Goal: Task Accomplishment & Management: Use online tool/utility

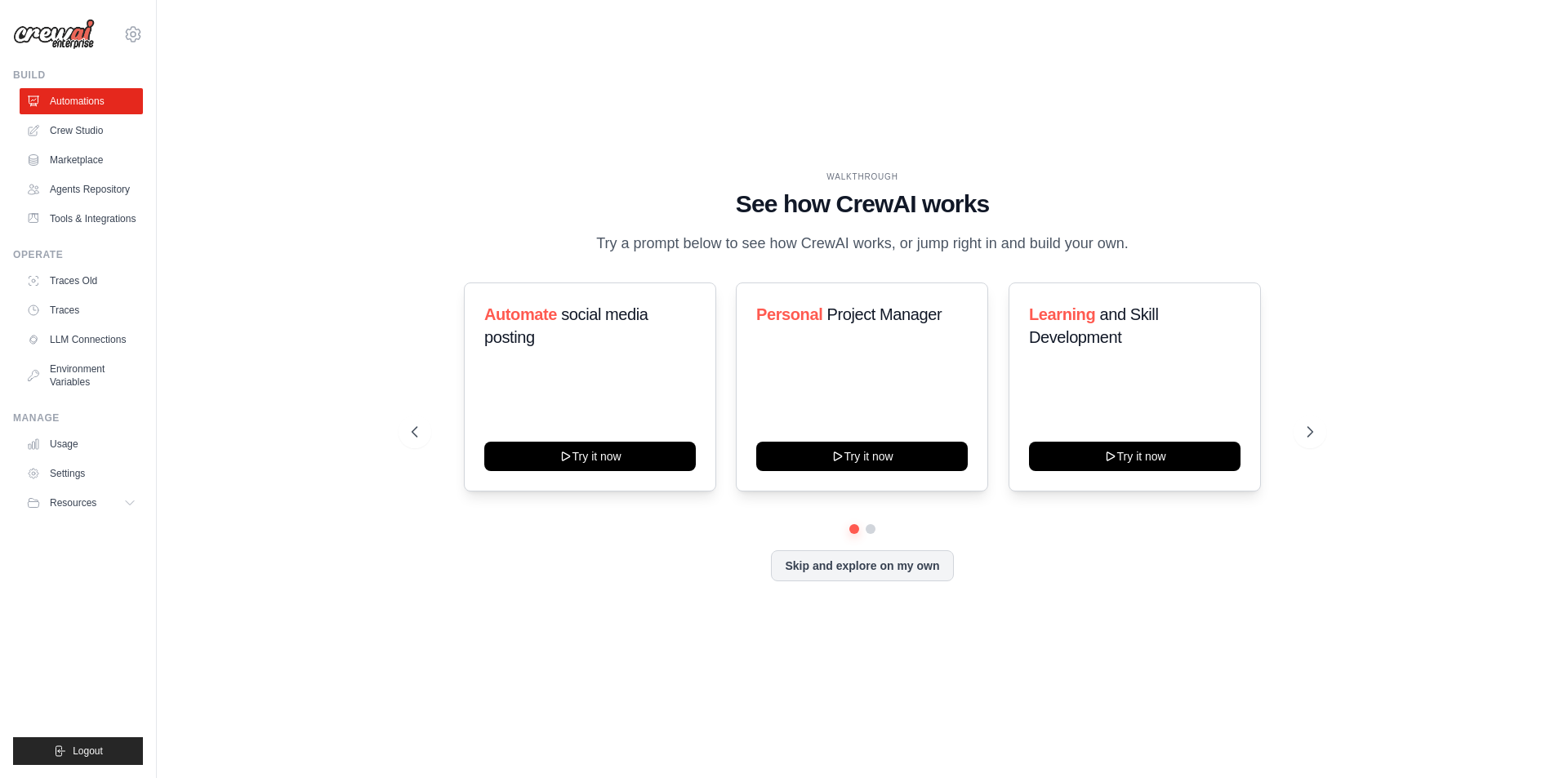
click at [1358, 85] on div "WALKTHROUGH See how CrewAI works Try a prompt below to see how CrewAI works, or…" at bounding box center [862, 389] width 1359 height 745
click at [374, 454] on div "WALKTHROUGH See how CrewAI works Try a prompt below to see how CrewAI works, or…" at bounding box center [862, 389] width 1359 height 745
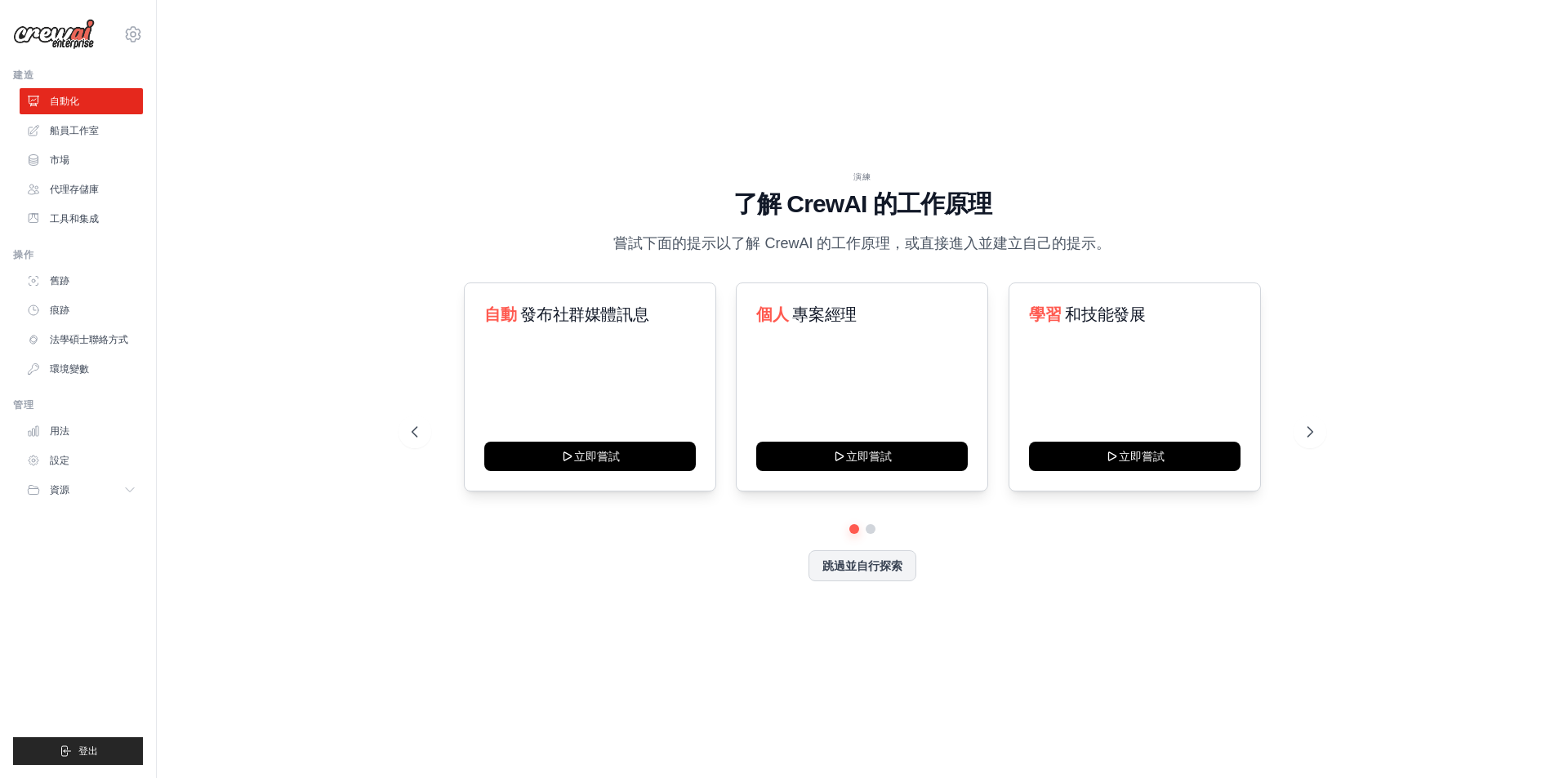
click at [304, 442] on div "演練 了解 [PERSON_NAME] 的工作原理 嘗試下面的提示以了解 [PERSON_NAME] 的工作原理，或直接進入並建立自己的提示。 自動 發布社群…" at bounding box center [862, 389] width 1359 height 745
click at [377, 444] on div "演練 了解 [PERSON_NAME] 的工作原理 嘗試下面的提示以了解 [PERSON_NAME] 的工作原理，或直接進入並建立自己的提示。 自動 發布社群…" at bounding box center [862, 389] width 1359 height 745
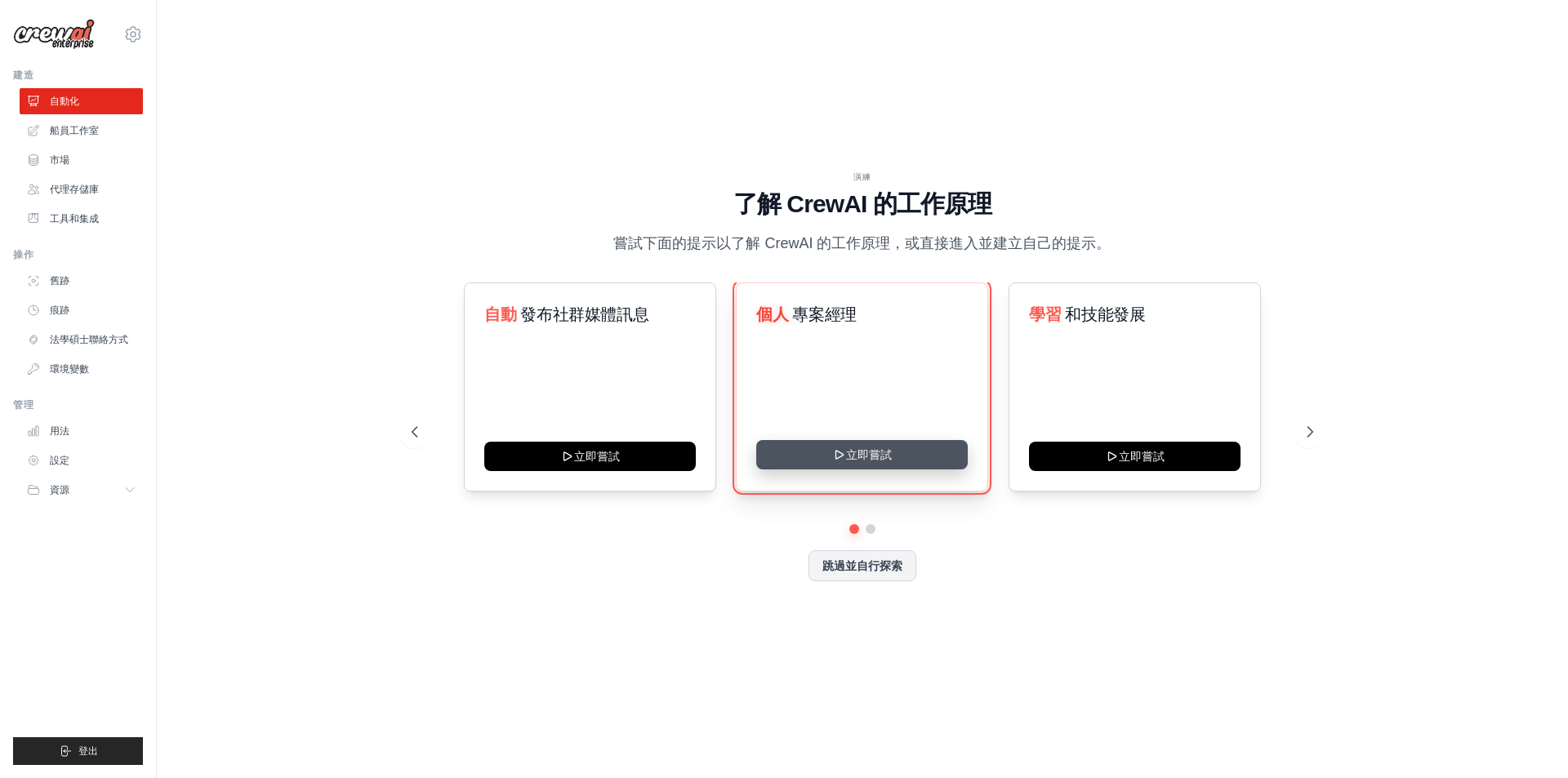
click at [861, 462] on button "立即嘗試" at bounding box center [861, 455] width 212 height 29
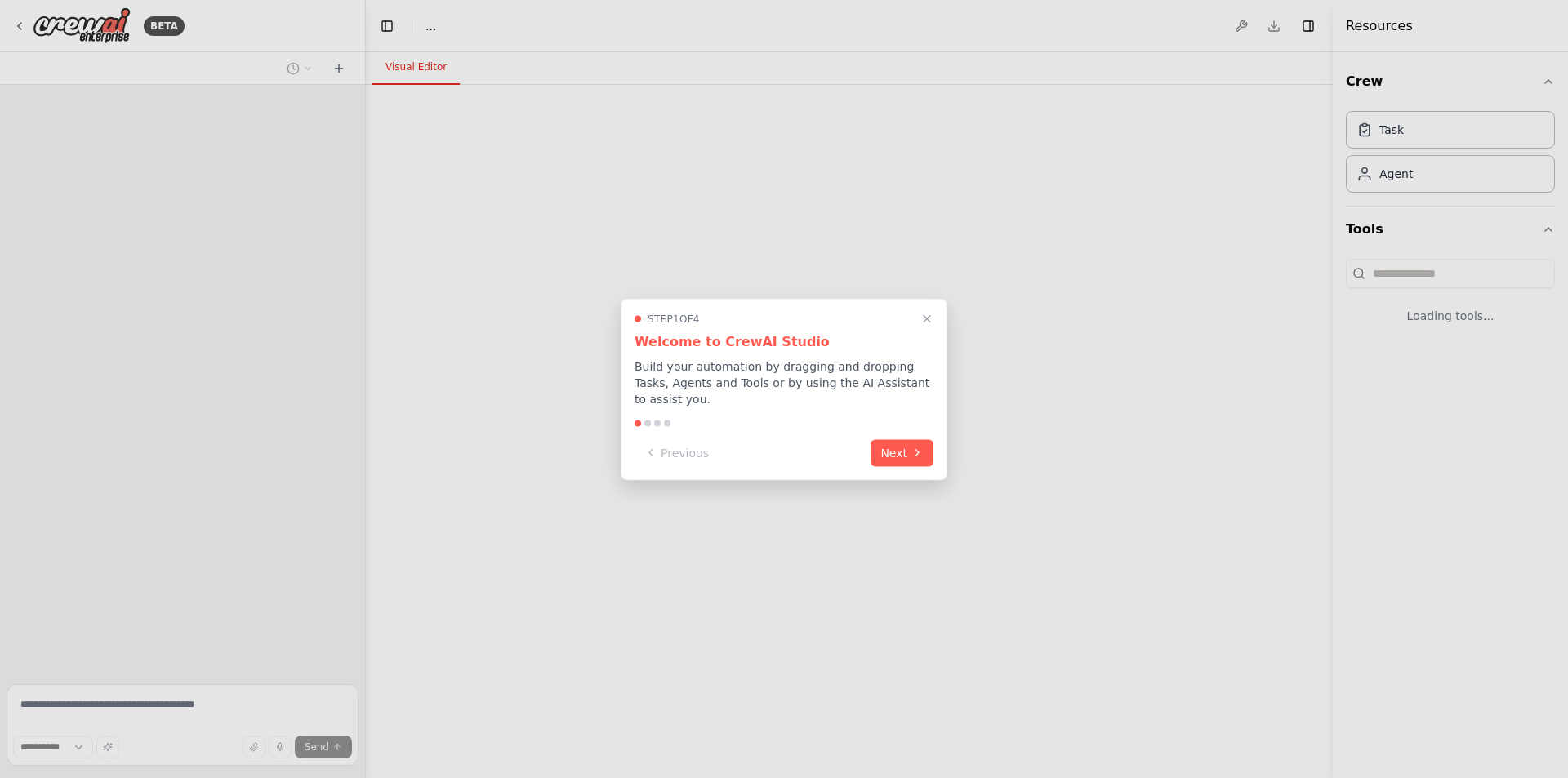
select select "****"
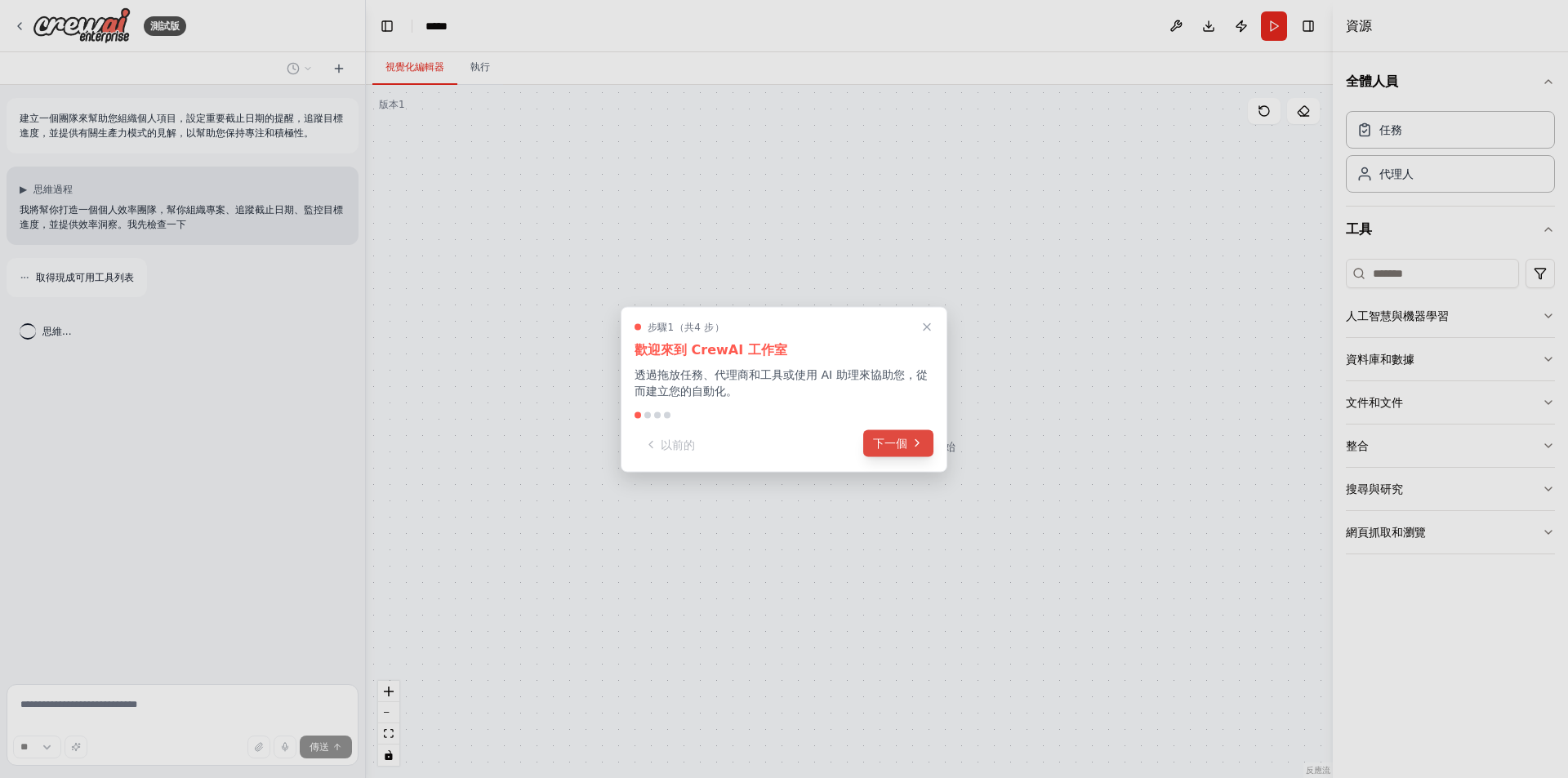
click at [895, 443] on font "下一個" at bounding box center [890, 442] width 35 height 13
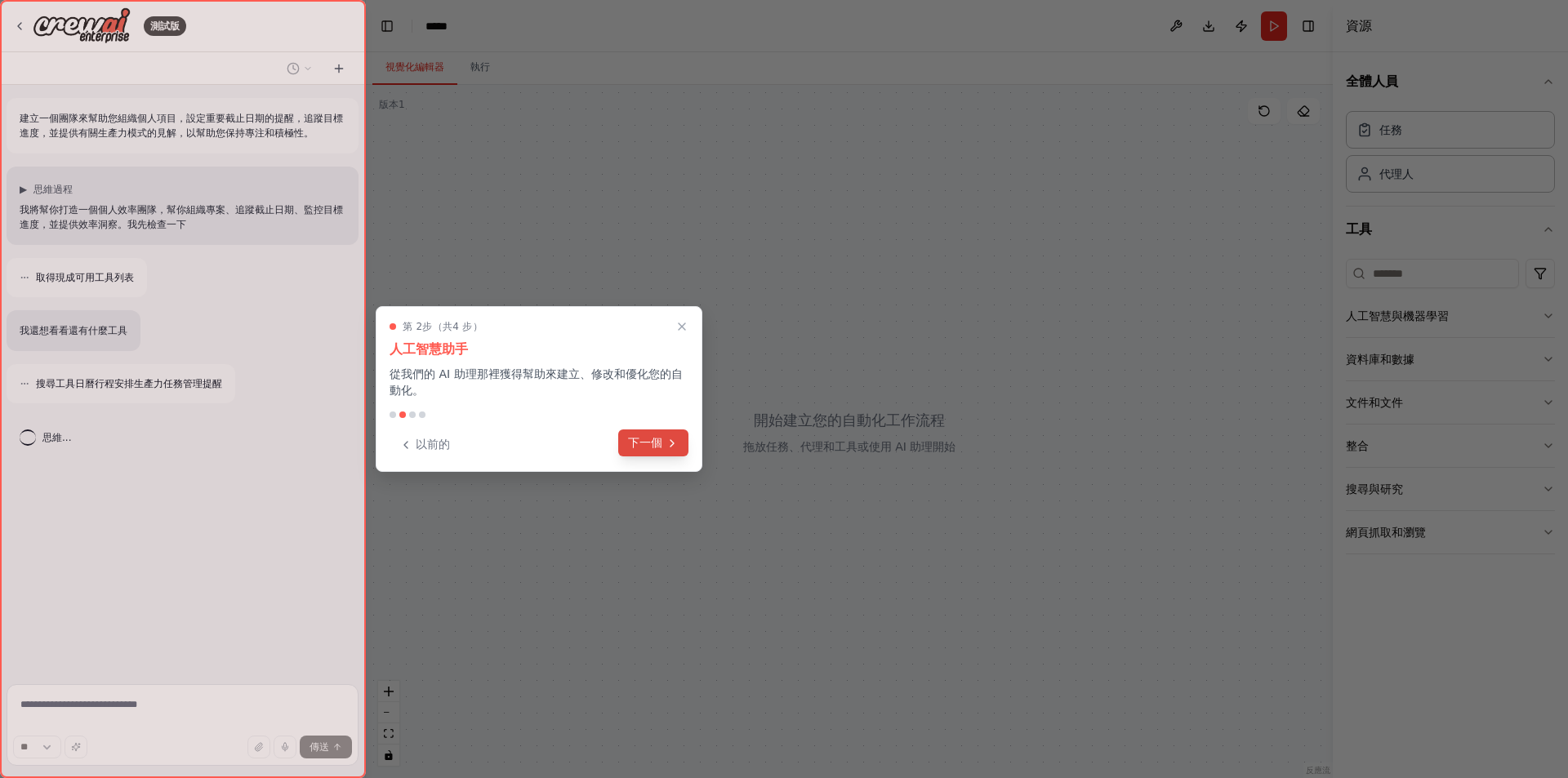
click at [682, 435] on button "下一個" at bounding box center [653, 443] width 70 height 27
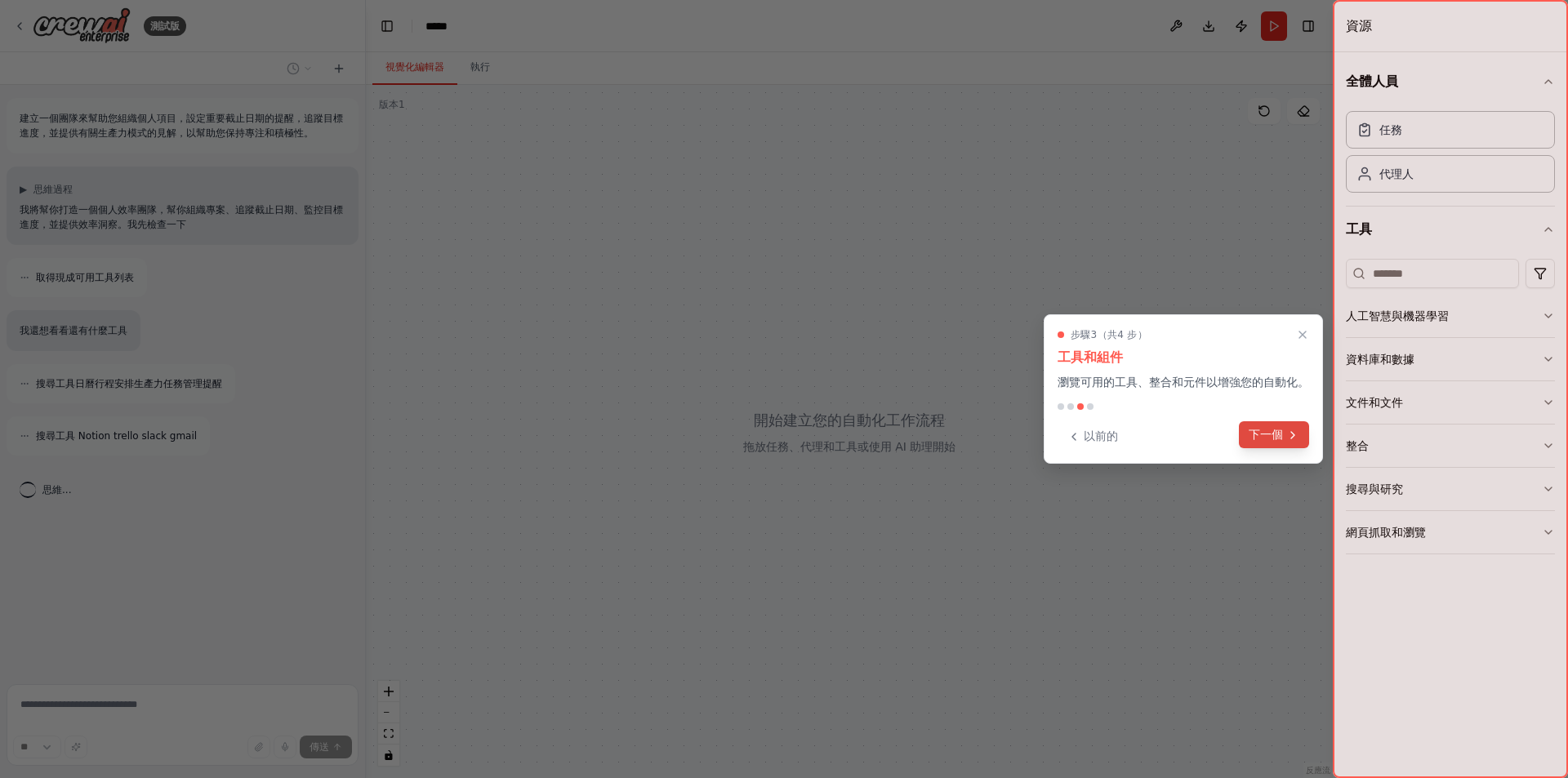
click at [1307, 440] on button "下一個" at bounding box center [1273, 434] width 70 height 27
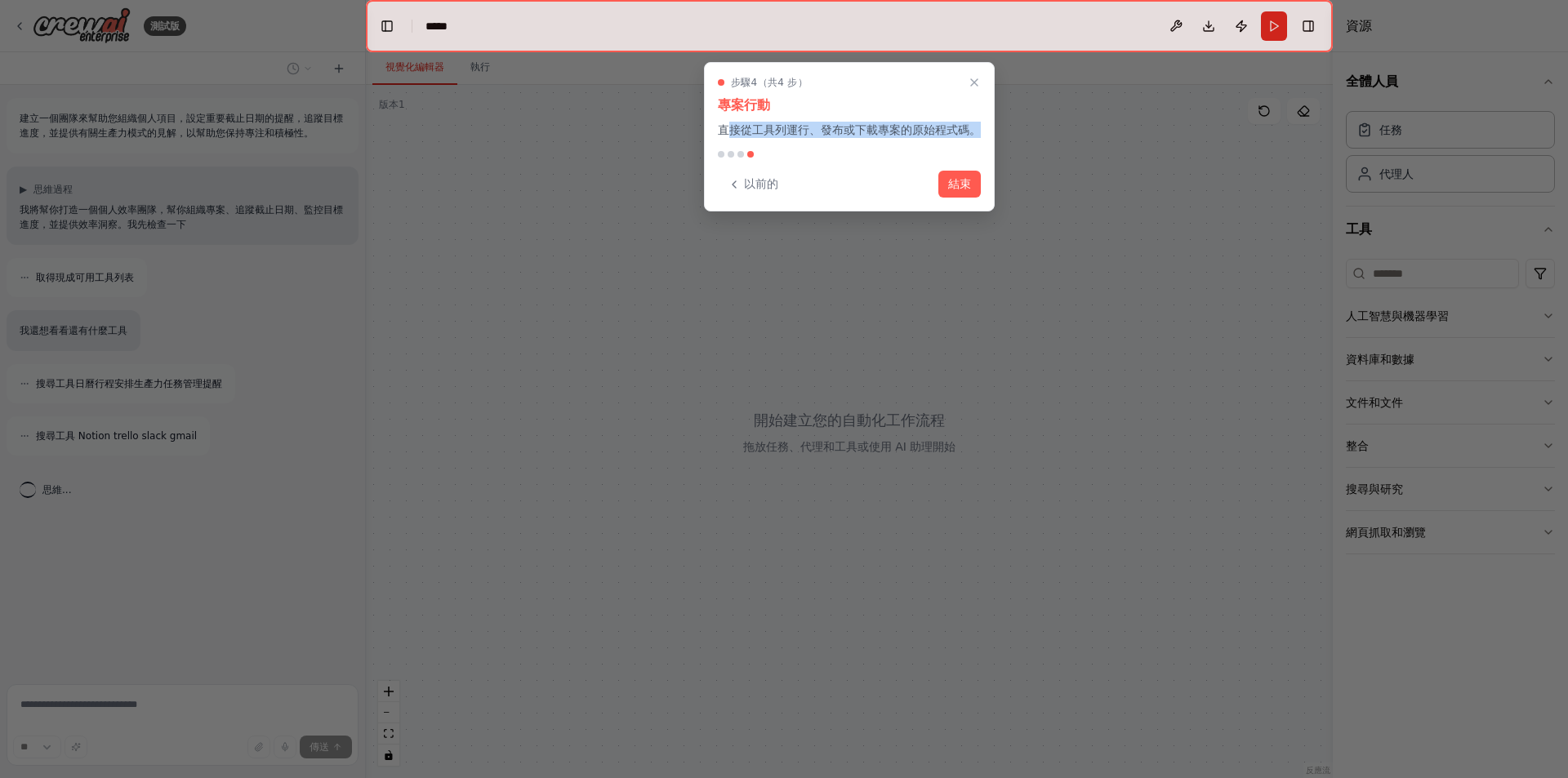
drag, startPoint x: 784, startPoint y: 130, endPoint x: 984, endPoint y: 149, distance: 200.9
click at [984, 149] on div "步驟 4 （共 4 步） 專案行動 直接從工具列運行、發布或下載專案的原始程式碼。 以前的 結束" at bounding box center [849, 137] width 291 height 150
click at [969, 185] on font "結束" at bounding box center [959, 182] width 22 height 13
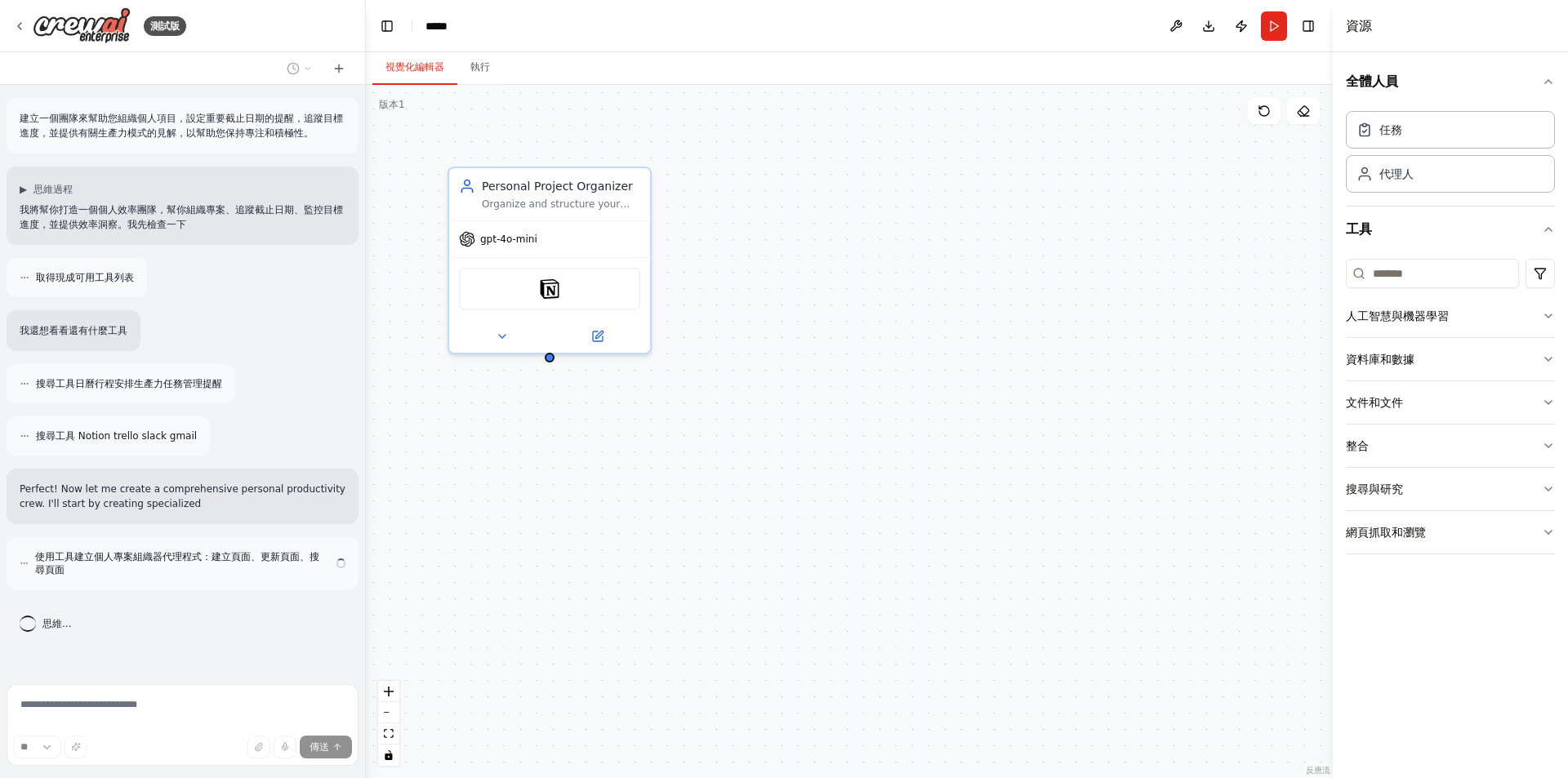
click at [700, 320] on div "Personal Project Organizer Organize and structure your personal projects by cre…" at bounding box center [849, 431] width 967 height 693
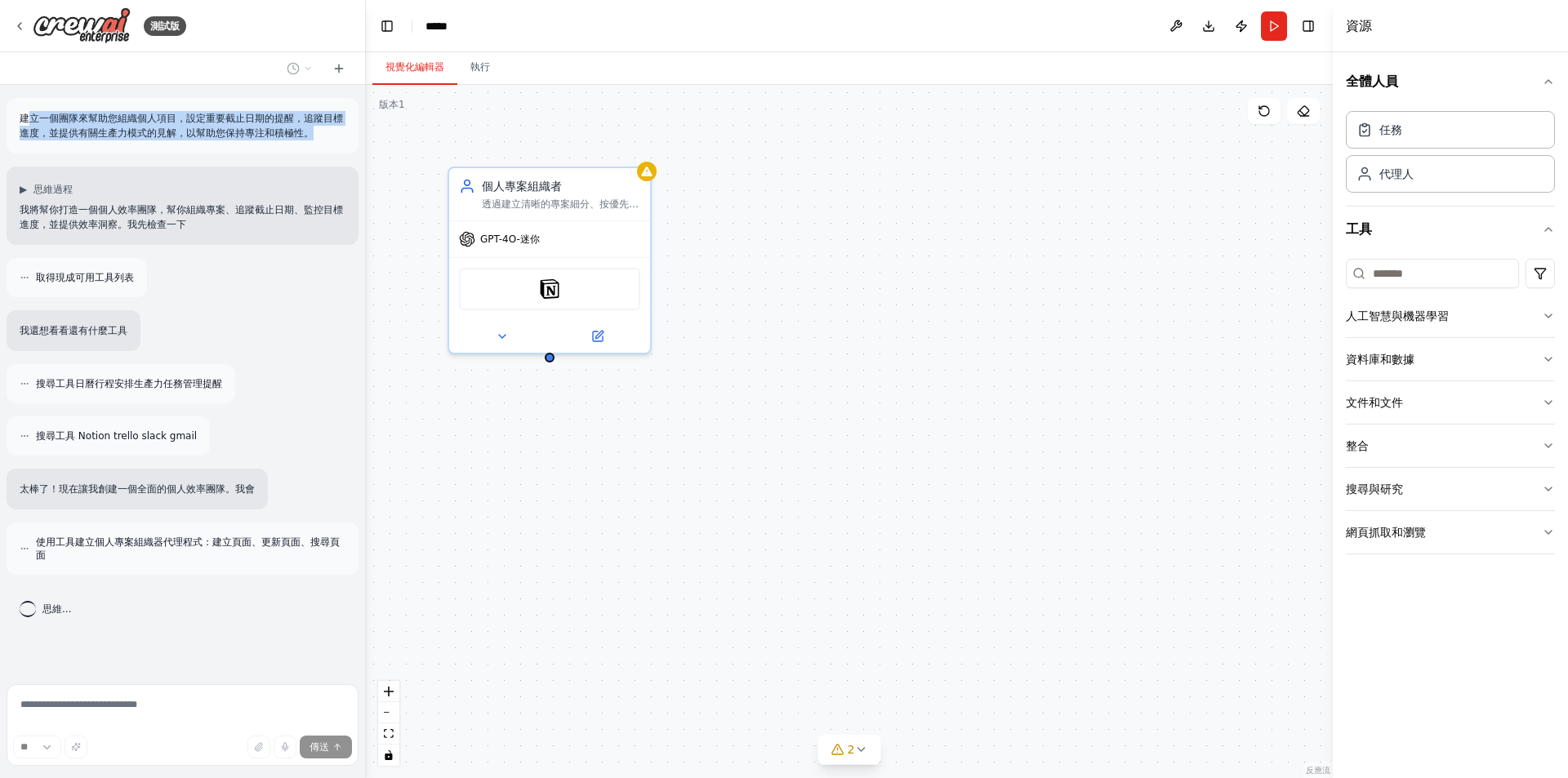
drag, startPoint x: 35, startPoint y: 115, endPoint x: 323, endPoint y: 135, distance: 288.7
click at [323, 135] on p "建立一個團隊來幫助您組織個人項目，設定重要截止日期的提醒，追蹤目標進度，並提供有關生產力模式的見解，以幫助您保持專注和積極性。" at bounding box center [182, 125] width 326 height 29
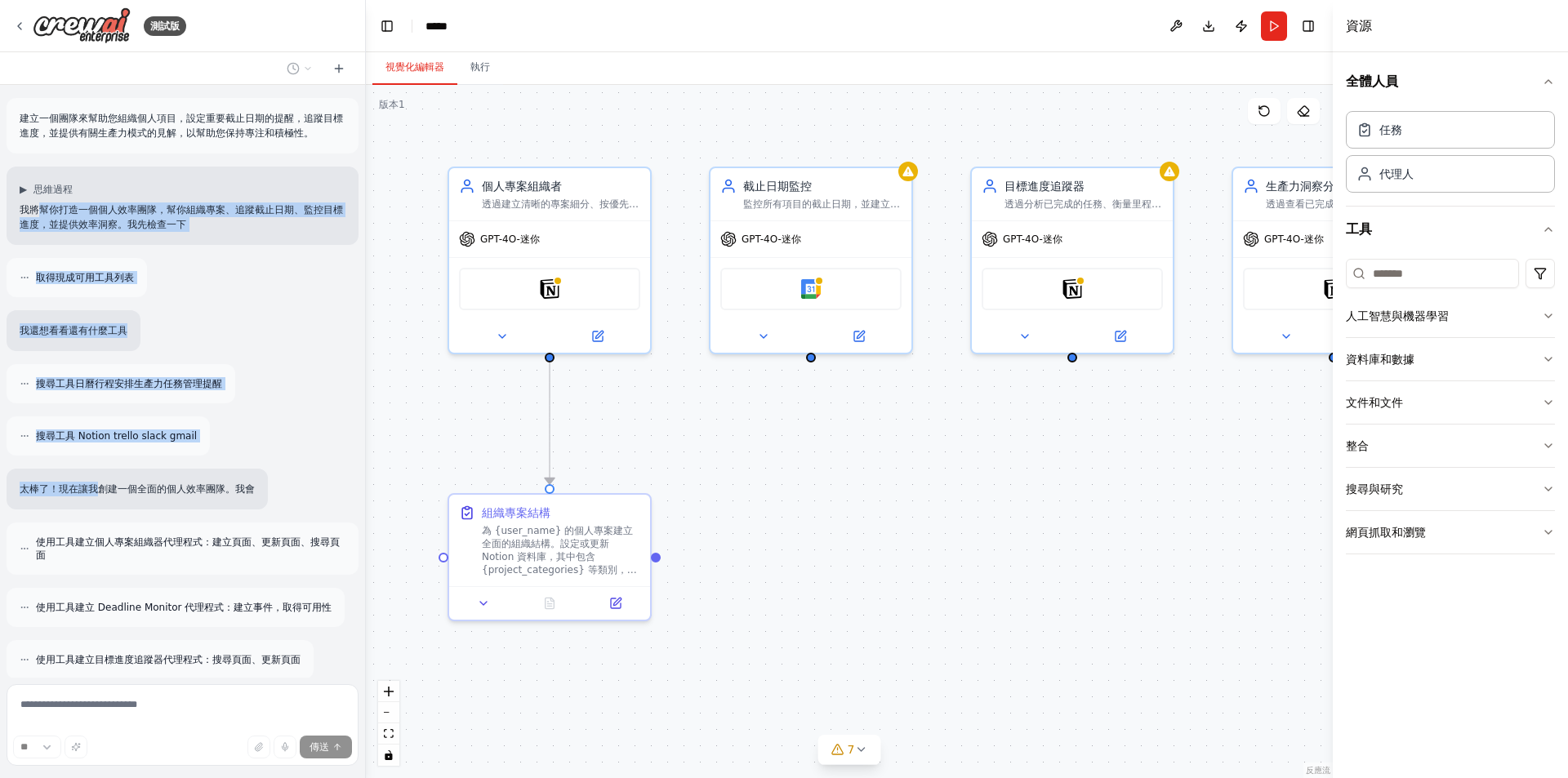
scroll to position [280, 0]
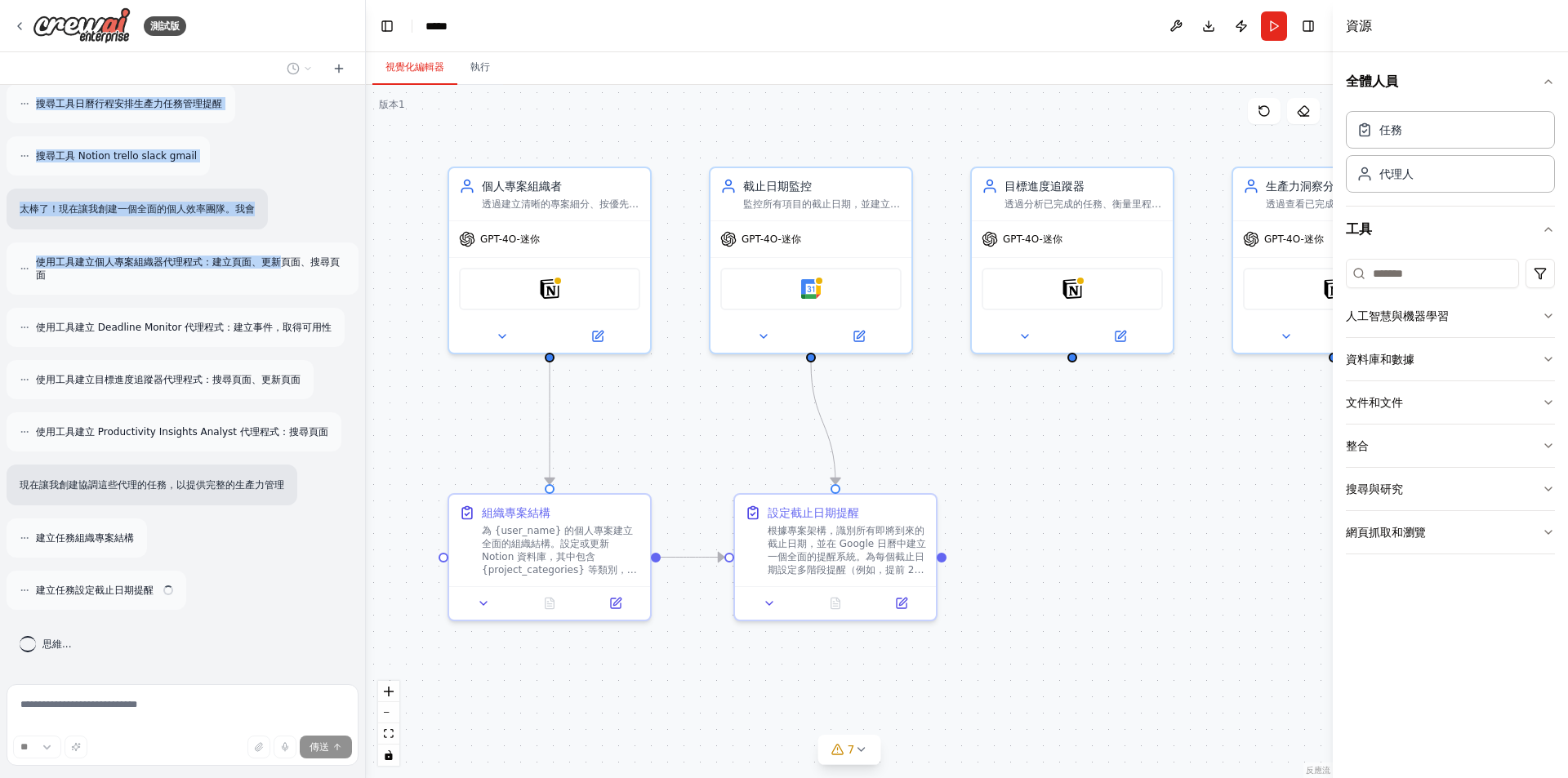
drag, startPoint x: 46, startPoint y: 206, endPoint x: 283, endPoint y: 256, distance: 242.2
click at [283, 256] on div "建立一個團隊來幫助您組織個人項目，設定重要截止日期的提醒，追蹤目標進度，並提供有關生產力模式的見解，以幫助您保持專注和積極性。 ▶ 思維過程 我將幫你打造一個…" at bounding box center [182, 381] width 365 height 593
click at [283, 256] on font "使用工具建立個人專案組織器代理程式：建立頁面、更新頁面、搜尋頁面" at bounding box center [188, 268] width 304 height 24
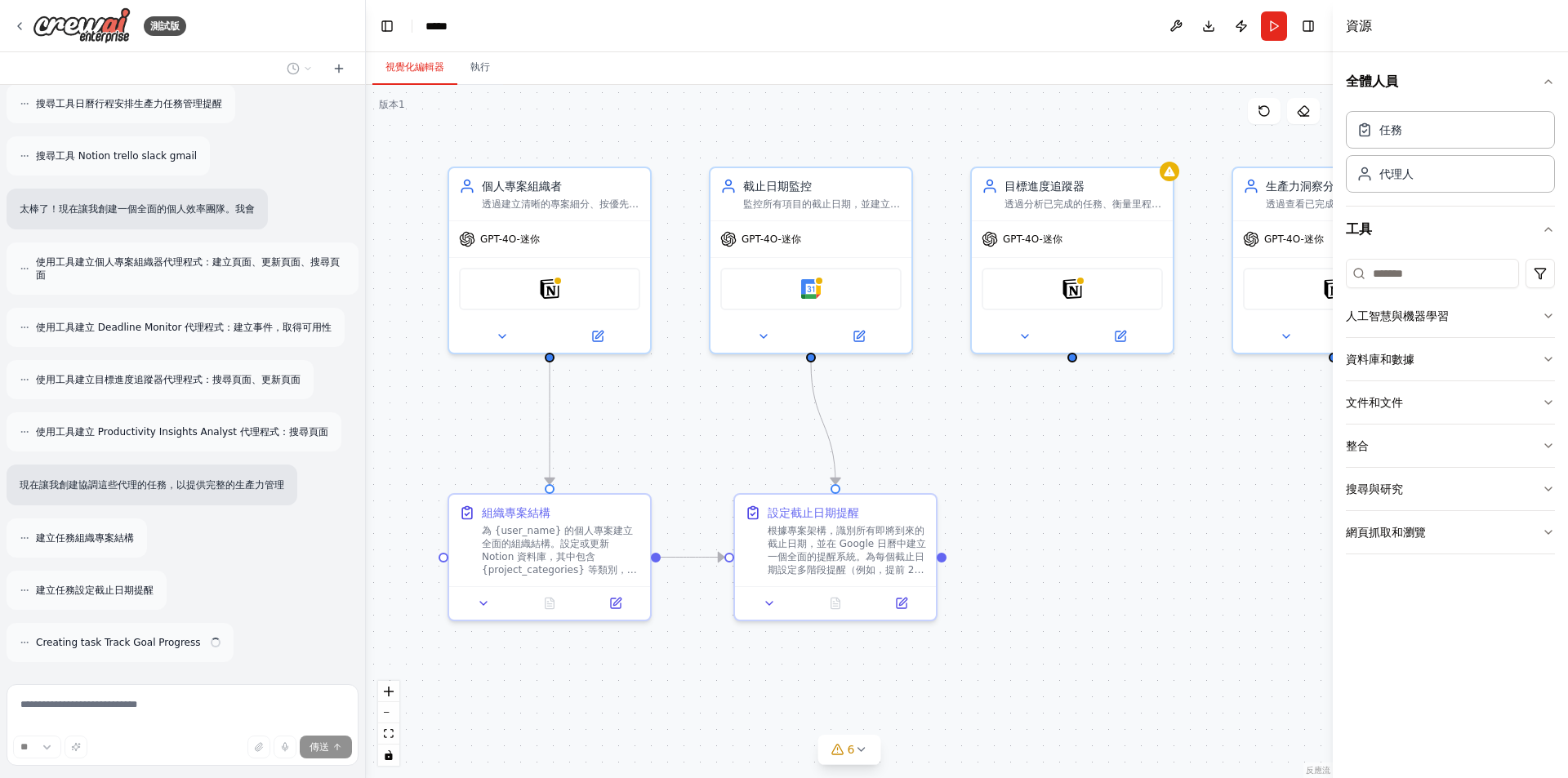
scroll to position [332, 0]
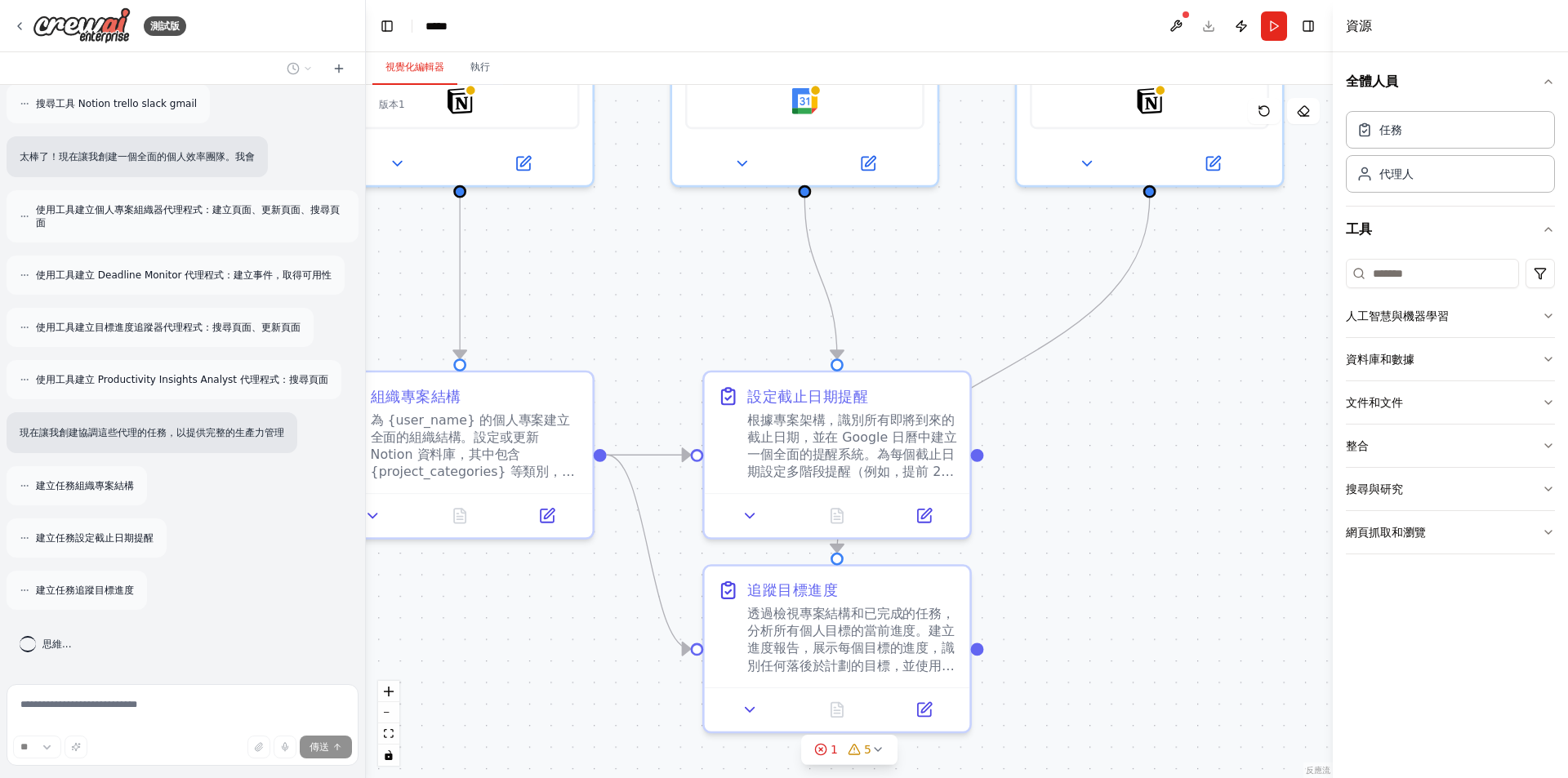
drag, startPoint x: 1124, startPoint y: 571, endPoint x: 1005, endPoint y: 454, distance: 166.9
click at [1005, 454] on div ".deletable-edge-delete-btn { width: 20px; height: 20px; border: 0px solid #ffff…" at bounding box center [849, 431] width 967 height 693
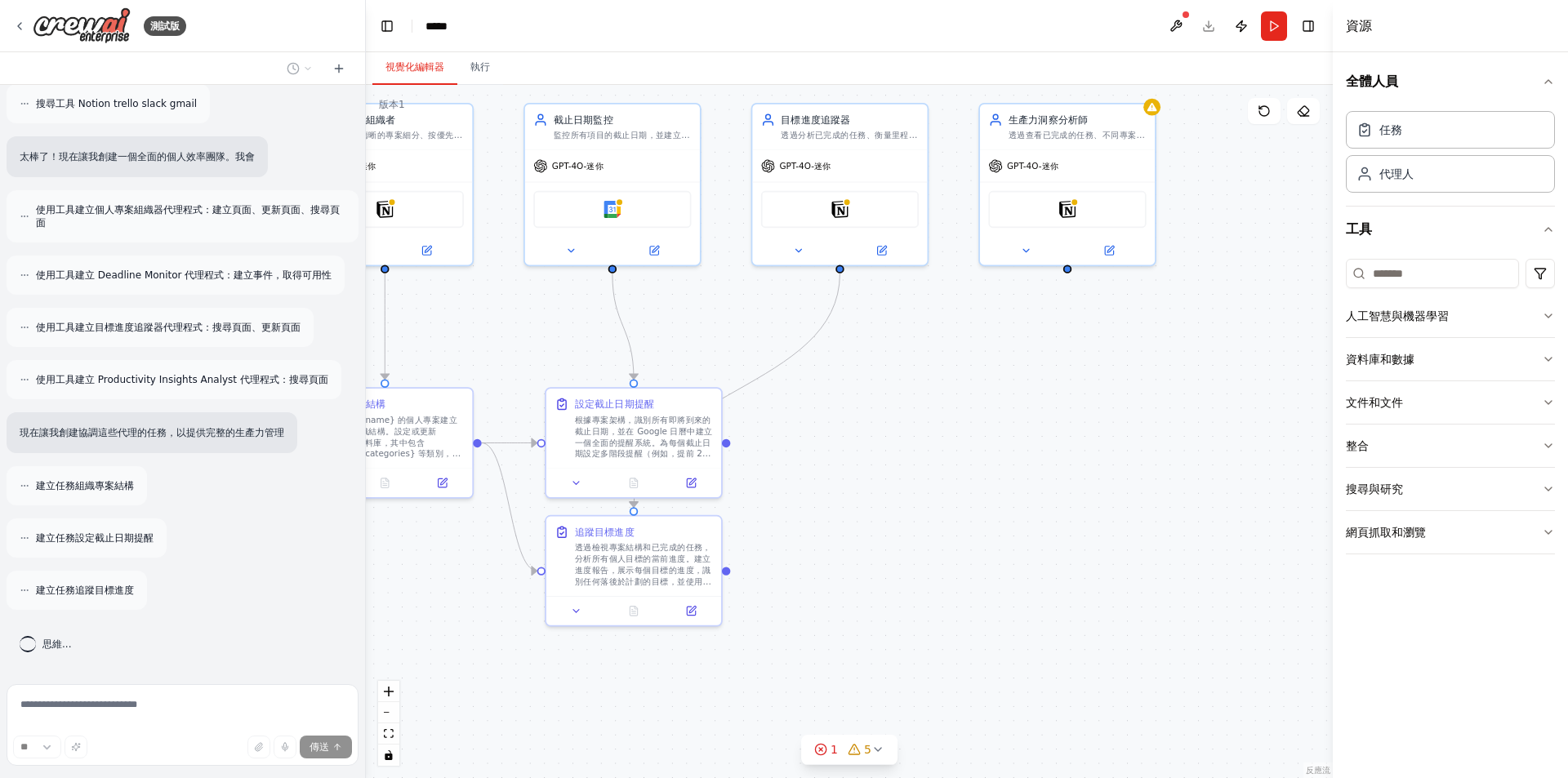
drag, startPoint x: 1144, startPoint y: 503, endPoint x: 896, endPoint y: 503, distance: 248.0
click at [896, 503] on div ".deletable-edge-delete-btn { width: 20px; height: 20px; border: 0px solid #ffff…" at bounding box center [849, 431] width 967 height 693
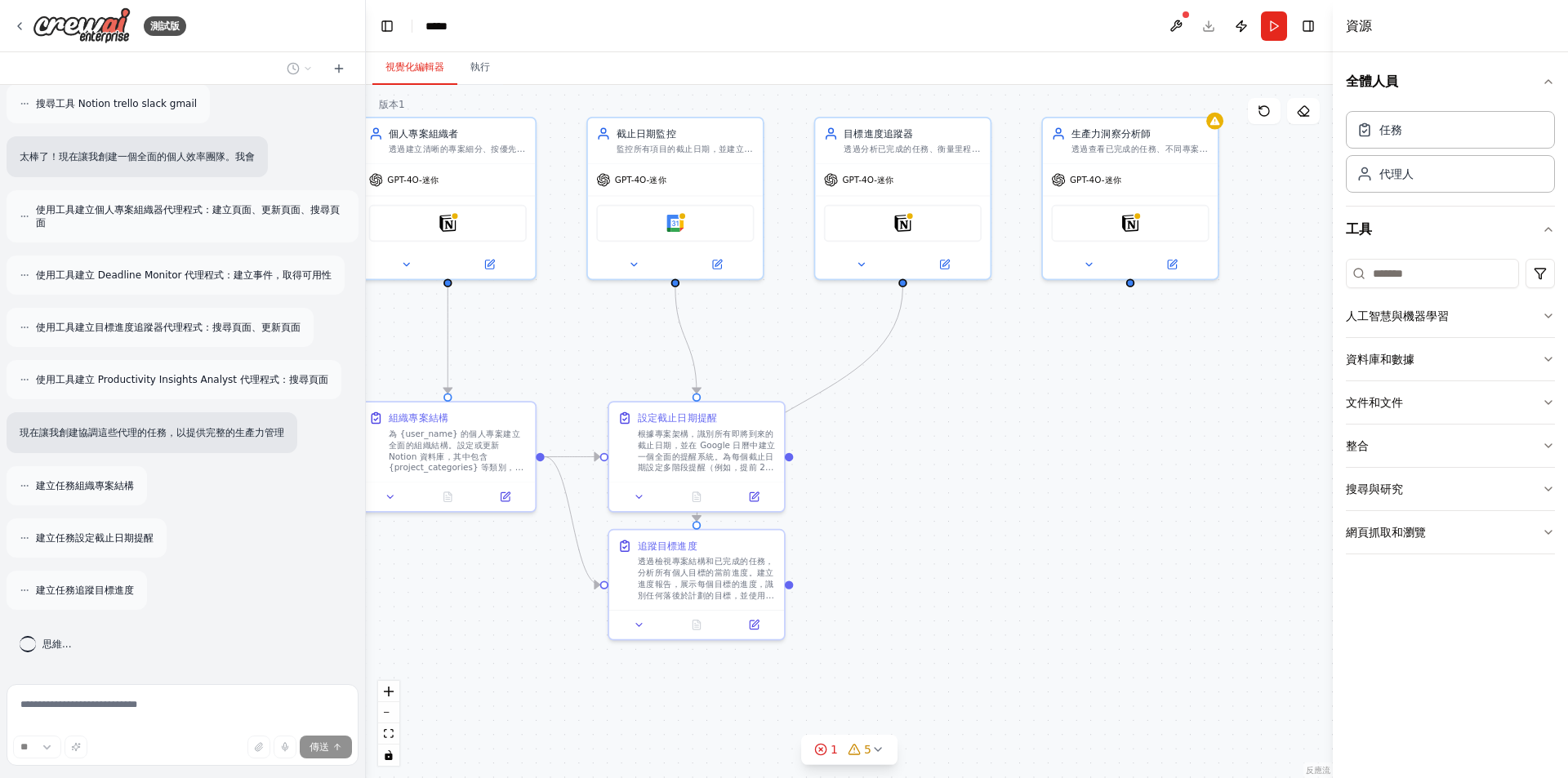
drag, startPoint x: 923, startPoint y: 503, endPoint x: 1002, endPoint y: 513, distance: 79.6
click at [1002, 513] on div ".deletable-edge-delete-btn { width: 20px; height: 20px; border: 0px solid #ffff…" at bounding box center [849, 431] width 967 height 693
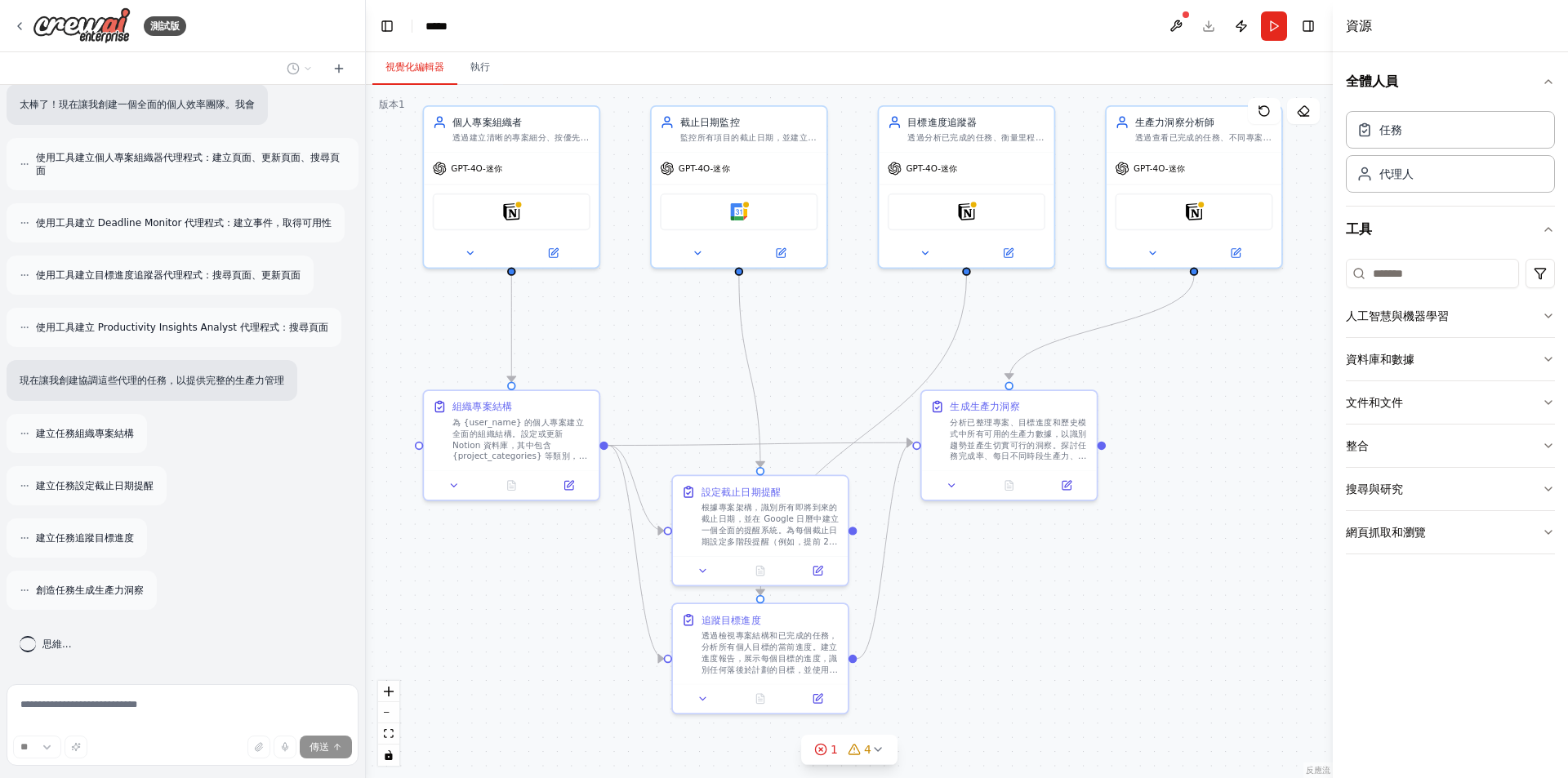
drag, startPoint x: 959, startPoint y: 566, endPoint x: 1006, endPoint y: 559, distance: 47.5
click at [1006, 559] on div ".deletable-edge-delete-btn { width: 20px; height: 20px; border: 0px solid #ffff…" at bounding box center [849, 431] width 967 height 693
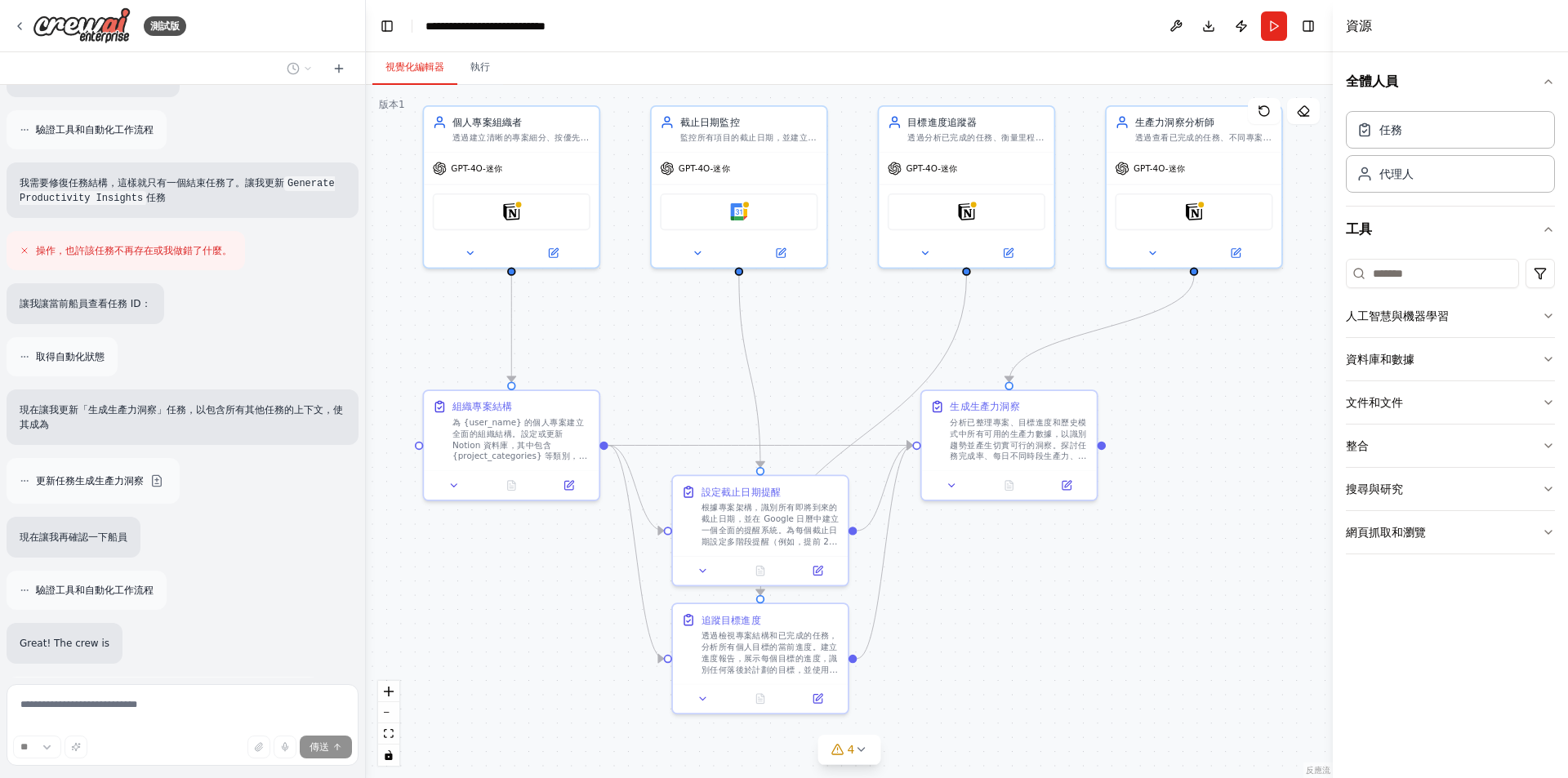
scroll to position [1057, 0]
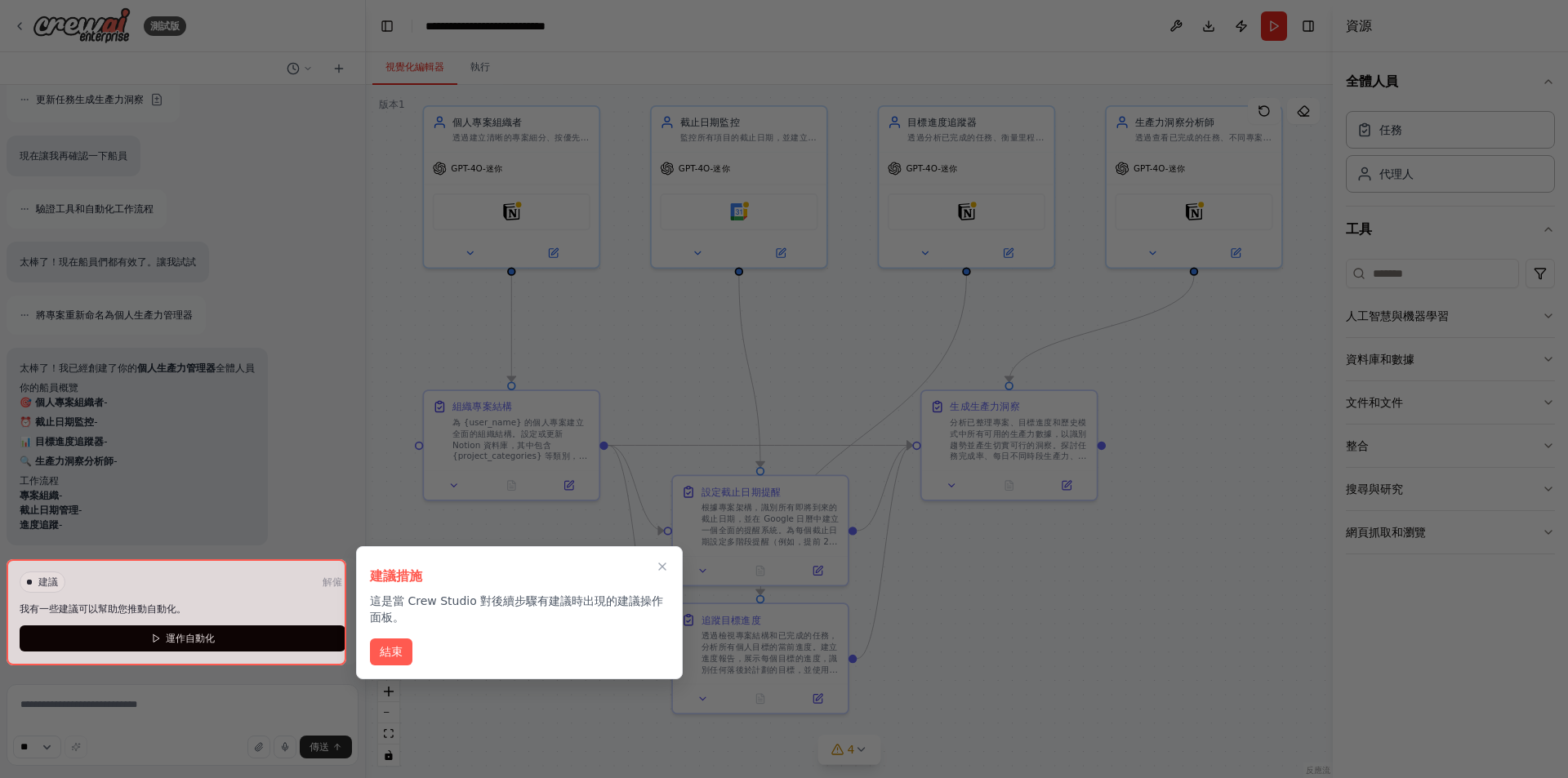
drag, startPoint x: 387, startPoint y: 651, endPoint x: 567, endPoint y: 610, distance: 184.6
click at [563, 611] on div "建議措施 這是當 Crew Studio 對後續步驟有建議時出現的建議操作面板。 結束" at bounding box center [520, 613] width 327 height 133
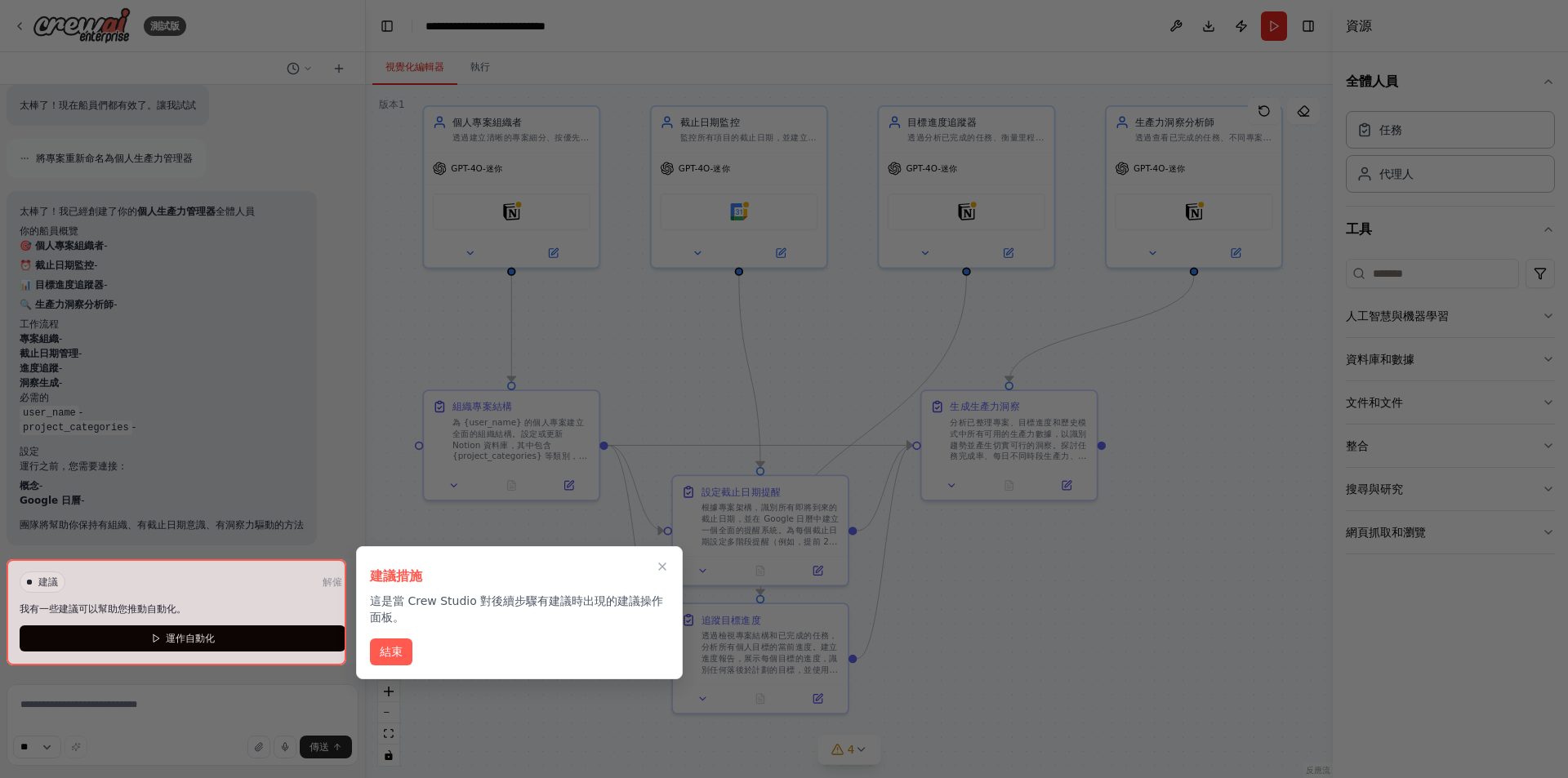
scroll to position [1488, 0]
click at [663, 567] on icon "關閉演練" at bounding box center [662, 567] width 7 height 7
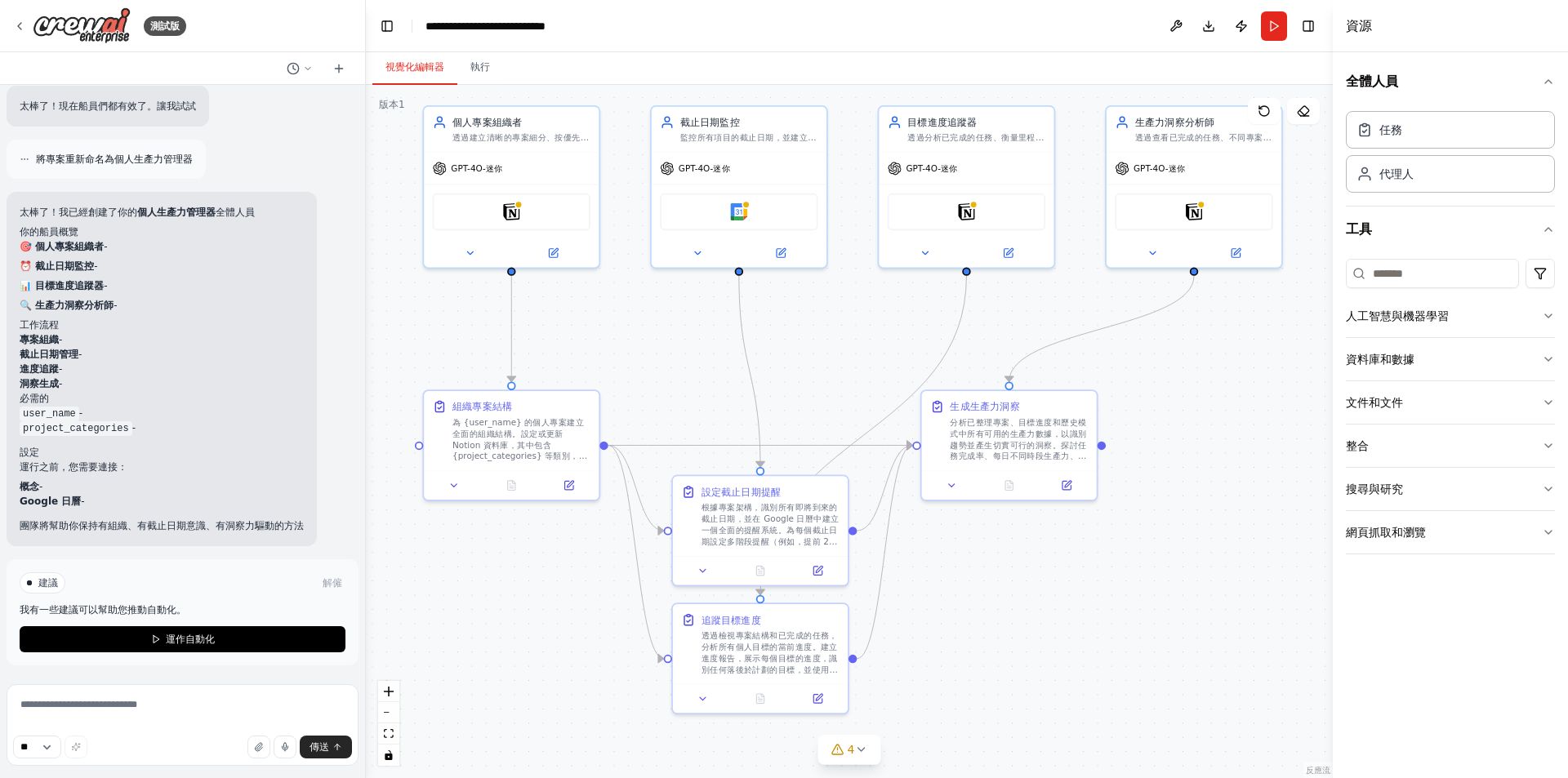
click at [1208, 437] on div ".deletable-edge-delete-btn { width: 20px; height: 20px; border: 0px solid #ffff…" at bounding box center [849, 431] width 967 height 693
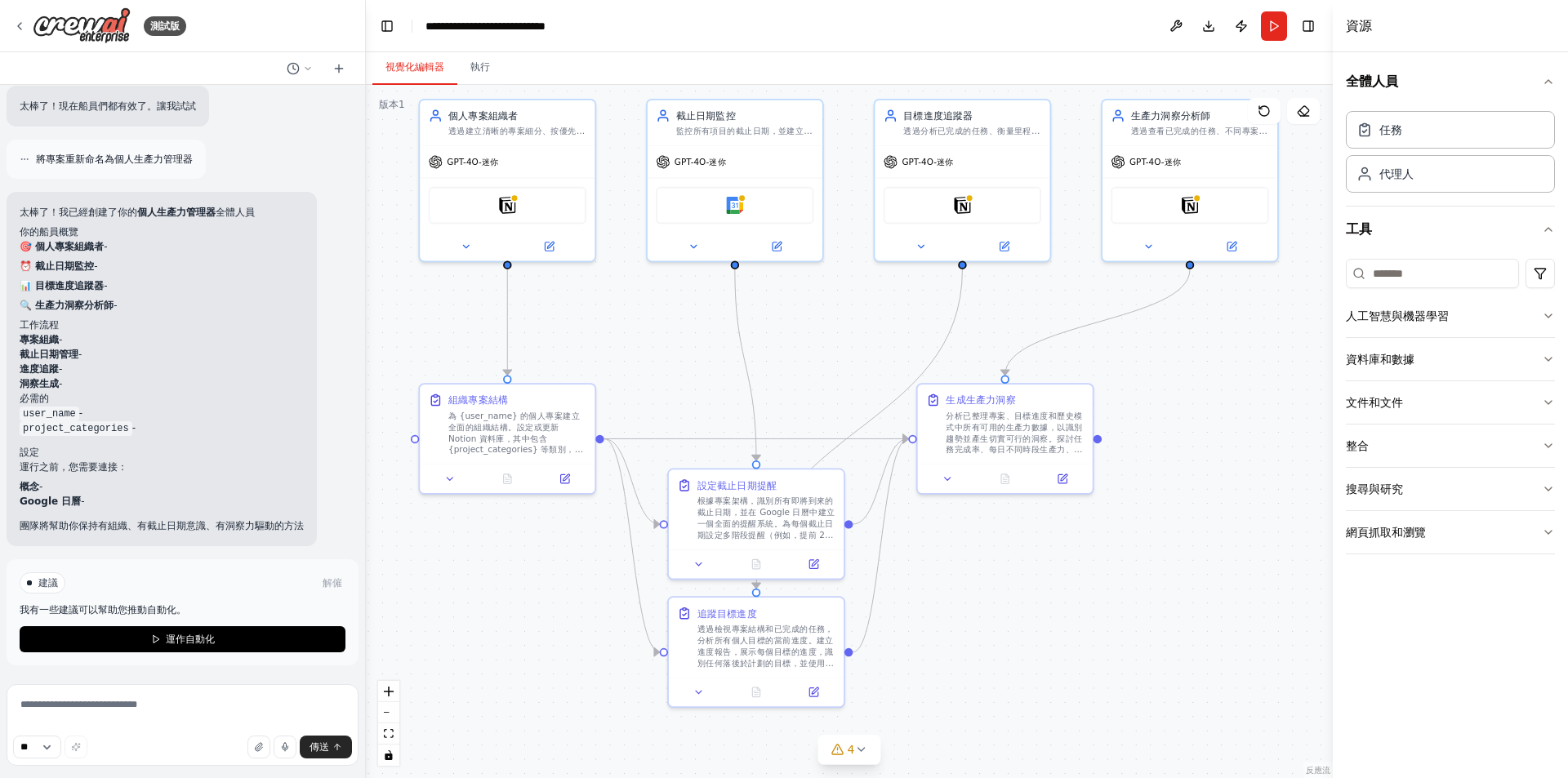
click at [1168, 684] on div ".deletable-edge-delete-btn { width: 20px; height: 20px; border: 0px solid #ffff…" at bounding box center [849, 431] width 967 height 693
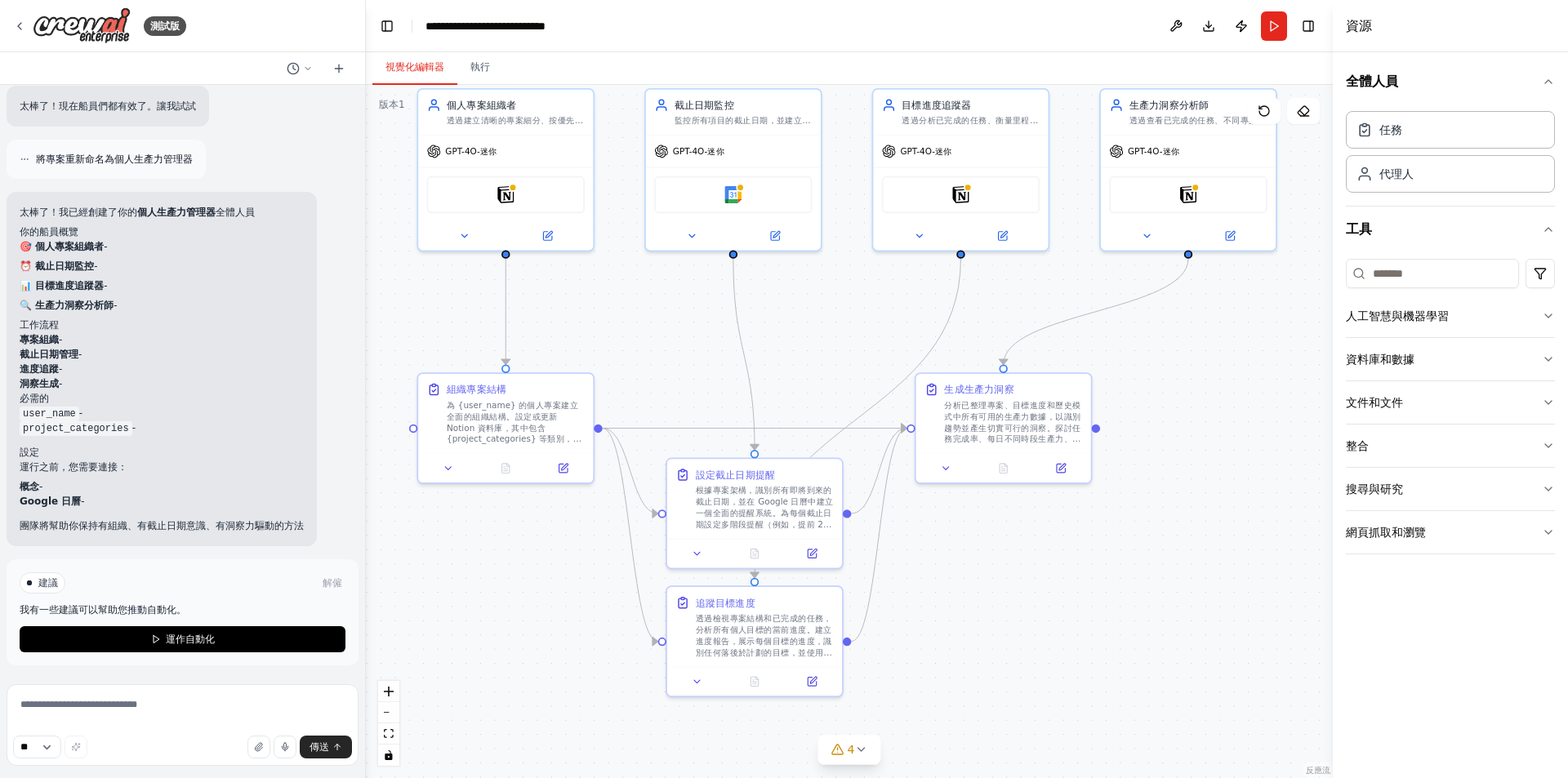
drag, startPoint x: 1091, startPoint y: 635, endPoint x: 1078, endPoint y: 507, distance: 128.7
click at [1078, 507] on div ".deletable-edge-delete-btn { width: 20px; height: 20px; border: 0px solid #ffff…" at bounding box center [849, 431] width 967 height 693
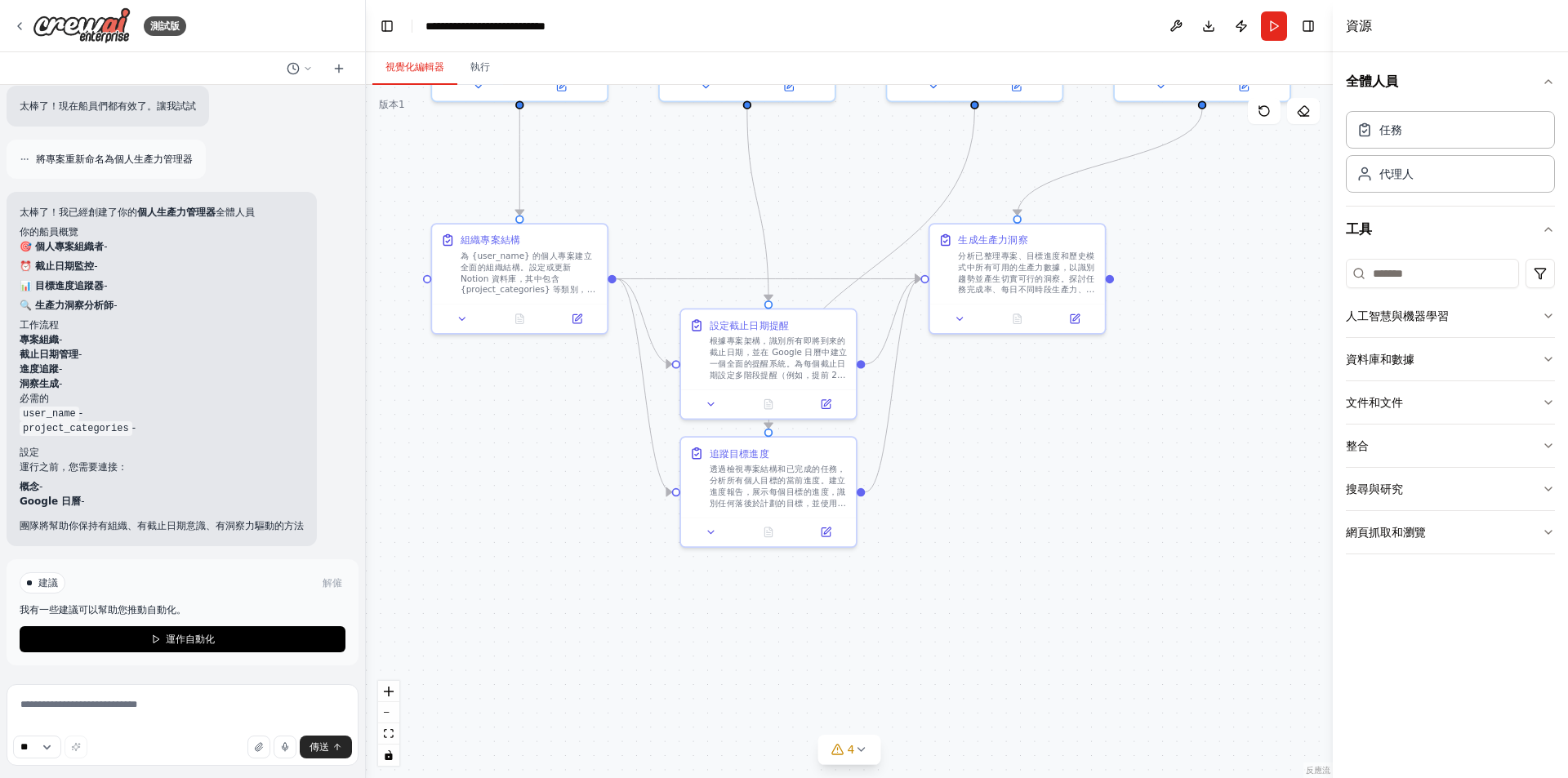
drag, startPoint x: 1037, startPoint y: 633, endPoint x: 1064, endPoint y: 609, distance: 36.1
click at [1064, 609] on div ".deletable-edge-delete-btn { width: 20px; height: 20px; border: 0px solid #ffff…" at bounding box center [849, 431] width 967 height 693
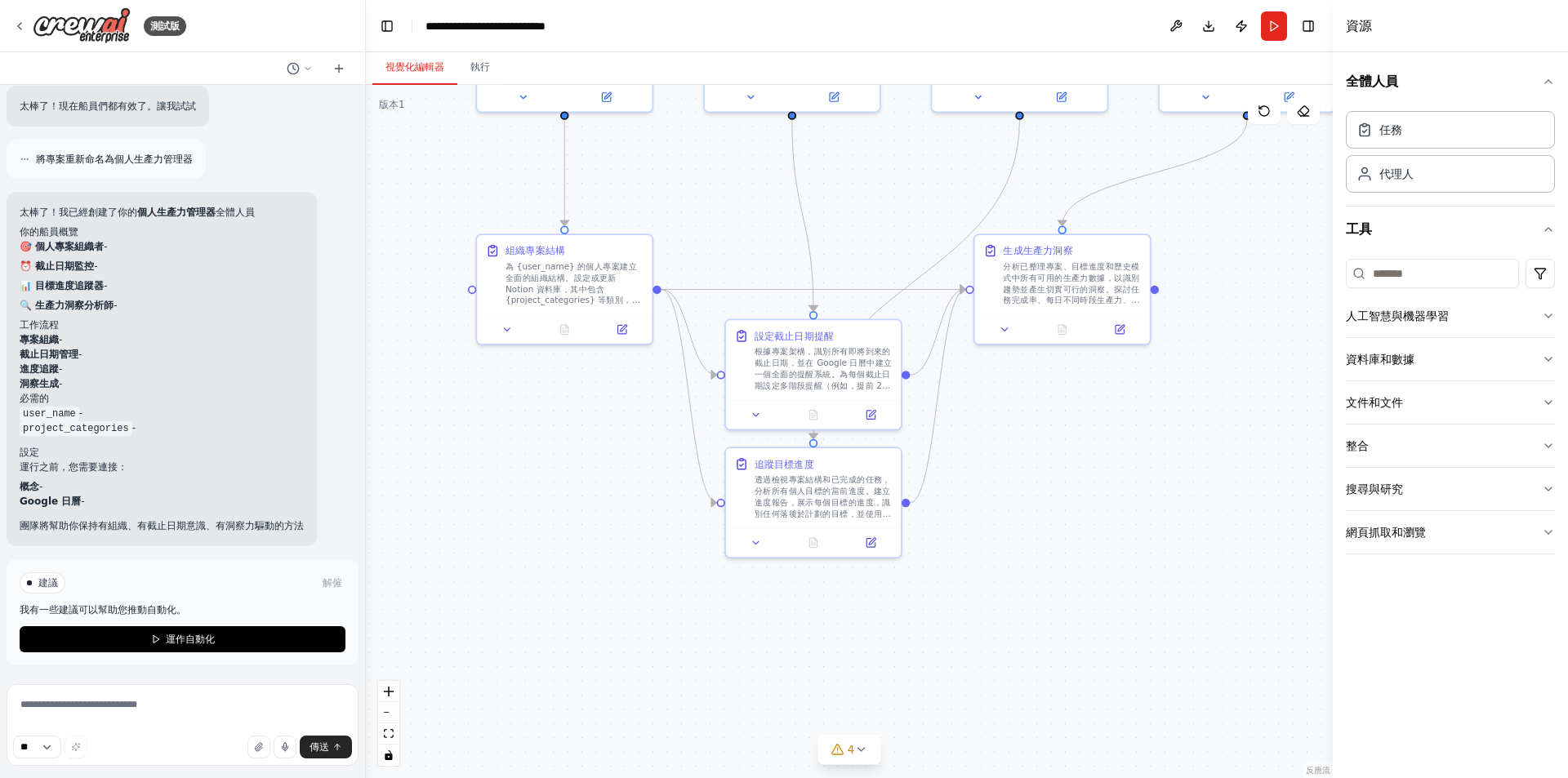
drag, startPoint x: 1033, startPoint y: 605, endPoint x: 1072, endPoint y: 619, distance: 41.4
click at [1072, 619] on div ".deletable-edge-delete-btn { width: 20px; height: 20px; border: 0px solid #ffff…" at bounding box center [849, 431] width 967 height 693
drag, startPoint x: 639, startPoint y: 667, endPoint x: 662, endPoint y: 695, distance: 36.2
click at [662, 695] on div ".deletable-edge-delete-btn { width: 20px; height: 20px; border: 0px solid #ffff…" at bounding box center [849, 431] width 967 height 693
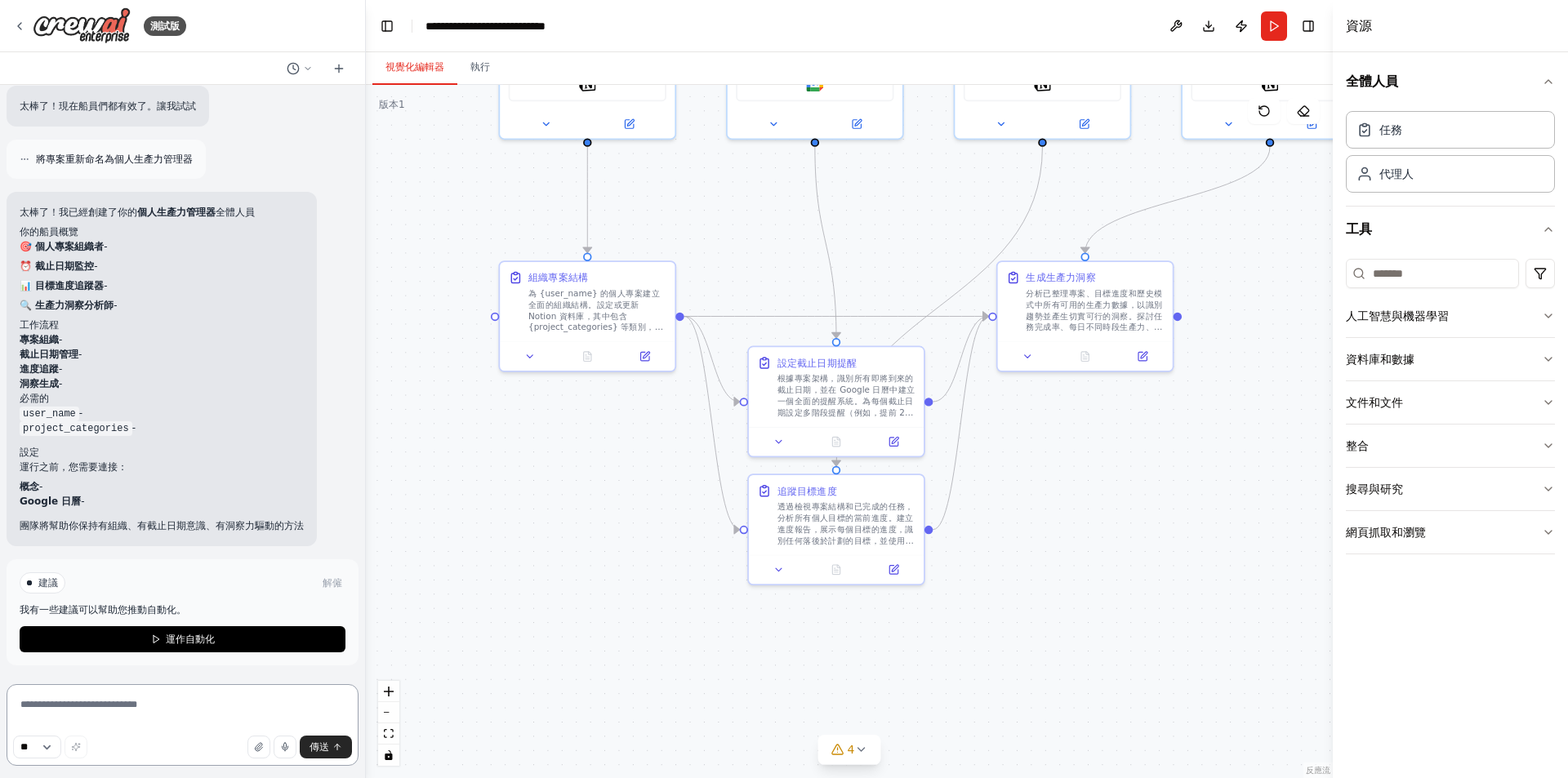
click at [170, 692] on textarea at bounding box center [182, 724] width 352 height 81
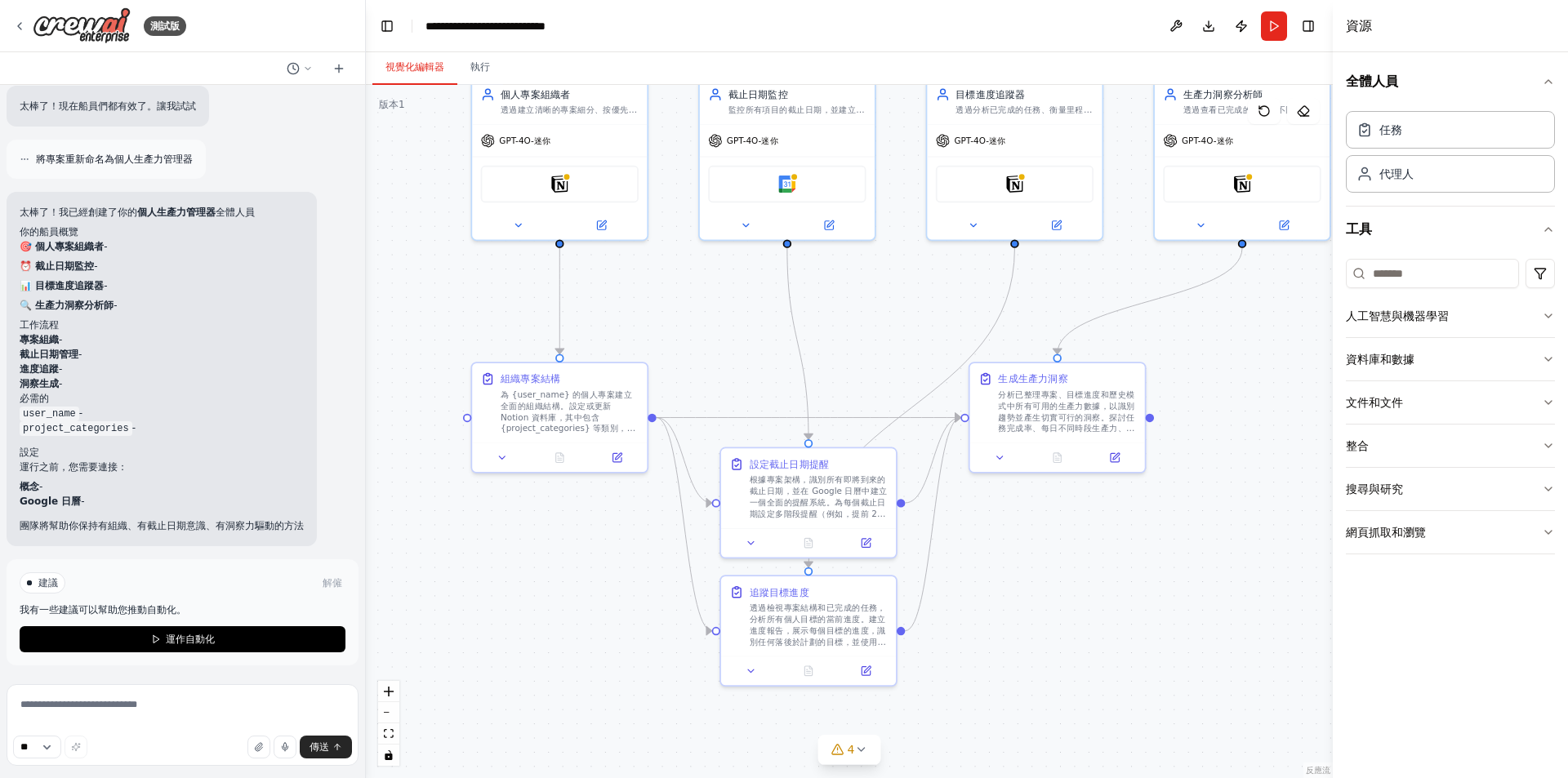
drag, startPoint x: 564, startPoint y: 622, endPoint x: 535, endPoint y: 724, distance: 106.0
click at [535, 724] on div ".deletable-edge-delete-btn { width: 20px; height: 20px; border: 0px solid #ffff…" at bounding box center [849, 431] width 967 height 693
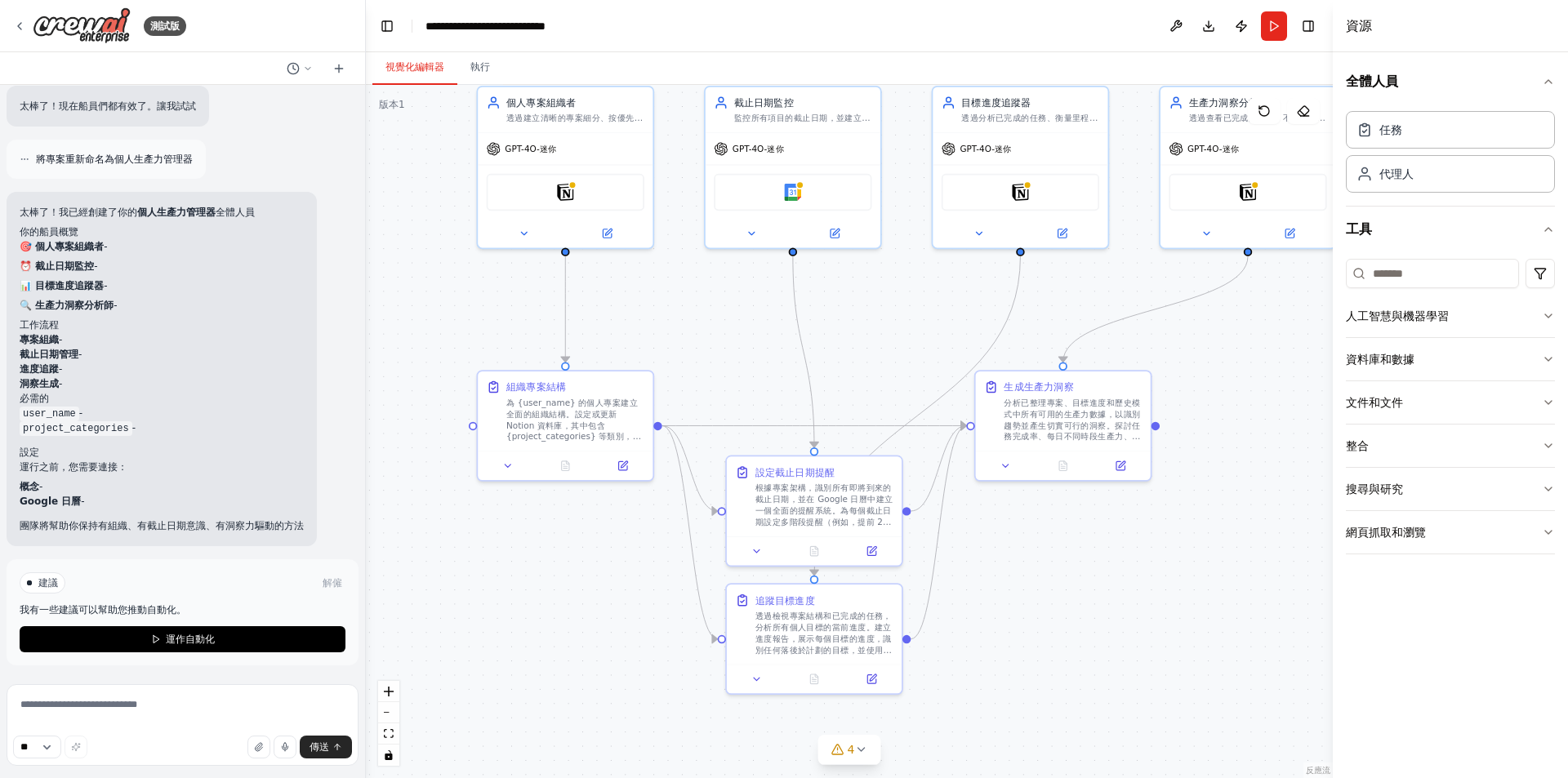
drag, startPoint x: 550, startPoint y: 685, endPoint x: 556, endPoint y: 693, distance: 10.0
click at [556, 693] on div ".deletable-edge-delete-btn { width: 20px; height: 20px; border: 0px solid #ffff…" at bounding box center [849, 431] width 967 height 693
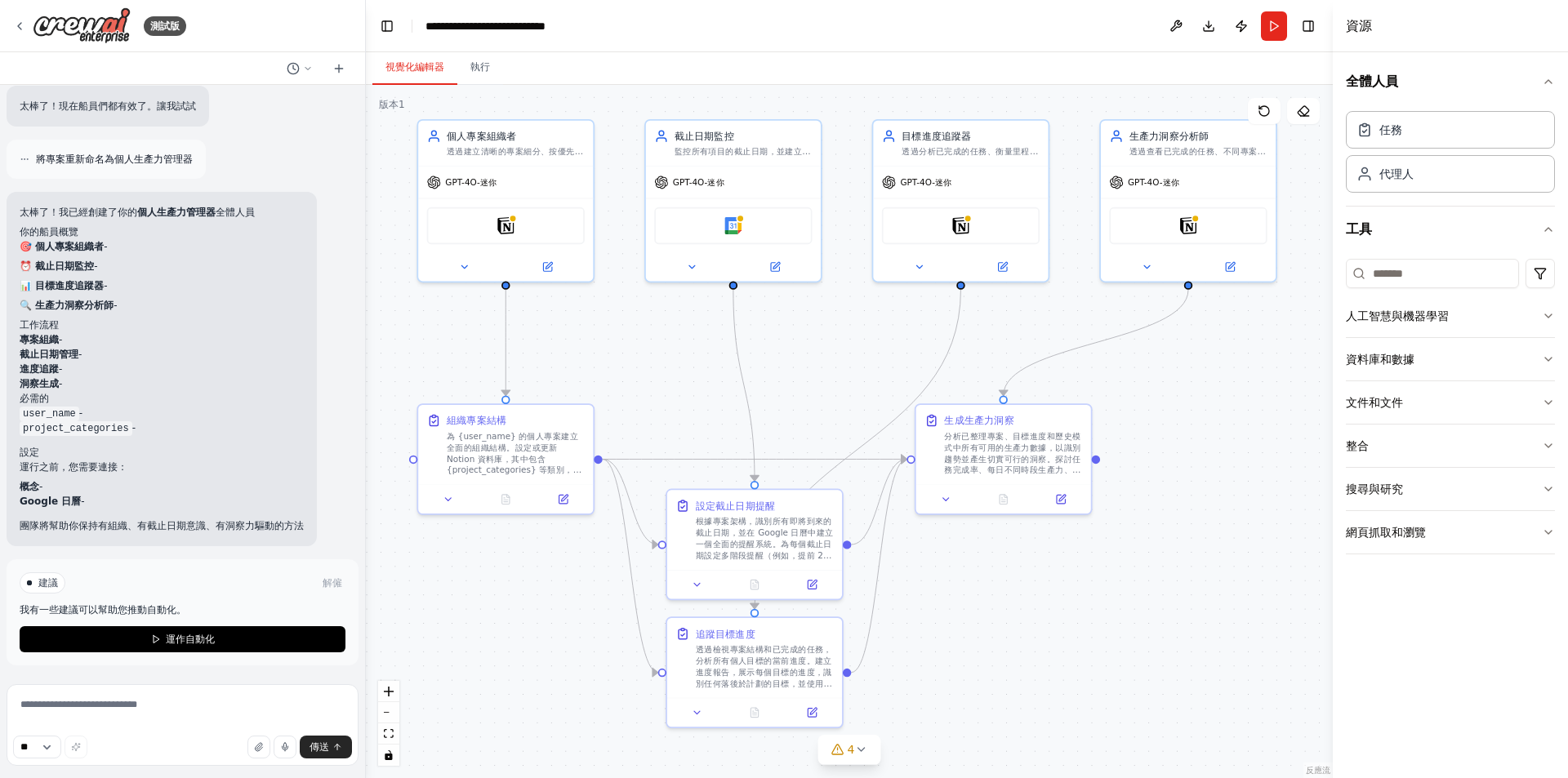
drag, startPoint x: 499, startPoint y: 596, endPoint x: 438, endPoint y: 628, distance: 68.9
click at [438, 628] on div ".deletable-edge-delete-btn { width: 20px; height: 20px; border: 0px solid #ffff…" at bounding box center [849, 431] width 967 height 693
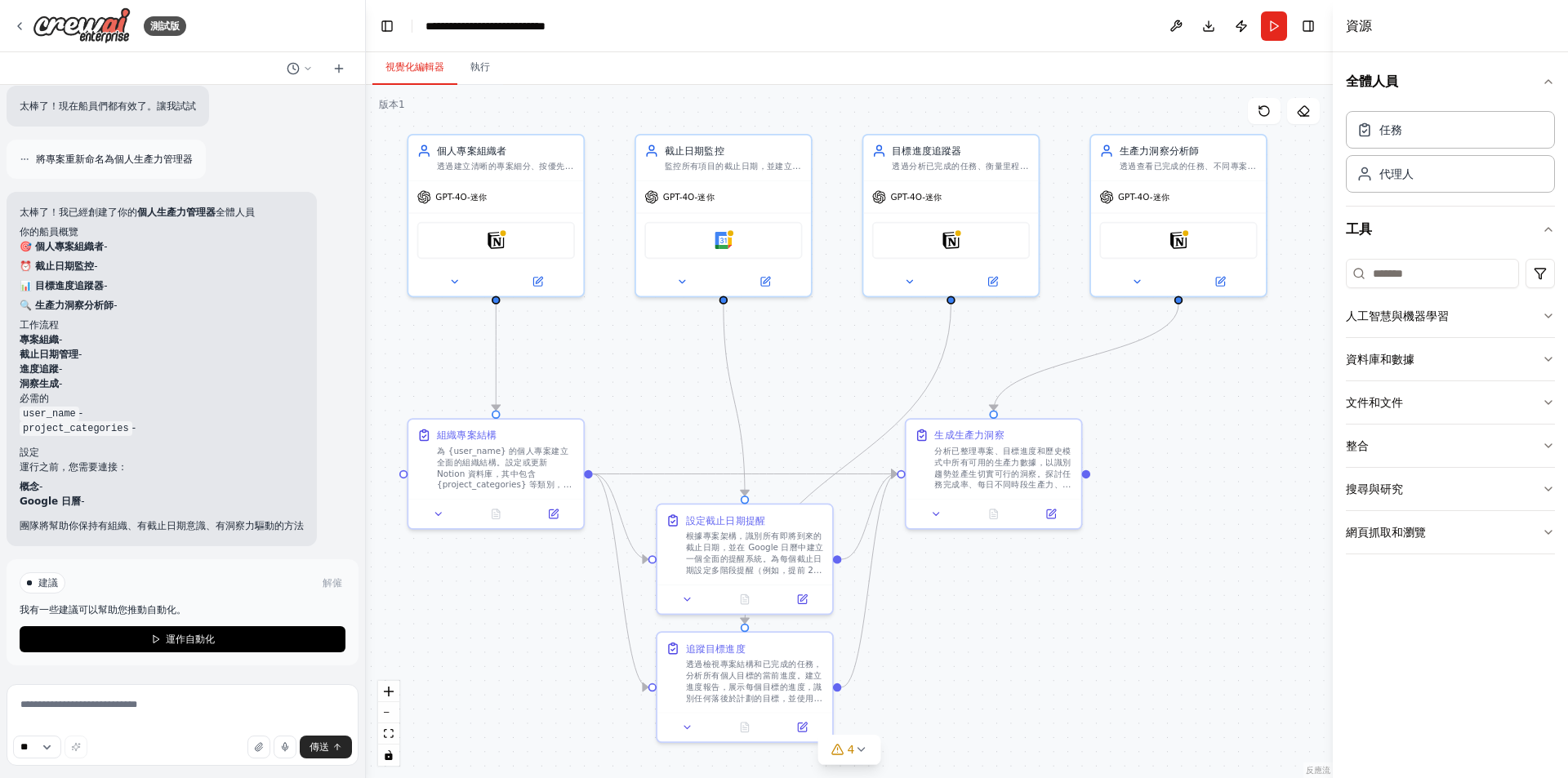
drag, startPoint x: 466, startPoint y: 619, endPoint x: 457, endPoint y: 634, distance: 17.5
click at [457, 634] on div ".deletable-edge-delete-btn { width: 20px; height: 20px; border: 0px solid #ffff…" at bounding box center [849, 431] width 967 height 693
click at [101, 707] on textarea at bounding box center [182, 724] width 352 height 81
click at [61, 747] on select "**" at bounding box center [37, 747] width 48 height 22
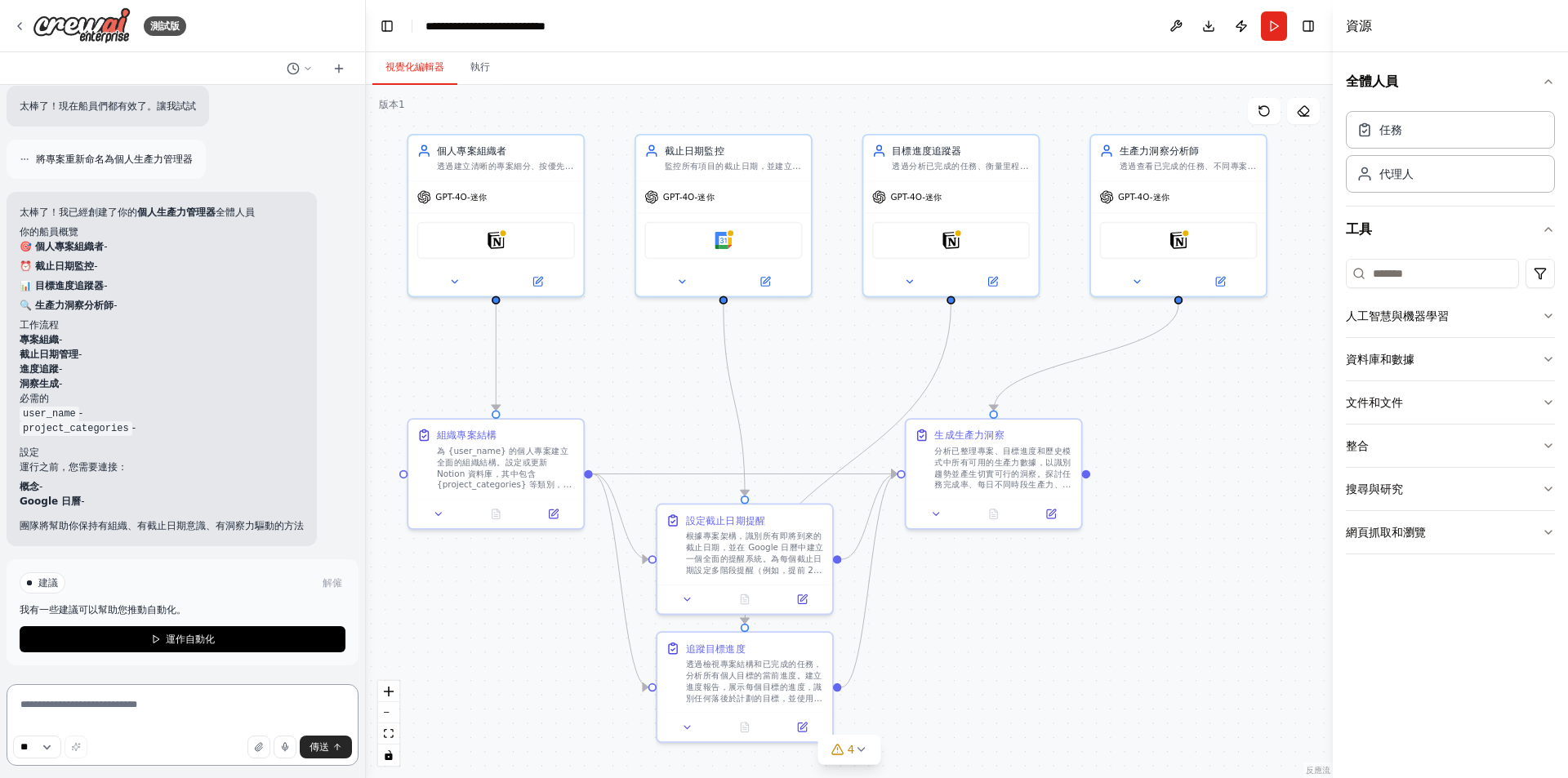
click at [109, 713] on textarea at bounding box center [182, 724] width 352 height 81
click at [18, 29] on icon at bounding box center [19, 26] width 13 height 13
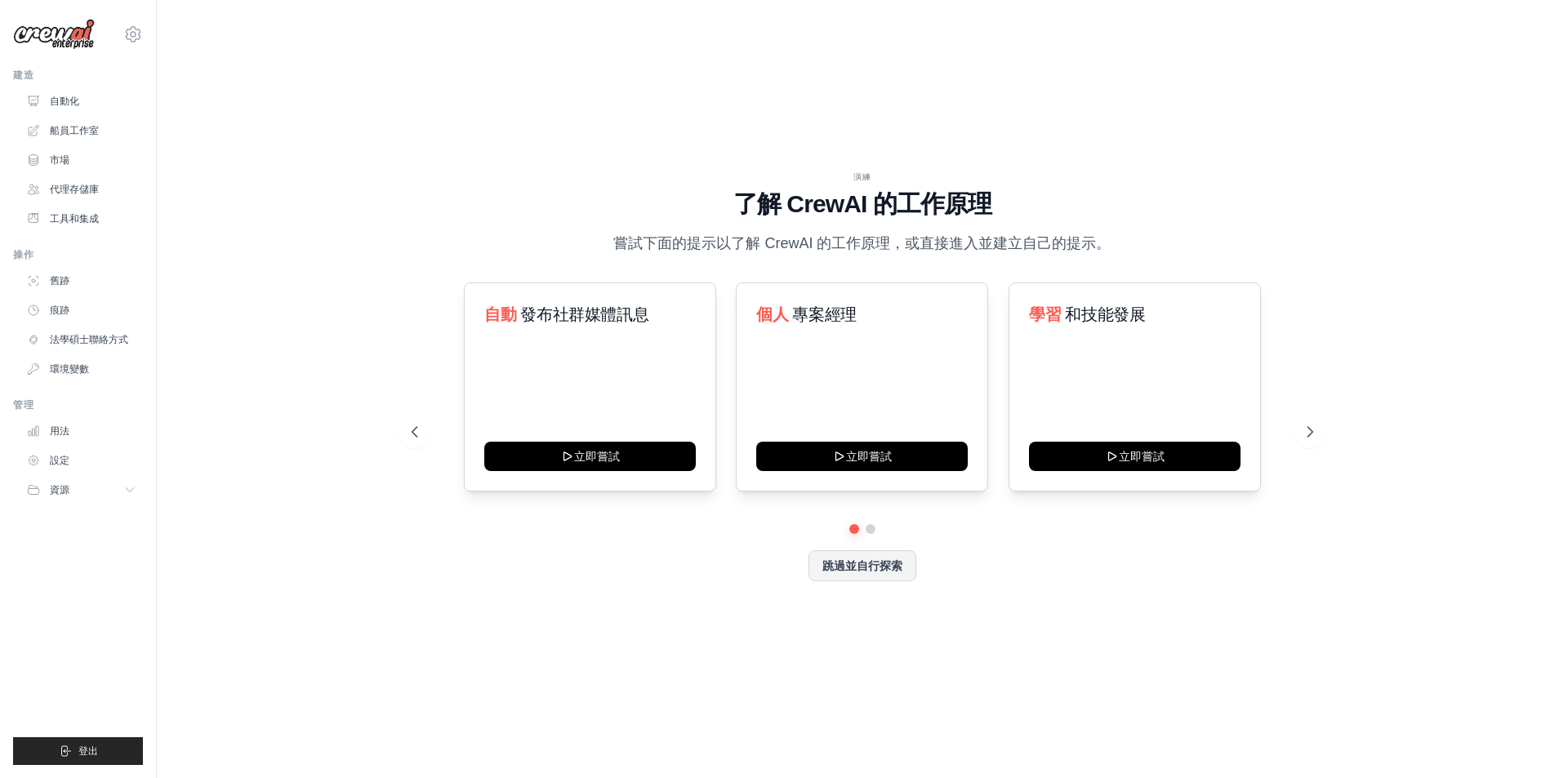
click at [388, 242] on div "演練 了解 [PERSON_NAME] 的工作原理 嘗試下面的提示以了解 [PERSON_NAME] 的工作原理，或直接進入並建立自己的提示。 自動 發布社群…" at bounding box center [862, 389] width 1359 height 745
click at [68, 99] on font "自動化" at bounding box center [66, 100] width 29 height 11
click at [72, 163] on link "市場" at bounding box center [83, 160] width 124 height 26
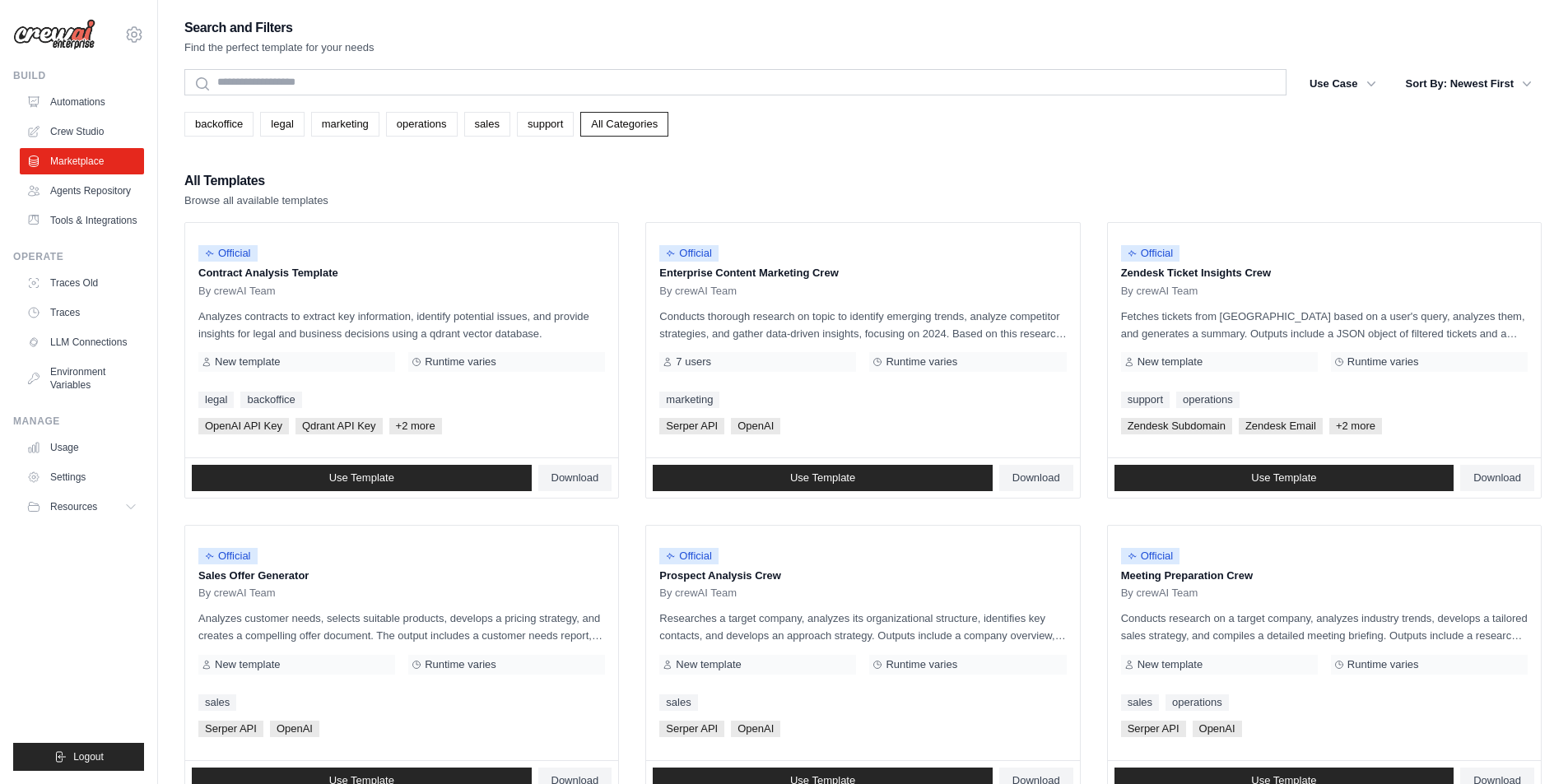
click at [1000, 196] on div "All Templates Browse all available templates" at bounding box center [863, 189] width 1357 height 39
click at [768, 200] on div "All Templates Browse all available templates" at bounding box center [863, 189] width 1357 height 39
click at [74, 104] on link "Automations" at bounding box center [84, 102] width 125 height 26
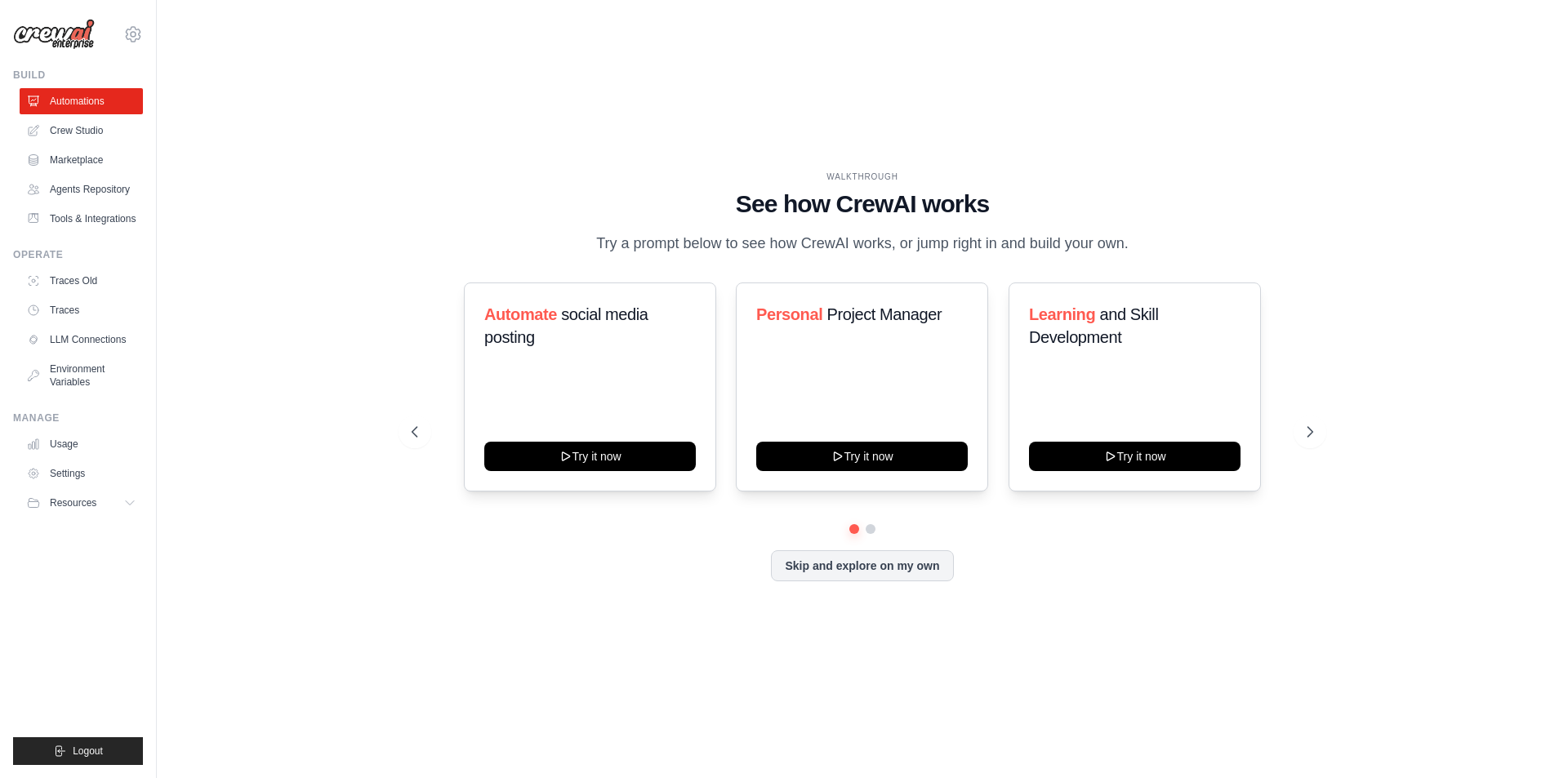
click at [285, 289] on div "WALKTHROUGH See how CrewAI works Try a prompt below to see how CrewAI works, or…" at bounding box center [862, 389] width 1359 height 745
drag, startPoint x: 285, startPoint y: 289, endPoint x: 242, endPoint y: 312, distance: 48.8
click at [242, 312] on div "WALKTHROUGH See how CrewAI works Try a prompt below to see how CrewAI works, or…" at bounding box center [862, 389] width 1359 height 745
click at [319, 269] on div "WALKTHROUGH See how CrewAI works Try a prompt below to see how CrewAI works, or…" at bounding box center [862, 389] width 1359 height 745
drag, startPoint x: 319, startPoint y: 269, endPoint x: 298, endPoint y: 267, distance: 21.1
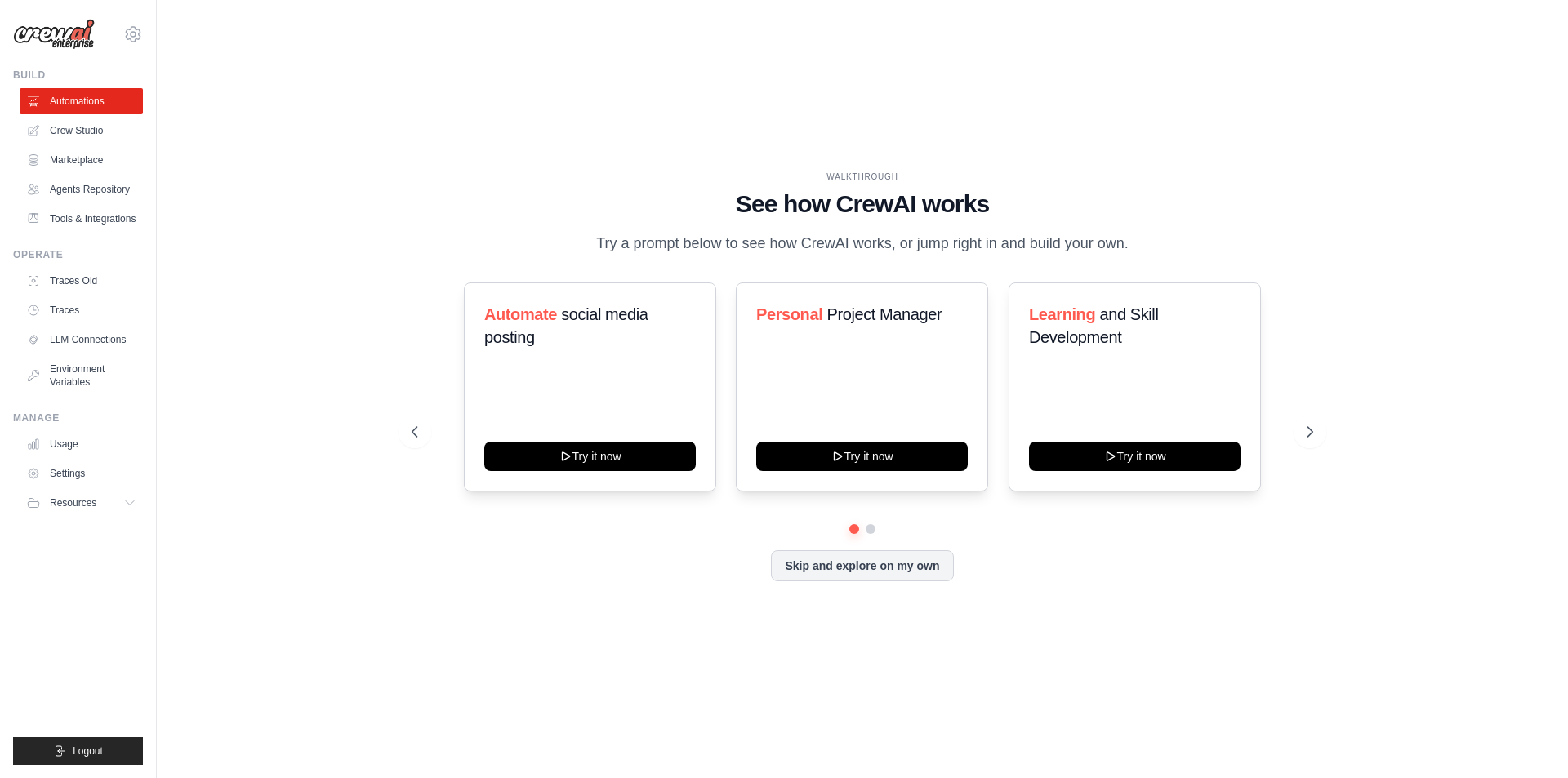
click at [403, 239] on div "WALKTHROUGH See how CrewAI works Try a prompt below to see how CrewAI works, or…" at bounding box center [862, 388] width 941 height 436
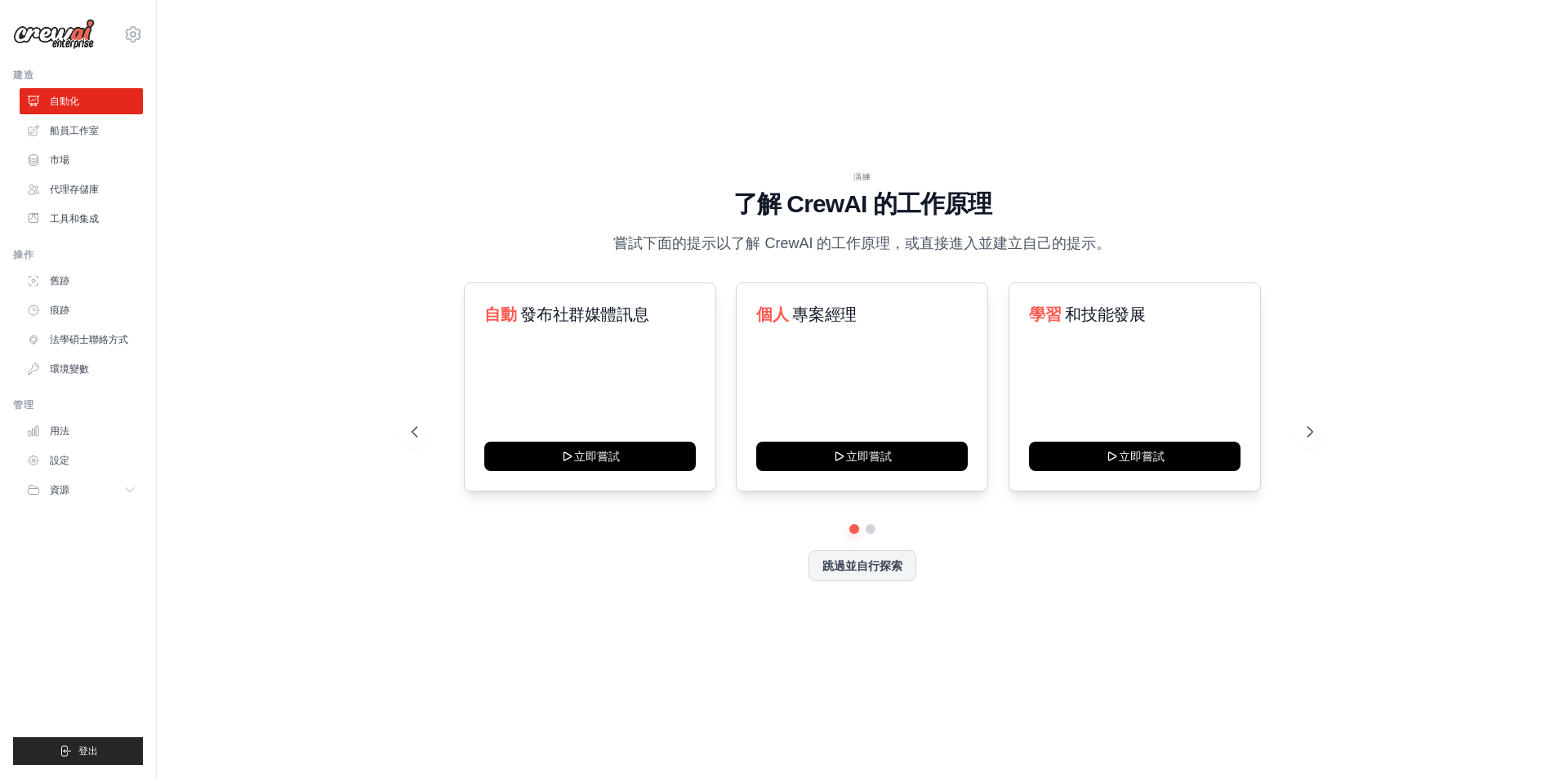
click at [352, 343] on div "演練 了解 [PERSON_NAME] 的工作原理 嘗試下面的提示以了解 [PERSON_NAME] 的工作原理，或直接進入並建立自己的提示。 自動 發布社群…" at bounding box center [862, 389] width 1359 height 745
click at [91, 362] on link "環境變數" at bounding box center [83, 369] width 124 height 26
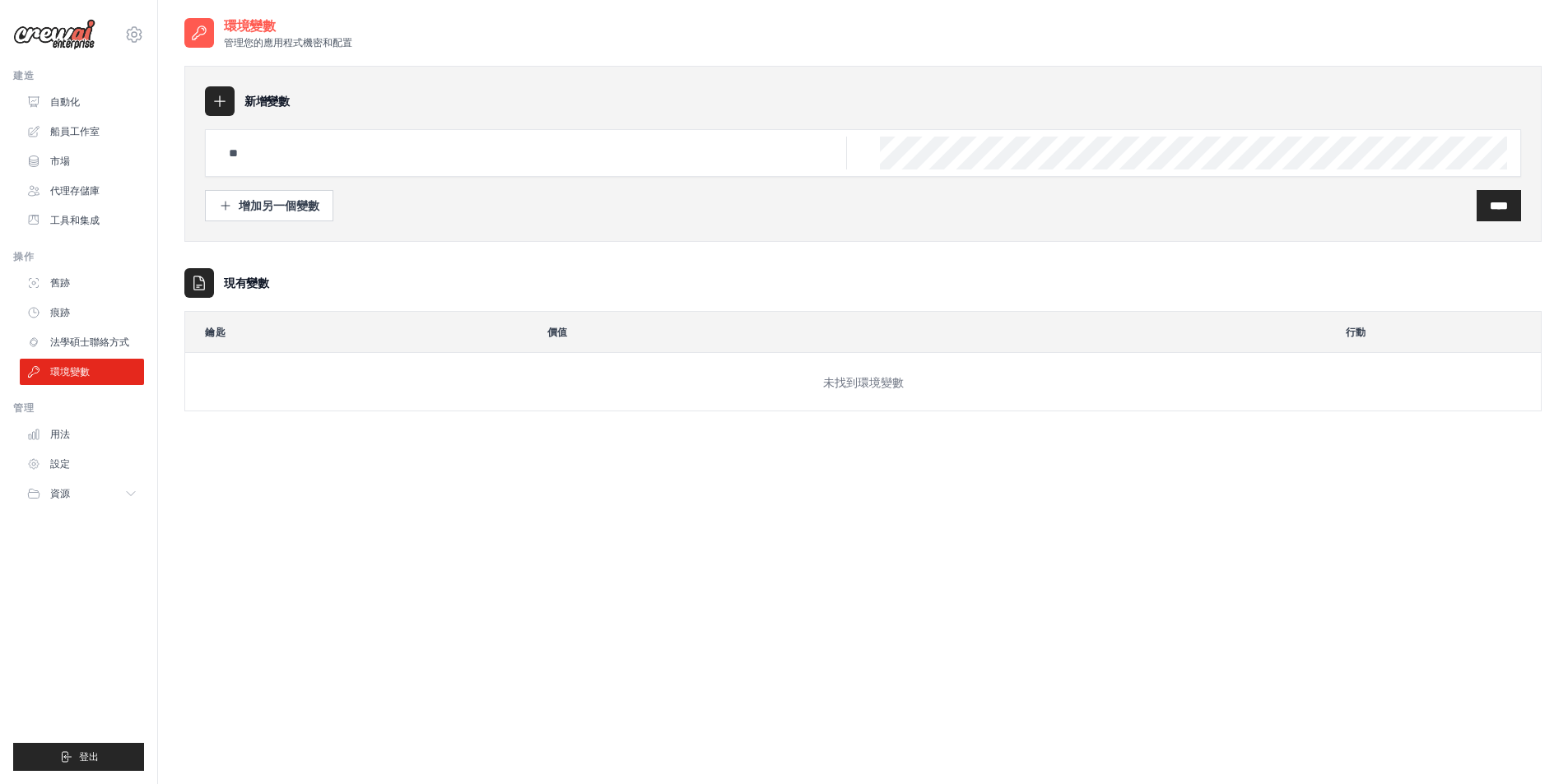
click at [454, 247] on div "新增變數 增加另一個變數 **** 現有變數 鑰匙 價值 行動 未找到環境變數" at bounding box center [863, 230] width 1357 height 362
click at [284, 193] on button "增加另一個變數" at bounding box center [268, 205] width 128 height 31
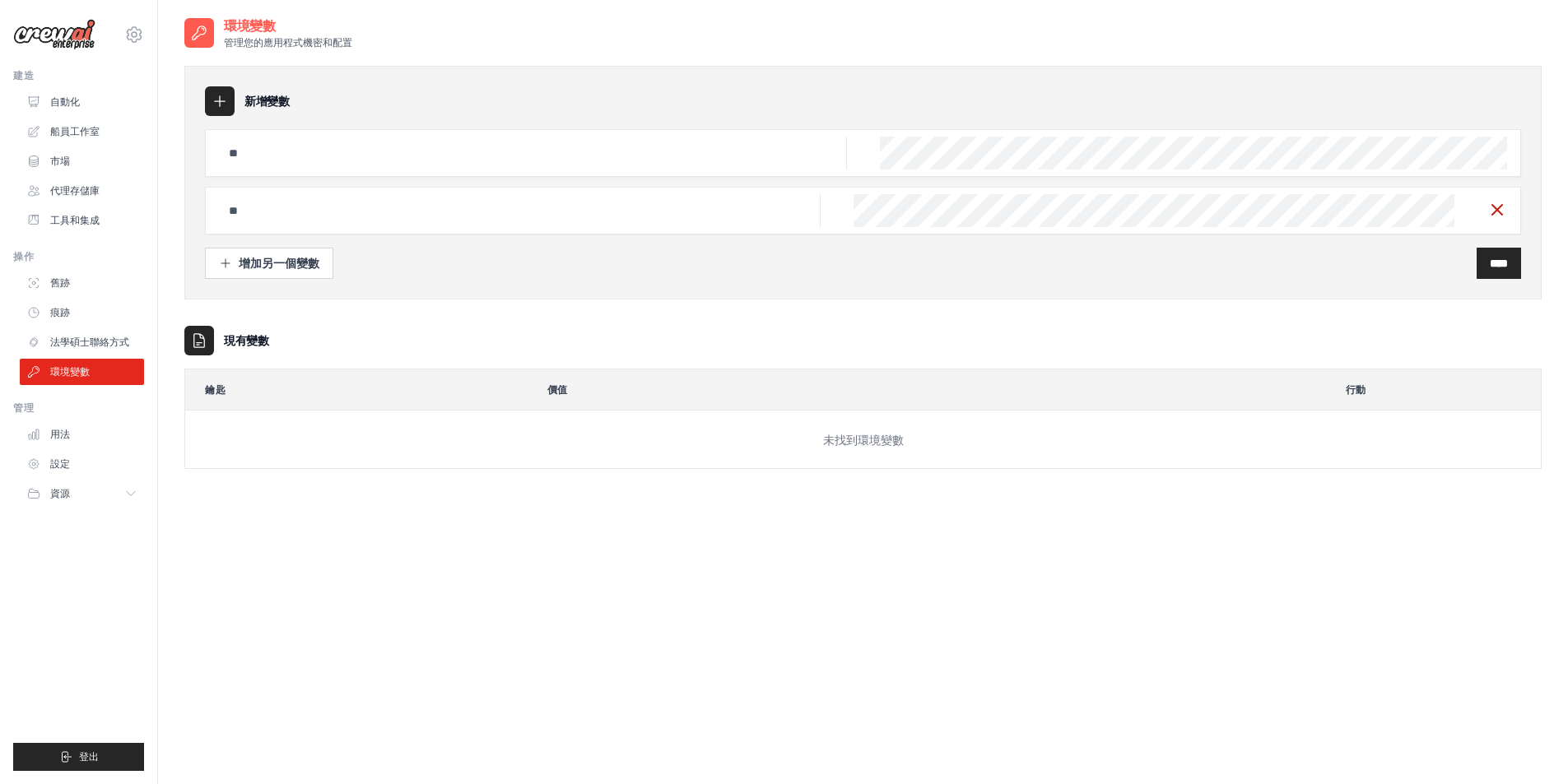
click at [1492, 212] on icon "button" at bounding box center [1497, 209] width 20 height 20
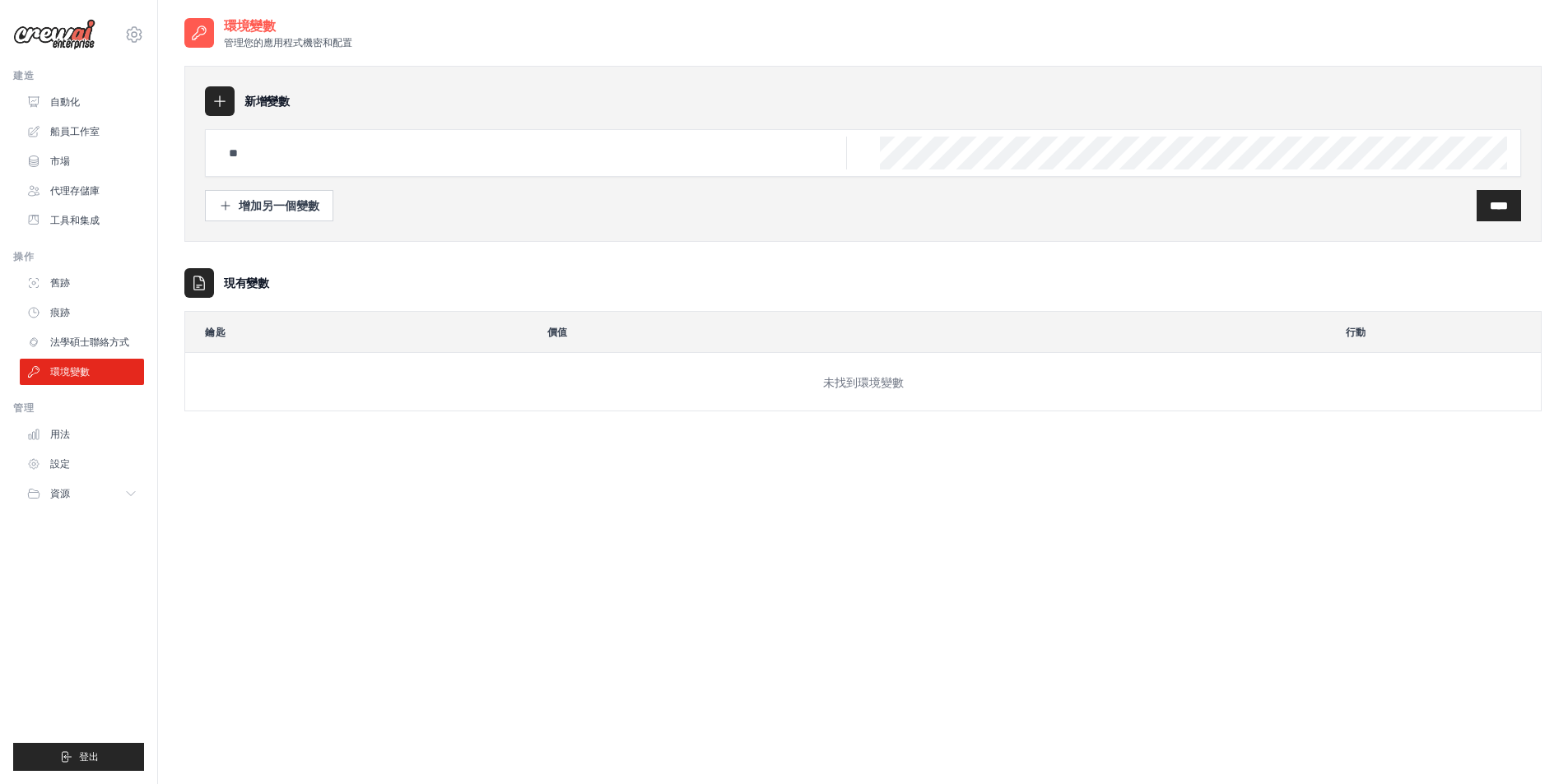
click at [209, 100] on div at bounding box center [220, 101] width 30 height 30
click at [215, 96] on icon at bounding box center [220, 101] width 17 height 17
click at [345, 105] on div "新增變數" at bounding box center [863, 101] width 1316 height 30
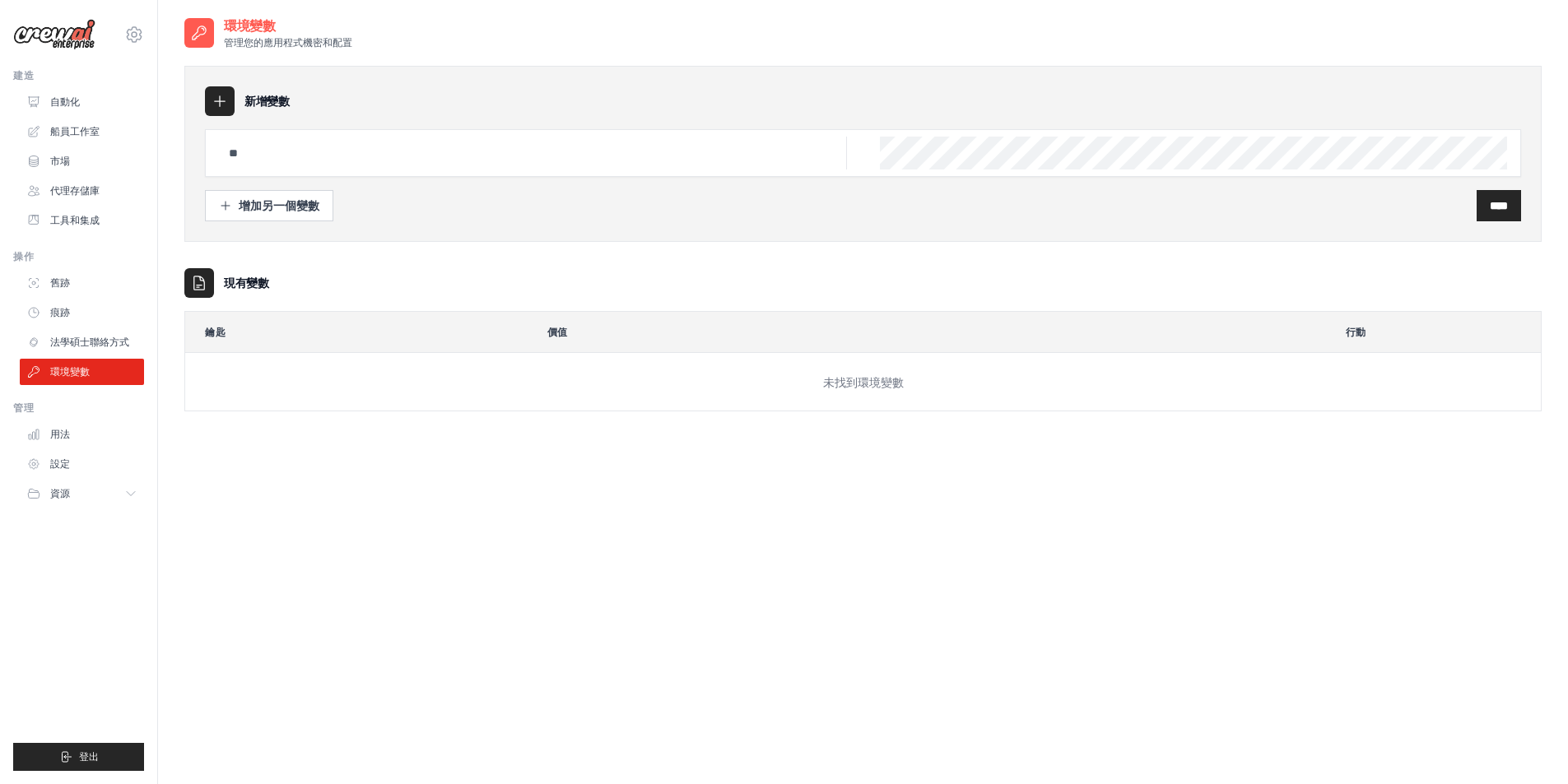
drag, startPoint x: 281, startPoint y: 39, endPoint x: 417, endPoint y: 57, distance: 137.2
click at [417, 57] on div "環境變數 管理您的應用程式機密和配置 新增變數 增加另一個變數 **** 現有變數 鑰匙 價值 行動" at bounding box center [863, 226] width 1357 height 421
click at [417, 57] on div "新增變數 增加另一個變數 **** 現有變數 鑰匙 價值 行動 未找到環境變數" at bounding box center [863, 230] width 1357 height 362
click at [944, 170] on div at bounding box center [863, 152] width 1316 height 48
click at [642, 166] on input "text" at bounding box center [533, 153] width 628 height 33
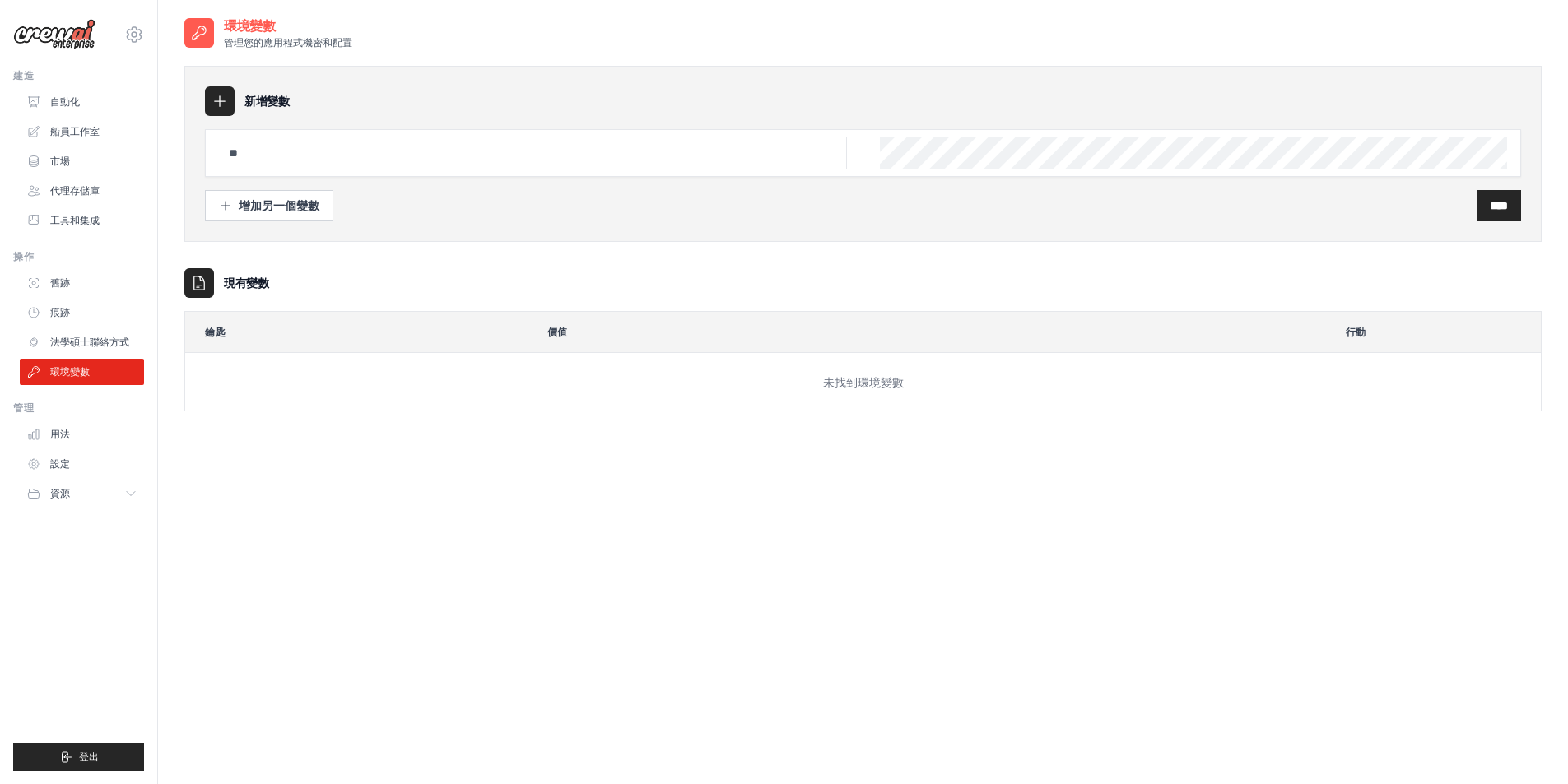
click at [954, 170] on div at bounding box center [863, 152] width 1316 height 48
click at [91, 423] on link "用法" at bounding box center [84, 434] width 125 height 26
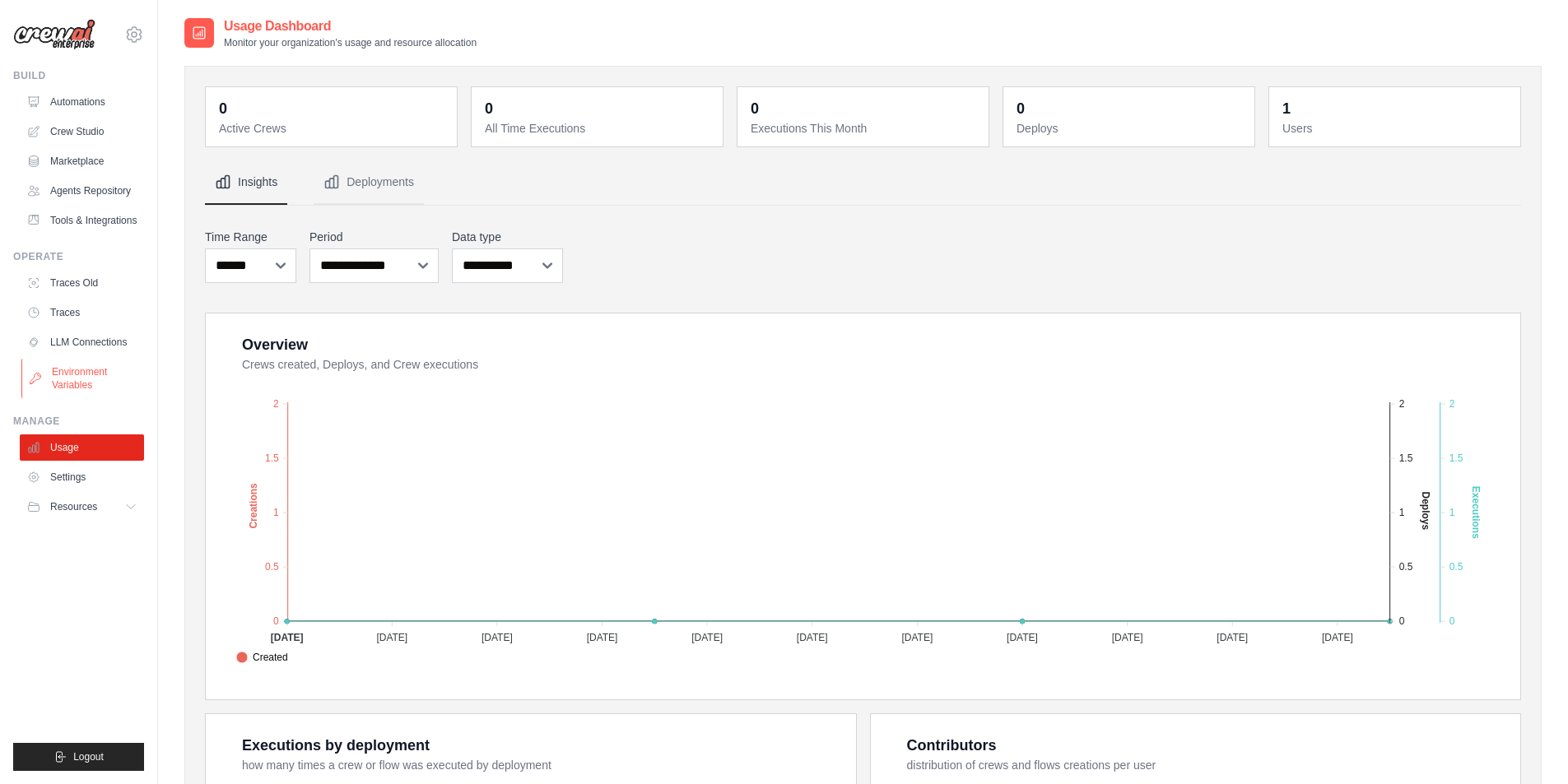
click at [98, 374] on link "Environment Variables" at bounding box center [84, 378] width 125 height 39
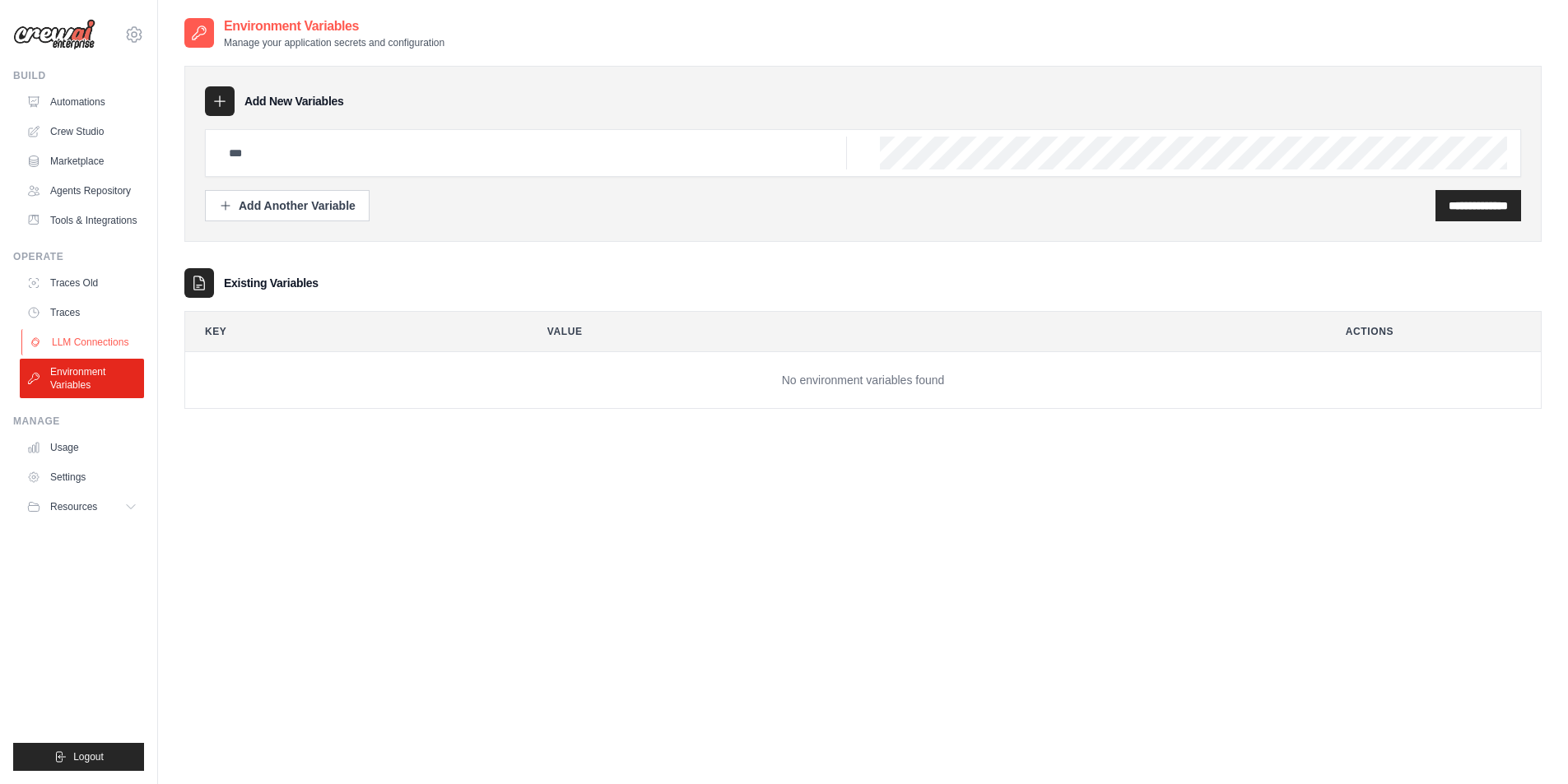
click at [99, 341] on link "LLM Connections" at bounding box center [84, 342] width 125 height 26
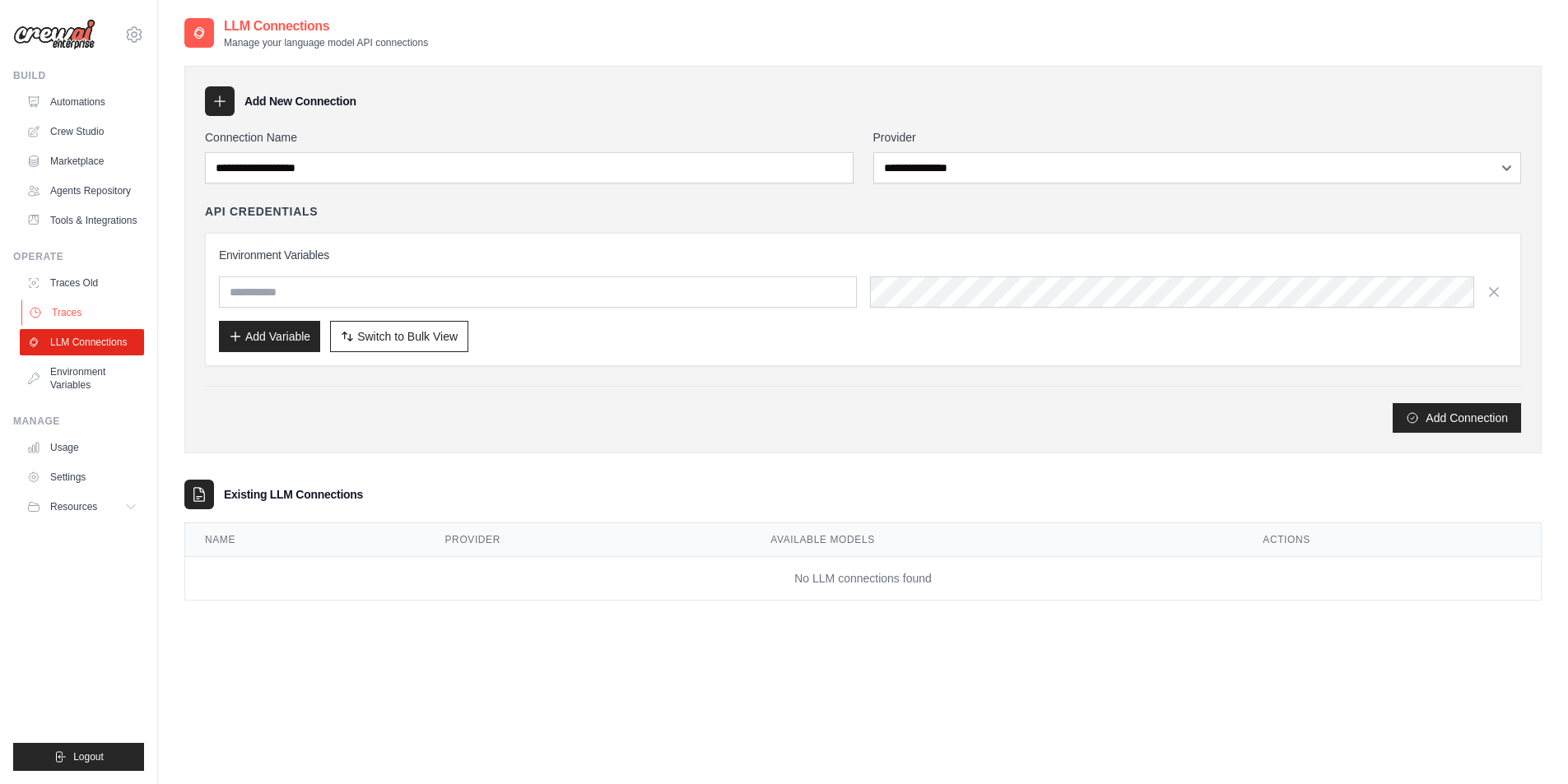
click at [102, 308] on link "Traces" at bounding box center [84, 313] width 125 height 26
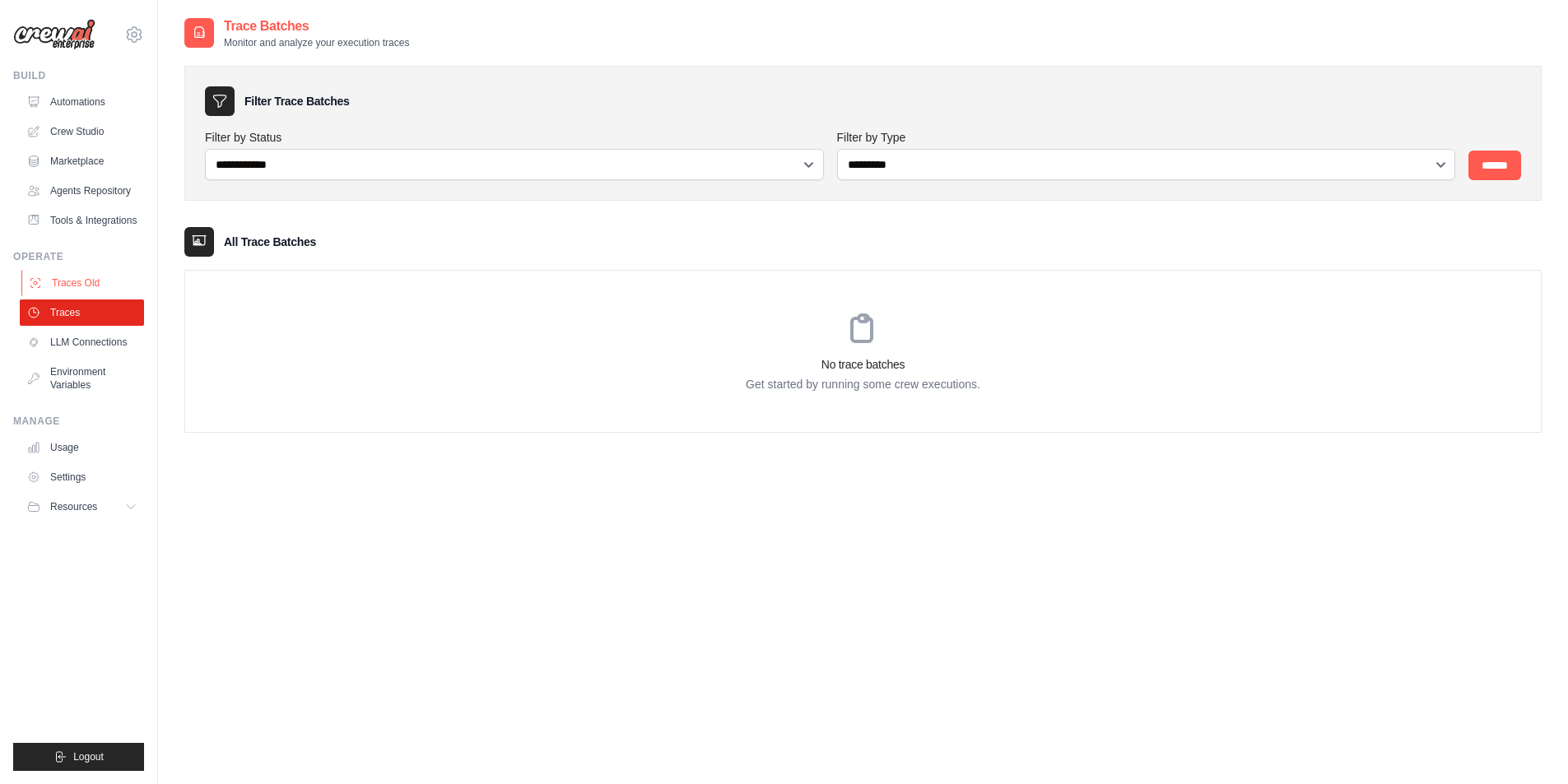
click at [105, 286] on link "Traces Old" at bounding box center [84, 283] width 125 height 26
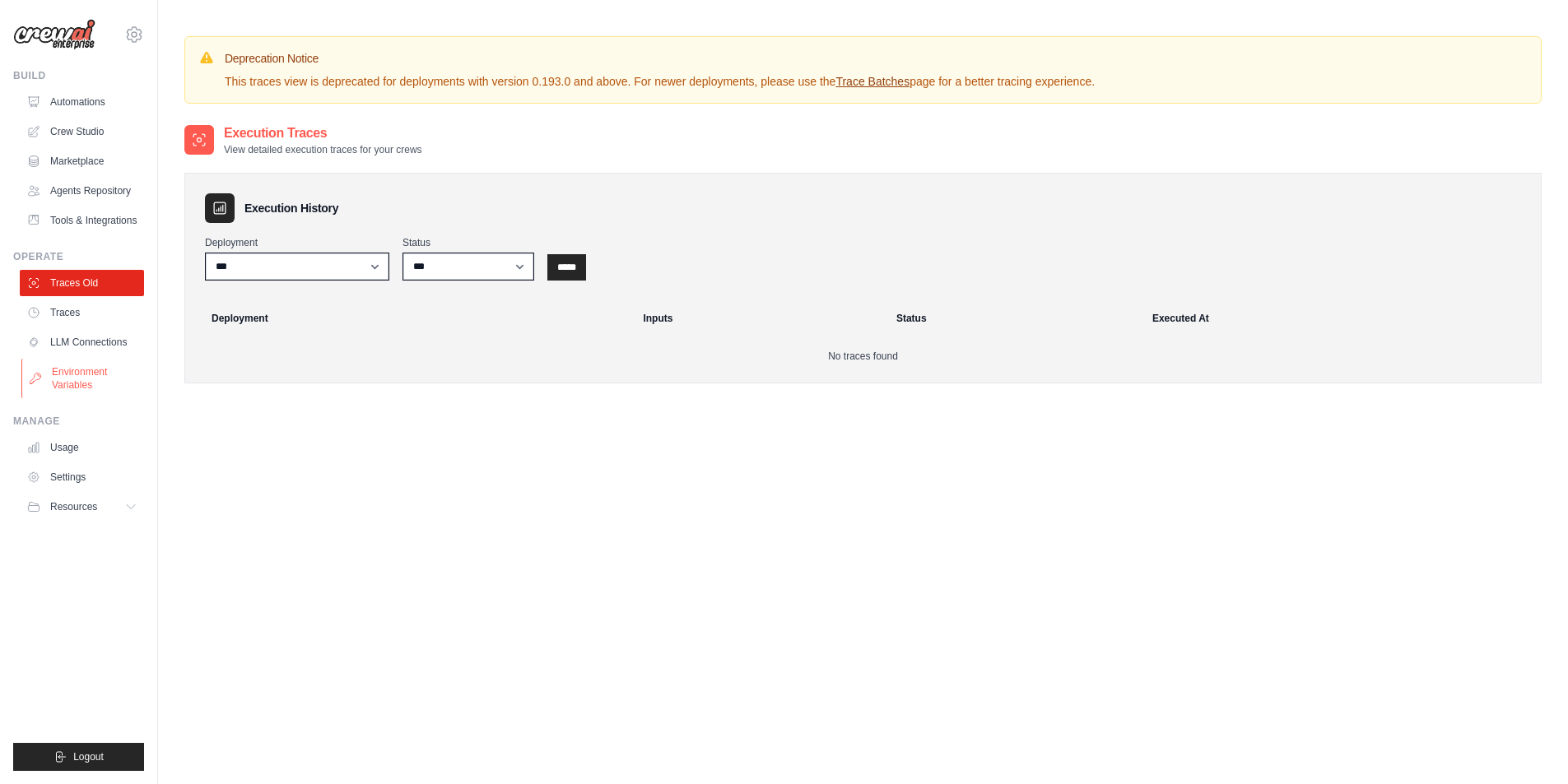
click at [105, 372] on link "Environment Variables" at bounding box center [84, 378] width 125 height 39
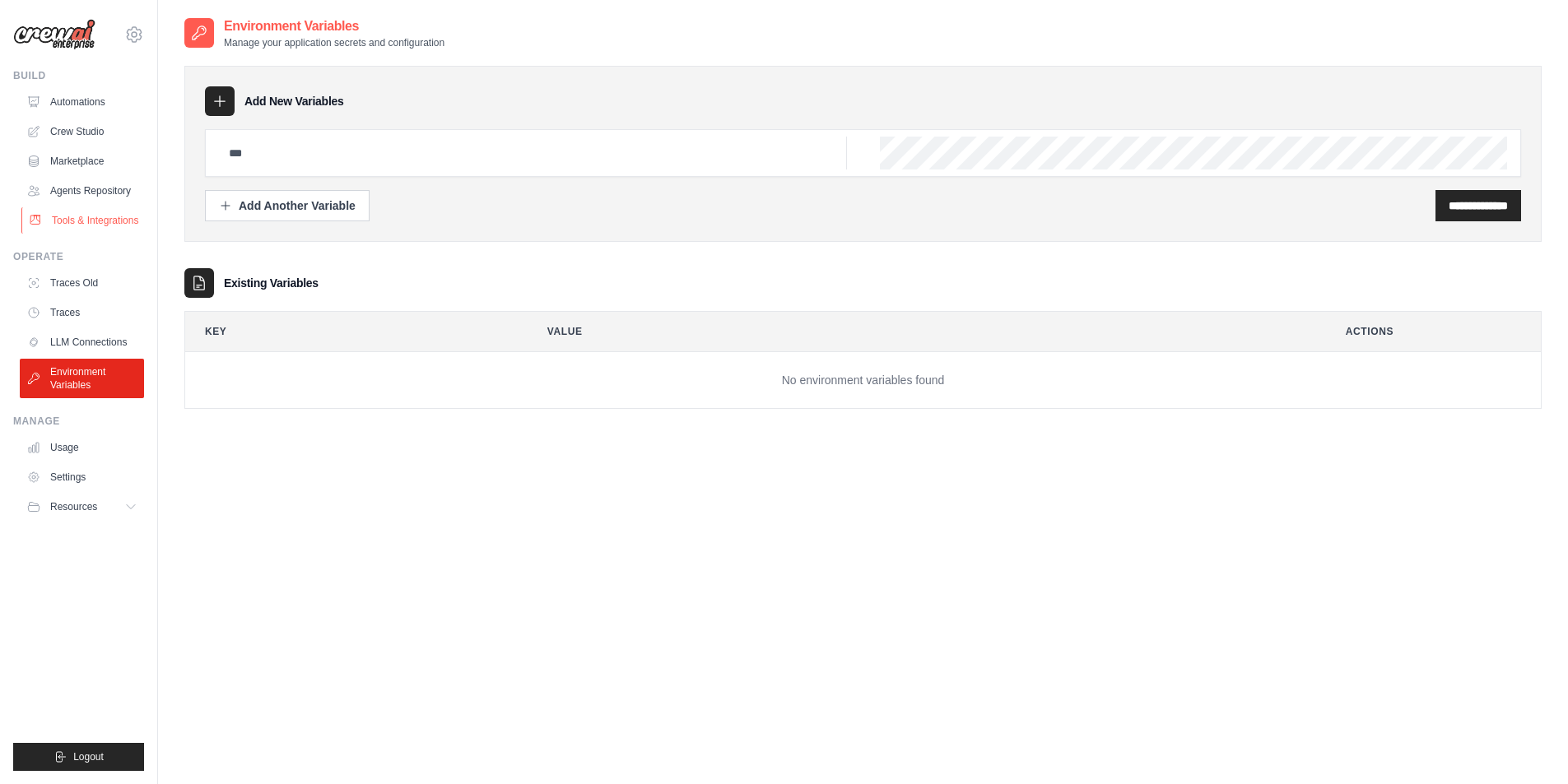
click at [89, 214] on link "Tools & Integrations" at bounding box center [84, 220] width 125 height 26
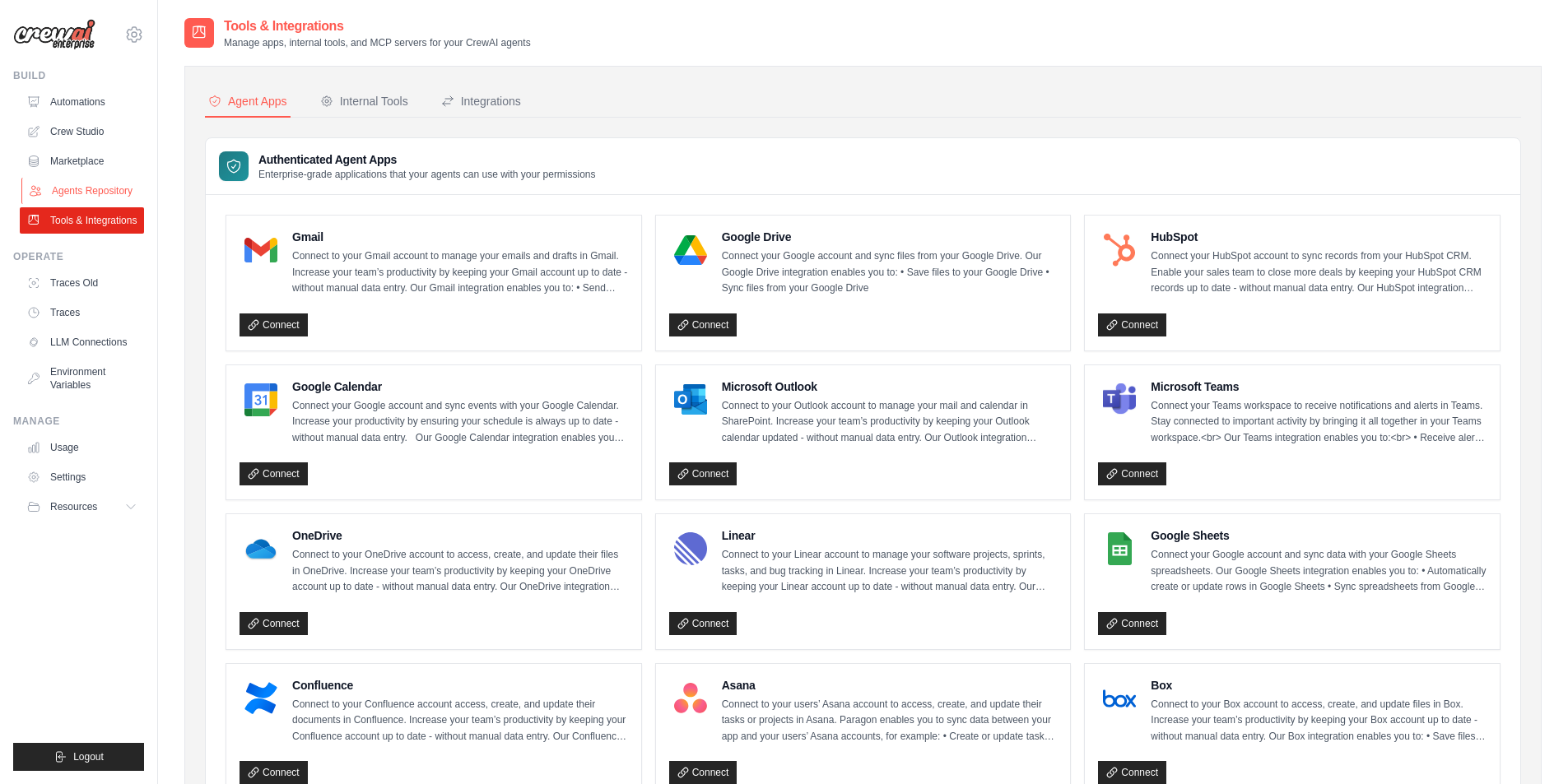
click at [94, 193] on link "Agents Repository" at bounding box center [84, 191] width 125 height 26
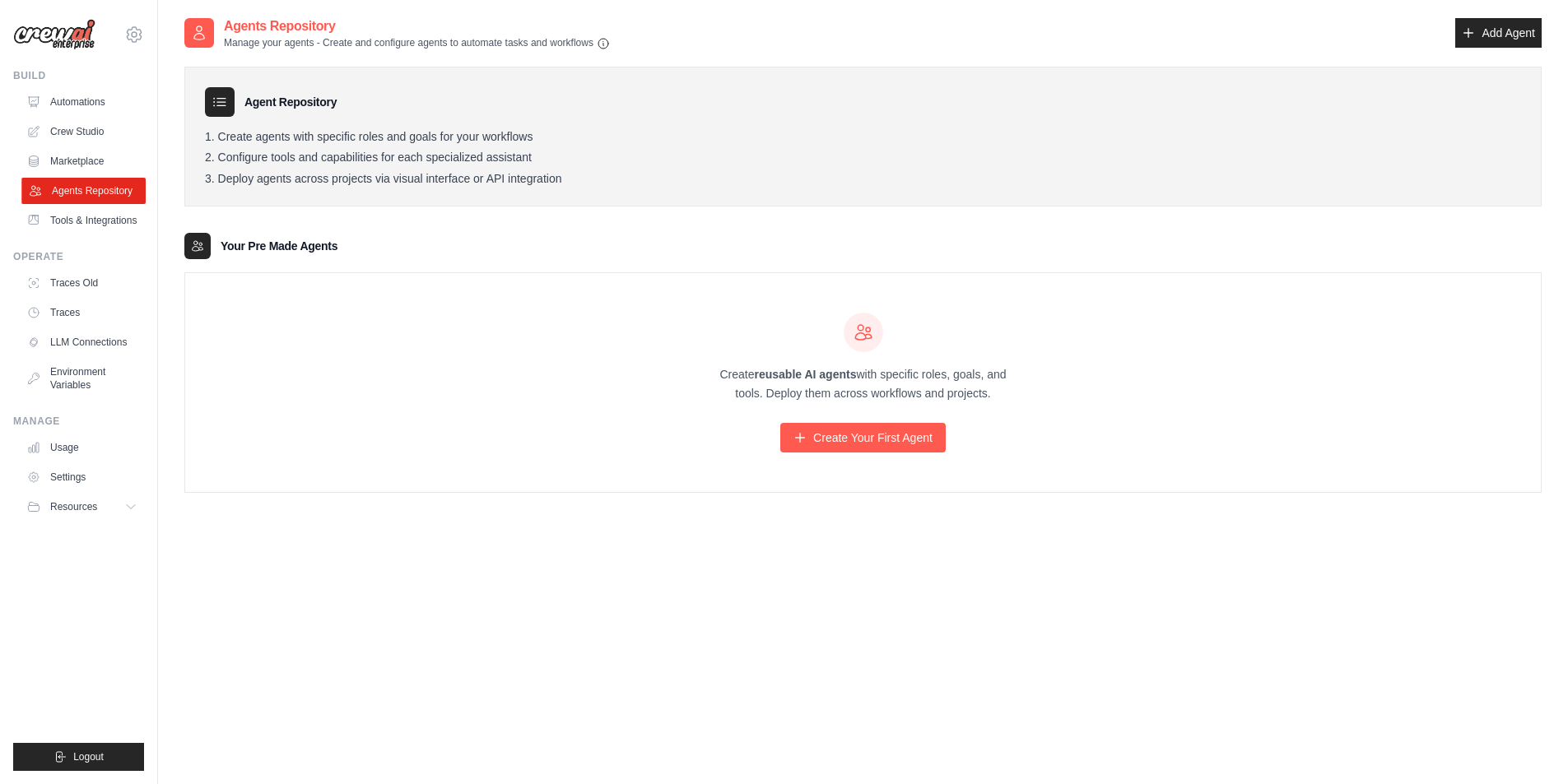
click at [98, 199] on link "Agents Repository" at bounding box center [84, 191] width 125 height 26
click at [96, 217] on link "Tools & Integrations" at bounding box center [82, 220] width 125 height 26
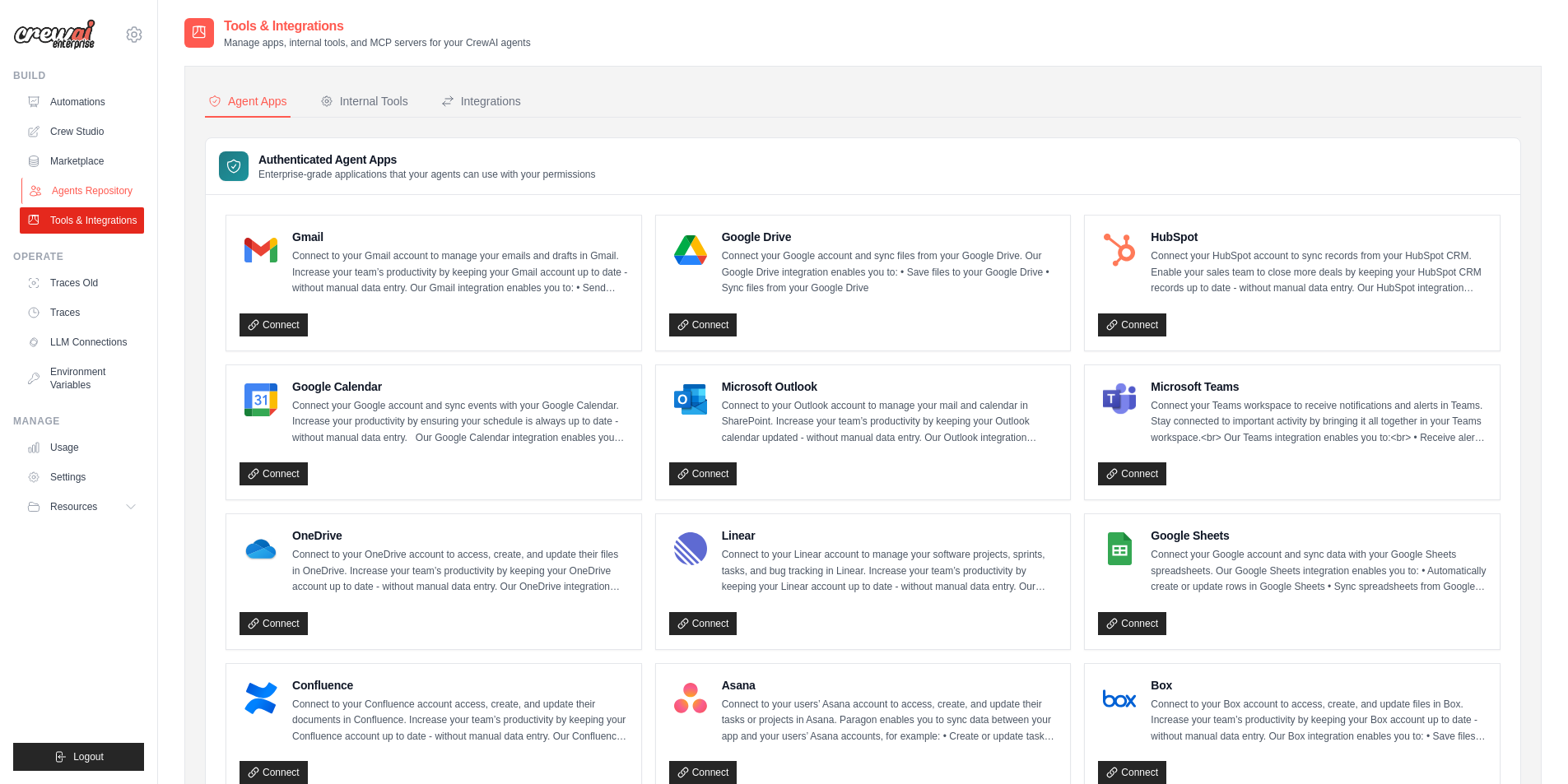
click at [93, 179] on link "Agents Repository" at bounding box center [84, 191] width 125 height 26
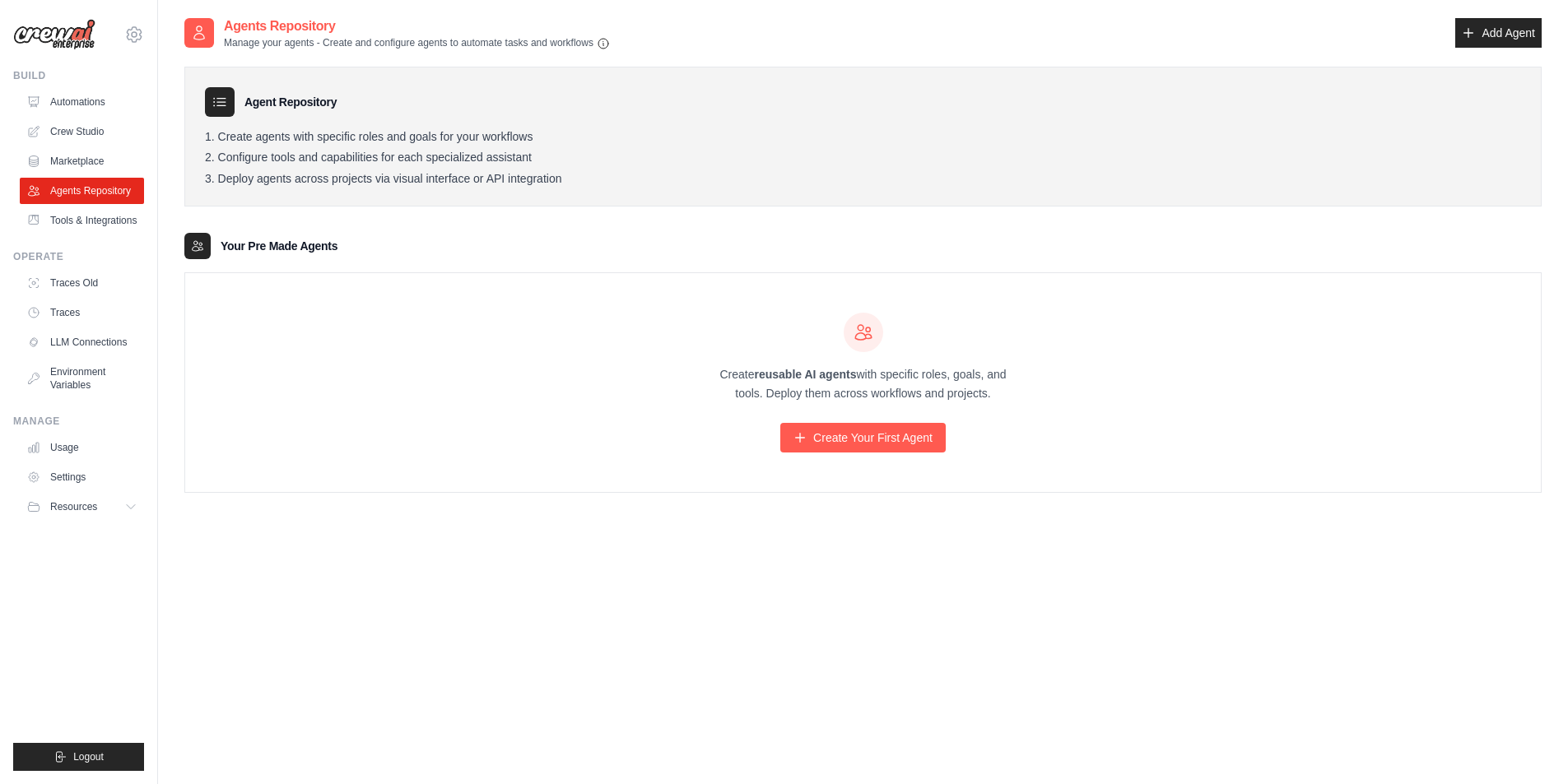
click at [89, 145] on ul "Automations Crew Studio Marketplace Agents Repository Tools & Integrations" at bounding box center [82, 161] width 125 height 145
click at [71, 177] on ul "Automations Crew Studio Marketplace Agents Repository Tools & Integrations" at bounding box center [82, 161] width 125 height 145
click at [73, 166] on link "Marketplace" at bounding box center [84, 161] width 125 height 26
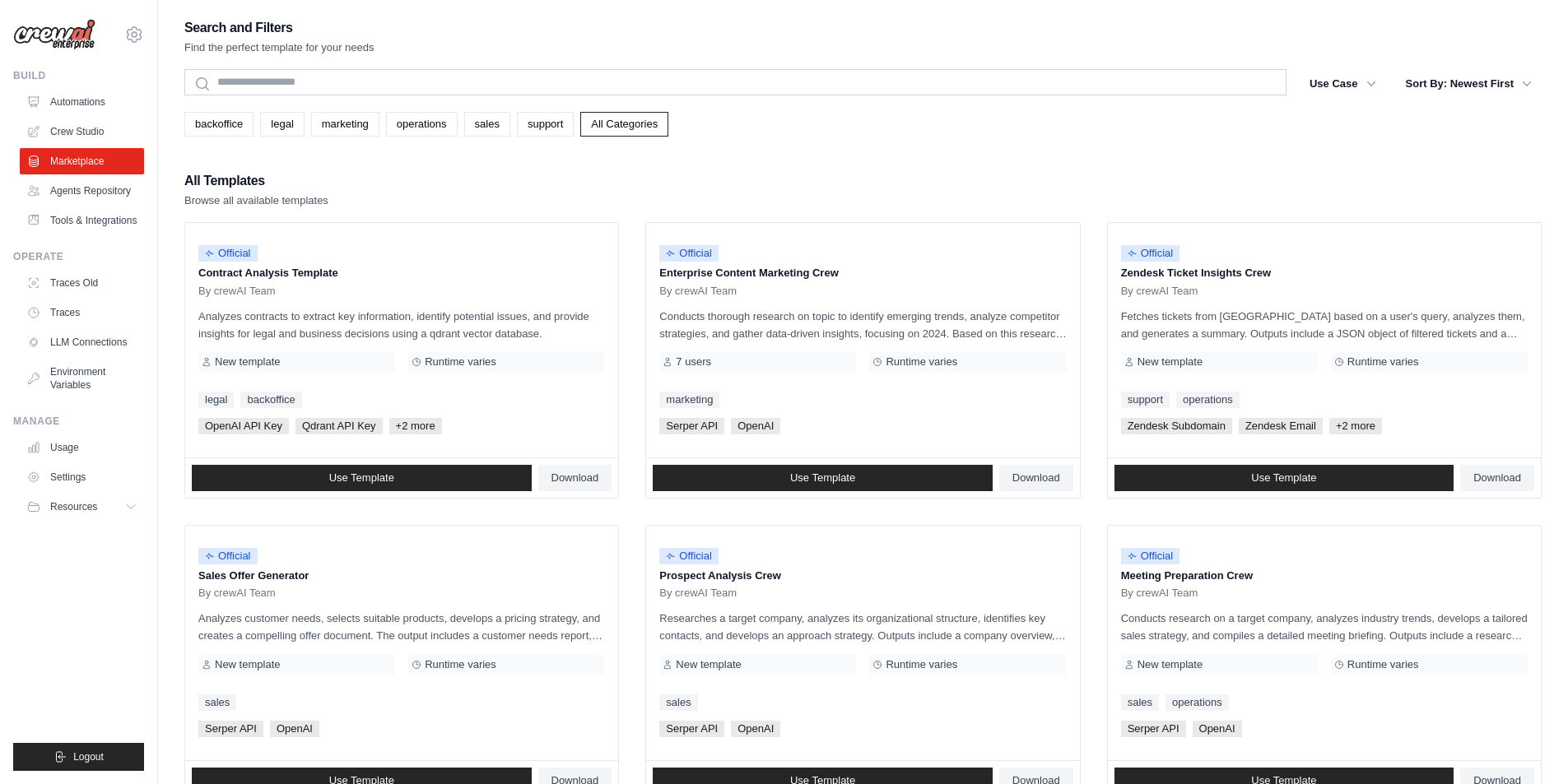
click at [79, 139] on link "Crew Studio" at bounding box center [82, 132] width 125 height 26
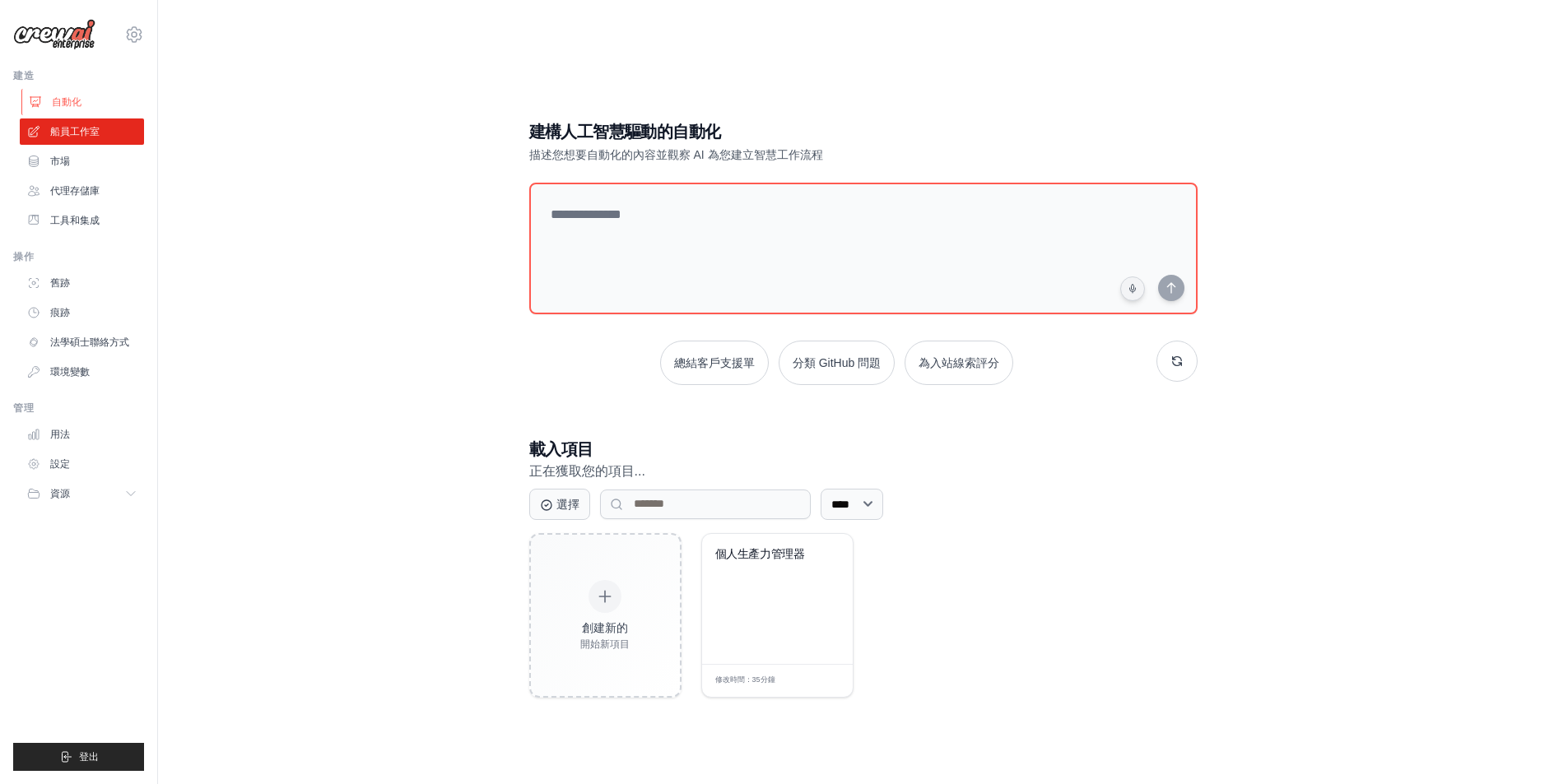
click at [81, 104] on font "自動化" at bounding box center [66, 101] width 30 height 11
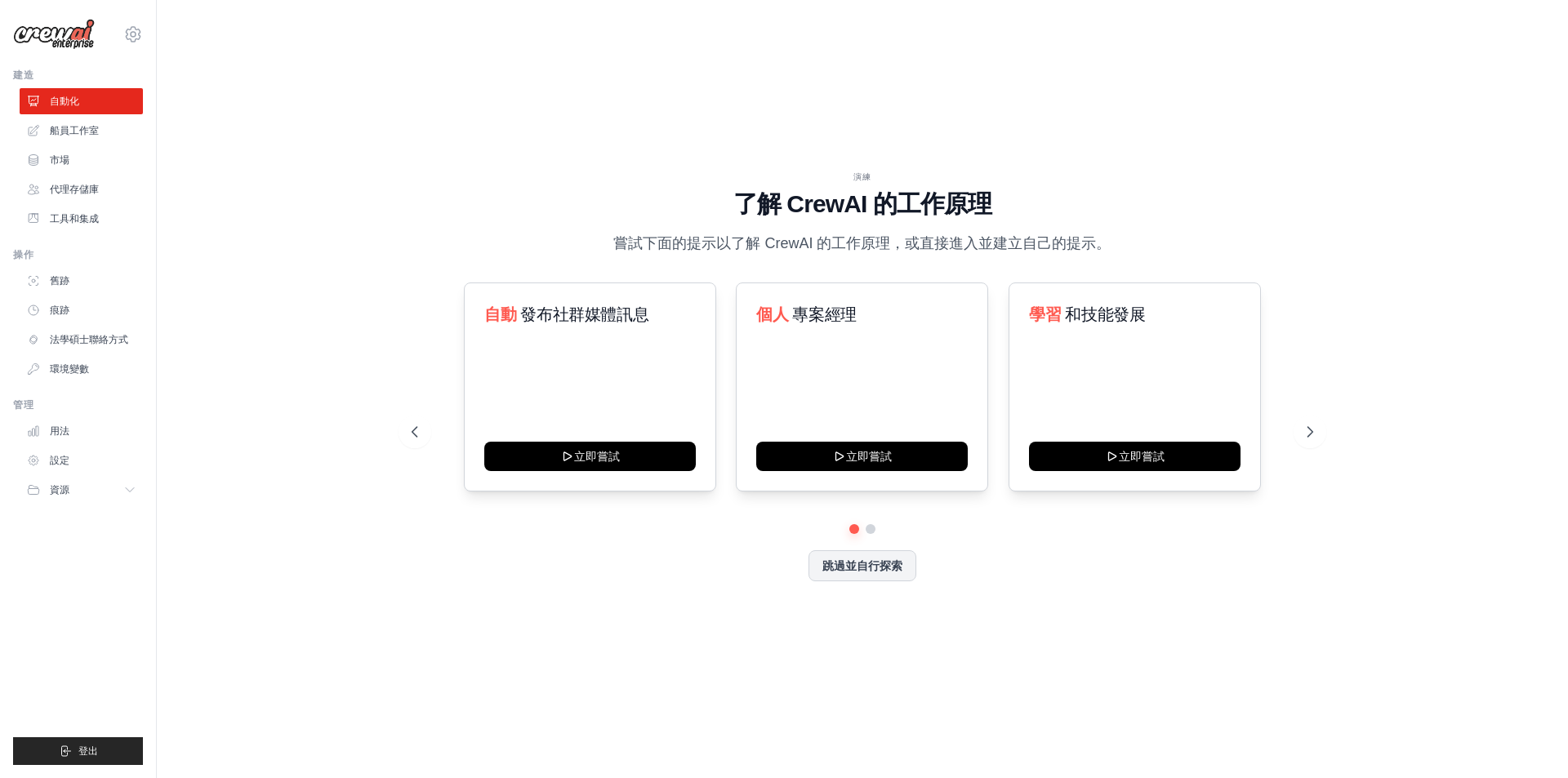
click at [260, 449] on div "演練 了解 [PERSON_NAME] 的工作原理 嘗試下面的提示以了解 [PERSON_NAME] 的工作原理，或直接進入並建立自己的提示。 自動 發布社群…" at bounding box center [862, 389] width 1359 height 745
click at [287, 456] on div "演練 了解 [PERSON_NAME] 的工作原理 嘗試下面的提示以了解 [PERSON_NAME] 的工作原理，或直接進入並建立自己的提示。 自動 發布社群…" at bounding box center [862, 389] width 1359 height 745
click at [282, 577] on div "演練 了解 [PERSON_NAME] 的工作原理 嘗試下面的提示以了解 [PERSON_NAME] 的工作原理，或直接進入並建立自己的提示。 自動 發布社群…" at bounding box center [862, 389] width 1359 height 745
click at [300, 571] on div "演練 了解 [PERSON_NAME] 的工作原理 嘗試下面的提示以了解 [PERSON_NAME] 的工作原理，或直接進入並建立自己的提示。 自動 發布社群…" at bounding box center [862, 389] width 1359 height 745
click at [273, 362] on div "演練 了解 [PERSON_NAME] 的工作原理 嘗試下面的提示以了解 [PERSON_NAME] 的工作原理，或直接進入並建立自己的提示。 自動 發布社群…" at bounding box center [862, 389] width 1359 height 745
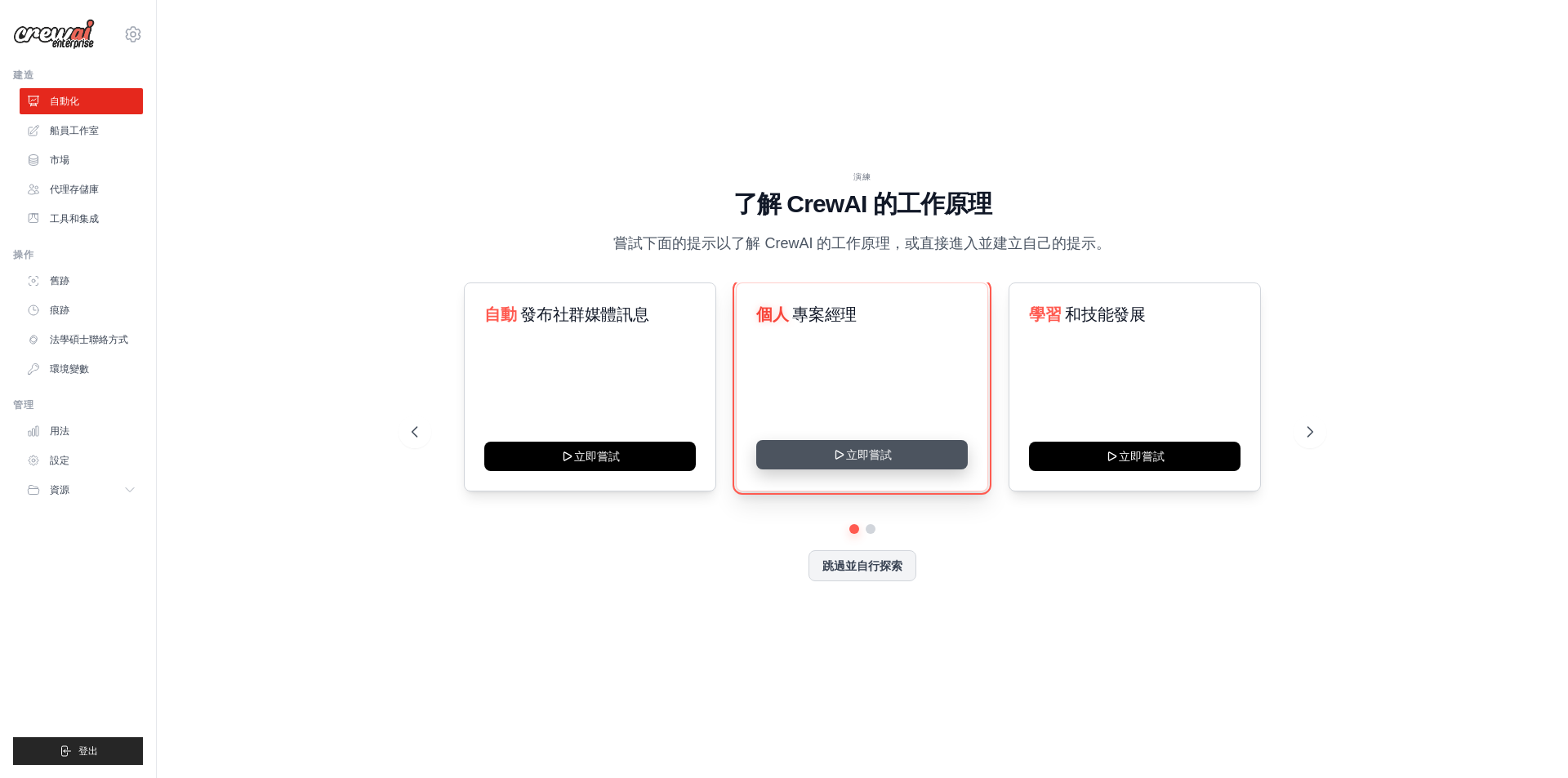
click at [899, 458] on button "立即嘗試" at bounding box center [861, 455] width 212 height 29
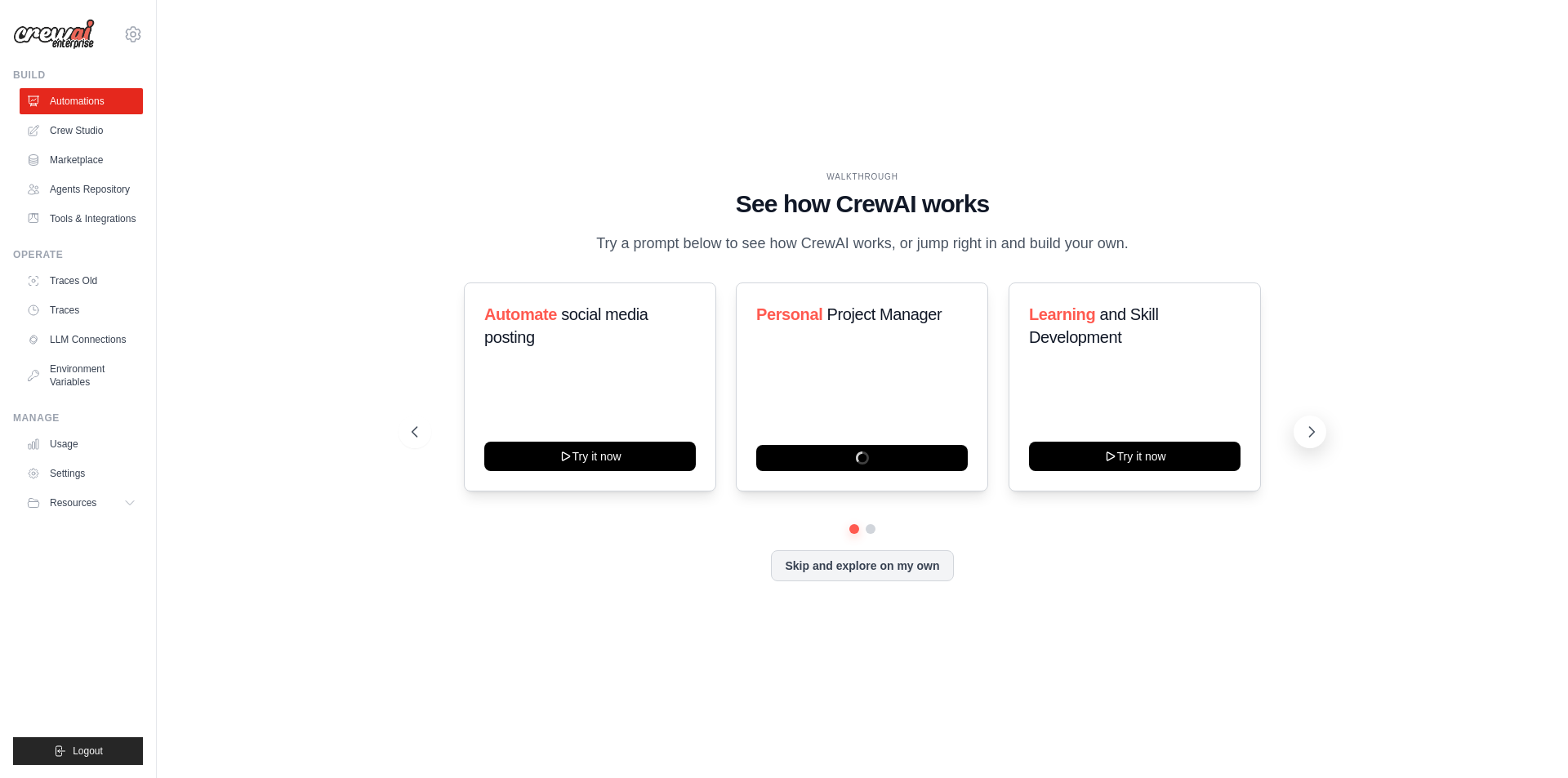
click at [1299, 434] on button at bounding box center [1310, 432] width 33 height 33
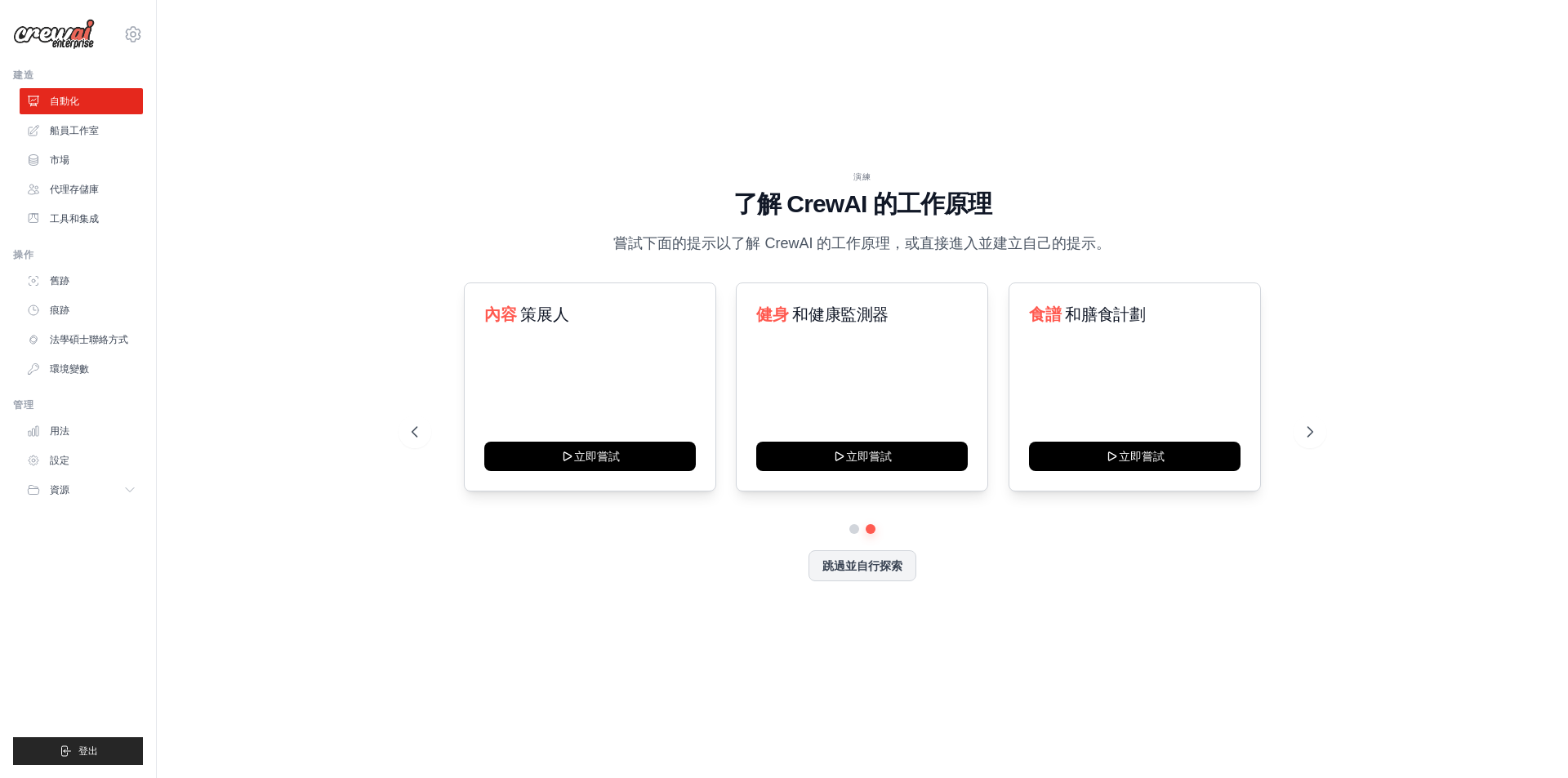
click at [1297, 609] on div "演練 了解 [PERSON_NAME] 的工作原理 嘗試下面的提示以了解 [PERSON_NAME] 的工作原理，或直接進入並建立自己的提示。 自動 發布社群…" at bounding box center [862, 389] width 1359 height 745
click at [425, 426] on button at bounding box center [415, 432] width 33 height 33
click at [889, 489] on div "個人 專案經理" at bounding box center [862, 387] width 253 height 209
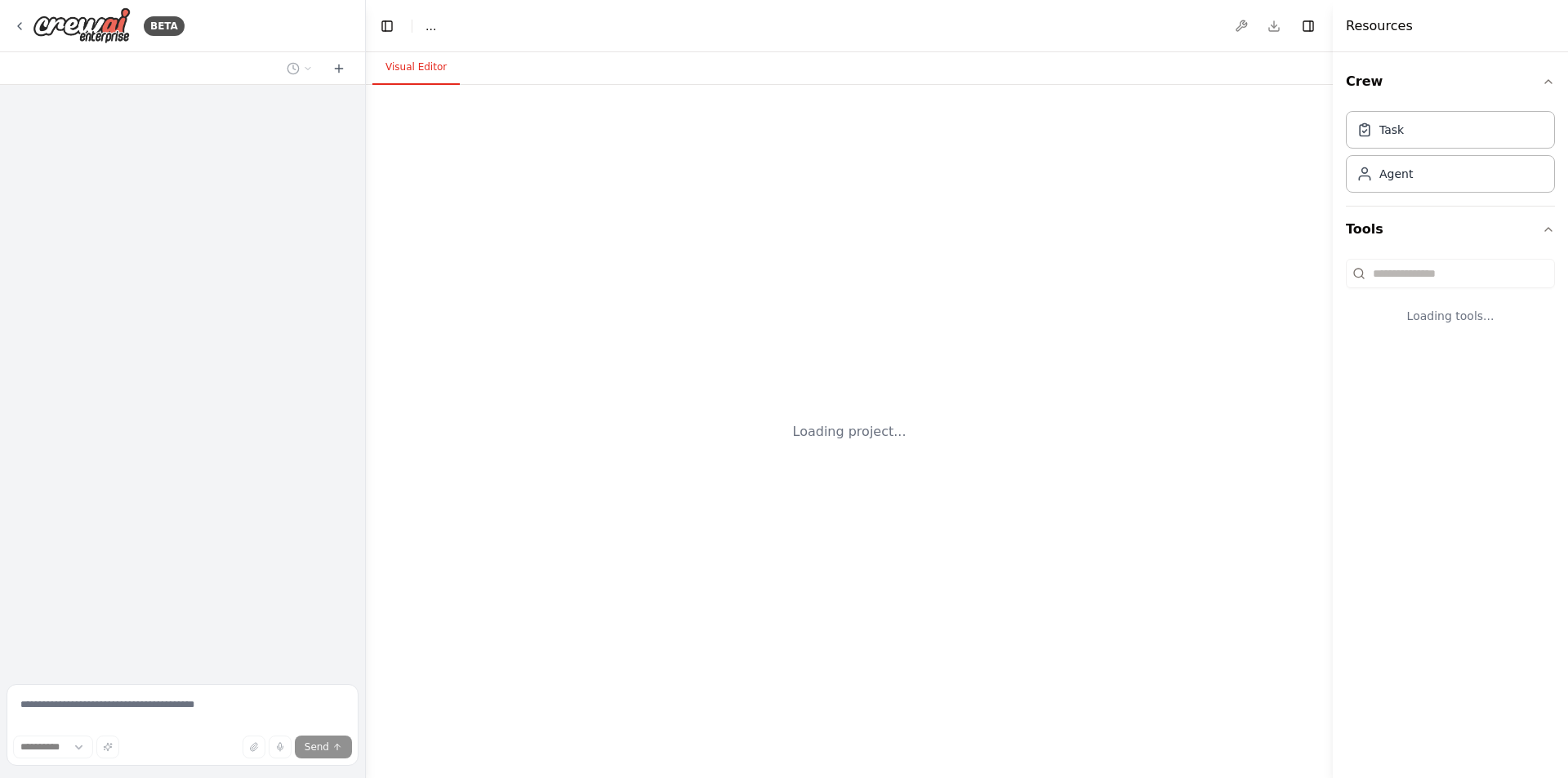
click at [1309, 428] on div "Loading project..." at bounding box center [849, 431] width 967 height 693
select select "****"
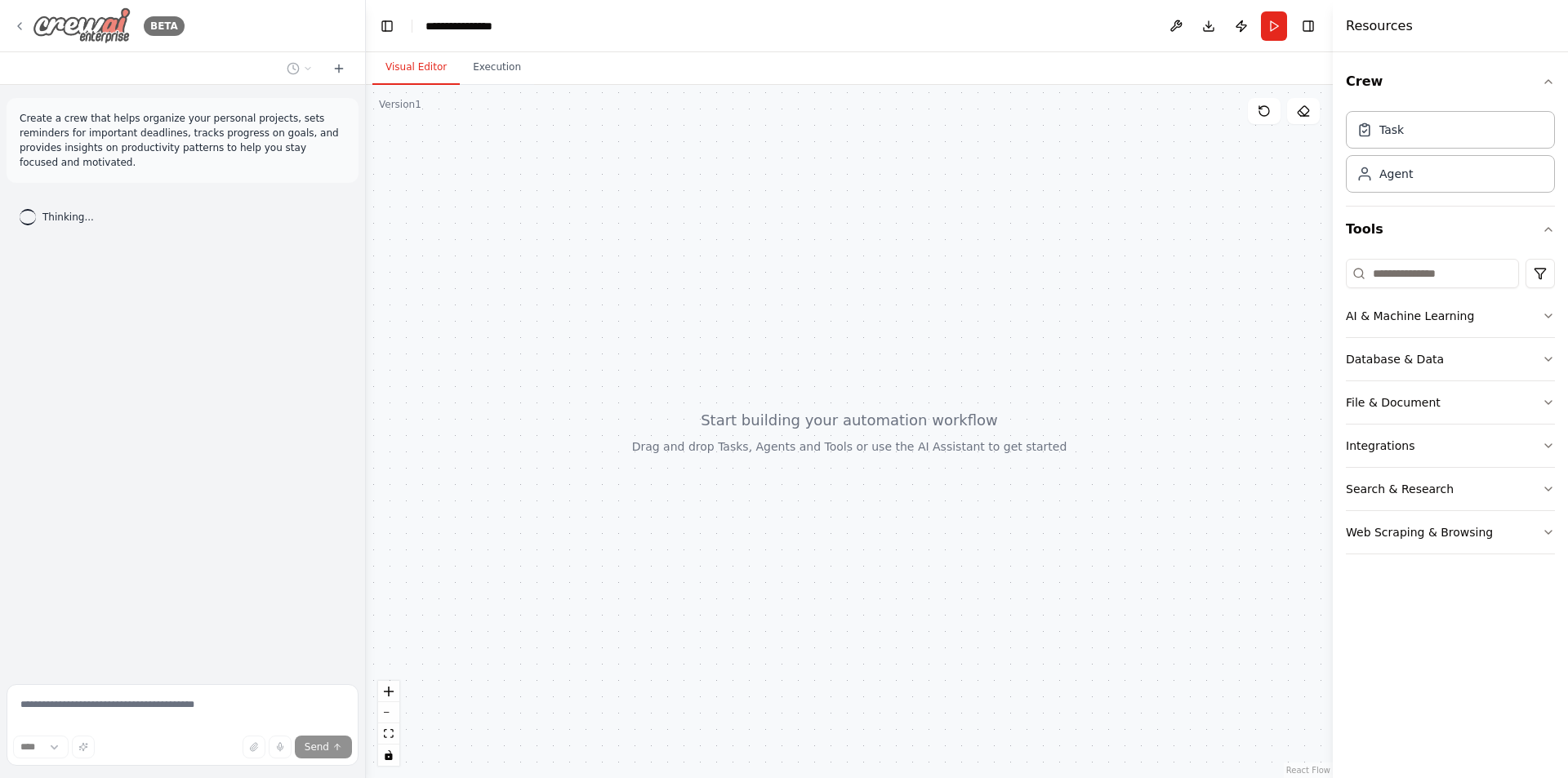
click at [19, 23] on icon at bounding box center [19, 26] width 13 height 13
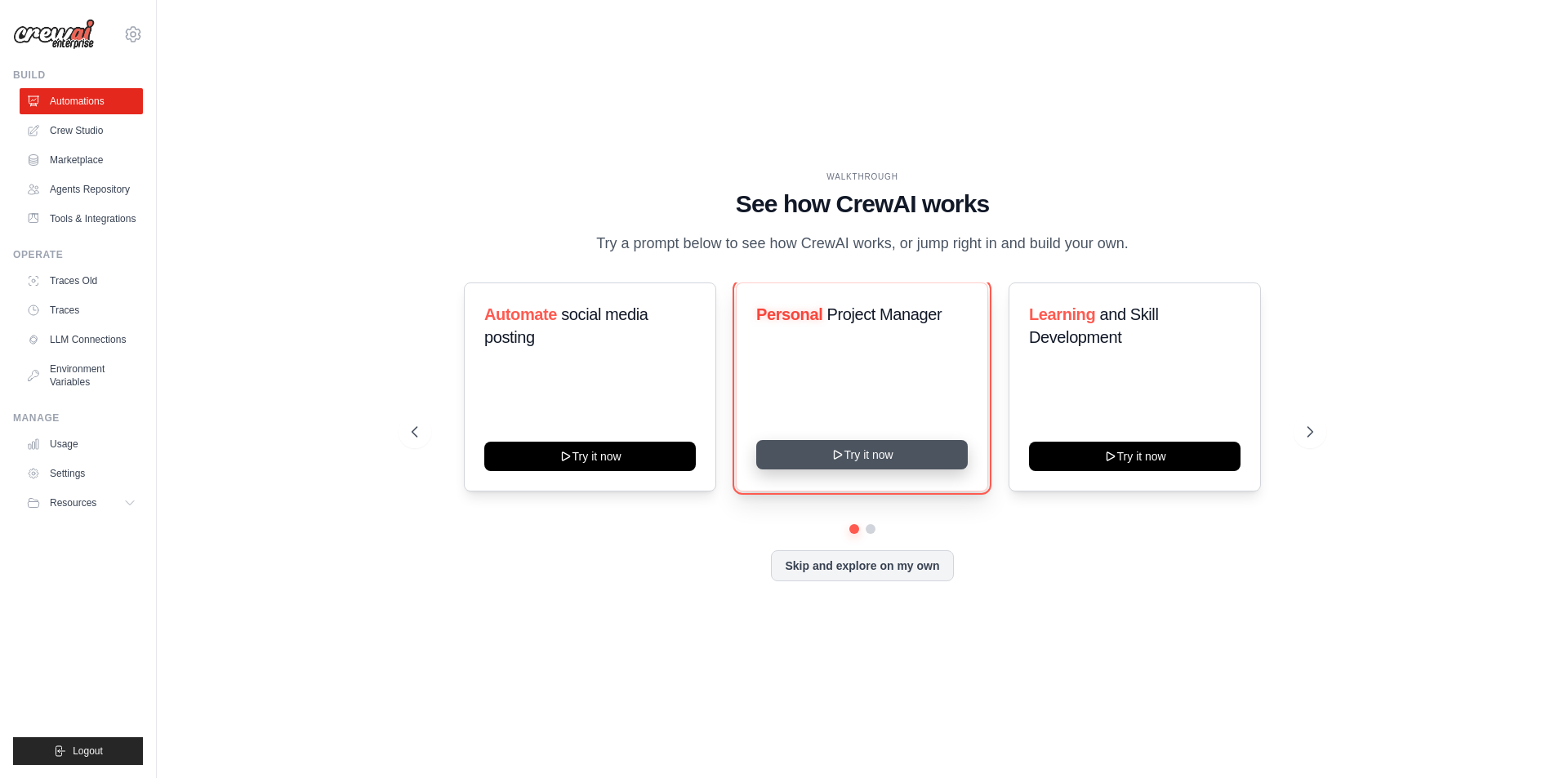
click at [829, 449] on button "Try it now" at bounding box center [861, 455] width 212 height 29
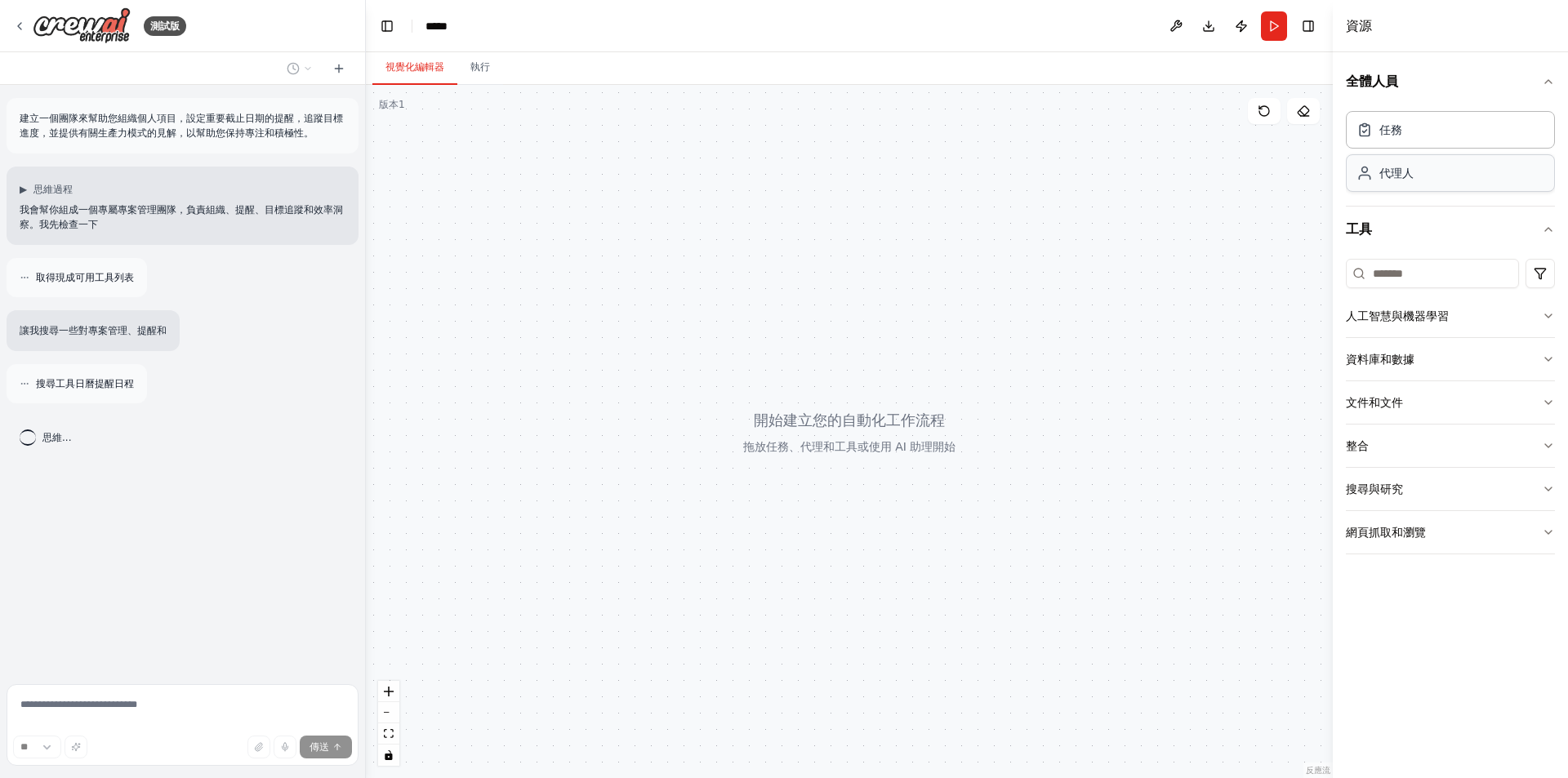
click at [1425, 169] on div "代理人" at bounding box center [1450, 172] width 209 height 37
click at [1423, 179] on div "代理人" at bounding box center [1450, 172] width 209 height 37
click at [1268, 111] on icon at bounding box center [1264, 111] width 13 height 13
click at [205, 475] on div "搜尋工具檔案寫入目錄" at bounding box center [182, 488] width 352 height 39
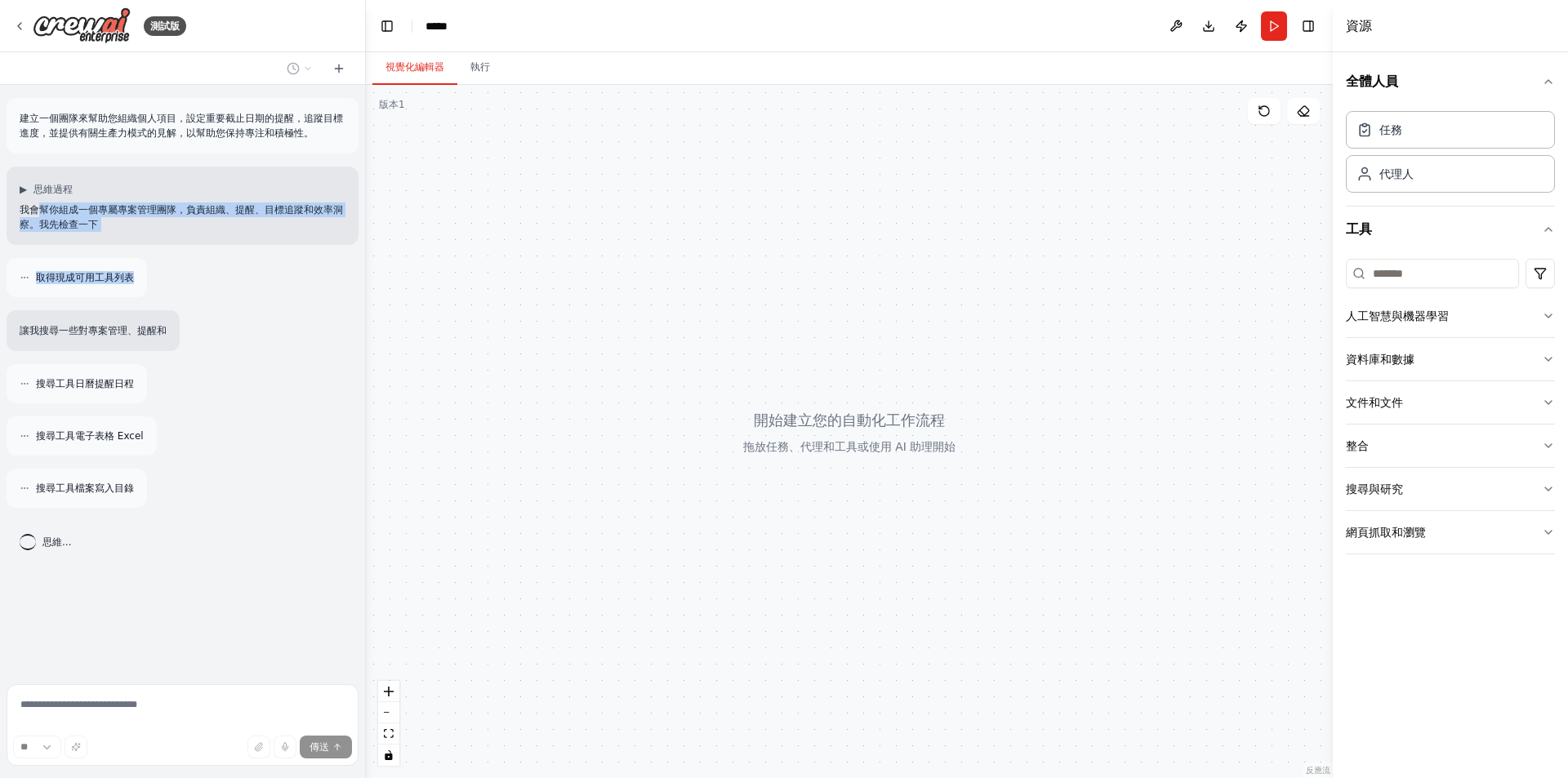
drag, startPoint x: 246, startPoint y: 236, endPoint x: 272, endPoint y: 252, distance: 30.5
click at [272, 252] on div "建立一個團隊來幫助您組織個人項目，設定重要截止日期的提醒，追蹤目標進度，並提供有關生產力模式的見解，以幫助您保持專注和積極性。 ▶ 思維過程 我會幫你組成一個…" at bounding box center [182, 381] width 365 height 593
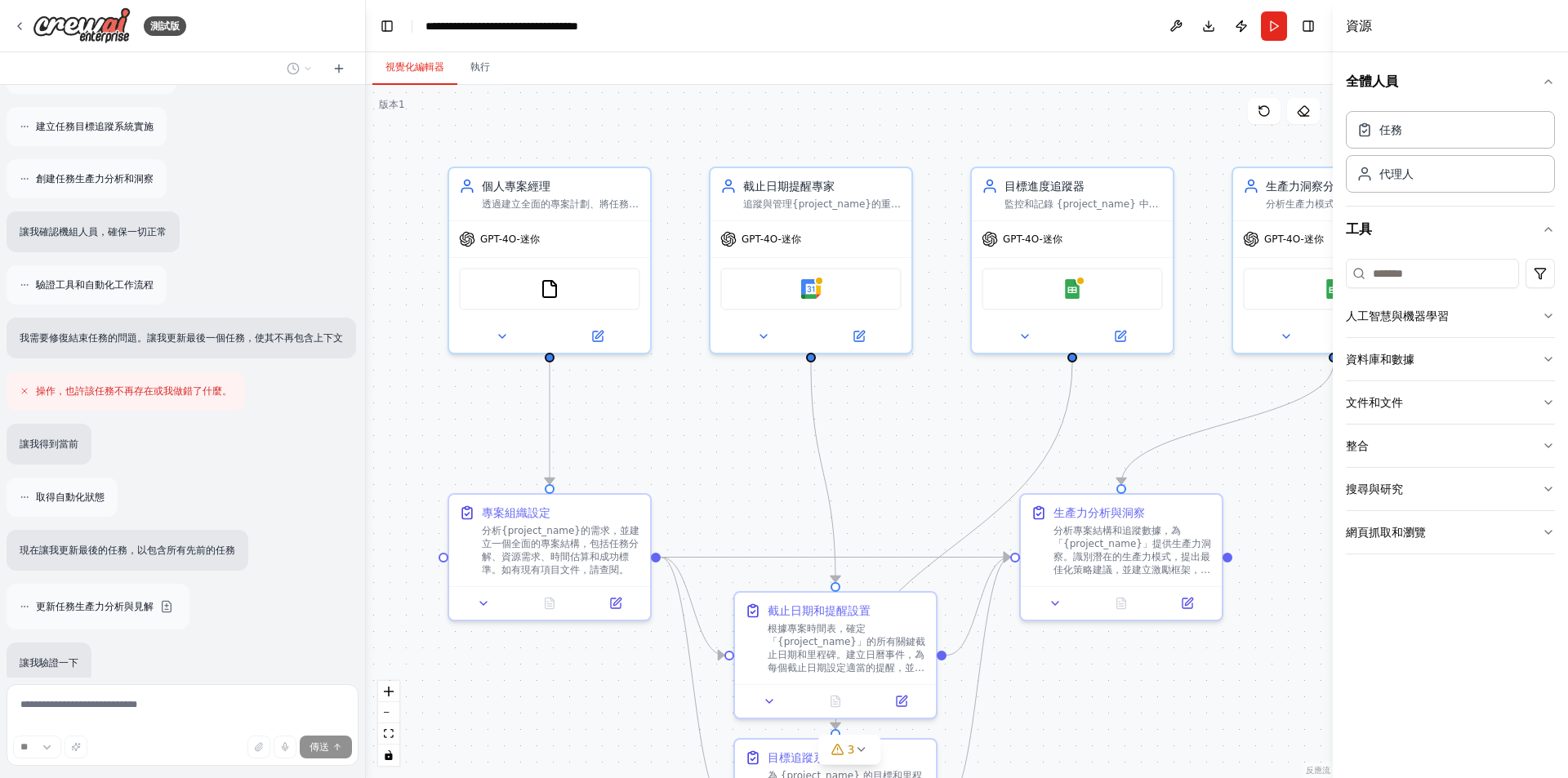
scroll to position [1135, 0]
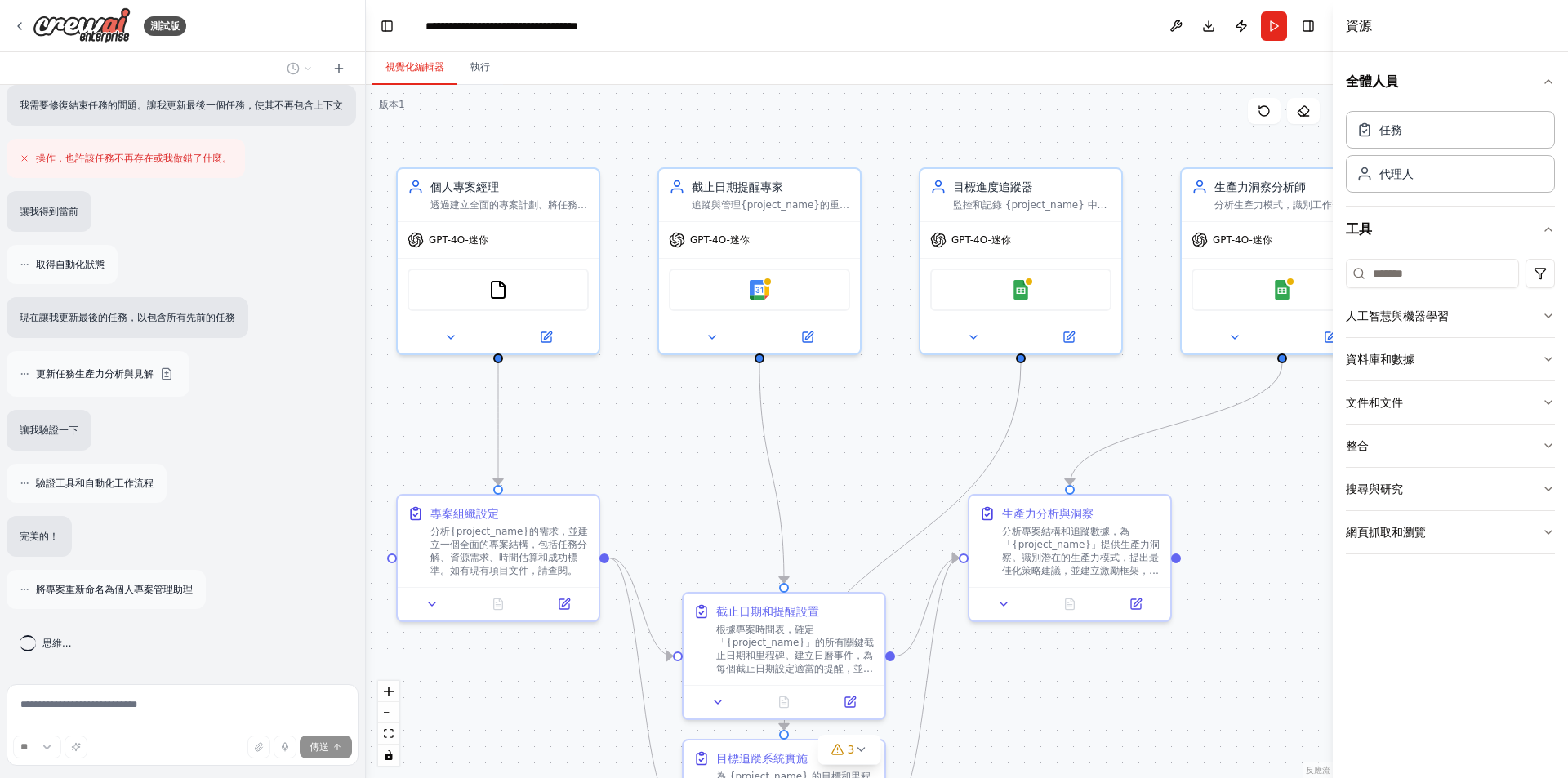
drag, startPoint x: 720, startPoint y: 408, endPoint x: 668, endPoint y: 409, distance: 52.0
click at [668, 409] on div ".deletable-edge-delete-btn { width: 20px; height: 20px; border: 0px solid #ffff…" at bounding box center [849, 431] width 967 height 693
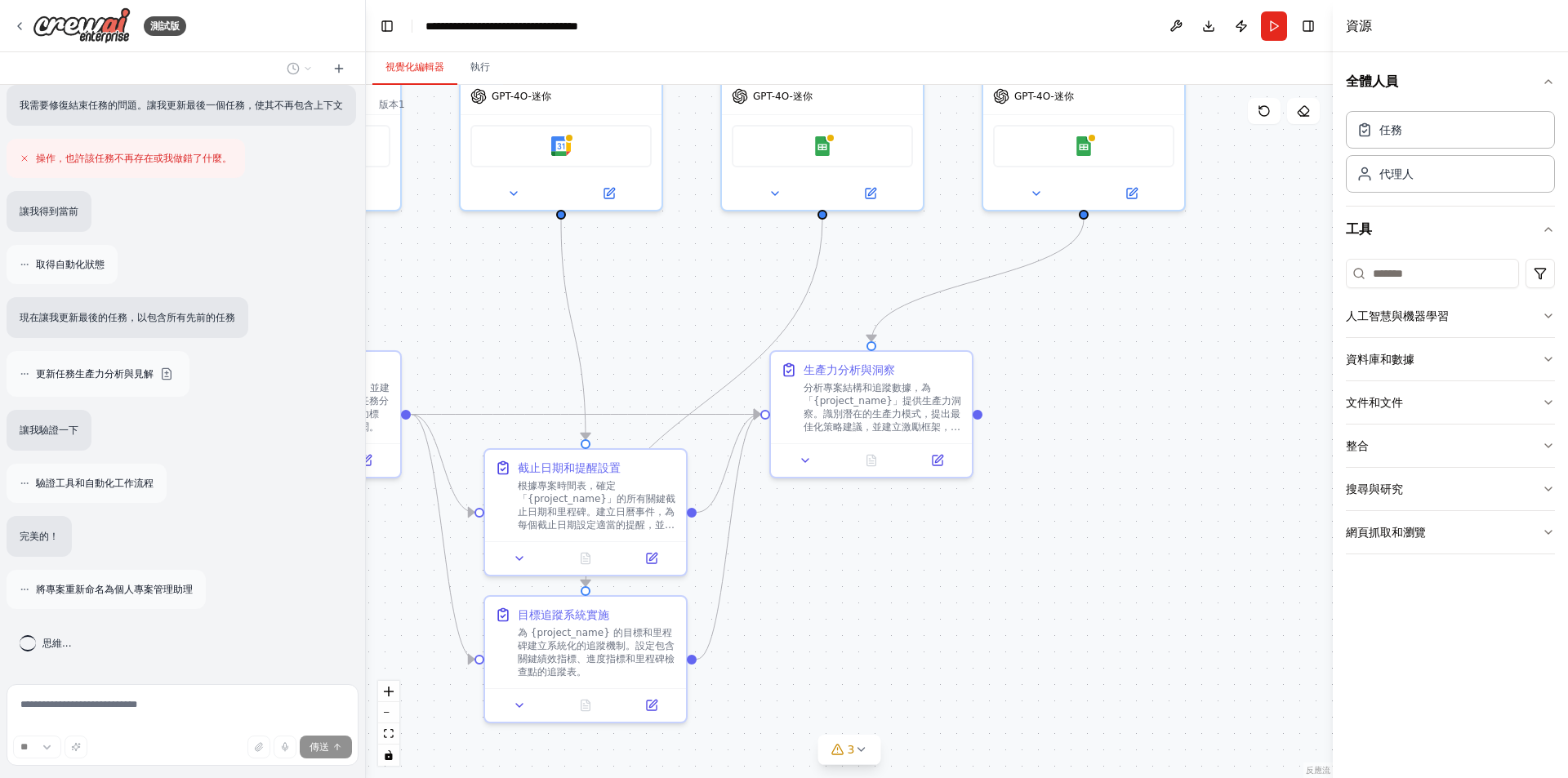
drag, startPoint x: 1122, startPoint y: 700, endPoint x: 1027, endPoint y: 490, distance: 230.5
click at [1027, 490] on div ".deletable-edge-delete-btn { width: 20px; height: 20px; border: 0px solid #ffff…" at bounding box center [849, 431] width 967 height 693
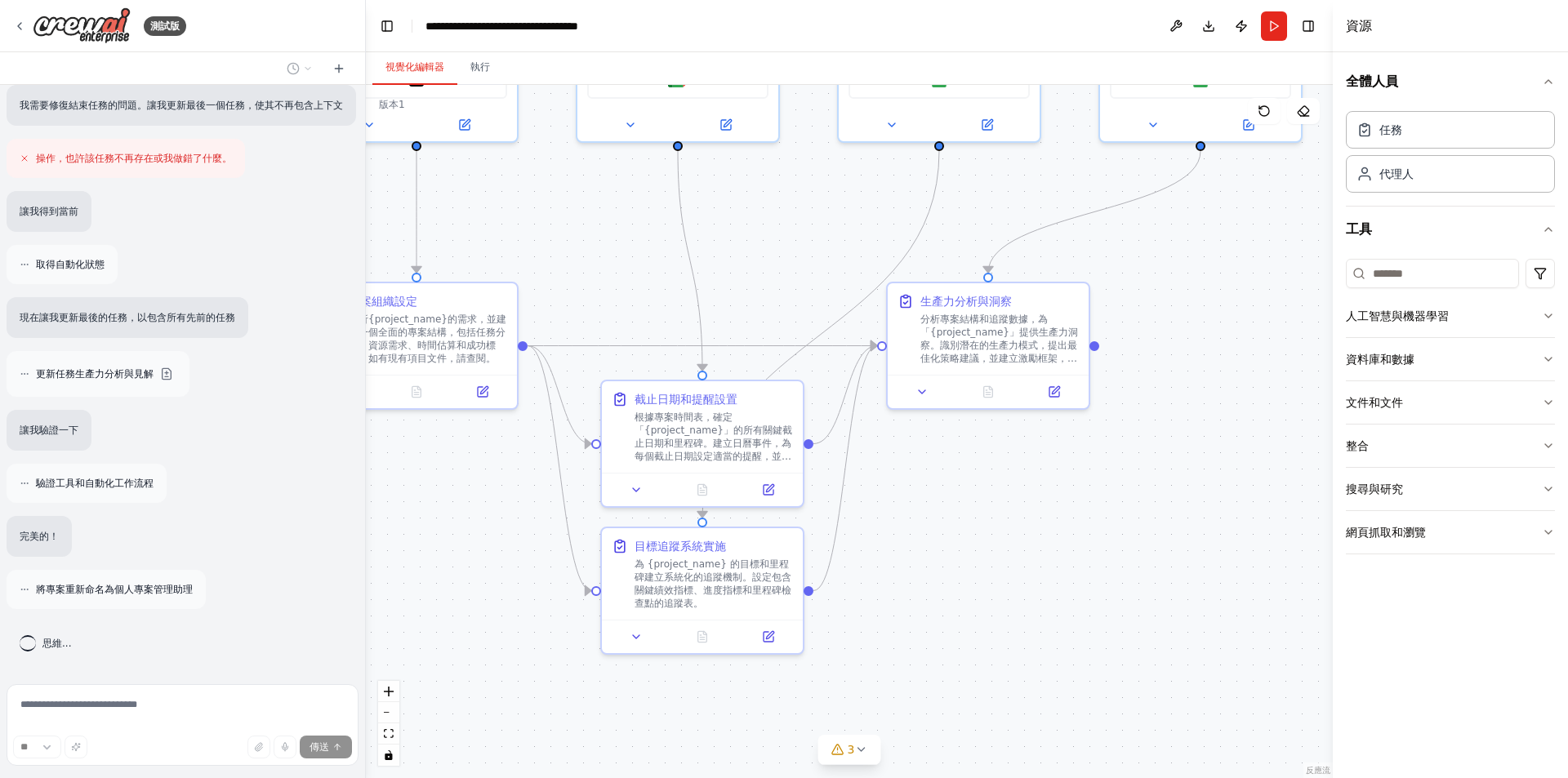
drag, startPoint x: 933, startPoint y: 603, endPoint x: 946, endPoint y: 602, distance: 13.0
click at [946, 602] on div ".deletable-edge-delete-btn { width: 20px; height: 20px; border: 0px solid #ffff…" at bounding box center [849, 431] width 967 height 693
drag, startPoint x: 932, startPoint y: 628, endPoint x: 1047, endPoint y: 609, distance: 116.6
click at [1047, 609] on div ".deletable-edge-delete-btn { width: 20px; height: 20px; border: 0px solid #ffff…" at bounding box center [849, 431] width 967 height 693
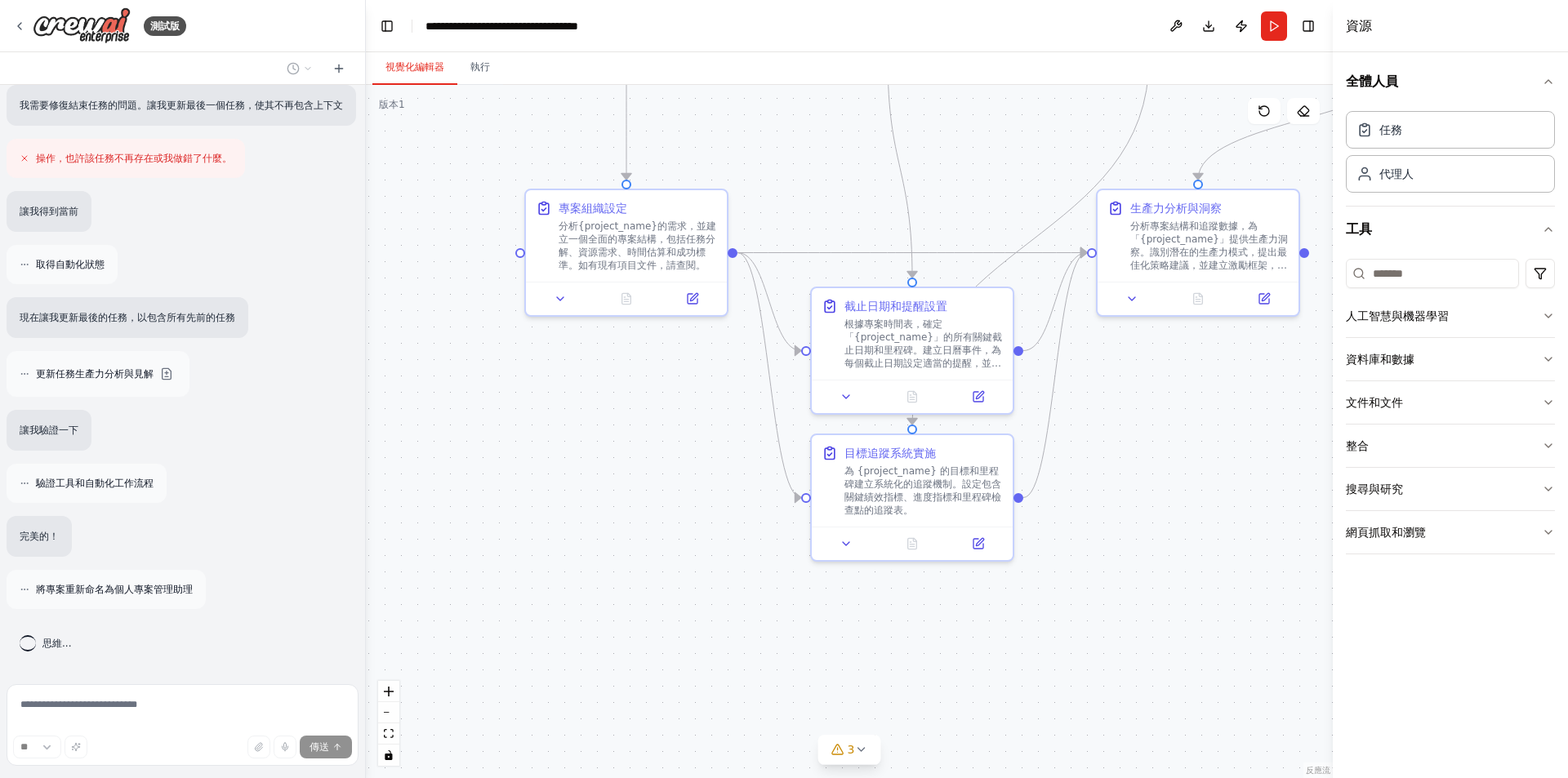
drag, startPoint x: 579, startPoint y: 619, endPoint x: 674, endPoint y: 545, distance: 120.4
click at [674, 545] on div ".deletable-edge-delete-btn { width: 20px; height: 20px; border: 0px solid #ffff…" at bounding box center [849, 431] width 967 height 693
click at [596, 590] on div ".deletable-edge-delete-btn { width: 20px; height: 20px; border: 0px solid #ffff…" at bounding box center [849, 431] width 967 height 693
click at [340, 66] on icon at bounding box center [338, 68] width 13 height 13
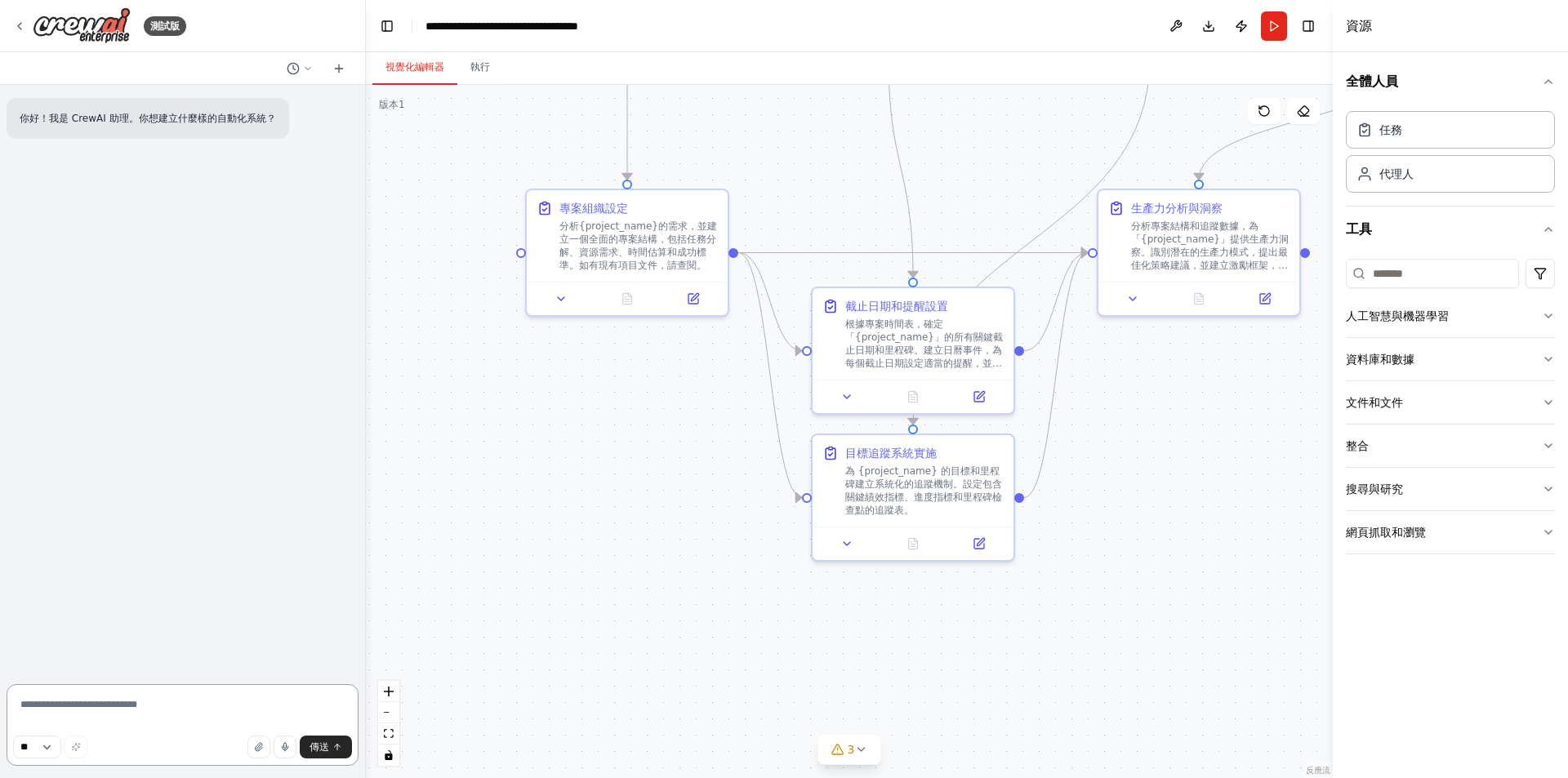
click at [157, 710] on textarea at bounding box center [182, 724] width 352 height 81
paste textarea "**********"
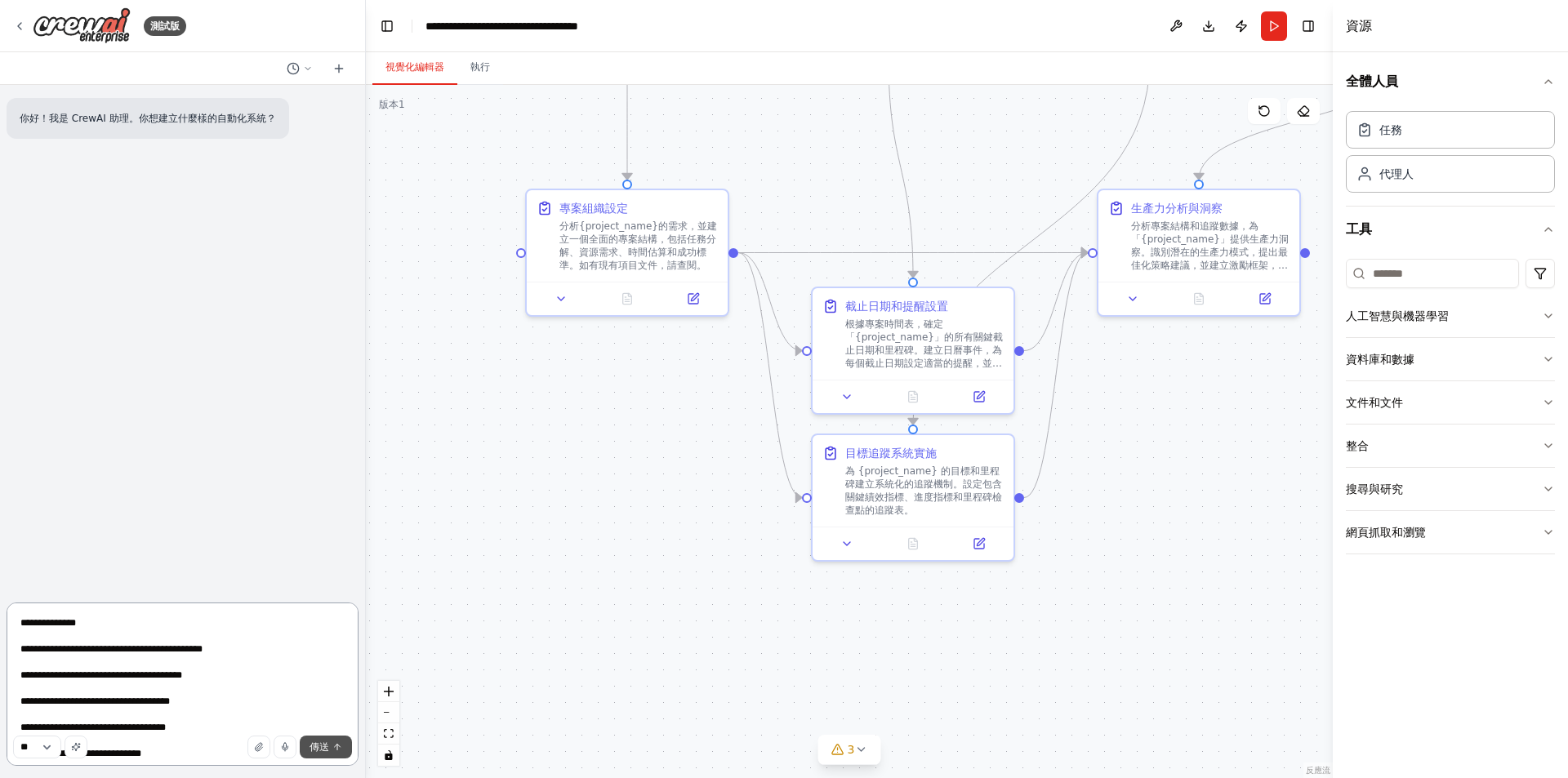
type textarea "**********"
click at [315, 737] on button "傳送" at bounding box center [326, 747] width 52 height 22
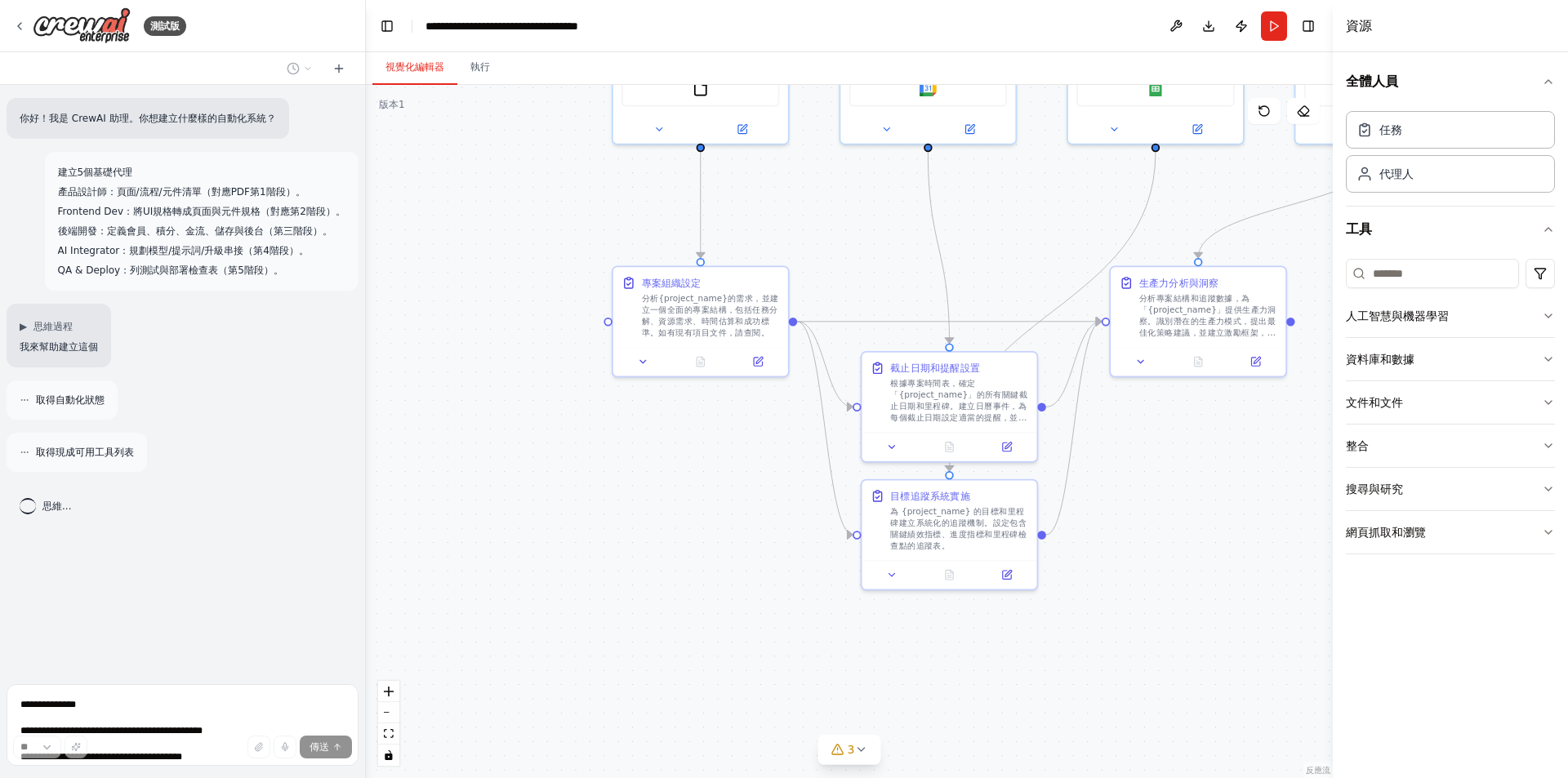
drag, startPoint x: 638, startPoint y: 615, endPoint x: 456, endPoint y: 687, distance: 195.7
click at [456, 693] on div ".deletable-edge-delete-btn { width: 20px; height: 20px; border: 0px solid #ffff…" at bounding box center [849, 431] width 967 height 693
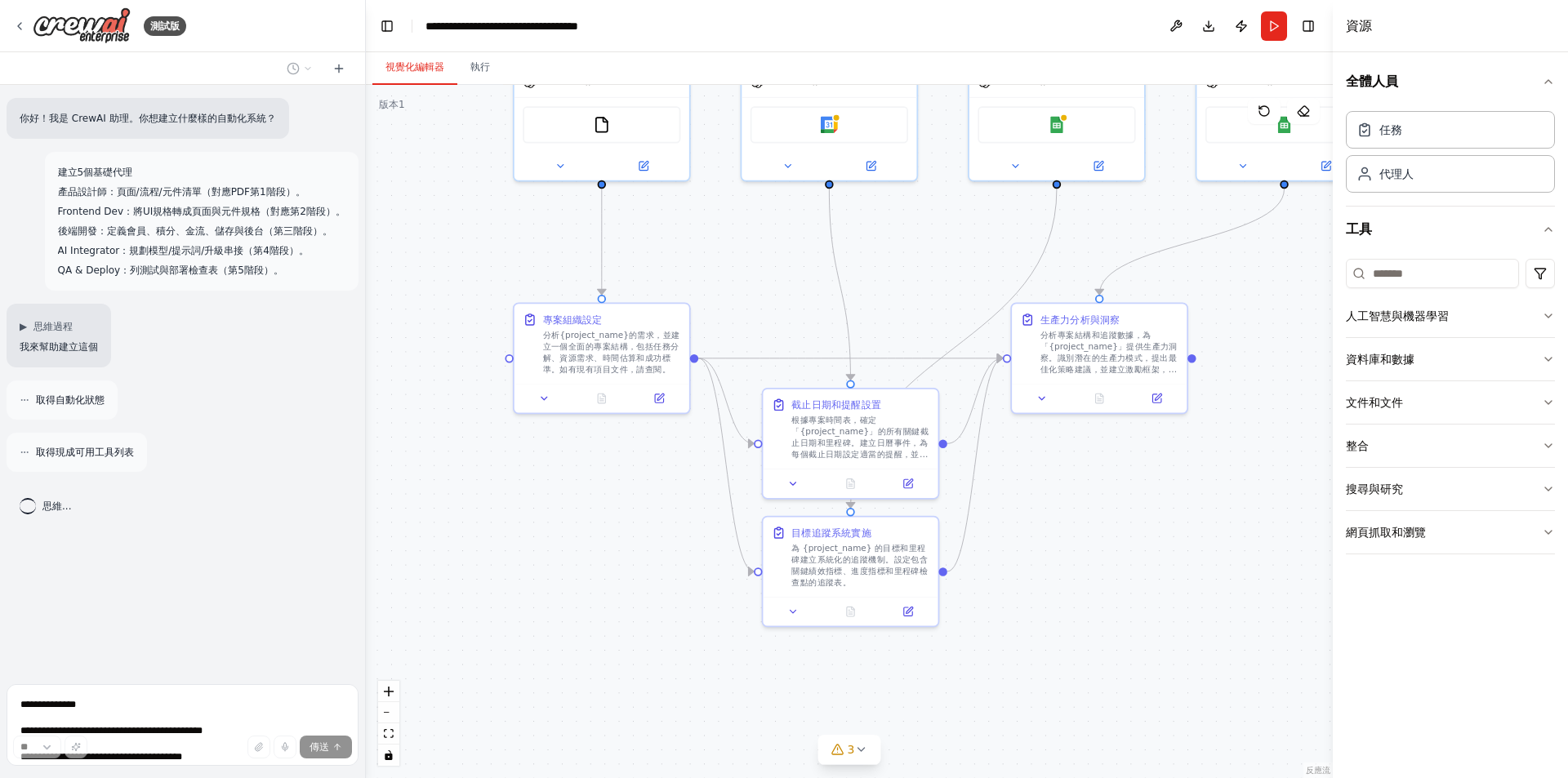
drag, startPoint x: 1011, startPoint y: 640, endPoint x: 1095, endPoint y: 599, distance: 93.5
click at [1095, 599] on div ".deletable-edge-delete-btn { width: 20px; height: 20px; border: 0px solid #ffff…" at bounding box center [849, 431] width 967 height 693
drag, startPoint x: 552, startPoint y: 693, endPoint x: 541, endPoint y: 651, distance: 43.4
click at [541, 651] on div ".deletable-edge-delete-btn { width: 20px; height: 20px; border: 0px solid #ffff…" at bounding box center [849, 431] width 967 height 693
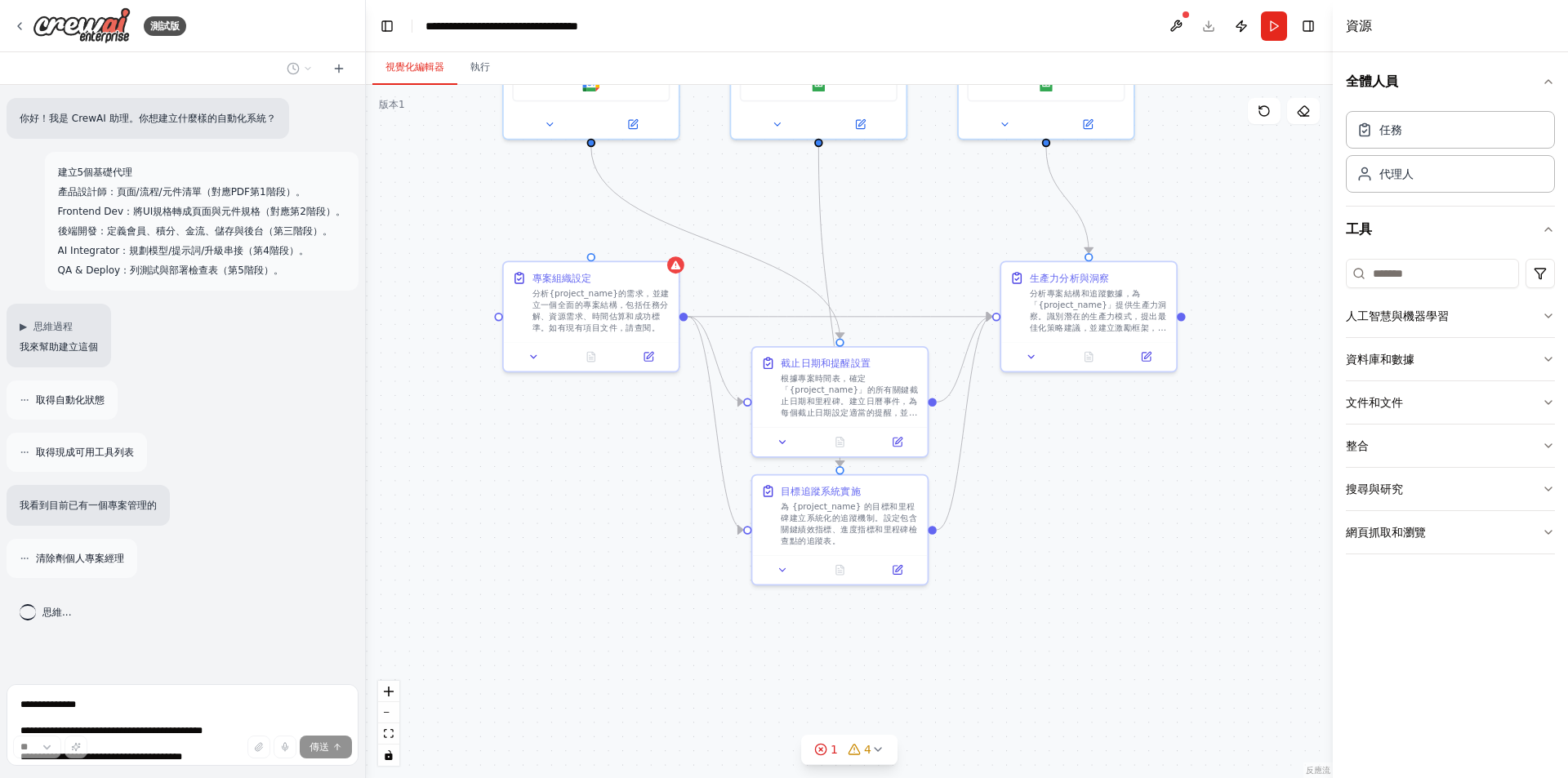
scroll to position [21, 0]
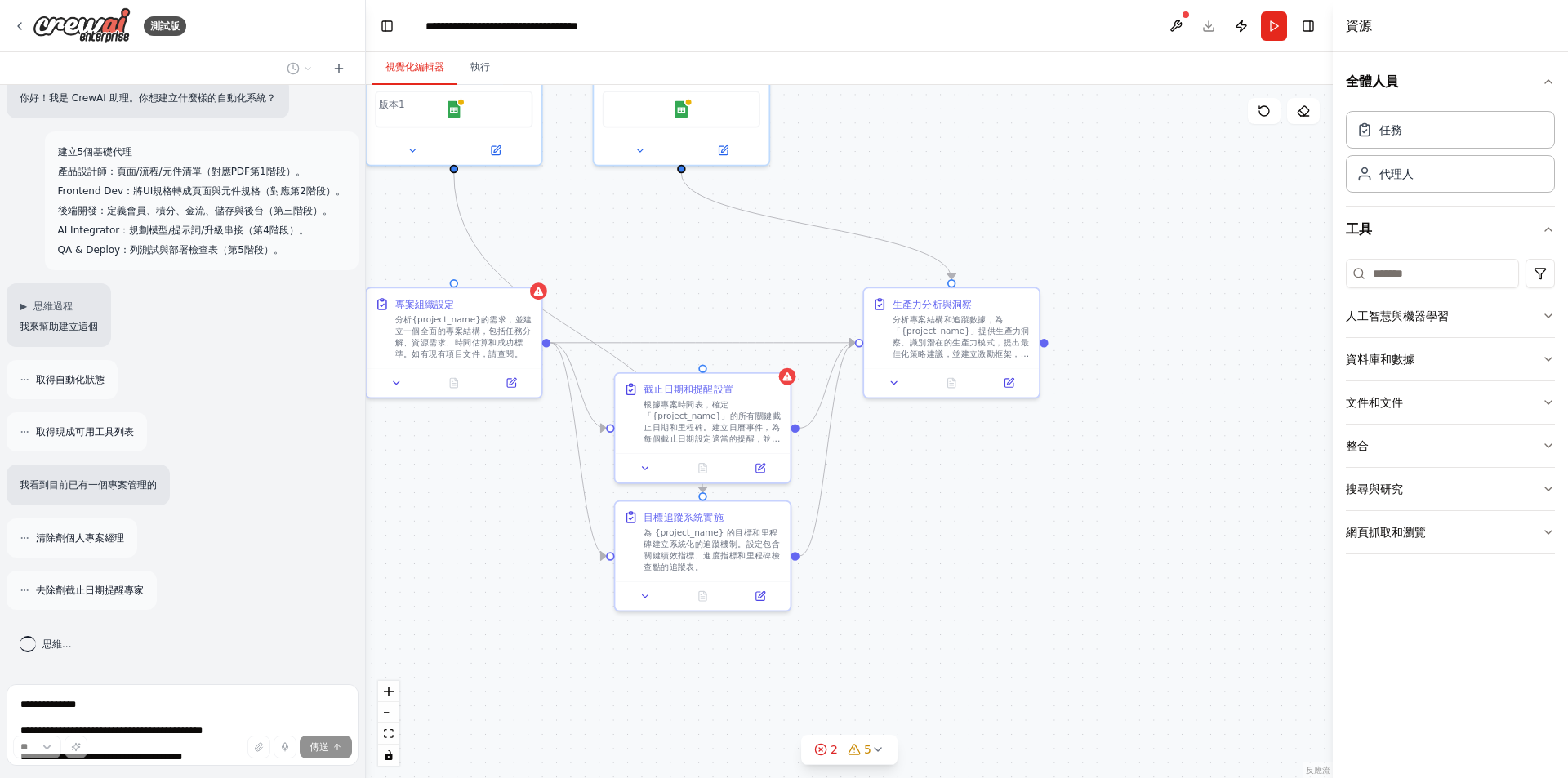
drag, startPoint x: 1009, startPoint y: 647, endPoint x: 872, endPoint y: 673, distance: 139.4
click at [872, 673] on div ".deletable-edge-delete-btn { width: 20px; height: 20px; border: 0px solid #ffff…" at bounding box center [849, 431] width 967 height 693
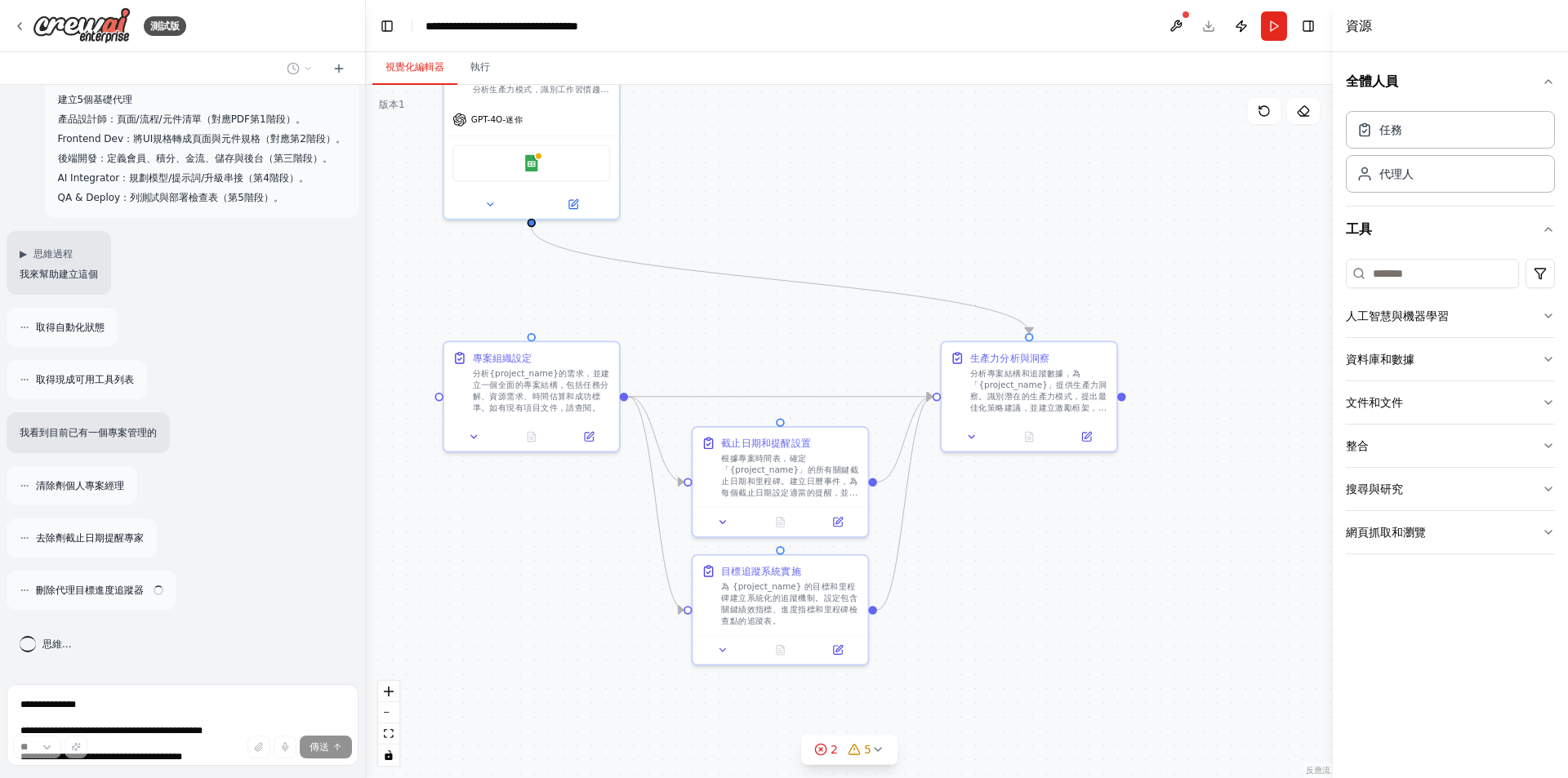
drag, startPoint x: 954, startPoint y: 624, endPoint x: 1059, endPoint y: 686, distance: 121.9
click at [1059, 686] on div ".deletable-edge-delete-btn { width: 20px; height: 20px; border: 0px solid #ffff…" at bounding box center [849, 431] width 967 height 693
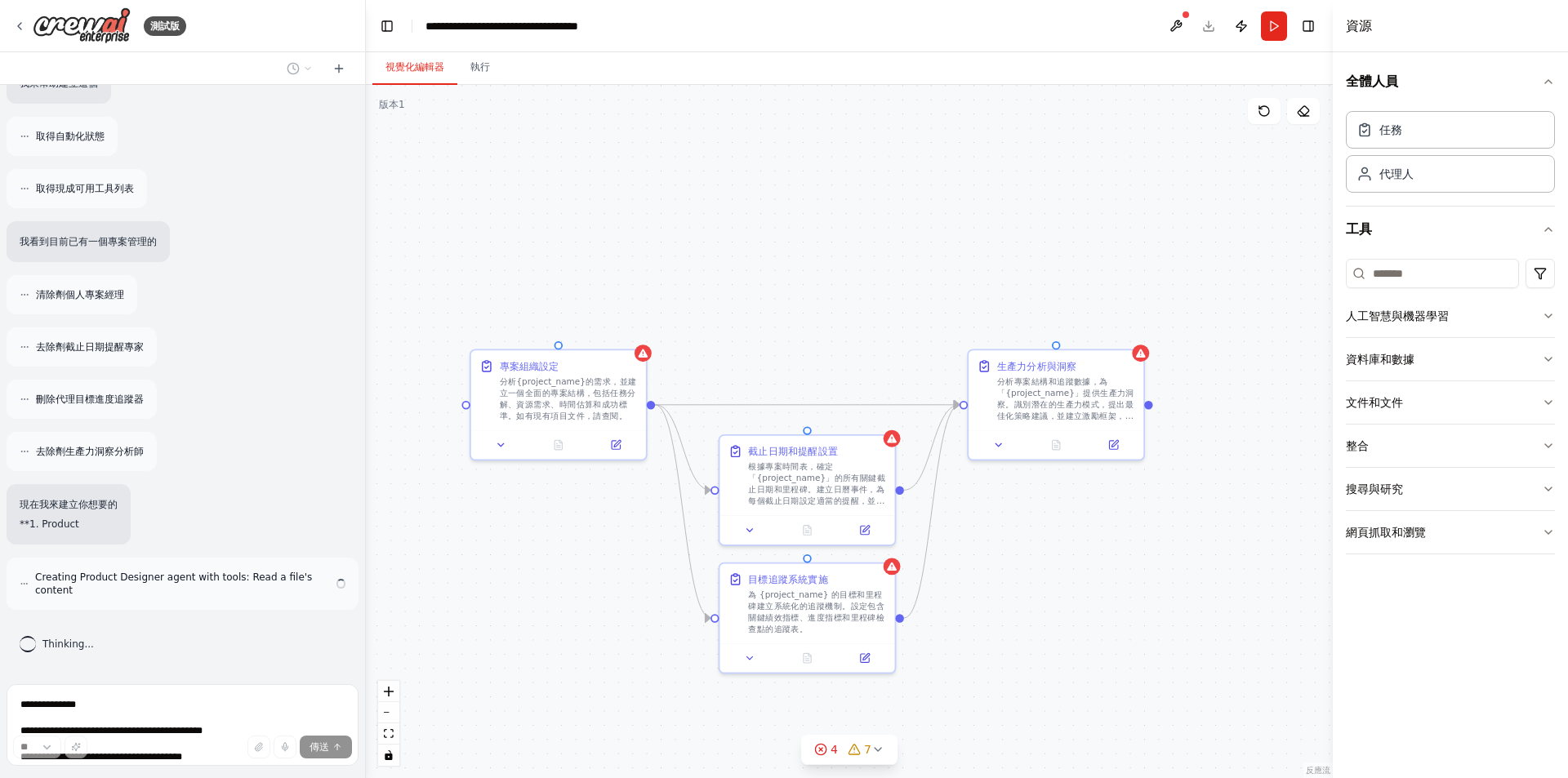
scroll to position [251, 0]
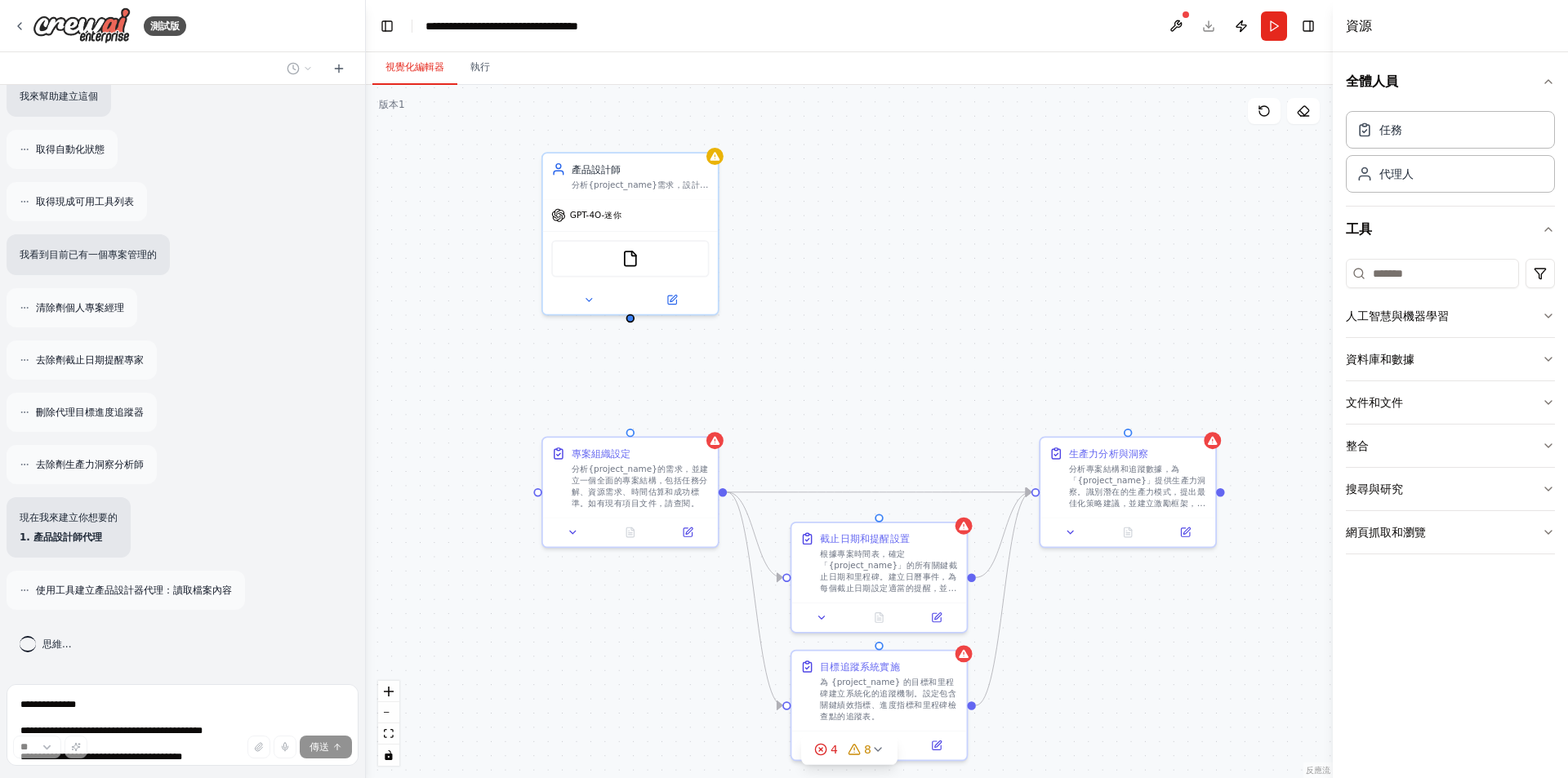
drag, startPoint x: 468, startPoint y: 615, endPoint x: 534, endPoint y: 679, distance: 91.9
click at [534, 680] on div ".deletable-edge-delete-btn { width: 20px; height: 20px; border: 0px solid #ffff…" at bounding box center [849, 431] width 967 height 693
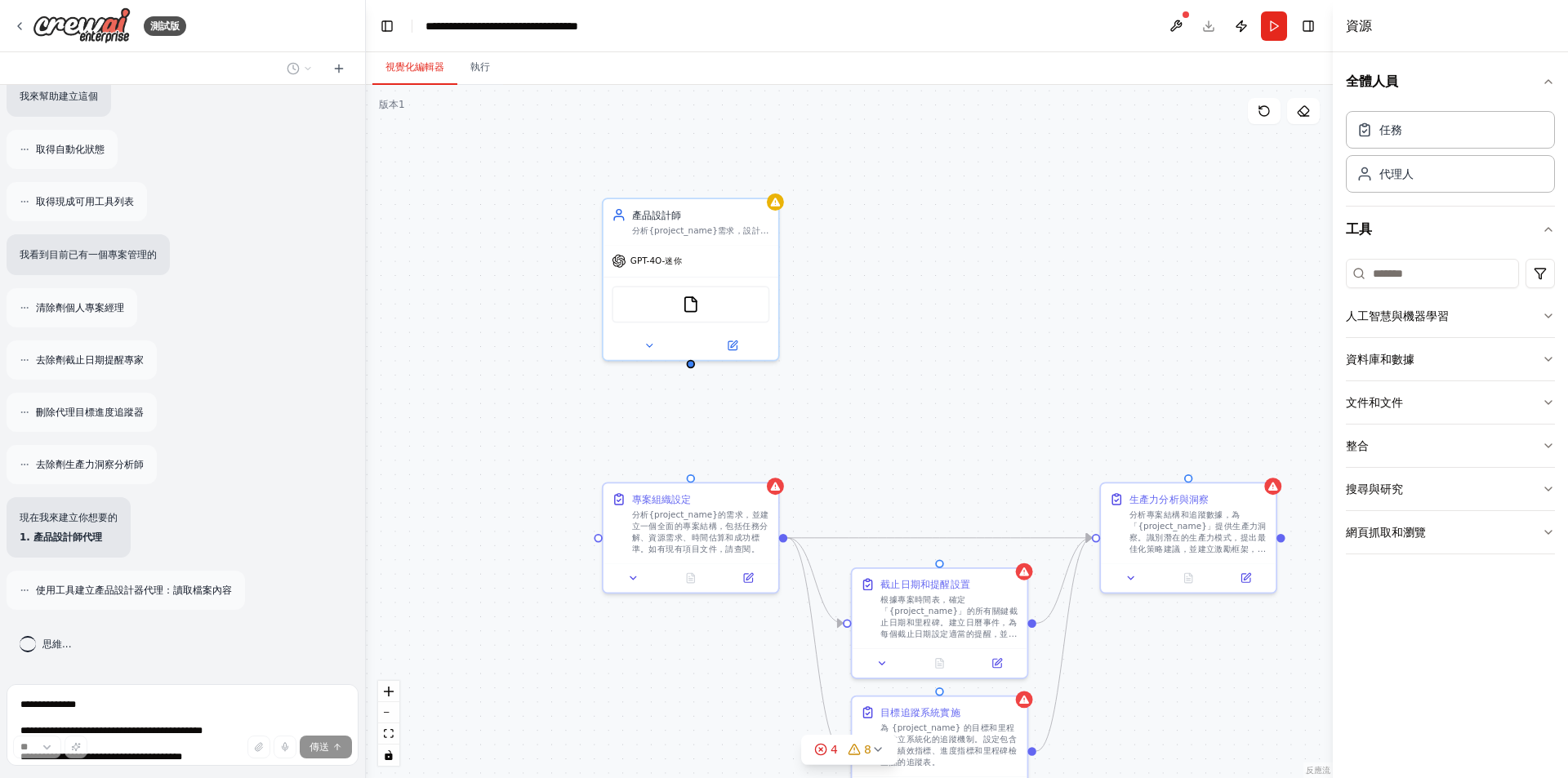
drag, startPoint x: 464, startPoint y: 607, endPoint x: 475, endPoint y: 613, distance: 12.5
click at [475, 613] on div ".deletable-edge-delete-btn { width: 20px; height: 20px; border: 0px solid #ffff…" at bounding box center [849, 431] width 967 height 693
drag, startPoint x: 470, startPoint y: 604, endPoint x: 442, endPoint y: 582, distance: 35.6
click at [442, 582] on div ".deletable-edge-delete-btn { width: 20px; height: 20px; border: 0px solid #ffff…" at bounding box center [849, 431] width 967 height 693
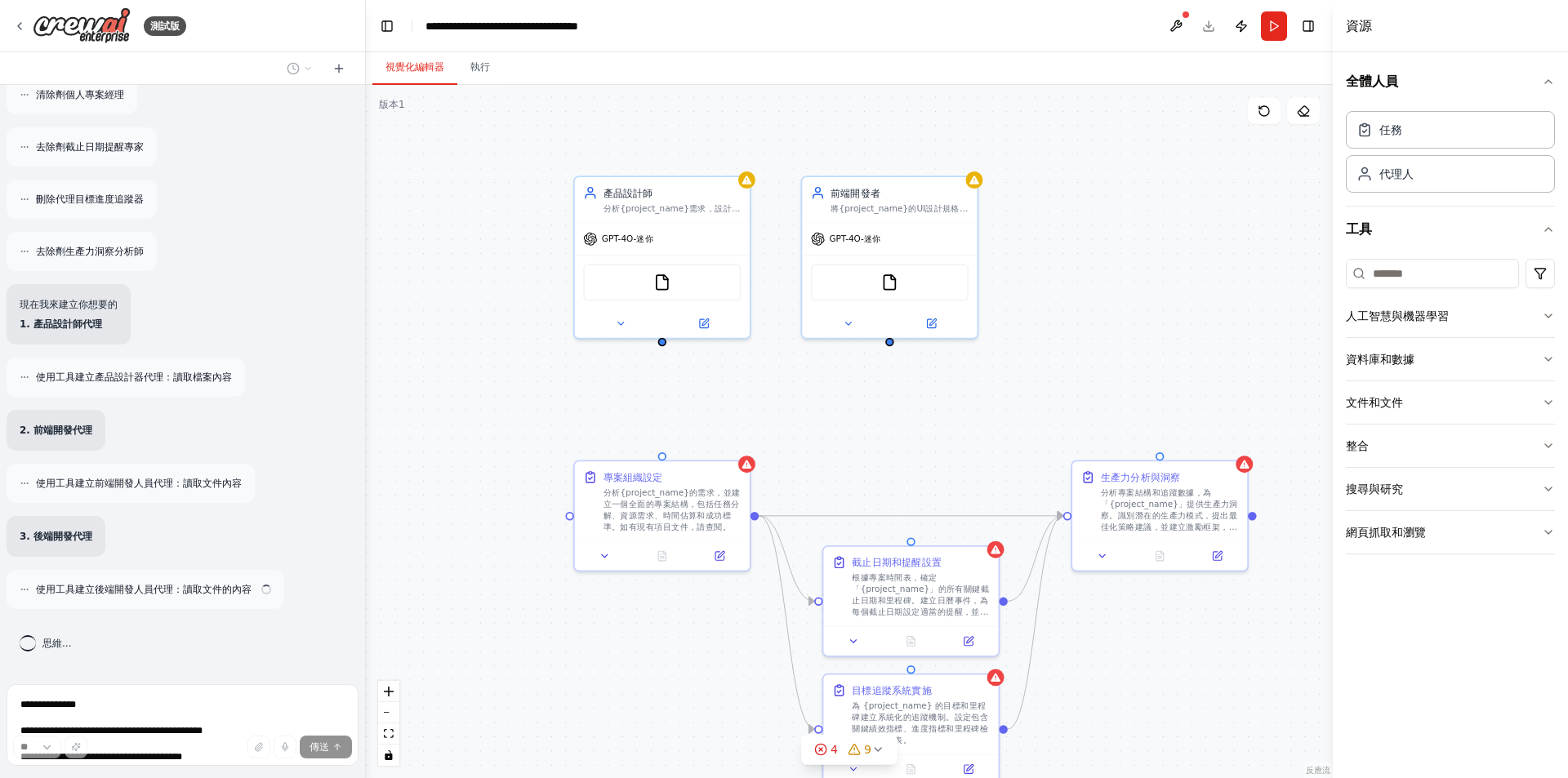
scroll to position [462, 0]
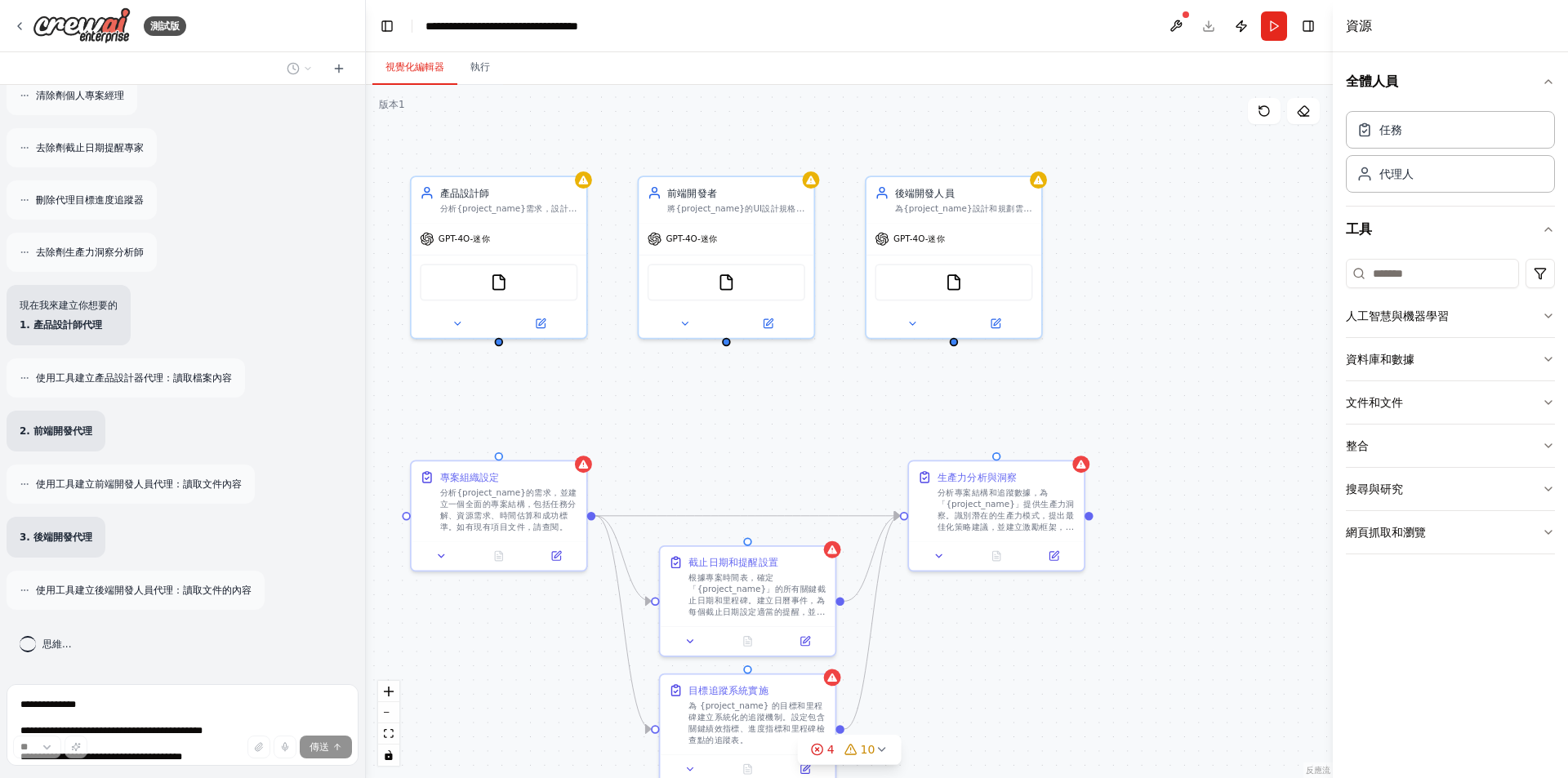
drag, startPoint x: 1153, startPoint y: 695, endPoint x: 989, endPoint y: 695, distance: 164.0
click at [989, 695] on div ".deletable-edge-delete-btn { width: 20px; height: 20px; border: 0px solid #ffff…" at bounding box center [849, 431] width 967 height 693
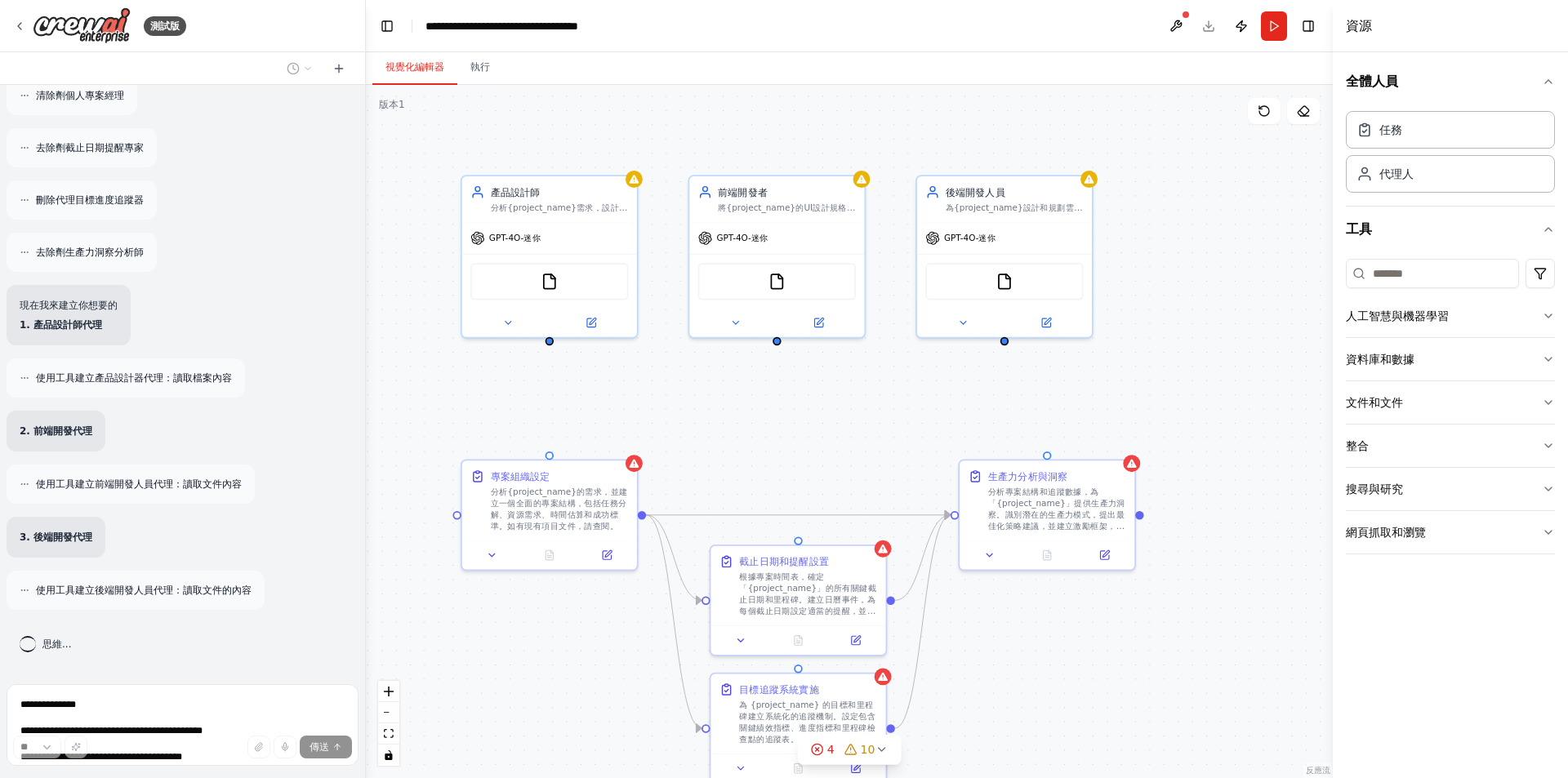
drag, startPoint x: 1030, startPoint y: 686, endPoint x: 1080, endPoint y: 686, distance: 50.0
click at [1080, 686] on div ".deletable-edge-delete-btn { width: 20px; height: 20px; border: 0px solid #ffff…" at bounding box center [849, 431] width 967 height 693
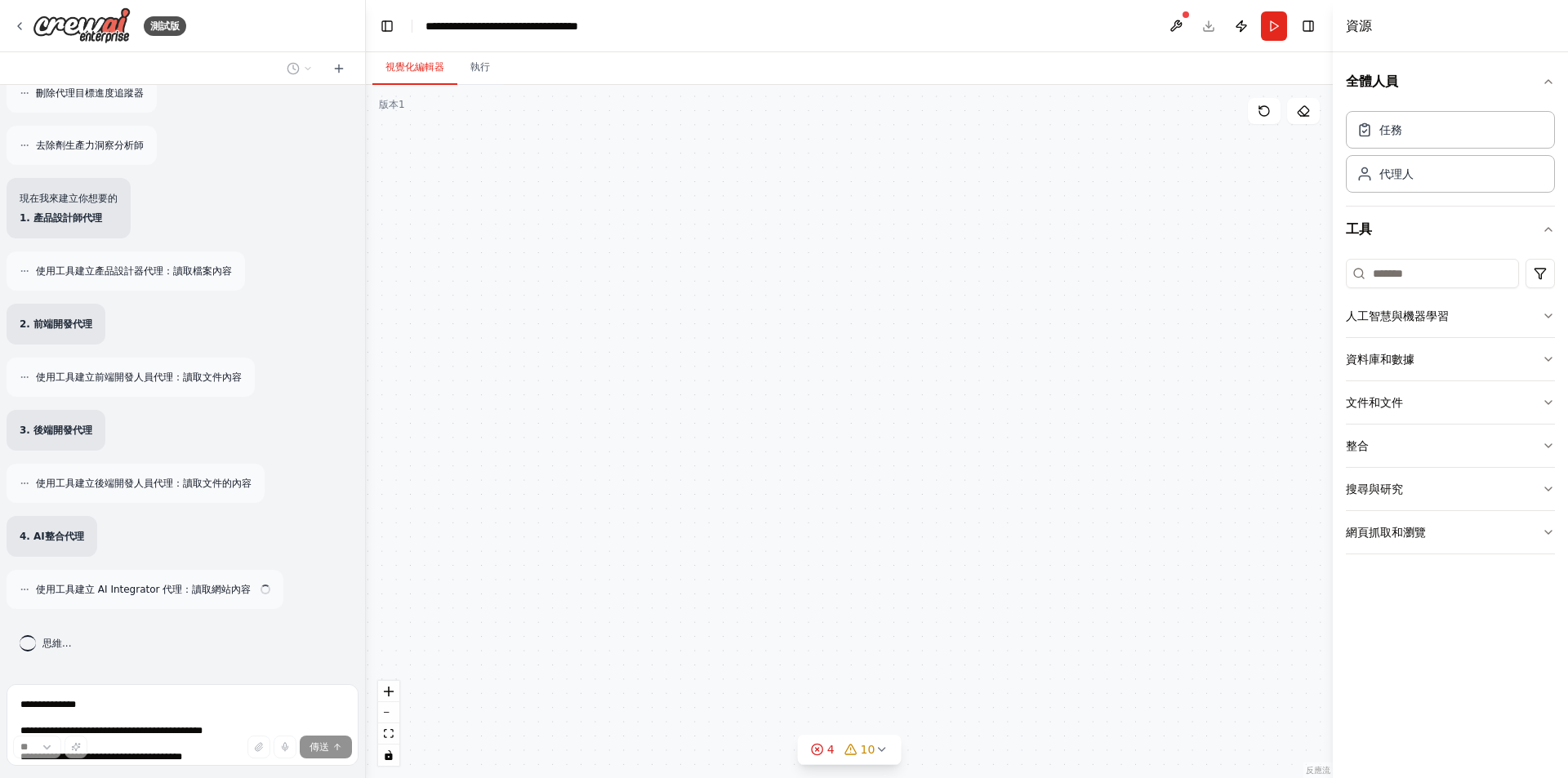
scroll to position [569, 0]
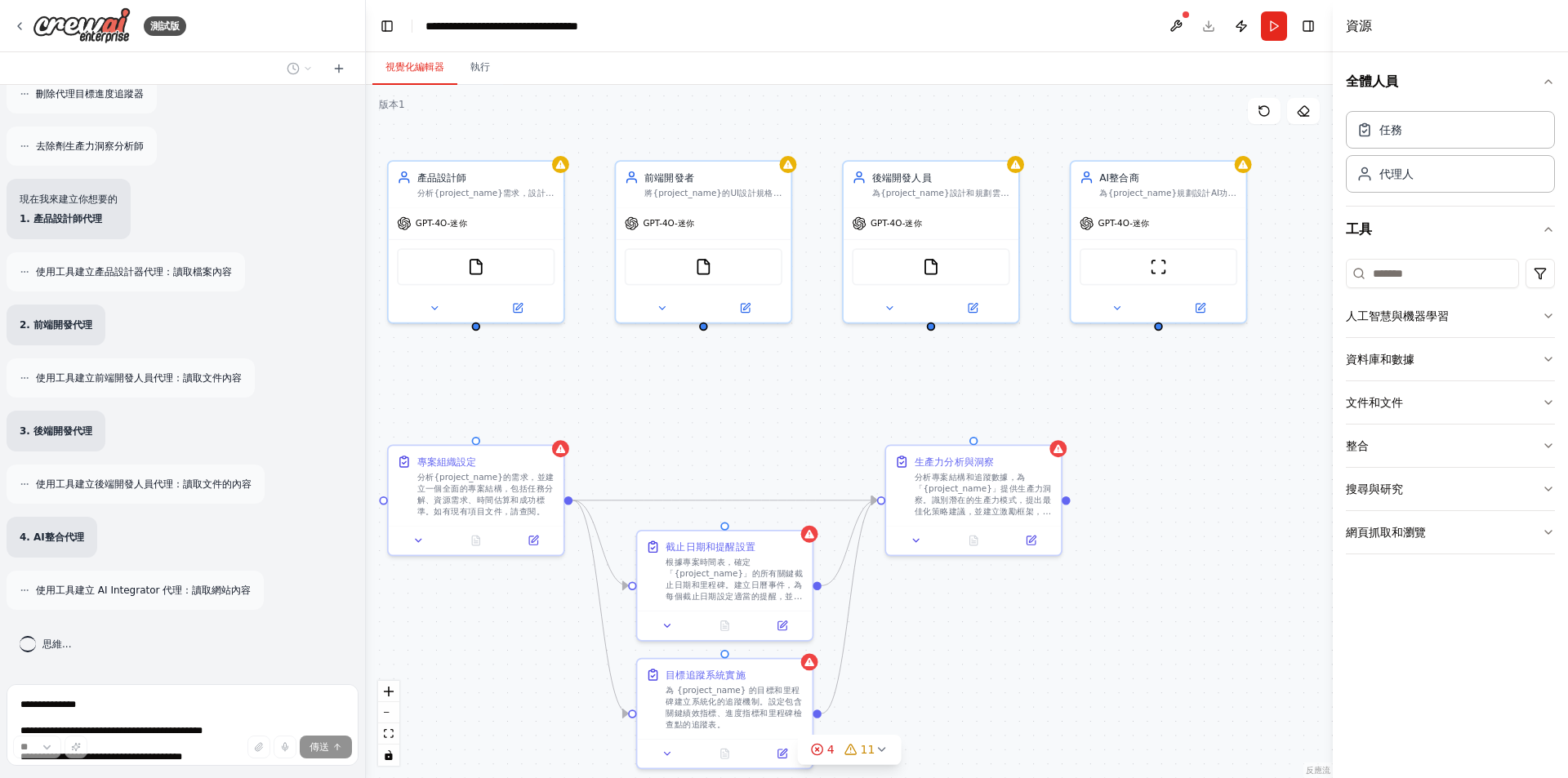
drag, startPoint x: 1117, startPoint y: 684, endPoint x: 1046, endPoint y: 669, distance: 72.6
click at [1046, 669] on div ".deletable-edge-delete-btn { width: 20px; height: 20px; border: 0px solid #ffff…" at bounding box center [849, 431] width 967 height 693
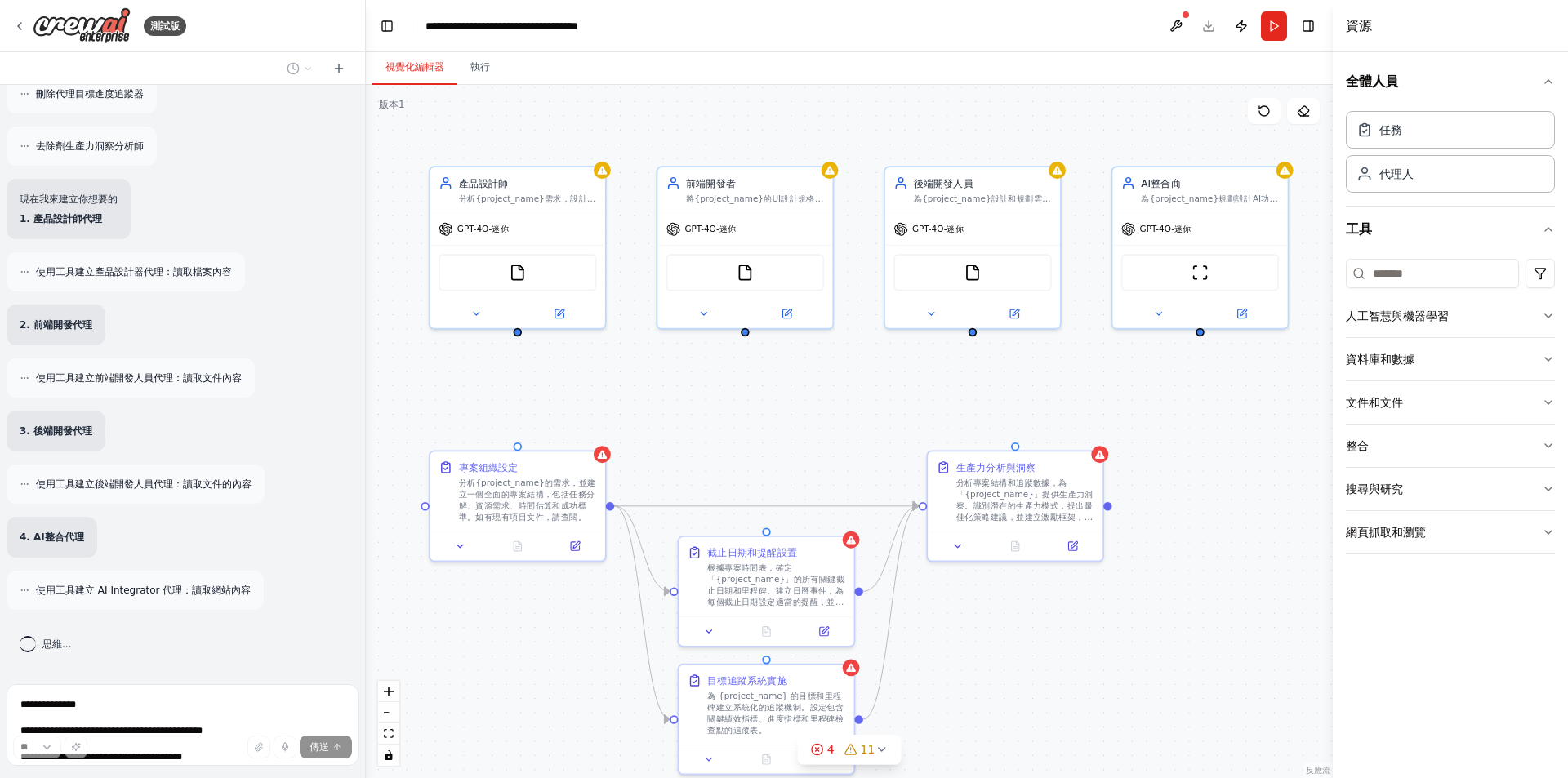
drag, startPoint x: 1002, startPoint y: 668, endPoint x: 1042, endPoint y: 674, distance: 40.4
click at [1042, 674] on div ".deletable-edge-delete-btn { width: 20px; height: 20px; border: 0px solid #ffff…" at bounding box center [849, 431] width 967 height 693
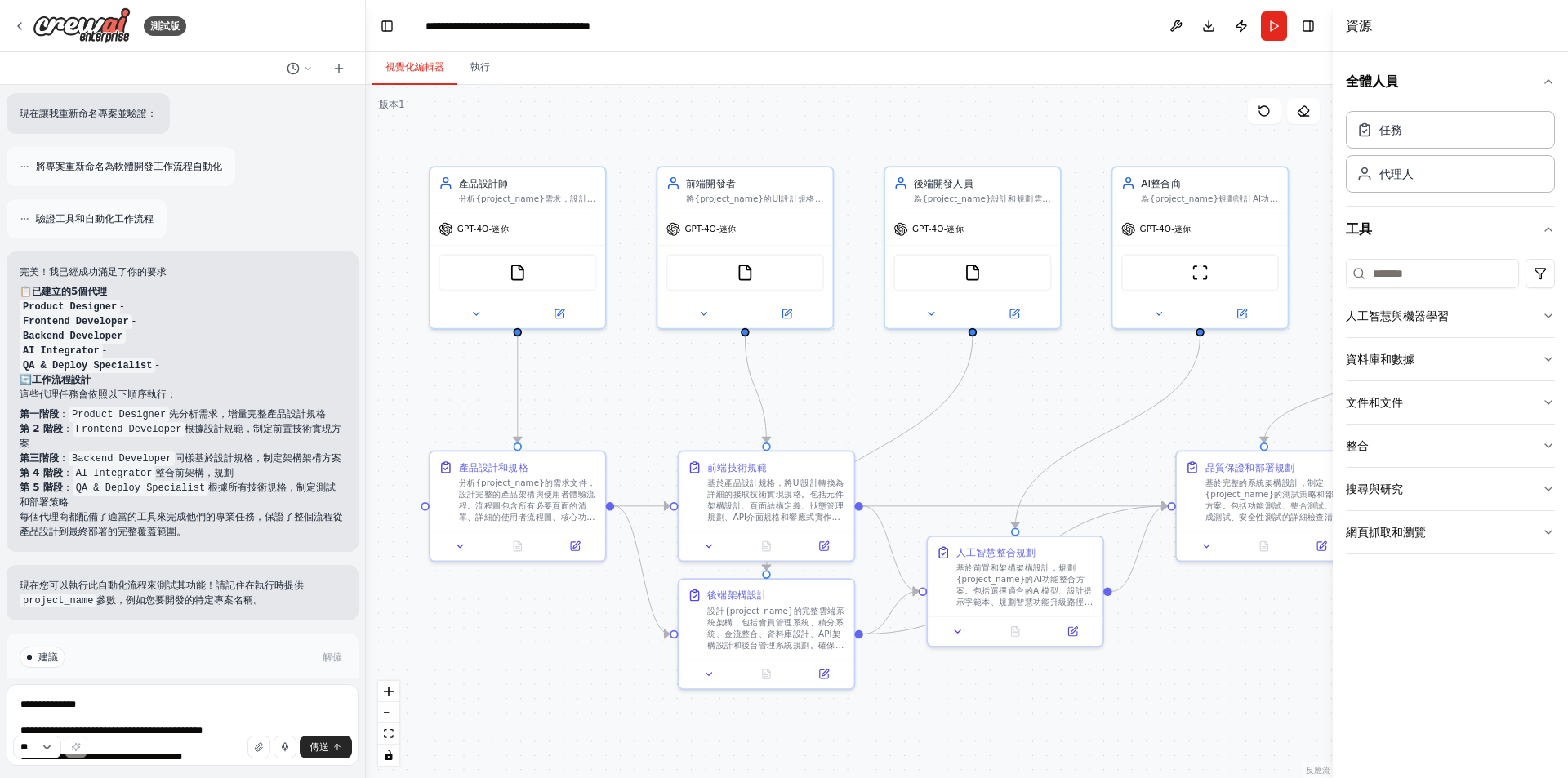
scroll to position [2241, 0]
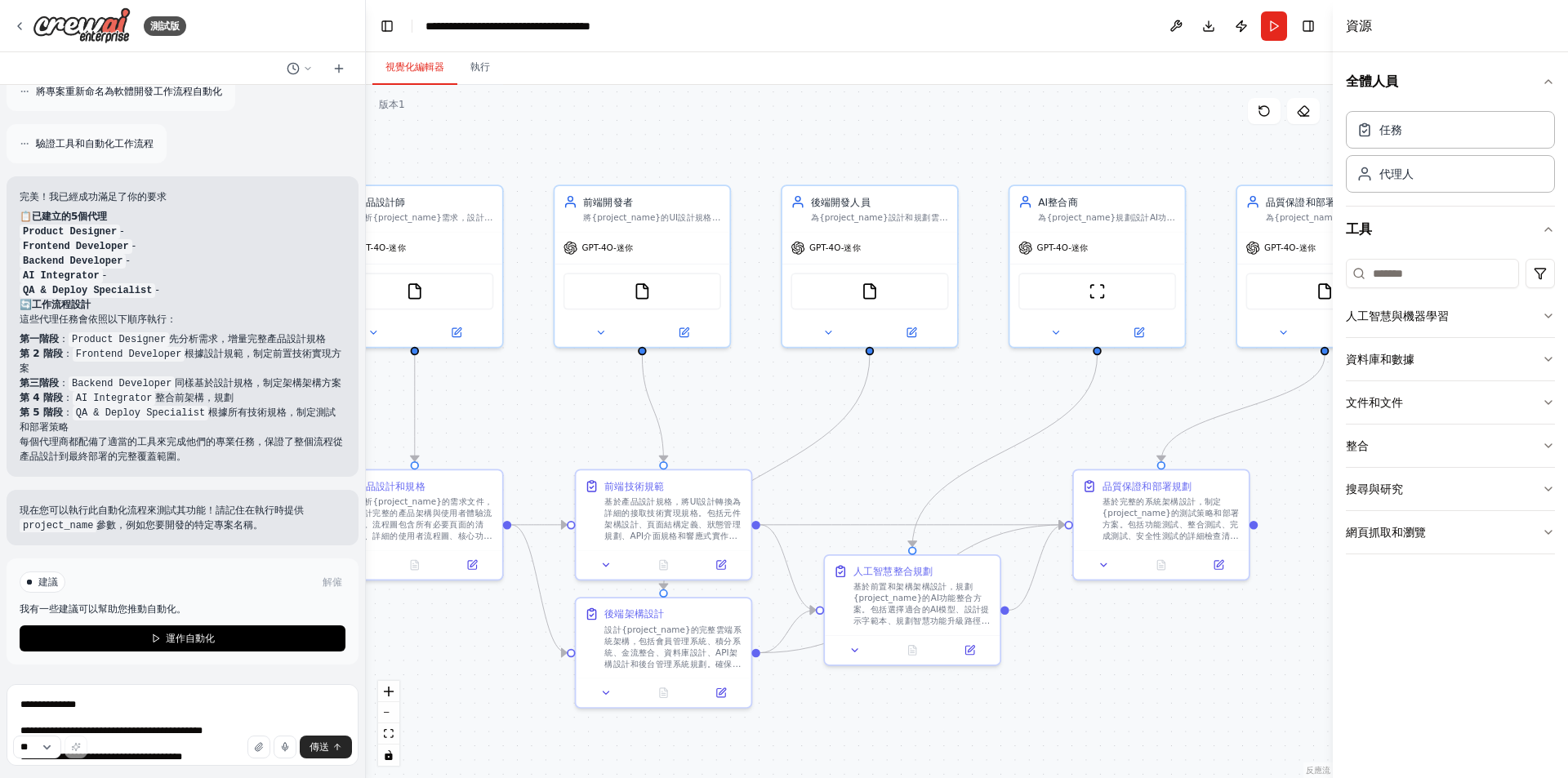
drag, startPoint x: 542, startPoint y: 649, endPoint x: 439, endPoint y: 667, distance: 104.6
click at [439, 667] on div ".deletable-edge-delete-btn { width: 20px; height: 20px; border: 0px solid #ffff…" at bounding box center [849, 431] width 967 height 693
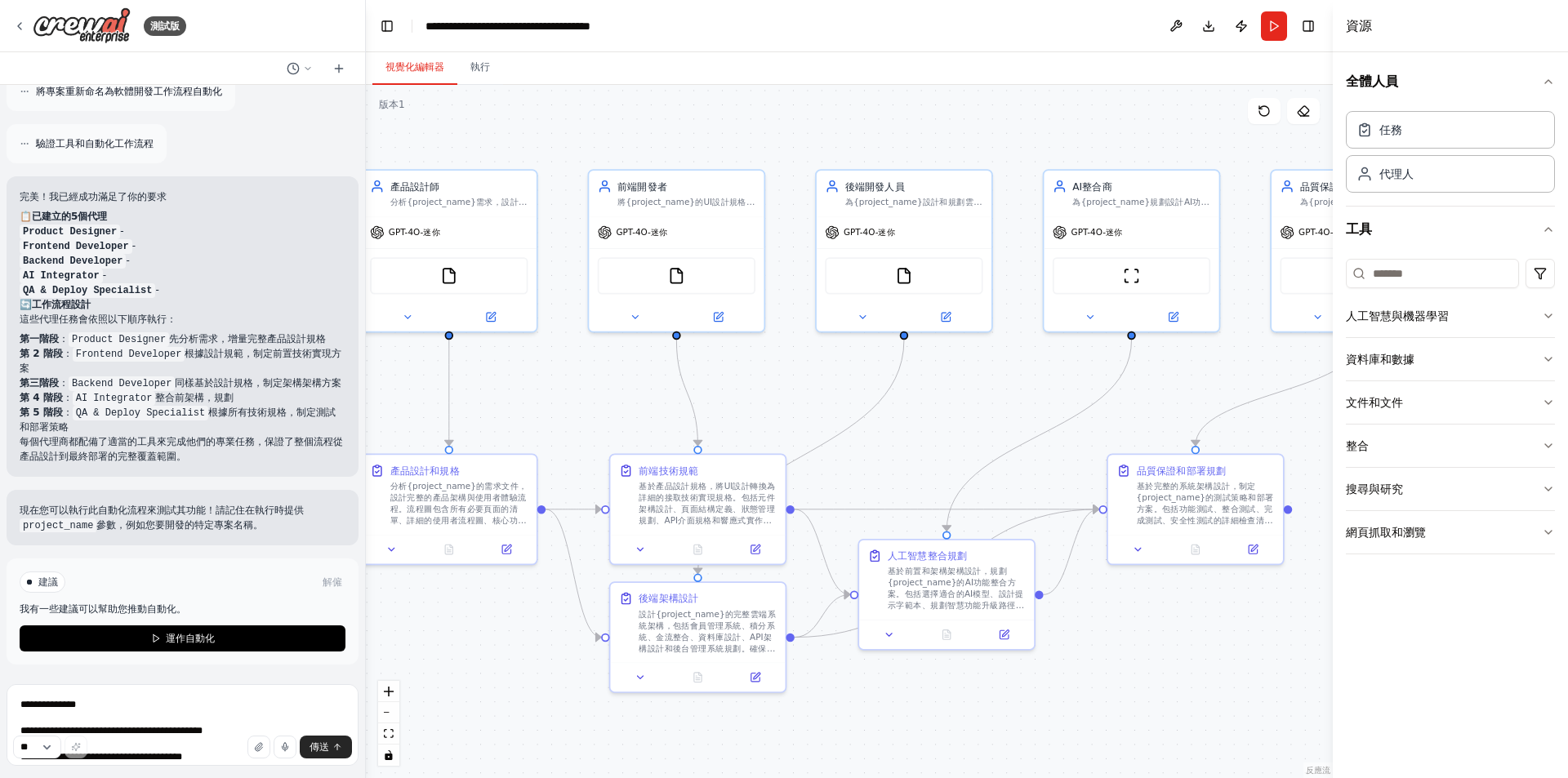
drag, startPoint x: 1167, startPoint y: 748, endPoint x: 1173, endPoint y: 699, distance: 49.4
click at [1296, 699] on div ".deletable-edge-delete-btn { width: 20px; height: 20px; border: 0px solid #ffff…" at bounding box center [849, 431] width 967 height 693
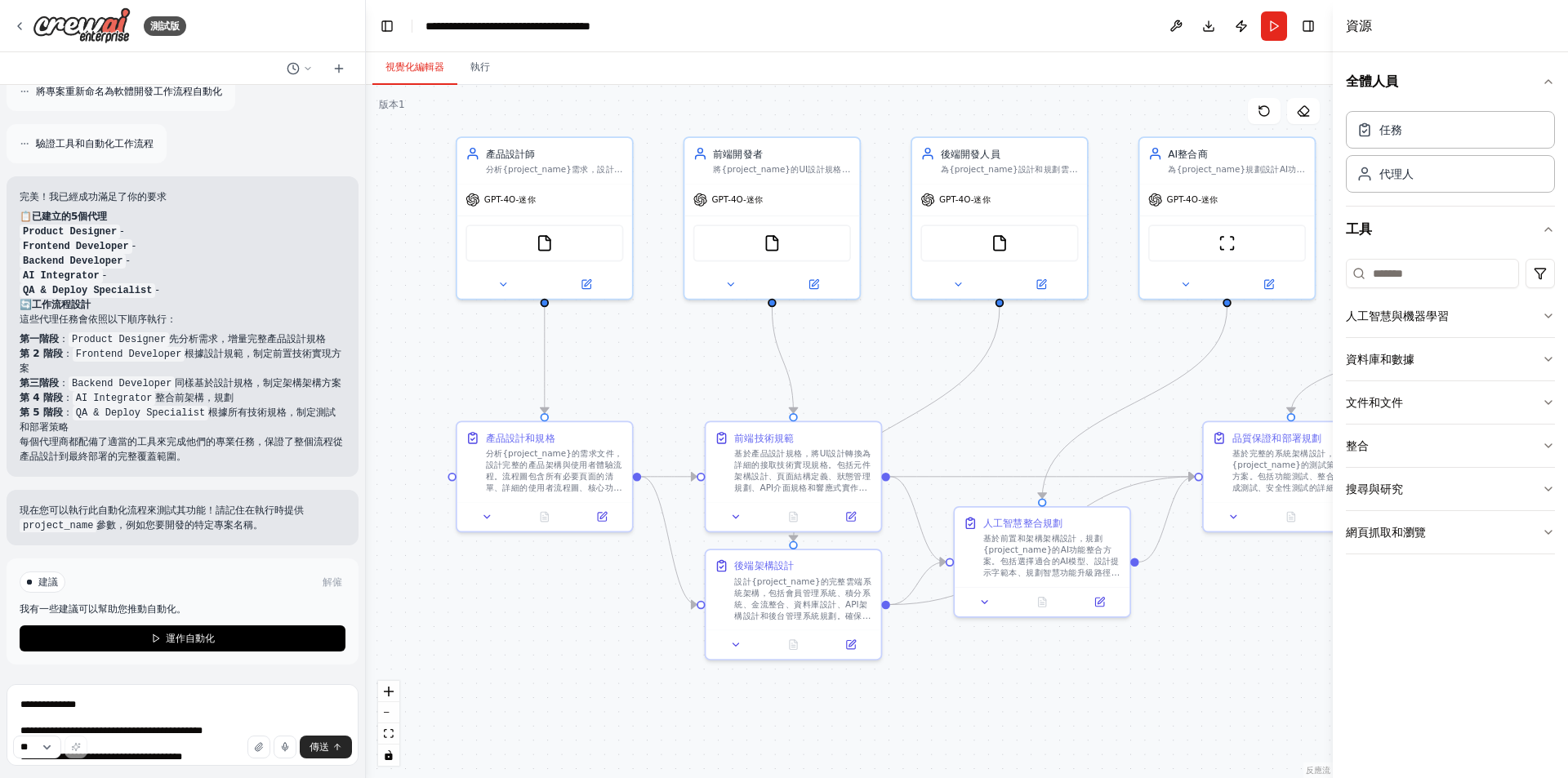
click at [137, 749] on div "** 傳送" at bounding box center [182, 747] width 339 height 22
click at [150, 720] on textarea "**********" at bounding box center [182, 724] width 352 height 81
click at [206, 710] on textarea "**********" at bounding box center [182, 724] width 352 height 81
paste textarea "**********"
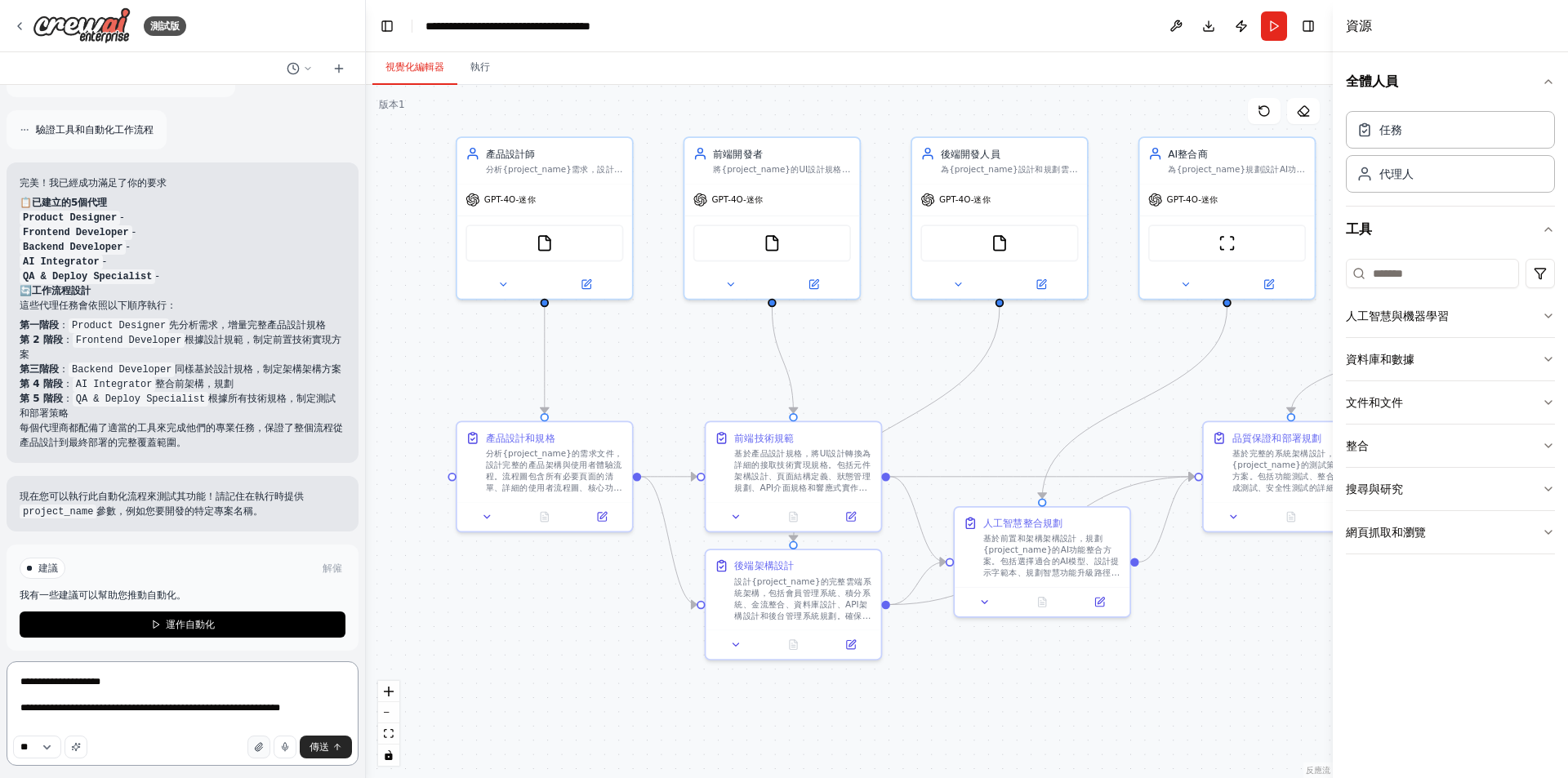
type textarea "**********"
click at [253, 746] on button "button" at bounding box center [259, 747] width 22 height 22
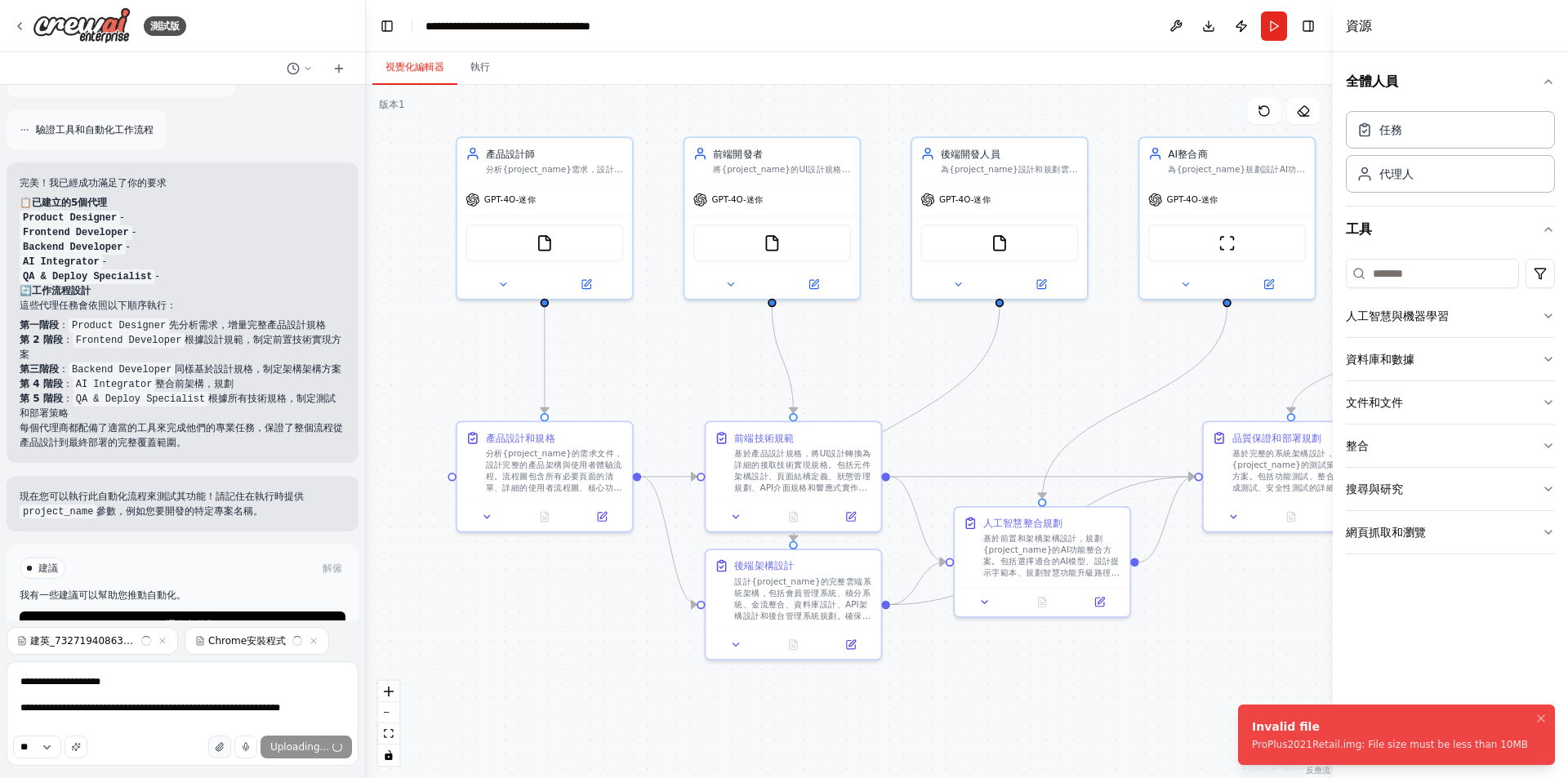
click at [222, 741] on button "button" at bounding box center [220, 747] width 22 height 22
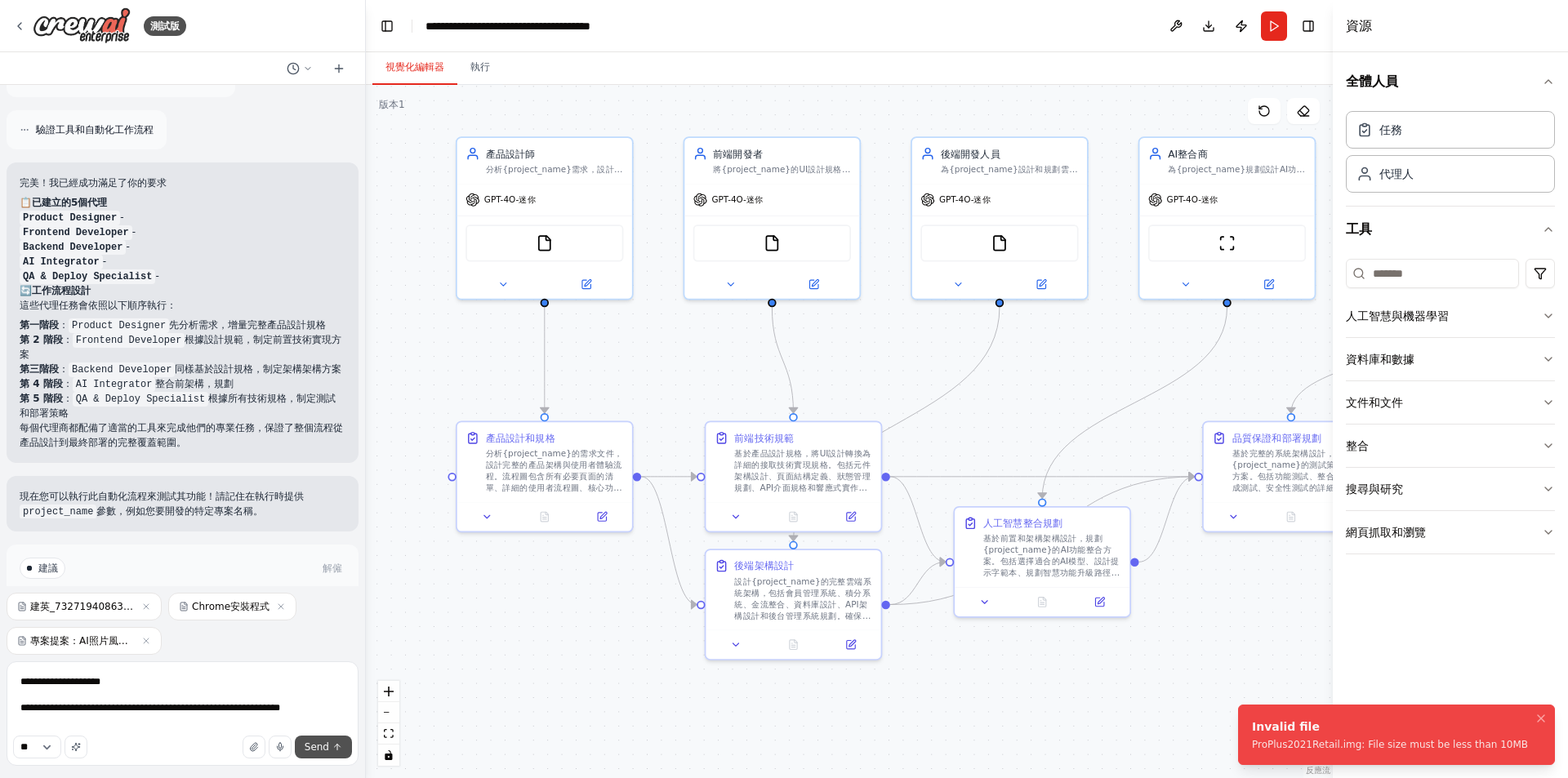
click at [319, 750] on span "Send" at bounding box center [317, 746] width 24 height 13
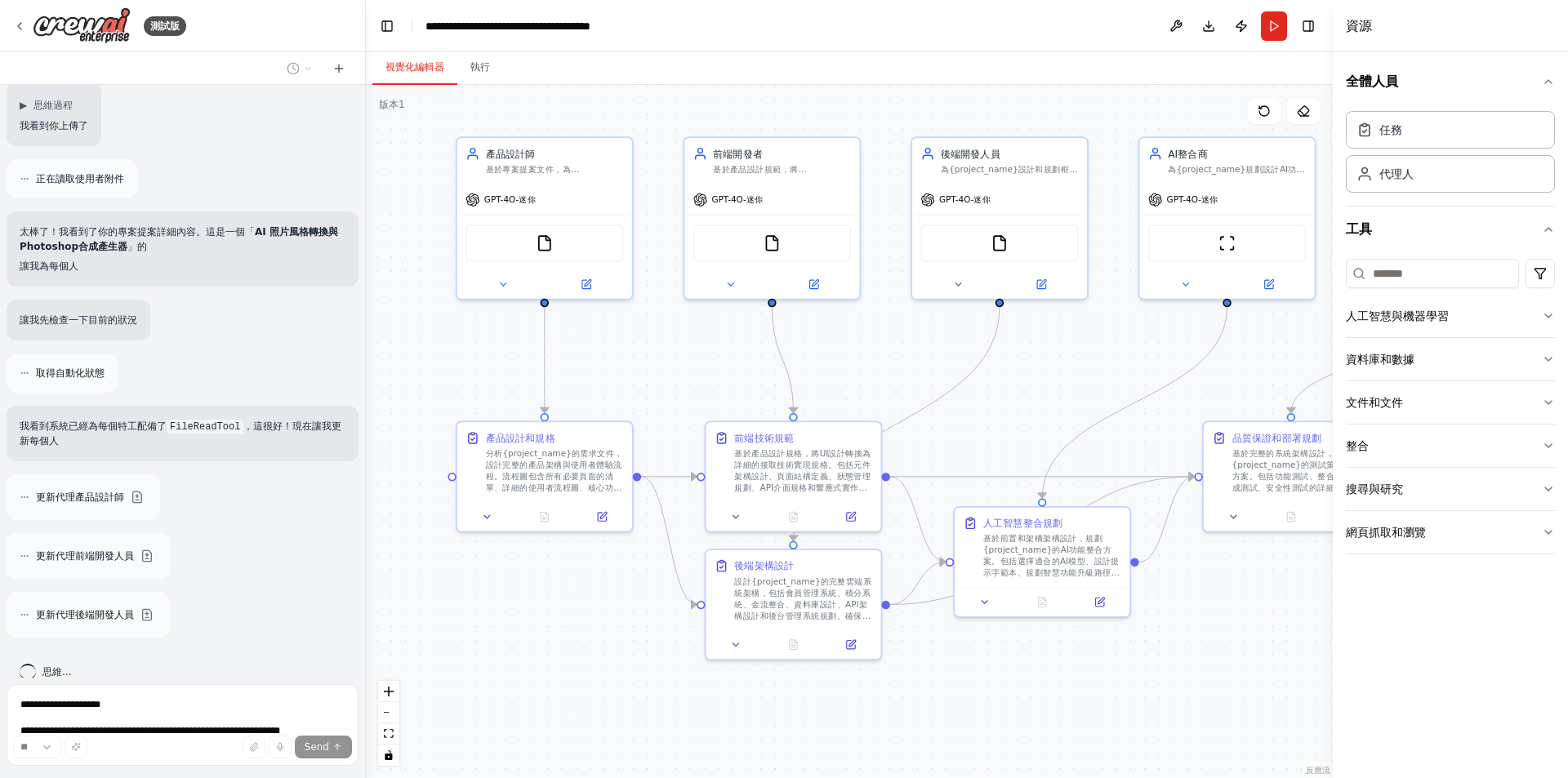
scroll to position [2833, 0]
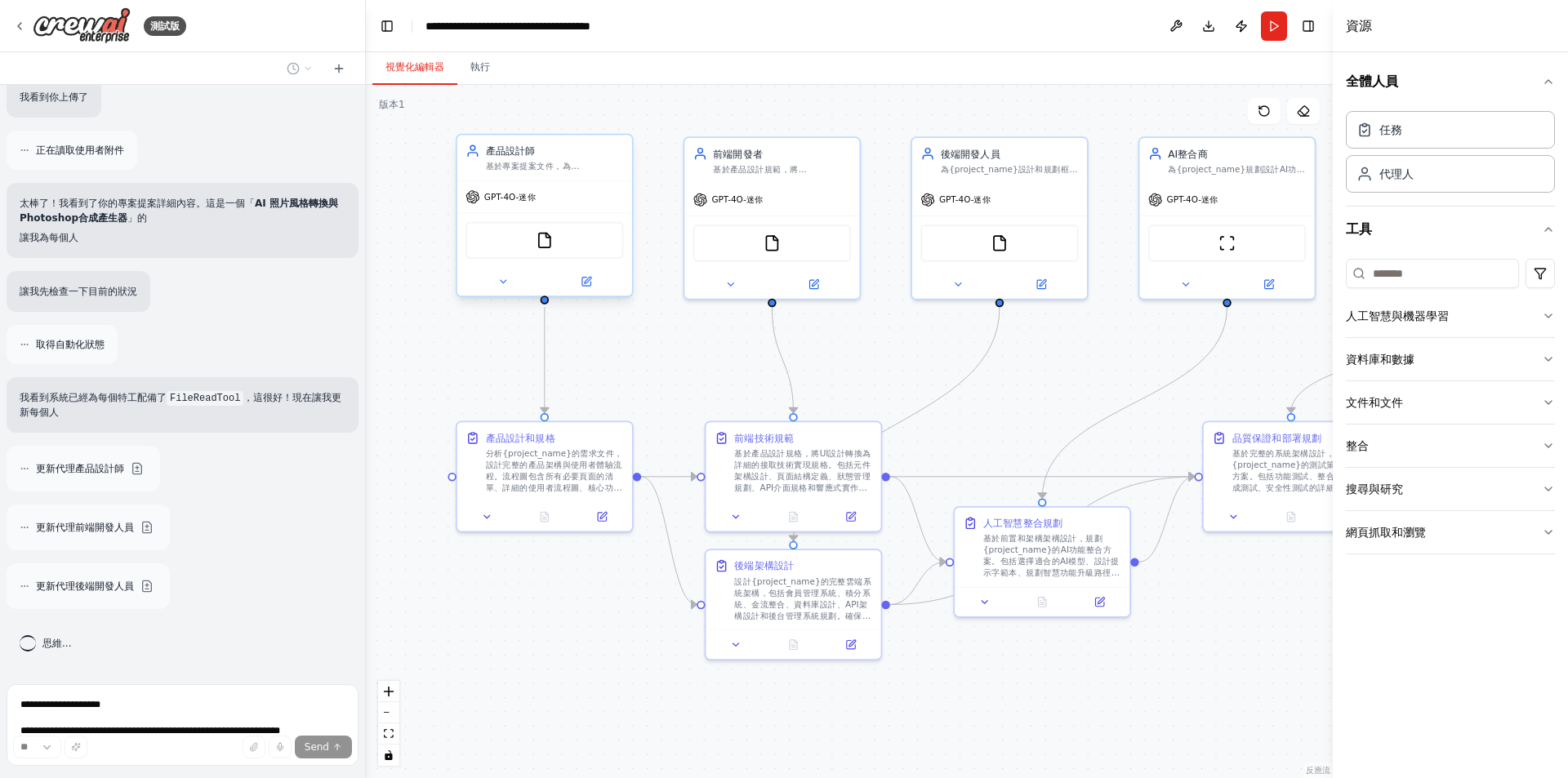
click at [582, 162] on div "基於專案提案文件，為{project_name} AI照片風格轉換應用方案設計完整的UI/UX規格。包括風格選擇介面、上傳流程、生成頁面、「我的作品」畫廊，以…" at bounding box center [555, 166] width 138 height 11
click at [572, 163] on font "基於專案提案文件，為{project_name} AI照片風格轉換應用方案設計完整的UI/UX規格。包括風格選擇介面、上傳流程、生成頁面、「我的作品」畫廊，以…" at bounding box center [554, 207] width 137 height 90
click at [534, 169] on font "基於專案提案文件，為{project_name} AI照片風格轉換應用方案設計完整的UI/UX規格。包括風格選擇介面、上傳流程、生成頁面、「我的作品」畫廊，以…" at bounding box center [554, 207] width 137 height 90
click at [592, 284] on icon at bounding box center [586, 281] width 11 height 11
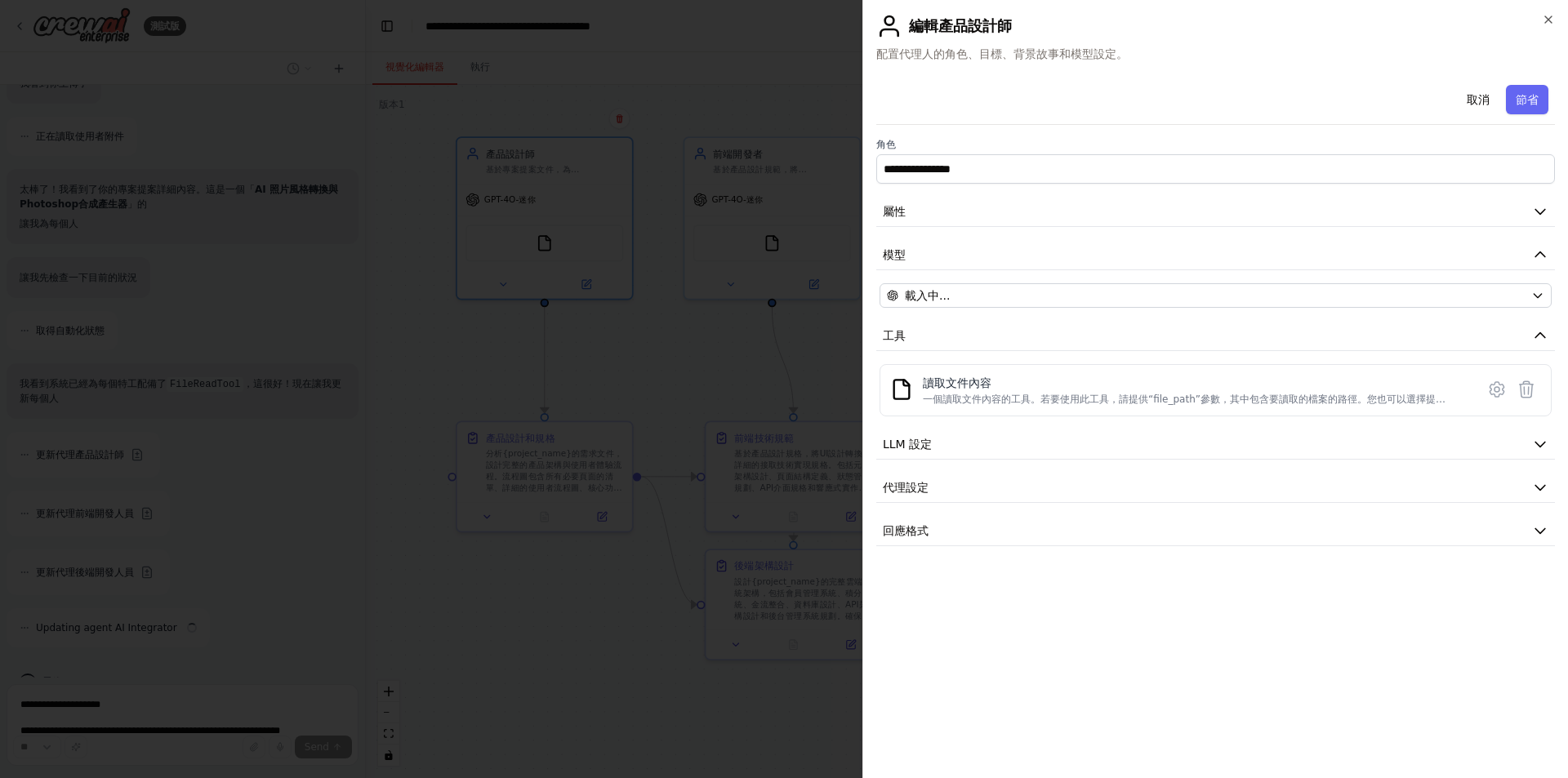
scroll to position [2886, 0]
click at [1546, 20] on icon "button" at bounding box center [1548, 19] width 13 height 13
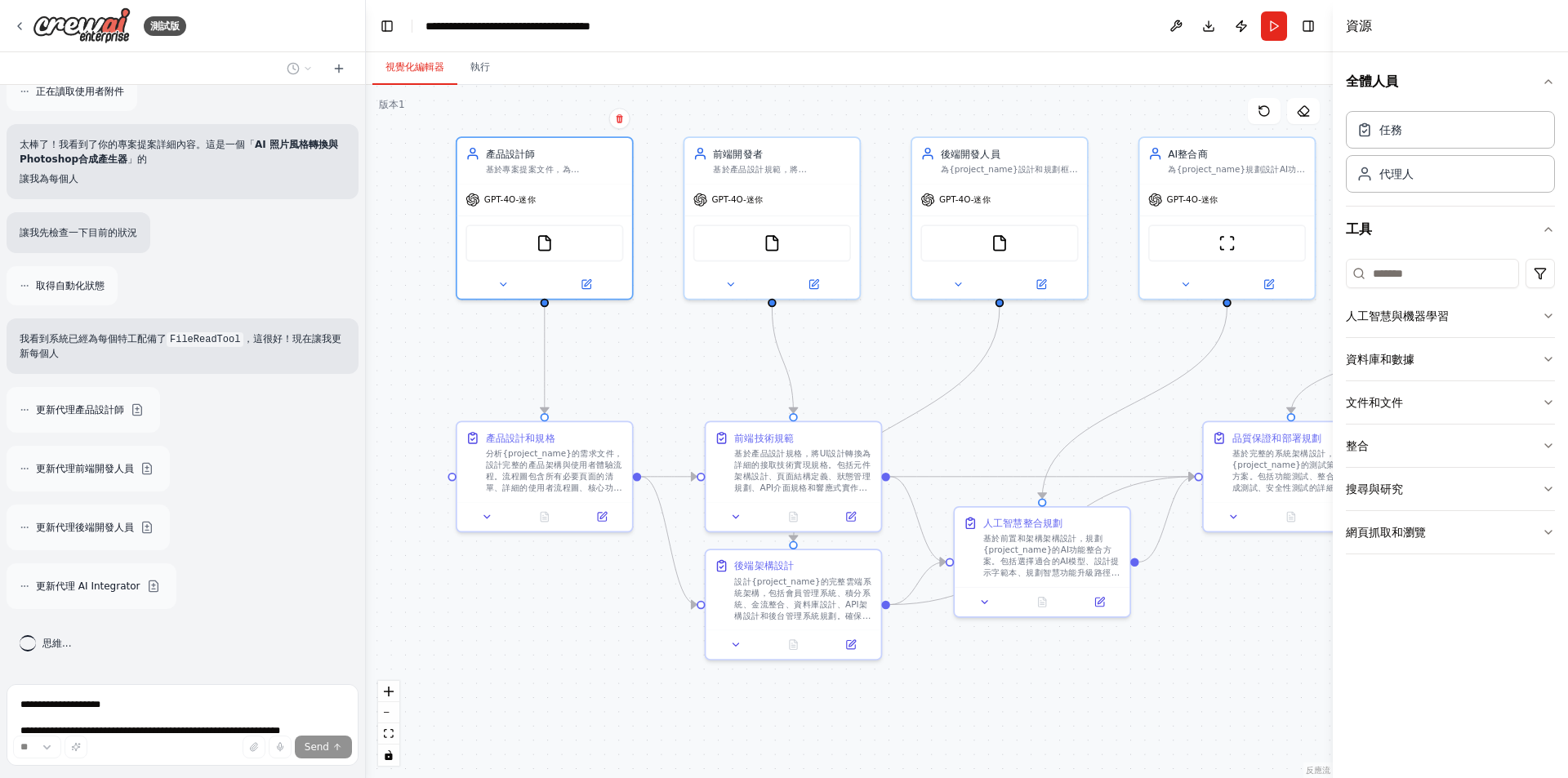
scroll to position [2892, 0]
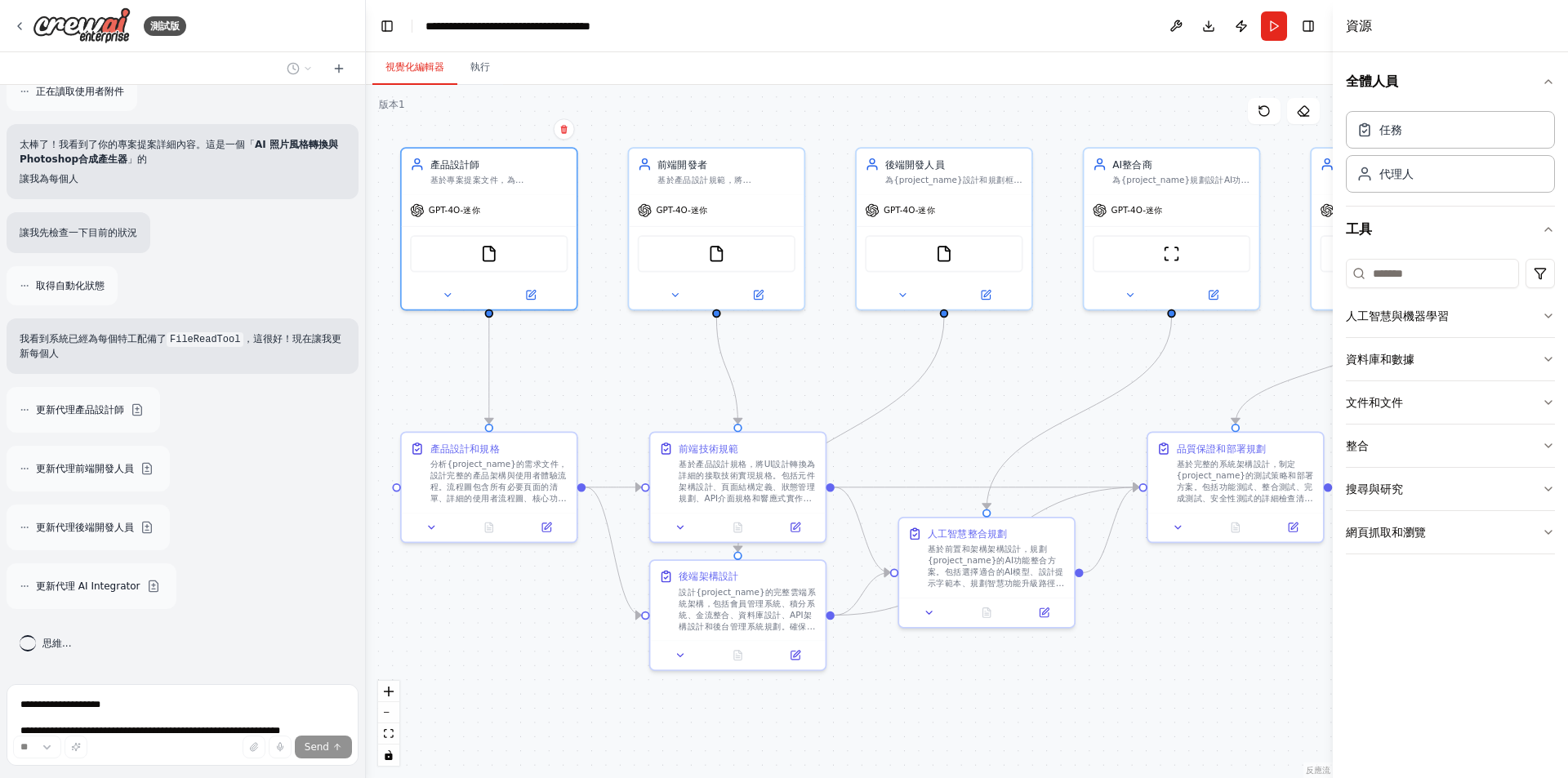
drag, startPoint x: 687, startPoint y: 685, endPoint x: 631, endPoint y: 695, distance: 56.9
click at [631, 695] on div ".deletable-edge-delete-btn { width: 20px; height: 20px; border: 0px solid #ffff…" at bounding box center [849, 431] width 967 height 693
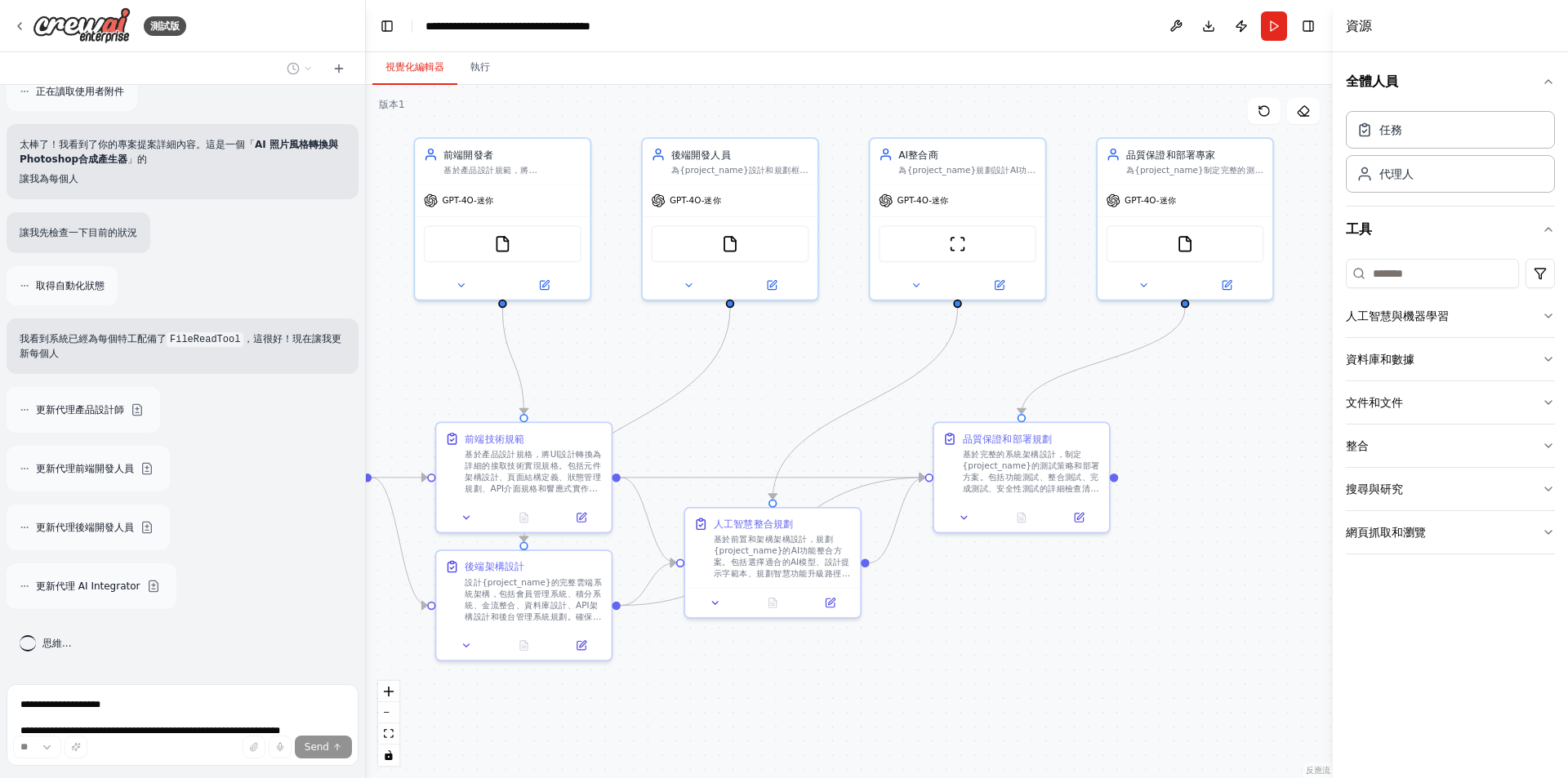
drag, startPoint x: 992, startPoint y: 721, endPoint x: 706, endPoint y: 692, distance: 287.5
click at [726, 697] on div ".deletable-edge-delete-btn { width: 20px; height: 20px; border: 0px solid #ffff…" at bounding box center [849, 431] width 967 height 693
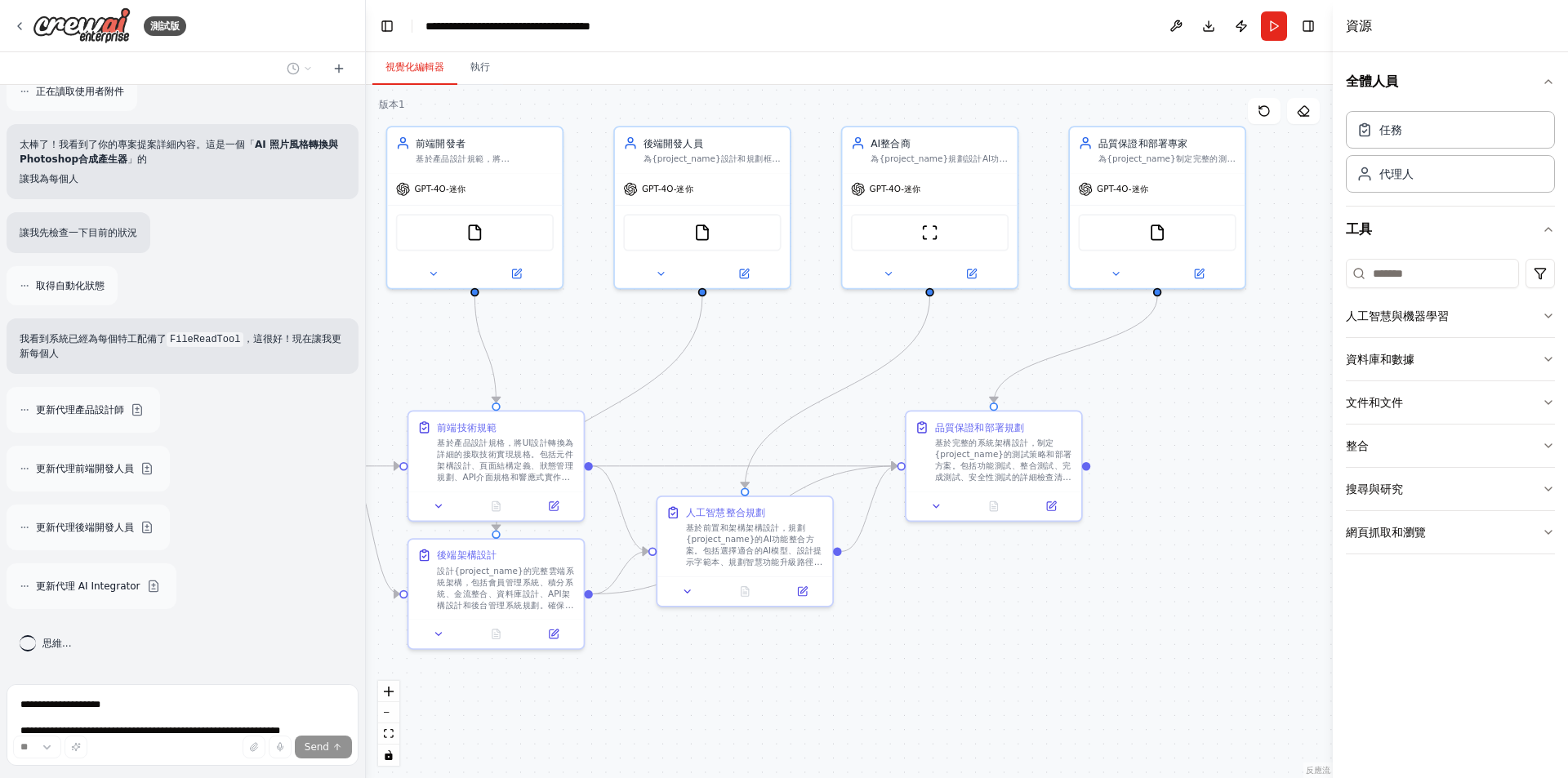
drag, startPoint x: 819, startPoint y: 692, endPoint x: 938, endPoint y: 692, distance: 119.0
click at [938, 692] on div ".deletable-edge-delete-btn { width: 20px; height: 20px; border: 0px solid #ffff…" at bounding box center [849, 431] width 967 height 693
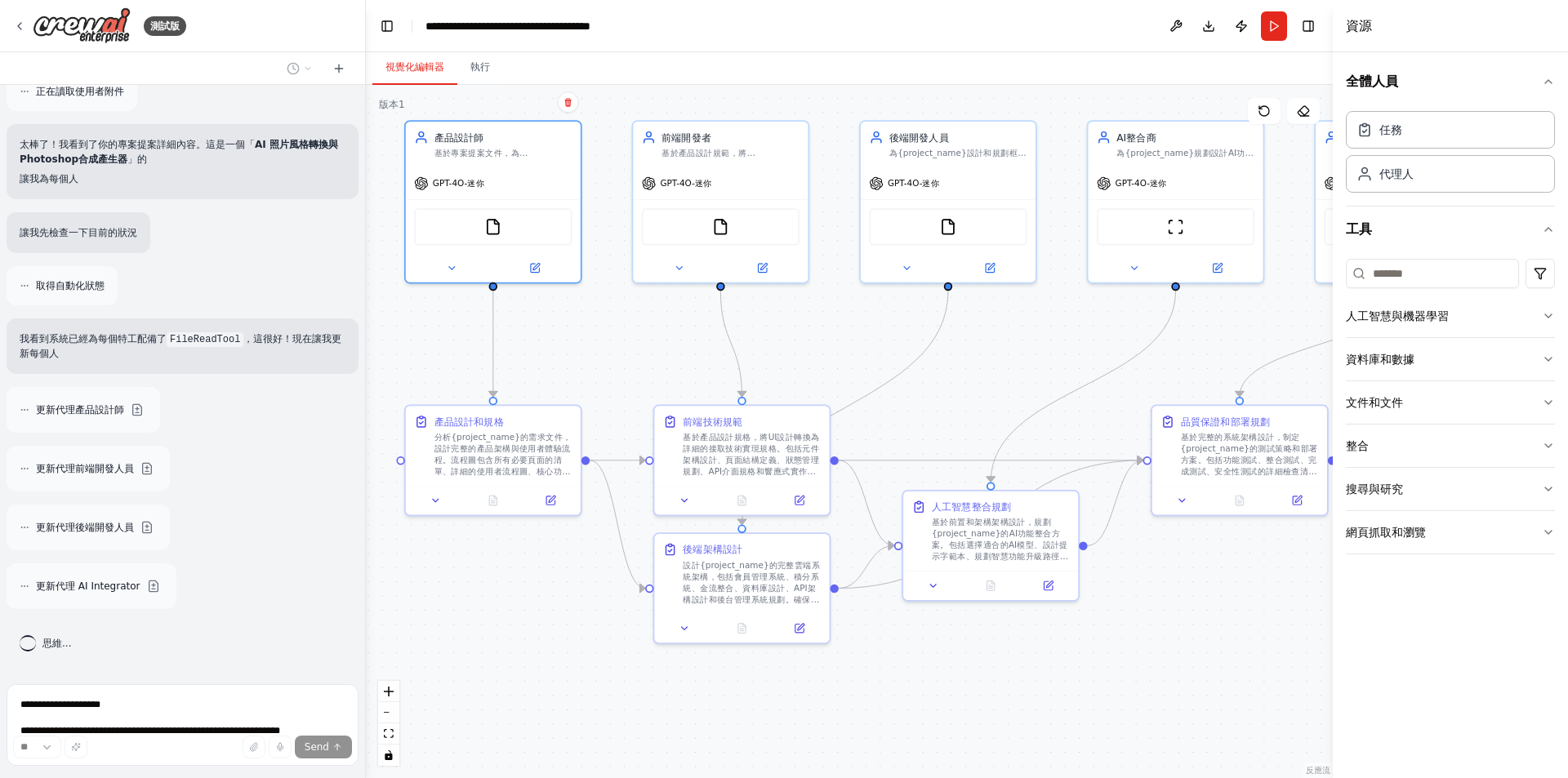
drag, startPoint x: 635, startPoint y: 724, endPoint x: 784, endPoint y: 720, distance: 149.1
click at [784, 720] on div ".deletable-edge-delete-btn { width: 20px; height: 20px; border: 0px solid #ffff…" at bounding box center [849, 431] width 967 height 693
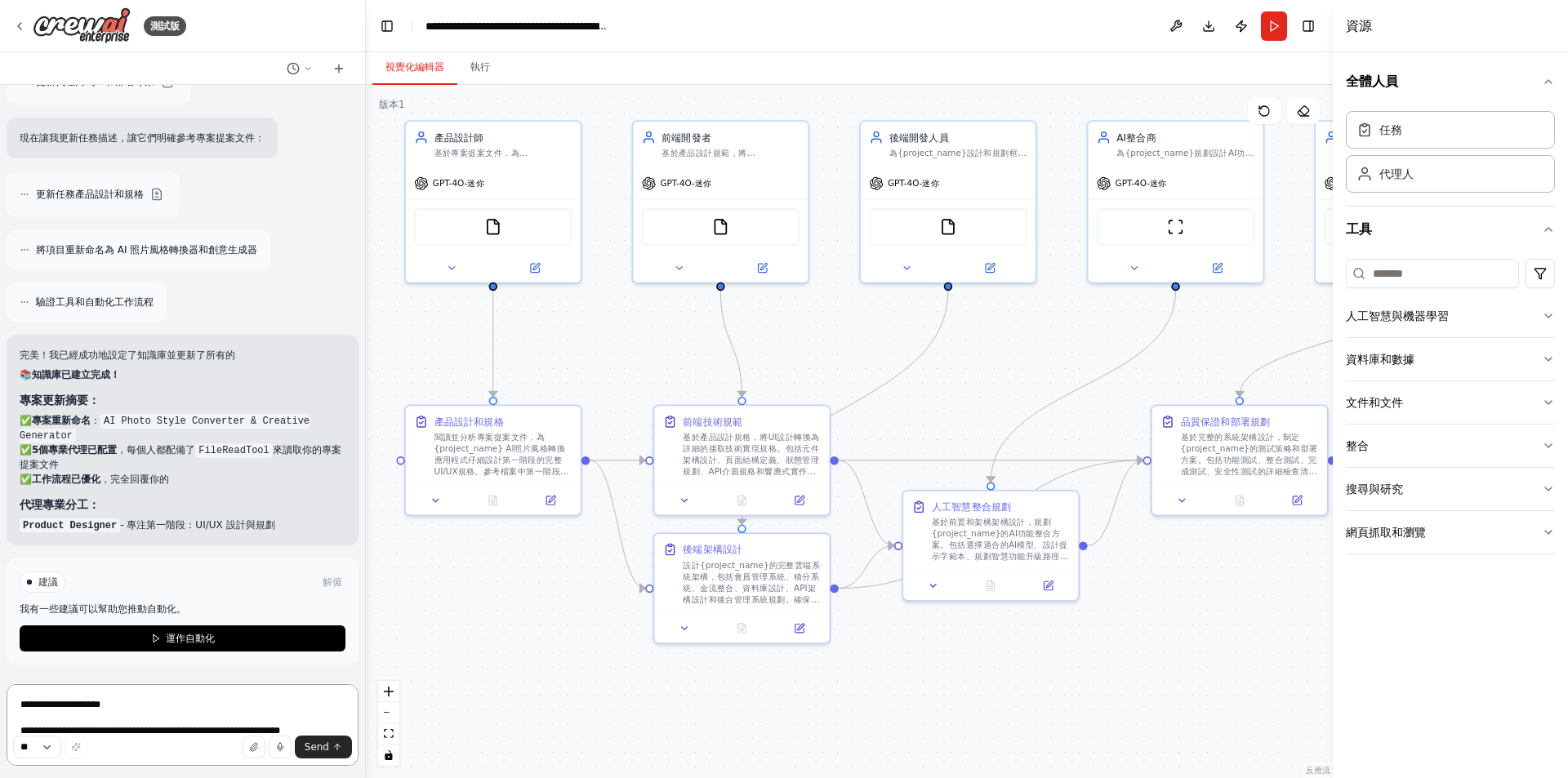
scroll to position [3494, 0]
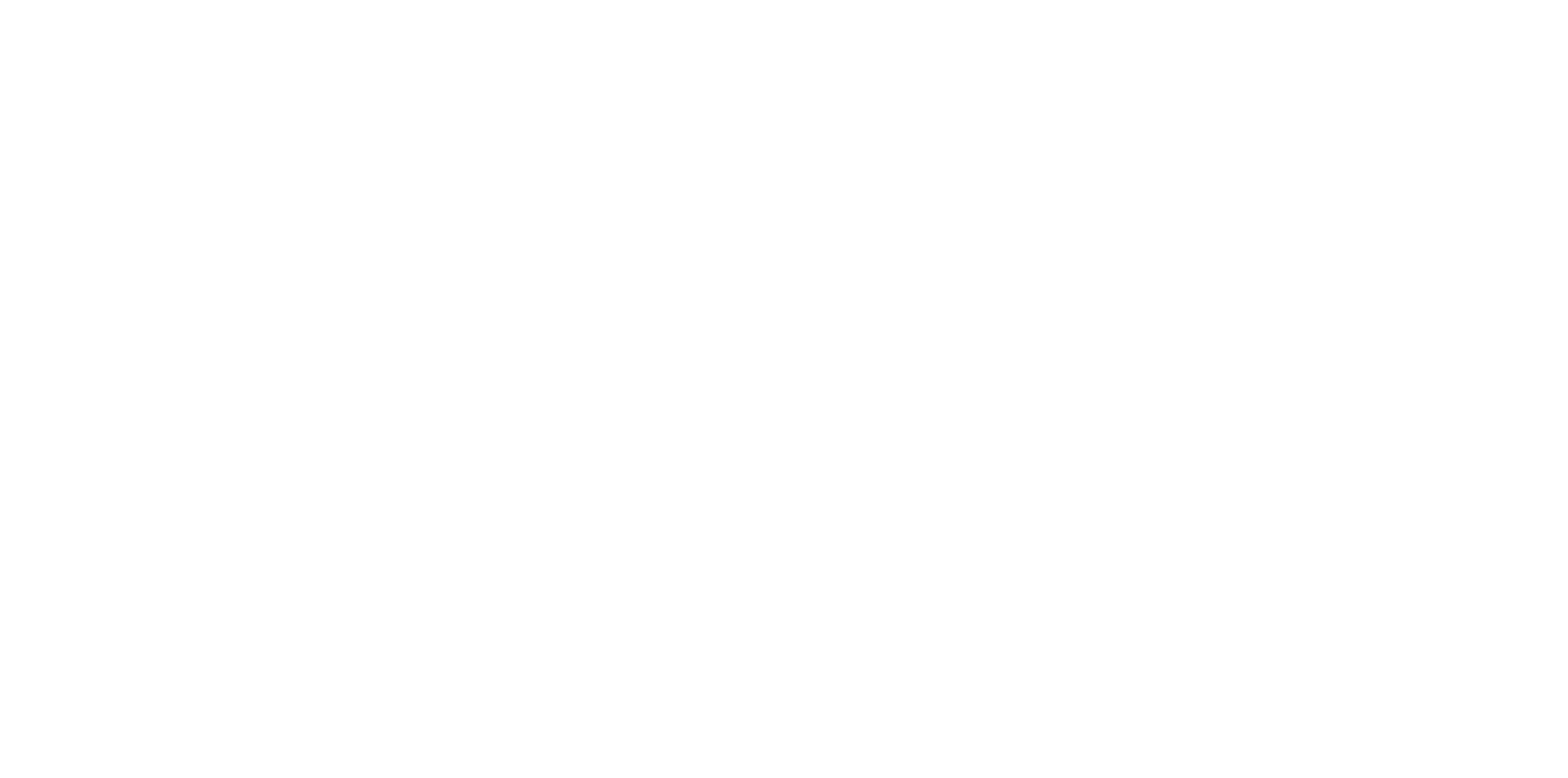
click at [614, 0] on html "原文 為這個翻譯評分 你的意見回饋將用於協助改善 Google 翻譯品質" at bounding box center [784, 0] width 1568 height 0
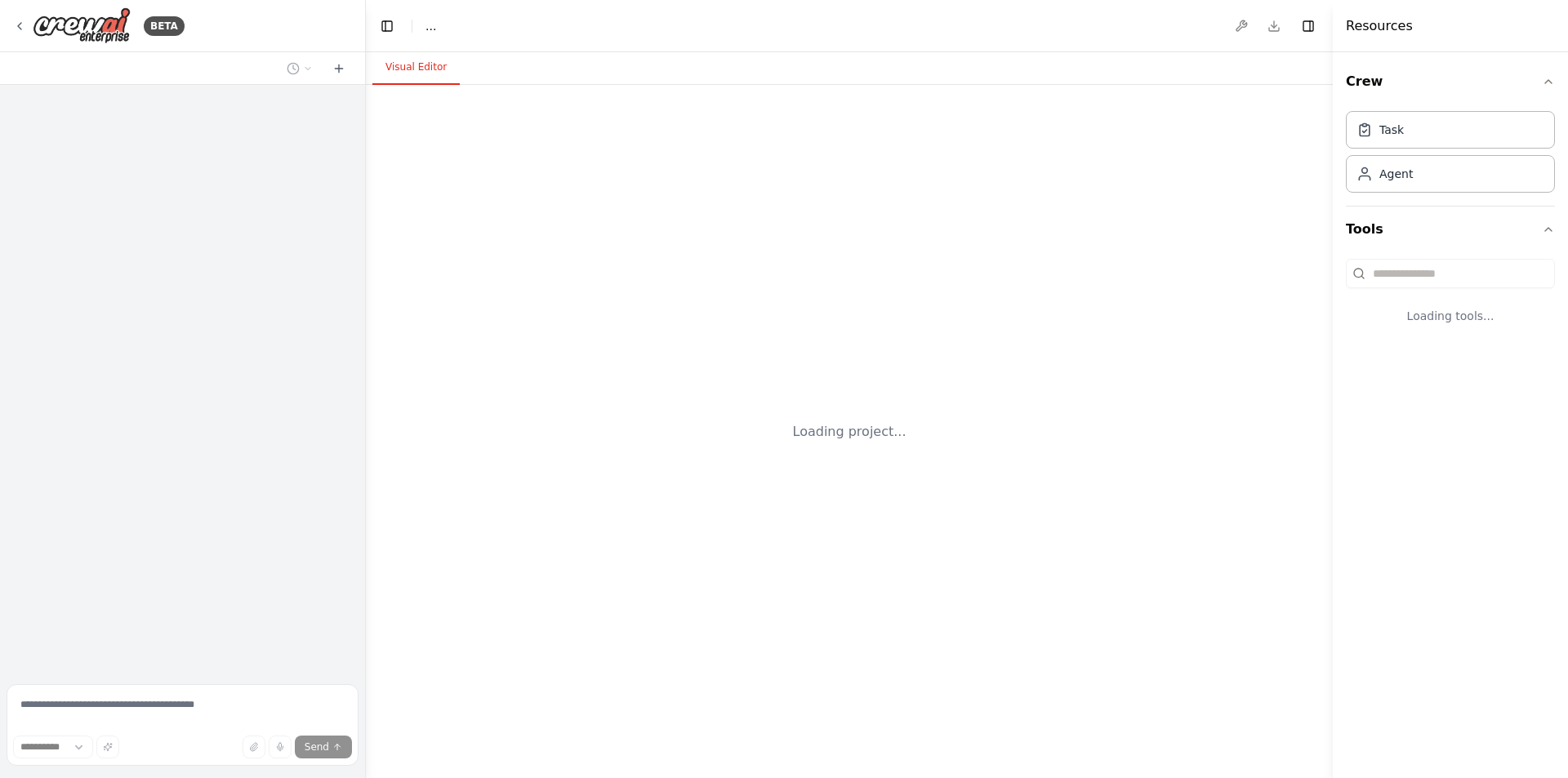
select select "****"
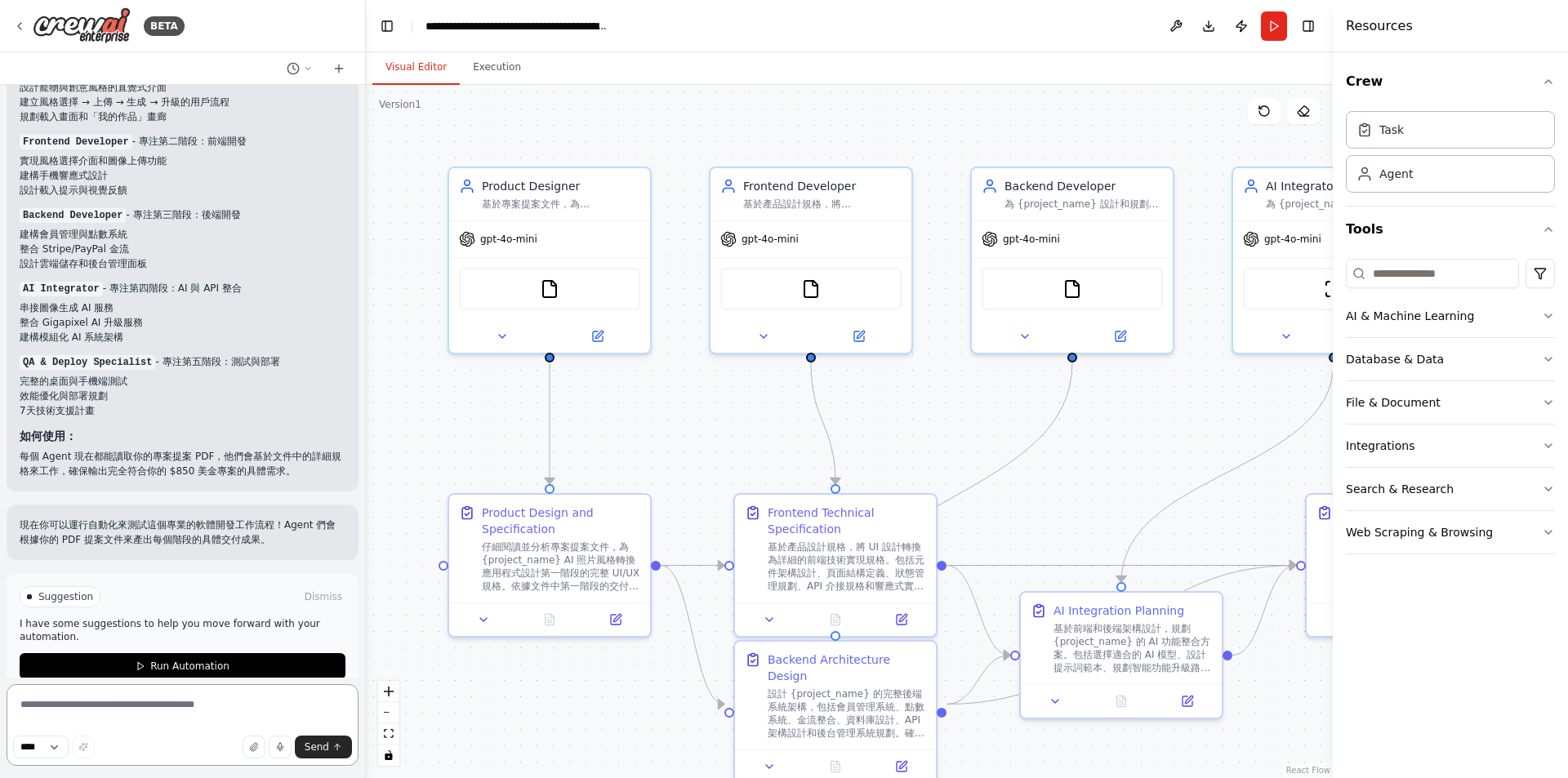
scroll to position [5328, 0]
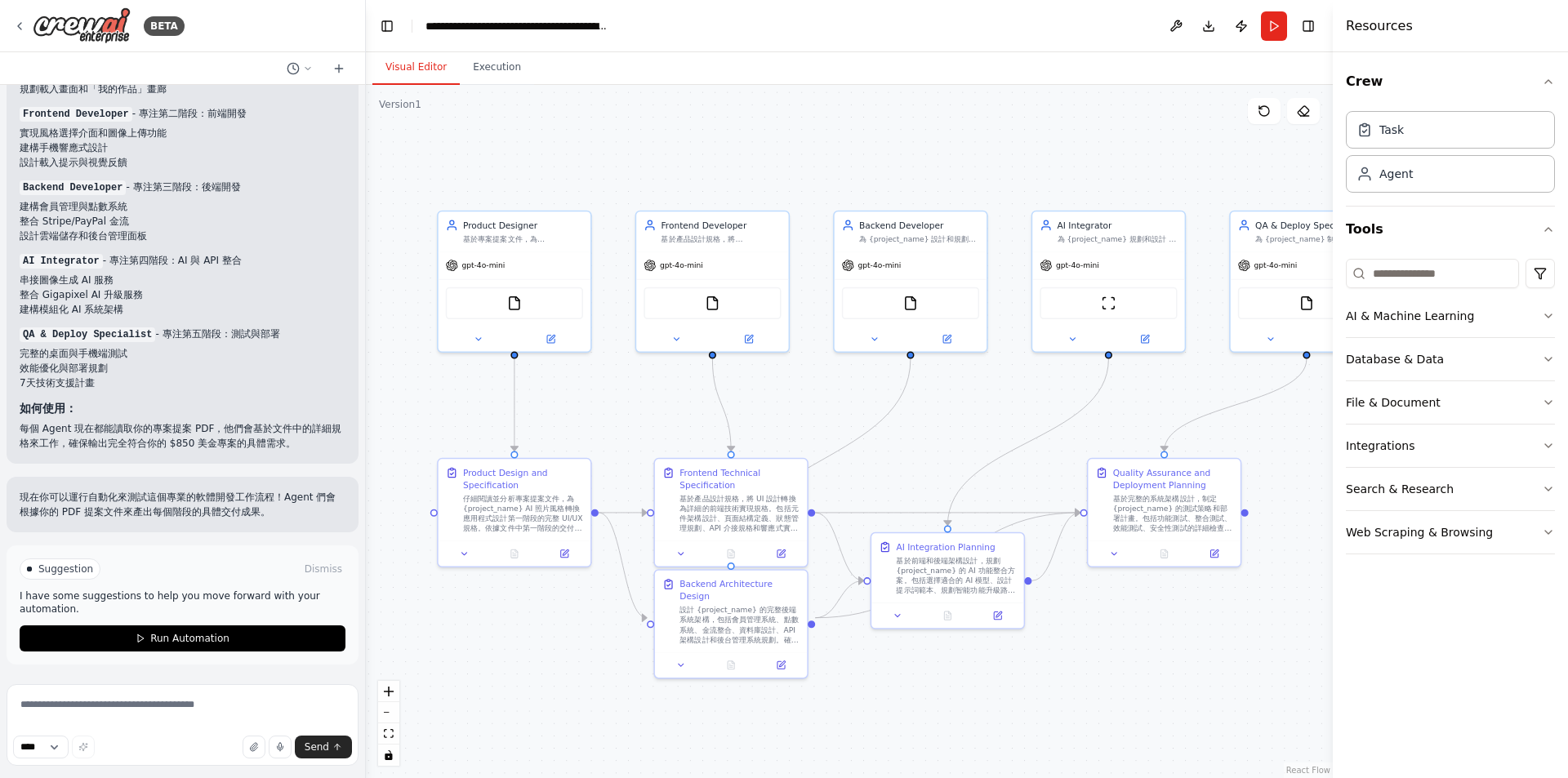
drag, startPoint x: 430, startPoint y: 407, endPoint x: 432, endPoint y: 390, distance: 17.1
click at [432, 390] on div ".deletable-edge-delete-btn { width: 20px; height: 20px; border: 0px solid #ffff…" at bounding box center [849, 431] width 967 height 693
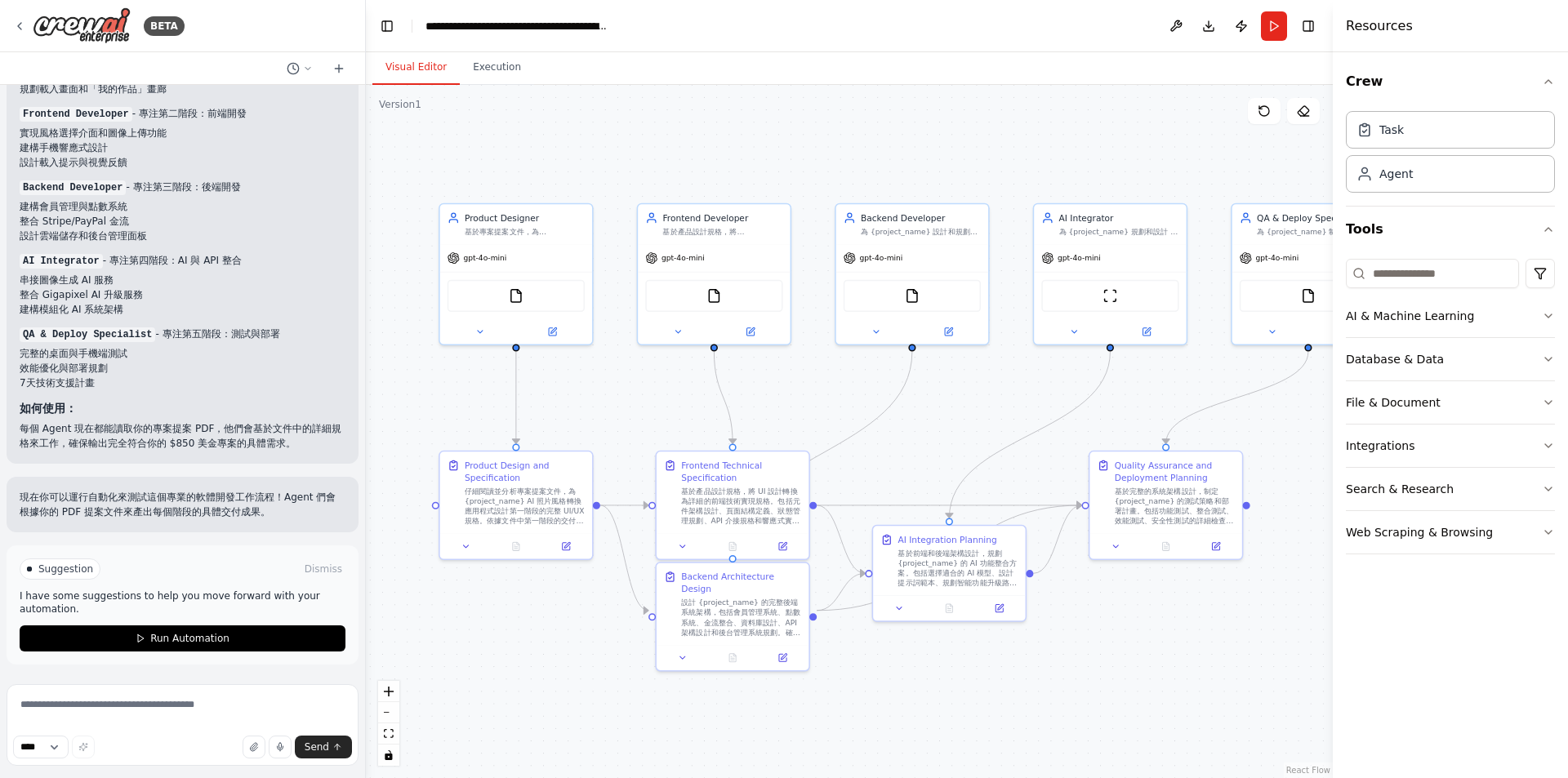
click at [144, 737] on div "**** Send" at bounding box center [182, 747] width 339 height 22
click at [148, 707] on textarea at bounding box center [182, 724] width 352 height 81
paste textarea "**********"
type textarea "**********"
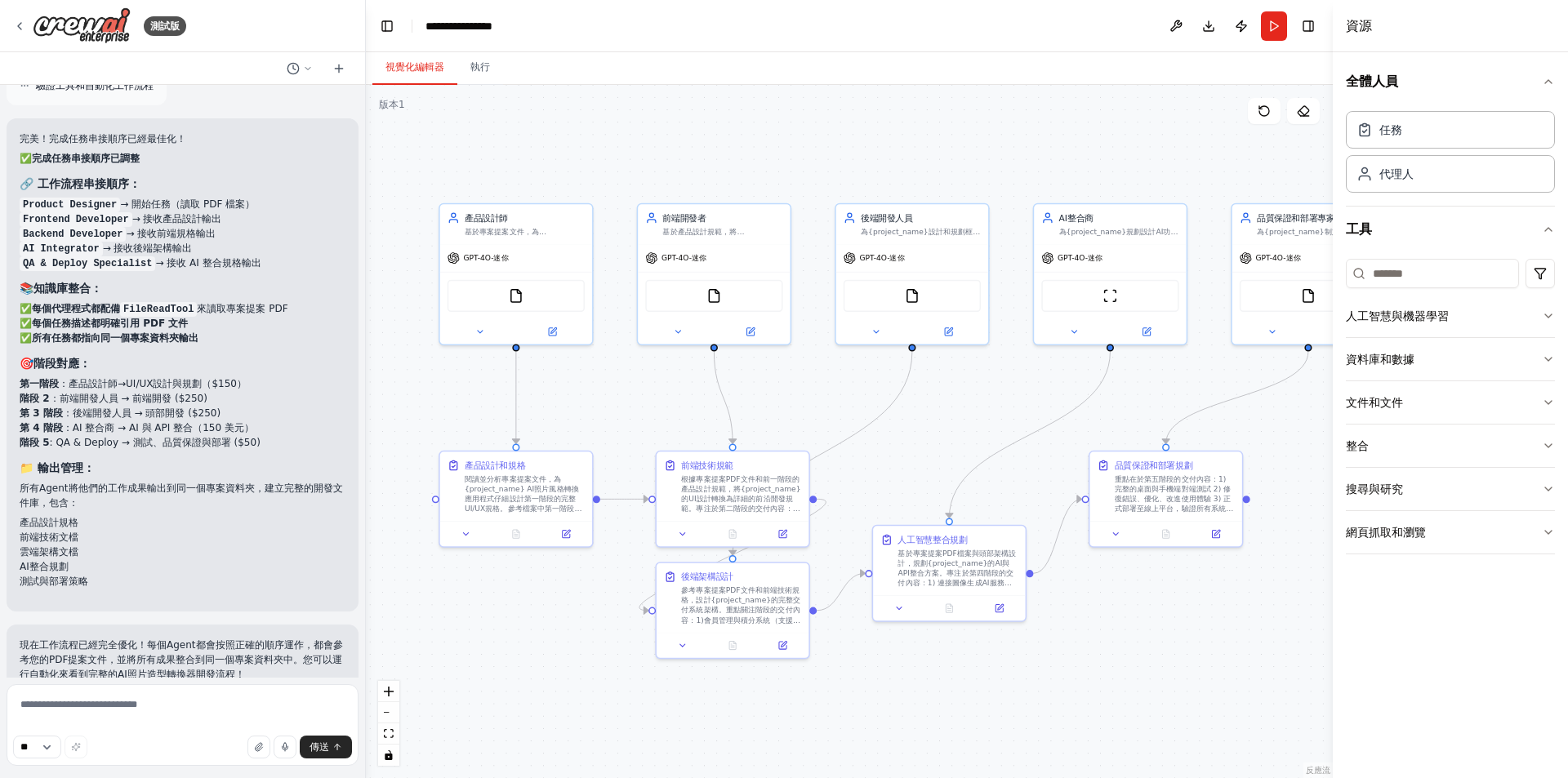
scroll to position [6635, 0]
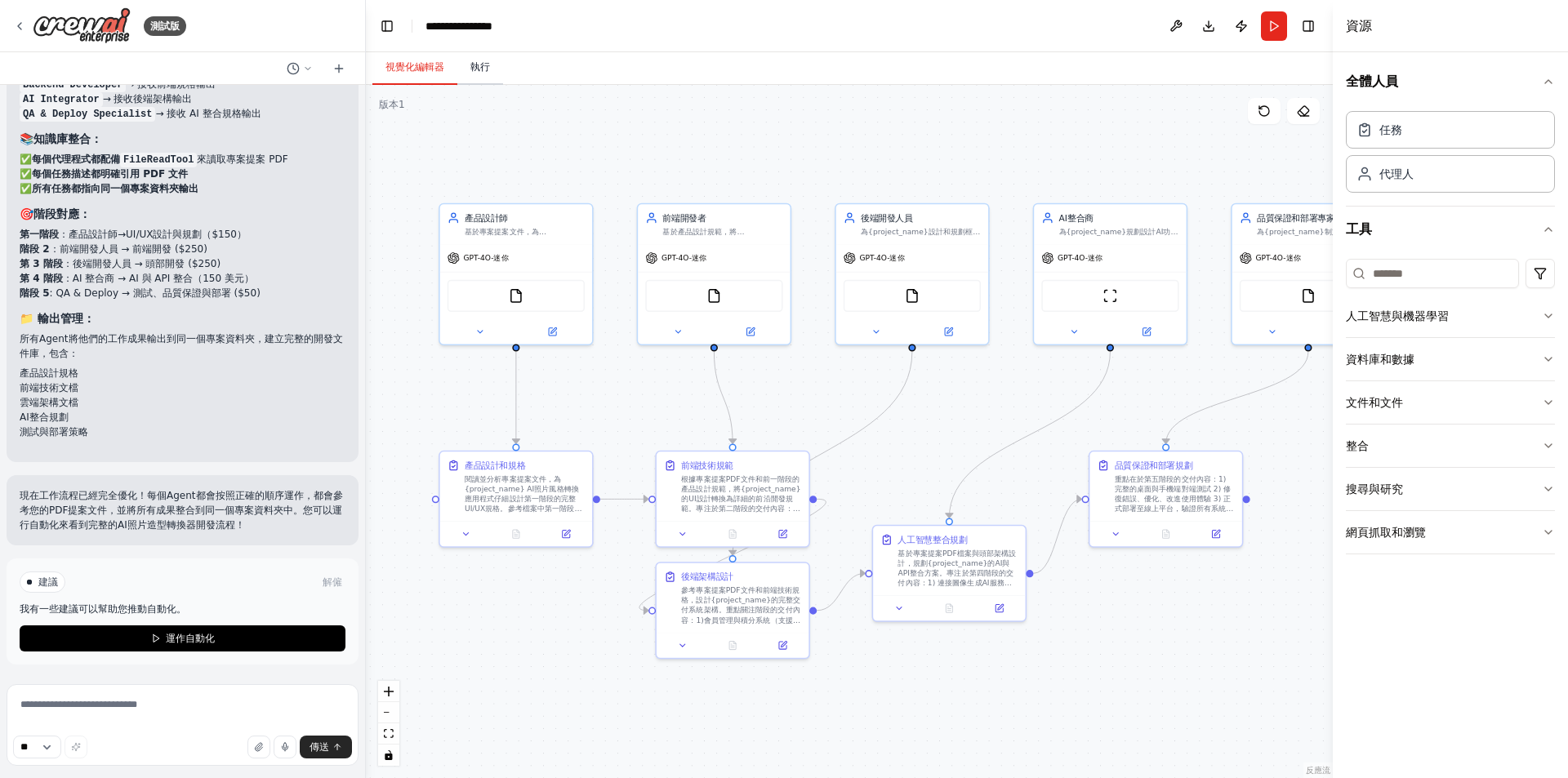
click at [486, 75] on button "執行" at bounding box center [480, 68] width 46 height 35
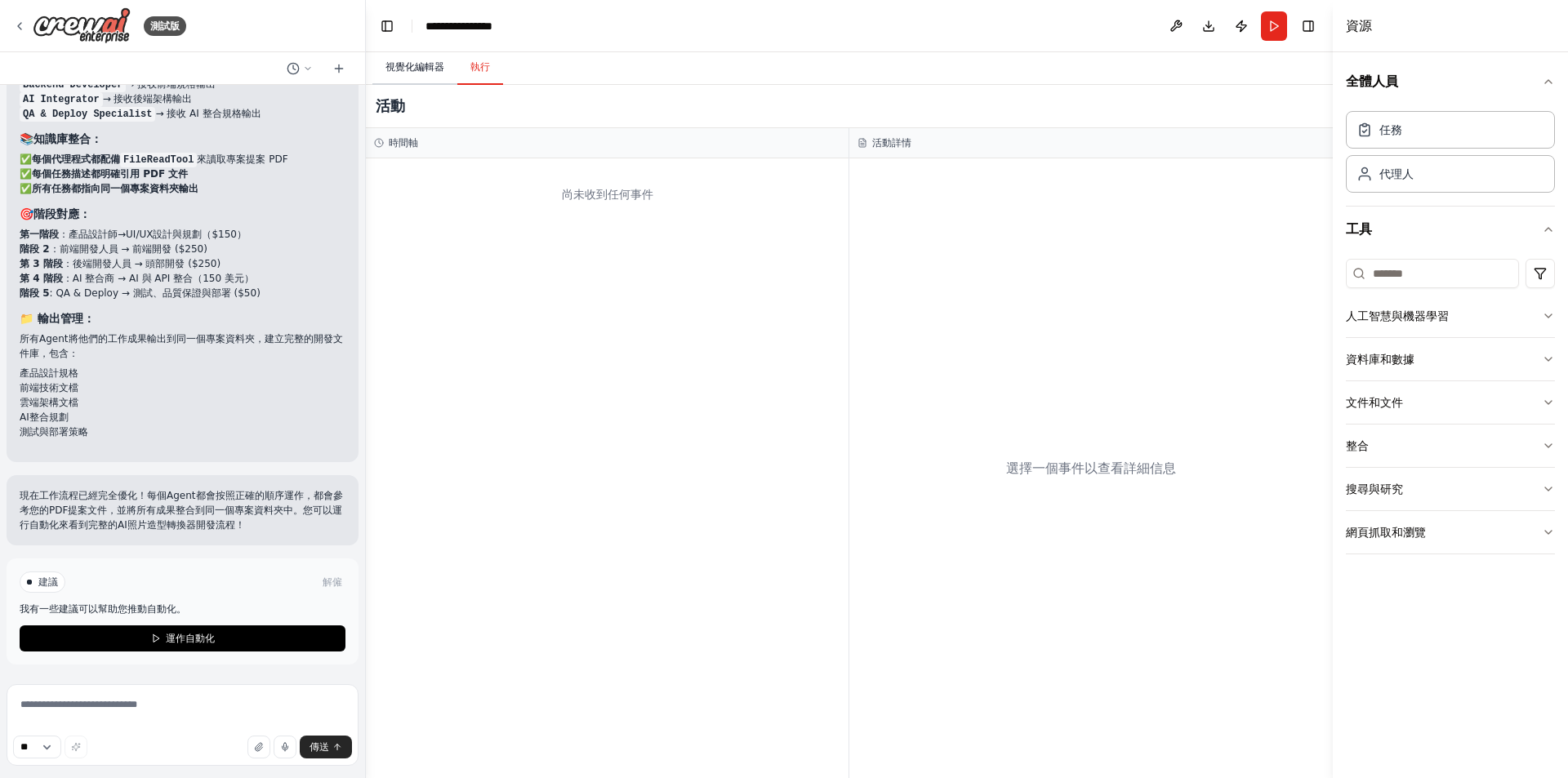
click at [433, 66] on font "視覺化編輯器" at bounding box center [415, 67] width 59 height 11
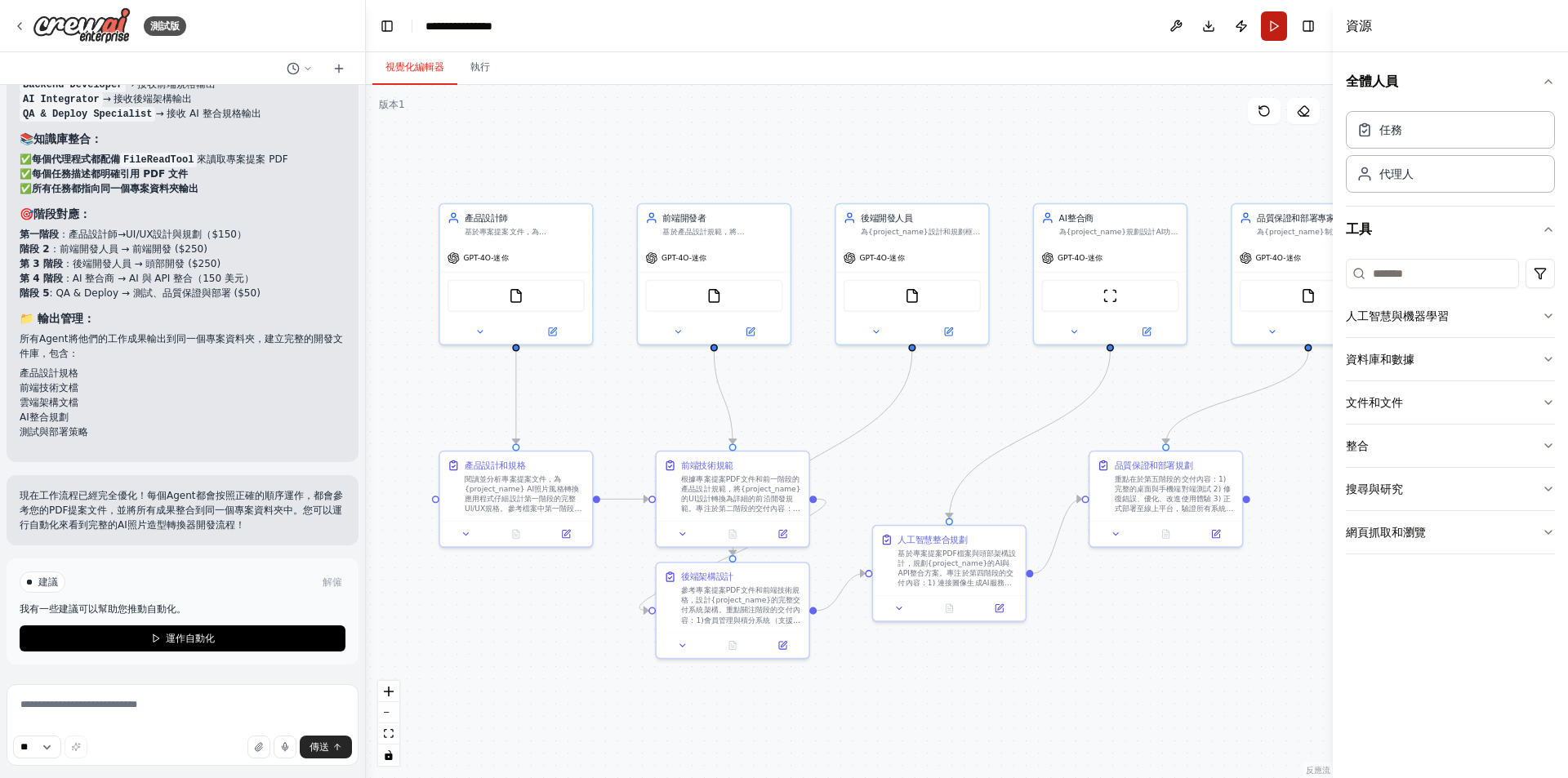
click at [1274, 33] on button "跑步" at bounding box center [1274, 26] width 26 height 29
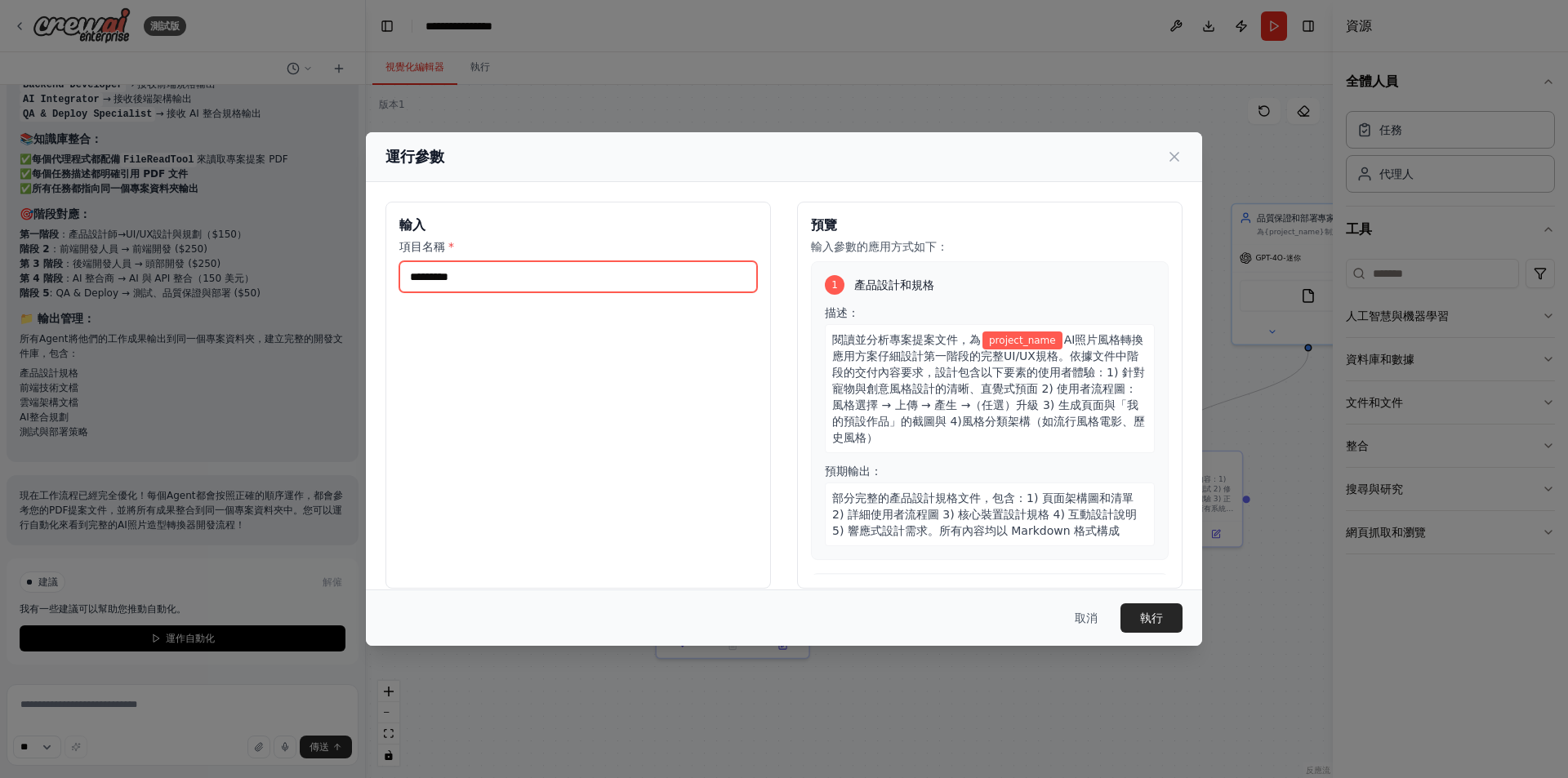
click at [574, 287] on input "項目名稱 *" at bounding box center [579, 277] width 358 height 31
click at [499, 292] on input "****" at bounding box center [579, 277] width 358 height 31
click at [499, 285] on input "****" at bounding box center [579, 277] width 358 height 31
paste input "**********"
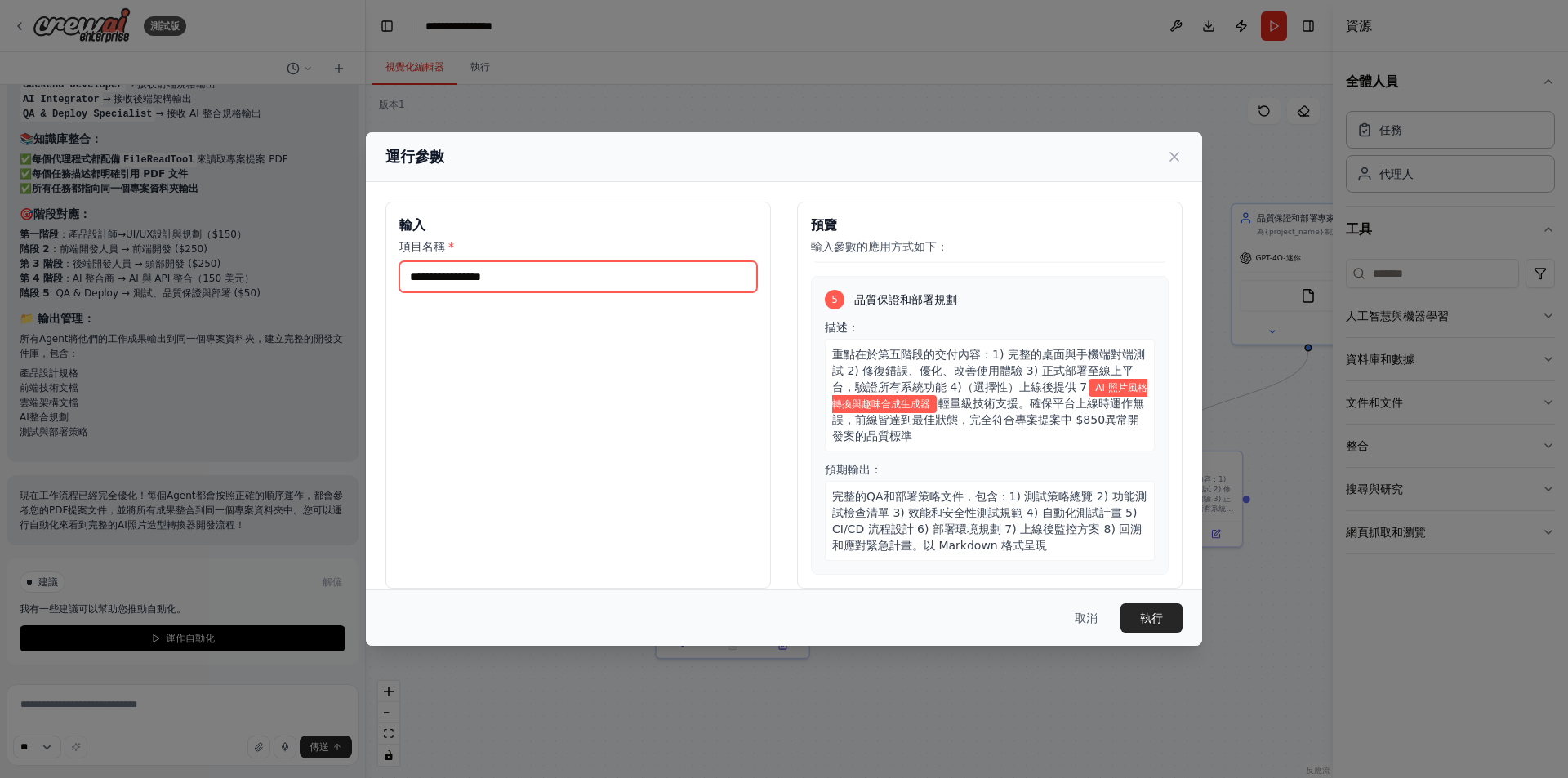
scroll to position [1314, 0]
type input "**********"
click at [1152, 623] on font "執行" at bounding box center [1151, 617] width 22 height 13
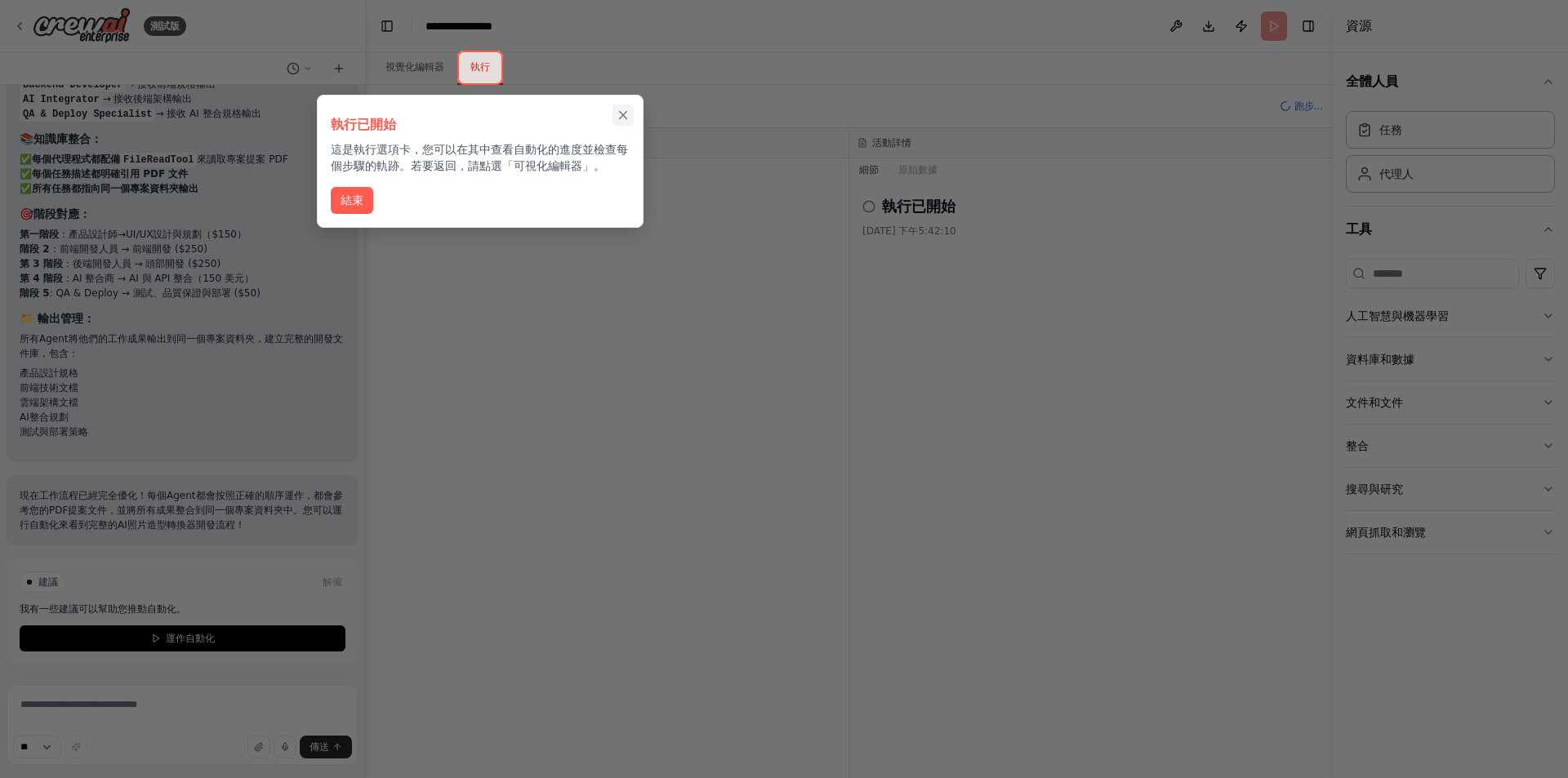
click at [622, 110] on icon "關閉演練" at bounding box center [623, 115] width 15 height 15
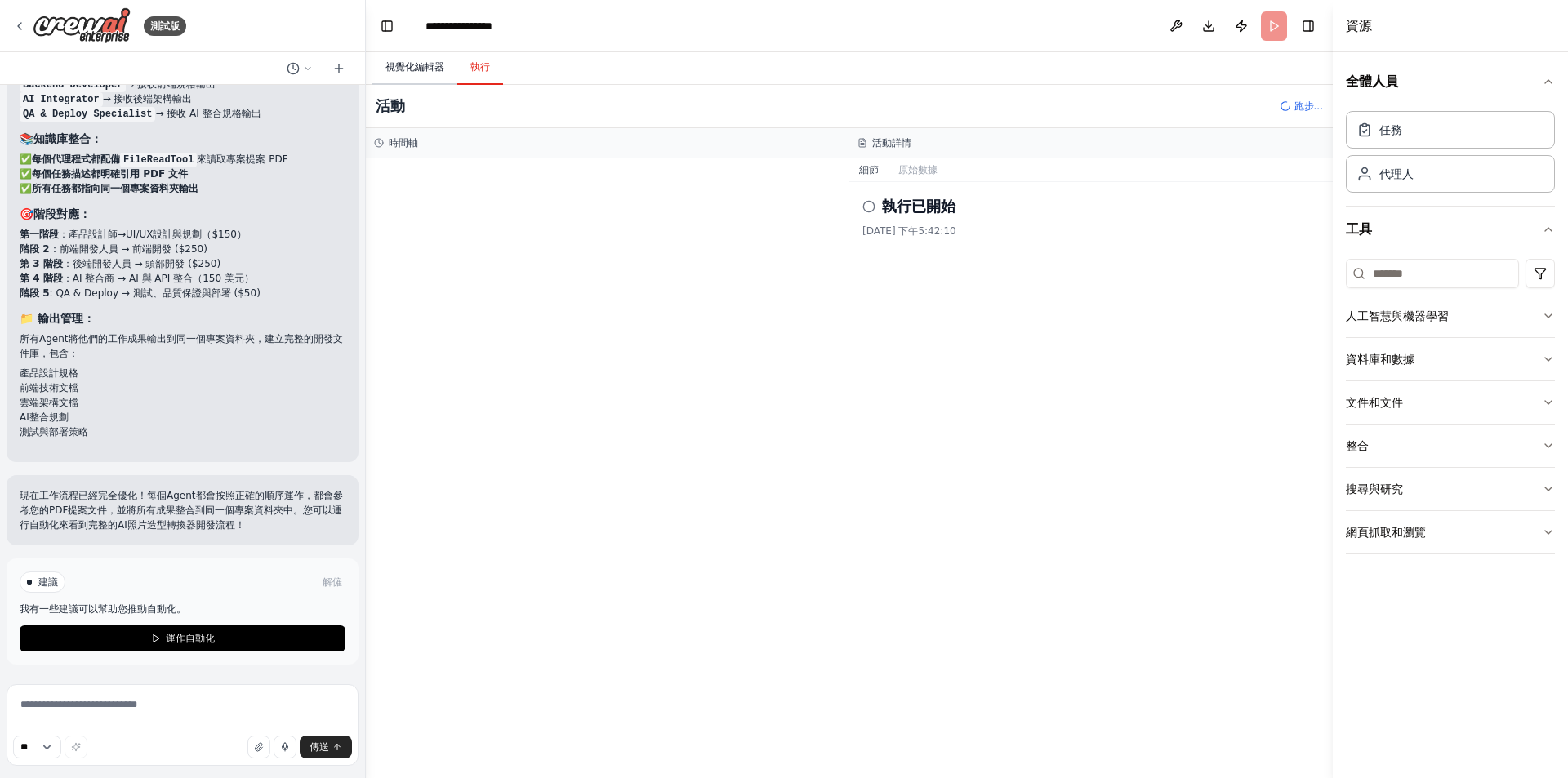
click at [415, 66] on font "視覺化編輯器" at bounding box center [415, 67] width 59 height 11
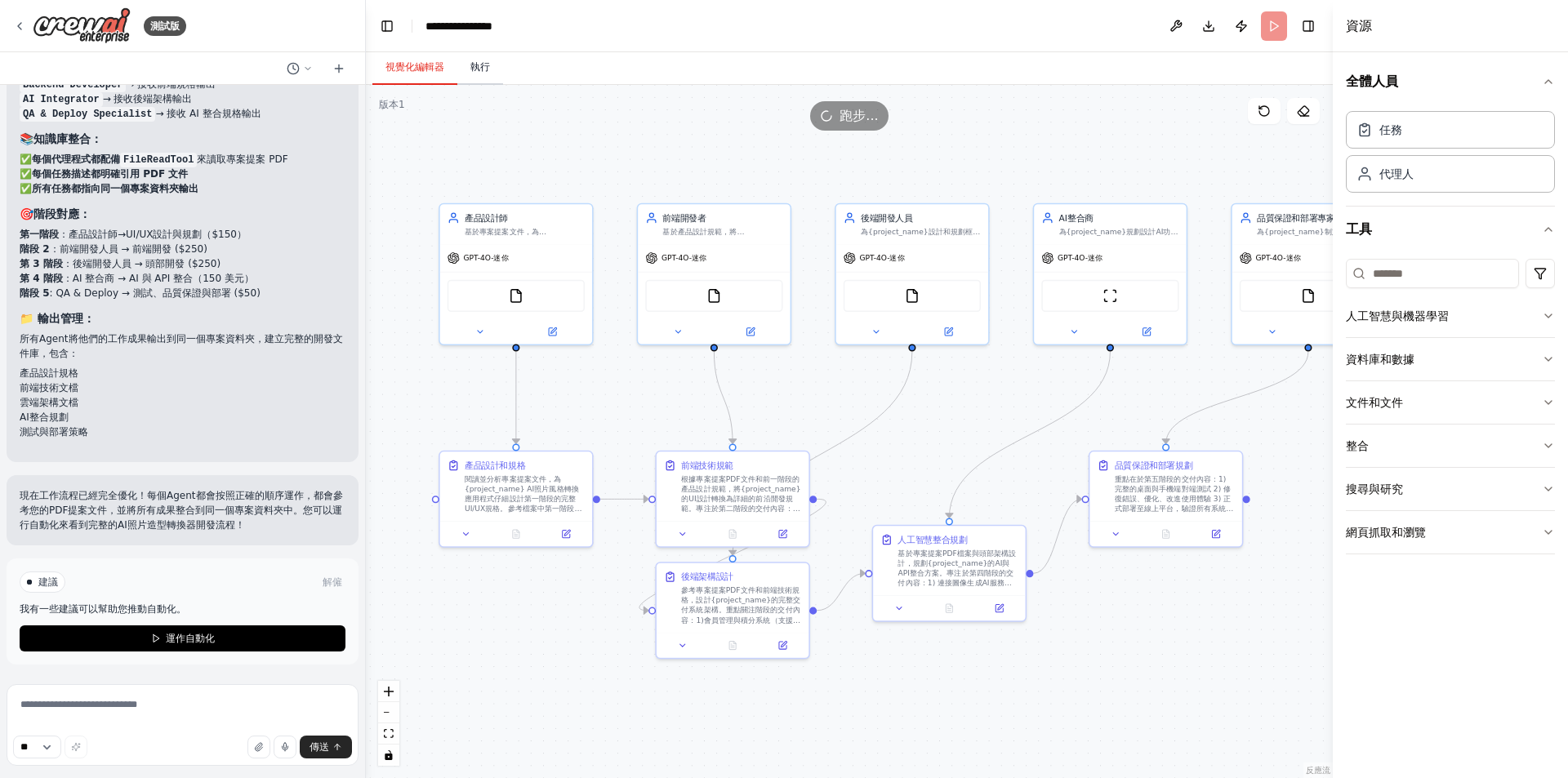
click at [480, 67] on font "執行" at bounding box center [480, 67] width 20 height 11
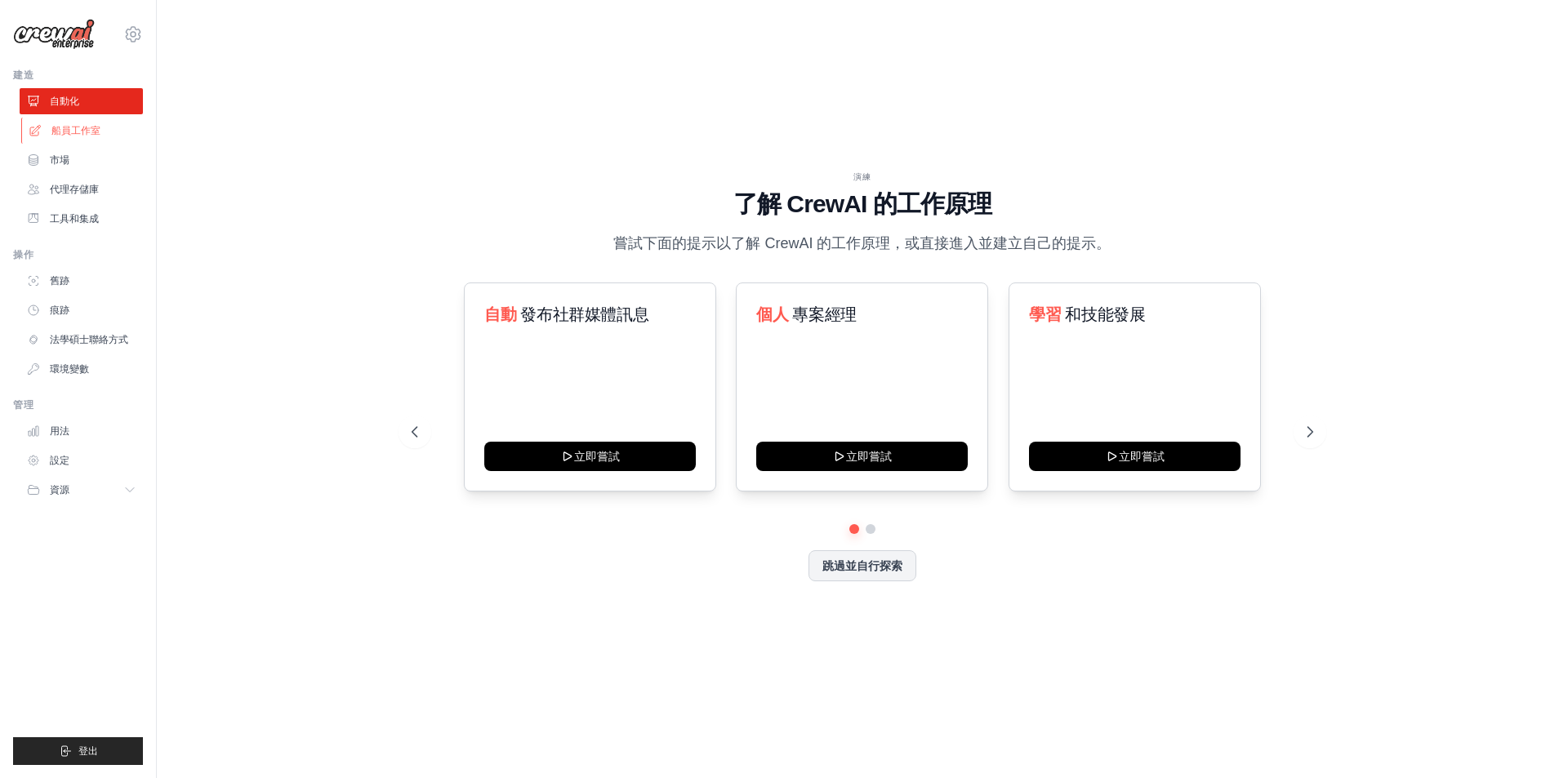
click at [90, 122] on link "船員工作室" at bounding box center [83, 131] width 124 height 26
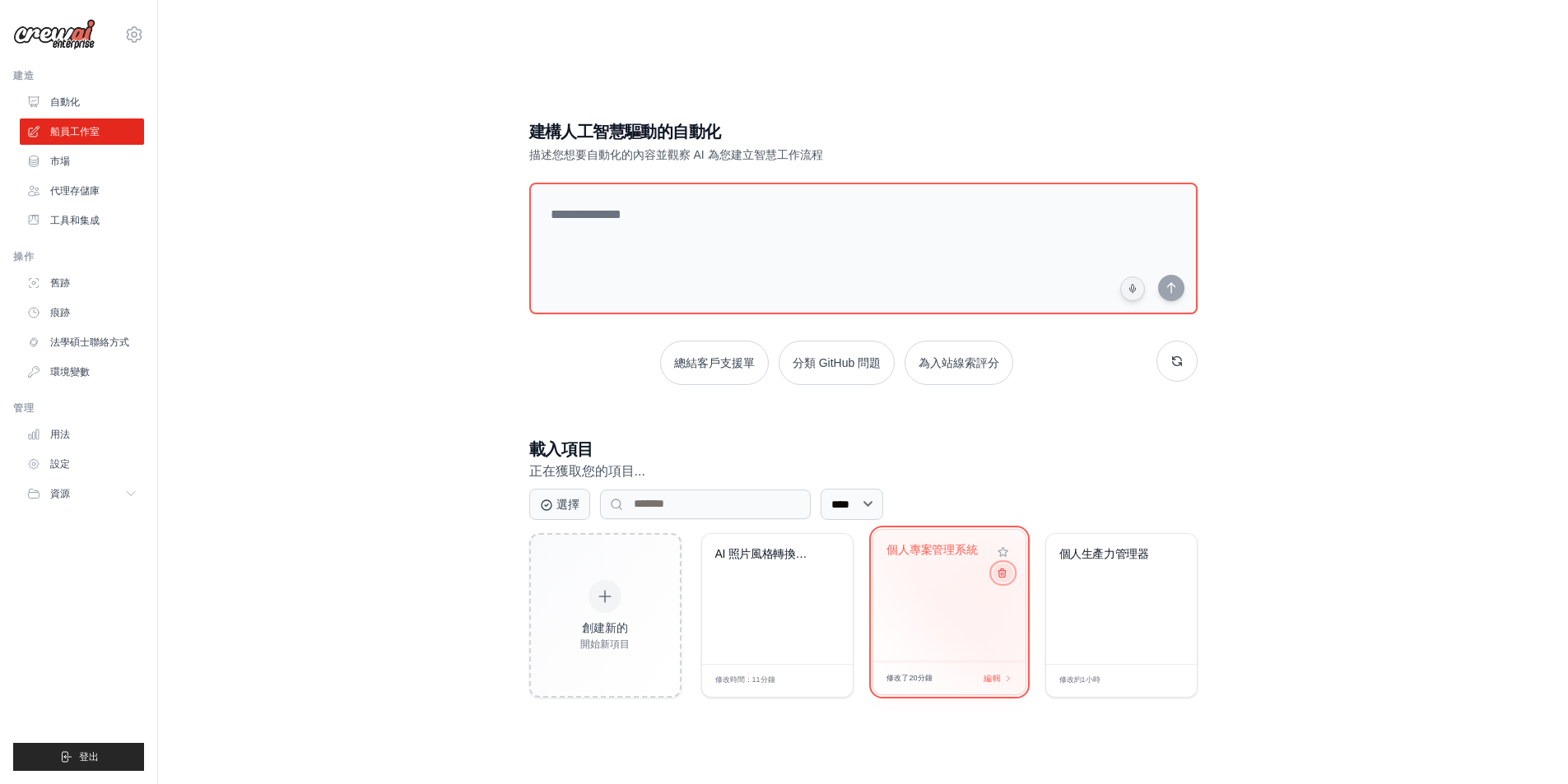
click at [1002, 577] on icon at bounding box center [1001, 572] width 10 height 10
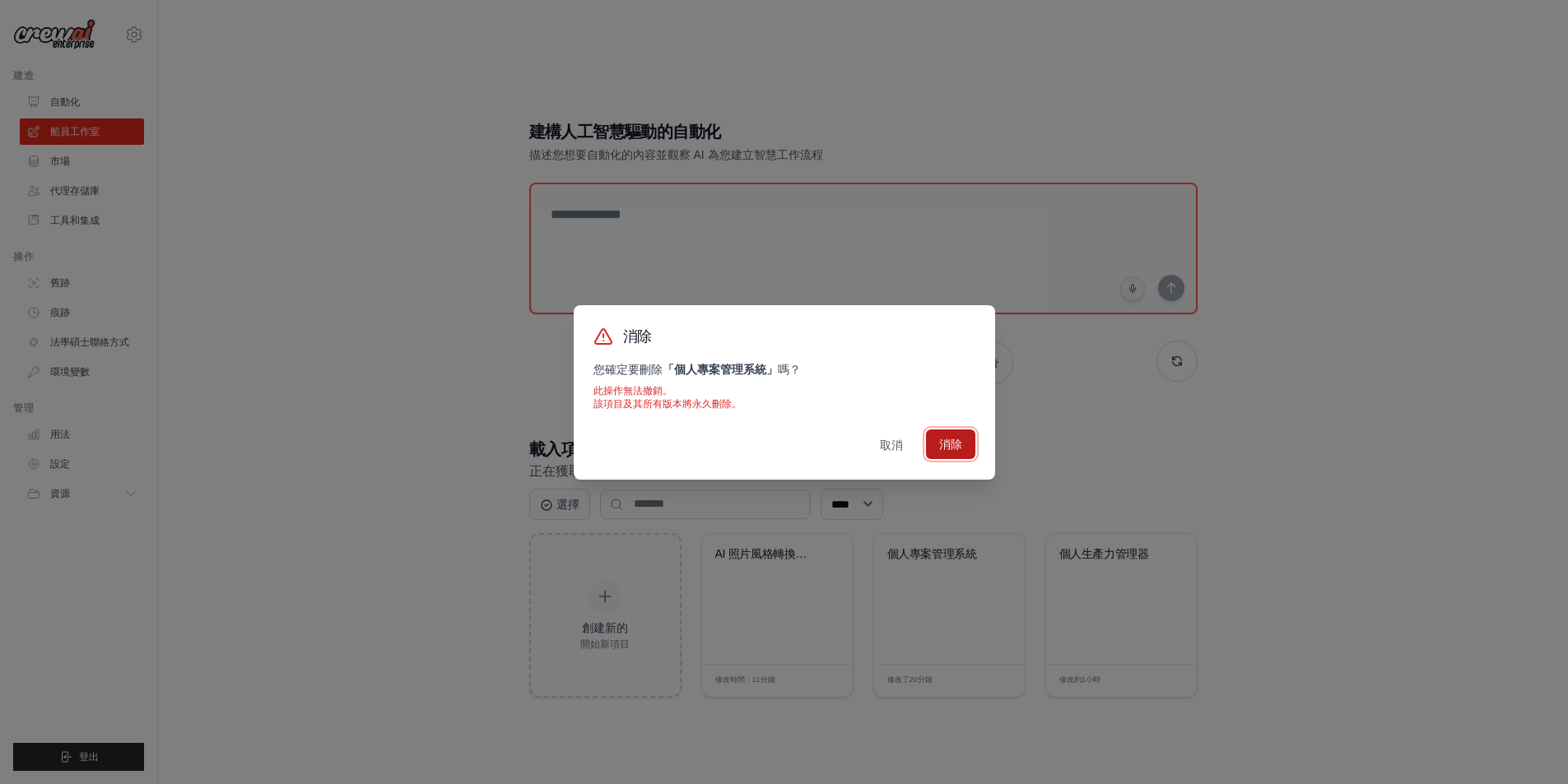
click at [952, 449] on font "消除" at bounding box center [950, 443] width 23 height 13
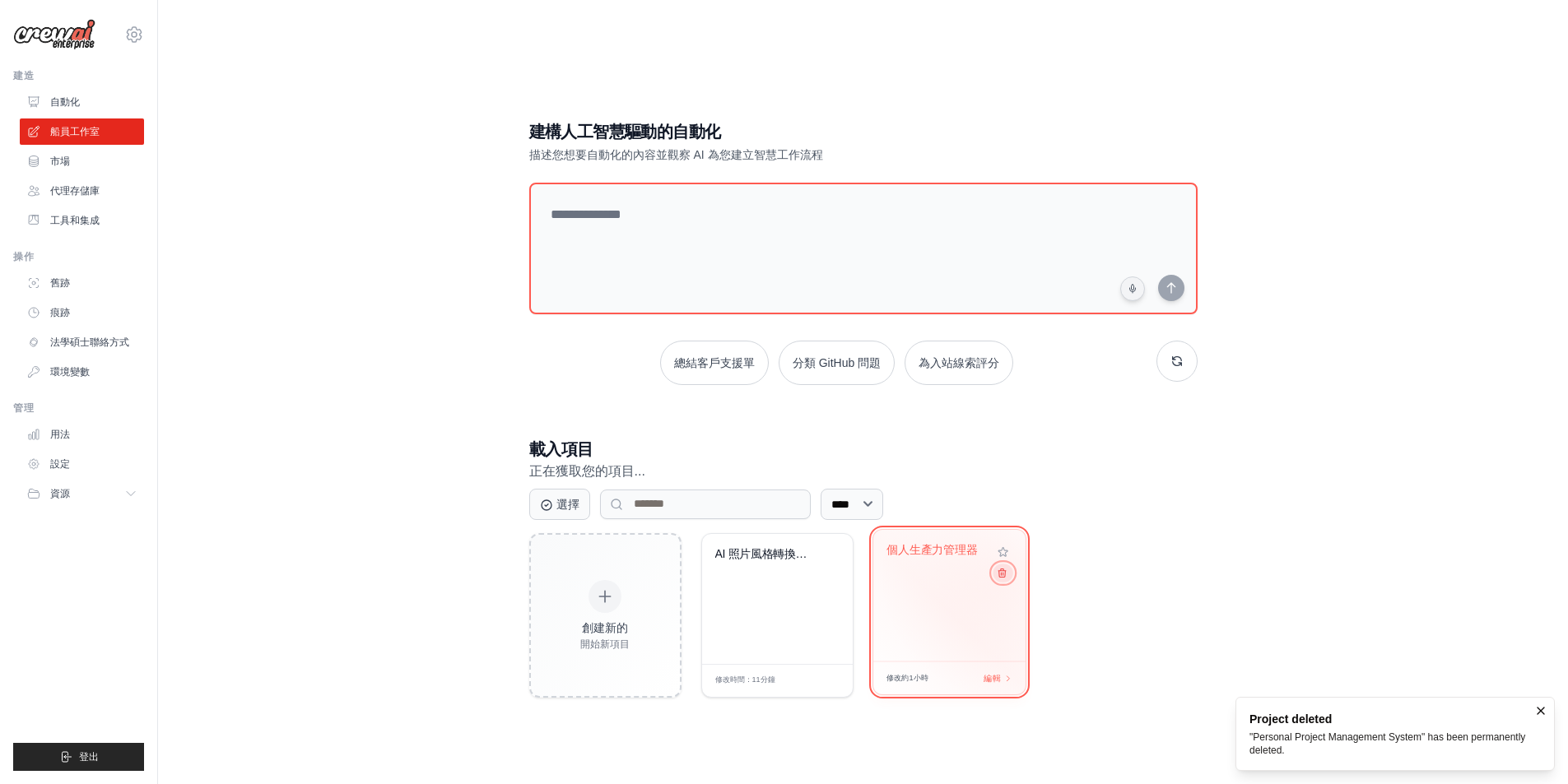
click at [1002, 577] on icon at bounding box center [1001, 571] width 7 height 8
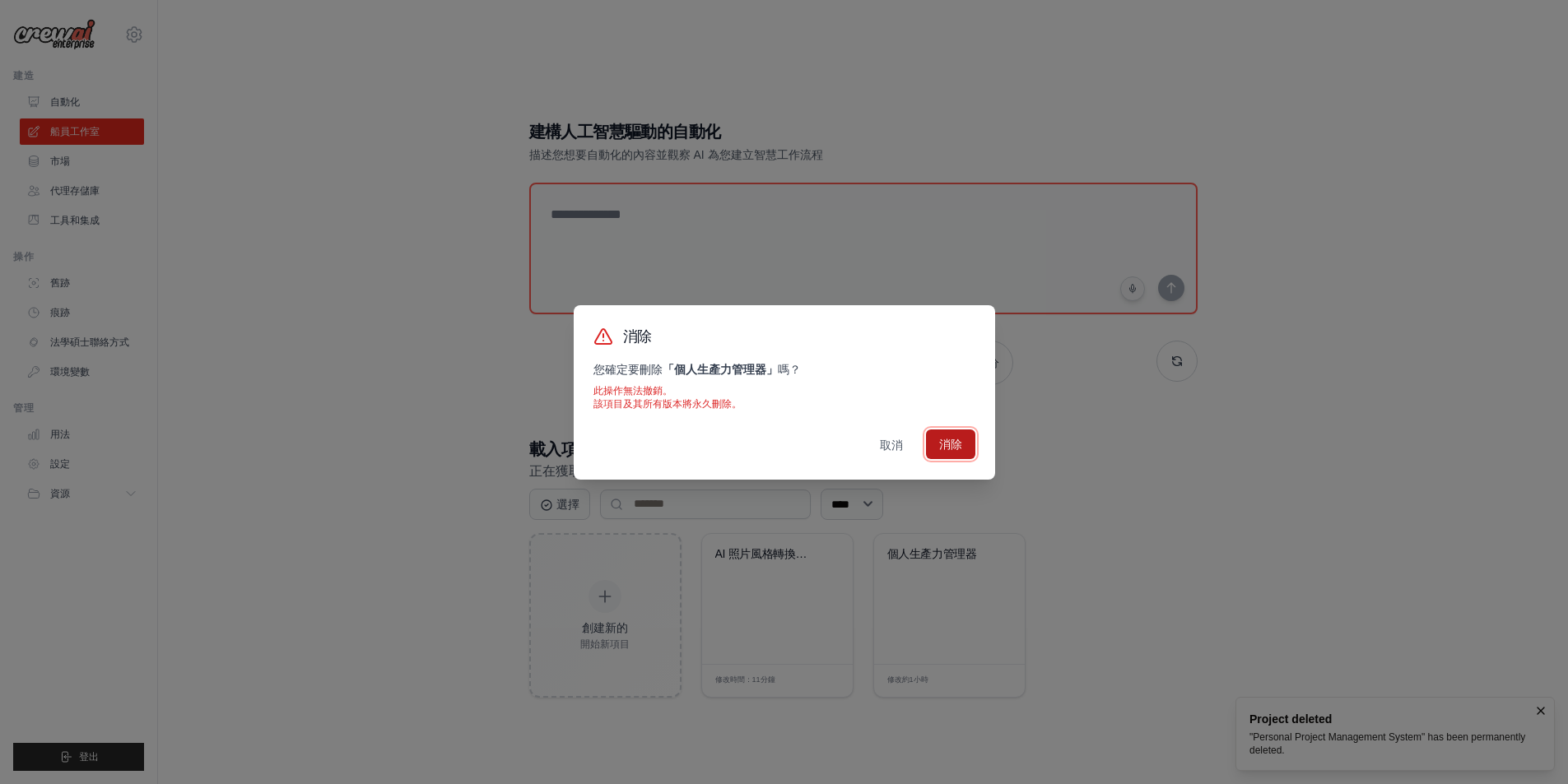
drag, startPoint x: 952, startPoint y: 429, endPoint x: 948, endPoint y: 443, distance: 14.6
click at [949, 440] on button "消除" at bounding box center [950, 444] width 50 height 30
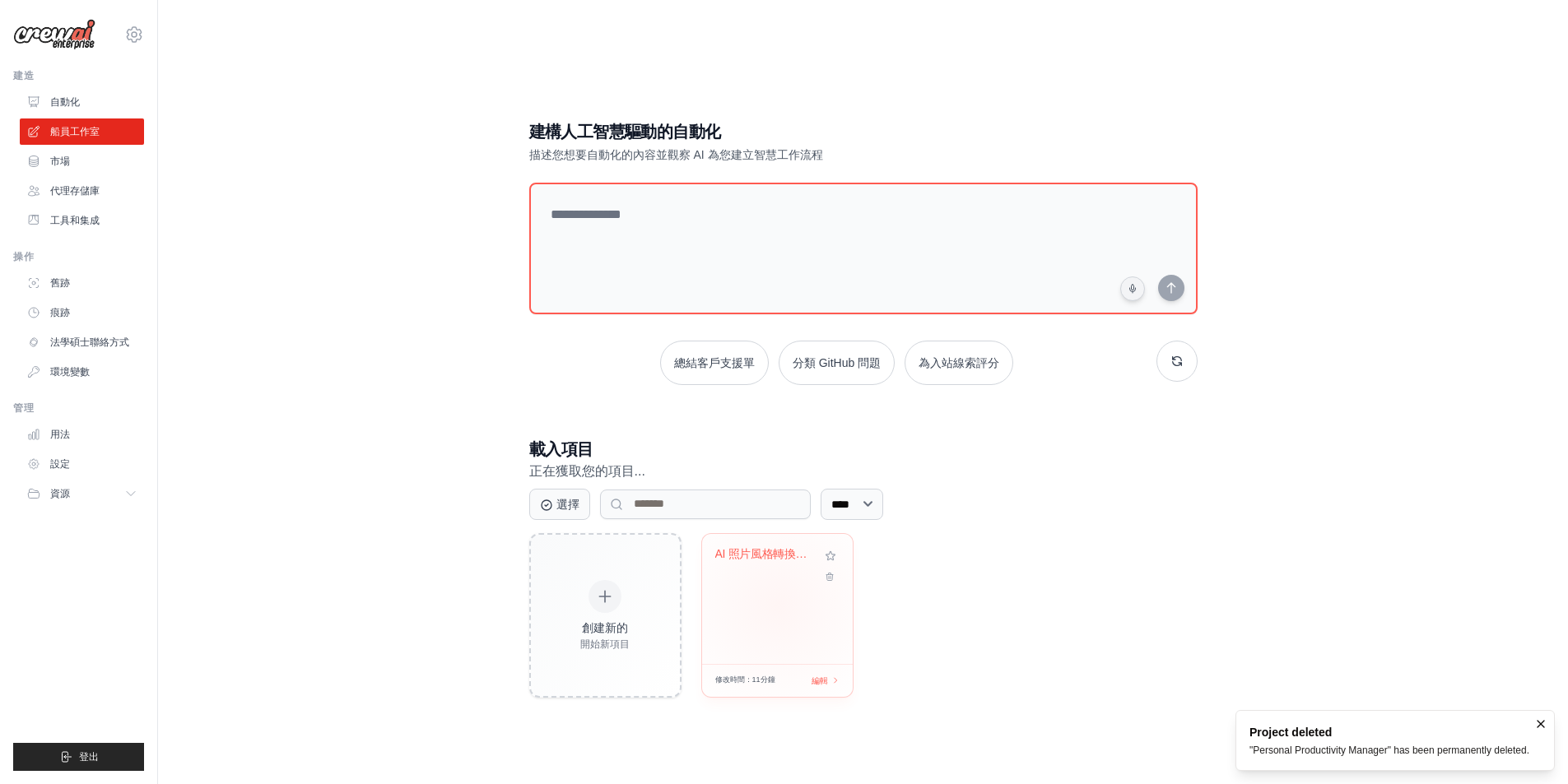
click at [777, 605] on div "AI 照片風格轉換器和創意..." at bounding box center [777, 598] width 151 height 130
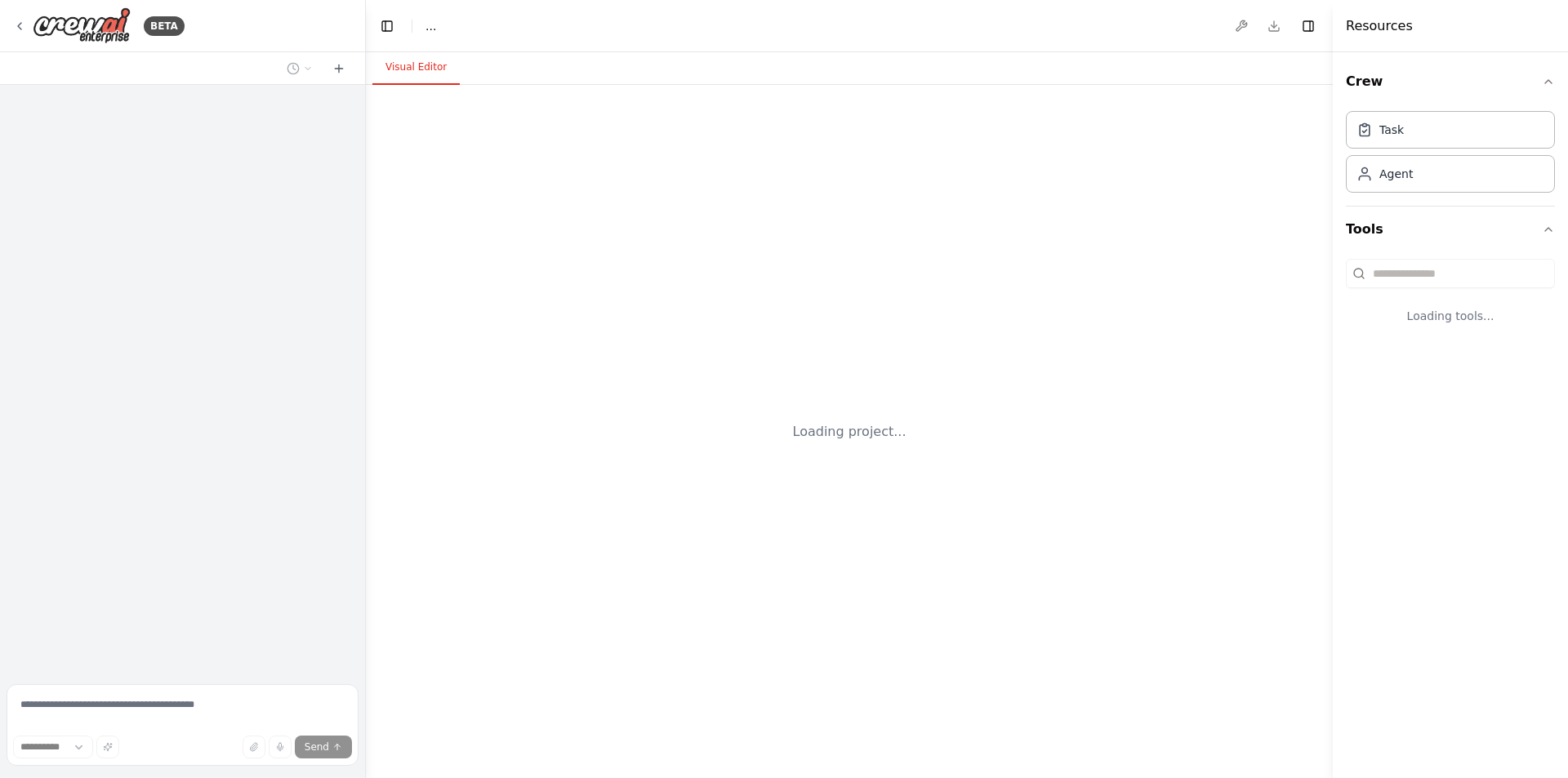
select select "****"
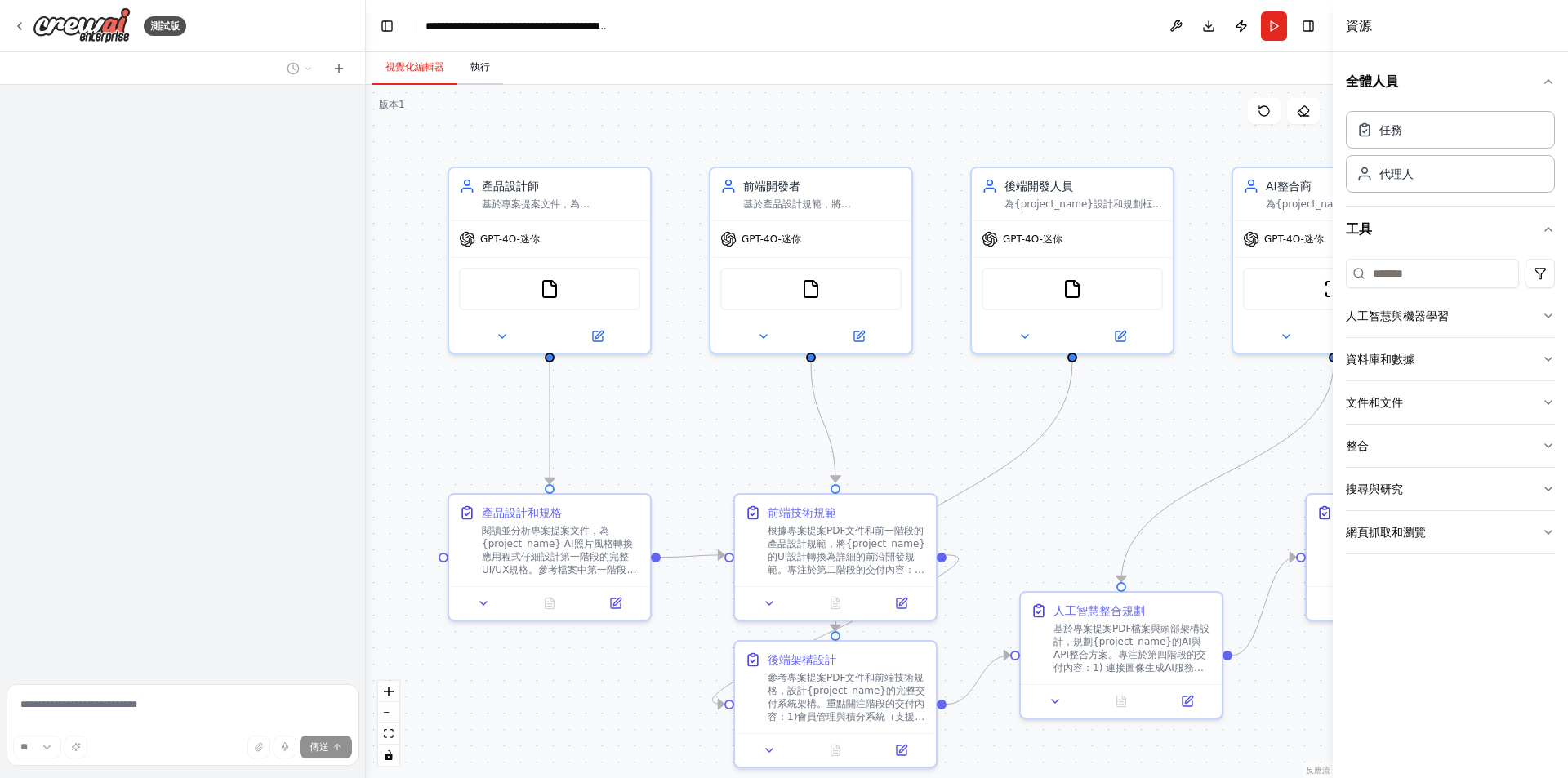
click at [475, 76] on button "執行" at bounding box center [480, 68] width 46 height 35
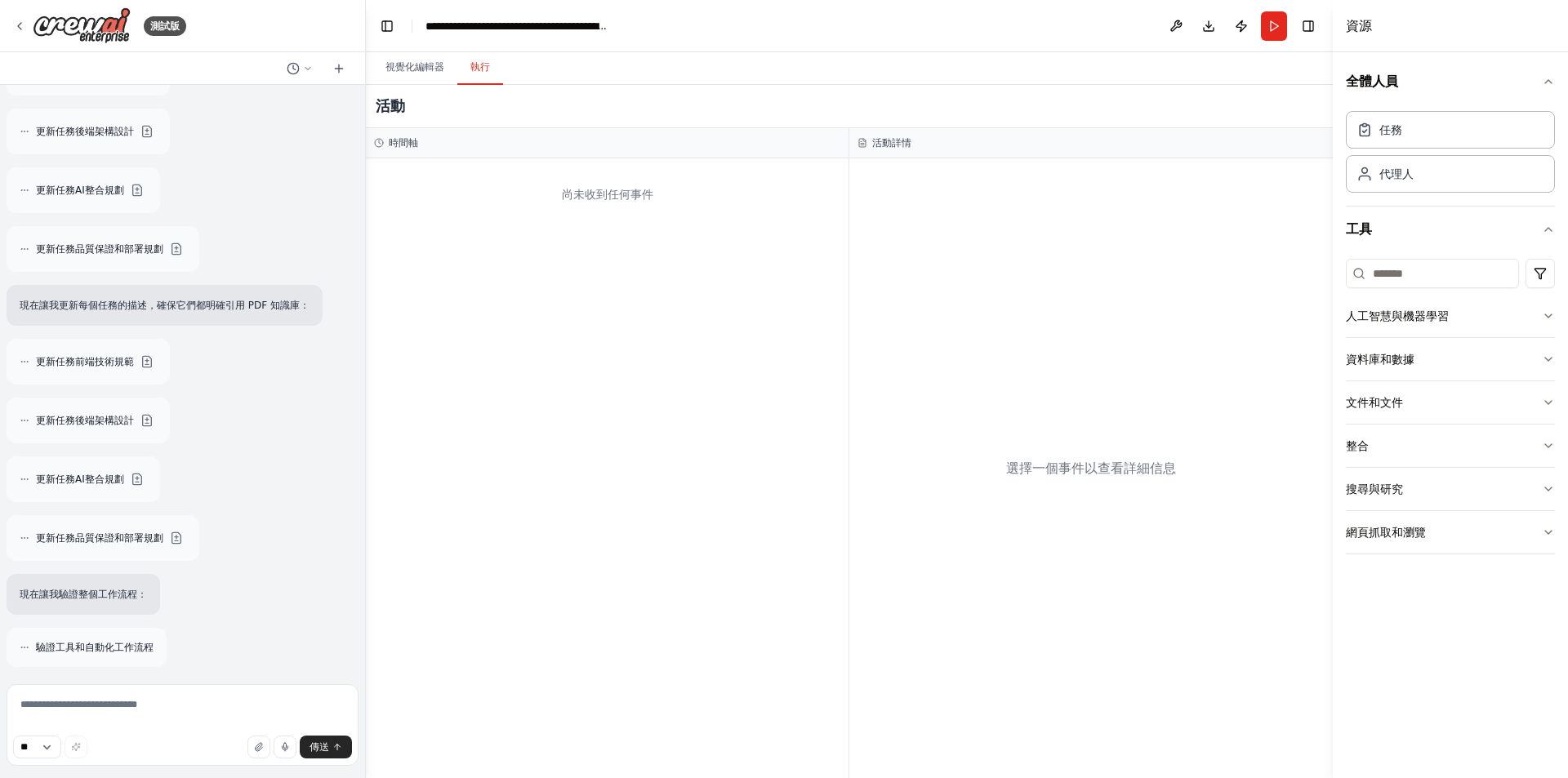
scroll to position [4797, 0]
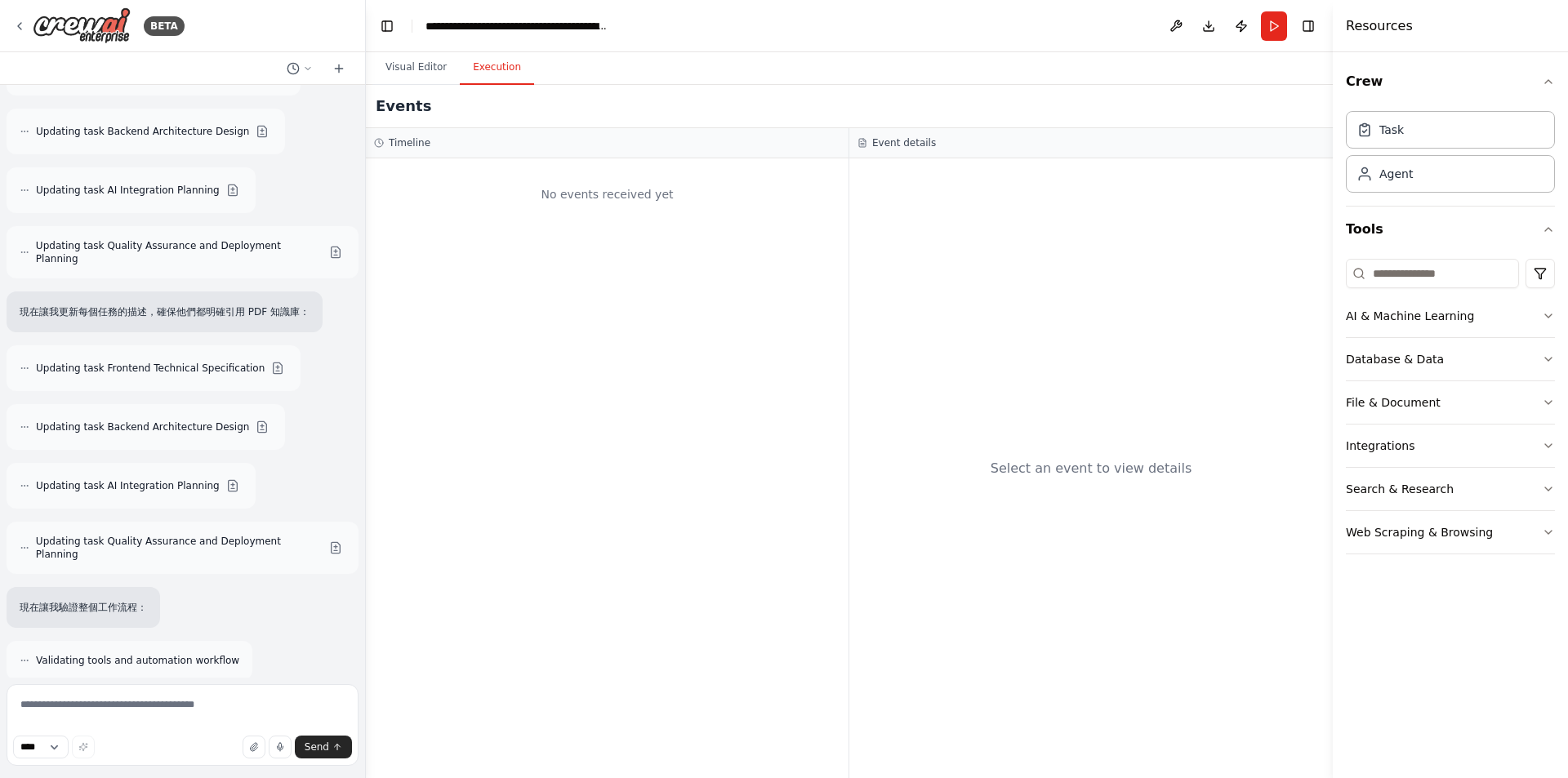
click at [855, 80] on div "Visual Editor Execution" at bounding box center [849, 68] width 967 height 33
click at [401, 80] on button "Visual Editor" at bounding box center [416, 68] width 87 height 35
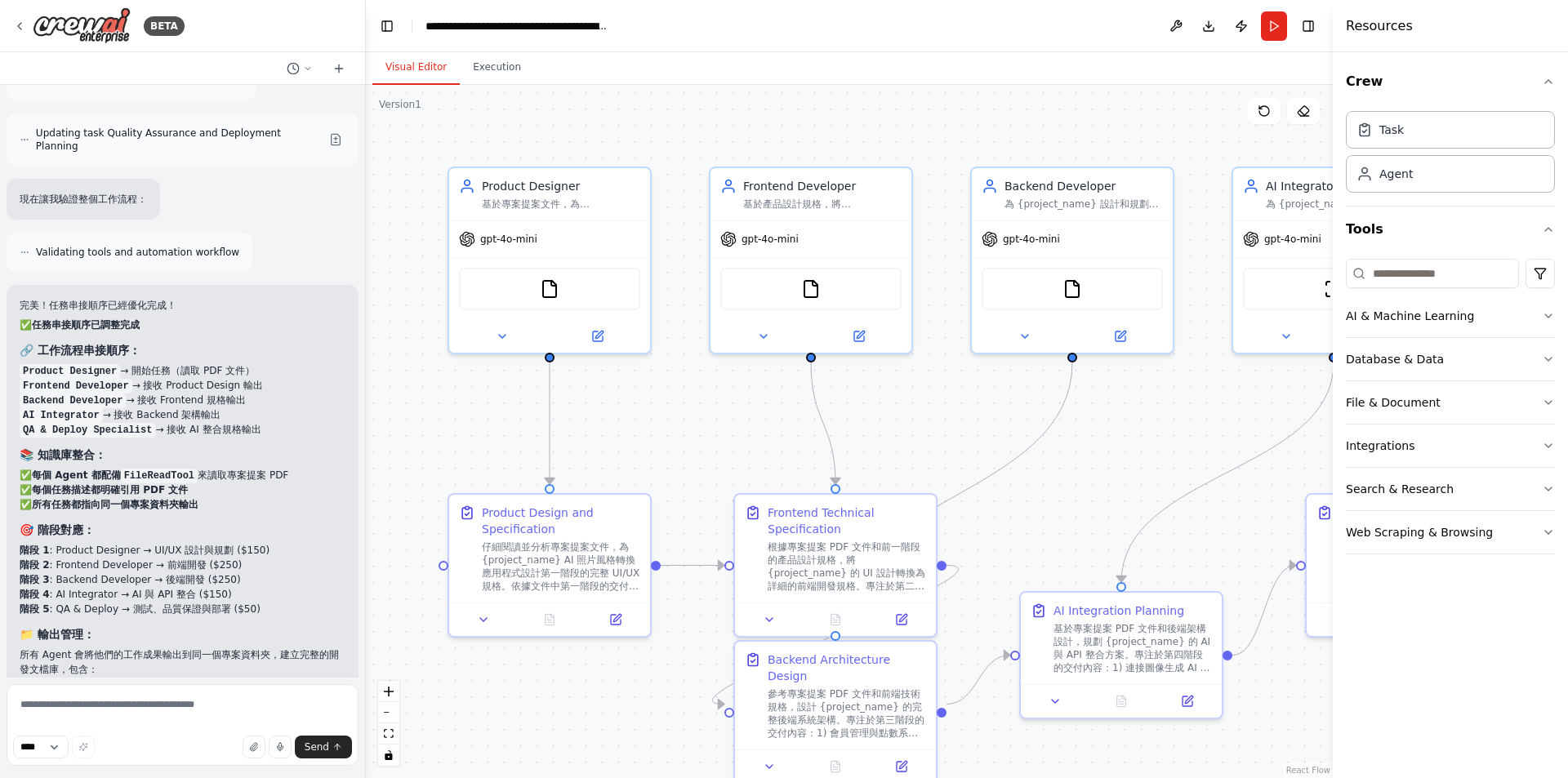
scroll to position [5390, 0]
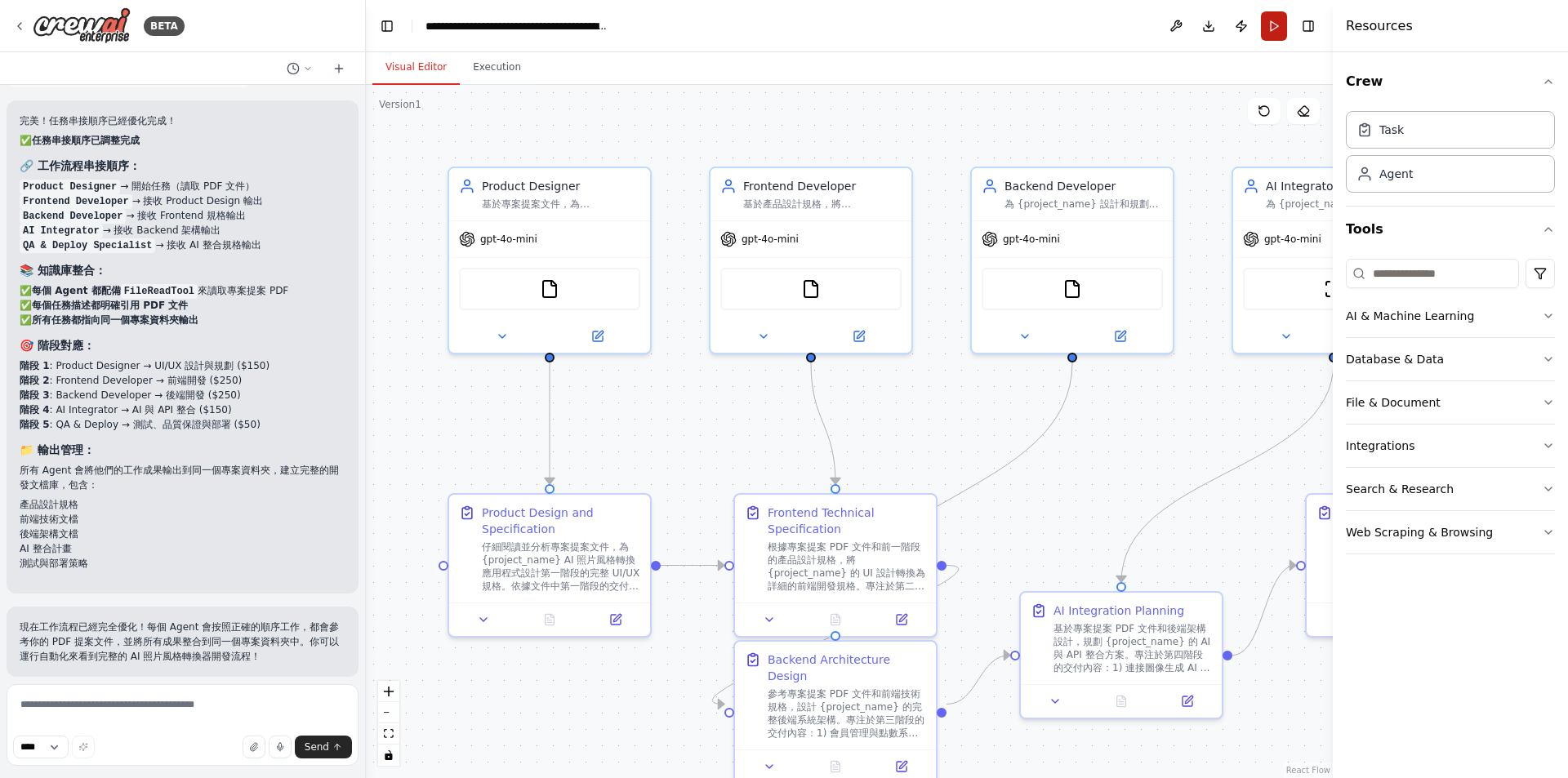
click at [1277, 27] on button "Run" at bounding box center [1274, 26] width 26 height 29
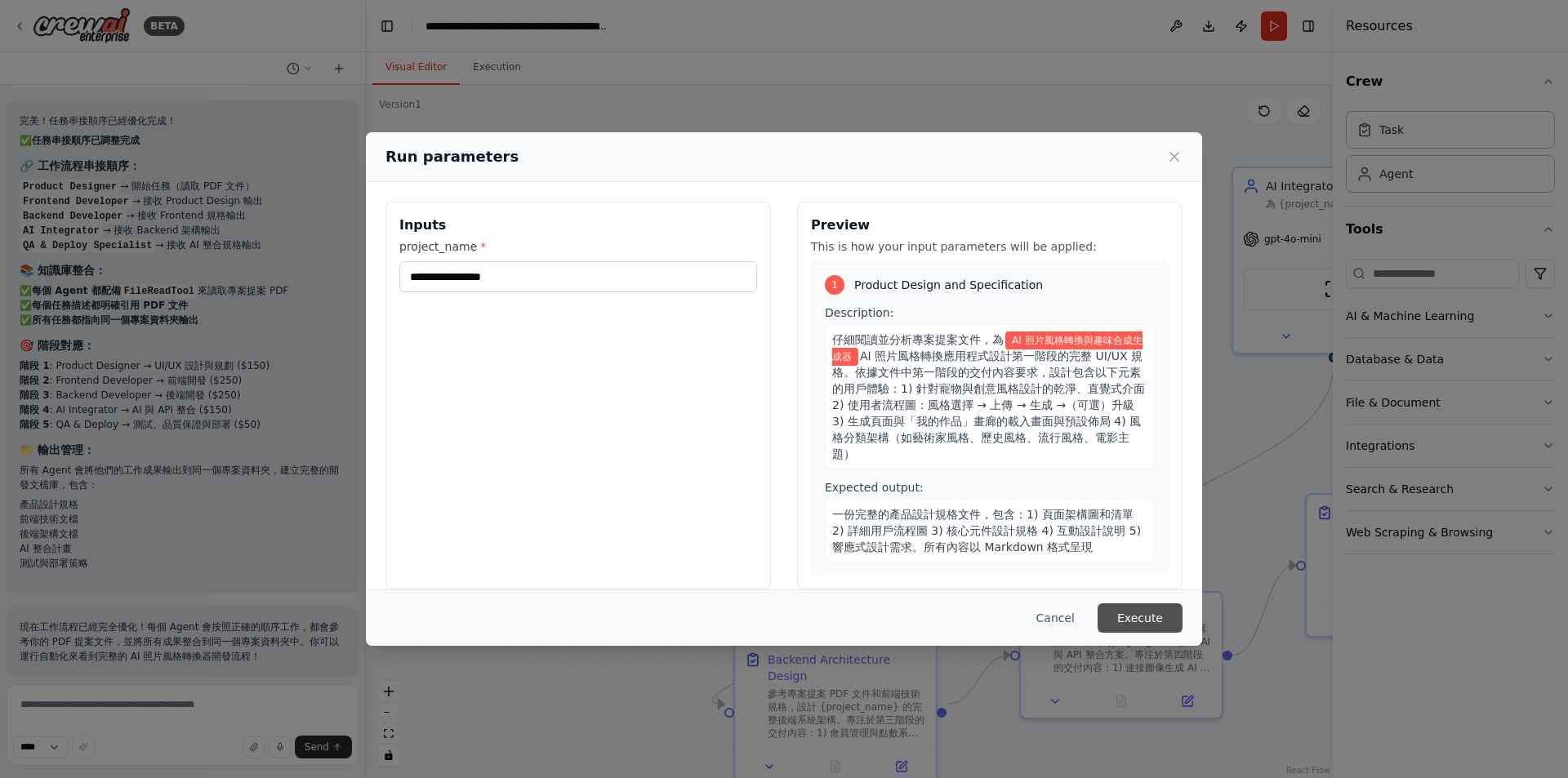
click at [1149, 623] on button "Execute" at bounding box center [1140, 618] width 85 height 29
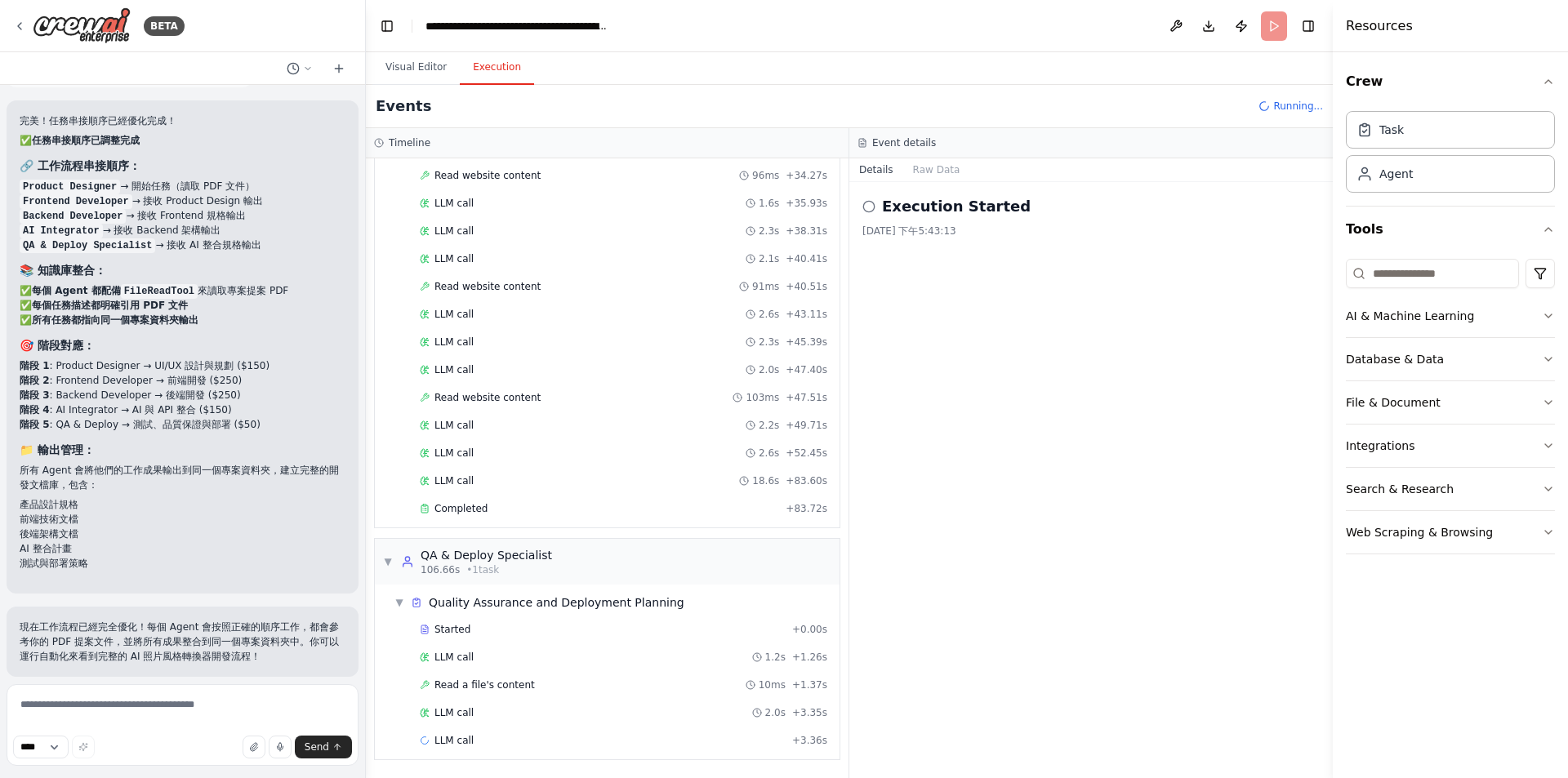
scroll to position [1583, 0]
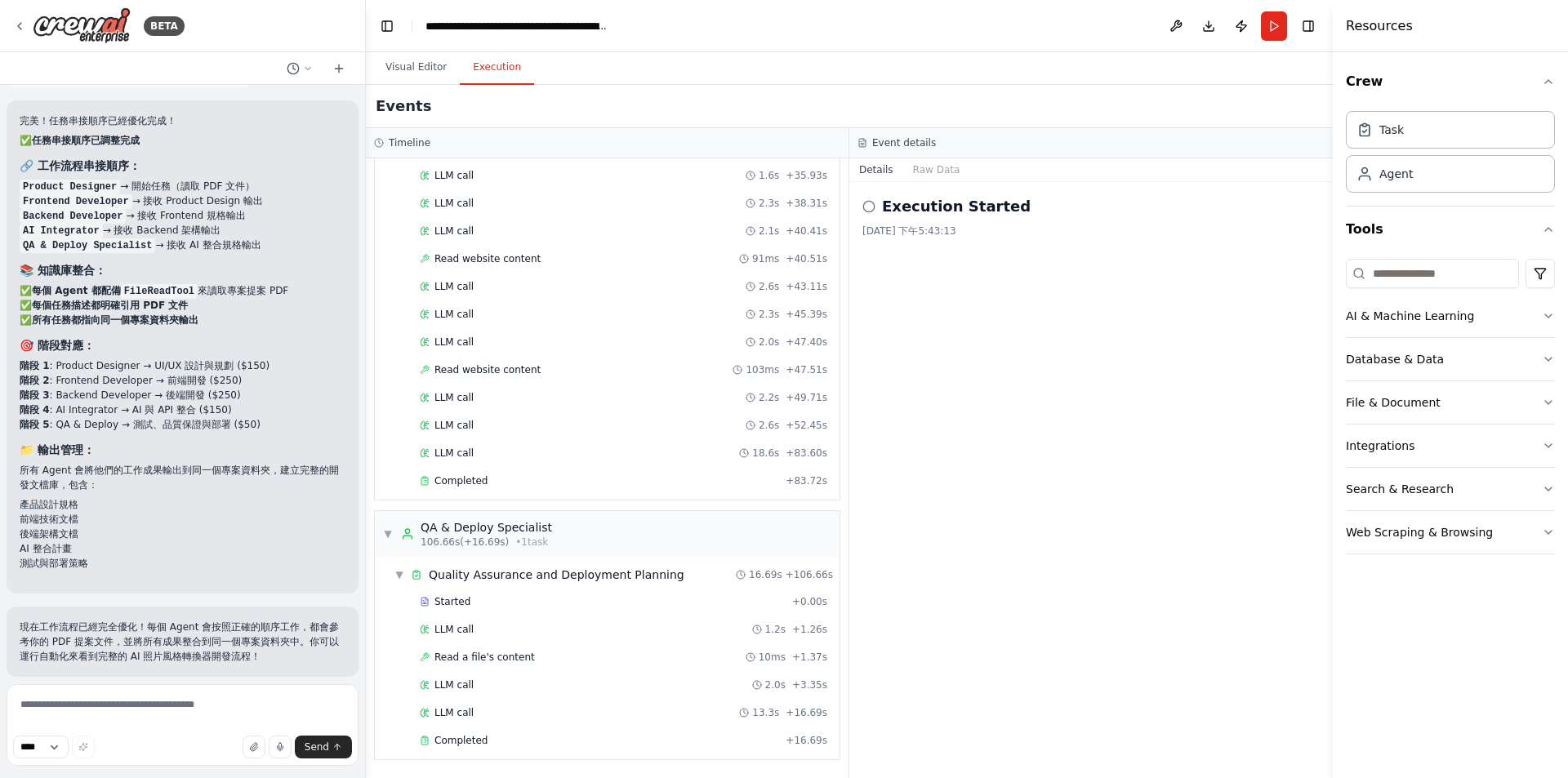
click at [937, 572] on div "Execution Started 2025/9/26 下午5:43:13" at bounding box center [1091, 480] width 483 height 596
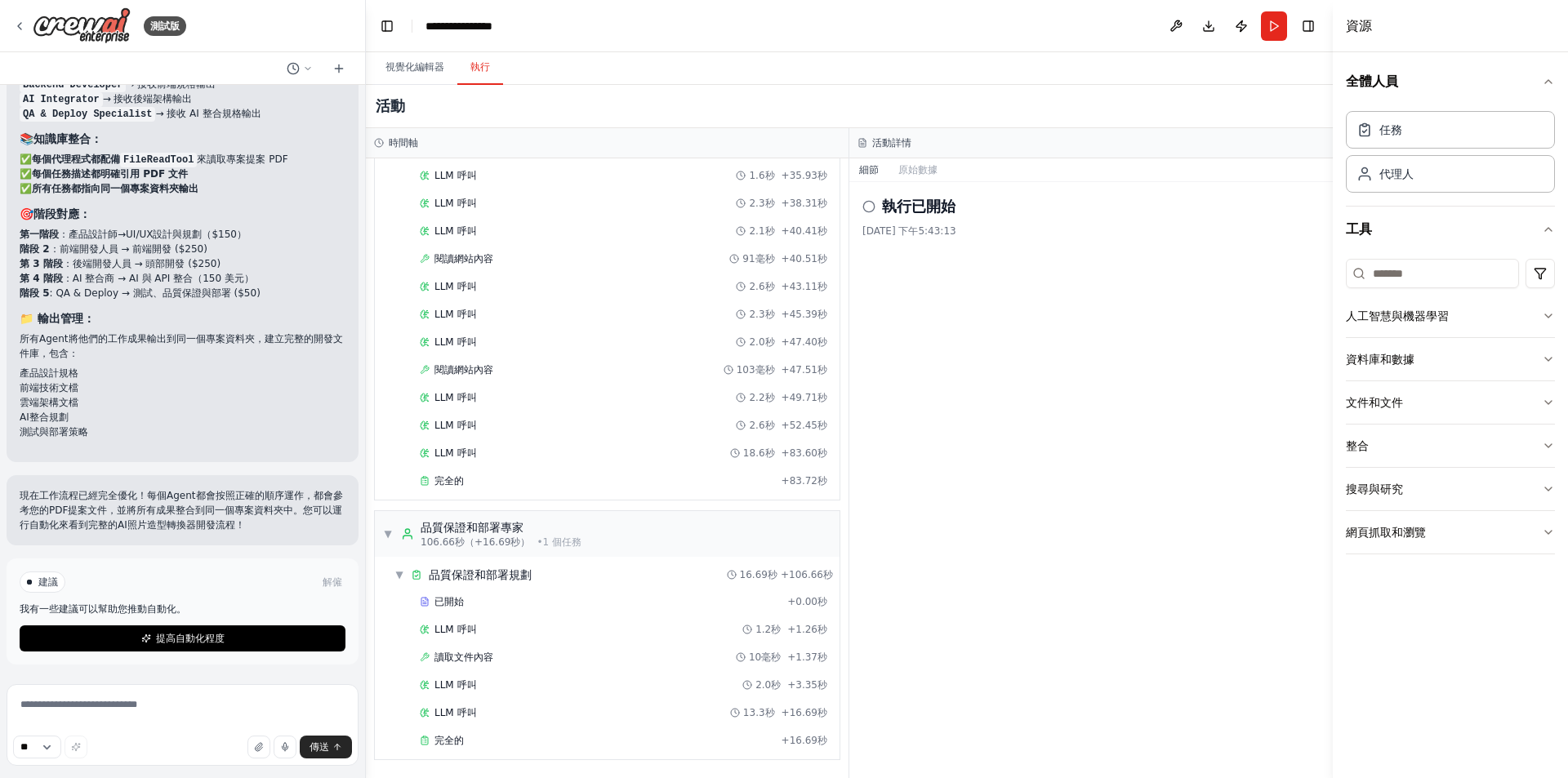
click at [861, 205] on div "執行已開始 2025/9/26 下午5:43:13" at bounding box center [1091, 480] width 483 height 596
click at [867, 207] on icon at bounding box center [868, 206] width 13 height 13
click at [888, 208] on font "執行已開始" at bounding box center [918, 207] width 74 height 17
click at [933, 217] on h2 "執行已開始" at bounding box center [918, 207] width 74 height 22
click at [1061, 360] on div "執行已開始 2025/9/26 下午5:43:13" at bounding box center [1091, 480] width 483 height 596
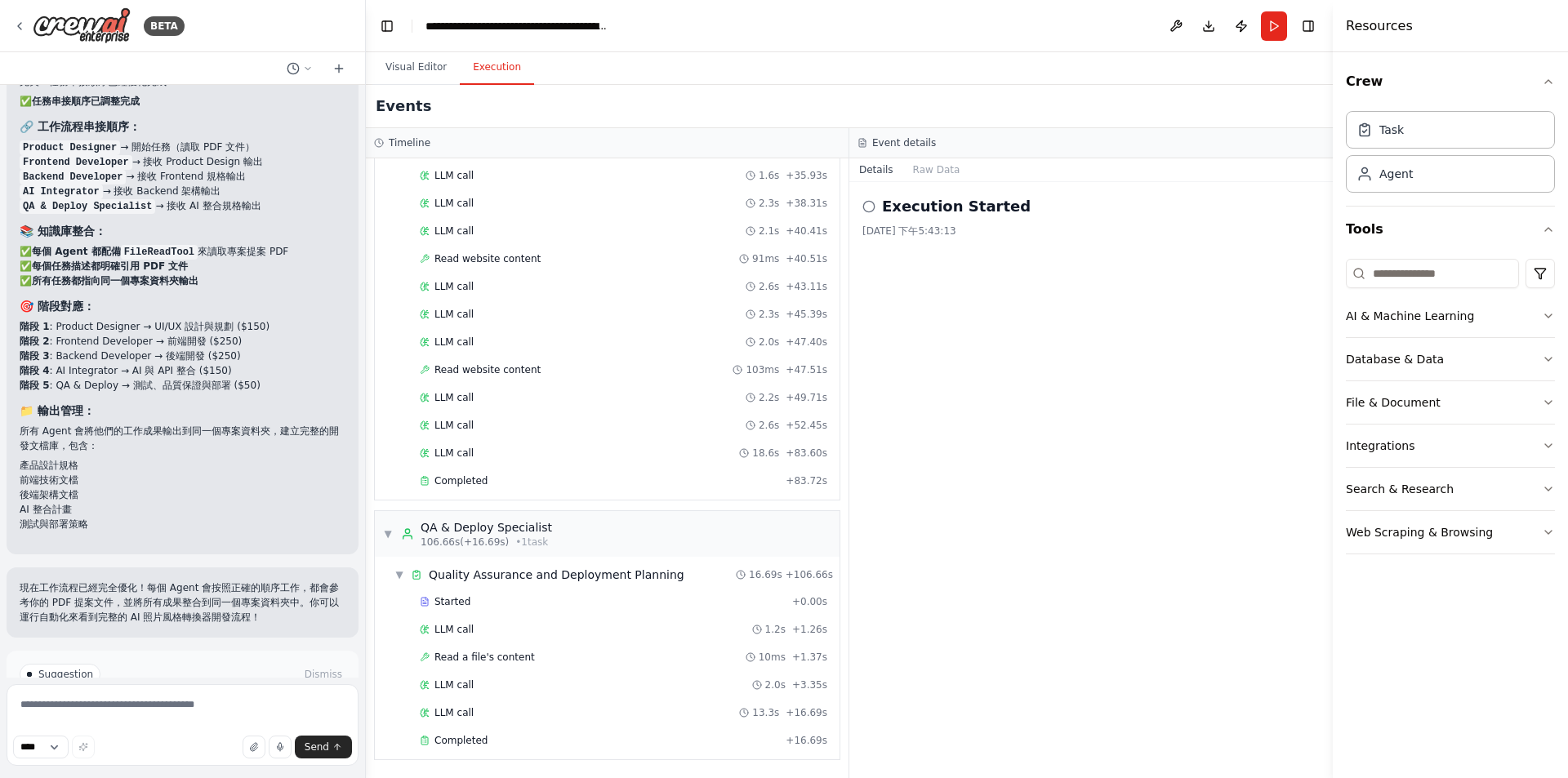
scroll to position [5522, 0]
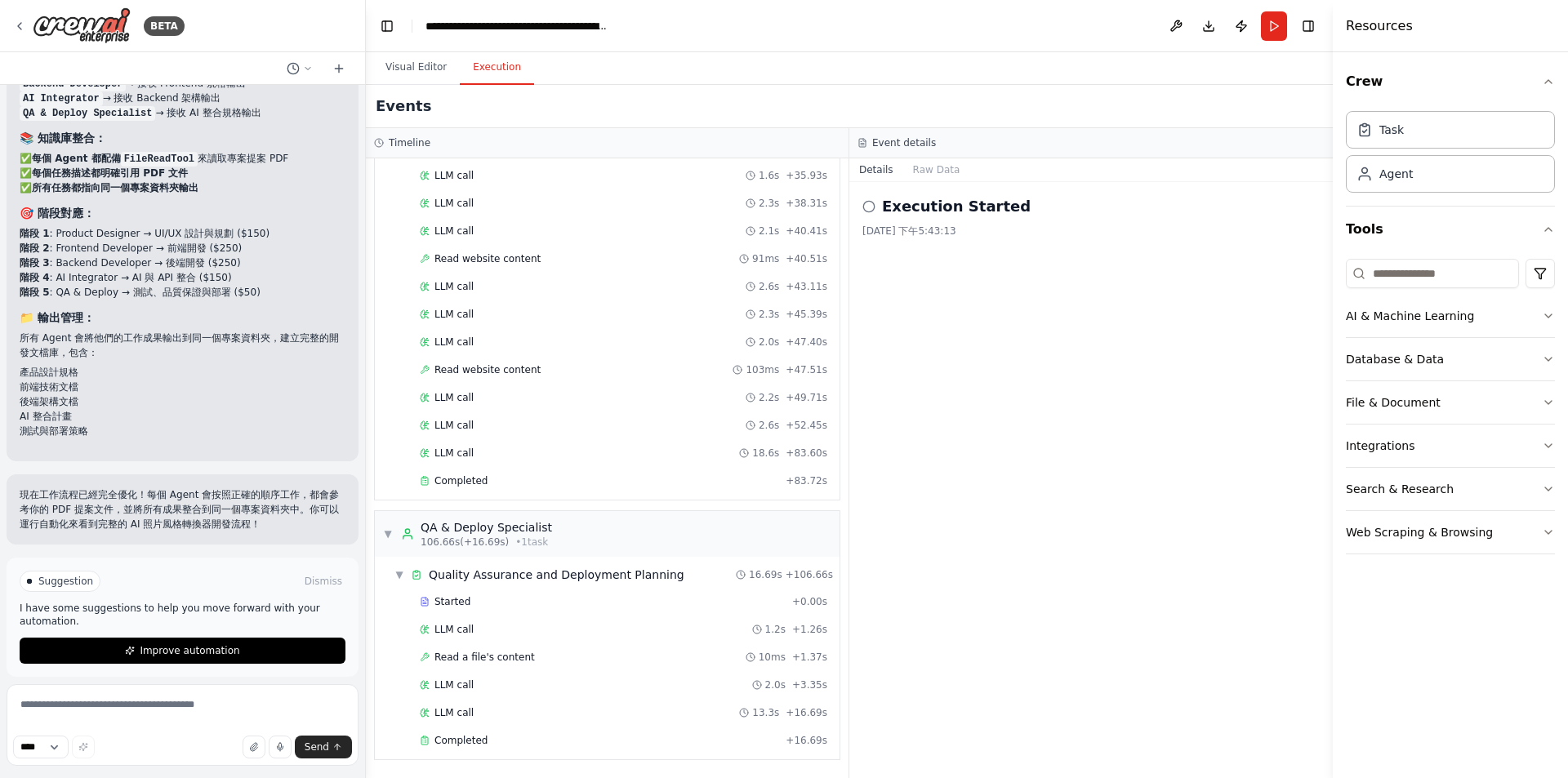
click at [1138, 418] on div "Execution Started 2025/9/26 下午5:43:13" at bounding box center [1091, 480] width 483 height 596
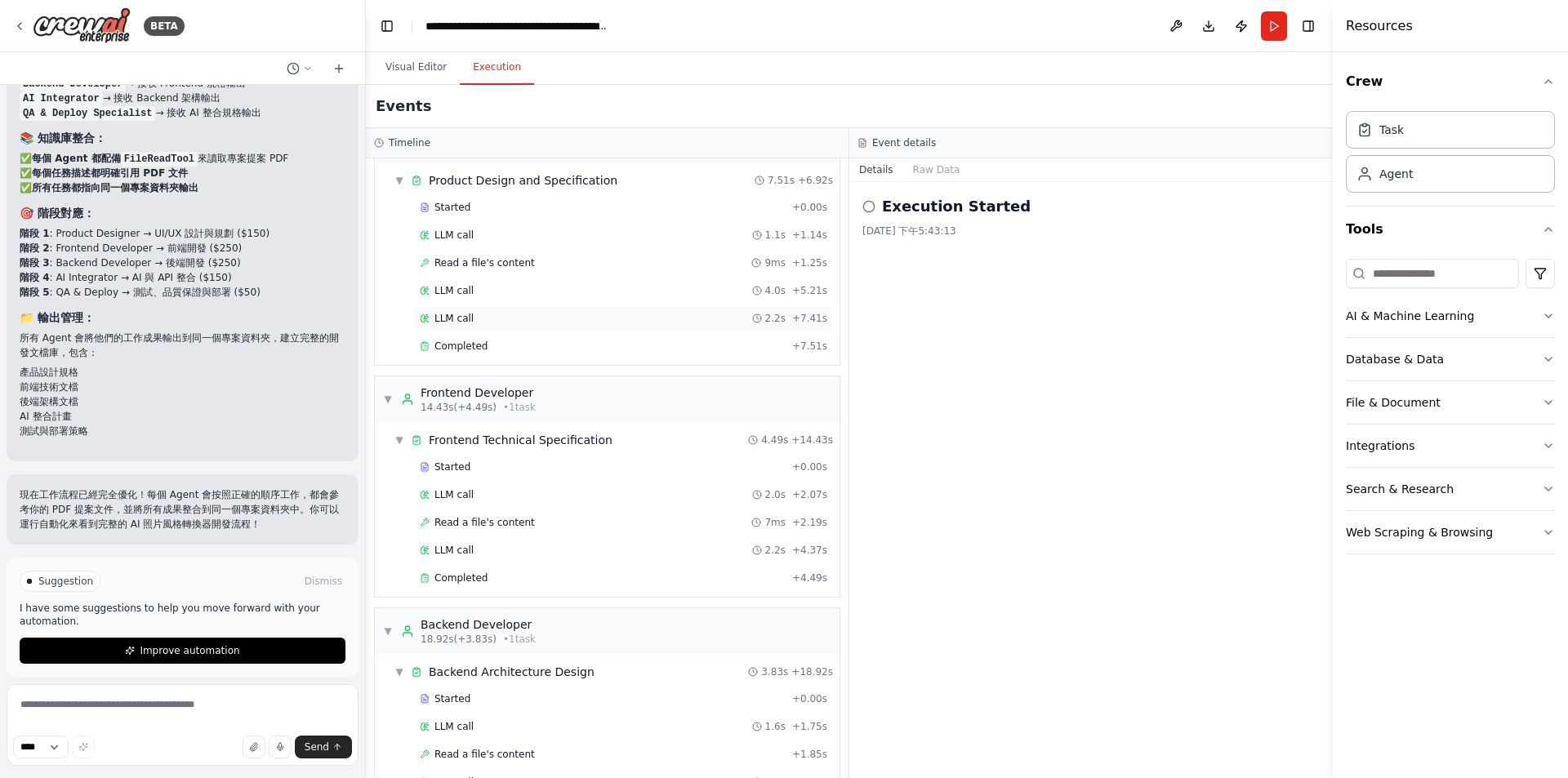
scroll to position [0, 0]
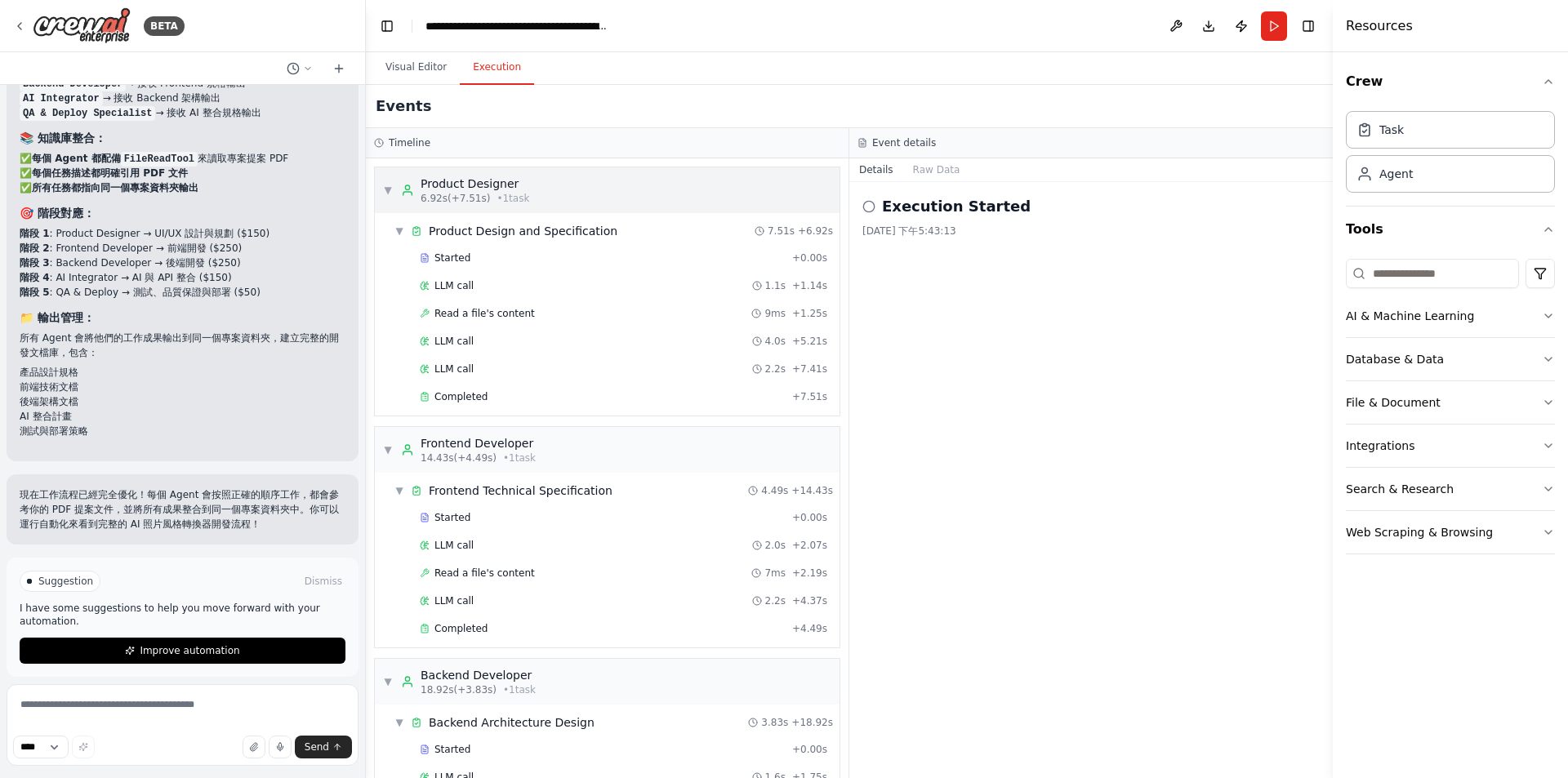
click at [488, 183] on div "Product Designer" at bounding box center [475, 183] width 109 height 16
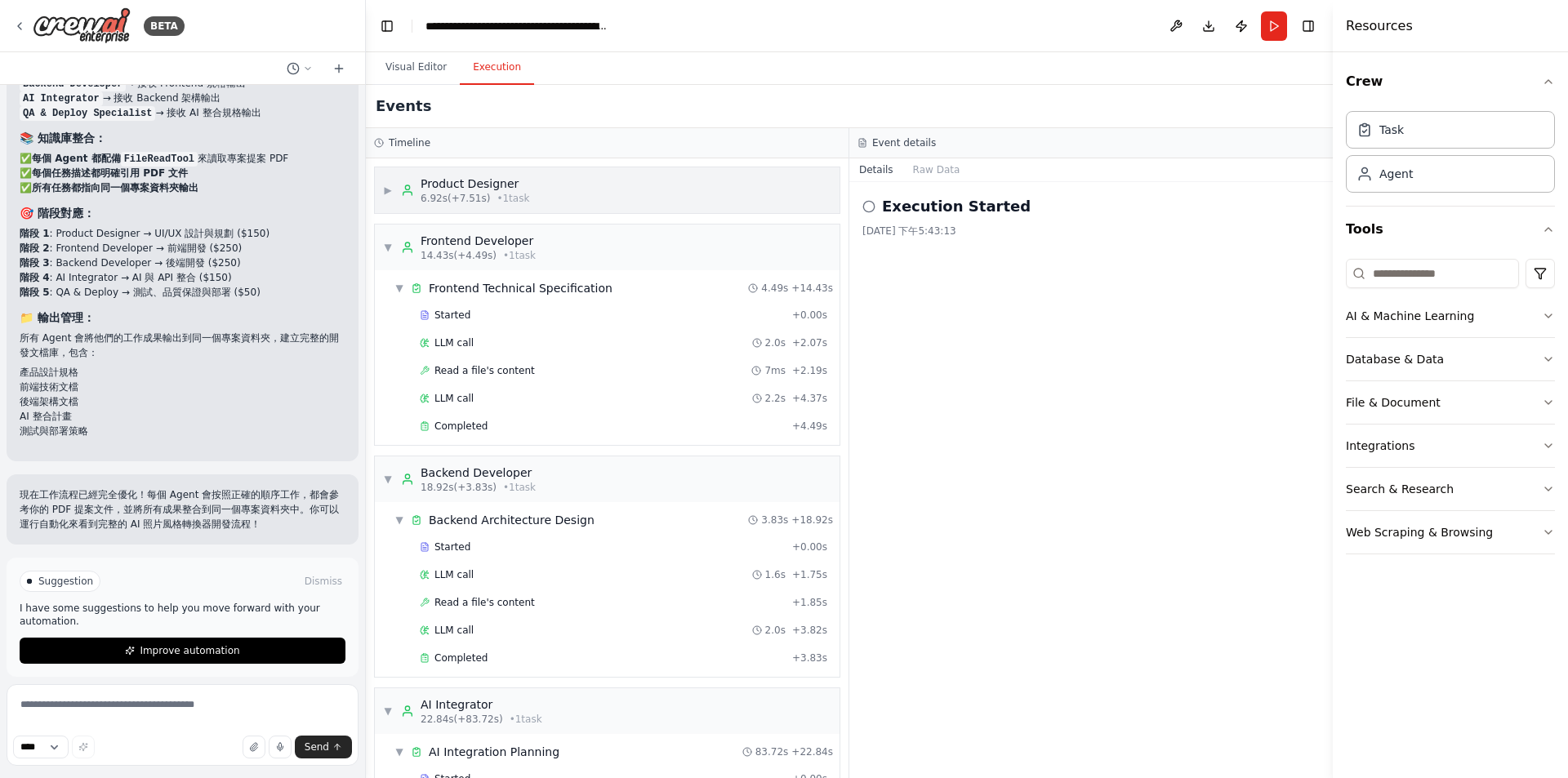
click at [488, 183] on div "Product Designer" at bounding box center [475, 183] width 109 height 16
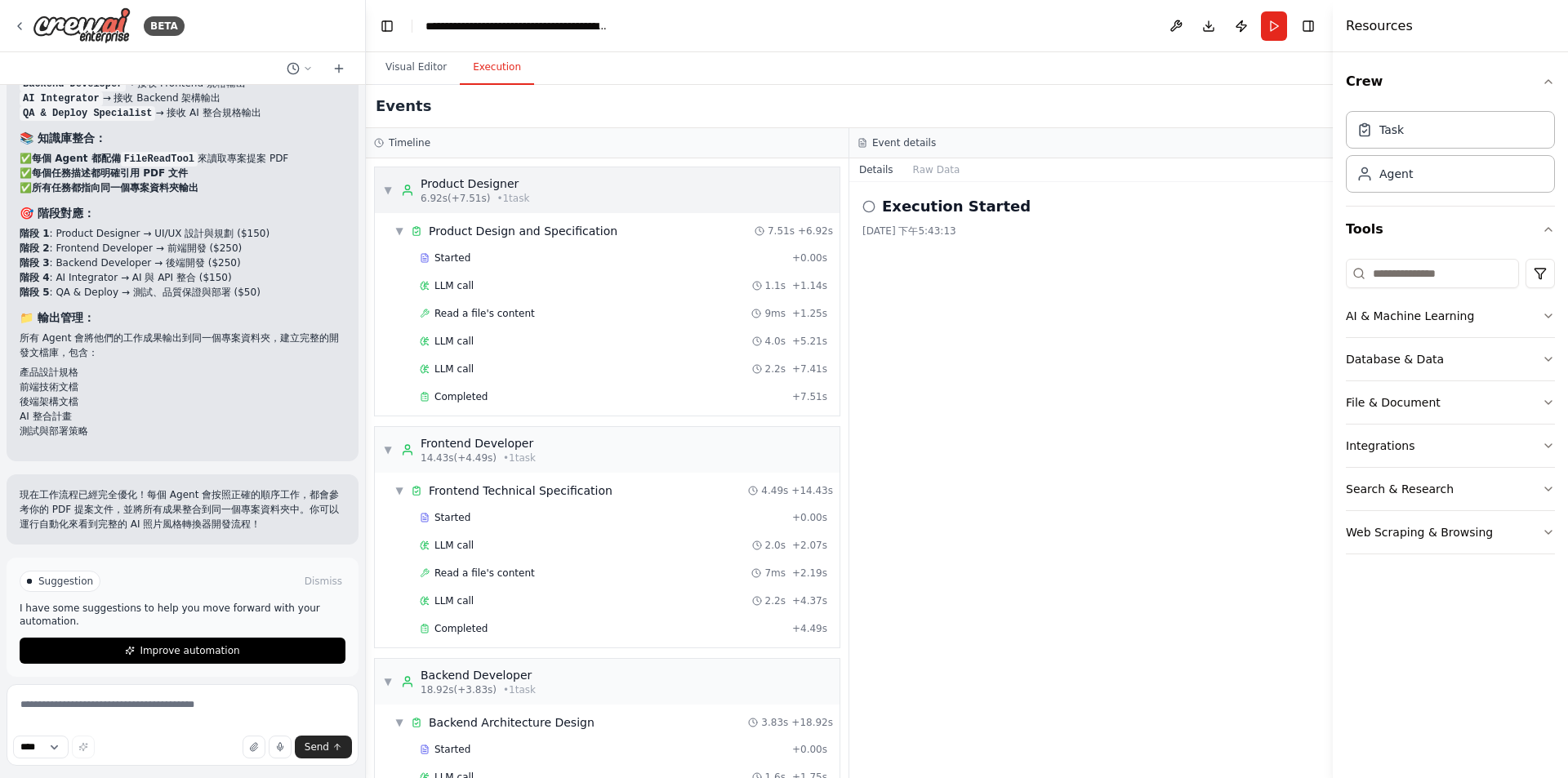
click at [488, 183] on div "Product Designer" at bounding box center [475, 183] width 109 height 16
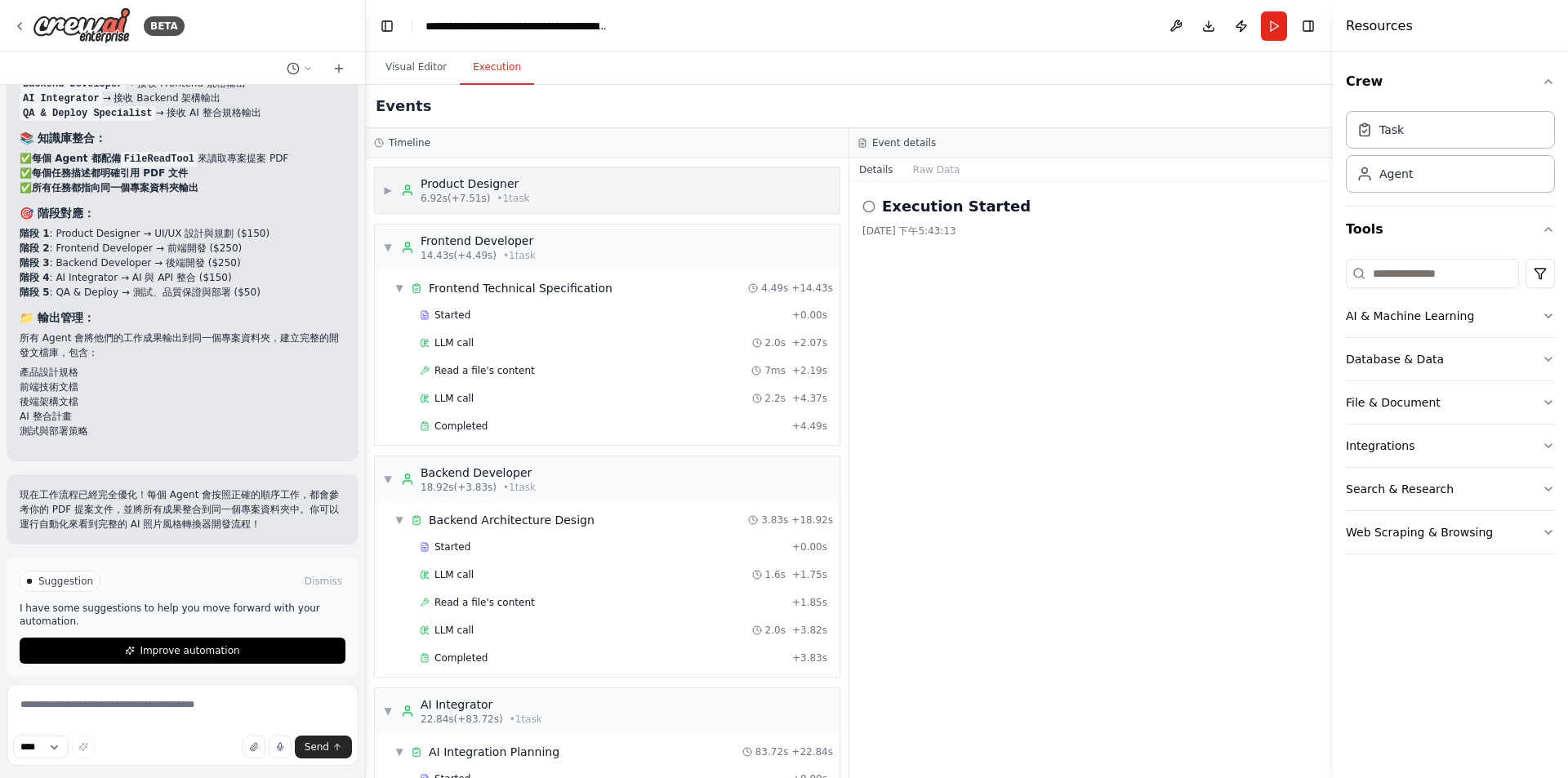
click at [488, 183] on div "Product Designer" at bounding box center [475, 183] width 109 height 16
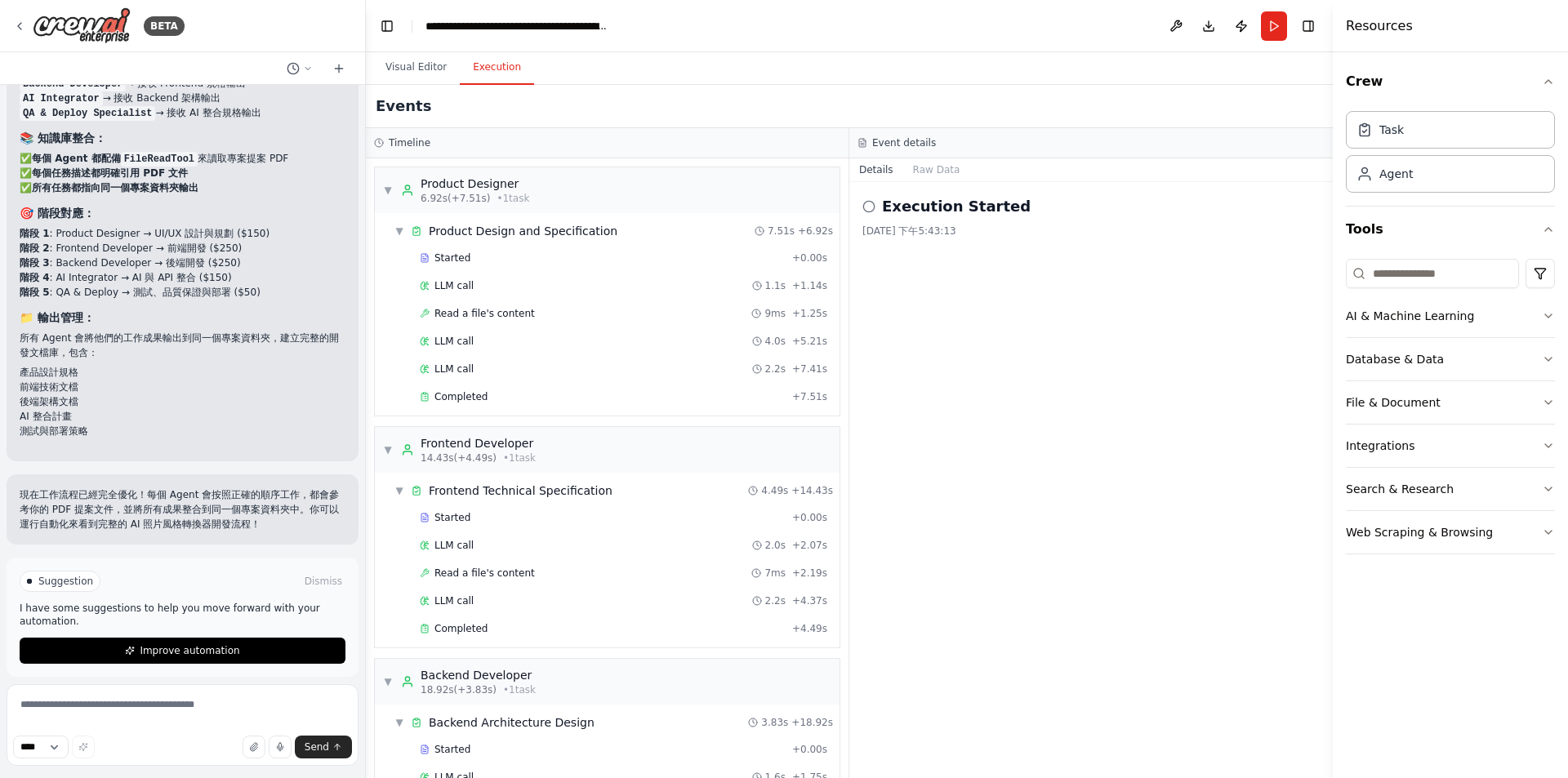
click at [1028, 355] on div "Execution Started 2025/9/26 下午5:43:13" at bounding box center [1091, 480] width 483 height 596
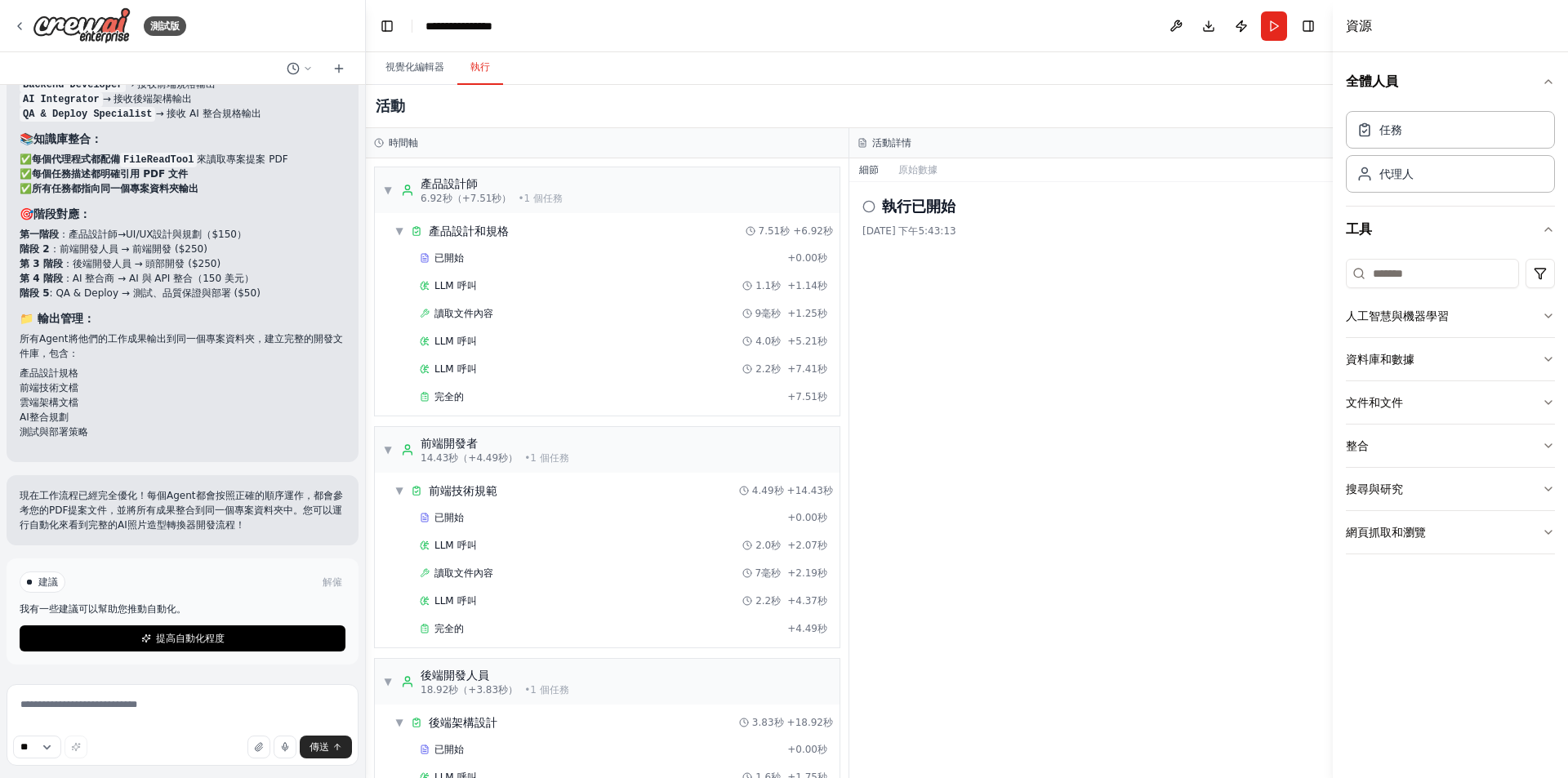
scroll to position [5429, 0]
click at [410, 67] on font "視覺化編輯器" at bounding box center [415, 67] width 59 height 11
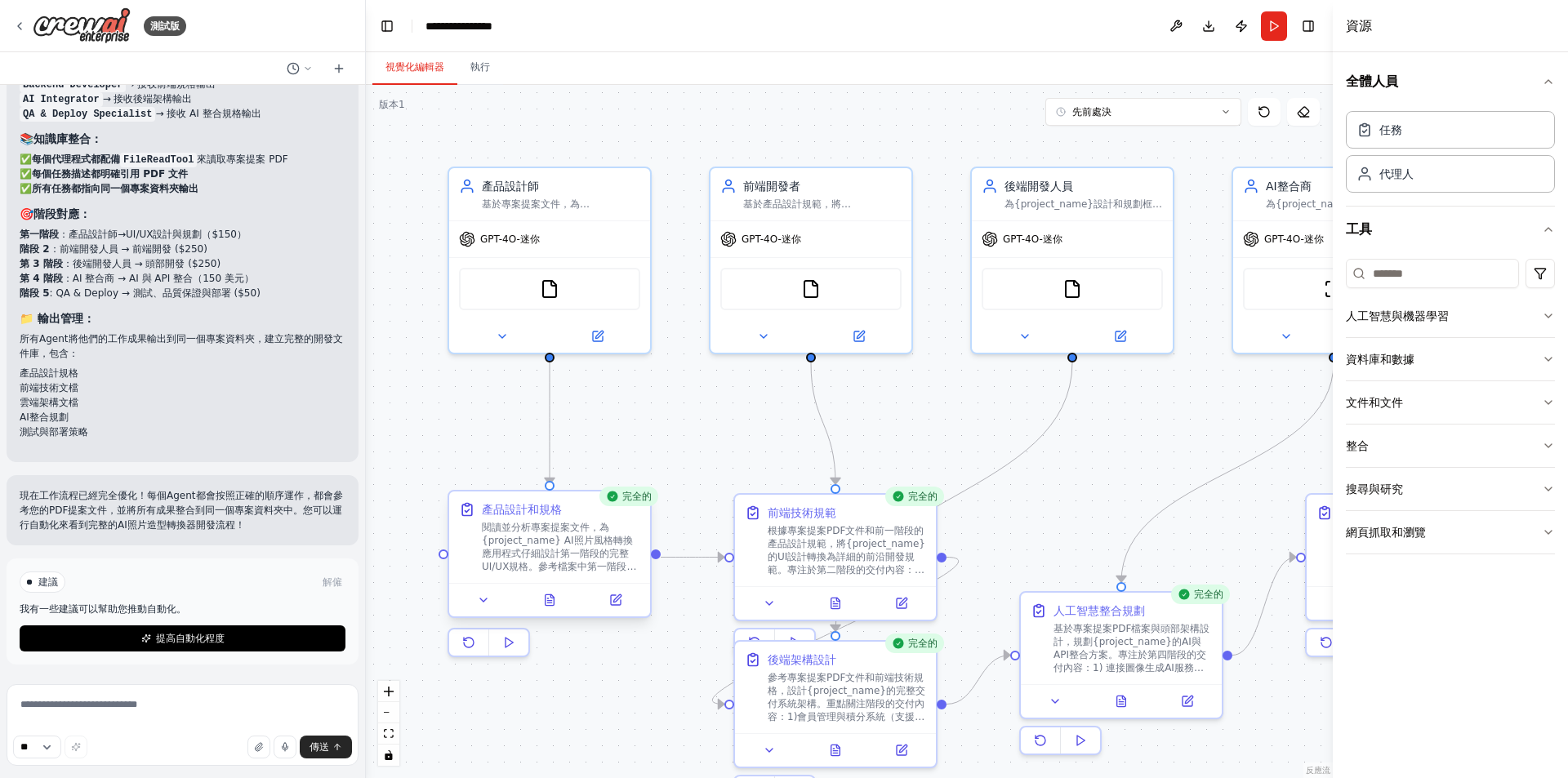
click at [546, 566] on font "閱讀並分析專案提案文件，為{project_name} AI照片風格轉換應用程式仔細設計第一階段的完整UI/UX規格。參考檔案中第一階段的交付內容要求，設計包…" at bounding box center [560, 592] width 157 height 142
click at [548, 564] on font "閱讀並分析專案提案文件，為{project_name} AI照片風格轉換應用程式仔細設計第一階段的完整UI/UX規格。參考檔案中第一階段的交付內容要求，設計包…" at bounding box center [560, 592] width 157 height 142
click at [554, 609] on button at bounding box center [550, 600] width 69 height 20
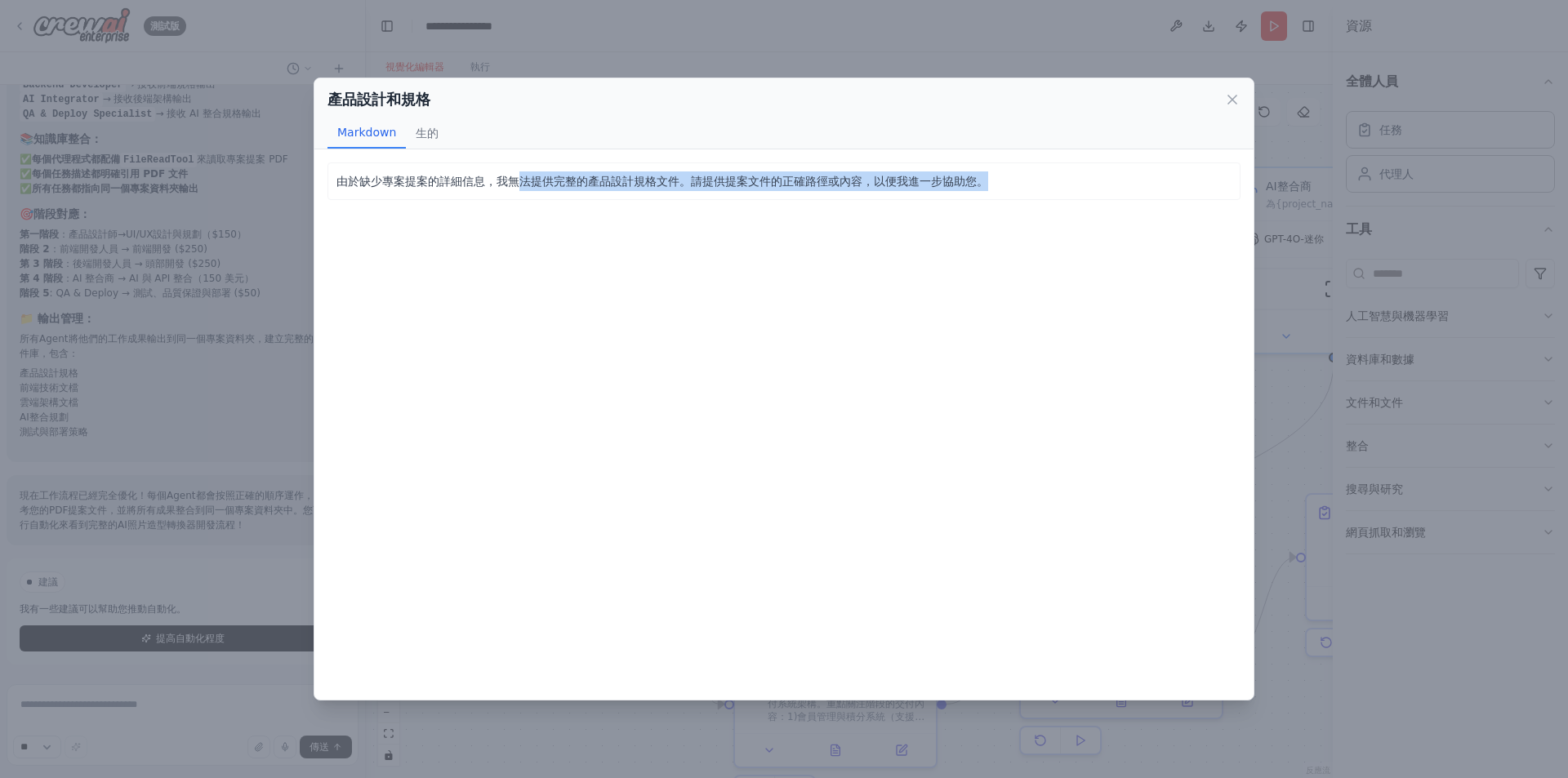
drag, startPoint x: 630, startPoint y: 176, endPoint x: 1127, endPoint y: 193, distance: 497.3
click at [1127, 193] on div "由於缺少專案提案的詳細信息，我無法提供完整的產品設計規格文件。請提供提案文件的正確路徑或內容，以便我進一步協助您。" at bounding box center [784, 181] width 913 height 37
click at [1079, 206] on div "由於缺少專案提案的詳細信息，我無法提供完整的產品設計規格文件。請提供提案文件的正確路徑或內容，以便我進一步協助您。 由於缺少專案提案的詳細信息，我無法提供完整…" at bounding box center [784, 424] width 939 height 549
click at [1228, 93] on icon at bounding box center [1232, 99] width 16 height 16
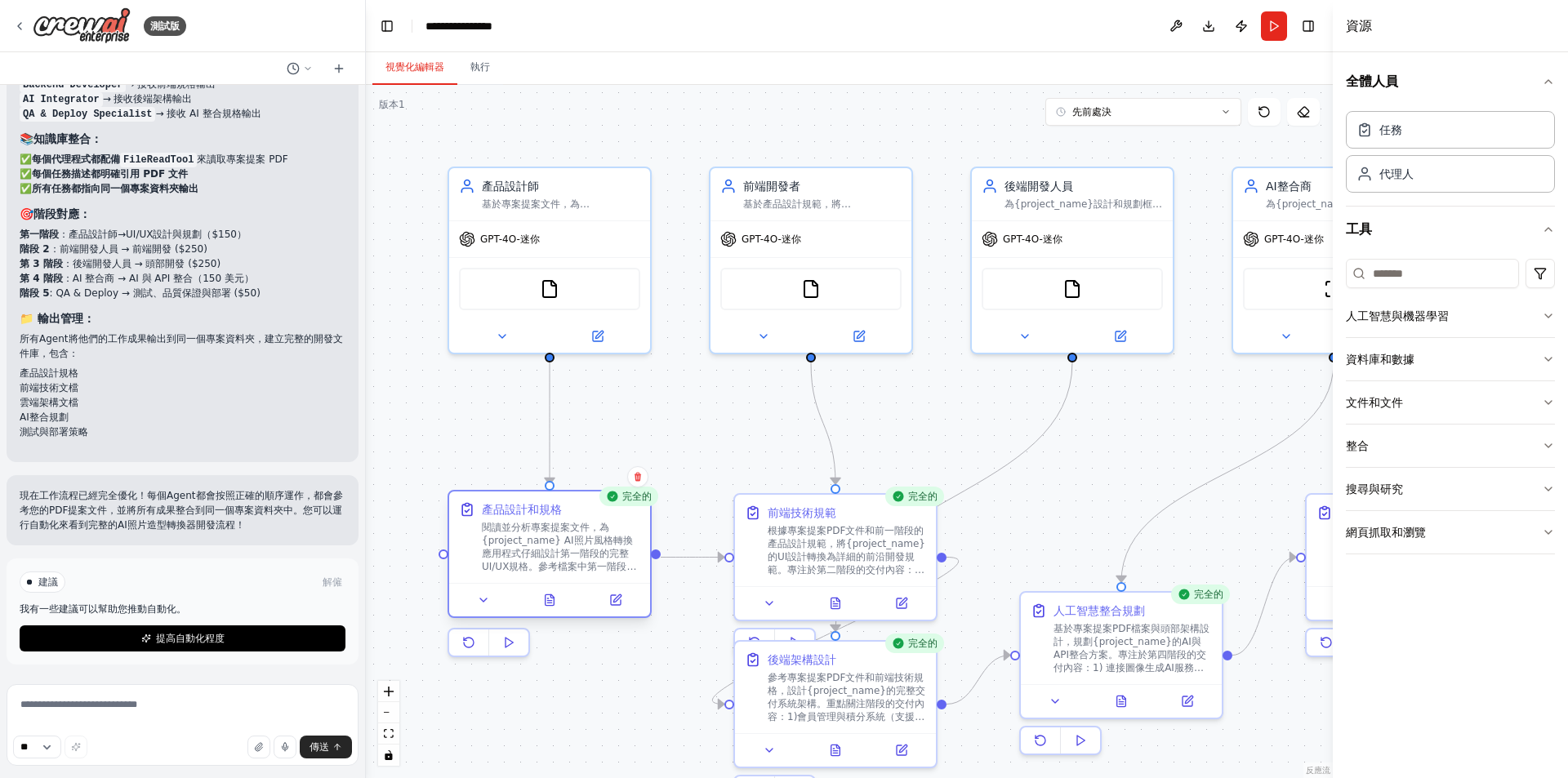
click at [571, 536] on font "閱讀並分析專案提案文件，為{project_name} AI照片風格轉換應用程式仔細設計第一階段的完整UI/UX規格。參考檔案中第一階段的交付內容要求，設計包…" at bounding box center [560, 592] width 157 height 142
click at [570, 536] on font "閱讀並分析專案提案文件，為{project_name} AI照片風格轉換應用程式仔細設計第一階段的完整UI/UX規格。參考檔案中第一階段的交付內容要求，設計包…" at bounding box center [560, 592] width 157 height 142
click at [551, 548] on font "閱讀並分析專案提案文件，為{project_name} AI照片風格轉換應用程式仔細設計第一階段的完整UI/UX規格。參考檔案中第一階段的交付內容要求，設計包…" at bounding box center [560, 592] width 157 height 142
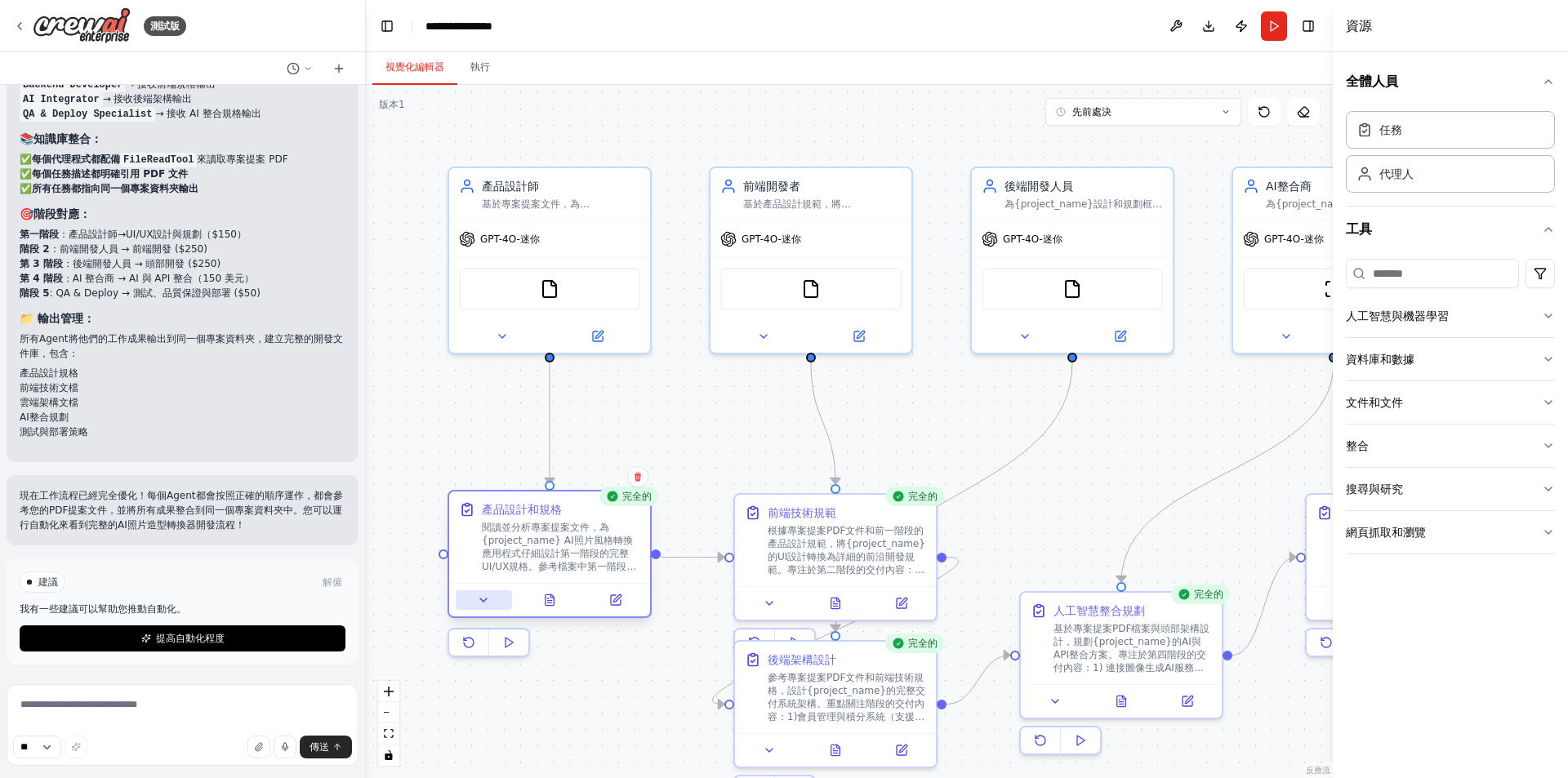
click at [487, 601] on icon at bounding box center [483, 599] width 13 height 13
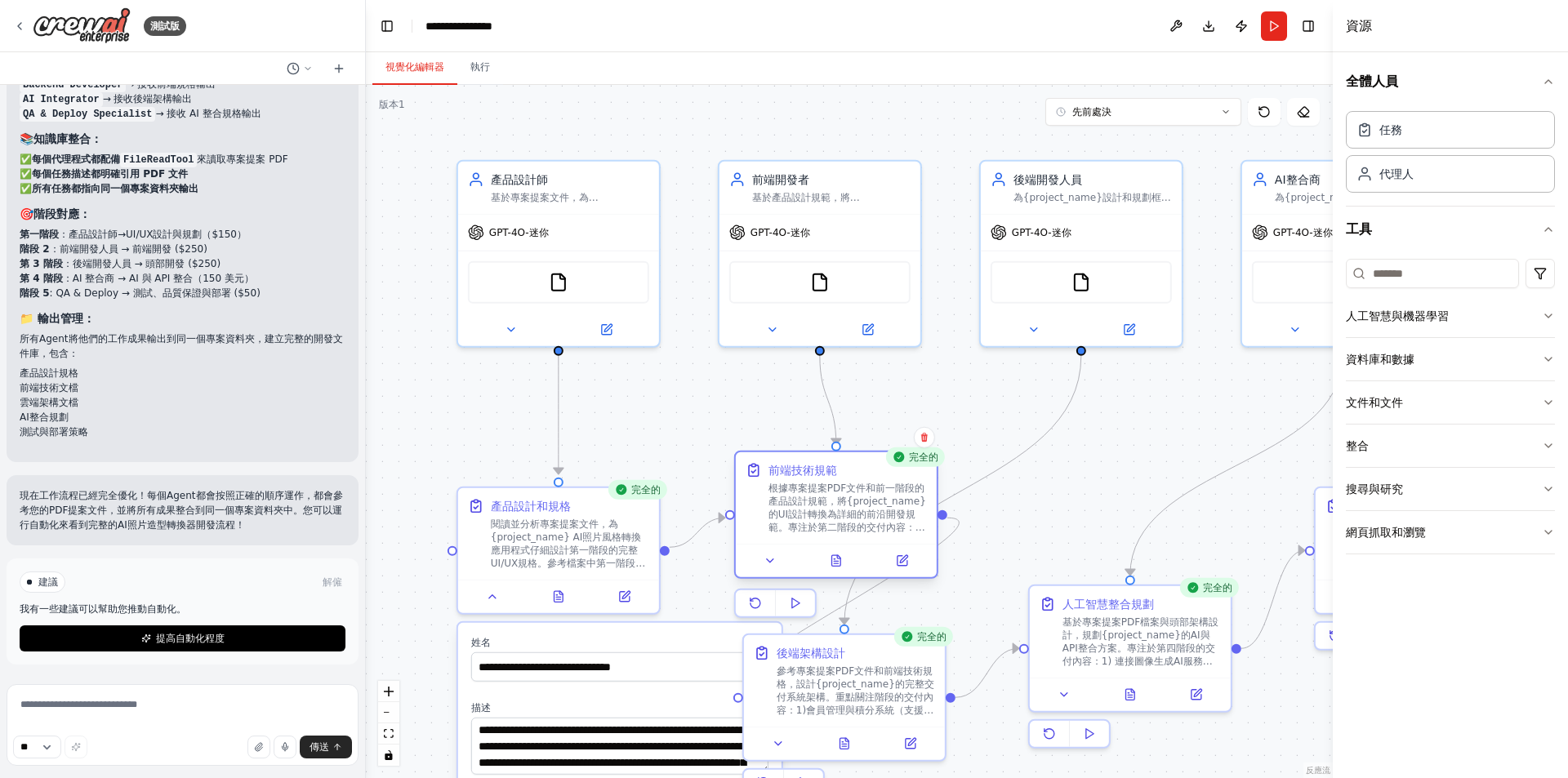
drag, startPoint x: 761, startPoint y: 524, endPoint x: 752, endPoint y: 478, distance: 46.9
click at [752, 478] on div "前端技術規範 根據專案提案PDF文件和前一階段的產品設計規範，將{project_name}的UI設計轉換為詳細的前沿開發規範。專注於第二階段的交付內容：1)…" at bounding box center [836, 497] width 182 height 72
click at [689, 446] on div ".deletable-edge-delete-btn { width: 20px; height: 20px; border: 0px solid #ffff…" at bounding box center [849, 431] width 967 height 693
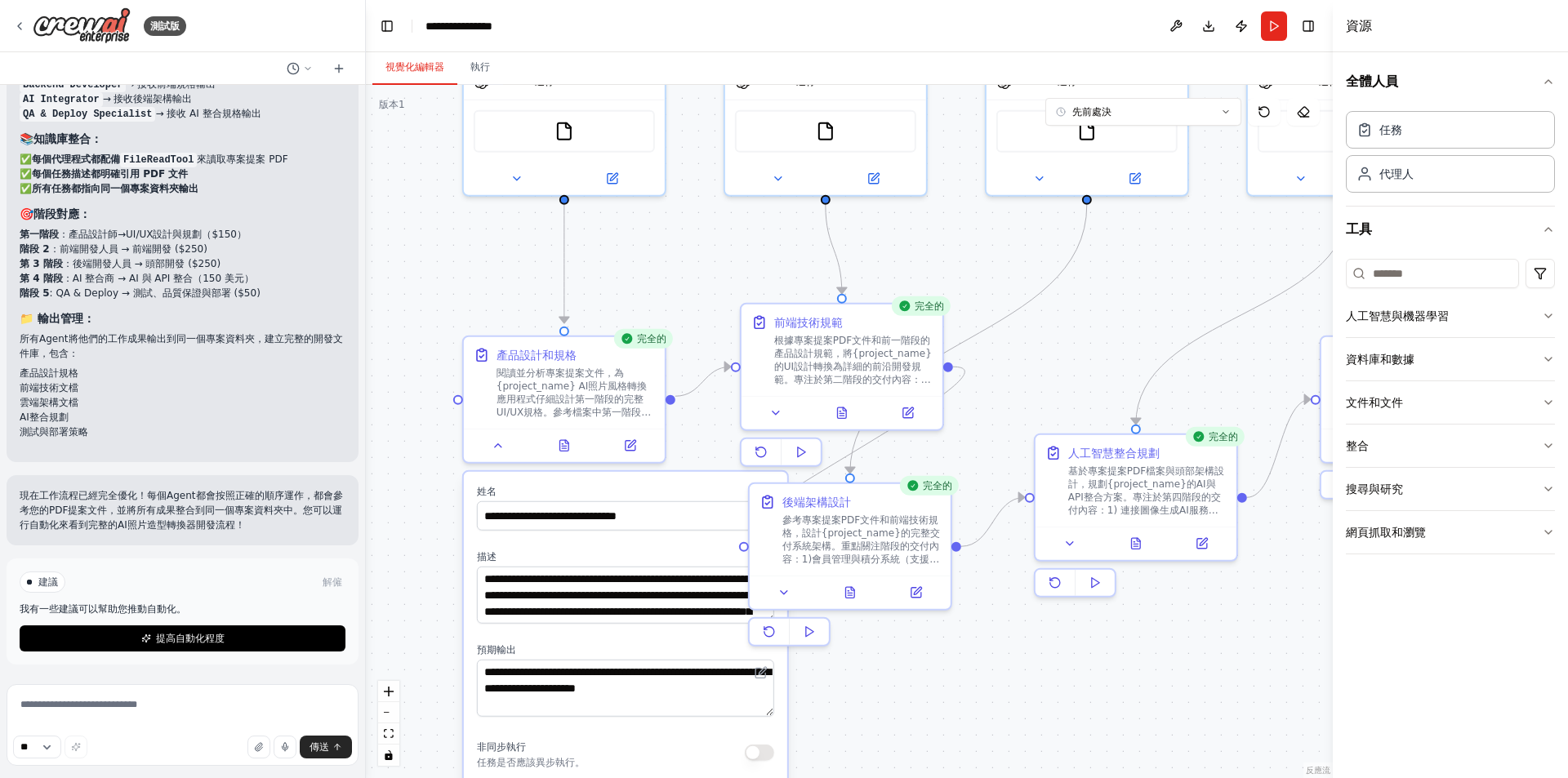
drag, startPoint x: 689, startPoint y: 446, endPoint x: 666, endPoint y: 167, distance: 279.9
click at [666, 167] on div ".deletable-edge-delete-btn { width: 20px; height: 20px; border: 0px solid #ffff…" at bounding box center [849, 431] width 967 height 693
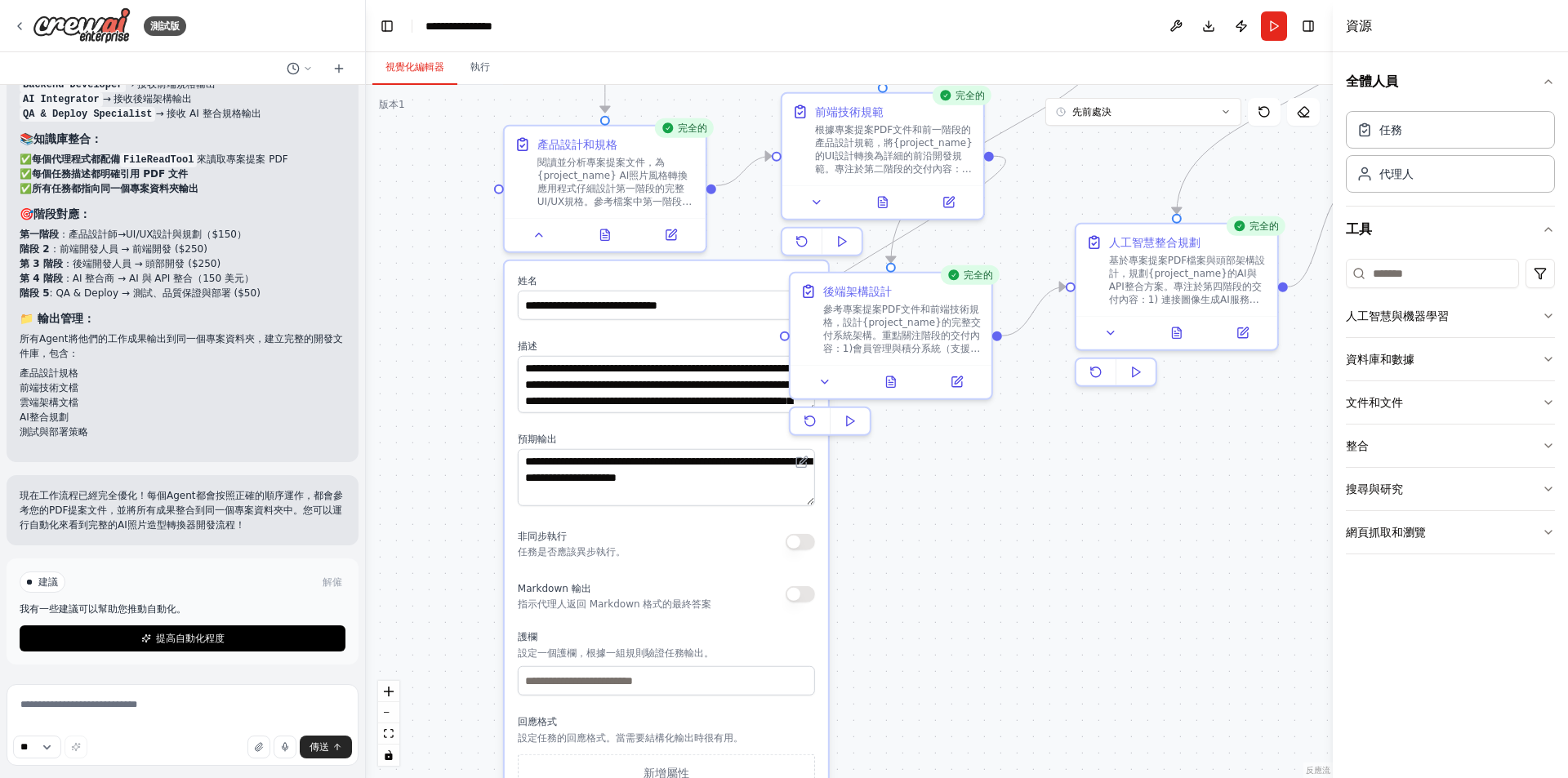
drag, startPoint x: 806, startPoint y: 642, endPoint x: 875, endPoint y: 561, distance: 106.4
click at [875, 561] on div ".deletable-edge-delete-btn { width: 20px; height: 20px; border: 0px solid #ffff…" at bounding box center [849, 431] width 967 height 693
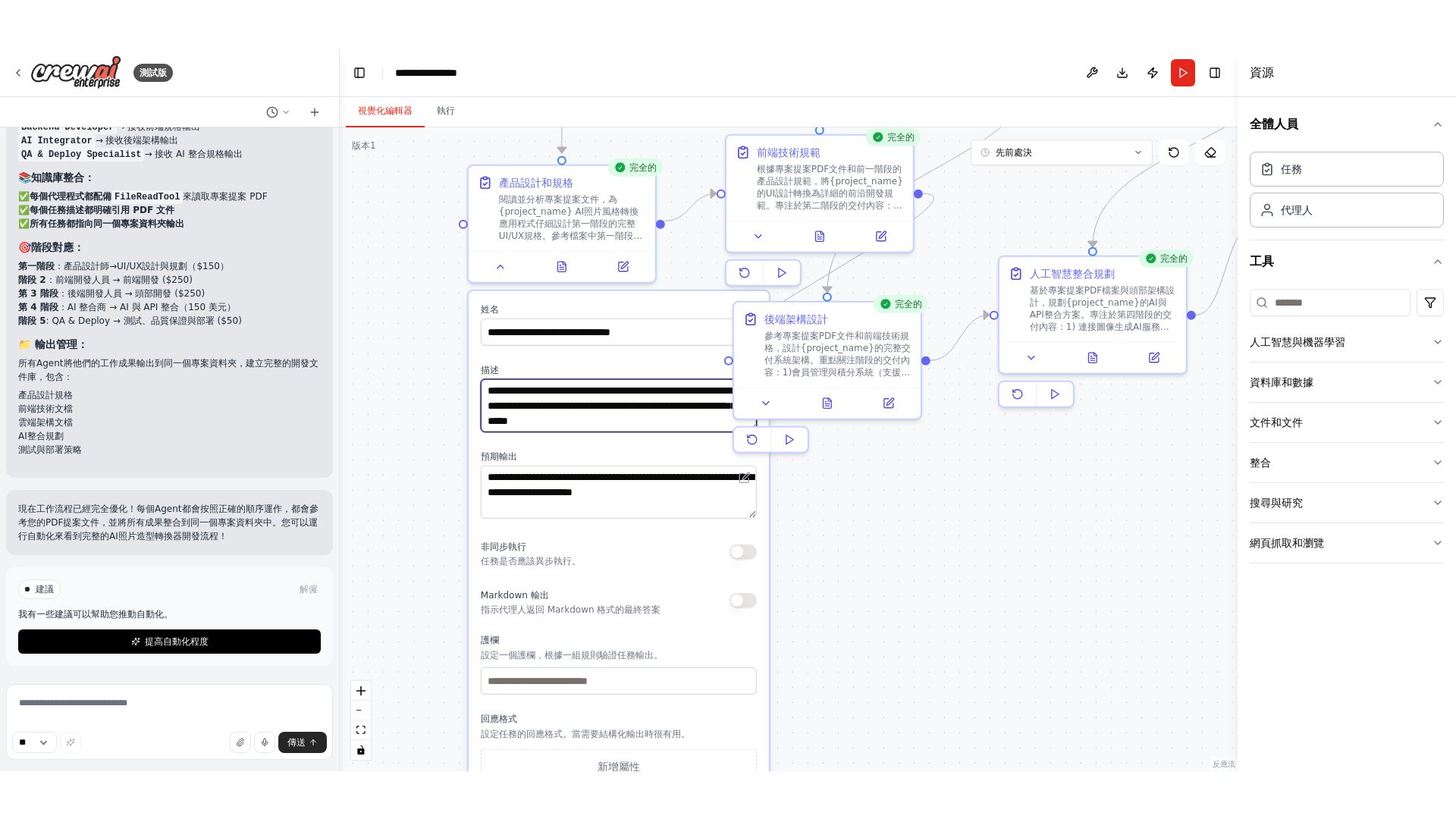
scroll to position [75, 0]
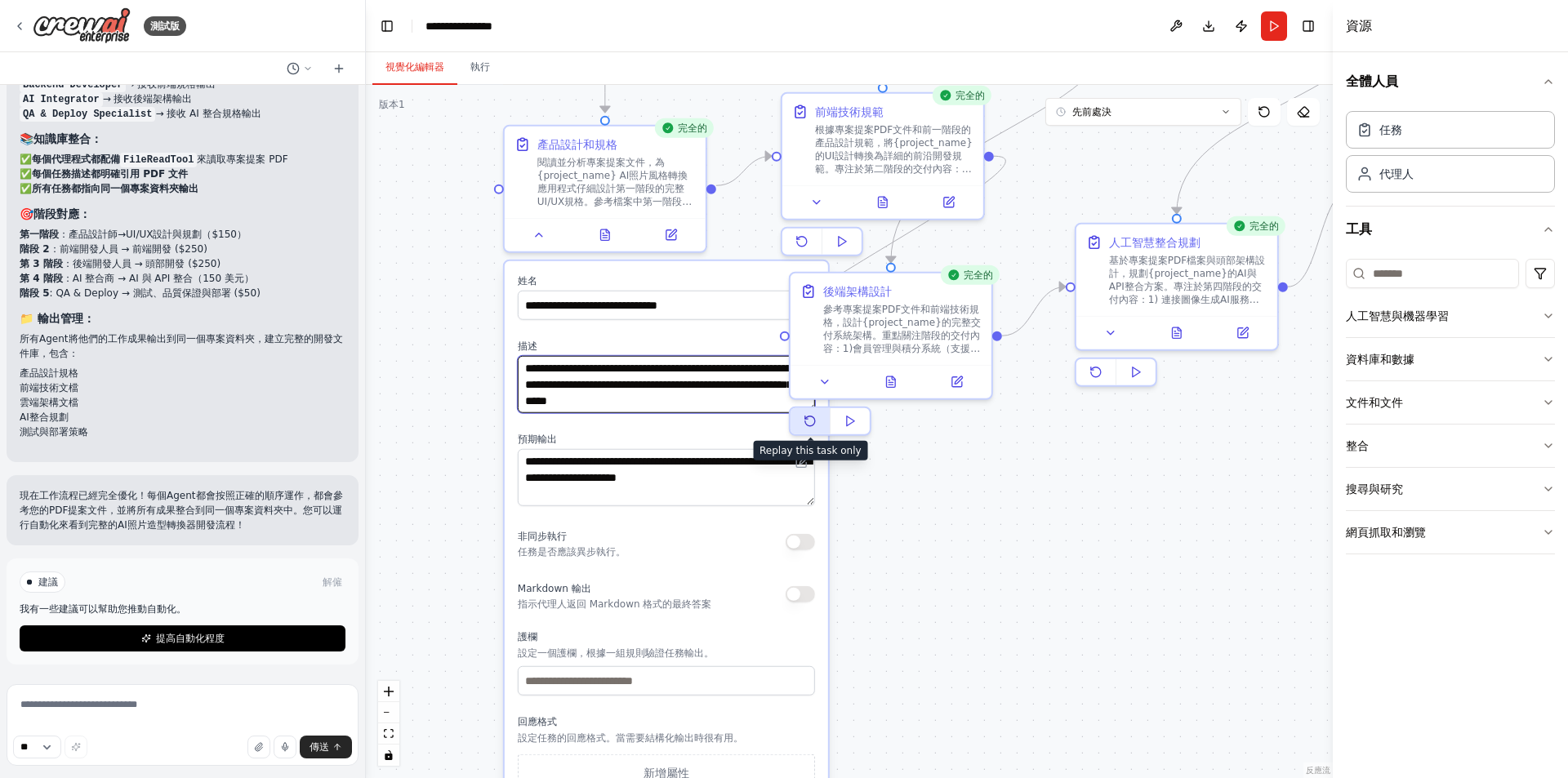
drag, startPoint x: 640, startPoint y: 368, endPoint x: 792, endPoint y: 423, distance: 161.6
click at [792, 410] on div "**********" at bounding box center [905, 63] width 967 height 693
click at [885, 542] on div ".deletable-edge-delete-btn { width: 20px; height: 20px; border: 0px solid #ffff…" at bounding box center [849, 431] width 967 height 693
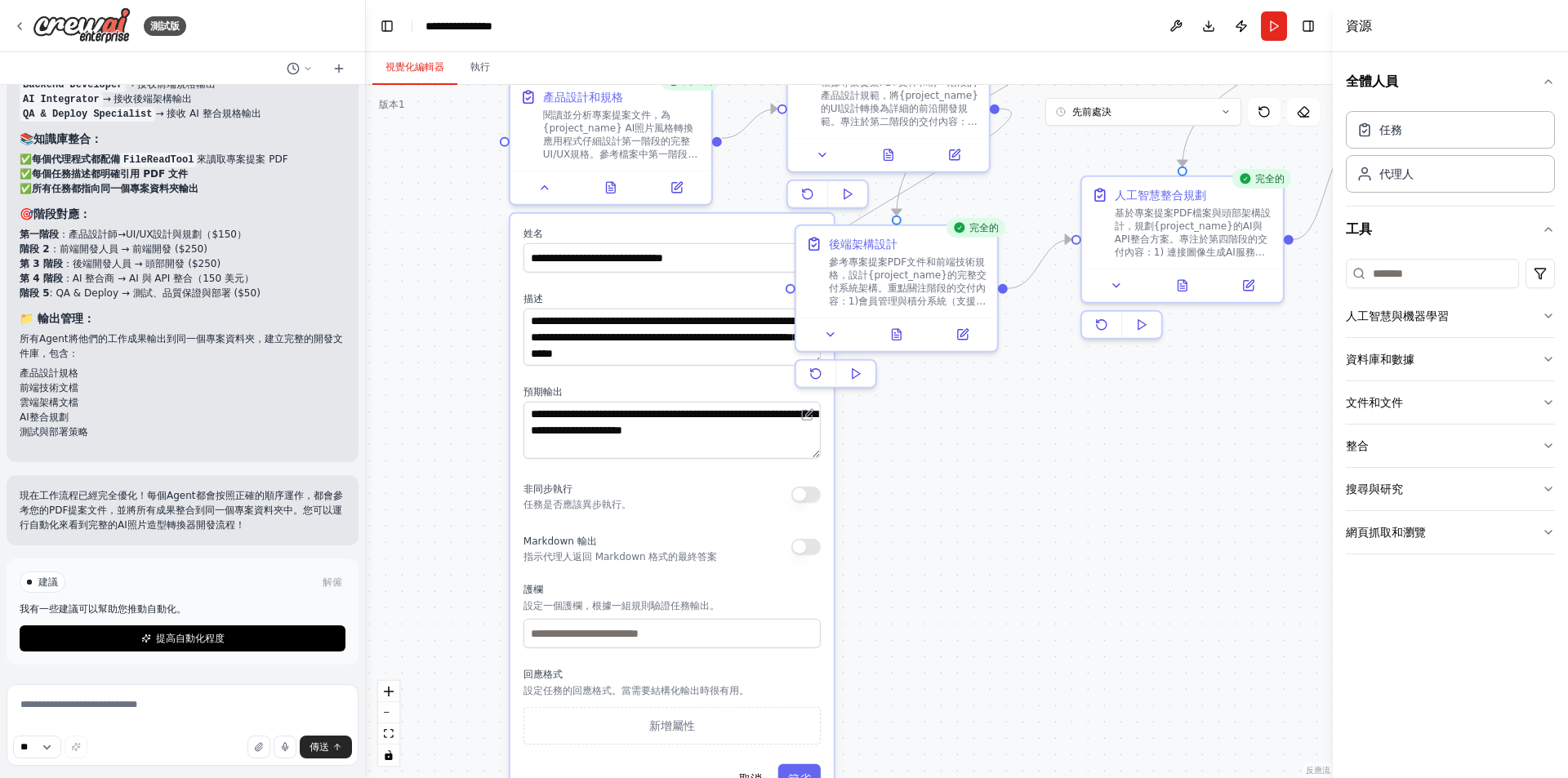
drag, startPoint x: 880, startPoint y: 576, endPoint x: 886, endPoint y: 528, distance: 48.4
click at [886, 528] on div ".deletable-edge-delete-btn { width: 20px; height: 20px; border: 0px solid #ffff…" at bounding box center [849, 431] width 967 height 693
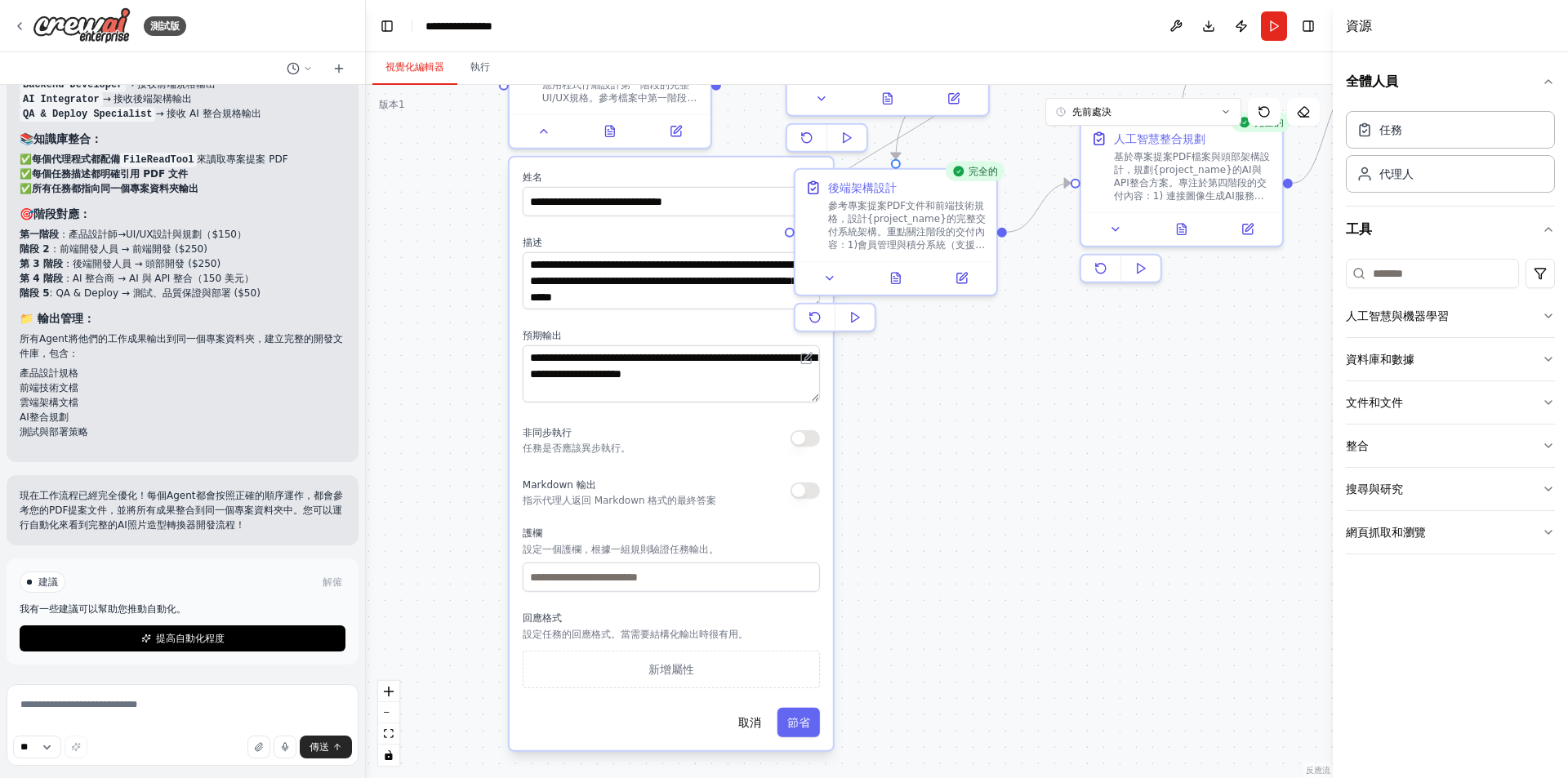
drag, startPoint x: 885, startPoint y: 551, endPoint x: 884, endPoint y: 494, distance: 57.0
click at [884, 494] on div ".deletable-edge-delete-btn { width: 20px; height: 20px; border: 0px solid #ffff…" at bounding box center [849, 431] width 967 height 693
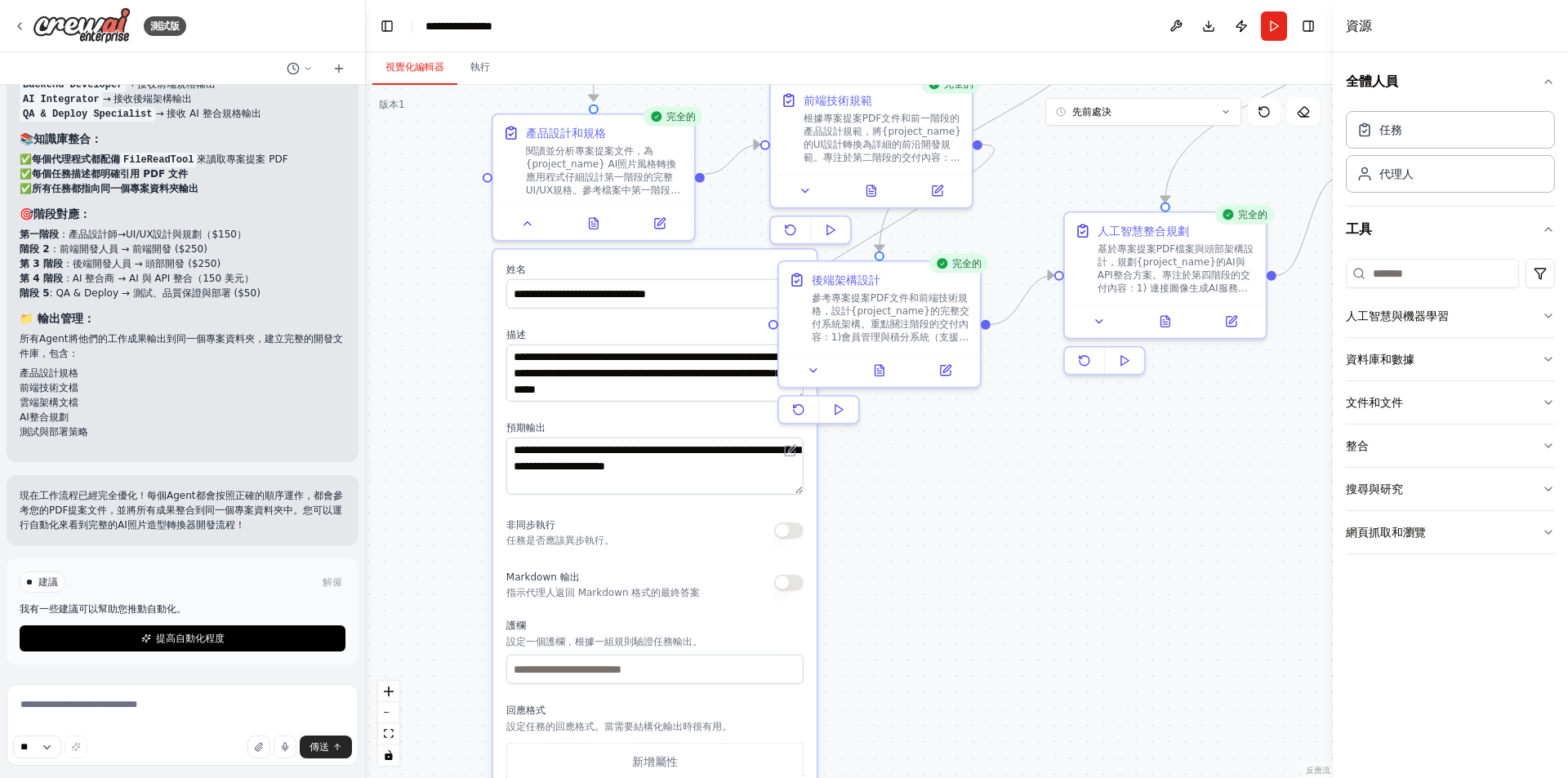
drag, startPoint x: 898, startPoint y: 500, endPoint x: 887, endPoint y: 571, distance: 71.8
click at [881, 594] on div ".deletable-edge-delete-btn { width: 20px; height: 20px; border: 0px solid #ffff…" at bounding box center [849, 431] width 967 height 693
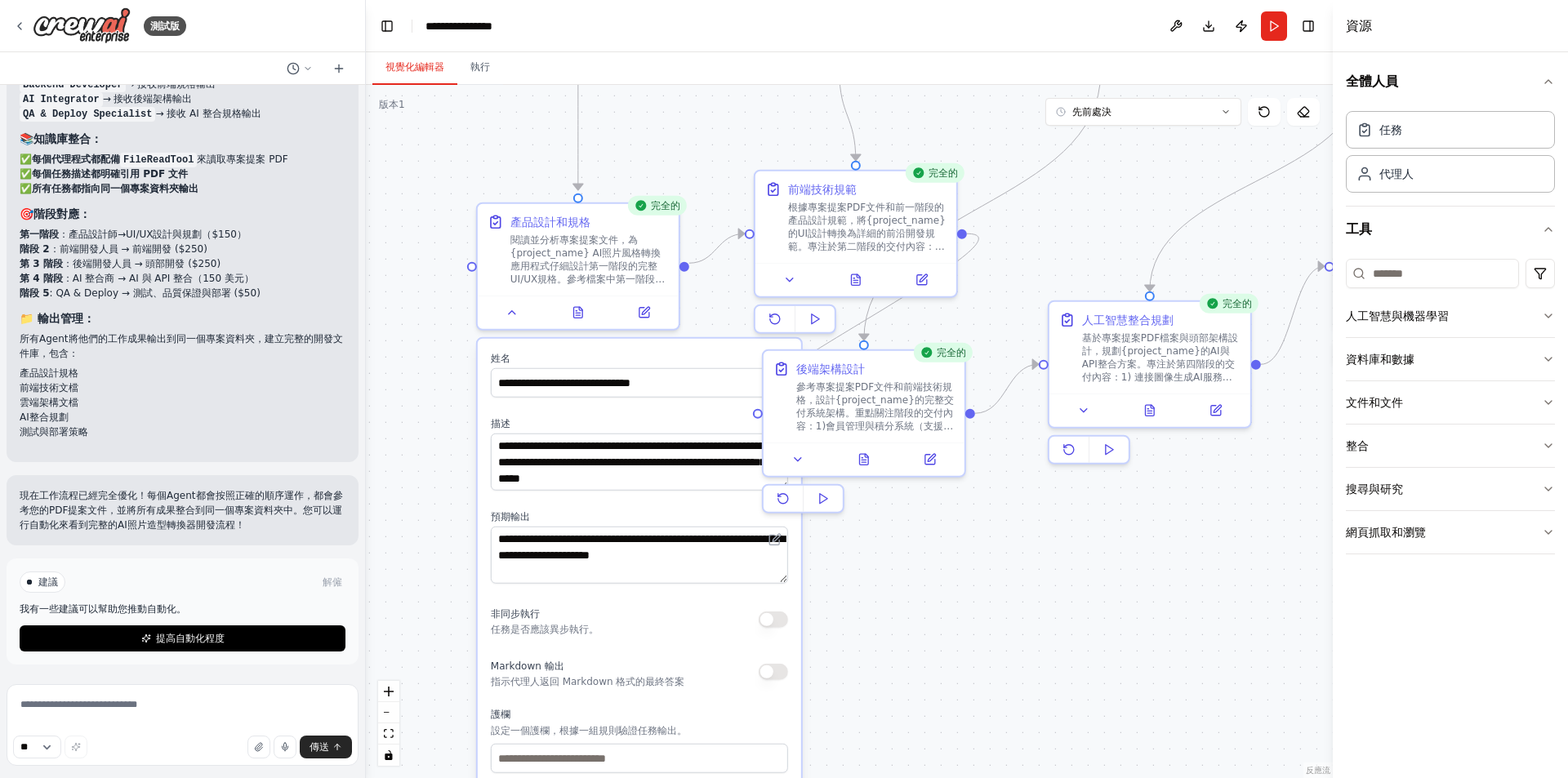
drag, startPoint x: 906, startPoint y: 566, endPoint x: 893, endPoint y: 620, distance: 55.5
click at [893, 620] on div ".deletable-edge-delete-btn { width: 20px; height: 20px; border: 0px solid #ffff…" at bounding box center [849, 431] width 967 height 693
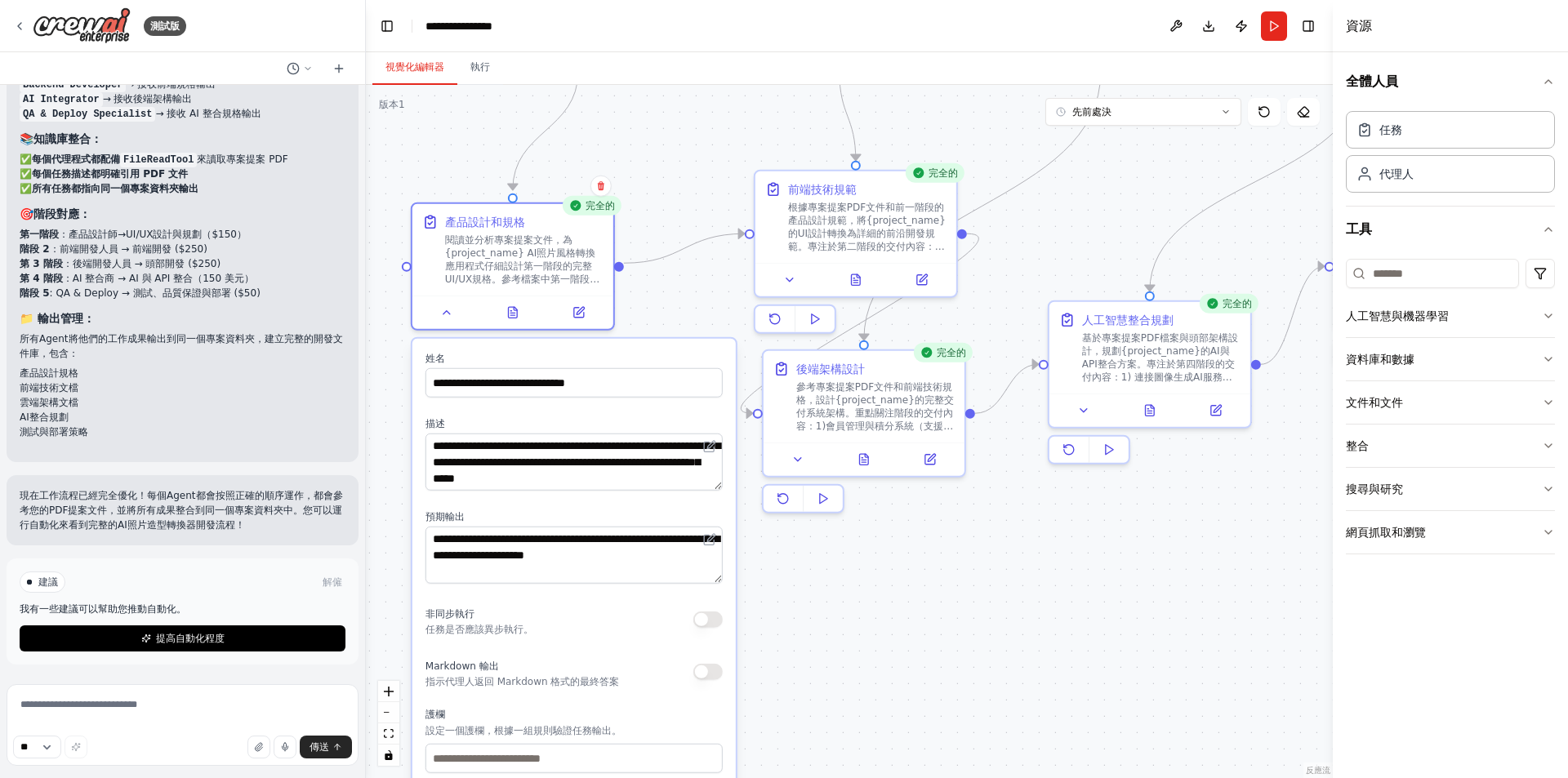
drag, startPoint x: 651, startPoint y: 354, endPoint x: 632, endPoint y: 355, distance: 19.0
click at [632, 355] on label "姓名" at bounding box center [574, 358] width 298 height 13
click at [936, 641] on div ".deletable-edge-delete-btn { width: 20px; height: 20px; border: 0px solid #ffff…" at bounding box center [849, 431] width 967 height 693
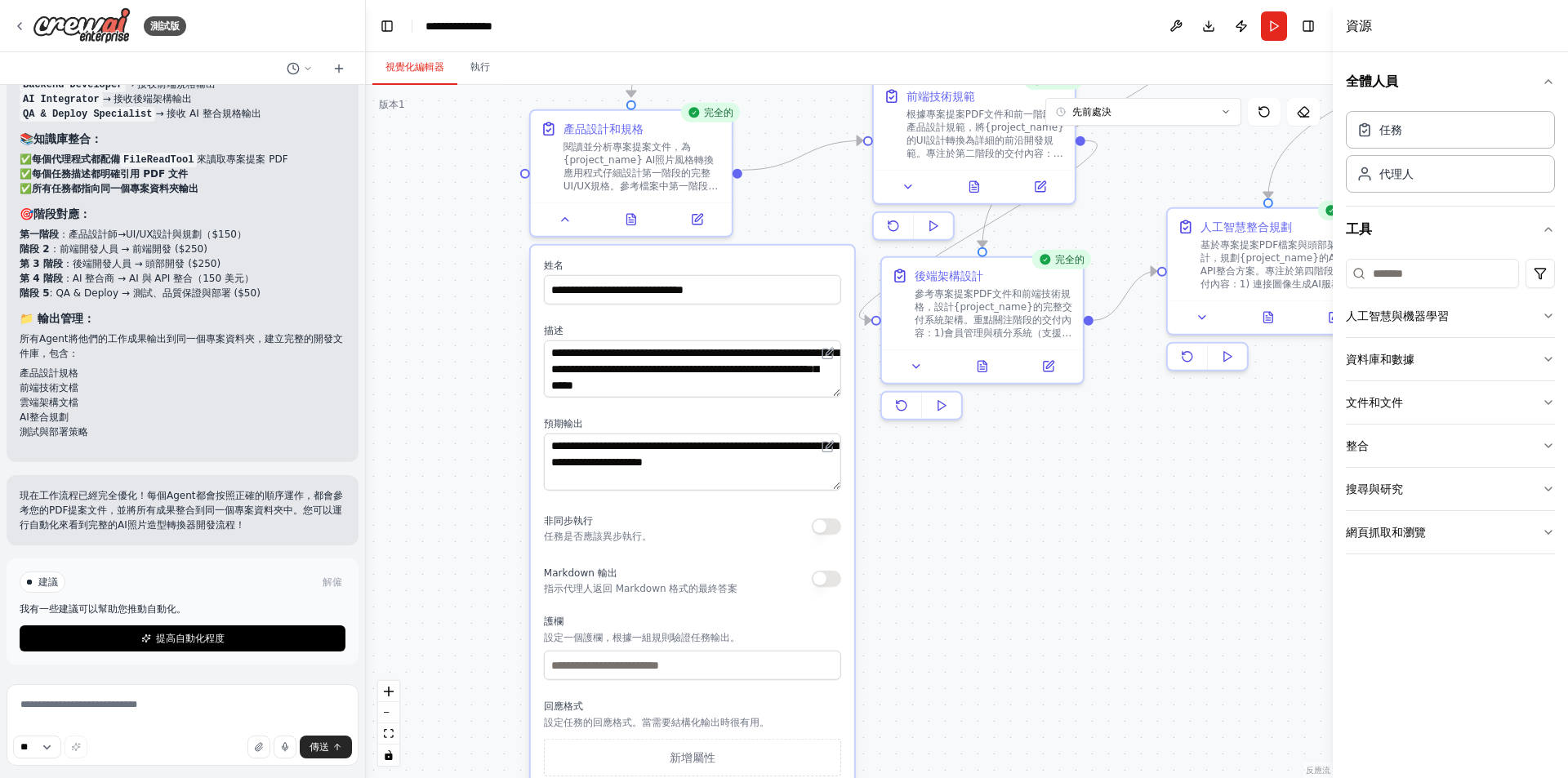
drag, startPoint x: 924, startPoint y: 613, endPoint x: 1023, endPoint y: 542, distance: 121.8
click at [1023, 542] on div ".deletable-edge-delete-btn { width: 20px; height: 20px; border: 0px solid #ffff…" at bounding box center [849, 431] width 967 height 693
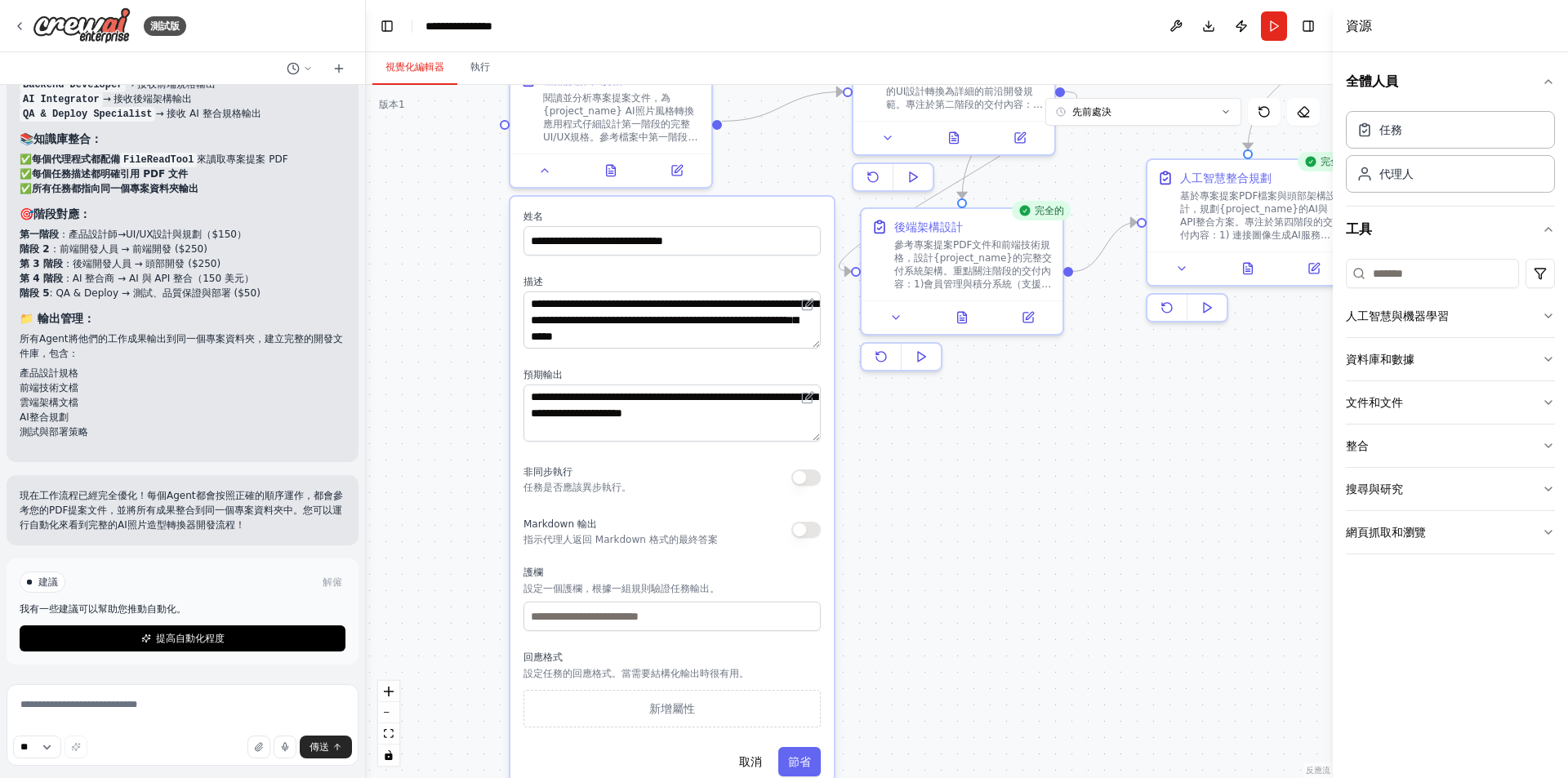
drag, startPoint x: 990, startPoint y: 520, endPoint x: 931, endPoint y: 465, distance: 80.7
click at [931, 465] on div ".deletable-edge-delete-btn { width: 20px; height: 20px; border: 0px solid #ffff…" at bounding box center [849, 431] width 967 height 693
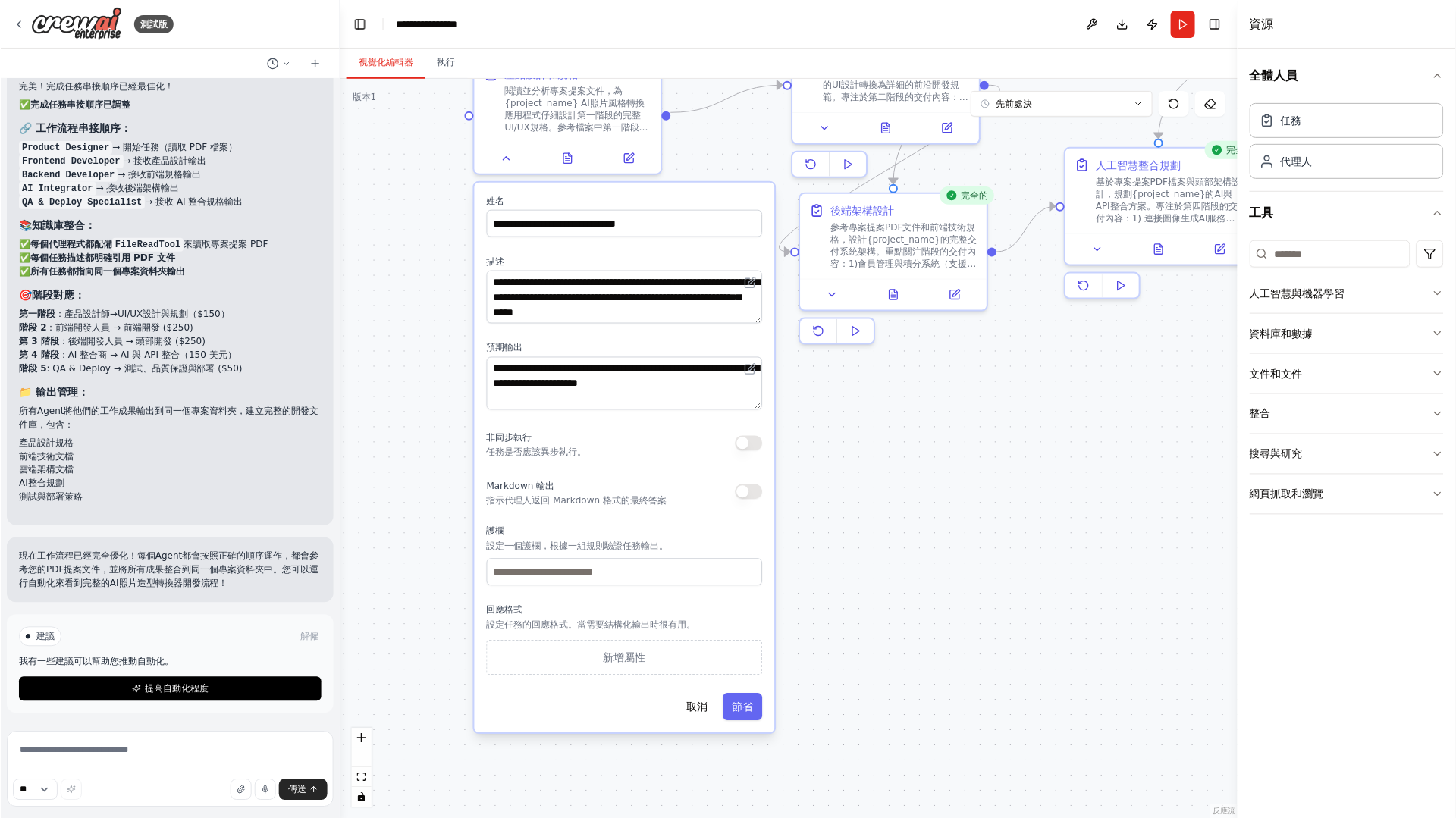
scroll to position [4945, 0]
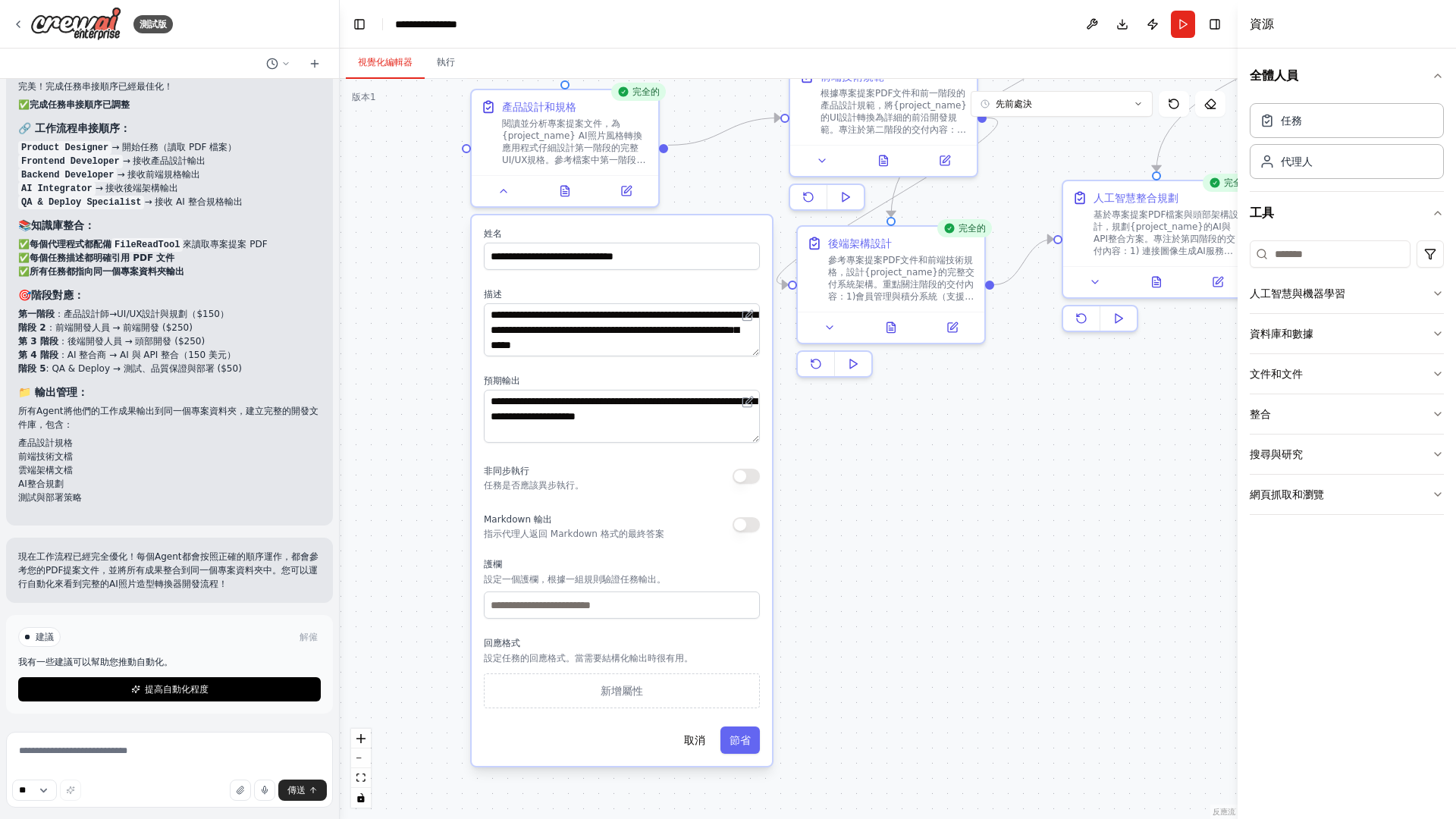
drag, startPoint x: 864, startPoint y: 498, endPoint x: 863, endPoint y: 531, distance: 33.0
click at [863, 531] on div ".deletable-edge-delete-btn { width: 20px; height: 20px; border: 0px solid #ffff…" at bounding box center [789, 449] width 898 height 740
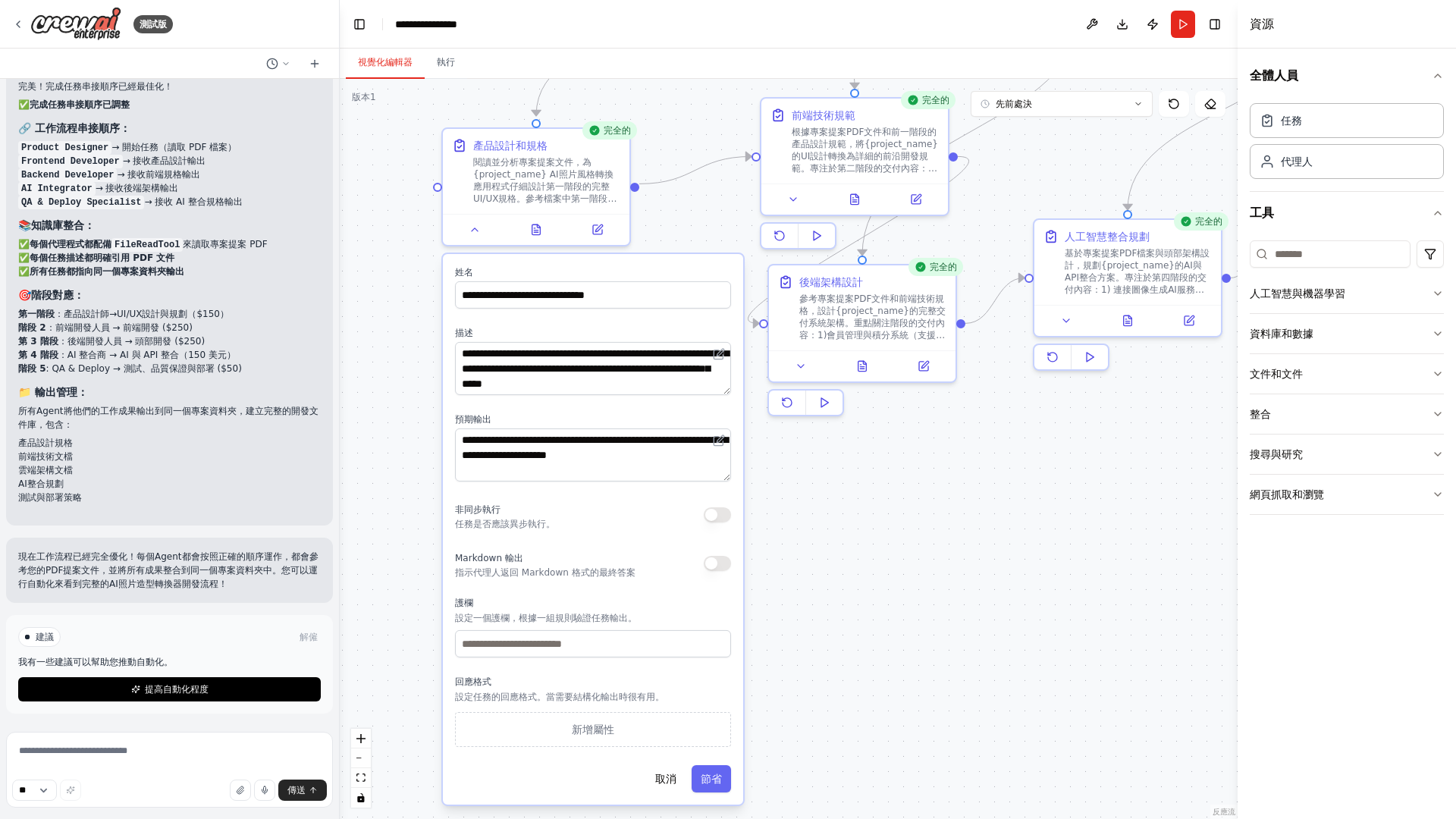
drag, startPoint x: 831, startPoint y: 544, endPoint x: 802, endPoint y: 583, distance: 48.6
click at [802, 583] on div ".deletable-edge-delete-btn { width: 20px; height: 20px; border: 0px solid #ffff…" at bounding box center [789, 449] width 898 height 740
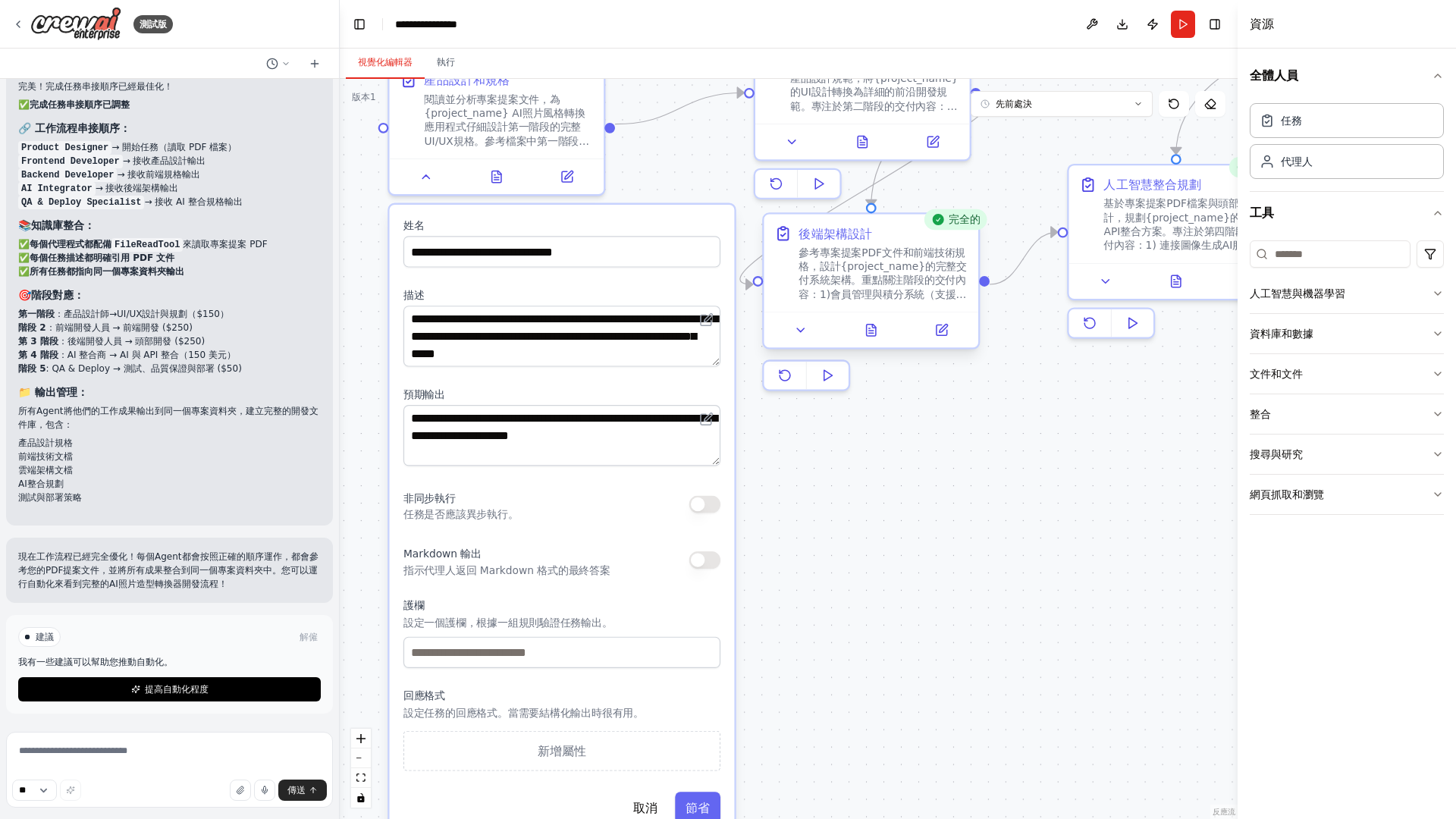
click at [822, 341] on div at bounding box center [871, 329] width 214 height 35
click at [809, 340] on button at bounding box center [810, 330] width 60 height 21
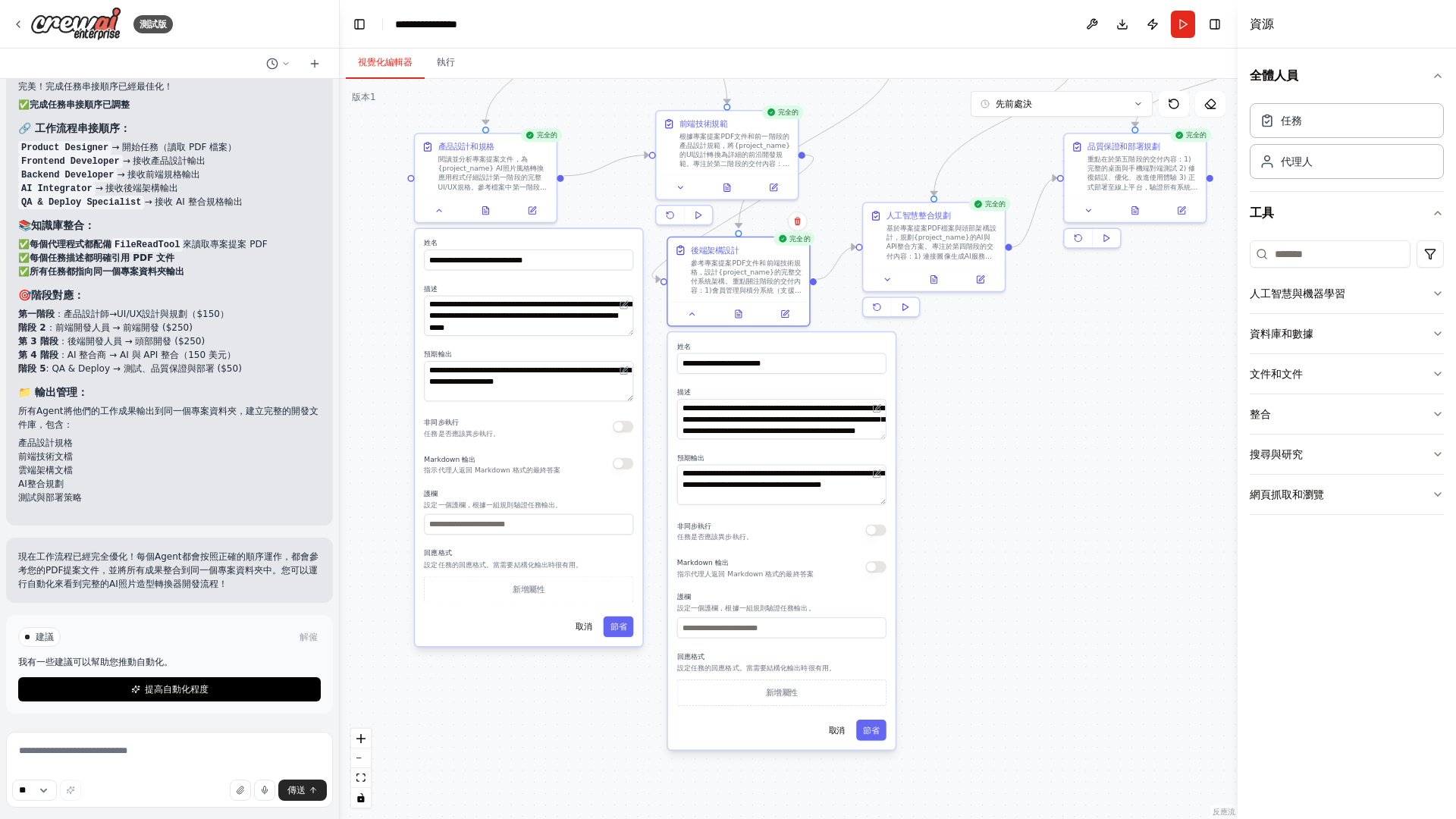
drag, startPoint x: 1156, startPoint y: 635, endPoint x: 987, endPoint y: 562, distance: 184.1
click at [987, 562] on div ".deletable-edge-delete-btn { width: 20px; height: 20px; border: 0px solid #ffff…" at bounding box center [789, 449] width 898 height 740
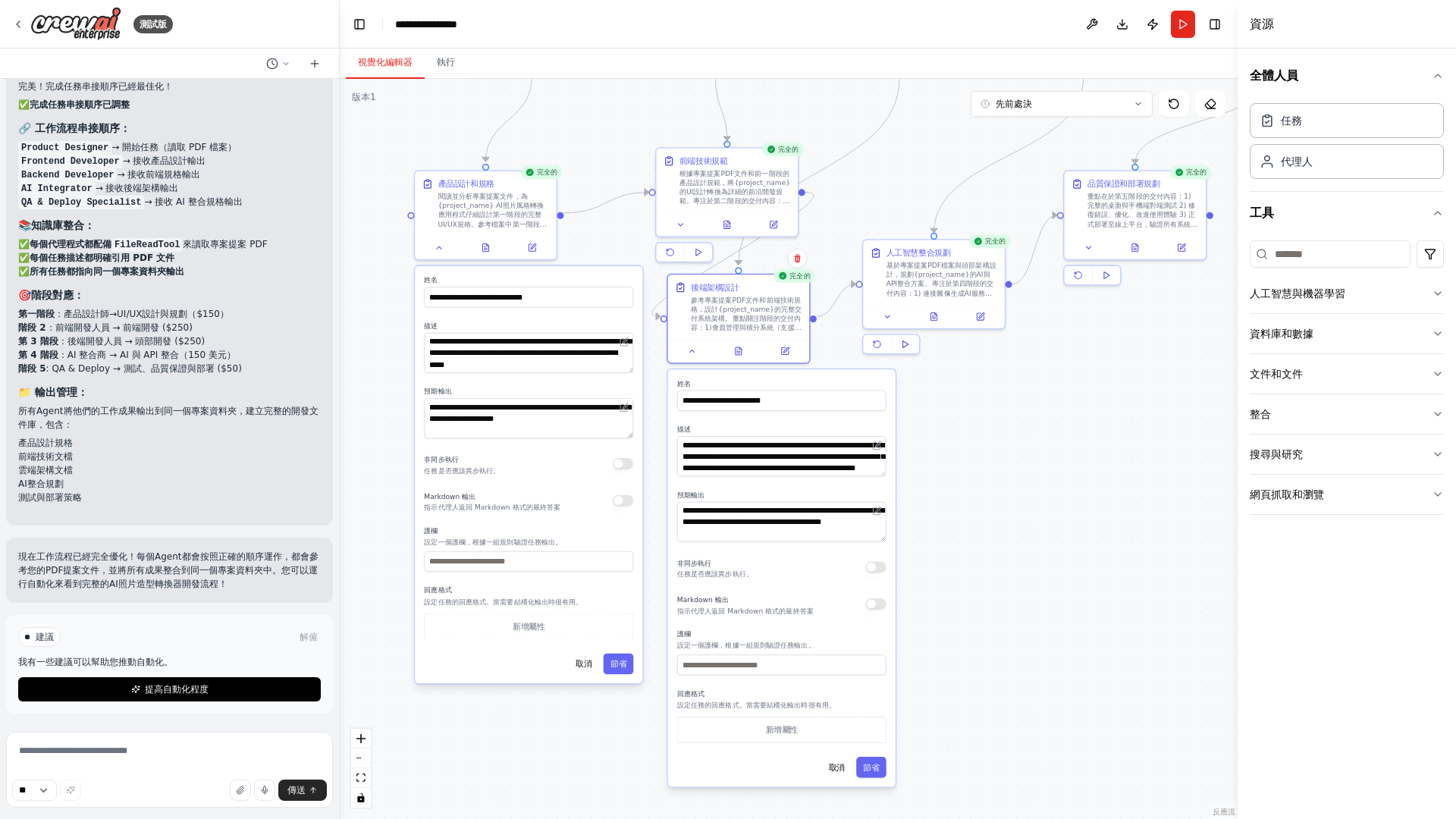
drag, startPoint x: 991, startPoint y: 552, endPoint x: 991, endPoint y: 577, distance: 25.0
click at [991, 577] on div ".deletable-edge-delete-btn { width: 20px; height: 20px; border: 0px solid #ffff…" at bounding box center [789, 449] width 898 height 740
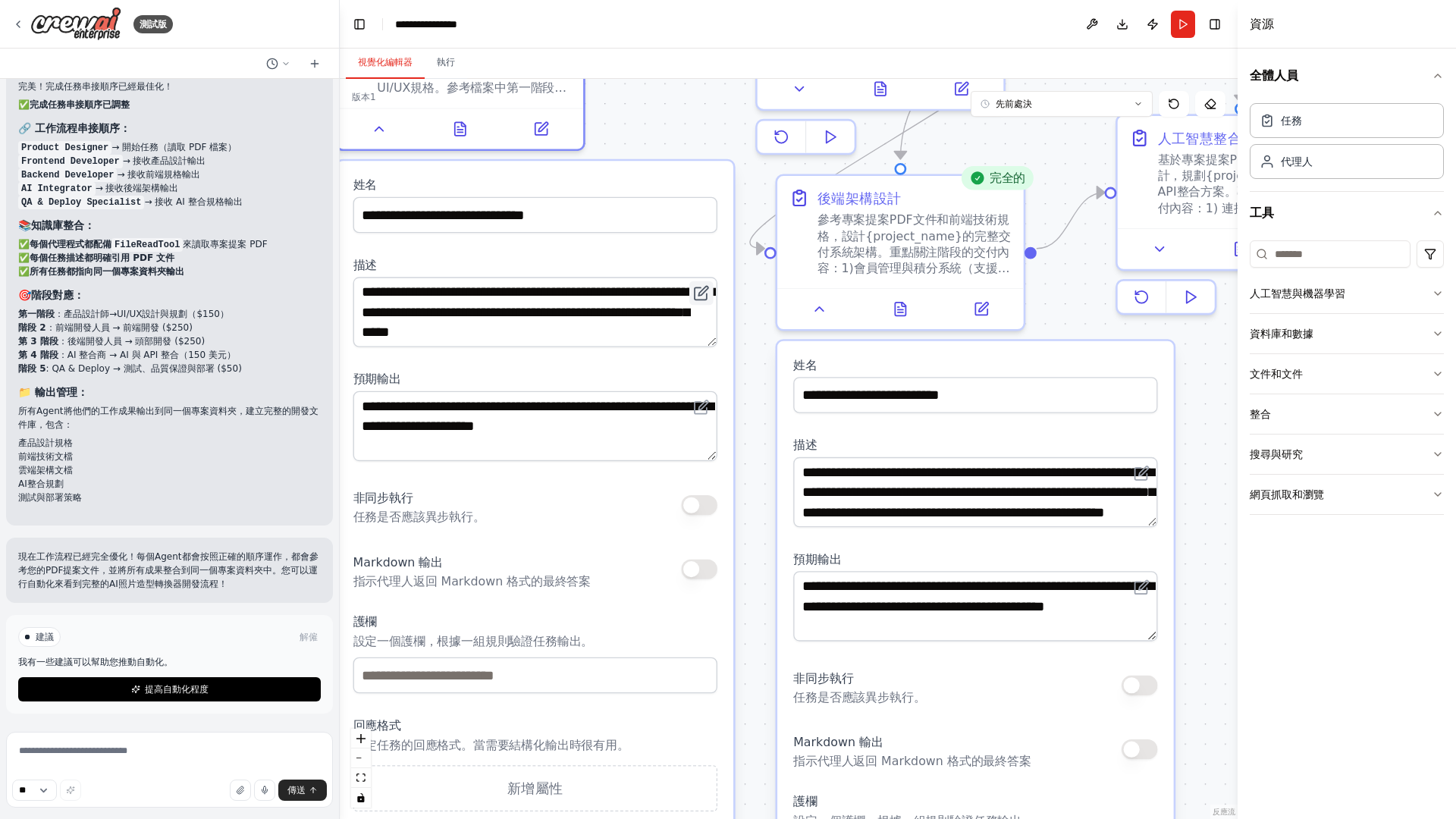
click at [712, 304] on button at bounding box center [701, 293] width 24 height 24
click at [706, 296] on icon at bounding box center [700, 293] width 12 height 12
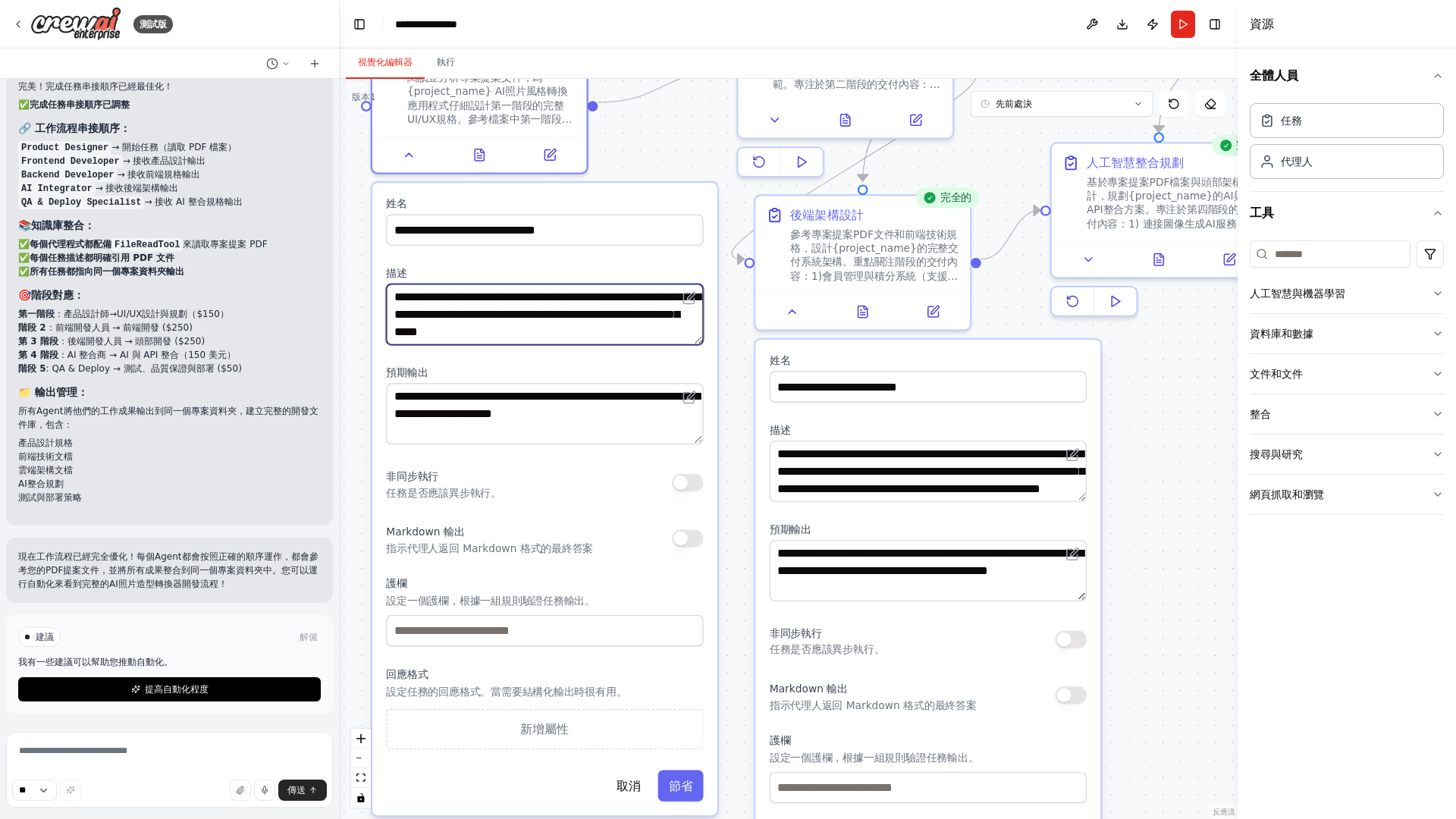
scroll to position [0, 0]
drag, startPoint x: 614, startPoint y: 316, endPoint x: 618, endPoint y: 263, distance: 53.2
click at [618, 263] on div "**********" at bounding box center [545, 499] width 345 height 632
click at [561, 312] on textarea "**********" at bounding box center [544, 314] width 317 height 61
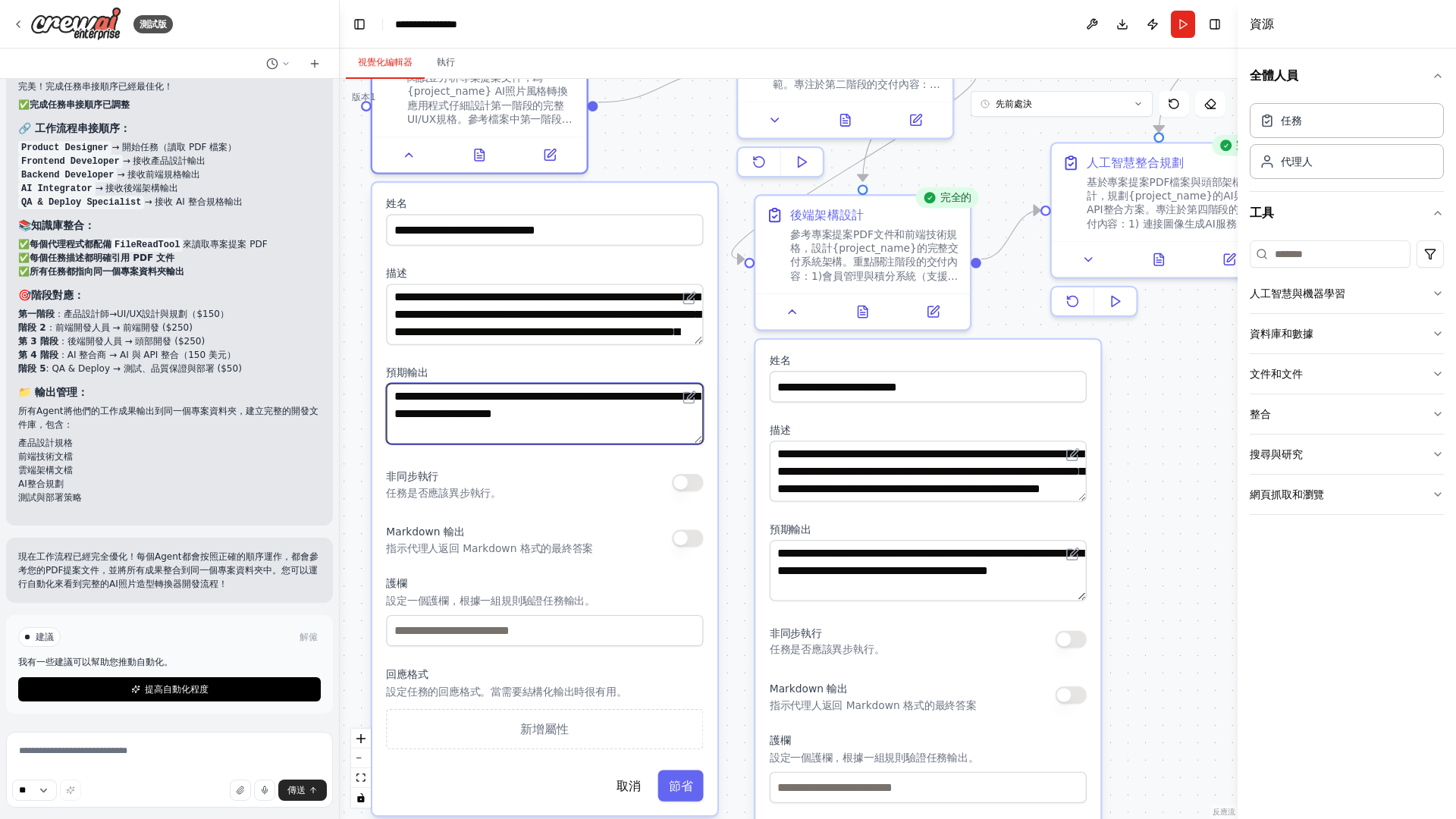
scroll to position [15, 0]
drag, startPoint x: 577, startPoint y: 407, endPoint x: 581, endPoint y: 496, distance: 89.1
click at [581, 496] on div "**********" at bounding box center [545, 499] width 345 height 632
click at [576, 433] on textarea "**********" at bounding box center [544, 414] width 317 height 61
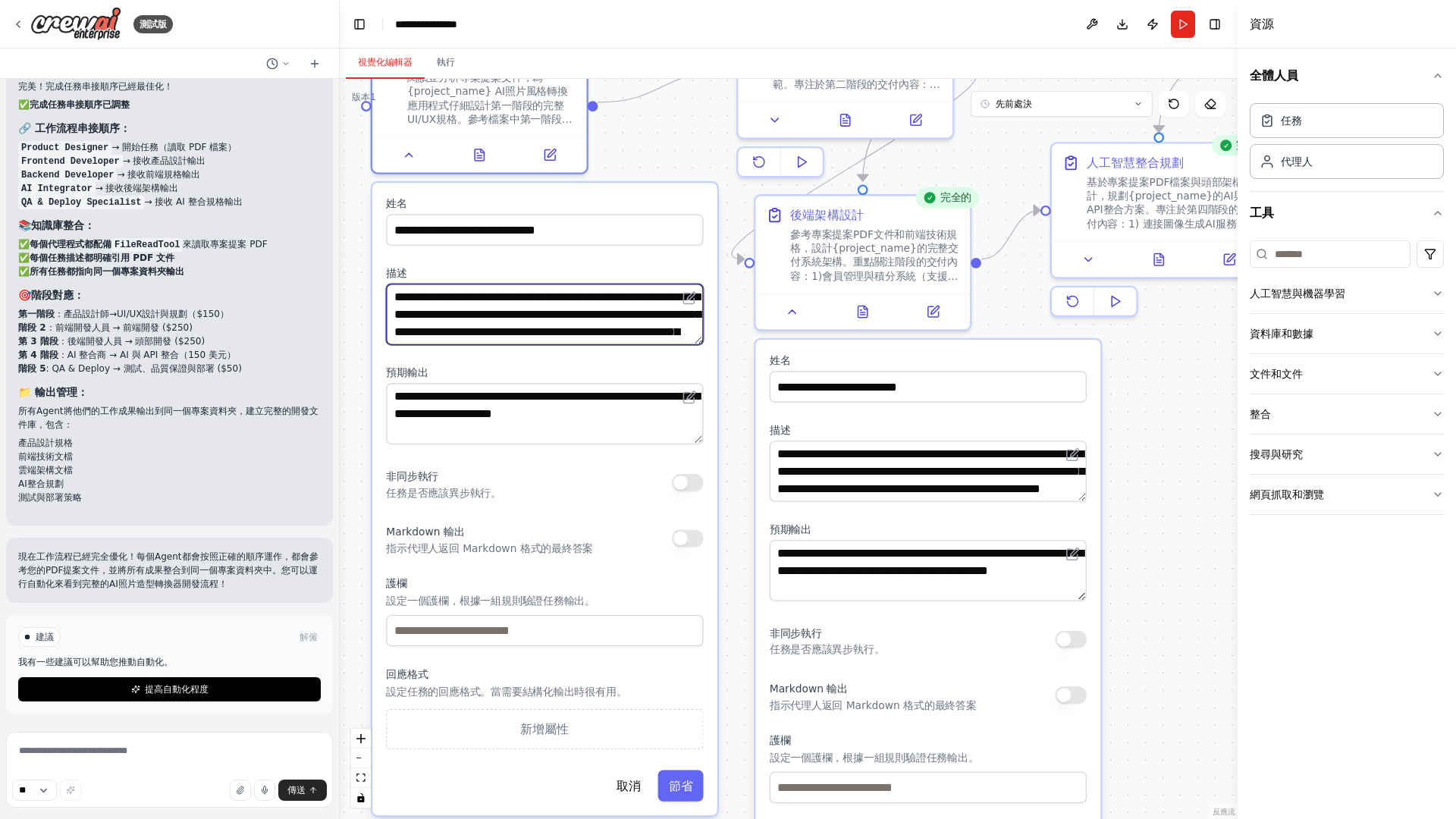
drag, startPoint x: 579, startPoint y: 328, endPoint x: 561, endPoint y: 303, distance: 30.8
click at [561, 303] on textarea "**********" at bounding box center [544, 314] width 317 height 61
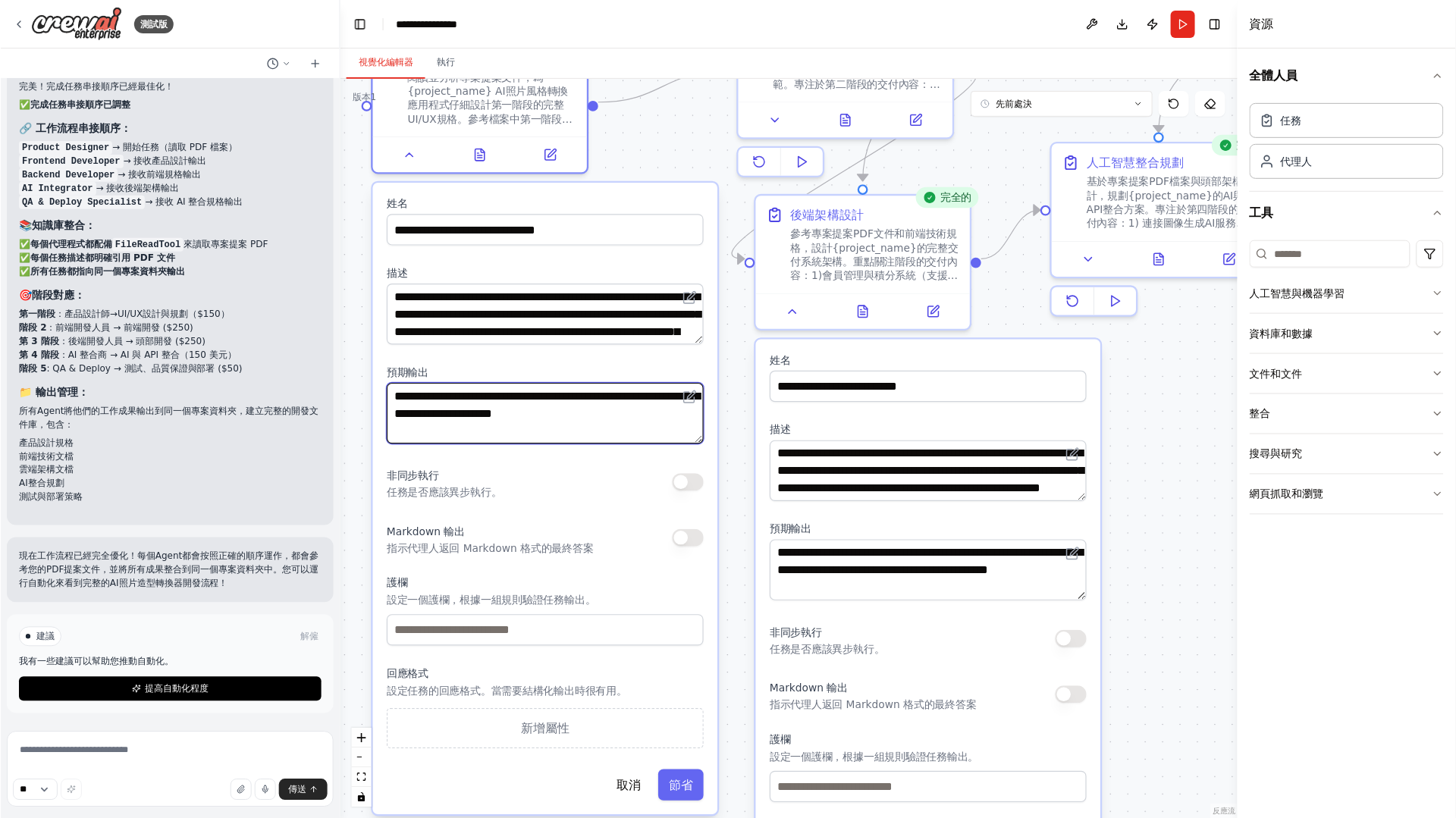
scroll to position [0, 0]
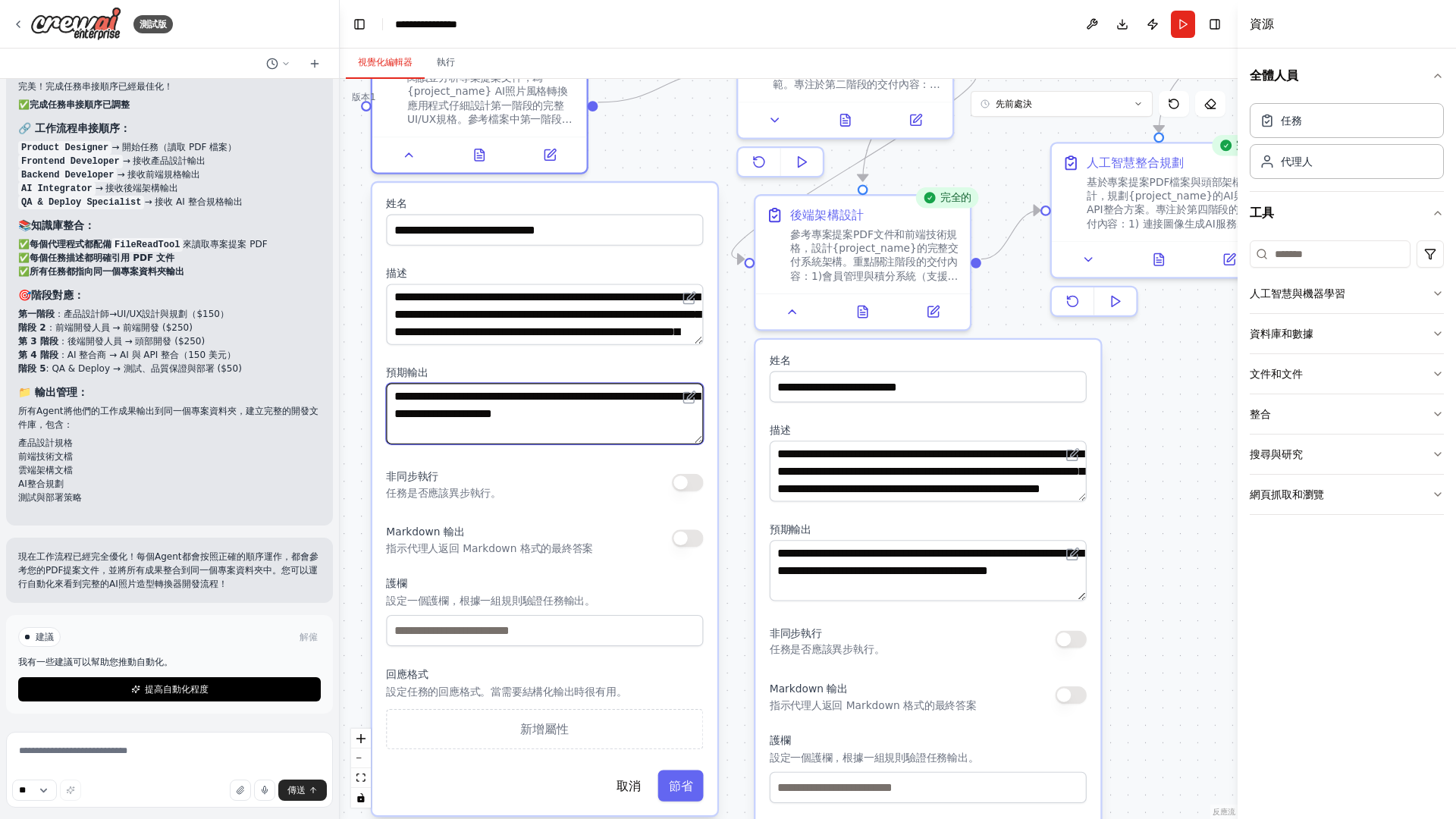
drag, startPoint x: 539, startPoint y: 425, endPoint x: 170, endPoint y: 279, distance: 396.8
click at [170, 279] on div "測試版 你好！我是 CrewAI 助理。你想建立什麼樣的自動化系統？ 建立5個基礎代理 產品設計師：頁面/流程/元件清單（對應PDF第1階段）。 Fronte…" at bounding box center [728, 410] width 1456 height 819
click at [524, 369] on label "預期輸出" at bounding box center [544, 372] width 317 height 14
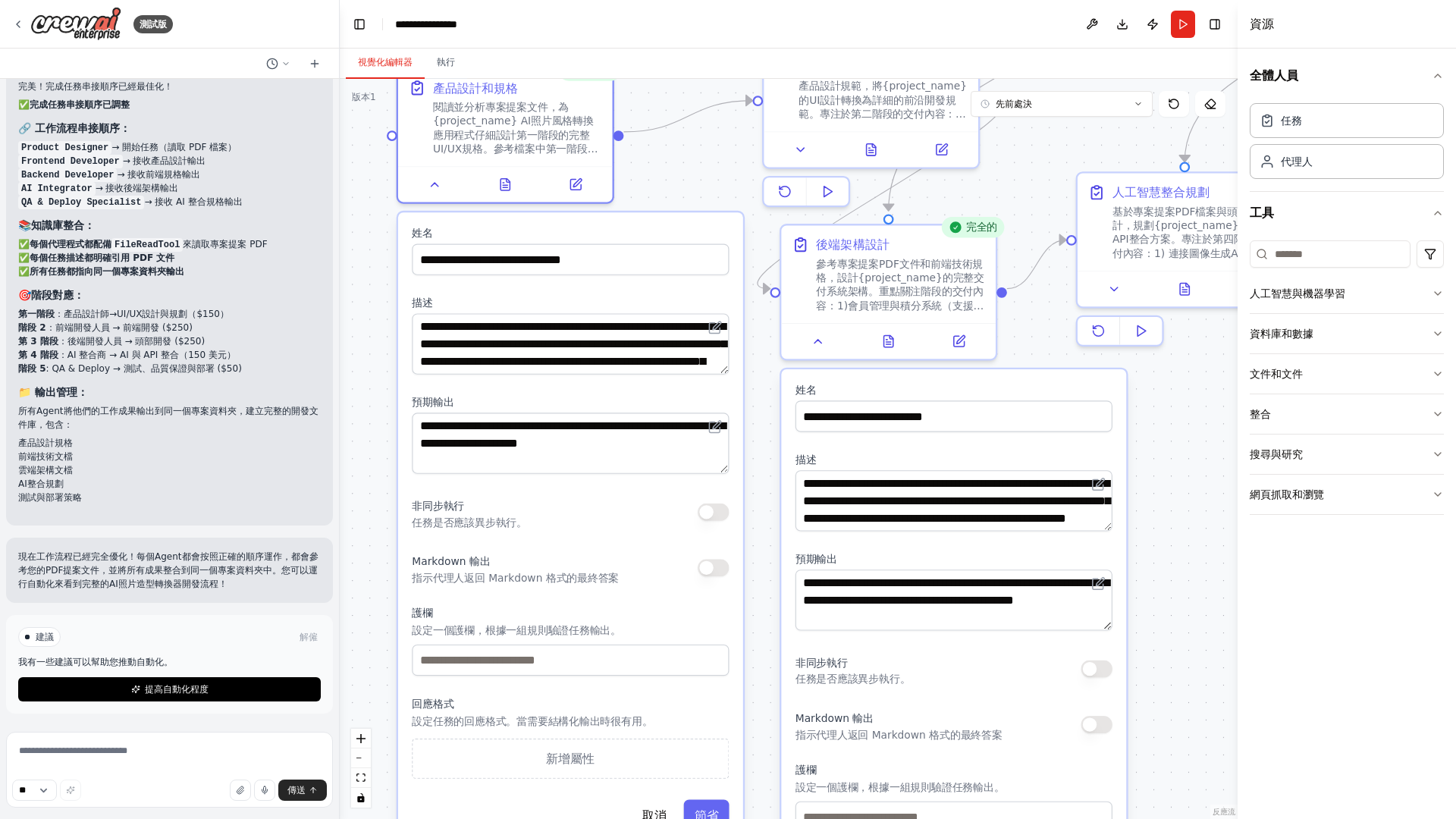
drag, startPoint x: 1159, startPoint y: 555, endPoint x: 1185, endPoint y: 585, distance: 39.7
click at [1185, 585] on div ".deletable-edge-delete-btn { width: 20px; height: 20px; border: 0px solid #ffff…" at bounding box center [789, 449] width 898 height 740
click at [581, 185] on icon at bounding box center [575, 181] width 14 height 14
click at [969, 337] on button at bounding box center [959, 338] width 60 height 21
click at [720, 392] on div "**********" at bounding box center [571, 528] width 345 height 632
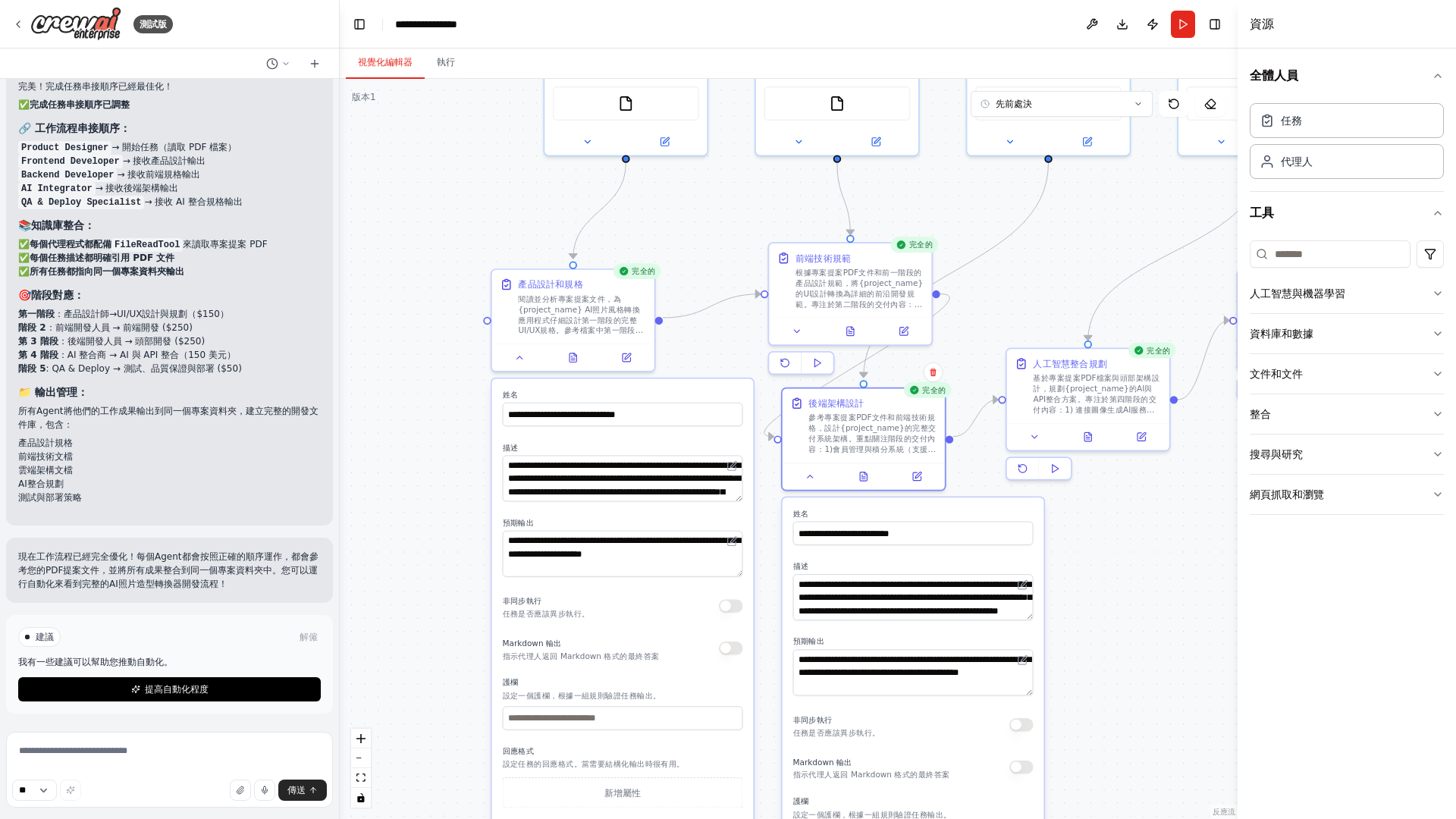
drag, startPoint x: 687, startPoint y: 215, endPoint x: 704, endPoint y: 338, distance: 124.2
click at [704, 338] on div ".deletable-edge-delete-btn { width: 20px; height: 20px; border: 0px solid #ffff…" at bounding box center [789, 449] width 898 height 740
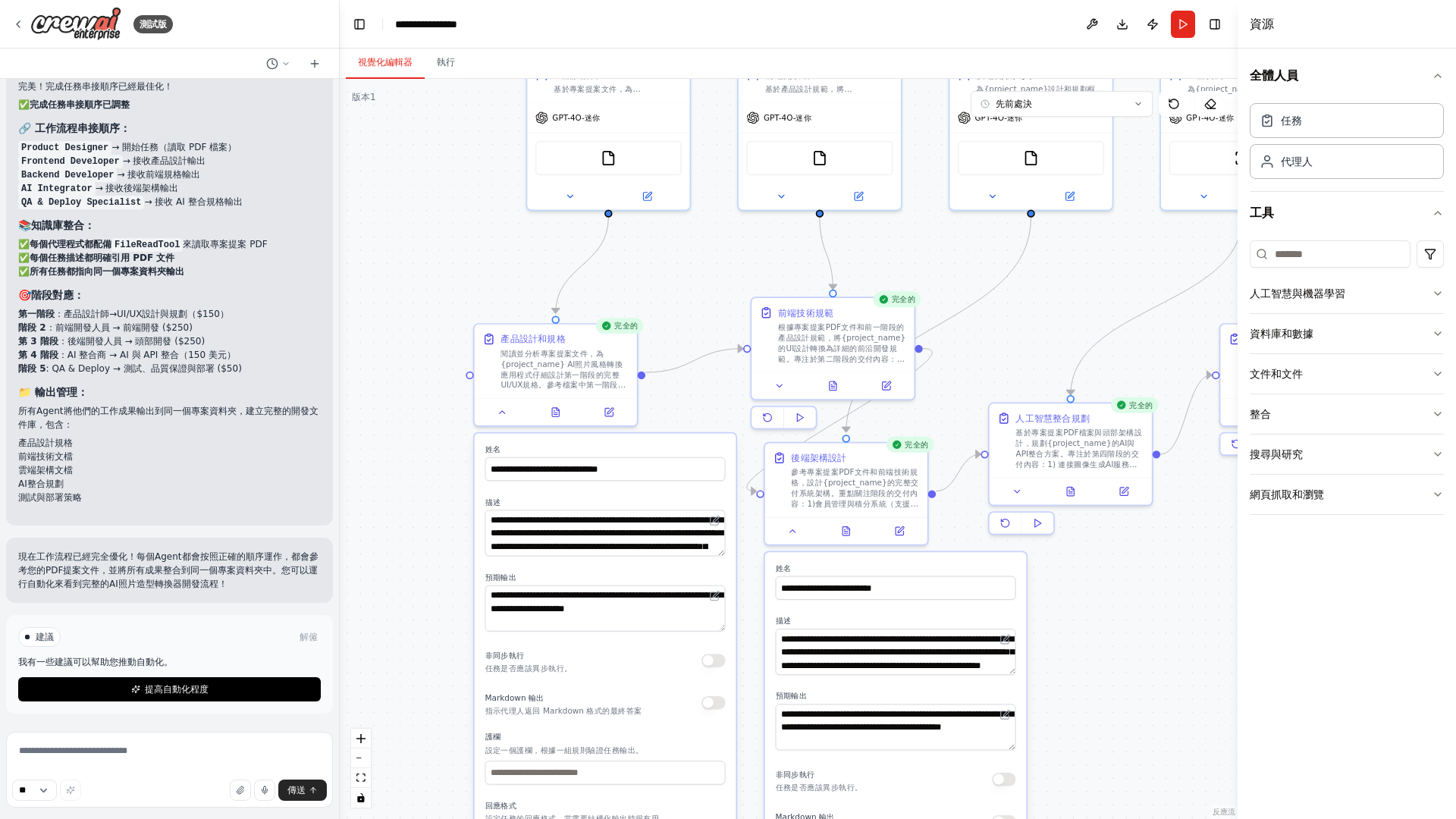
drag, startPoint x: 1107, startPoint y: 585, endPoint x: 1089, endPoint y: 639, distance: 56.9
click at [1089, 639] on div ".deletable-edge-delete-btn { width: 20px; height: 20px; border: 0px solid #ffff…" at bounding box center [789, 449] width 898 height 740
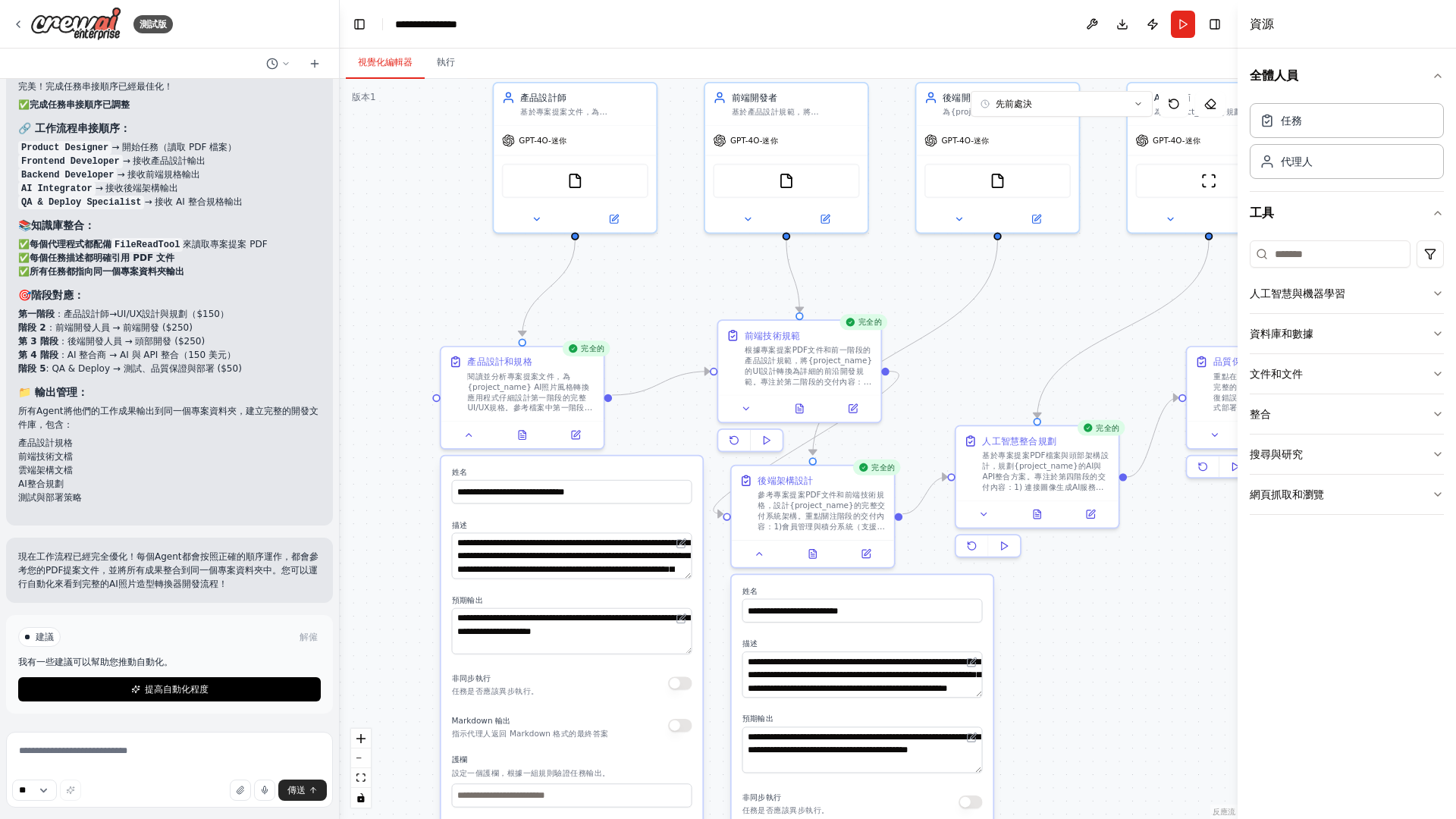
drag, startPoint x: 1099, startPoint y: 601, endPoint x: 1067, endPoint y: 621, distance: 37.7
click at [1067, 621] on div ".deletable-edge-delete-btn { width: 20px; height: 20px; border: 0px solid #ffff…" at bounding box center [789, 449] width 898 height 740
click at [862, 403] on button at bounding box center [853, 406] width 46 height 16
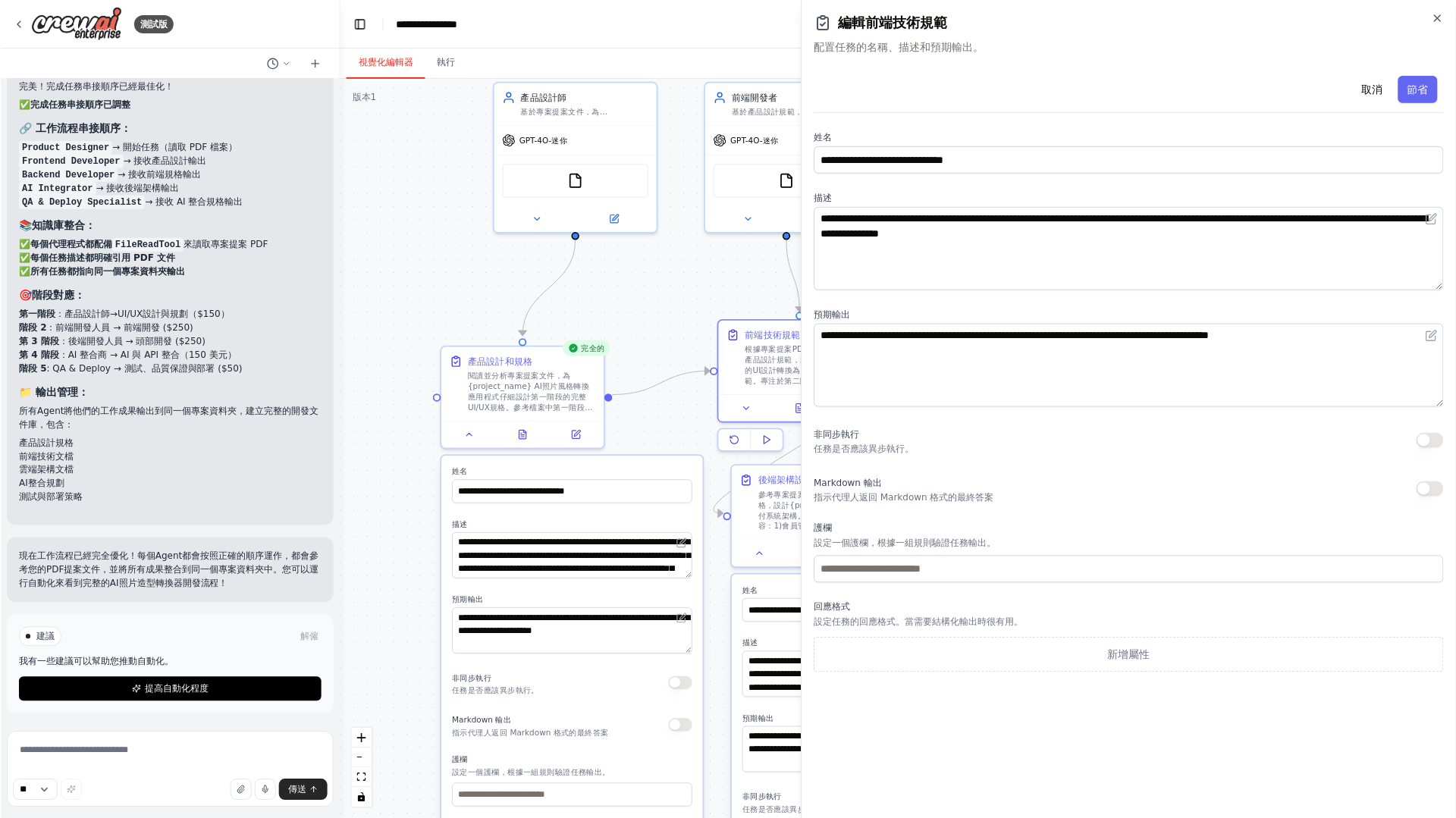
scroll to position [4945, 0]
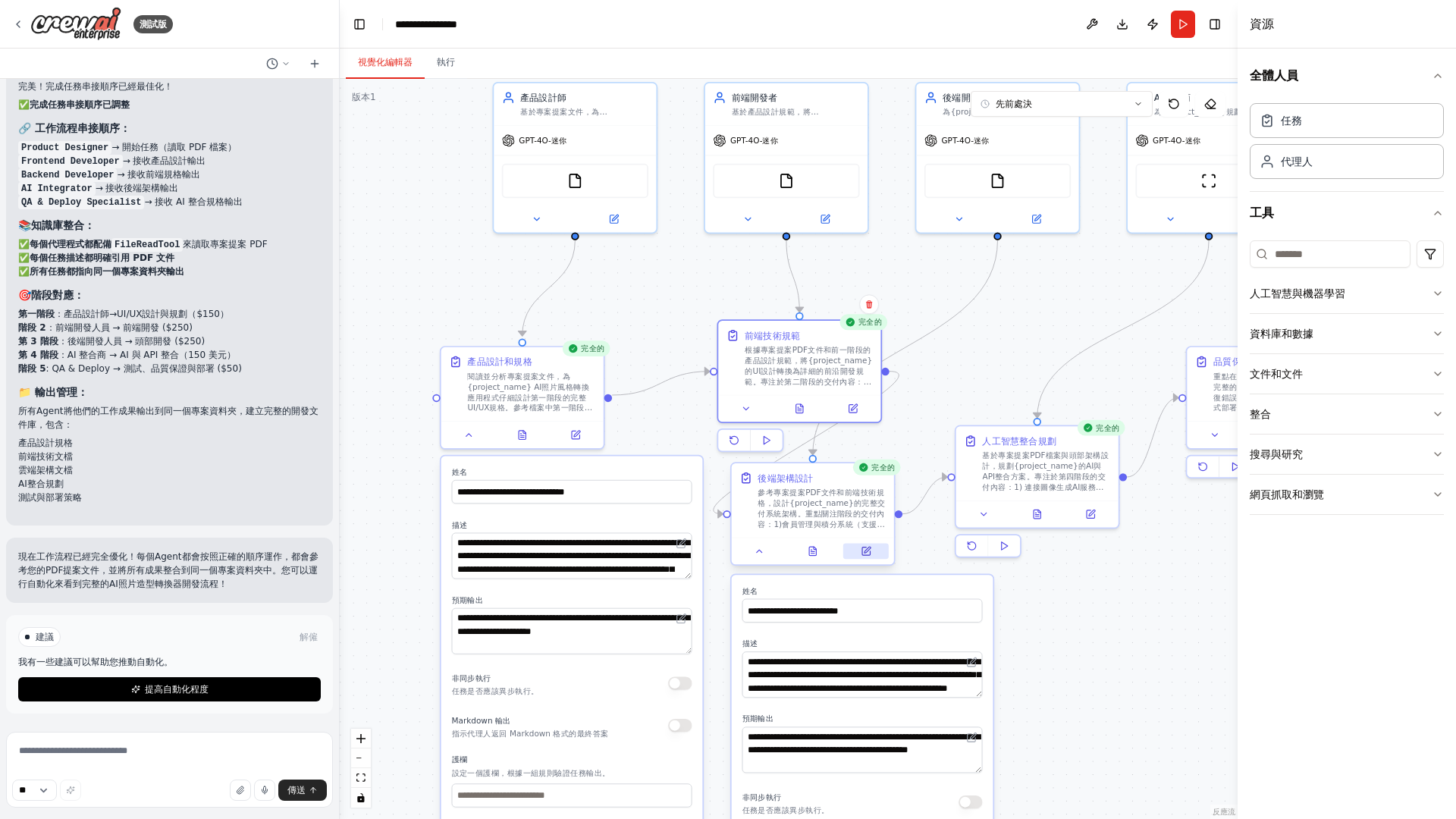
click at [873, 558] on button at bounding box center [866, 551] width 46 height 16
click at [1095, 504] on button at bounding box center [1090, 511] width 46 height 16
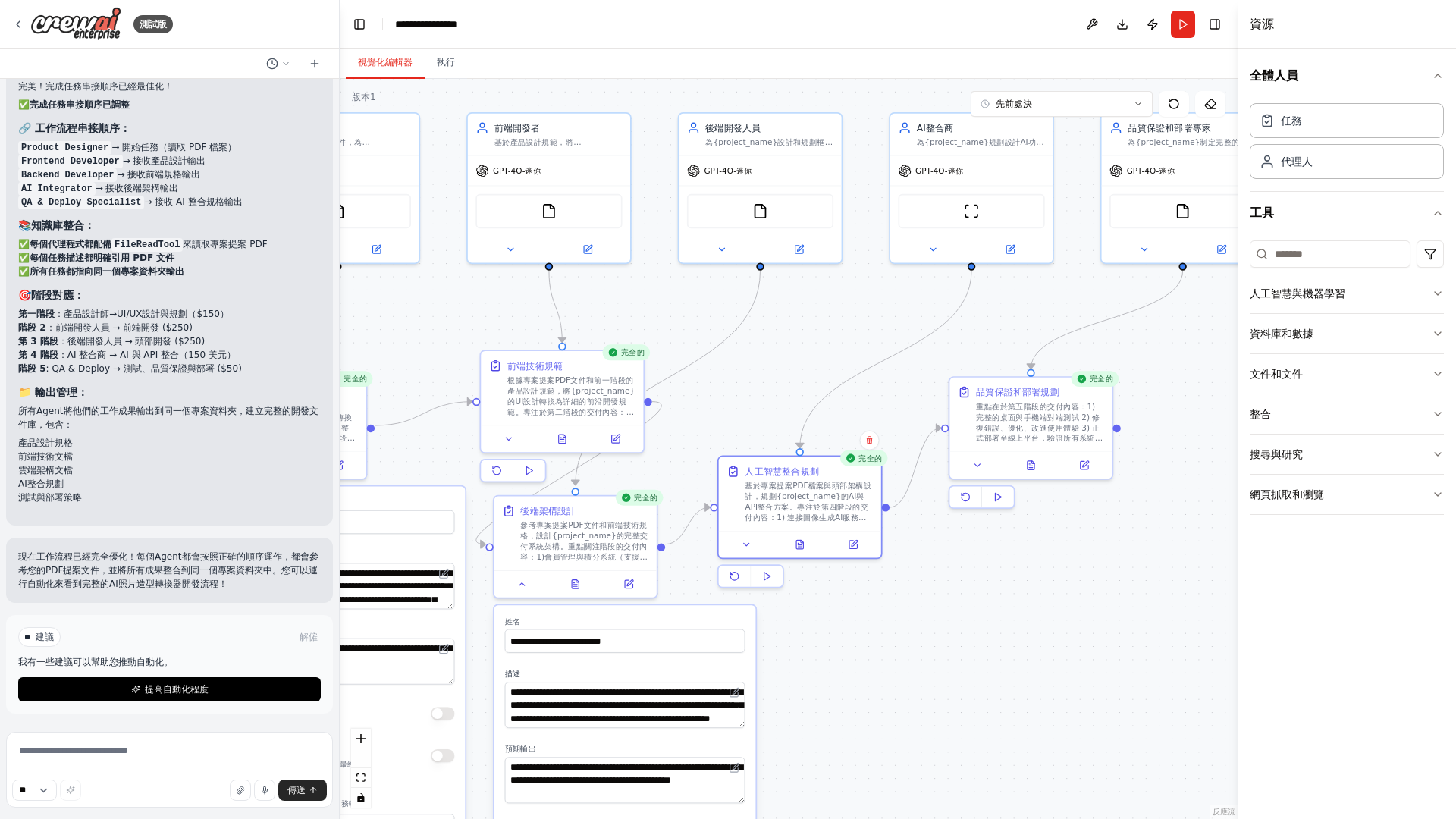
drag, startPoint x: 1125, startPoint y: 592, endPoint x: 854, endPoint y: 622, distance: 272.7
click at [854, 622] on div ".deletable-edge-delete-btn { width: 20px; height: 20px; border: 0px solid #ffff…" at bounding box center [789, 449] width 898 height 740
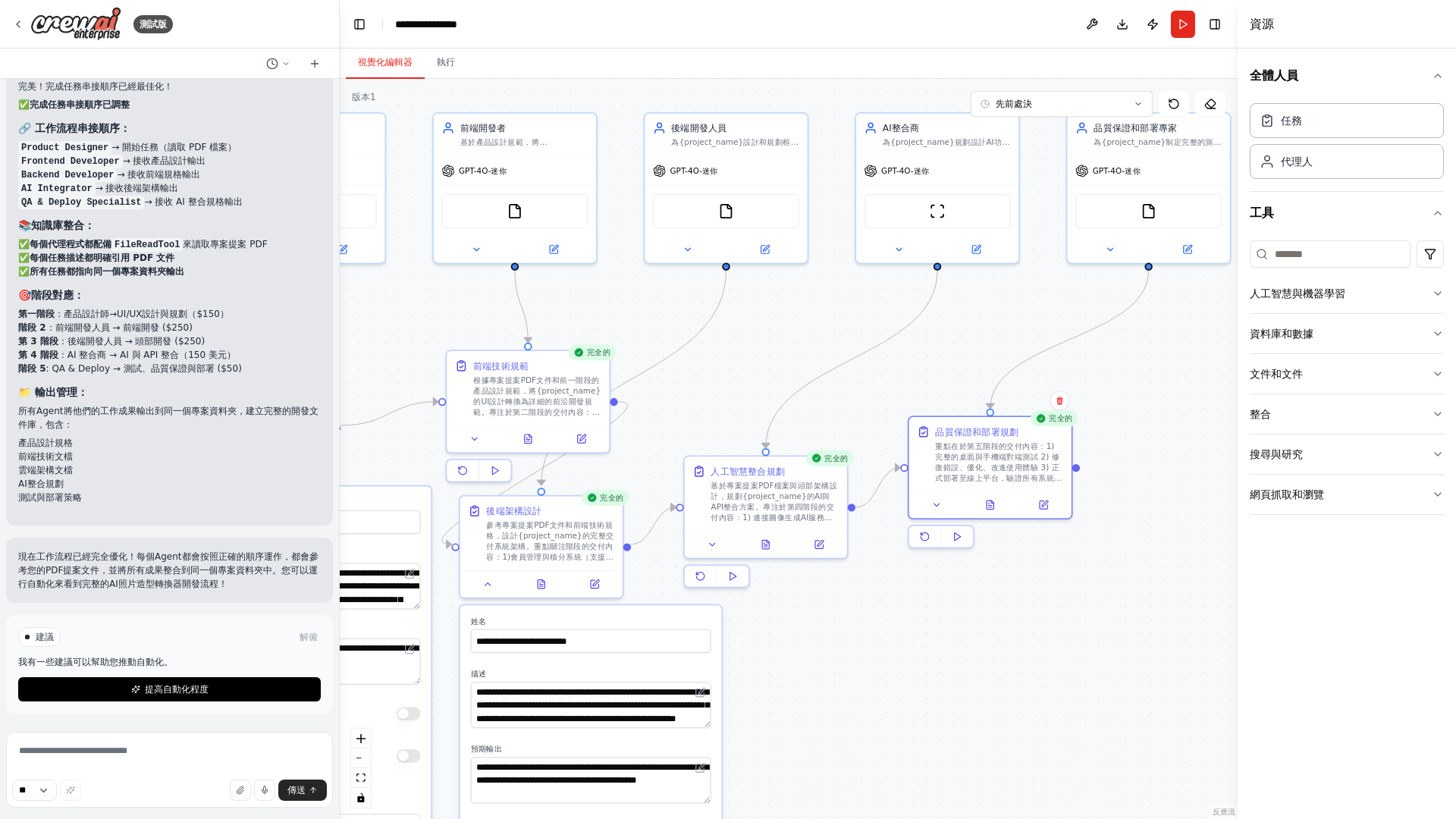
drag, startPoint x: 1056, startPoint y: 552, endPoint x: 1070, endPoint y: 538, distance: 19.8
click at [1070, 538] on div "完全的 品質保證和部署規劃 重點在於第五階段的交付內容：1) 完整的桌面與手機端對端測試 2) 修復錯誤、優化、改進使用體驗 3) 正式部署至線上平台，驗證所…" at bounding box center [990, 484] width 165 height 138
click at [1047, 495] on button at bounding box center [1043, 490] width 46 height 16
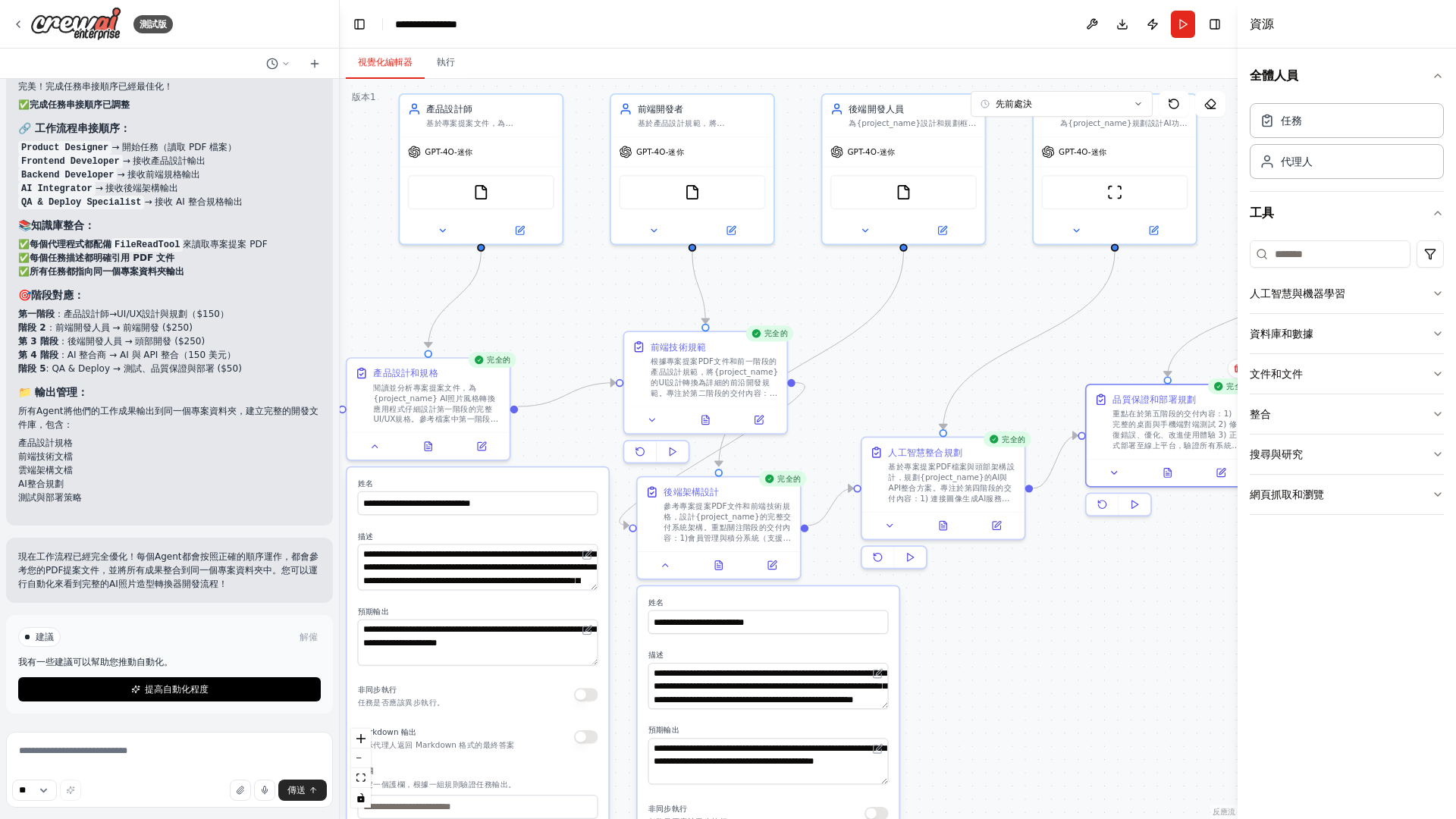
drag, startPoint x: 916, startPoint y: 650, endPoint x: 1102, endPoint y: 630, distance: 187.1
click at [1102, 630] on div ".deletable-edge-delete-btn { width: 20px; height: 20px; border: 0px solid #ffff…" at bounding box center [789, 449] width 898 height 740
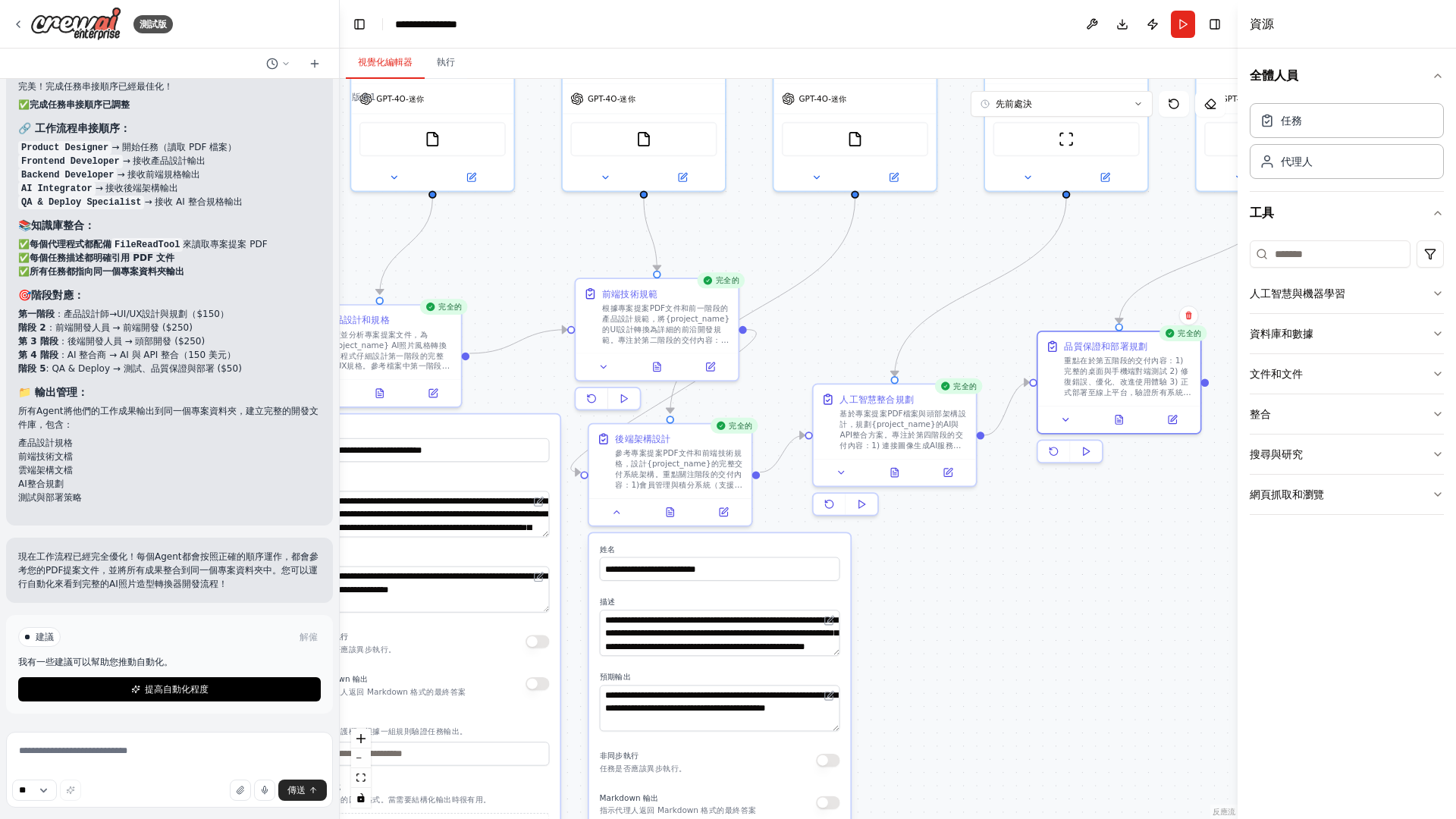
drag, startPoint x: 1055, startPoint y: 658, endPoint x: 1050, endPoint y: 609, distance: 49.3
click at [1050, 609] on div ".deletable-edge-delete-btn { width: 20px; height: 20px; border: 0px solid #ffff…" at bounding box center [789, 449] width 898 height 740
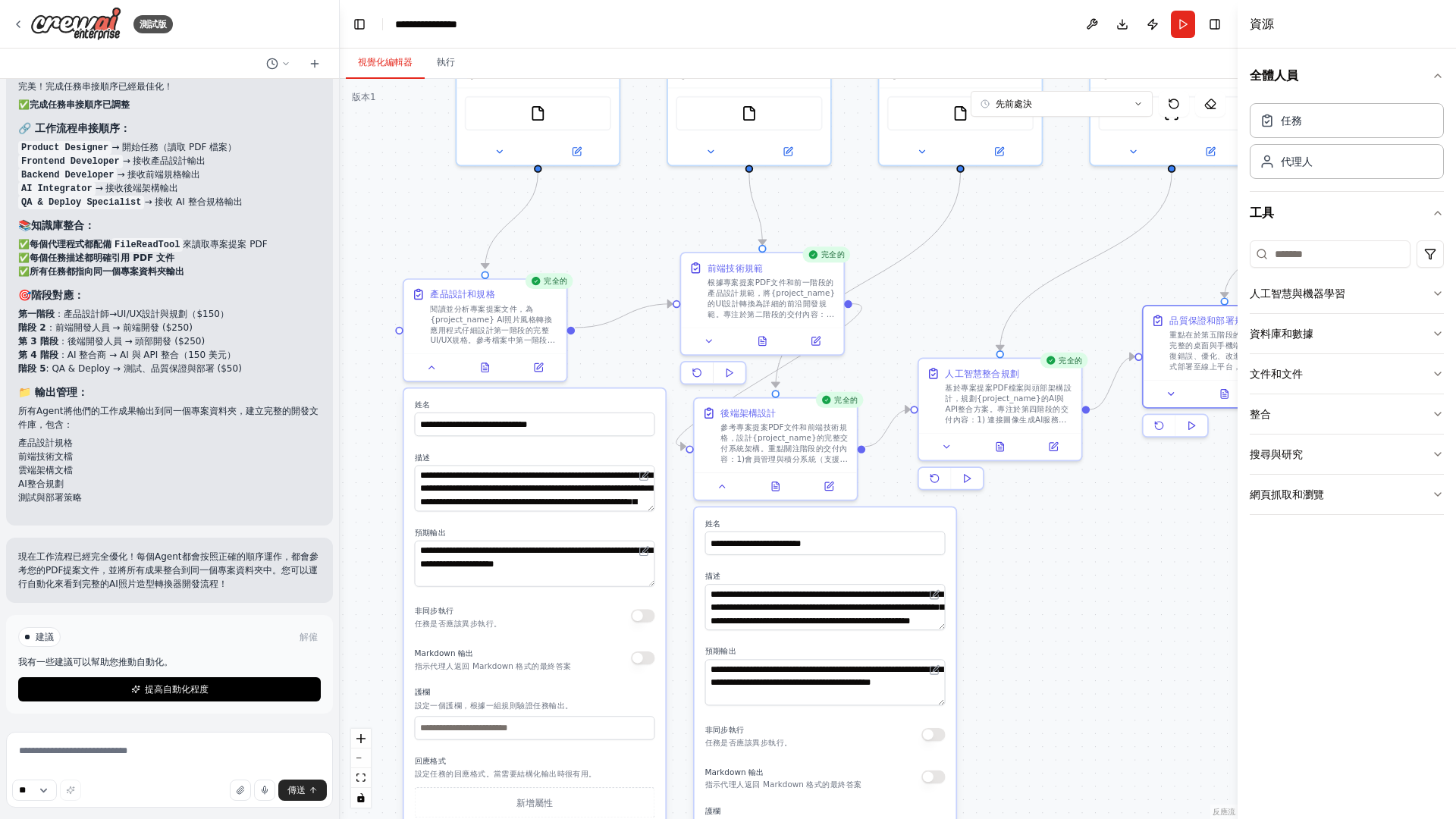
drag, startPoint x: 1026, startPoint y: 616, endPoint x: 1094, endPoint y: 565, distance: 85.0
click at [1094, 565] on div ".deletable-edge-delete-btn { width: 20px; height: 20px; border: 0px solid #ffff…" at bounding box center [789, 449] width 898 height 740
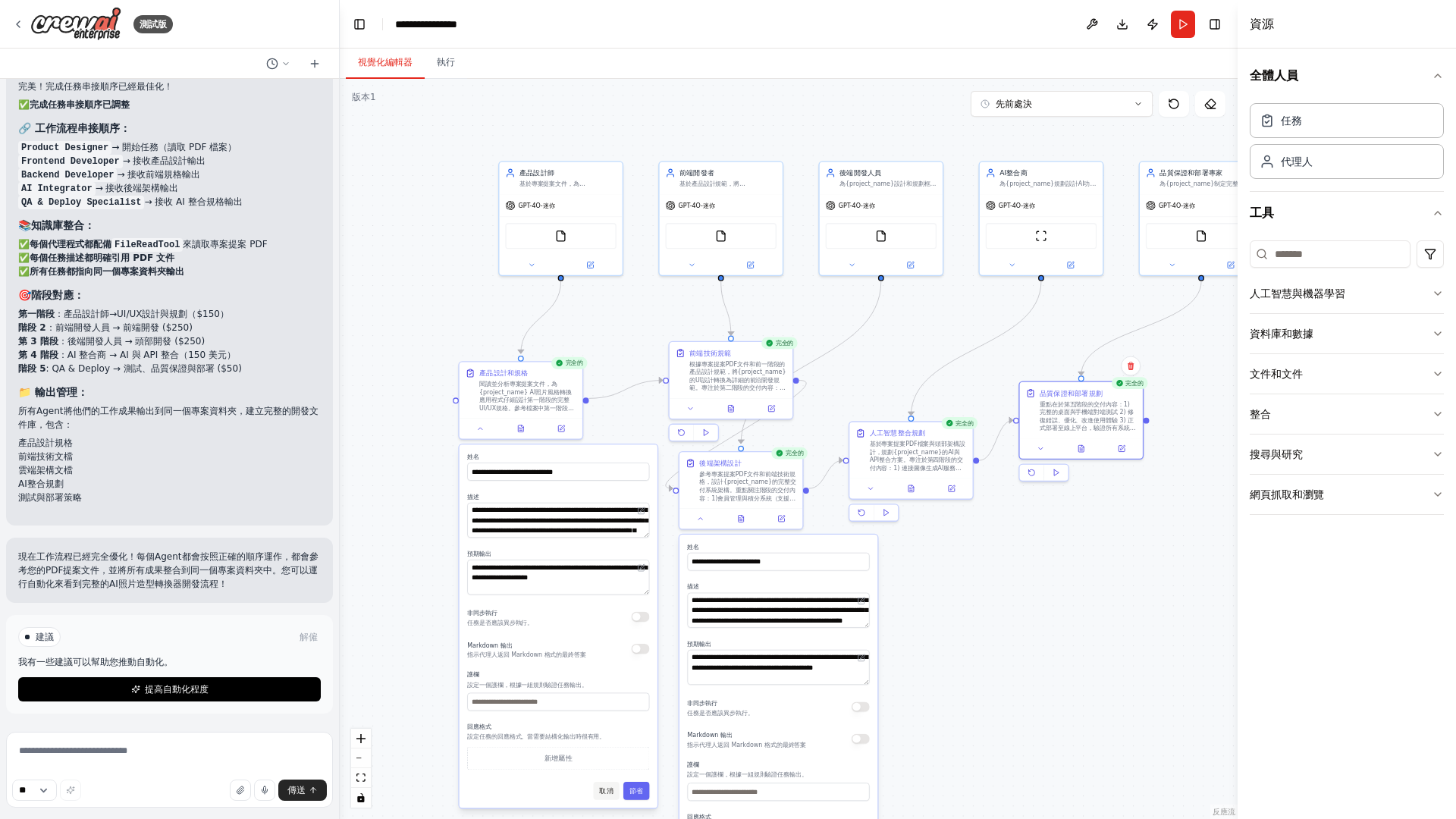
click at [613, 722] on font "取消" at bounding box center [606, 791] width 14 height 8
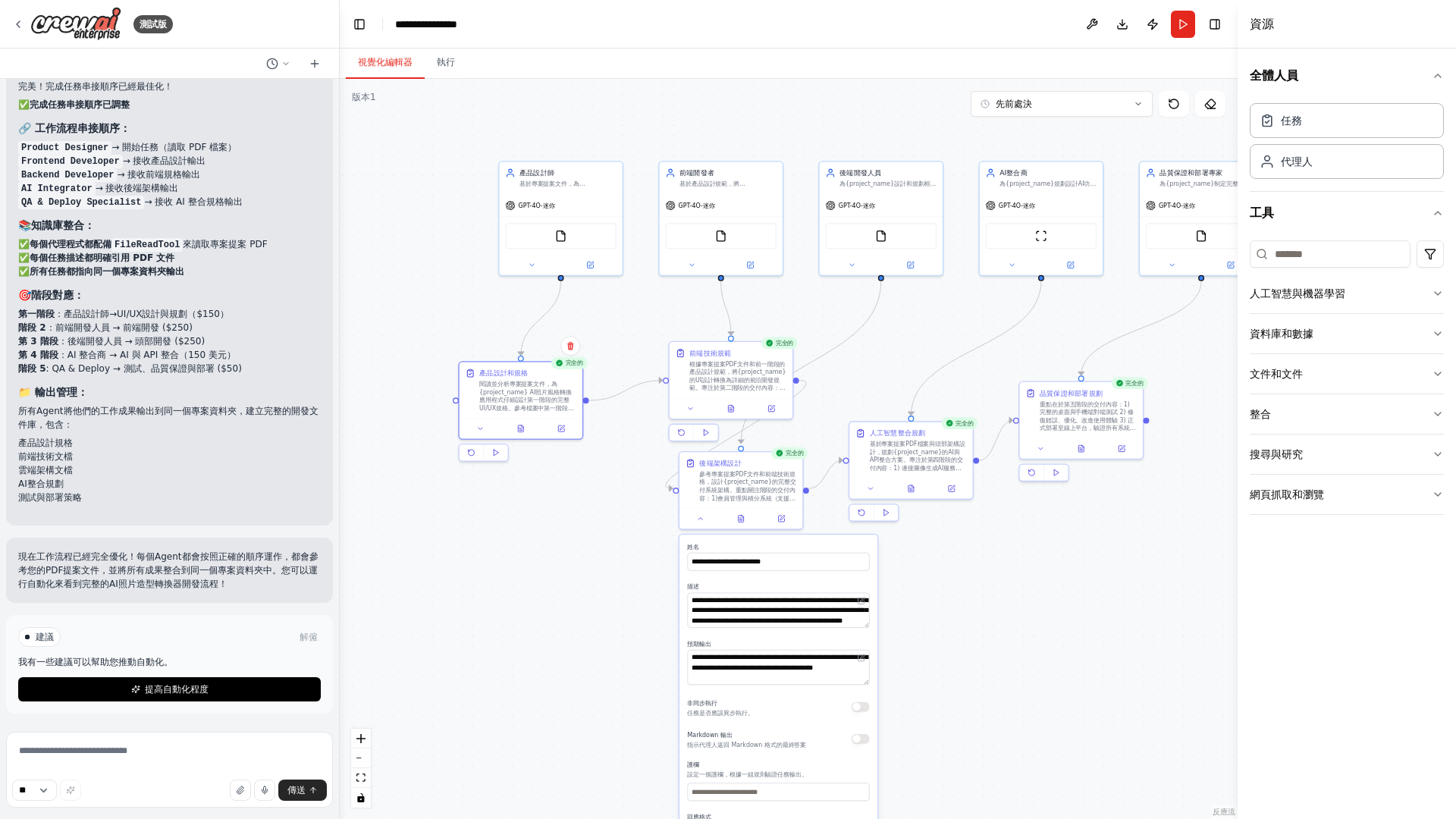
click at [958, 711] on div ".deletable-edge-delete-btn { width: 20px; height: 20px; border: 0px solid #ffff…" at bounding box center [789, 449] width 898 height 740
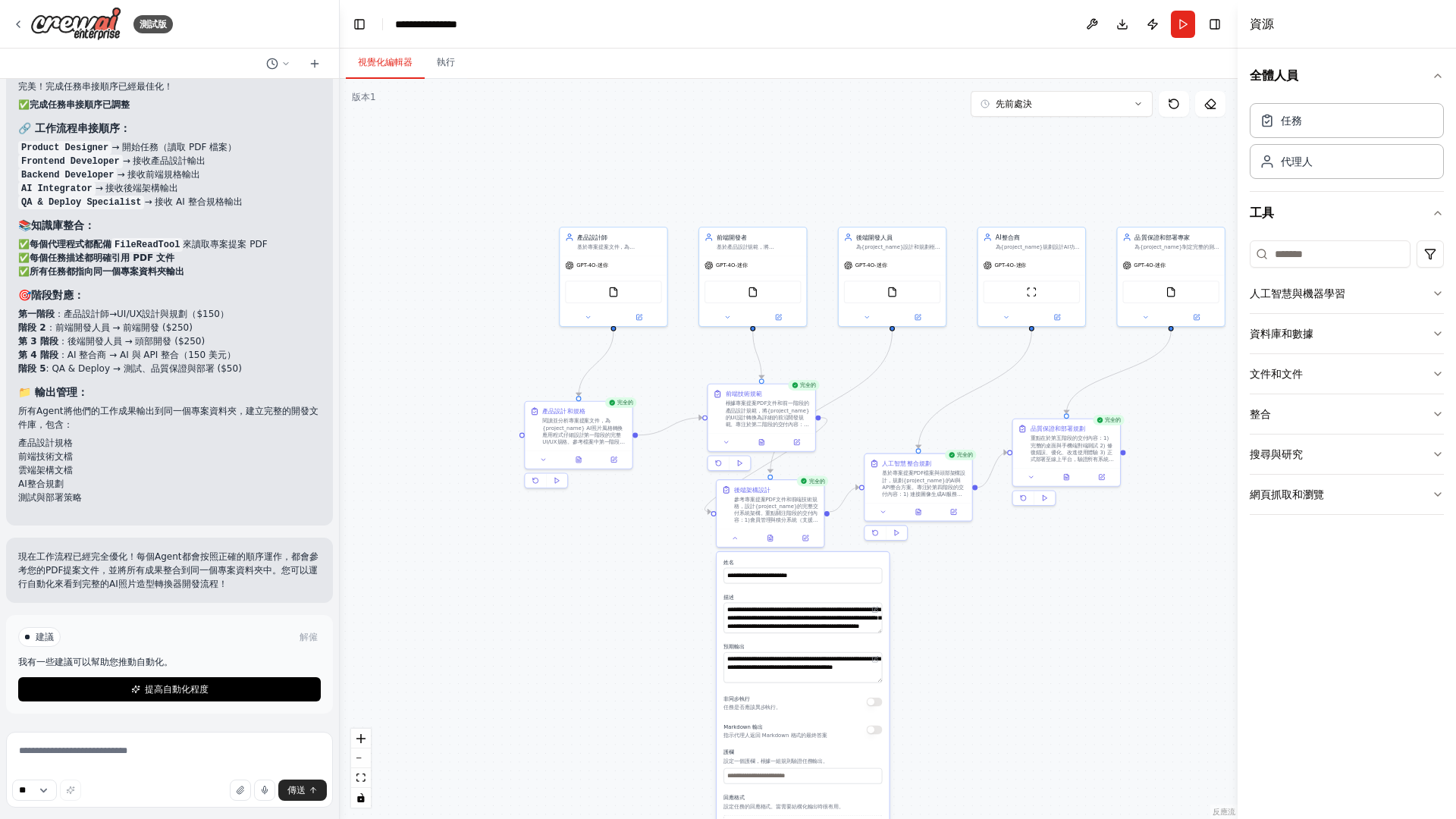
drag, startPoint x: 948, startPoint y: 706, endPoint x: 899, endPoint y: 505, distance: 206.9
click at [899, 505] on div ".deletable-edge-delete-btn { width: 20px; height: 20px; border: 0px solid #ffff…" at bounding box center [789, 449] width 898 height 740
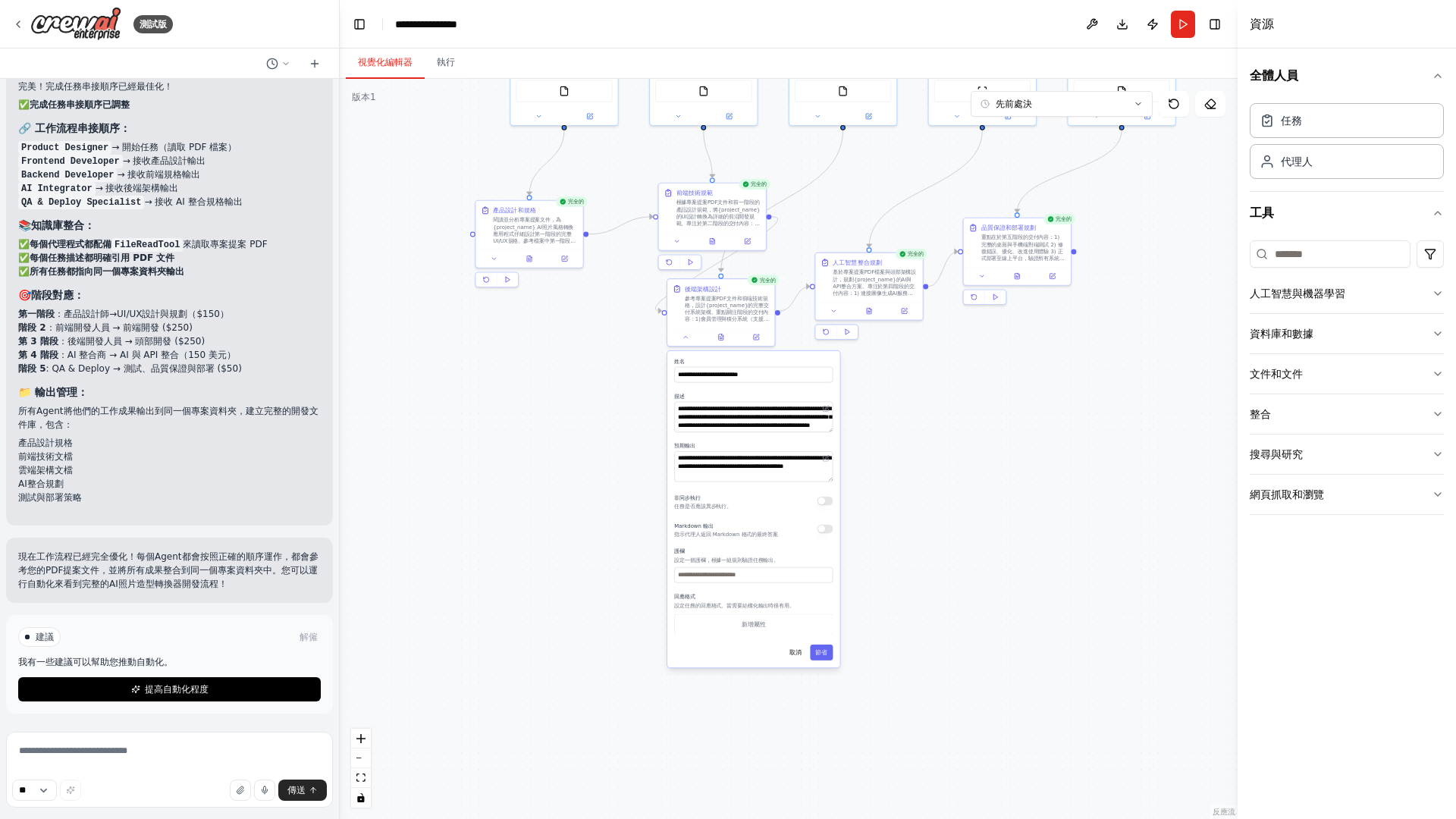
click at [797, 664] on div "**********" at bounding box center [753, 509] width 172 height 316
click at [797, 658] on button "取消" at bounding box center [795, 653] width 22 height 16
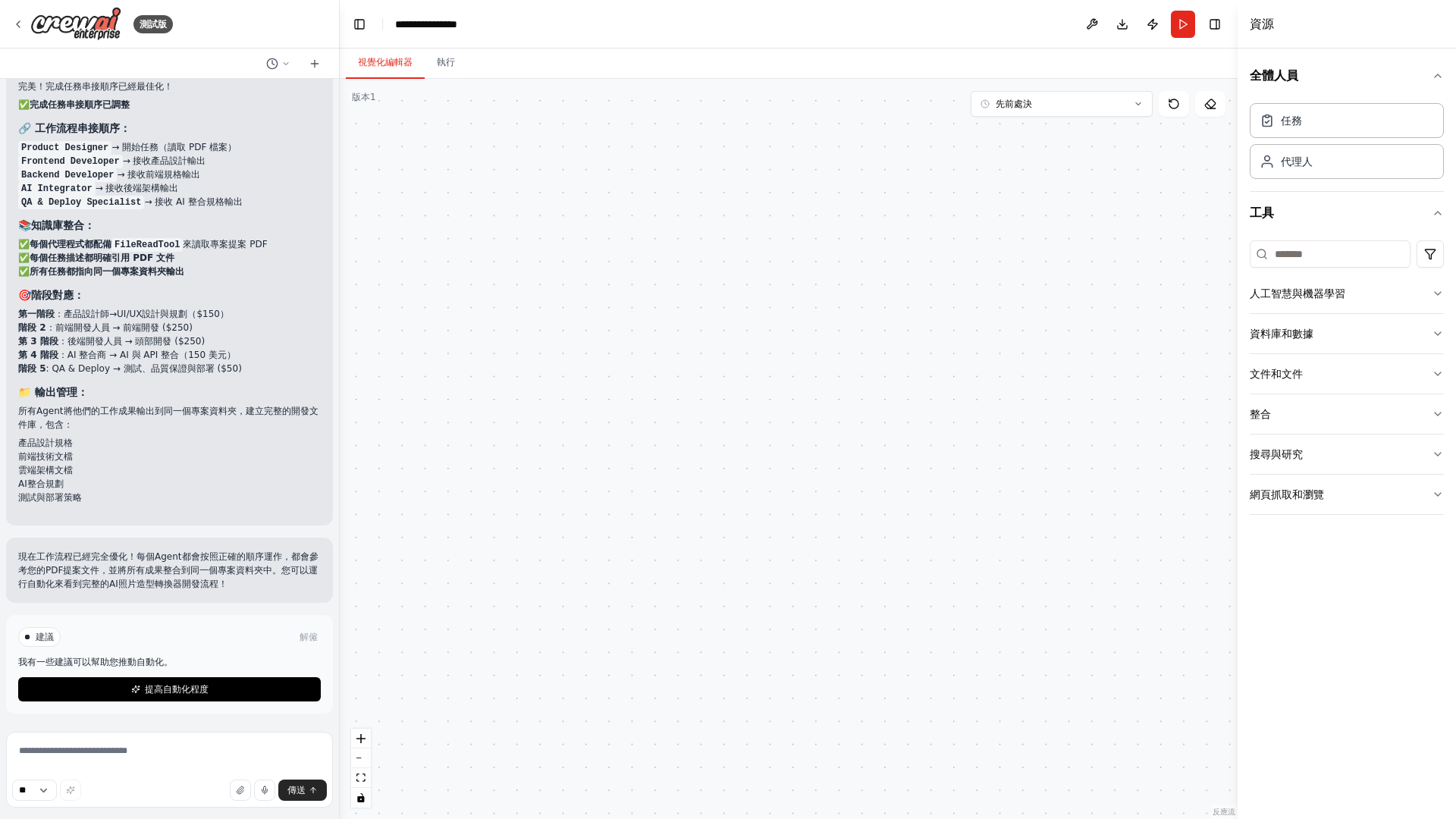
drag, startPoint x: 618, startPoint y: 491, endPoint x: 782, endPoint y: 650, distance: 228.4
click at [781, 660] on div ".deletable-edge-delete-btn { width: 20px; height: 20px; border: 0px solid #ffff…" at bounding box center [789, 449] width 898 height 740
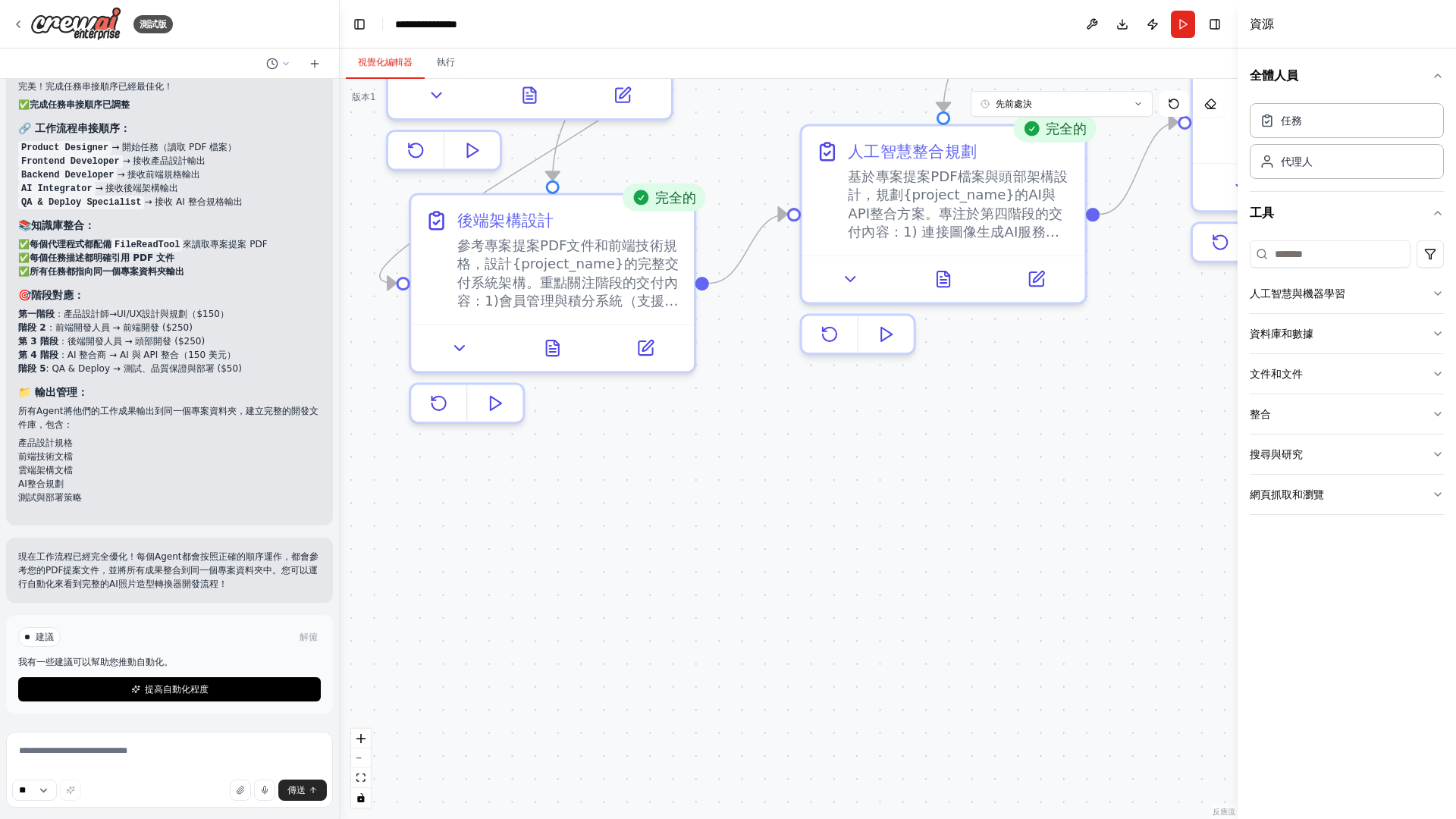
drag, startPoint x: 683, startPoint y: 496, endPoint x: 773, endPoint y: 747, distance: 266.6
click at [771, 722] on div ".deletable-edge-delete-btn { width: 20px; height: 20px; border: 0px solid #ffff…" at bounding box center [789, 449] width 898 height 740
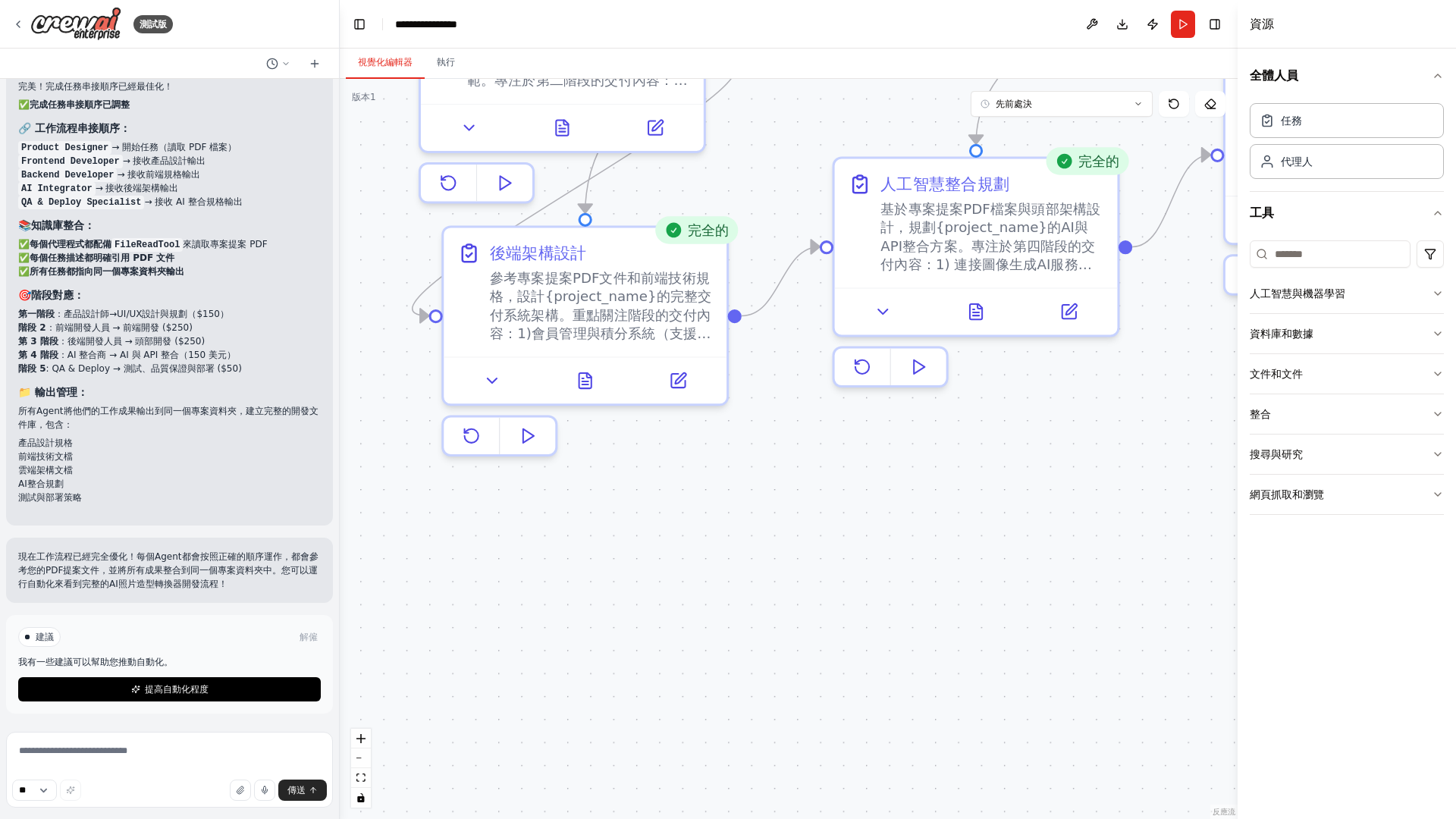
drag, startPoint x: 683, startPoint y: 600, endPoint x: 704, endPoint y: 635, distance: 40.8
click at [720, 634] on div ".deletable-edge-delete-btn { width: 20px; height: 20px; border: 0px solid #ffff…" at bounding box center [789, 449] width 898 height 740
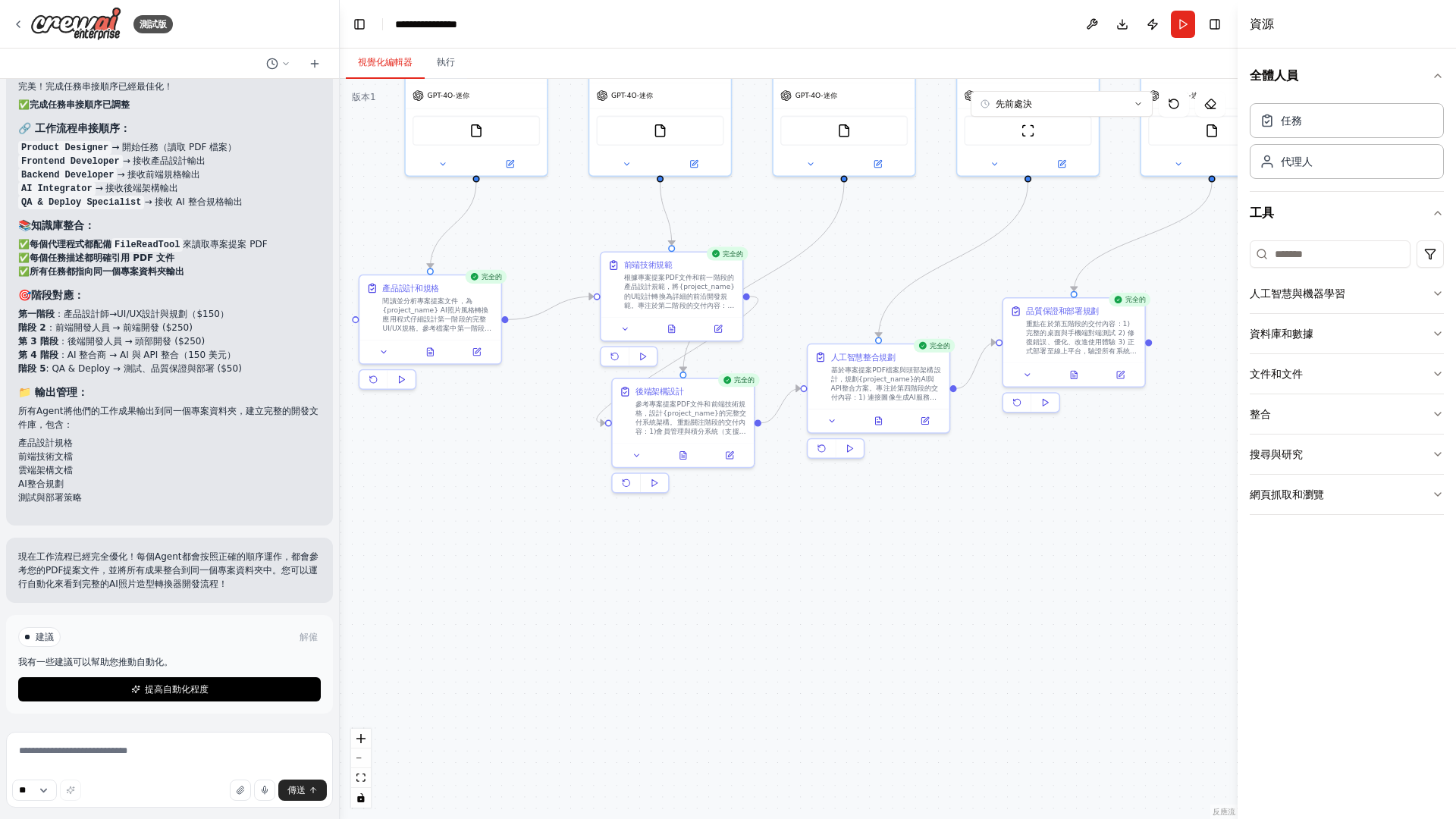
drag, startPoint x: 611, startPoint y: 556, endPoint x: 720, endPoint y: 618, distance: 125.4
click at [726, 621] on div ".deletable-edge-delete-btn { width: 20px; height: 20px; border: 0px solid #ffff…" at bounding box center [789, 449] width 898 height 740
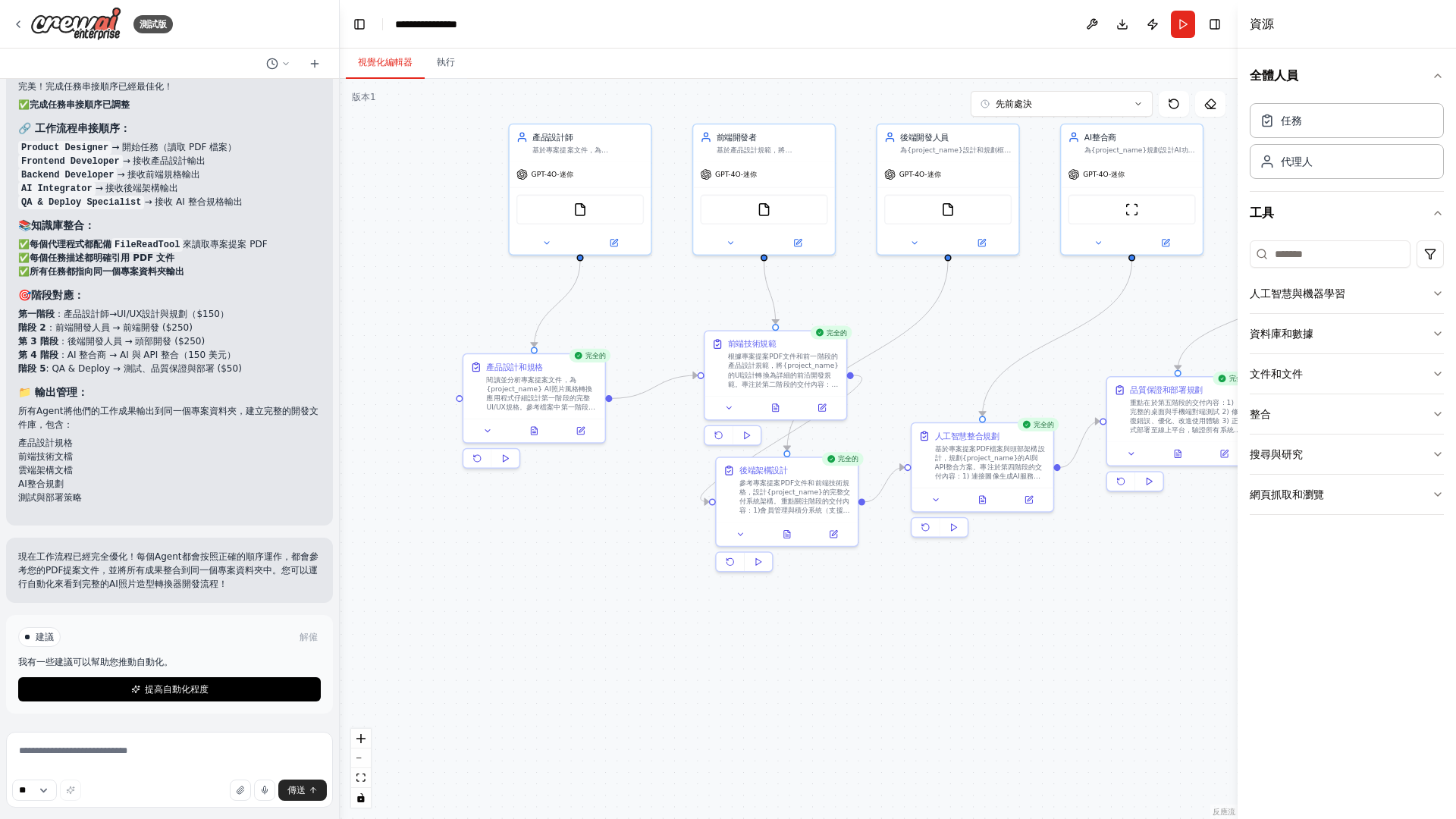
drag, startPoint x: 589, startPoint y: 515, endPoint x: 599, endPoint y: 589, distance: 74.7
click at [599, 589] on div ".deletable-edge-delete-btn { width: 20px; height: 20px; border: 0px solid #ffff…" at bounding box center [789, 449] width 898 height 740
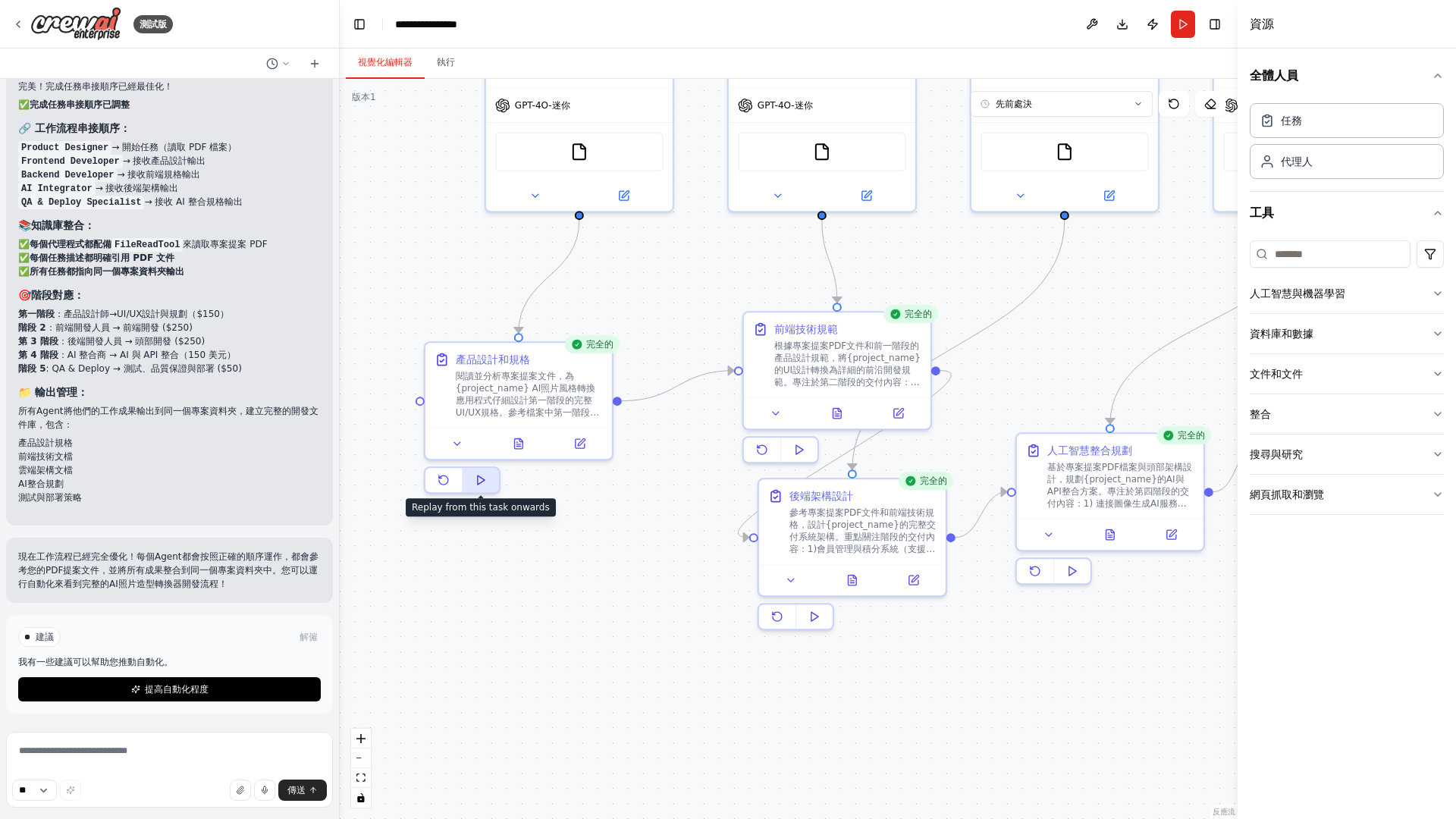
click at [483, 490] on button at bounding box center [480, 480] width 36 height 24
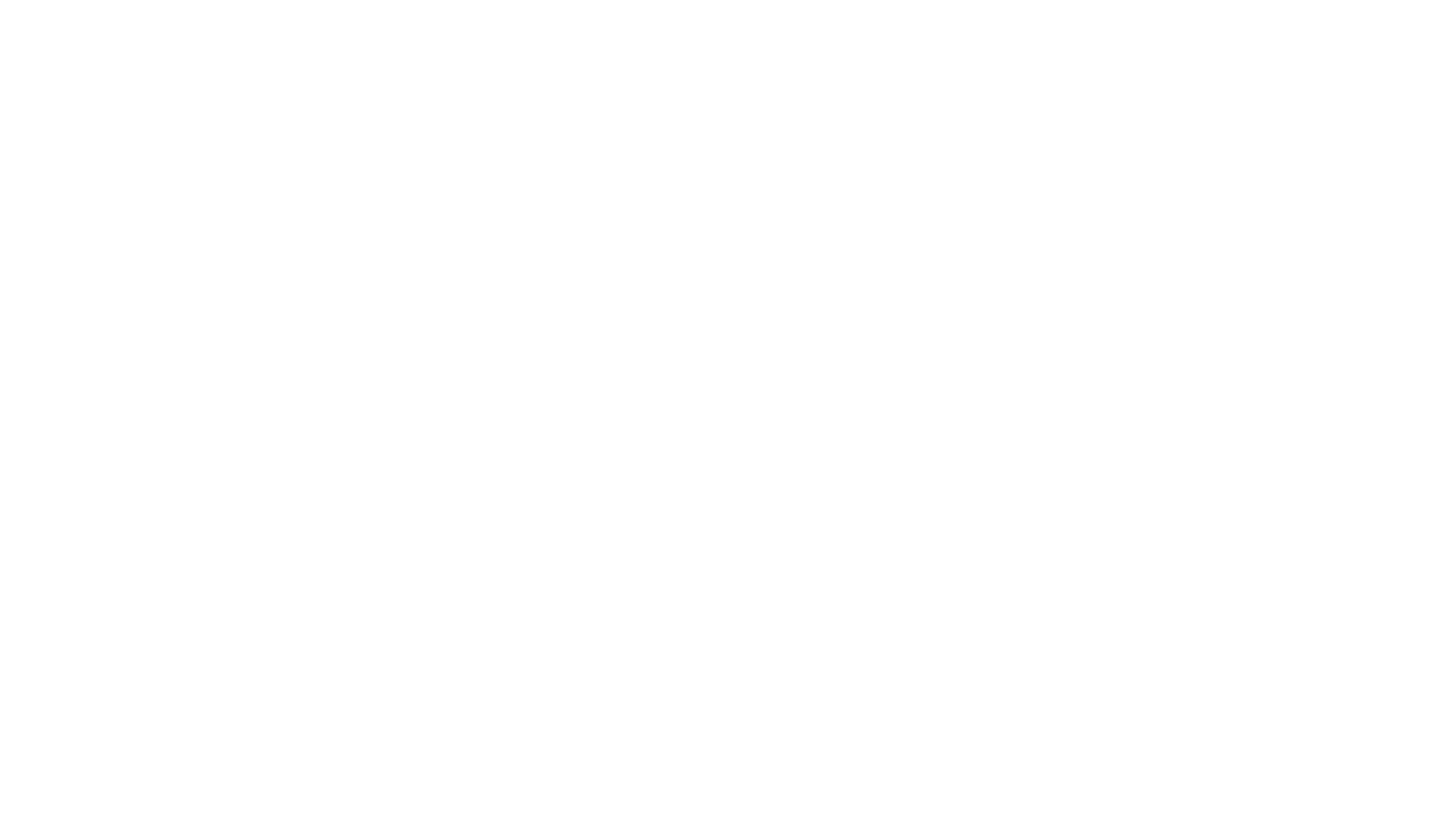
click at [483, 0] on html "原文 為這個翻譯評分 你的意見回饋將用於協助改善 Google 翻譯品質" at bounding box center [728, 0] width 1456 height 0
click at [350, 0] on html "原文 為這個翻譯評分 你的意見回饋將用於協助改善 Google 翻譯品質" at bounding box center [728, 0] width 1456 height 0
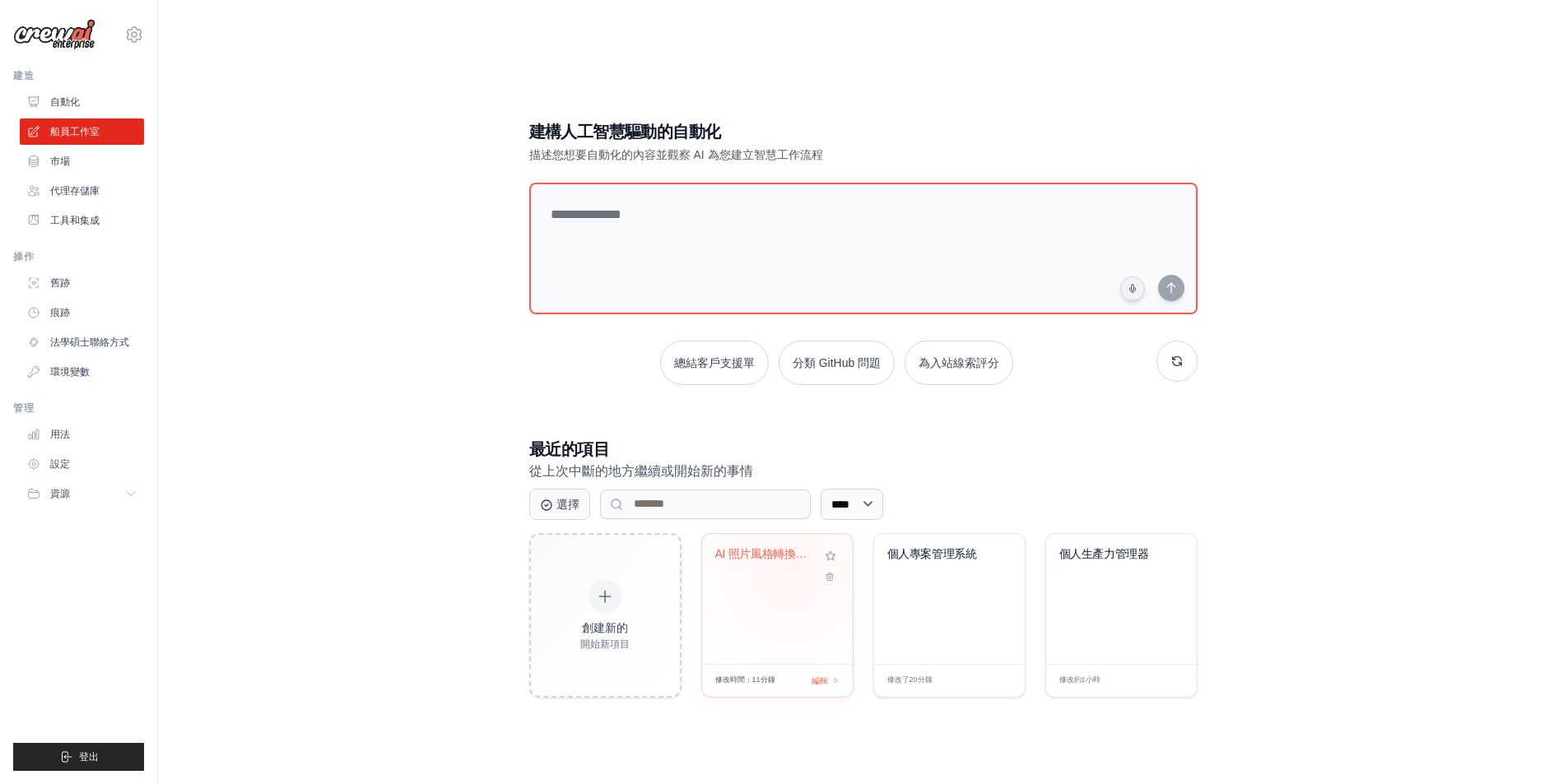
click at [790, 570] on div "AI 照片風格轉換器和創意..." at bounding box center [777, 565] width 125 height 37
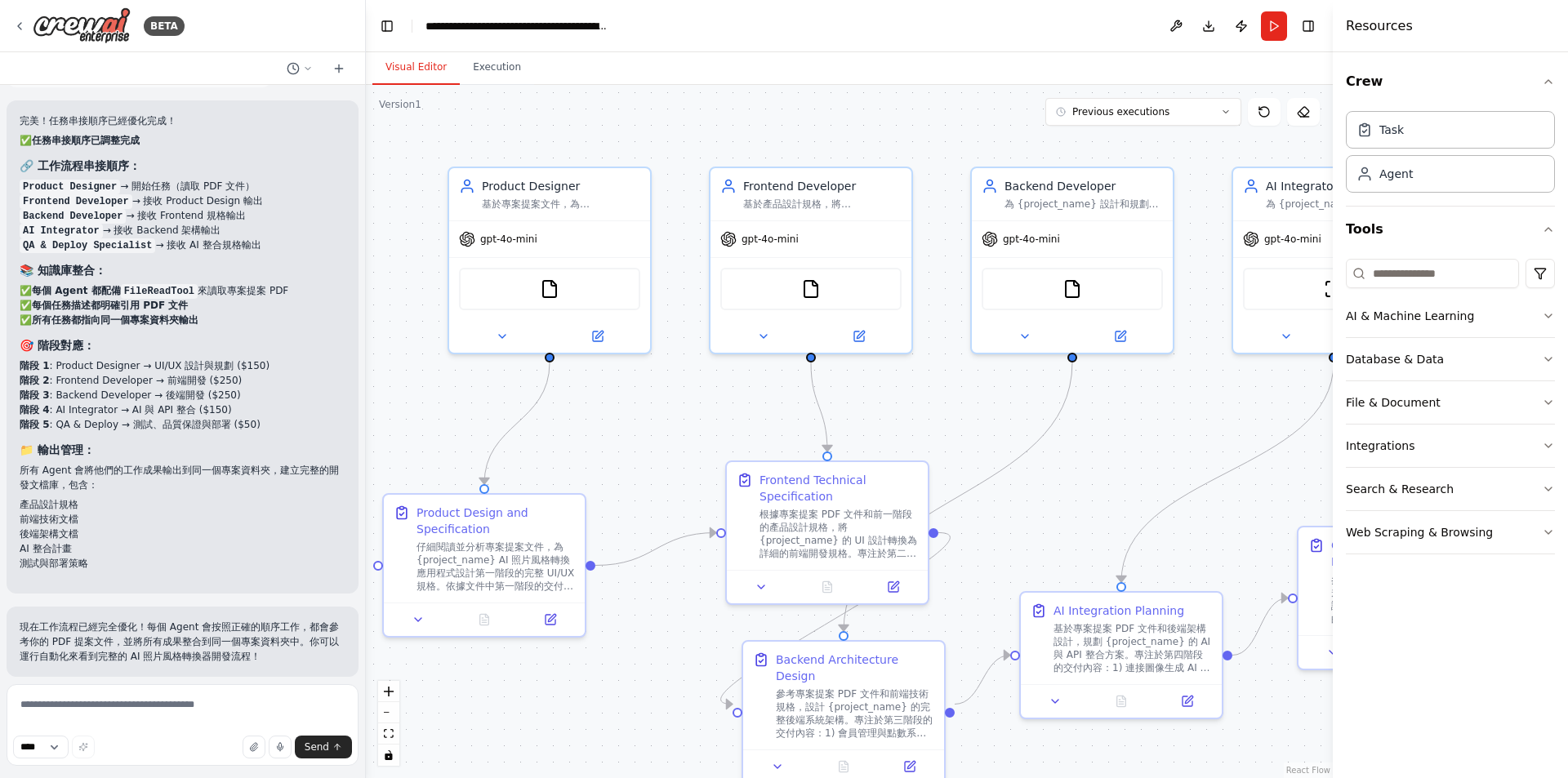
scroll to position [5390, 0]
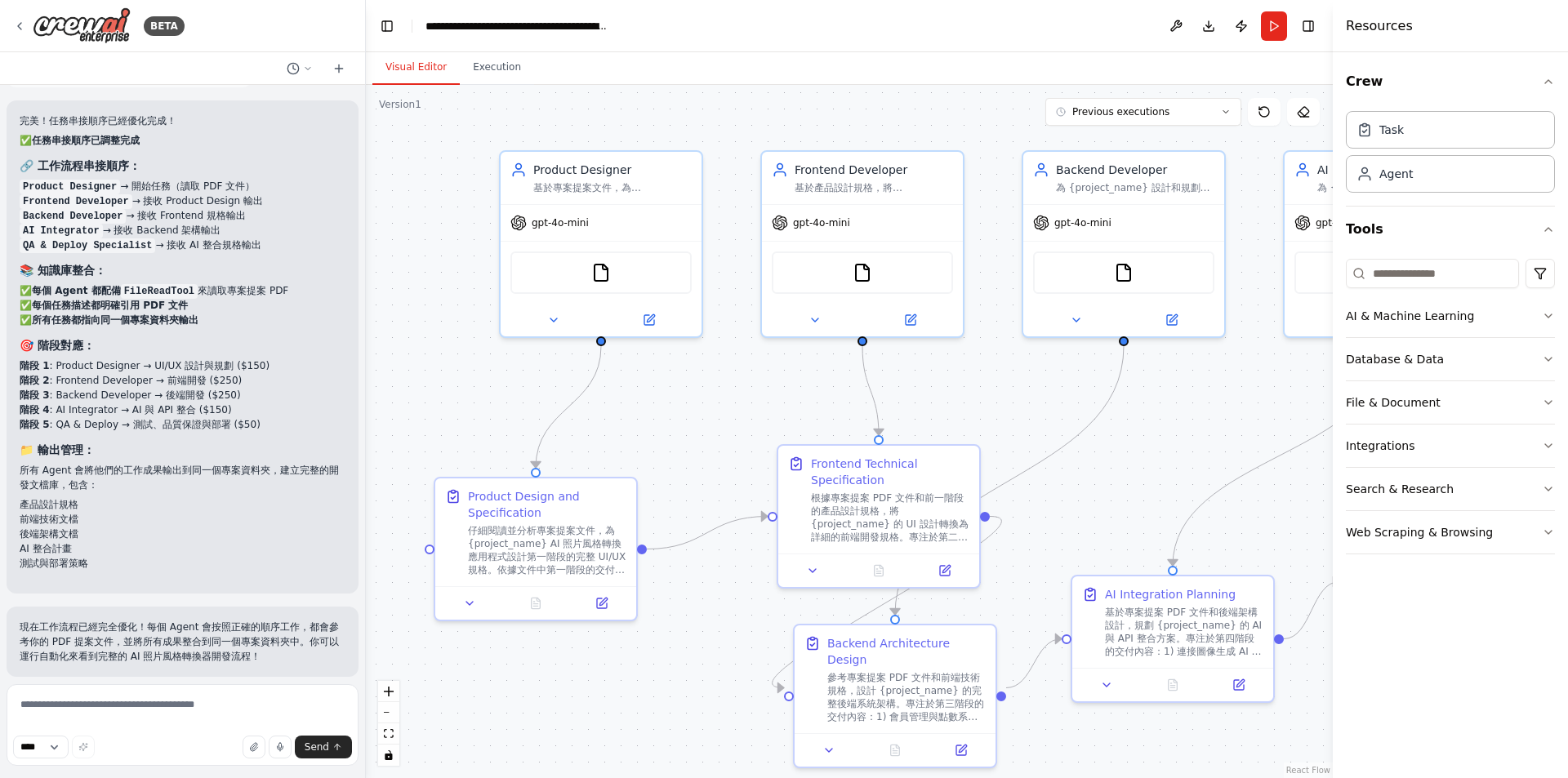
drag, startPoint x: 644, startPoint y: 449, endPoint x: 703, endPoint y: 430, distance: 62.0
click at [703, 430] on div ".deletable-edge-delete-btn { width: 20px; height: 20px; border: 0px solid #ffff…" at bounding box center [849, 431] width 967 height 693
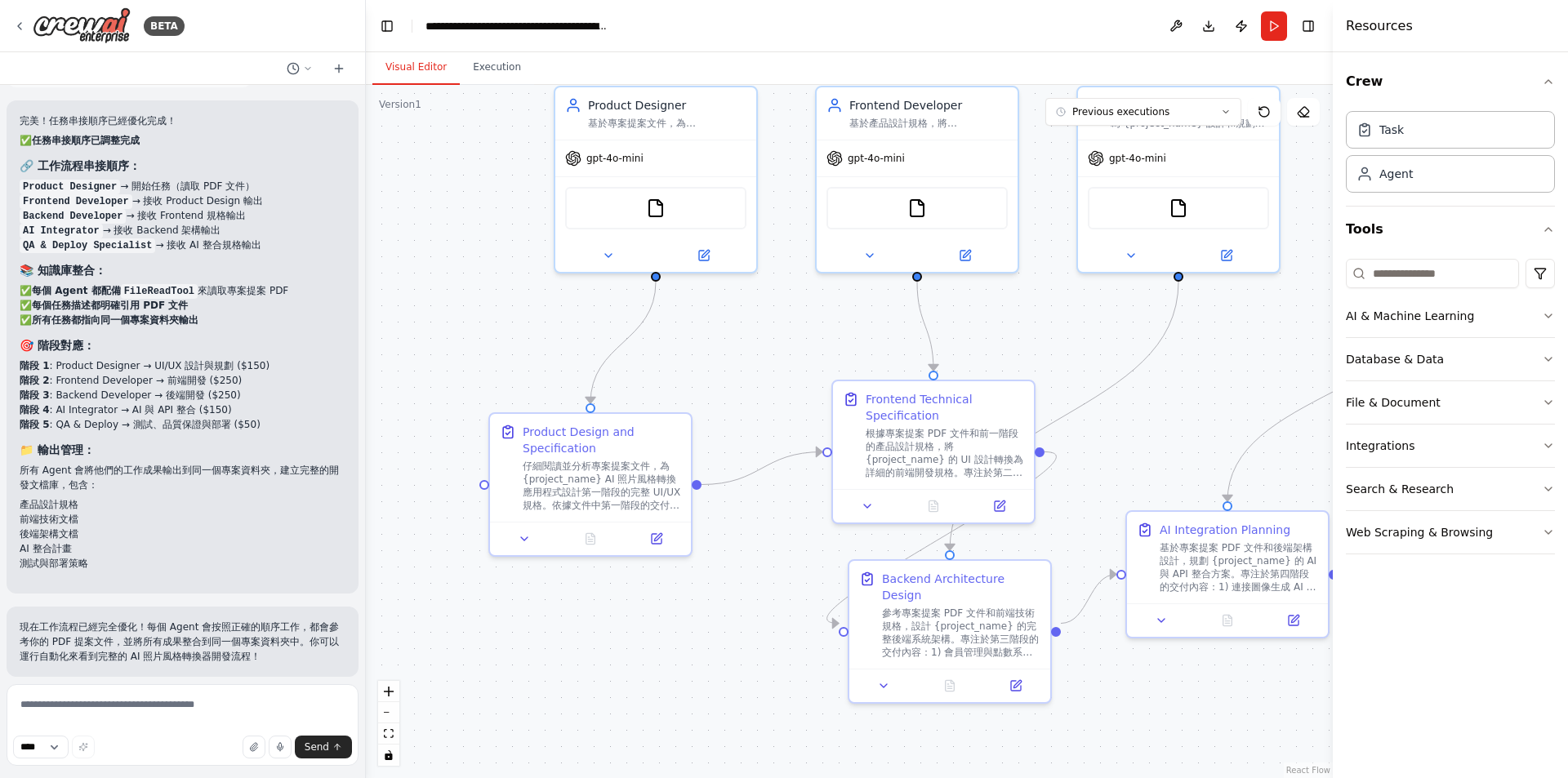
click at [746, 388] on div ".deletable-edge-delete-btn { width: 20px; height: 20px; border: 0px solid #ffff…" at bounding box center [849, 431] width 967 height 693
click at [522, 539] on icon at bounding box center [524, 535] width 13 height 13
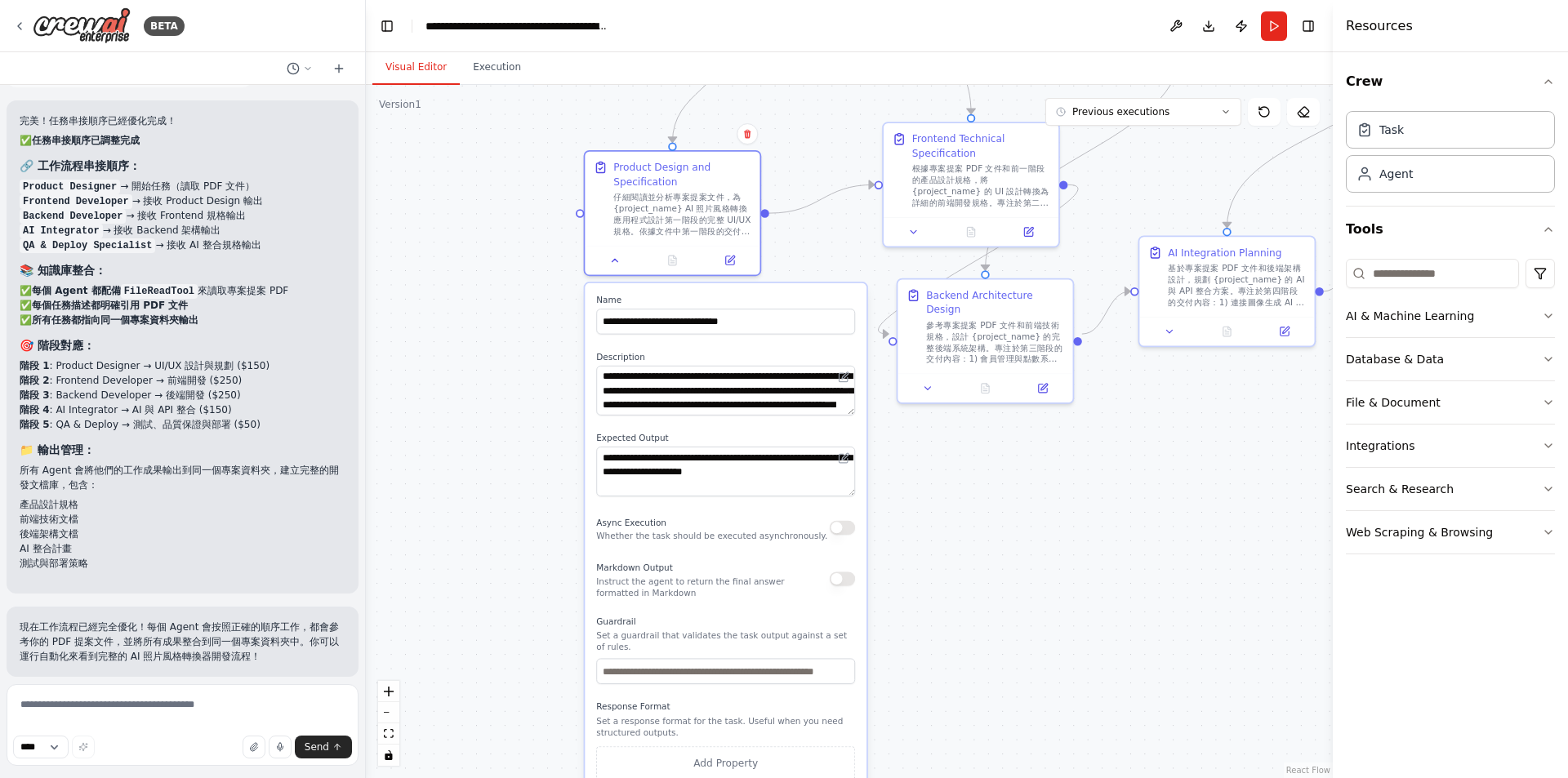
drag, startPoint x: 447, startPoint y: 566, endPoint x: 549, endPoint y: 276, distance: 307.4
click at [549, 276] on div ".deletable-edge-delete-btn { width: 20px; height: 20px; border: 0px solid #ffff…" at bounding box center [849, 431] width 967 height 693
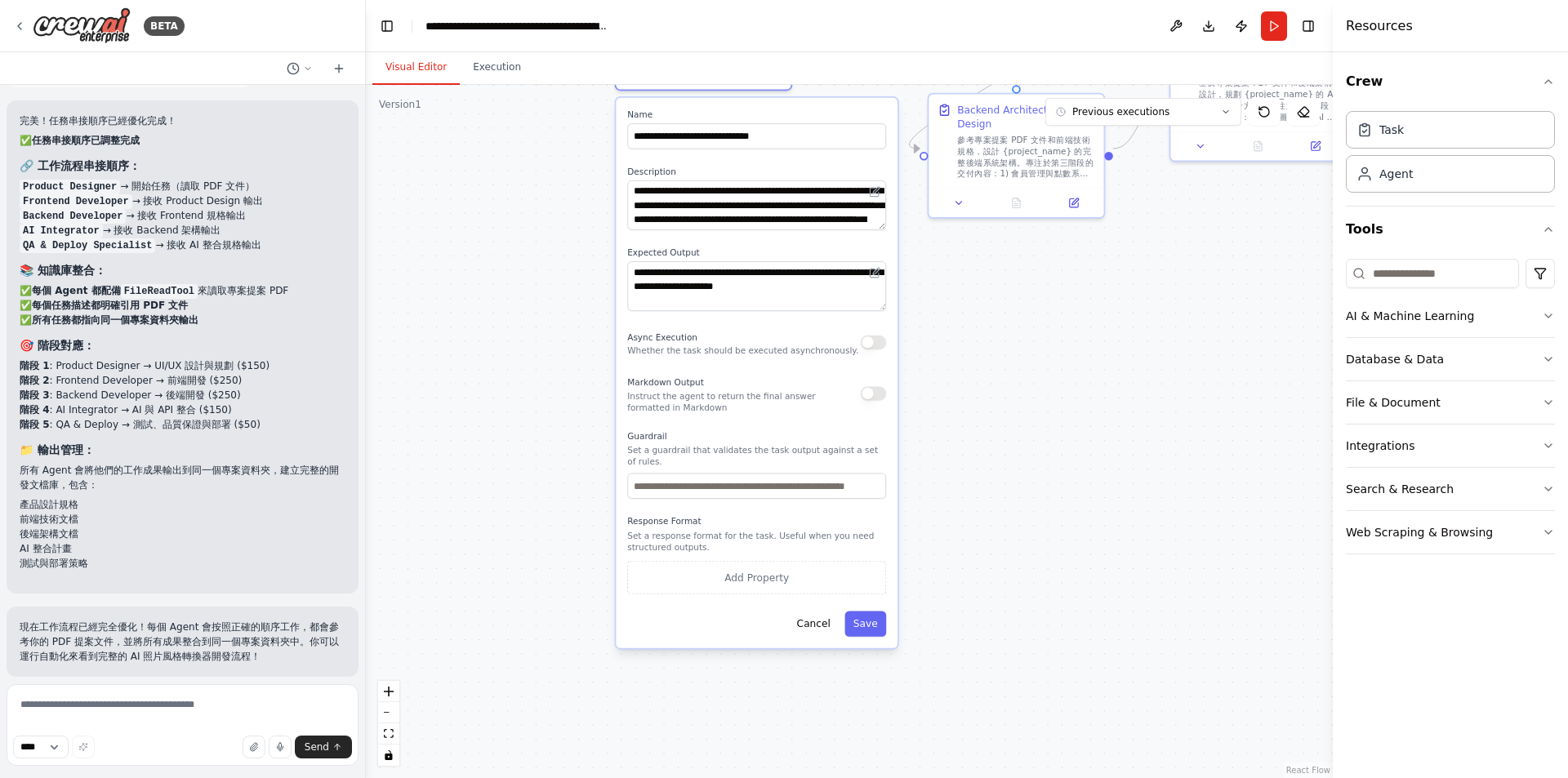
drag, startPoint x: 524, startPoint y: 485, endPoint x: 534, endPoint y: 418, distance: 67.7
click at [534, 418] on div ".deletable-edge-delete-btn { width: 20px; height: 20px; border: 0px solid #ffff…" at bounding box center [849, 431] width 967 height 693
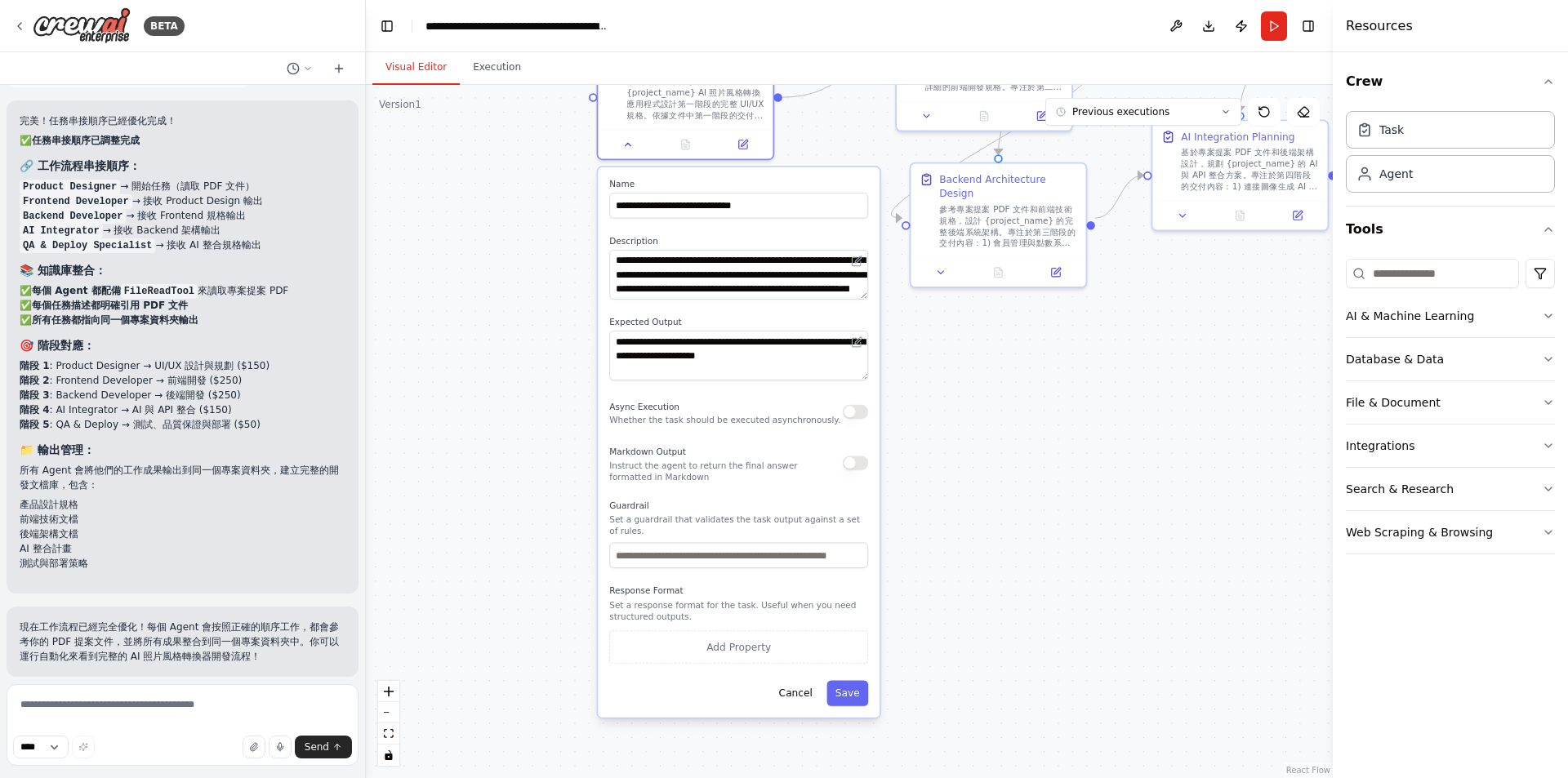
click at [547, 507] on div ".deletable-edge-delete-btn { width: 20px; height: 20px; border: 0px solid #ffff…" at bounding box center [849, 431] width 967 height 693
click at [632, 148] on button at bounding box center [628, 142] width 49 height 17
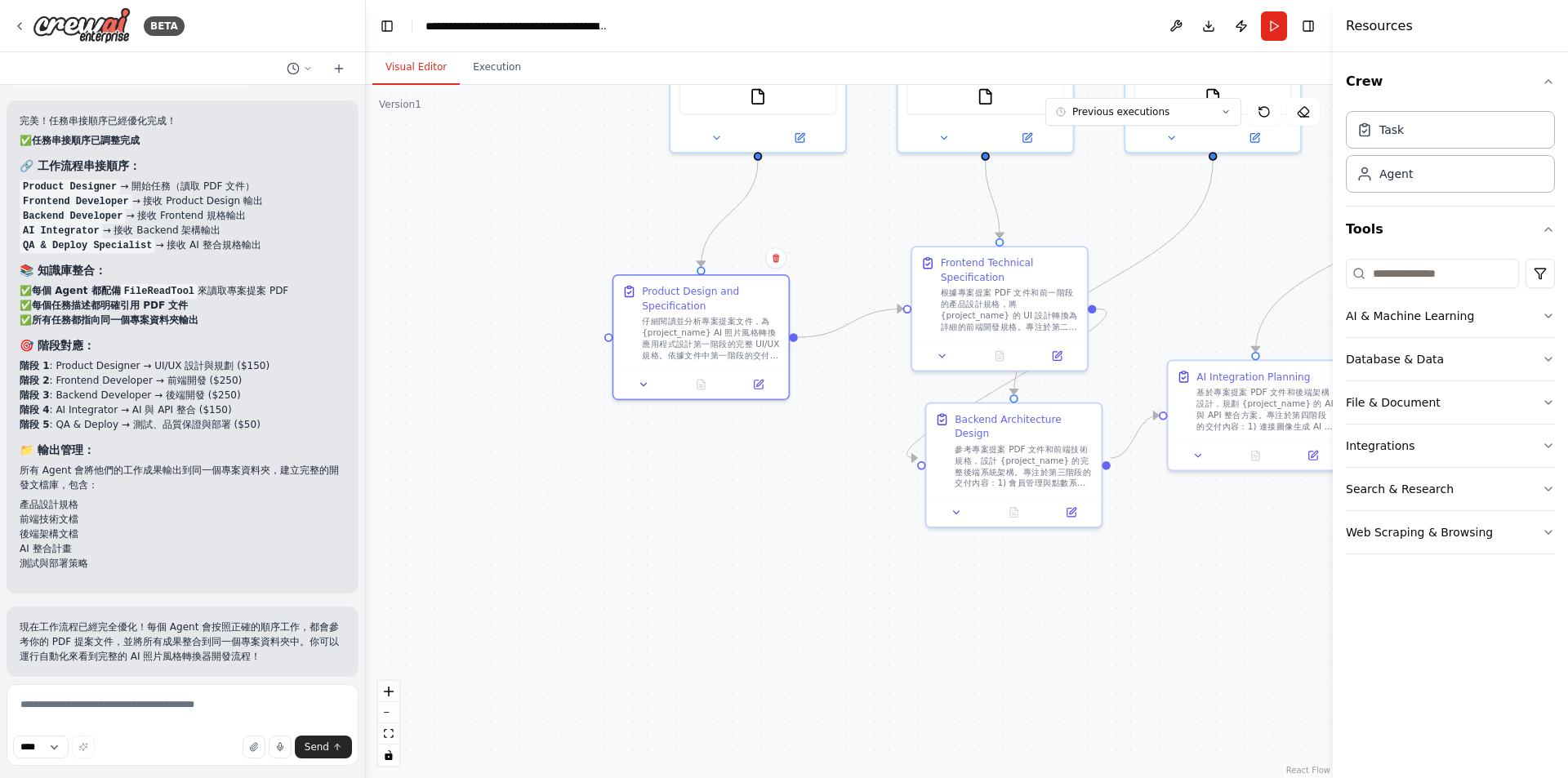
drag, startPoint x: 520, startPoint y: 282, endPoint x: 534, endPoint y: 523, distance: 241.4
click at [534, 523] on div ".deletable-edge-delete-btn { width: 20px; height: 20px; border: 0px solid #ffff…" at bounding box center [849, 431] width 967 height 693
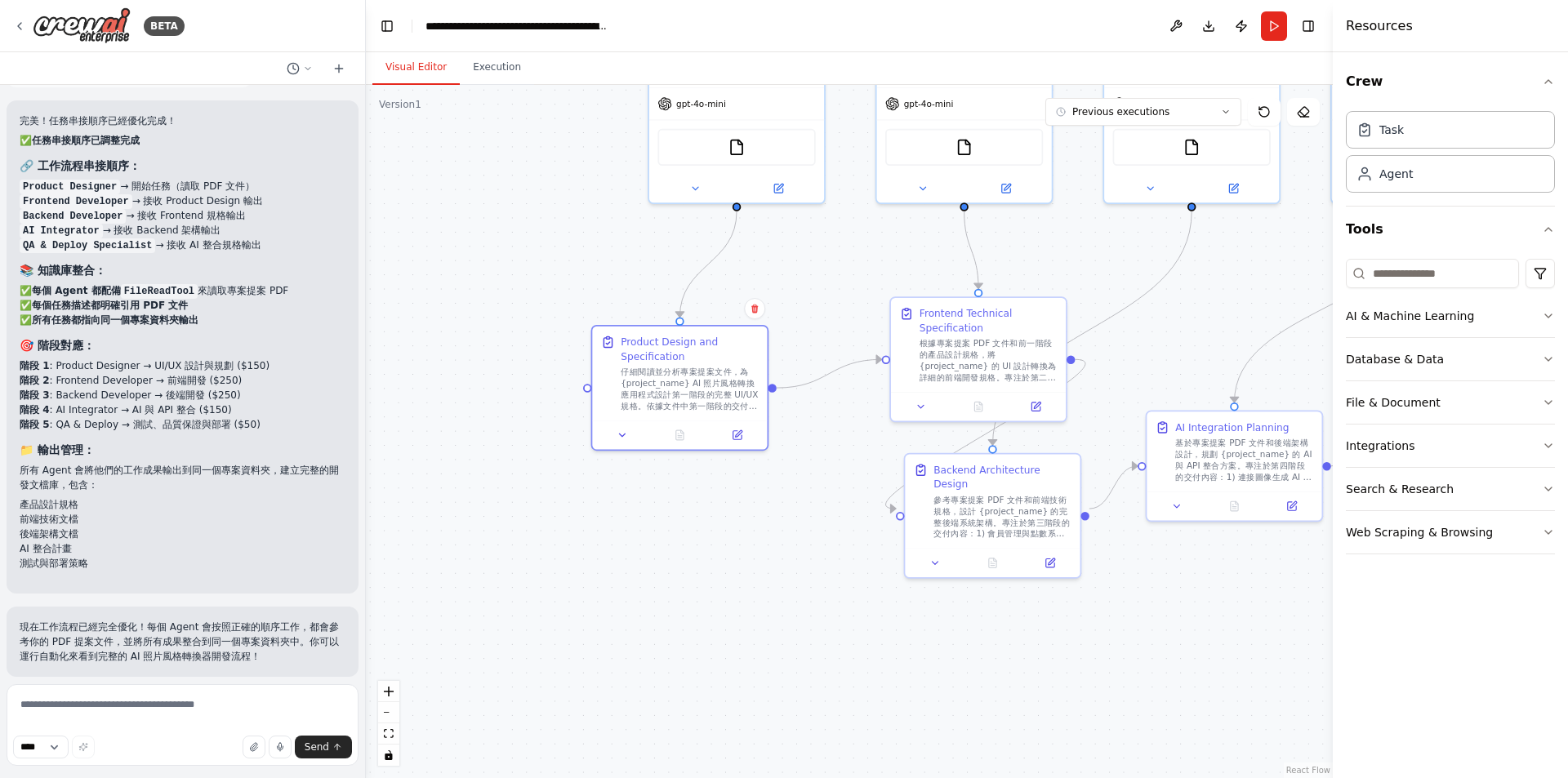
drag, startPoint x: 784, startPoint y: 486, endPoint x: 753, endPoint y: 547, distance: 68.4
click at [753, 547] on div ".deletable-edge-delete-btn { width: 20px; height: 20px; border: 0px solid #ffff…" at bounding box center [849, 431] width 967 height 693
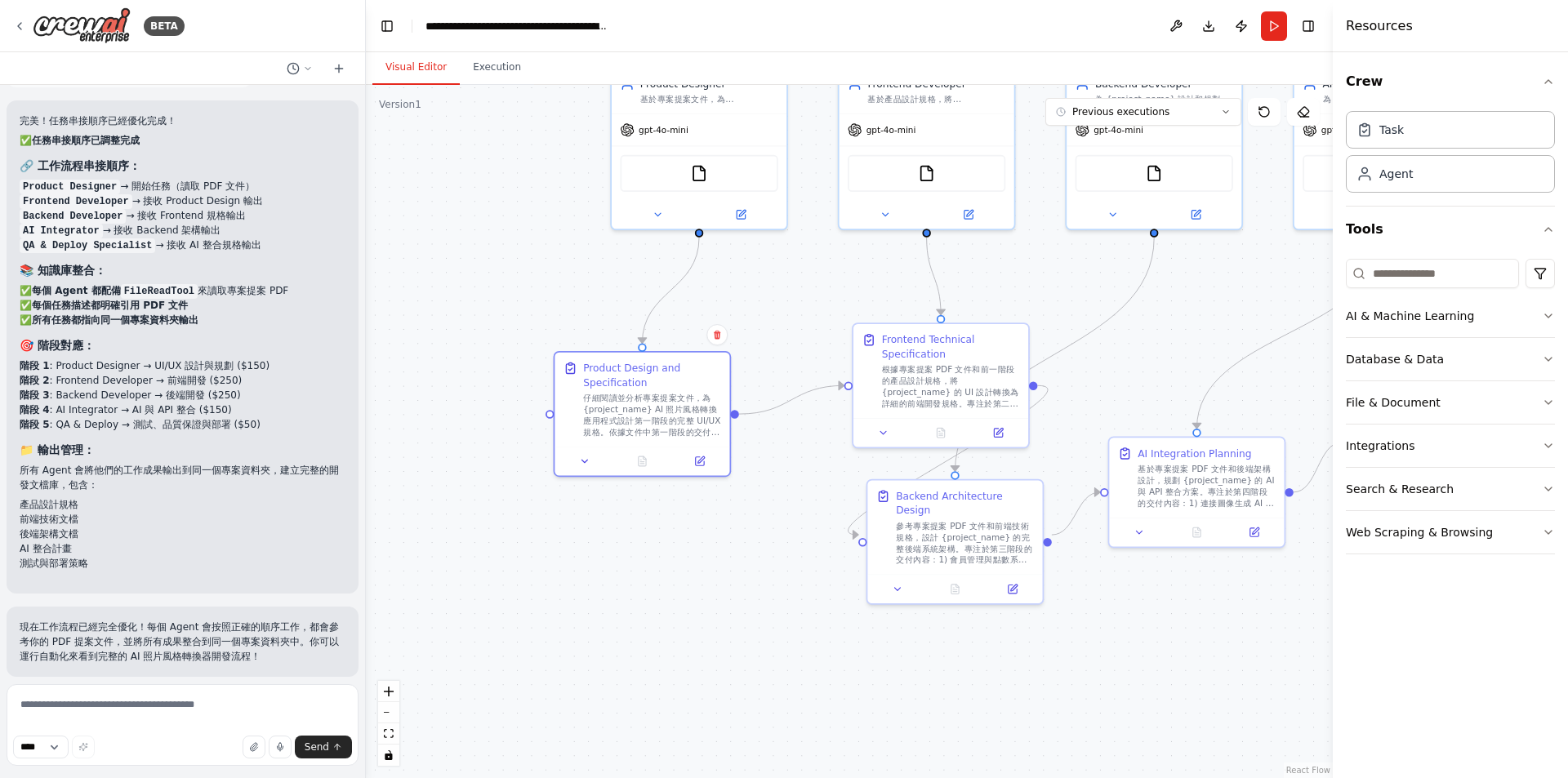
drag, startPoint x: 803, startPoint y: 305, endPoint x: 777, endPoint y: 315, distance: 27.9
click at [777, 315] on div ".deletable-edge-delete-btn { width: 20px; height: 20px; border: 0px solid #ffff…" at bounding box center [849, 431] width 967 height 693
click at [699, 461] on icon at bounding box center [701, 457] width 7 height 7
click at [681, 404] on div "仔細閱讀並分析專案提案文件，為 {project_name} AI 照片風格轉換應用程式設計第一階段的完整 UI/UX 規格。依據文件中第一階段的交付內容要求…" at bounding box center [652, 411] width 138 height 46
click at [656, 427] on div "仔細閱讀並分析專案提案文件，為 {project_name} AI 照片風格轉換應用程式設計第一階段的完整 UI/UX 規格。依據文件中第一階段的交付內容要求…" at bounding box center [652, 411] width 138 height 46
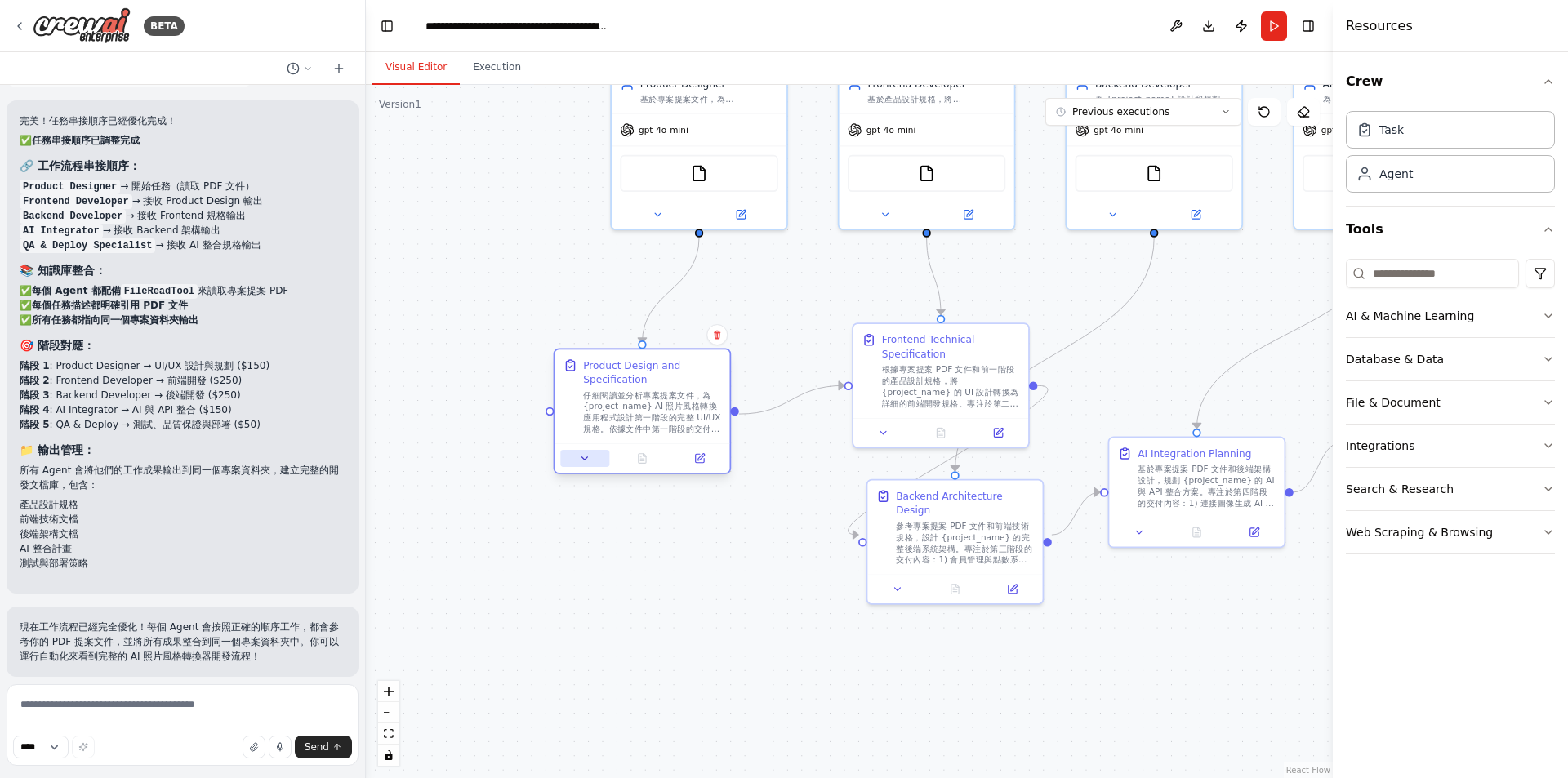
click at [585, 459] on icon at bounding box center [585, 458] width 6 height 3
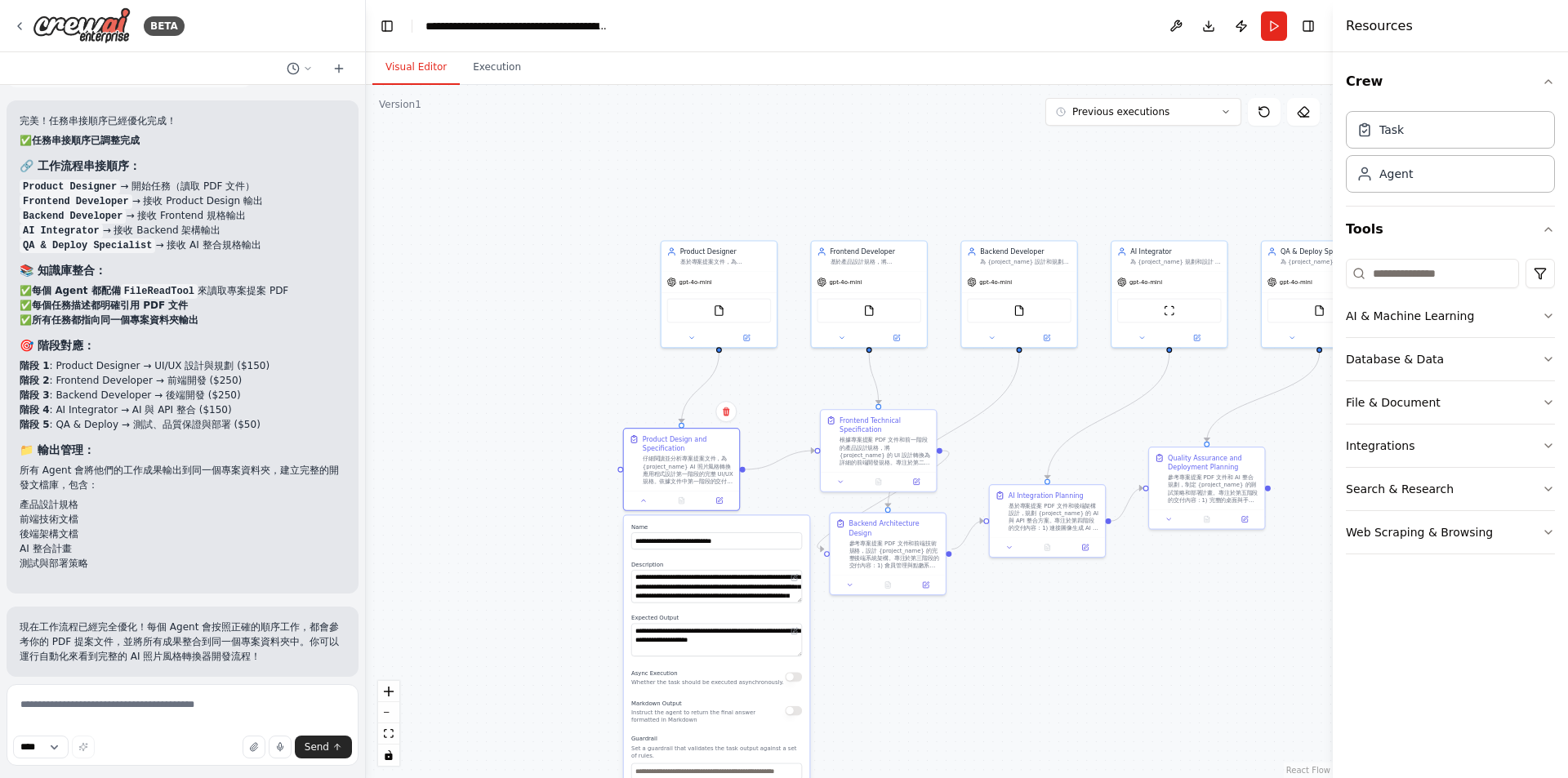
drag, startPoint x: 879, startPoint y: 679, endPoint x: 888, endPoint y: 379, distance: 300.1
click at [888, 379] on div ".deletable-edge-delete-btn { width: 20px; height: 20px; border: 0px solid #ffff…" at bounding box center [849, 431] width 967 height 693
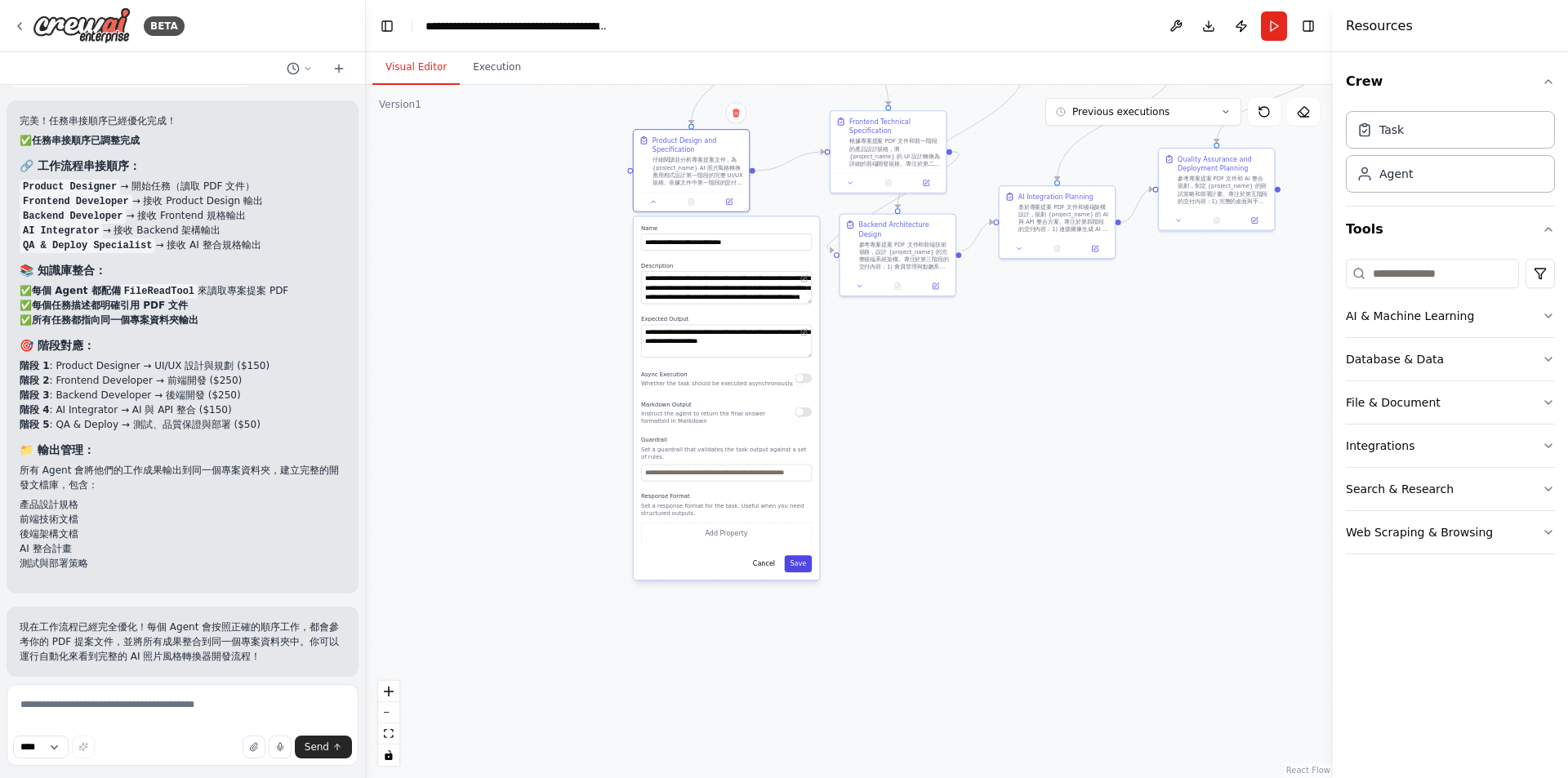
click at [802, 568] on button "Save" at bounding box center [798, 564] width 28 height 17
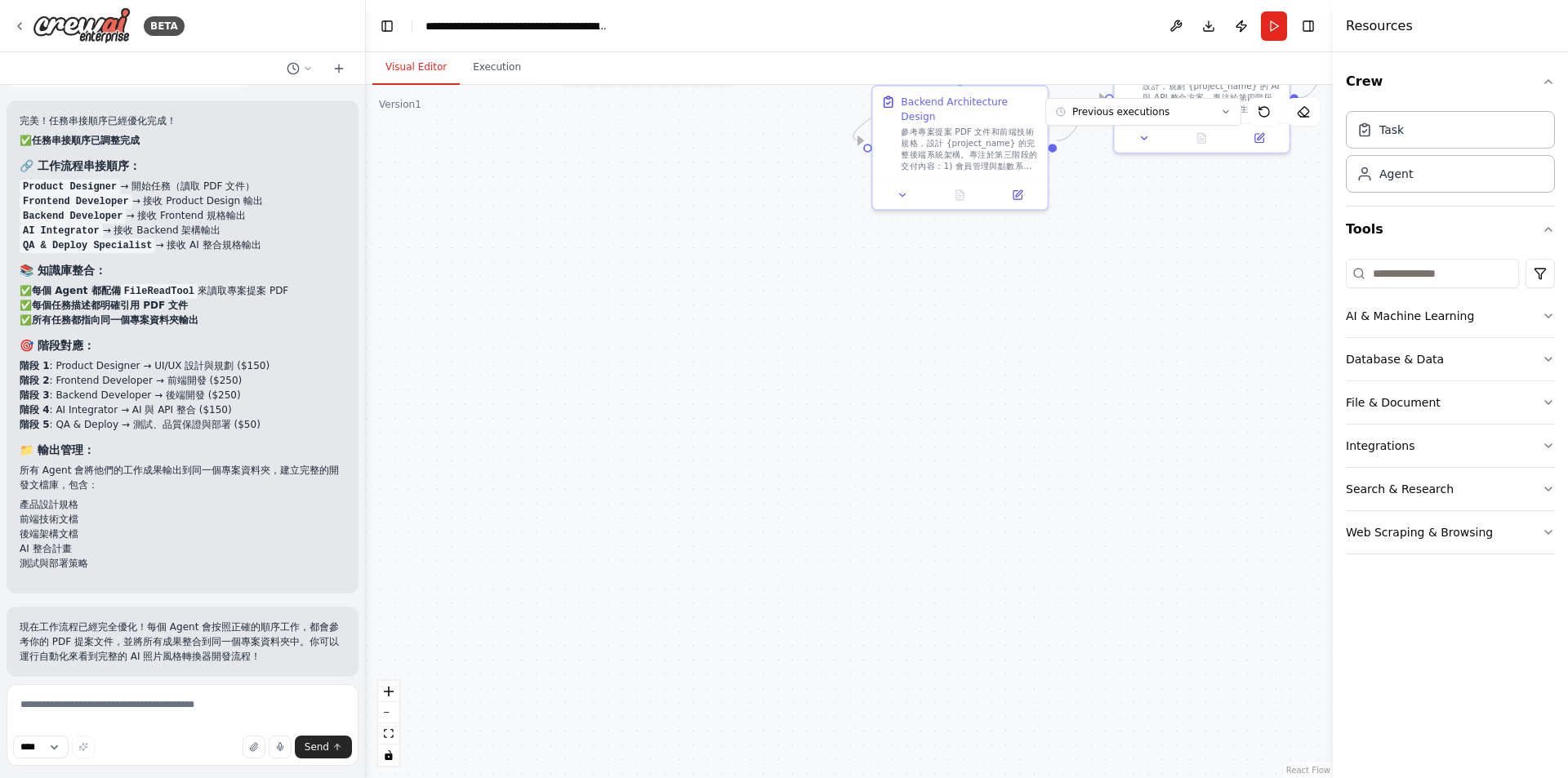
drag, startPoint x: 771, startPoint y: 327, endPoint x: 750, endPoint y: 632, distance: 305.7
click at [756, 645] on div ".deletable-edge-delete-btn { width: 20px; height: 20px; border: 0px solid #ffff…" at bounding box center [849, 431] width 967 height 693
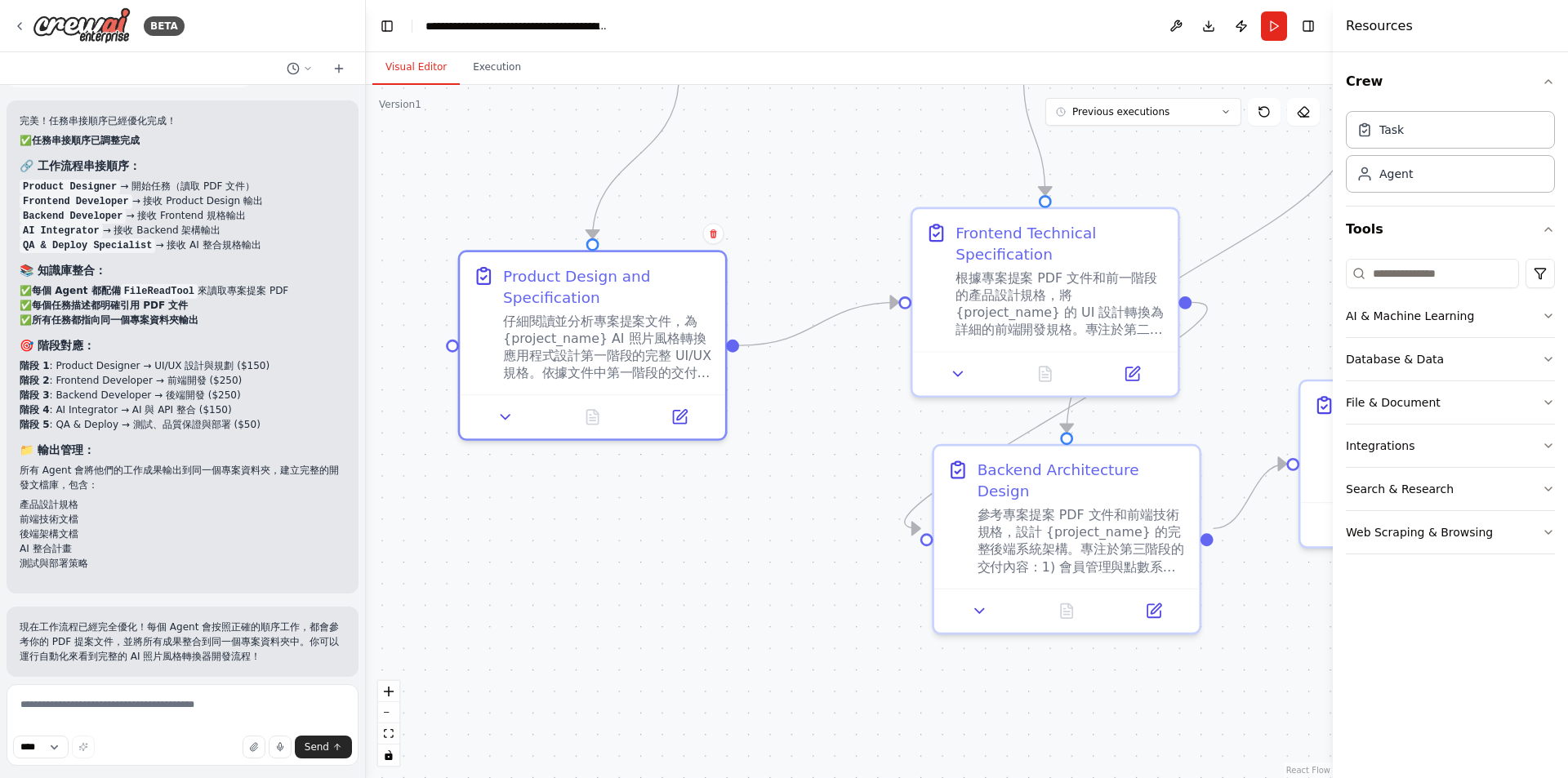
drag, startPoint x: 727, startPoint y: 564, endPoint x: 745, endPoint y: 598, distance: 38.5
click at [745, 598] on div ".deletable-edge-delete-btn { width: 20px; height: 20px; border: 0px solid #ffff…" at bounding box center [849, 431] width 967 height 693
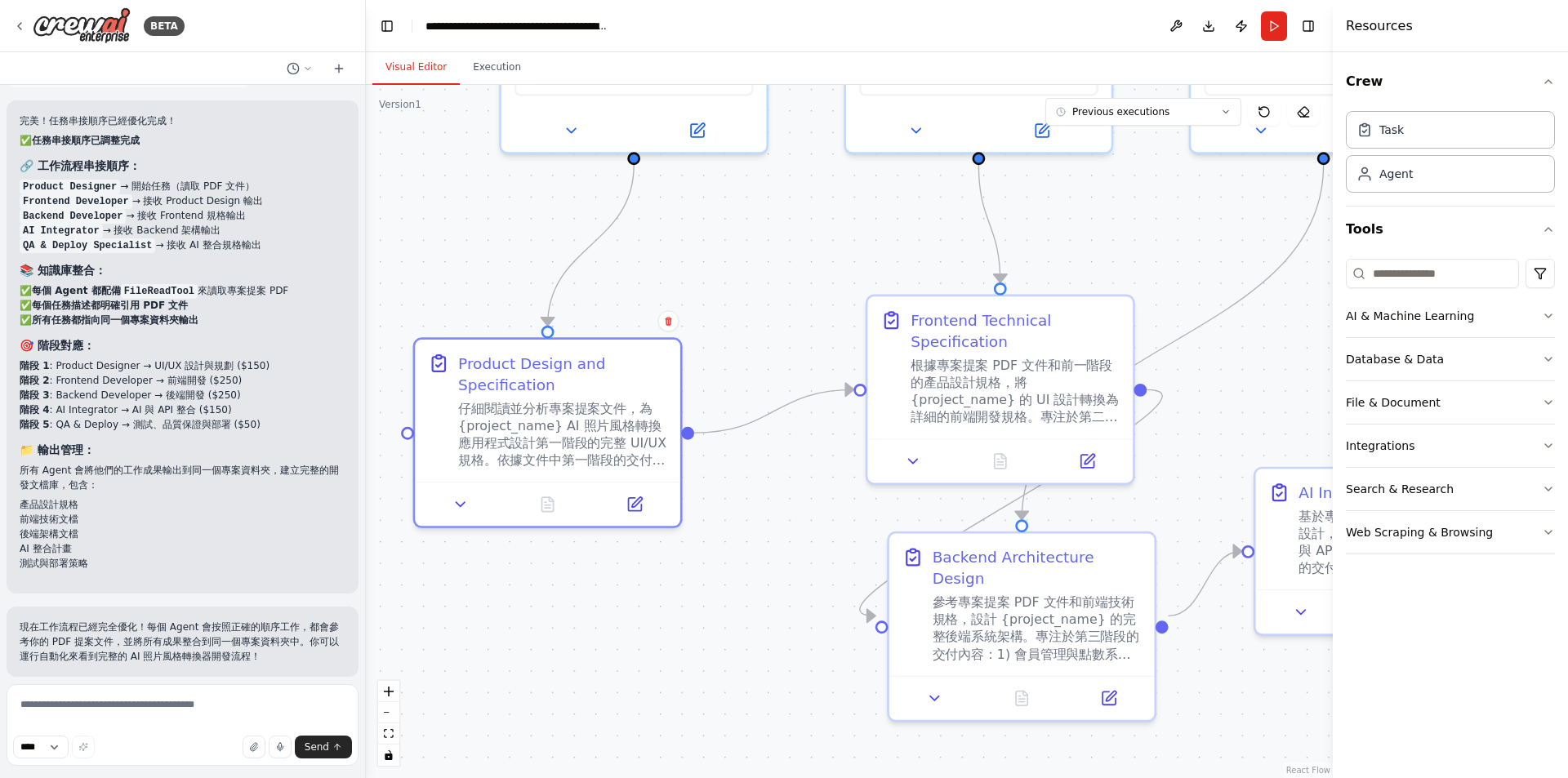
drag, startPoint x: 735, startPoint y: 592, endPoint x: 671, endPoint y: 645, distance: 83.1
click at [671, 645] on div ".deletable-edge-delete-btn { width: 20px; height: 20px; border: 0px solid #ffff…" at bounding box center [849, 431] width 967 height 693
drag, startPoint x: 668, startPoint y: 604, endPoint x: 700, endPoint y: 593, distance: 33.8
click at [700, 593] on div ".deletable-edge-delete-btn { width: 20px; height: 20px; border: 0px solid #ffff…" at bounding box center [849, 431] width 967 height 693
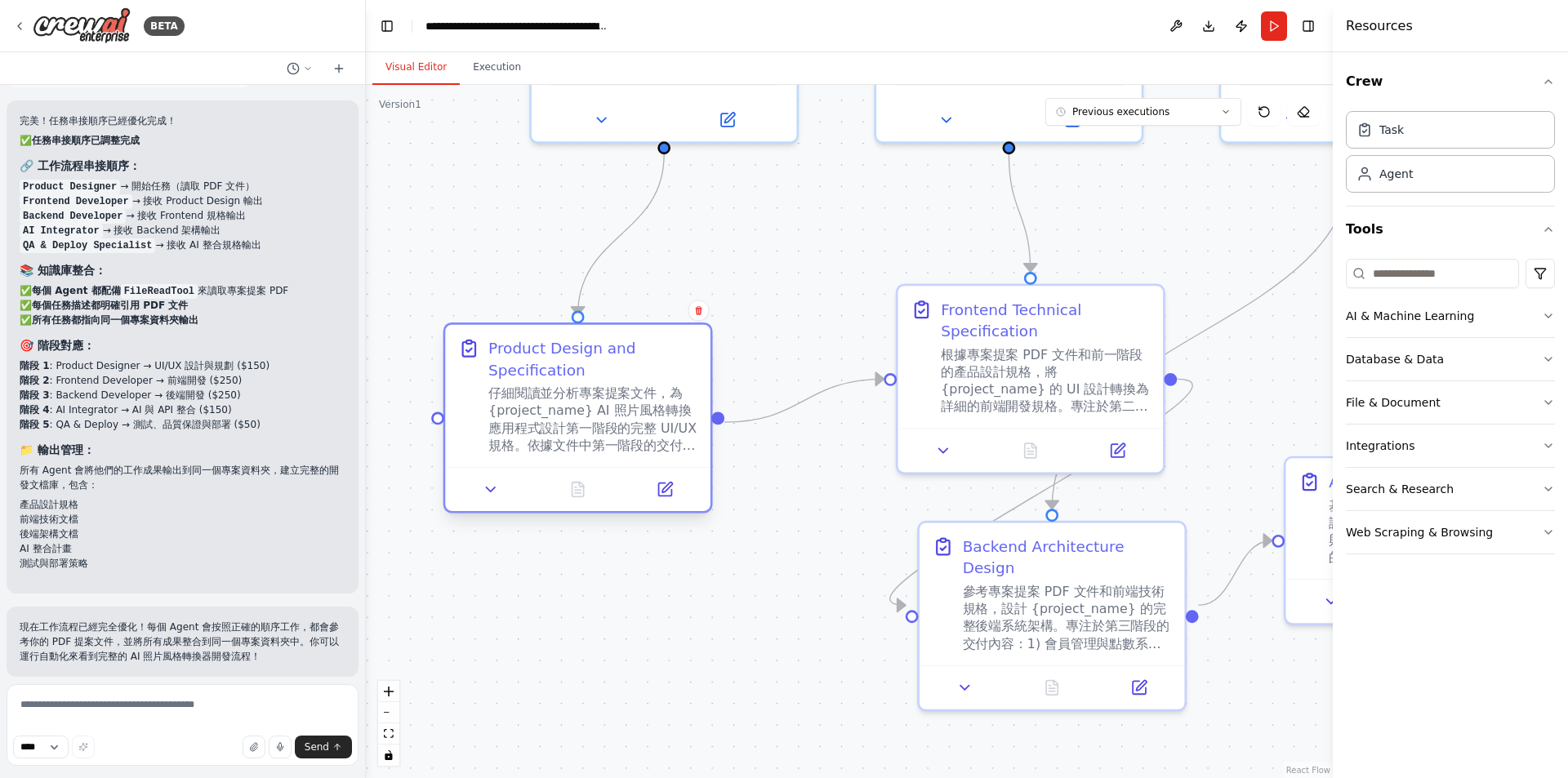
click at [637, 418] on div "仔細閱讀並分析專案提案文件，為 {project_name} AI 照片風格轉換應用程式設計第一階段的完整 UI/UX 規格。依據文件中第一階段的交付內容要求…" at bounding box center [593, 419] width 209 height 68
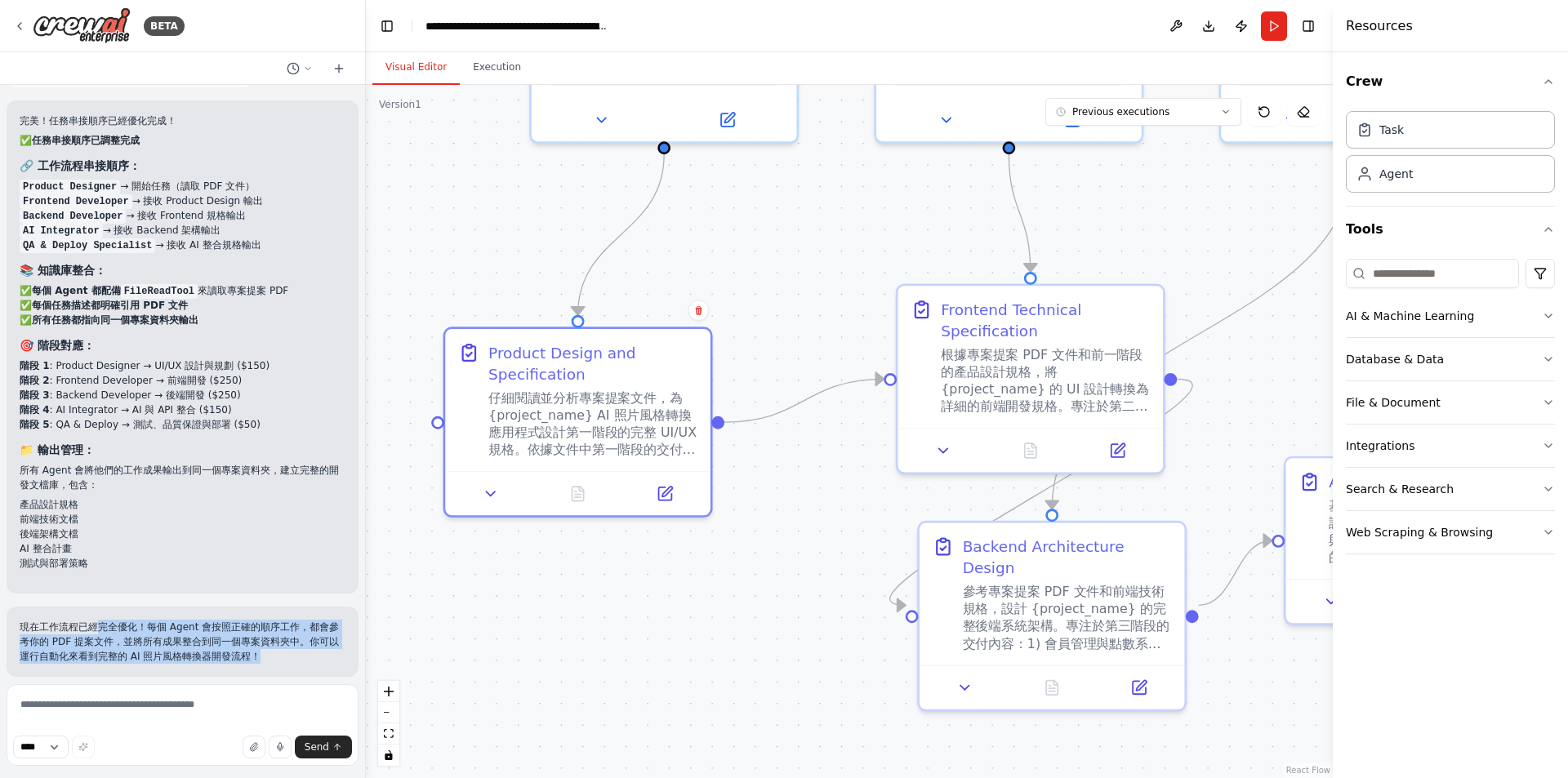
drag, startPoint x: 94, startPoint y: 613, endPoint x: 310, endPoint y: 644, distance: 218.2
click at [310, 644] on p "現在工作流程已經完全優化！每個 Agent 會按照正確的順序工作，都會參考你的 PDF 提案文件，並將所有成果整合到同一個專案資料夾中。你可以運行自動化來看到…" at bounding box center [182, 641] width 326 height 44
click at [309, 644] on p "現在工作流程已經完全優化！每個 Agent 會按照正確的順序工作，都會參考你的 PDF 提案文件，並將所有成果整合到同一個專案資料夾中。你可以運行自動化來看到…" at bounding box center [182, 641] width 326 height 44
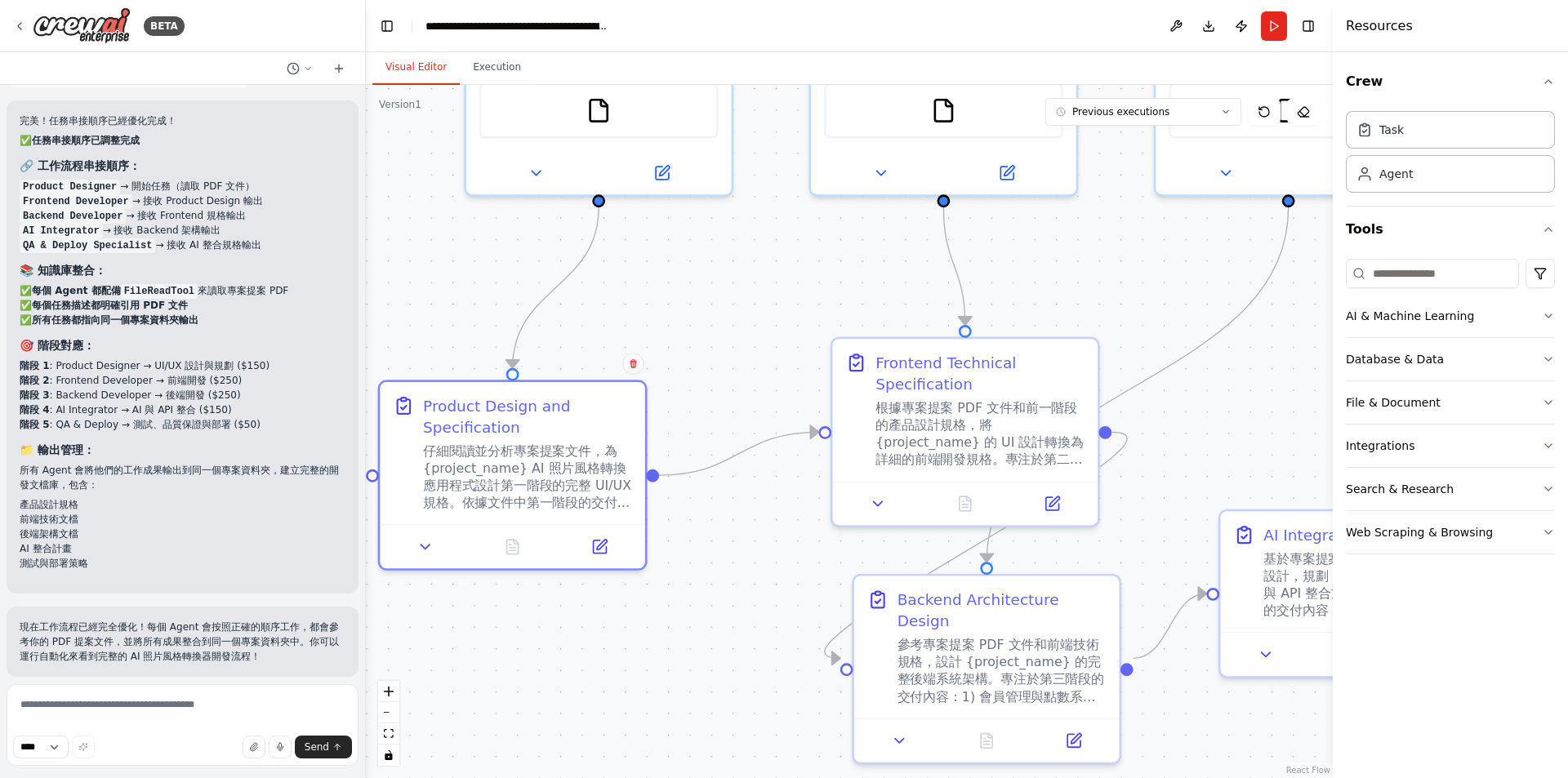
drag, startPoint x: 661, startPoint y: 633, endPoint x: 595, endPoint y: 686, distance: 84.6
click at [595, 686] on div ".deletable-edge-delete-btn { width: 20px; height: 20px; border: 0px solid #ffff…" at bounding box center [849, 431] width 967 height 693
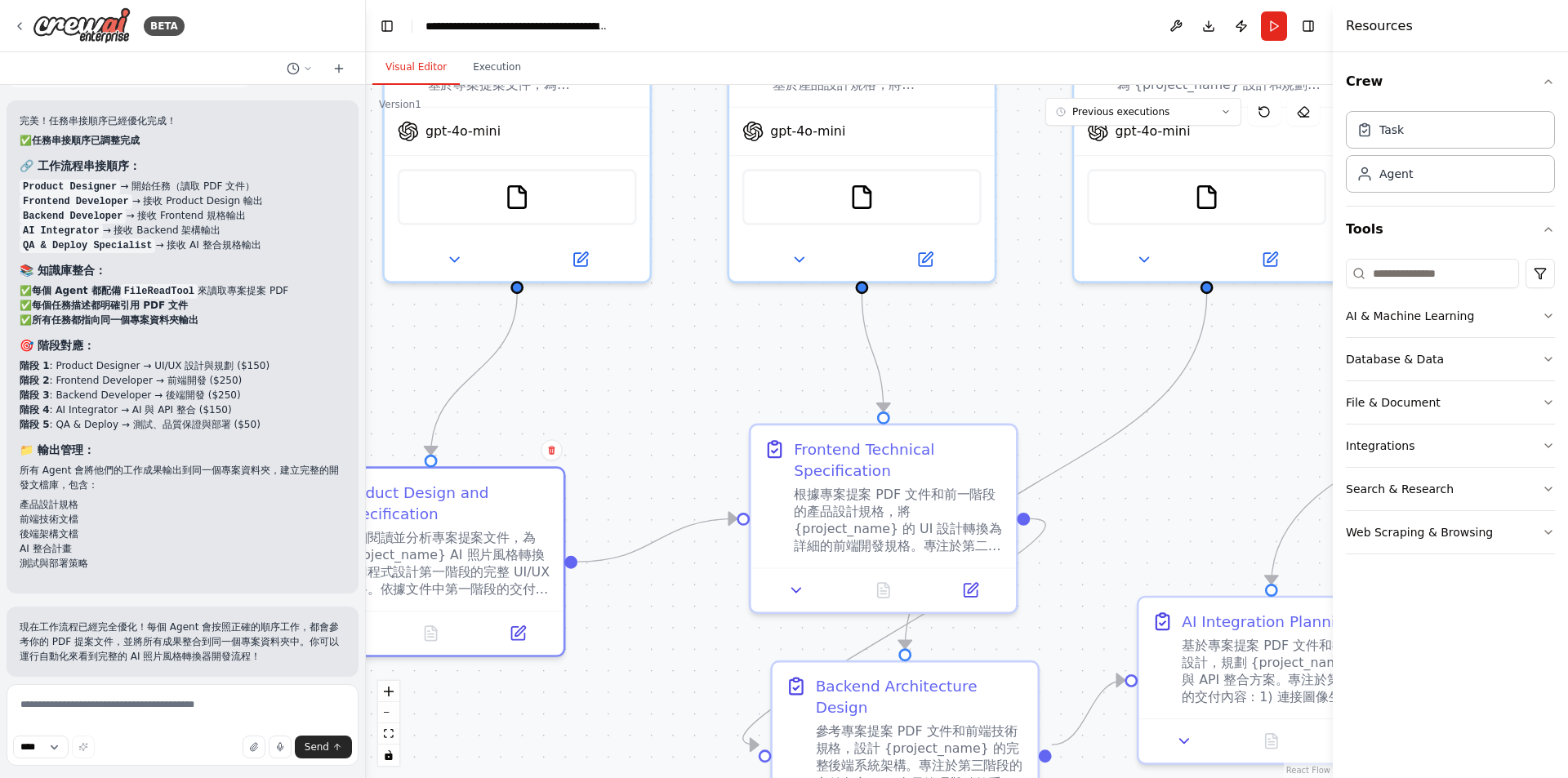
drag, startPoint x: 666, startPoint y: 642, endPoint x: 584, endPoint y: 729, distance: 119.6
click at [584, 729] on div ".deletable-edge-delete-btn { width: 20px; height: 20px; border: 0px solid #ffff…" at bounding box center [849, 431] width 967 height 693
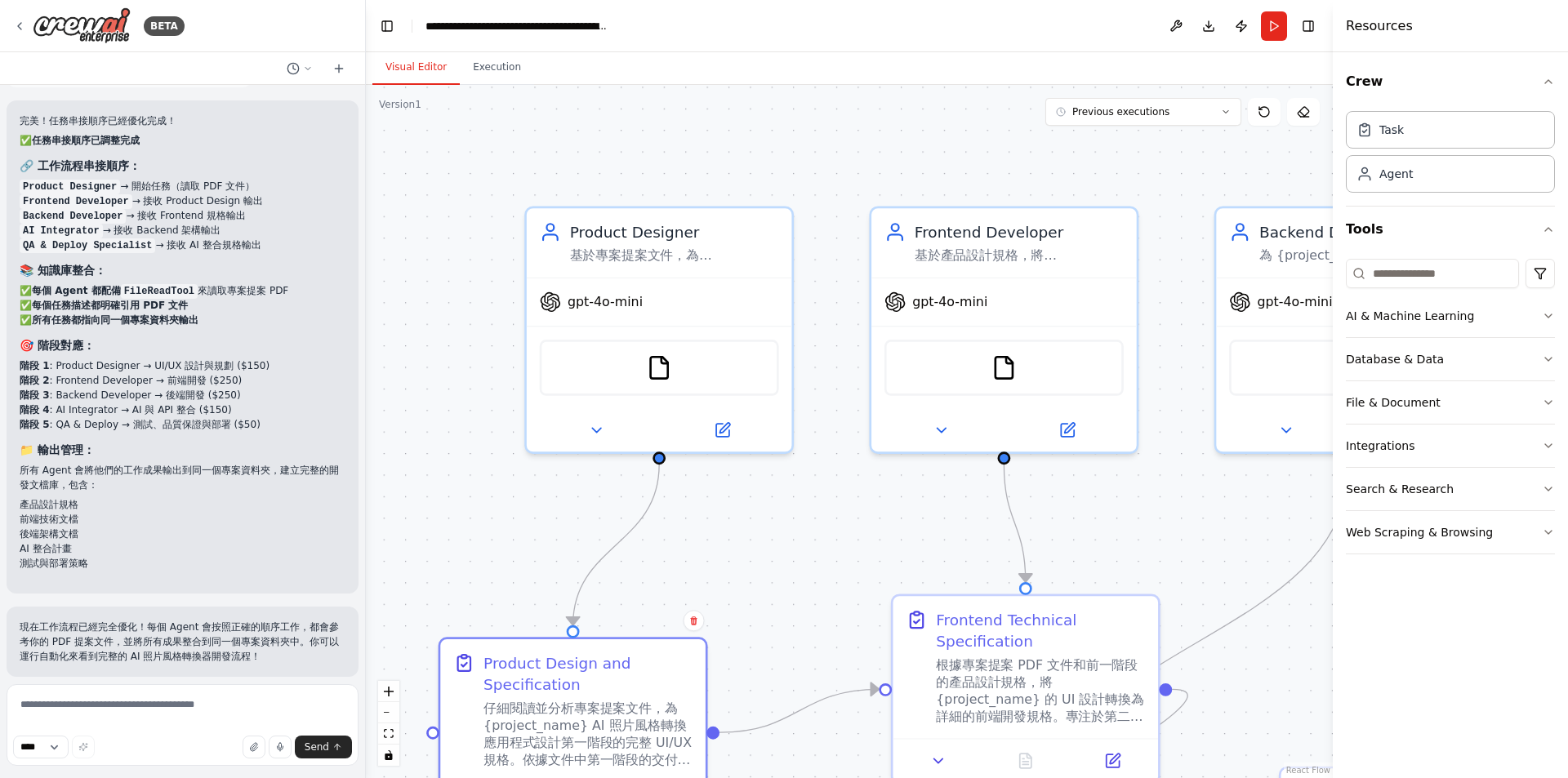
drag, startPoint x: 682, startPoint y: 388, endPoint x: 828, endPoint y: 558, distance: 224.1
click at [828, 558] on div ".deletable-edge-delete-btn { width: 20px; height: 20px; border: 0px solid #ffff…" at bounding box center [849, 431] width 967 height 693
click at [709, 244] on div "基於專案提案文件，為 {project_name} AI 照片風格轉換應用程式設計完整的 UI/UX 規格。包括風格選擇介面、上傳流程、生成頁面、「我的作品」…" at bounding box center [678, 250] width 209 height 17
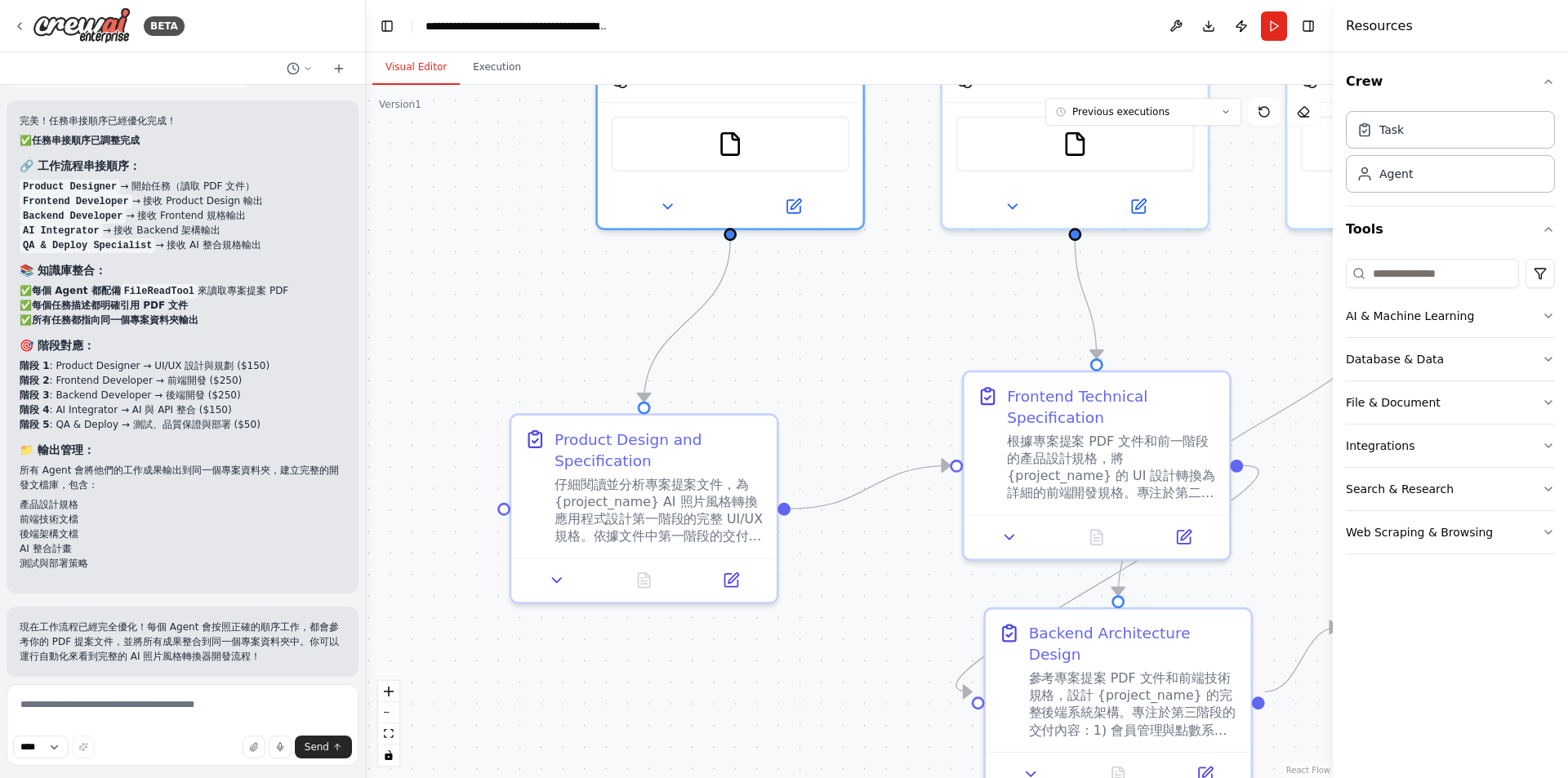
drag, startPoint x: 774, startPoint y: 578, endPoint x: 842, endPoint y: 356, distance: 232.2
click at [842, 356] on div ".deletable-edge-delete-btn { width: 20px; height: 20px; border: 0px solid #ffff…" at bounding box center [849, 431] width 967 height 693
click at [682, 481] on div "仔細閱讀並分析專案提案文件，為 {project_name} AI 照片風格轉換應用程式設計第一階段的完整 UI/UX 規格。依據文件中第一階段的交付內容要求…" at bounding box center [659, 505] width 209 height 68
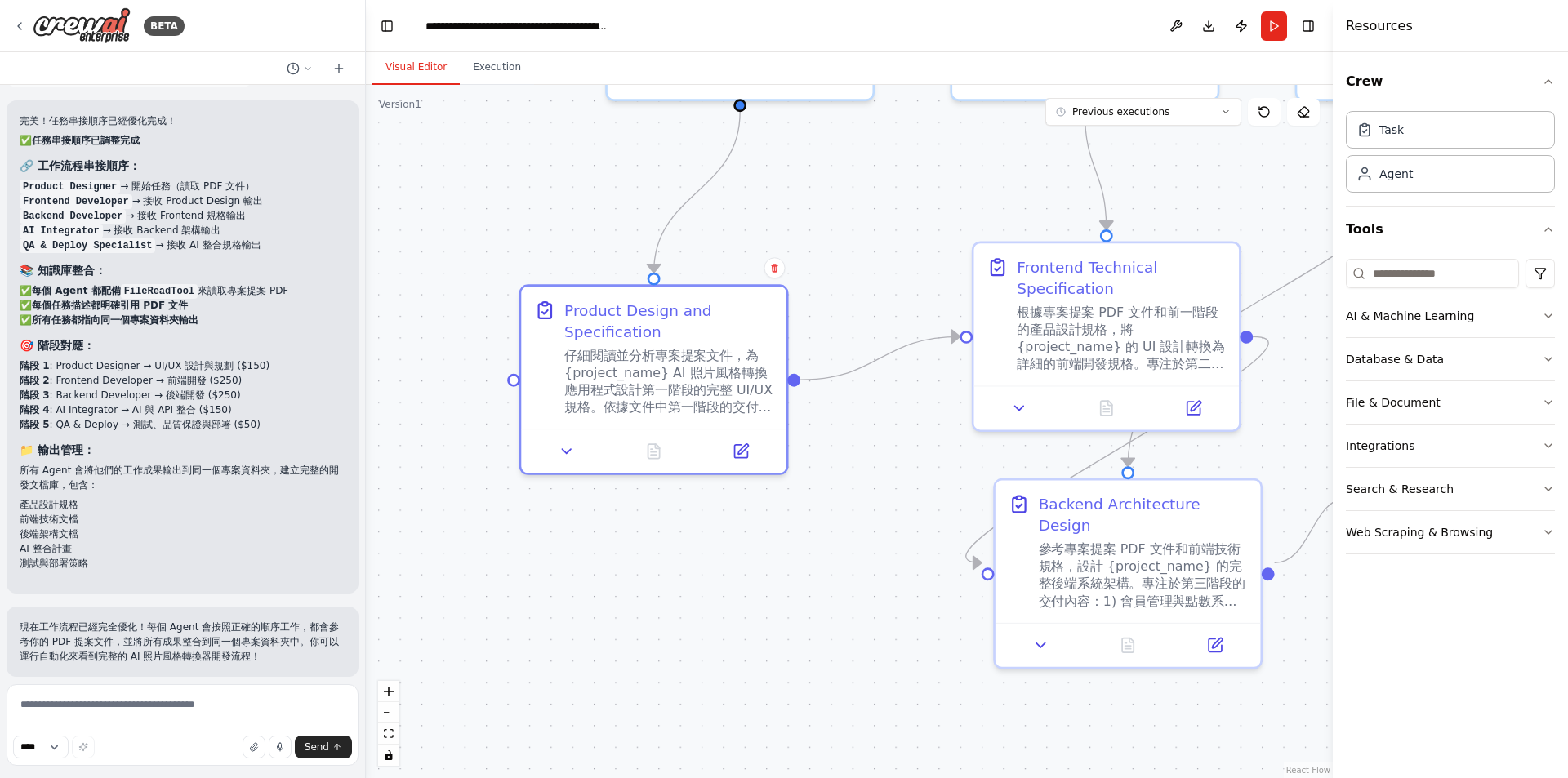
drag, startPoint x: 842, startPoint y: 669, endPoint x: 852, endPoint y: 541, distance: 128.4
click at [852, 541] on div ".deletable-edge-delete-btn { width: 20px; height: 20px; border: 0px solid #ffff…" at bounding box center [849, 431] width 967 height 693
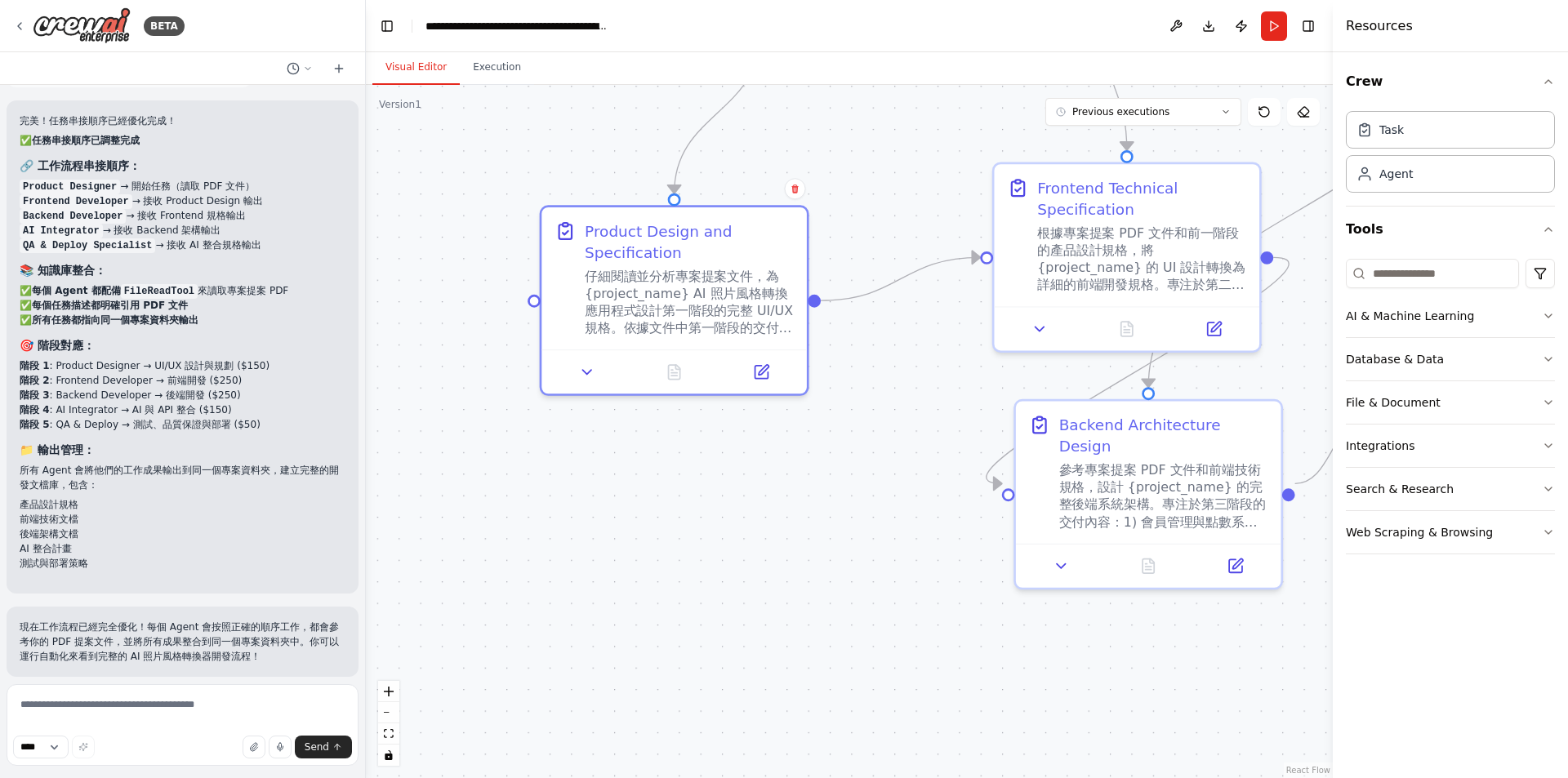
drag, startPoint x: 783, startPoint y: 570, endPoint x: 803, endPoint y: 490, distance: 82.5
click at [803, 490] on div ".deletable-edge-delete-btn { width: 20px; height: 20px; border: 0px solid #ffff…" at bounding box center [849, 431] width 967 height 693
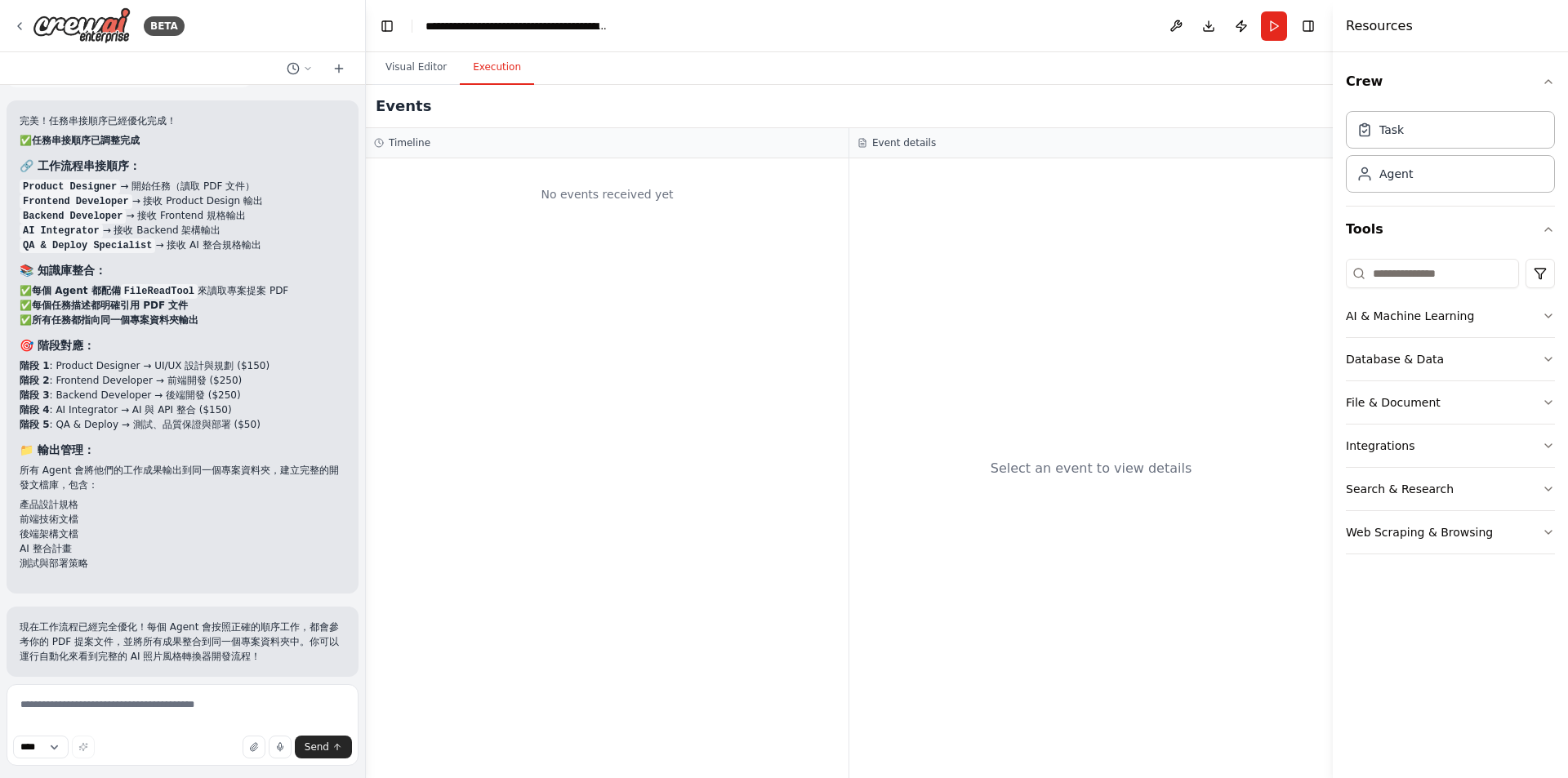
click at [508, 64] on button "Execution" at bounding box center [497, 68] width 74 height 35
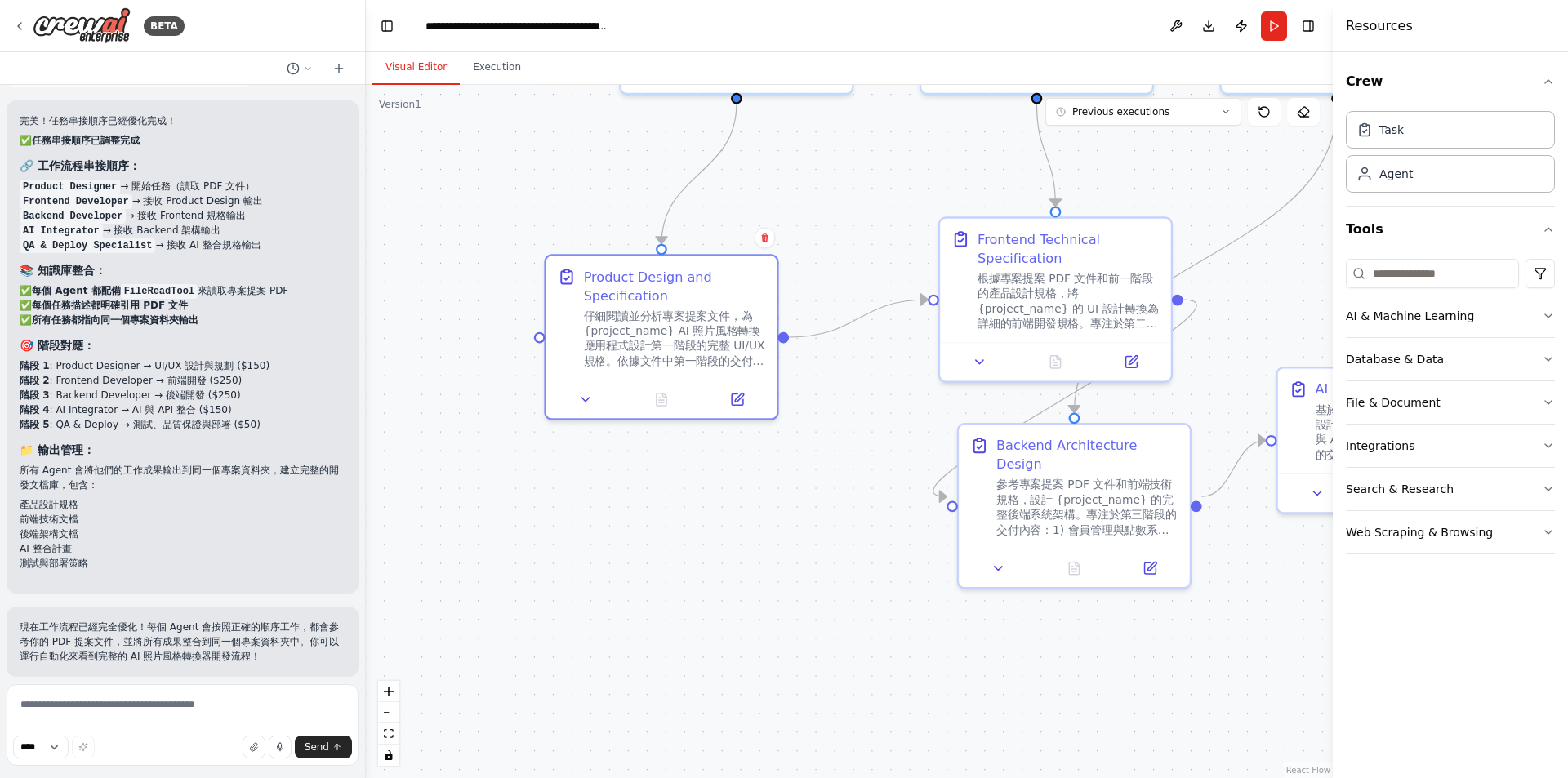
click at [401, 62] on button "Visual Editor" at bounding box center [416, 68] width 87 height 35
click at [645, 308] on div "仔細閱讀並分析專案提案文件，為 {project_name} AI 照片風格轉換應用程式設計第一階段的完整 UI/UX 規格。依據文件中第一階段的交付內容要求…" at bounding box center [675, 335] width 182 height 61
click at [1277, 19] on button "Run" at bounding box center [1274, 26] width 26 height 29
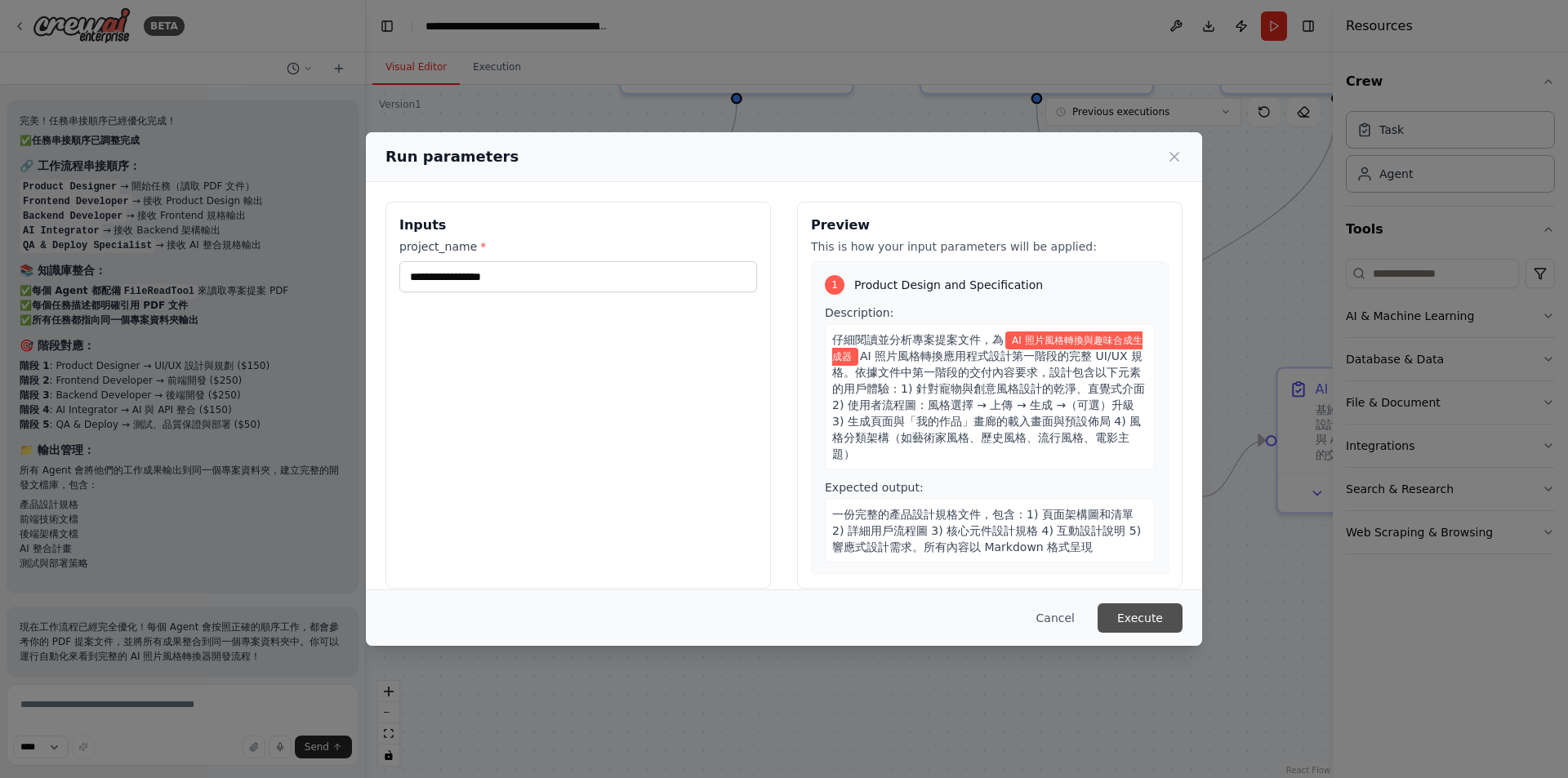
click at [1135, 612] on button "Execute" at bounding box center [1140, 618] width 85 height 29
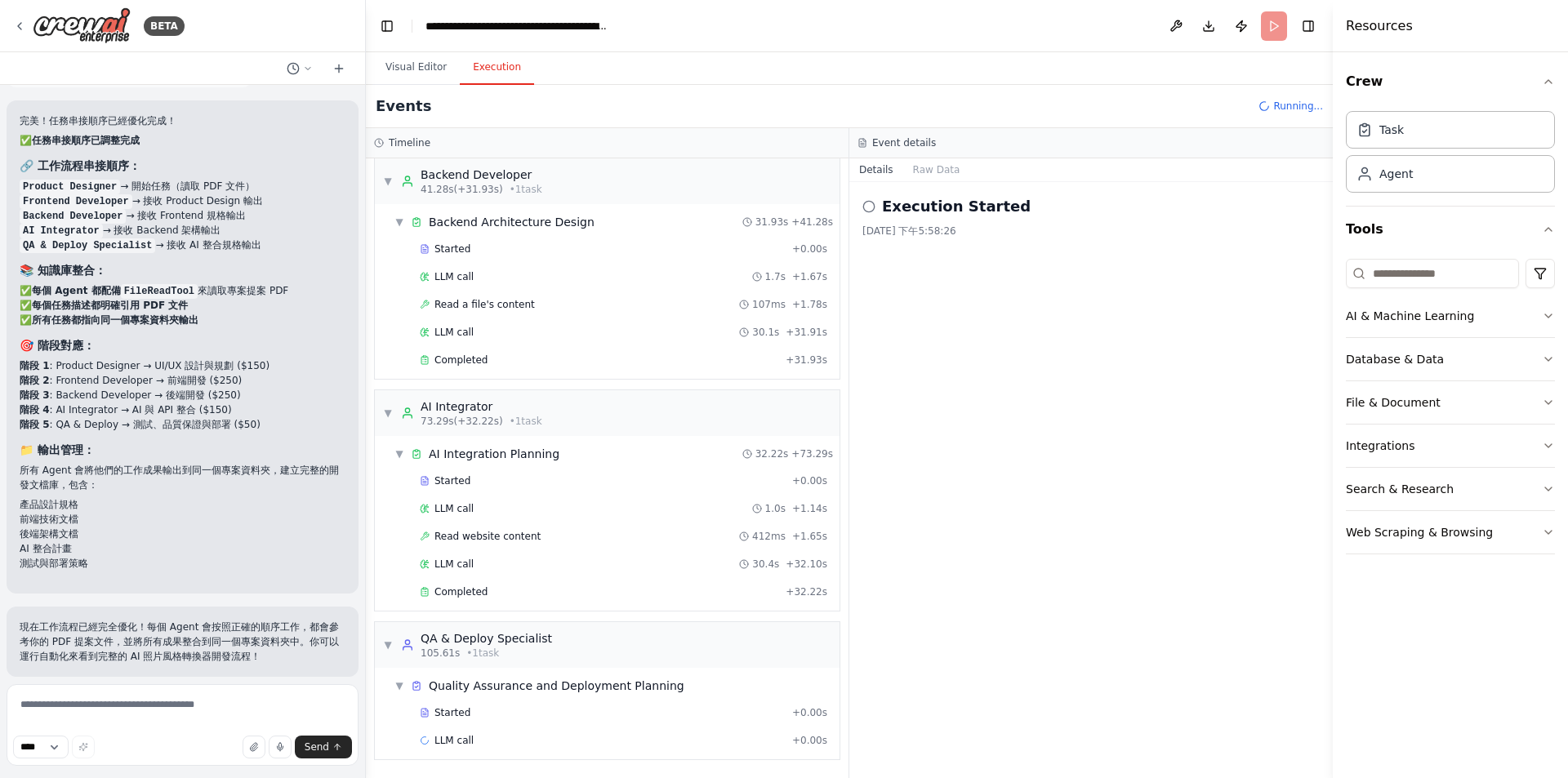
scroll to position [528, 0]
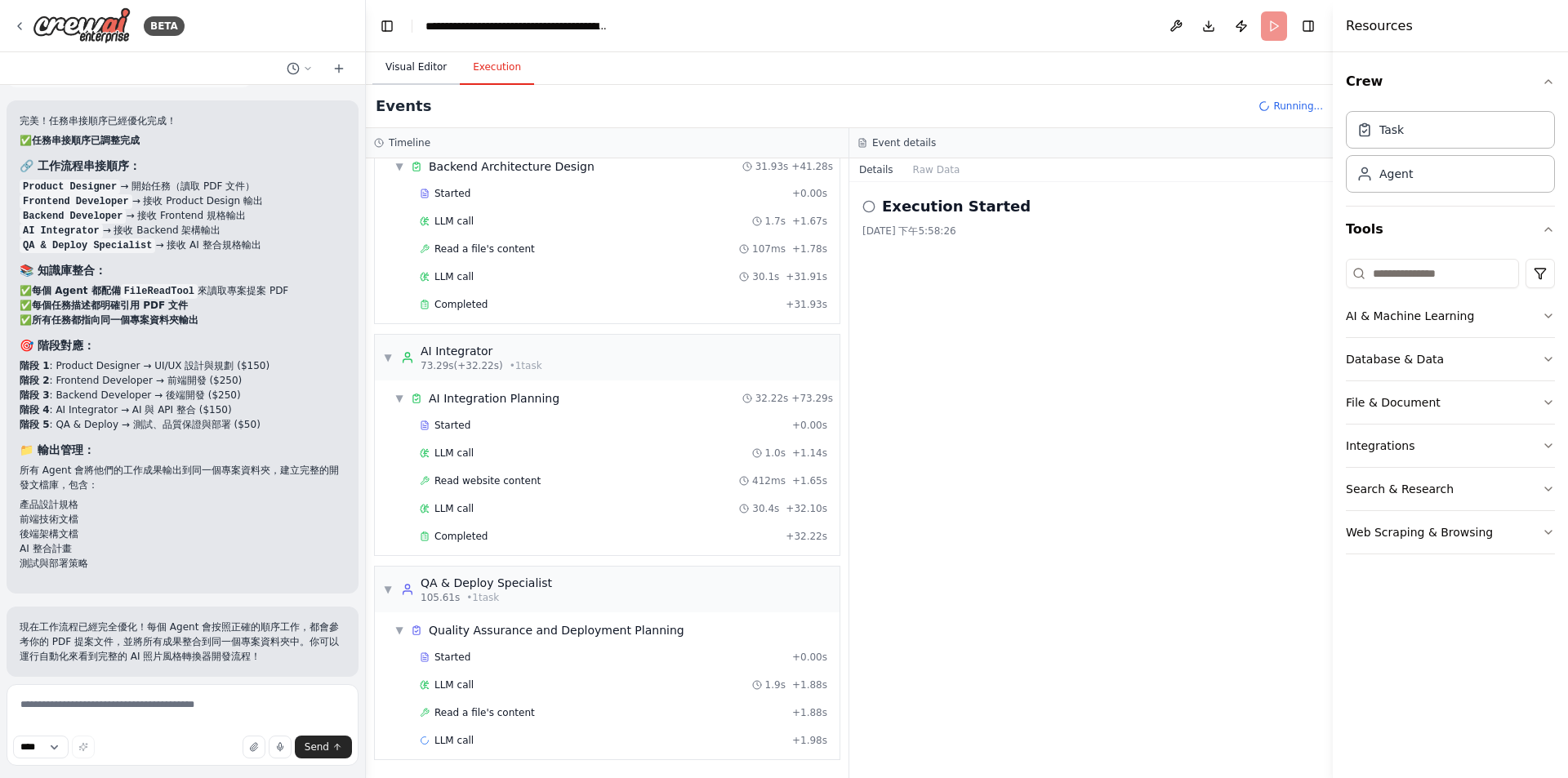
click at [447, 72] on button "Visual Editor" at bounding box center [416, 68] width 87 height 35
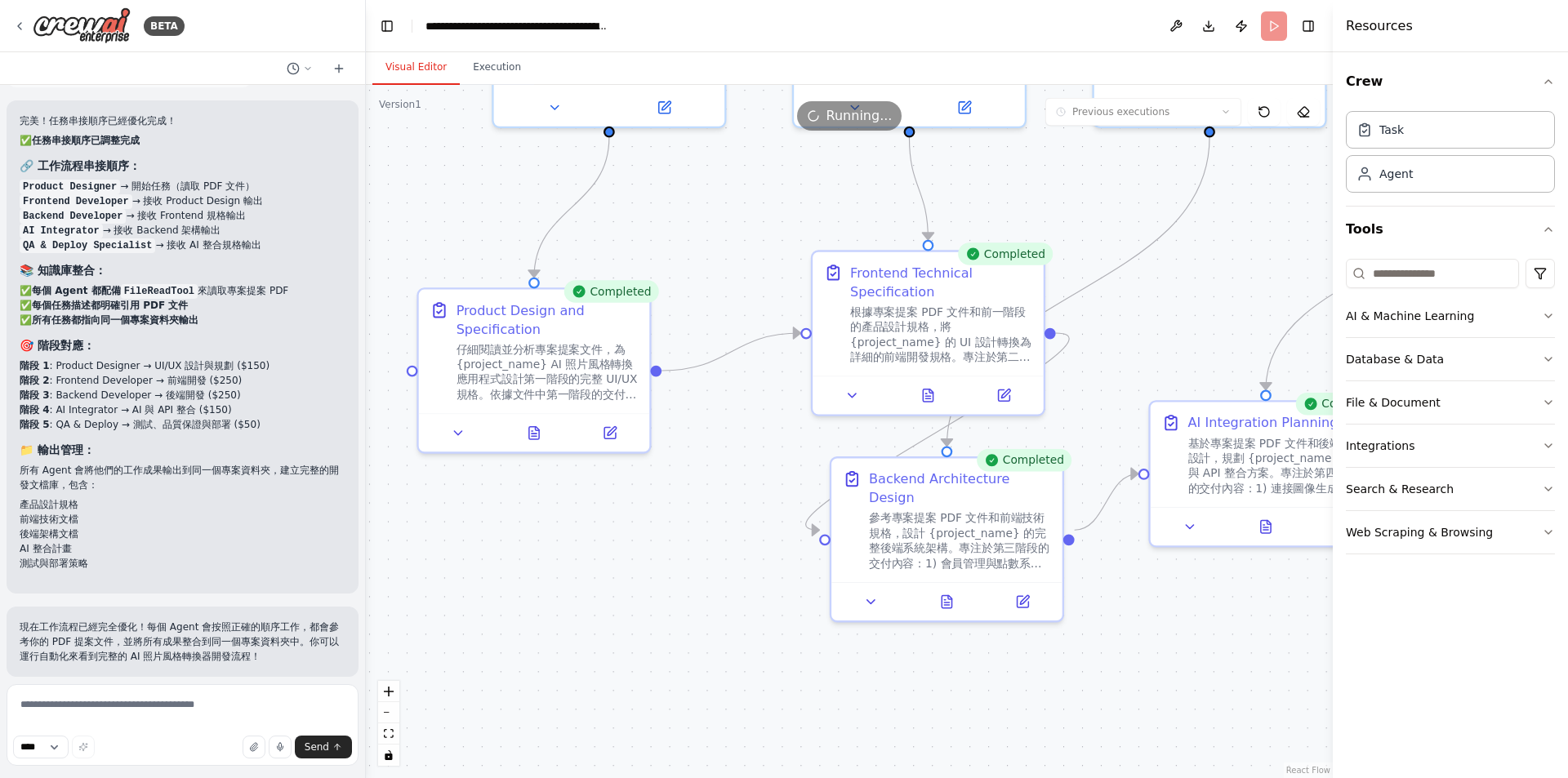
drag, startPoint x: 752, startPoint y: 496, endPoint x: 624, endPoint y: 530, distance: 132.4
click at [624, 530] on div ".deletable-edge-delete-btn { width: 20px; height: 20px; border: 0px solid #ffff…" at bounding box center [849, 431] width 967 height 693
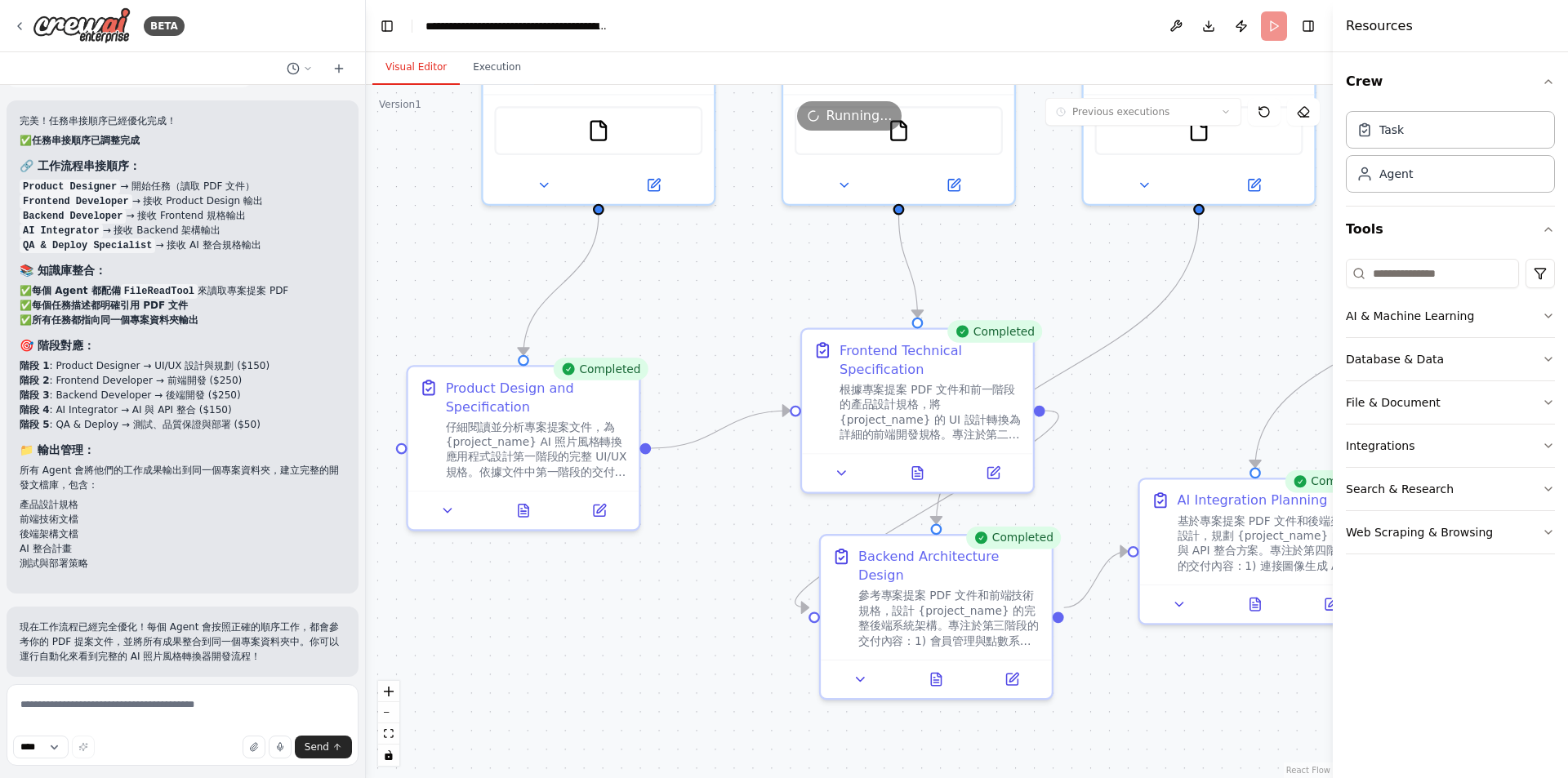
drag, startPoint x: 682, startPoint y: 519, endPoint x: 668, endPoint y: 593, distance: 75.3
click at [668, 593] on div ".deletable-edge-delete-btn { width: 20px; height: 20px; border: 0px solid #ffff…" at bounding box center [849, 431] width 967 height 693
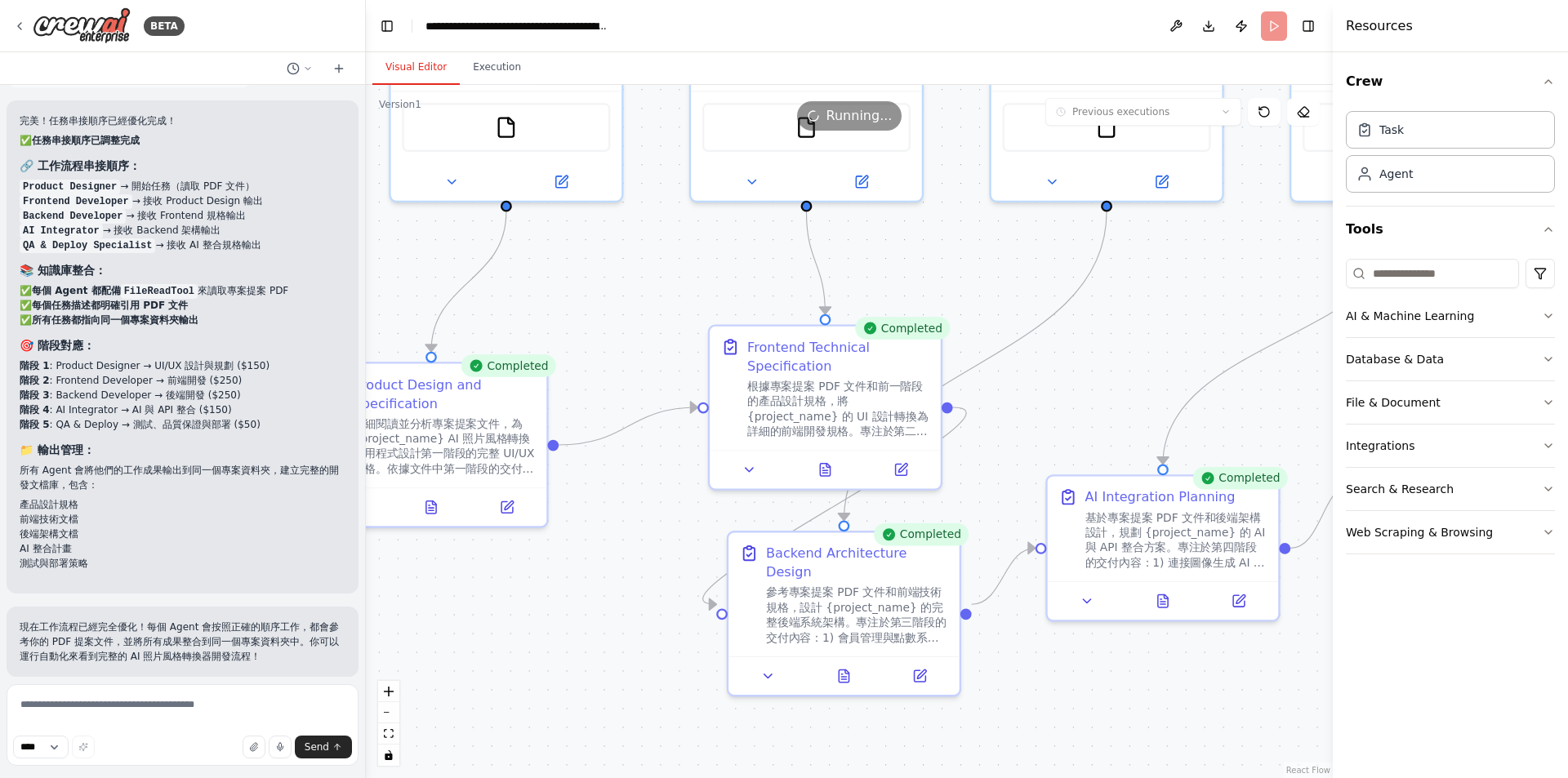
drag, startPoint x: 1229, startPoint y: 347, endPoint x: 1140, endPoint y: 339, distance: 89.4
click at [1140, 339] on div ".deletable-edge-delete-btn { width: 20px; height: 20px; border: 0px solid #ffff…" at bounding box center [849, 431] width 967 height 693
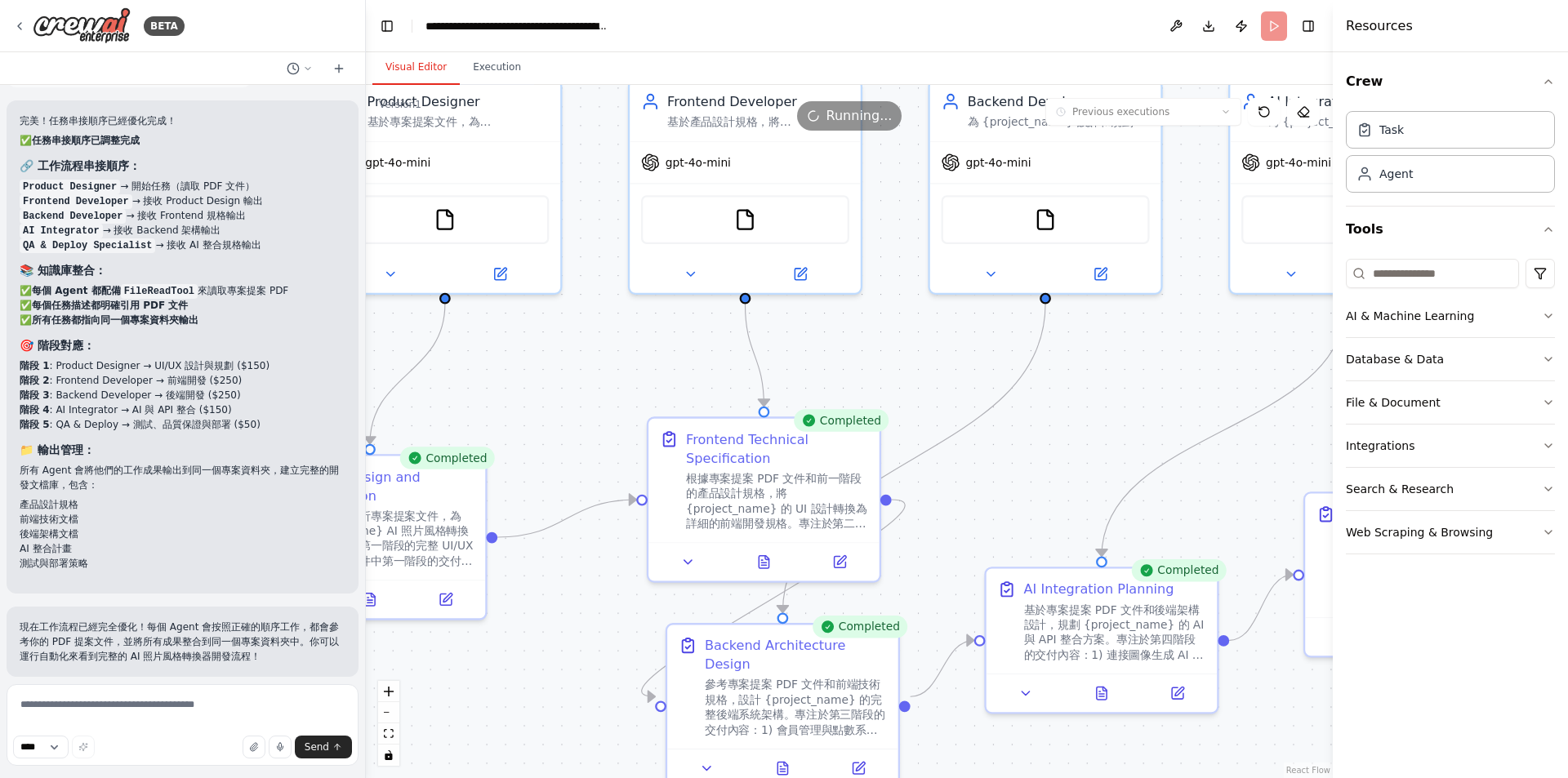
drag, startPoint x: 655, startPoint y: 558, endPoint x: 594, endPoint y: 646, distance: 107.1
click at [594, 646] on div ".deletable-edge-delete-btn { width: 20px; height: 20px; border: 0px solid #ffff…" at bounding box center [849, 431] width 967 height 693
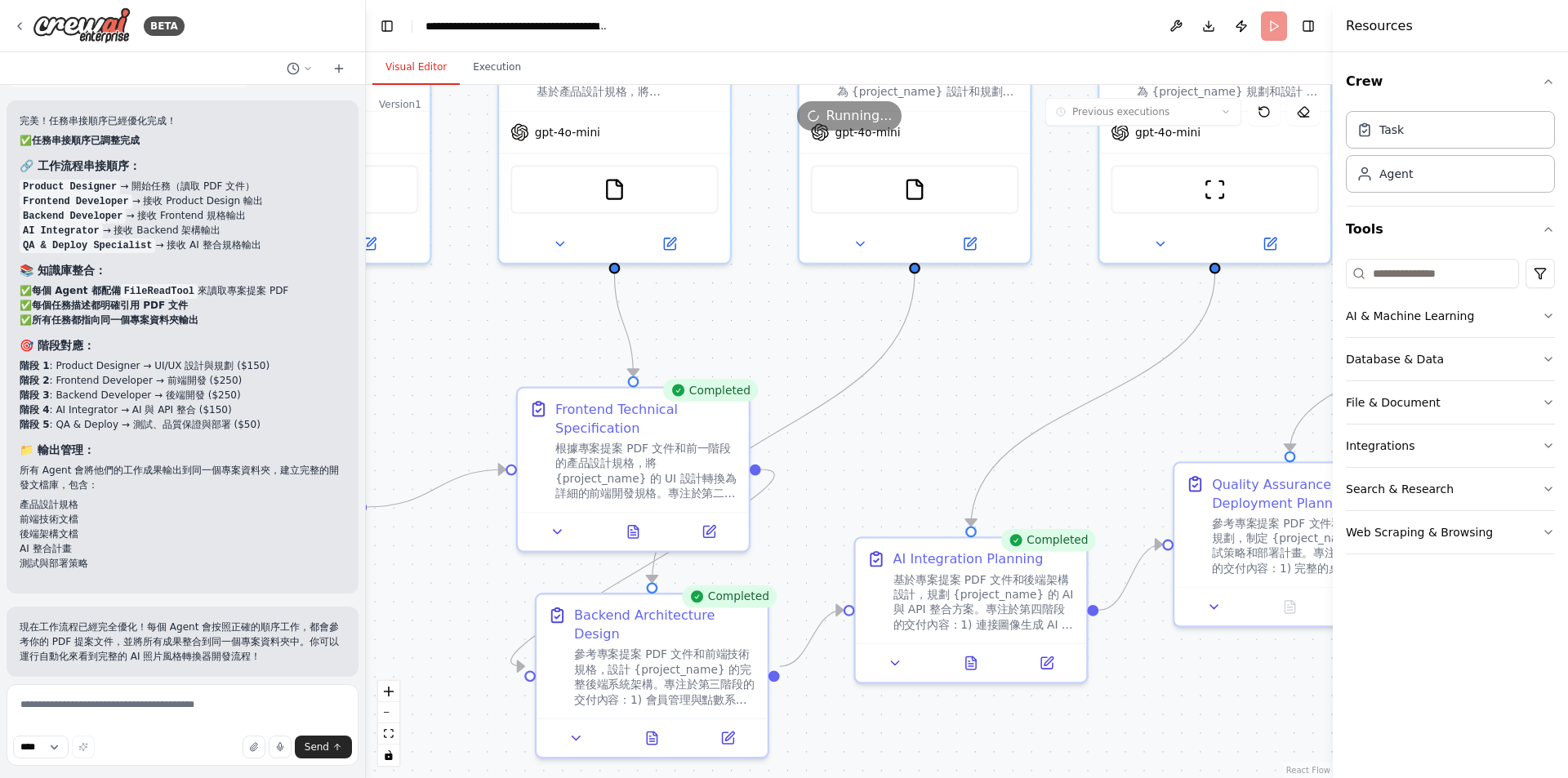
drag, startPoint x: 1146, startPoint y: 399, endPoint x: 995, endPoint y: 367, distance: 154.4
click at [995, 366] on div ".deletable-edge-delete-btn { width: 20px; height: 20px; border: 0px solid #ffff…" at bounding box center [849, 431] width 967 height 693
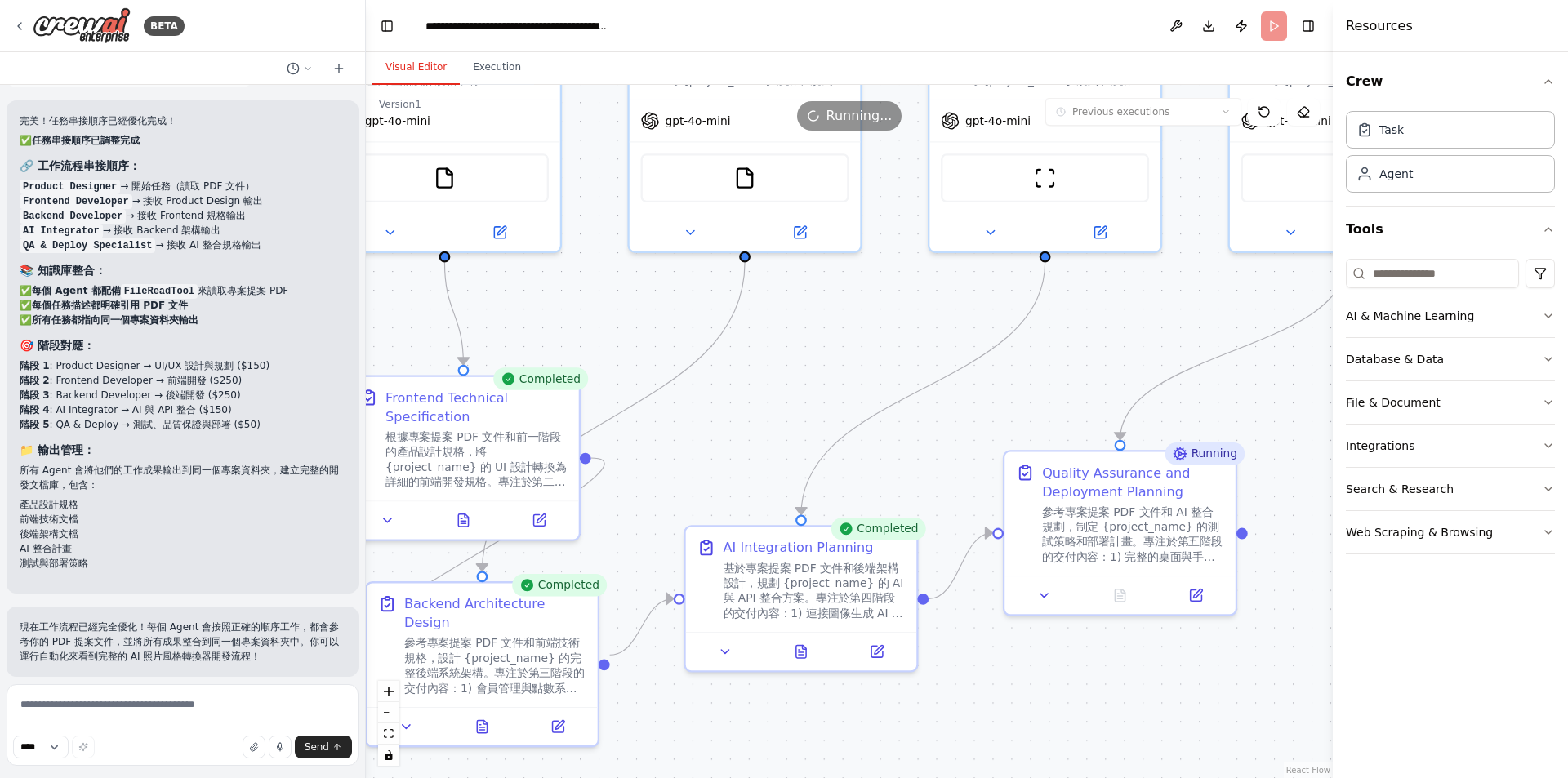
drag, startPoint x: 1216, startPoint y: 371, endPoint x: 1058, endPoint y: 356, distance: 158.7
click at [1058, 356] on div ".deletable-edge-delete-btn { width: 20px; height: 20px; border: 0px solid #ffff…" at bounding box center [849, 431] width 967 height 693
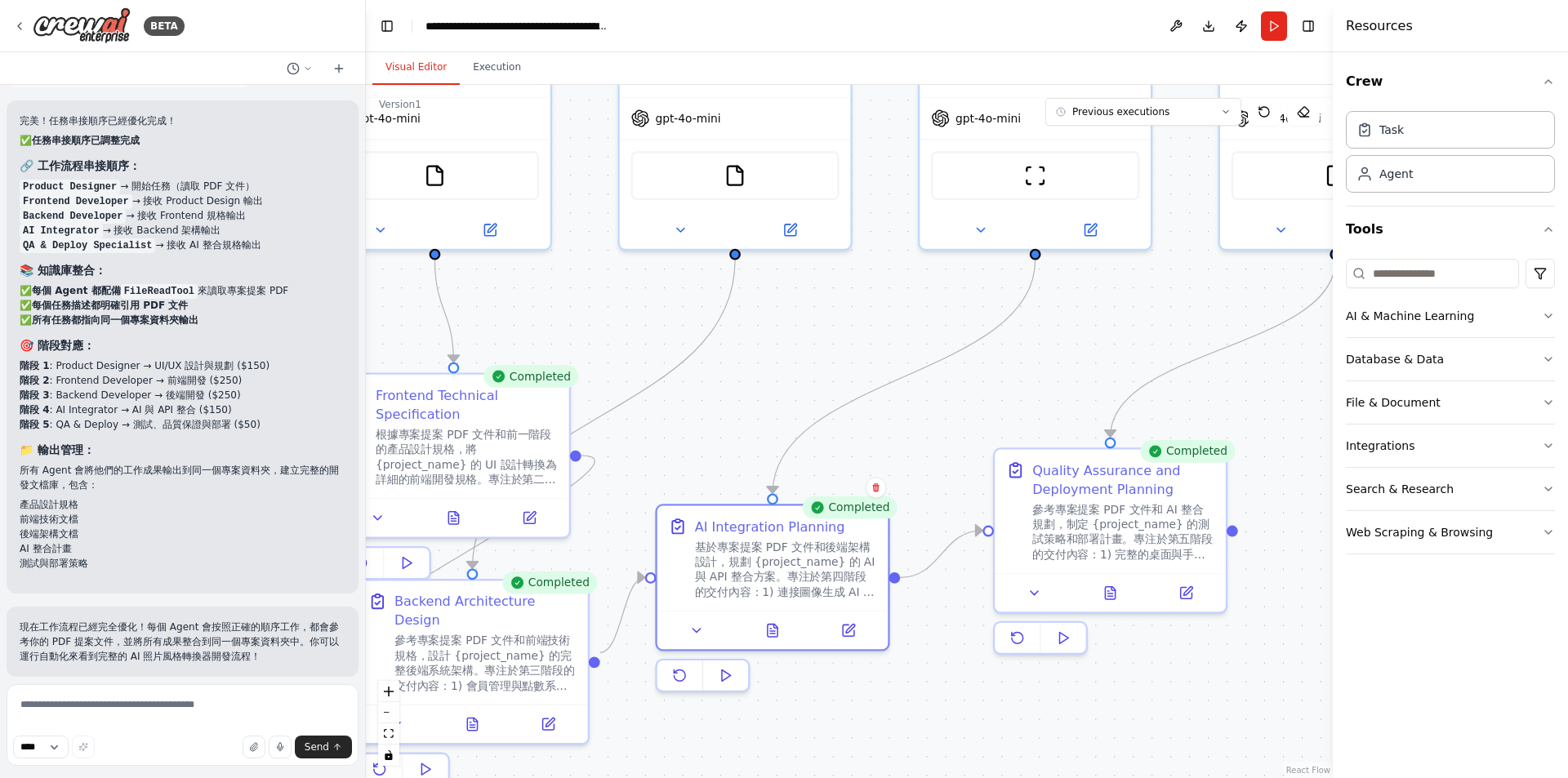
drag, startPoint x: 908, startPoint y: 705, endPoint x: 881, endPoint y: 686, distance: 33.0
click at [881, 686] on div "Completed AI Integration Planning 基於專案提案 PDF 文件和後端架構設計，規劃 {project_name} 的 AI 與…" at bounding box center [771, 598] width 234 height 188
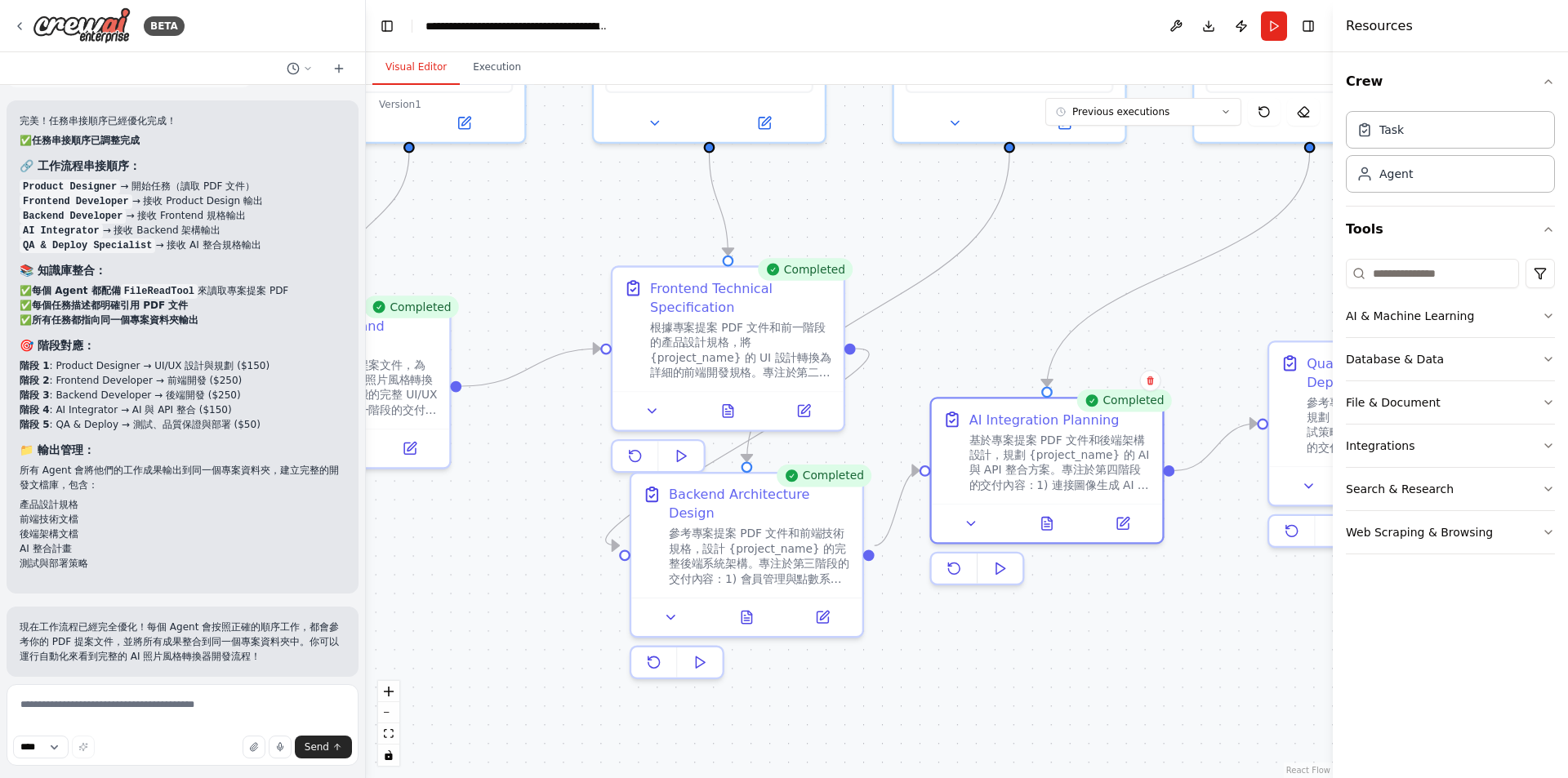
drag, startPoint x: 1020, startPoint y: 730, endPoint x: 1350, endPoint y: 564, distance: 369.4
click at [1350, 564] on div "BETA Hello! I'm the CrewAI assistant. What kind of automation do you want to bu…" at bounding box center [784, 389] width 1568 height 778
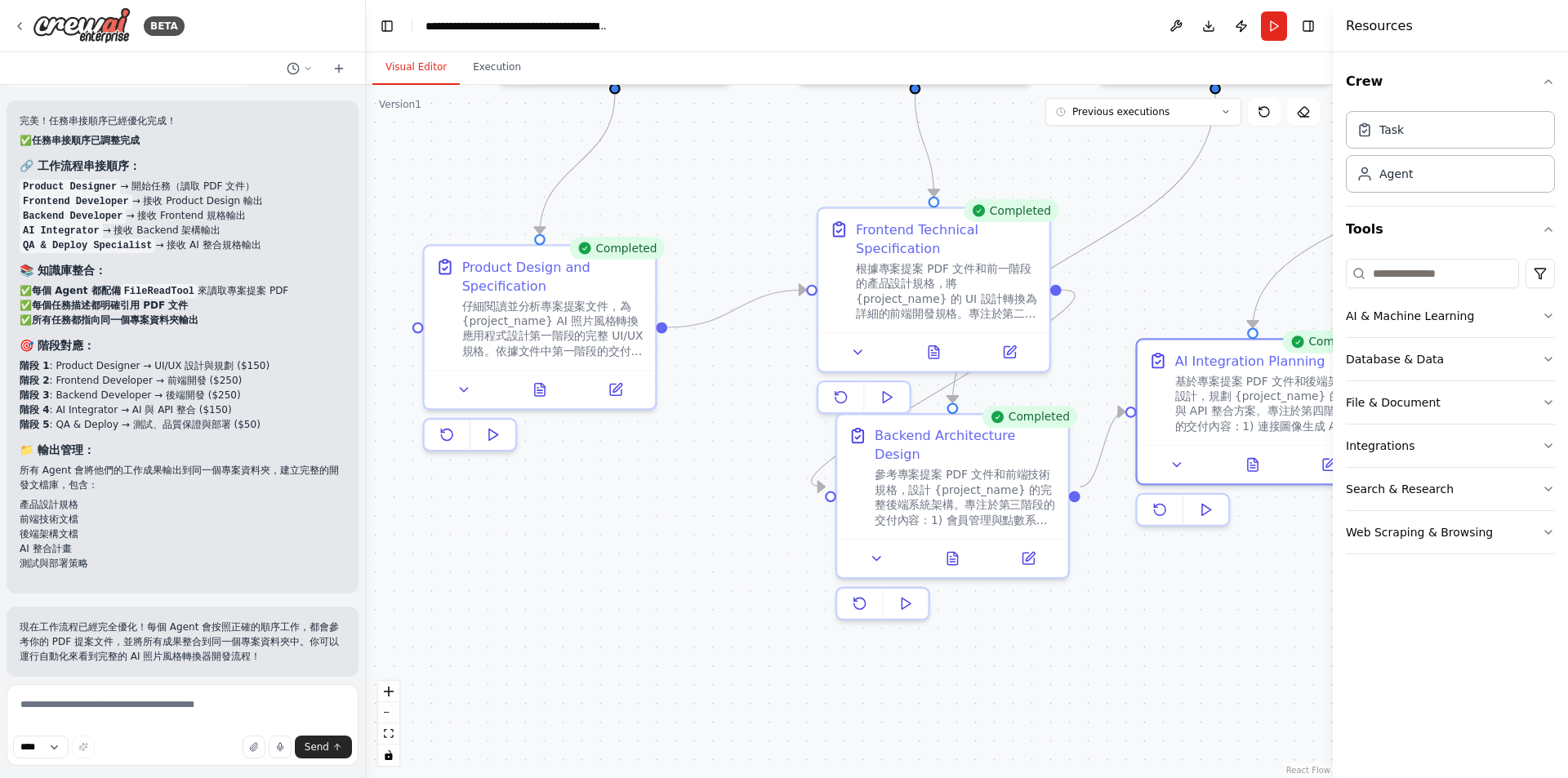
drag, startPoint x: 639, startPoint y: 660, endPoint x: 790, endPoint y: 660, distance: 151.0
click at [790, 660] on div ".deletable-edge-delete-btn { width: 20px; height: 20px; border: 0px solid #ffff…" at bounding box center [849, 431] width 967 height 693
click at [490, 437] on polygon at bounding box center [494, 435] width 9 height 11
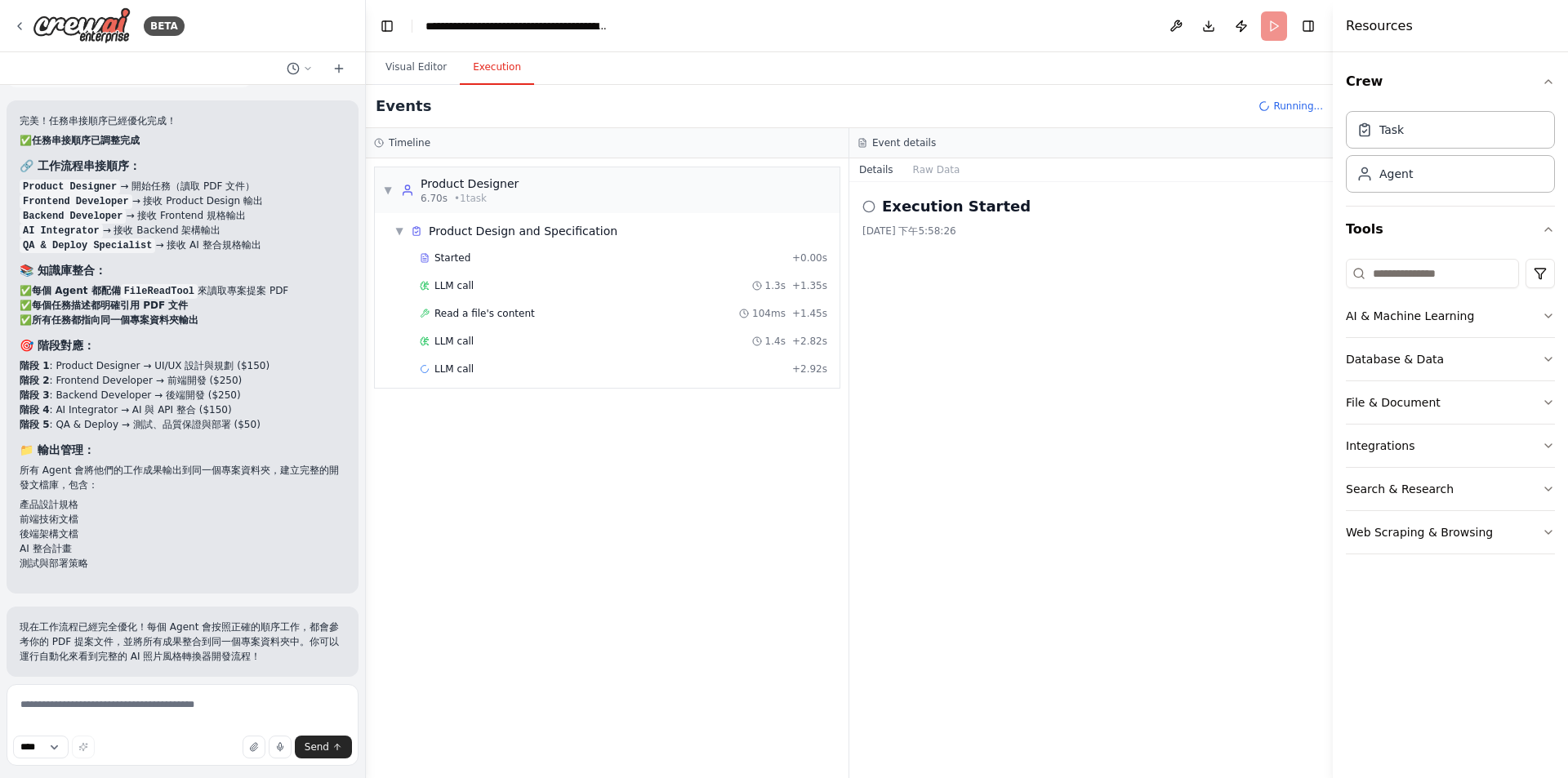
click at [504, 70] on button "Execution" at bounding box center [497, 68] width 74 height 35
click at [405, 63] on button "Visual Editor" at bounding box center [416, 68] width 87 height 35
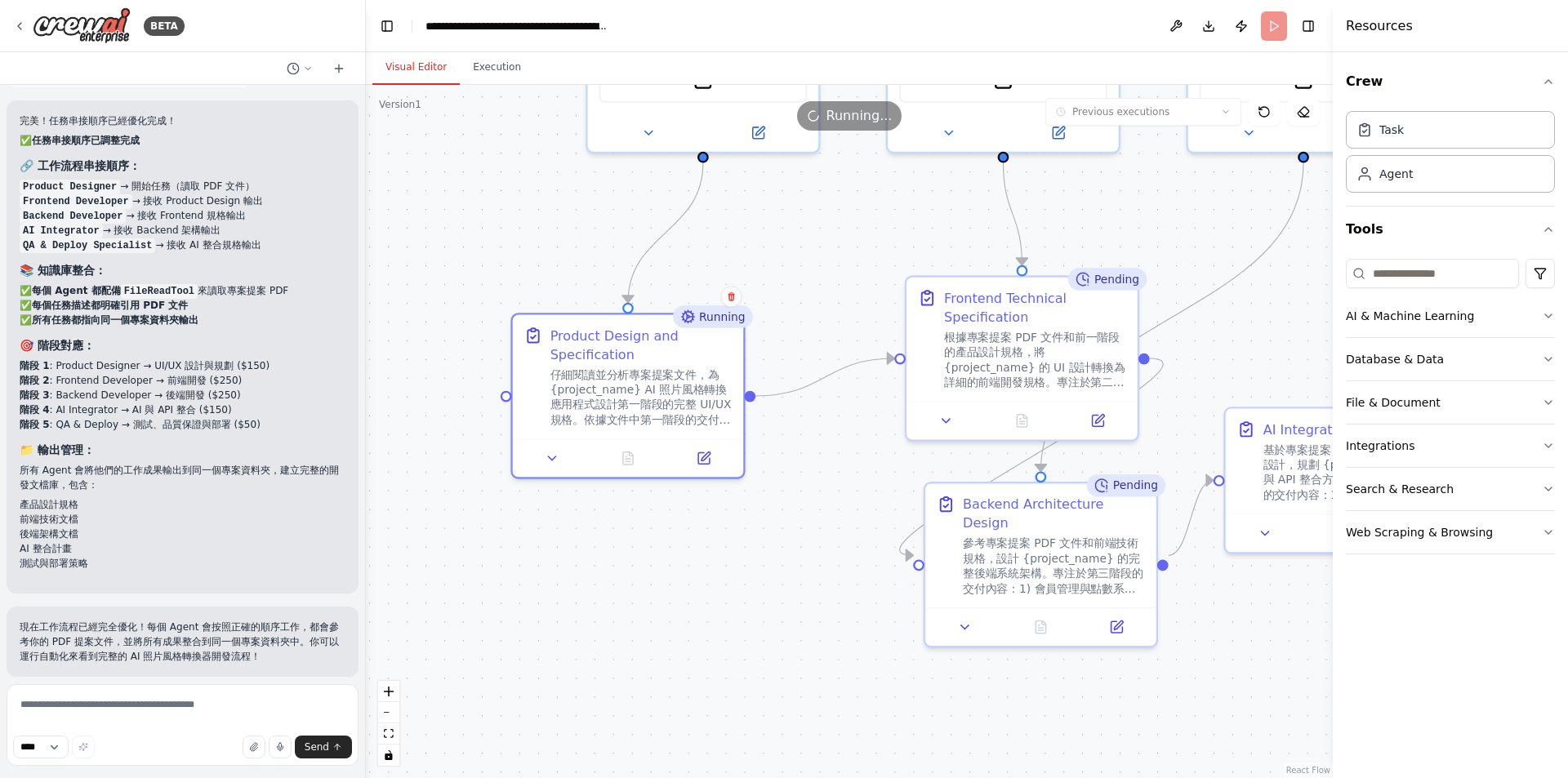
drag, startPoint x: 654, startPoint y: 529, endPoint x: 751, endPoint y: 604, distance: 122.6
click at [751, 604] on div ".deletable-edge-delete-btn { width: 20px; height: 20px; border: 0px solid #ffff…" at bounding box center [849, 431] width 967 height 693
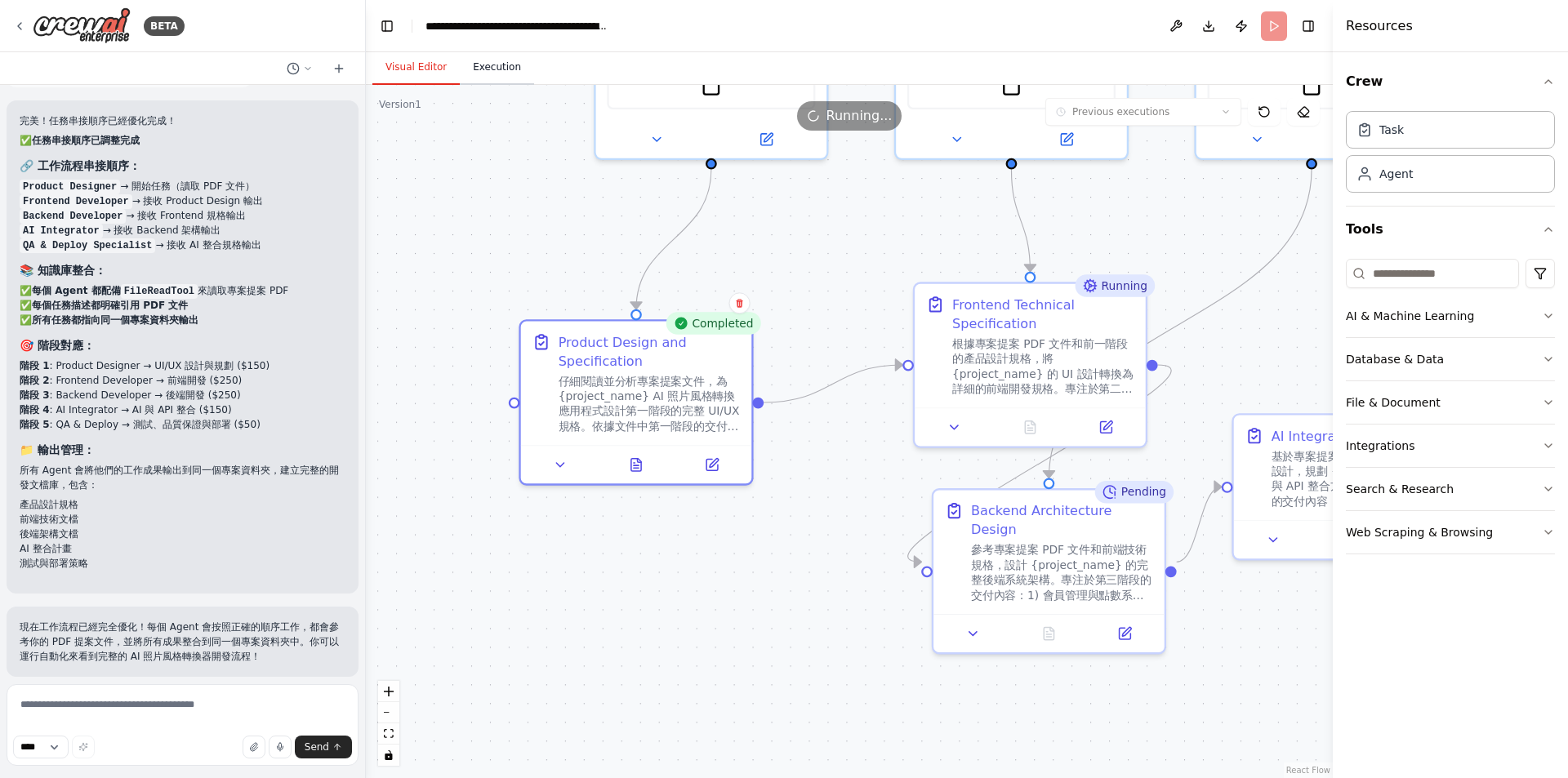
click at [494, 71] on button "Execution" at bounding box center [497, 68] width 74 height 35
click at [413, 71] on button "Visual Editor" at bounding box center [416, 68] width 87 height 35
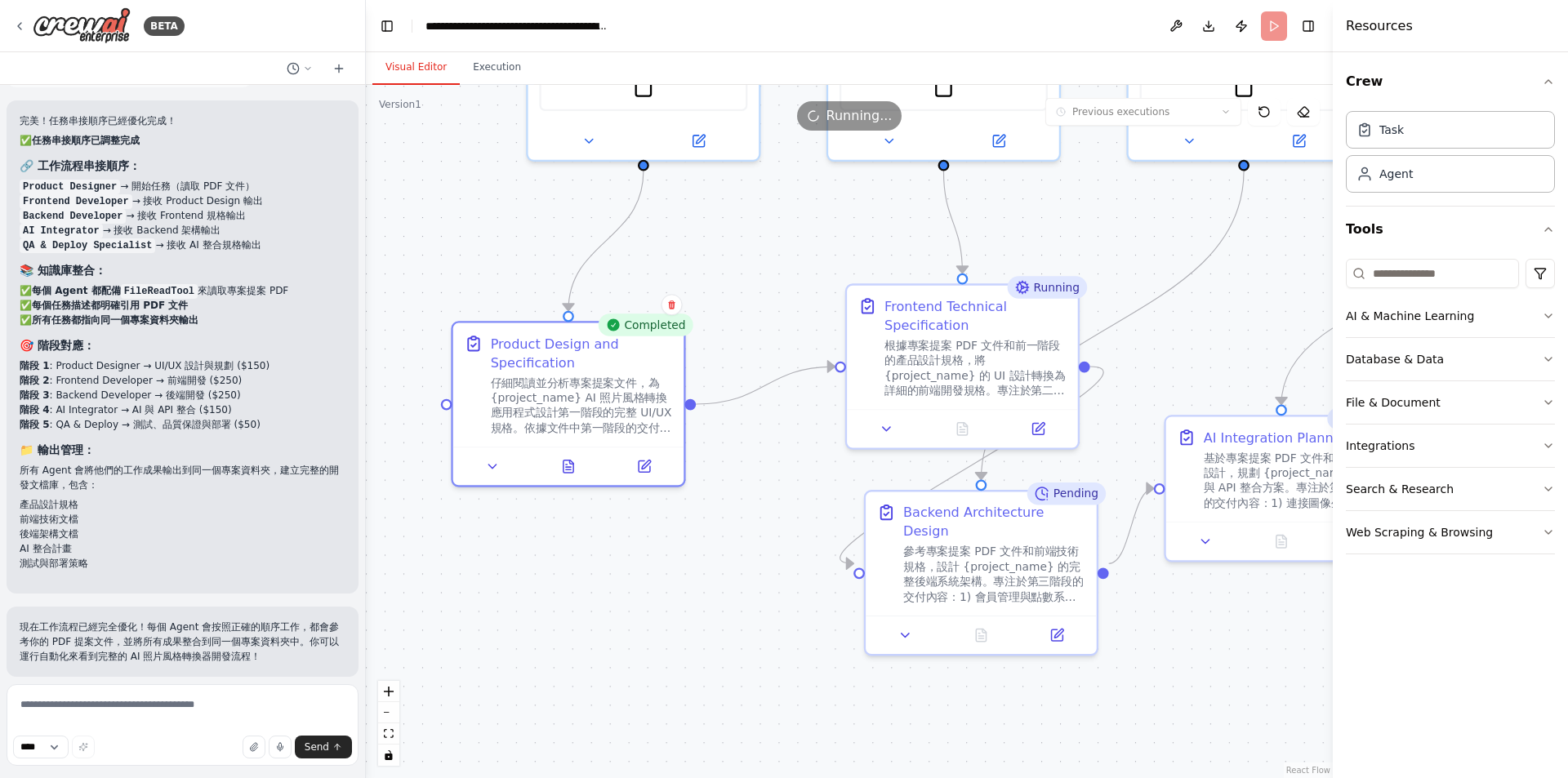
drag, startPoint x: 805, startPoint y: 591, endPoint x: 686, endPoint y: 587, distance: 119.1
click at [686, 587] on div ".deletable-edge-delete-btn { width: 20px; height: 20px; border: 0px solid #ffff…" at bounding box center [849, 431] width 967 height 693
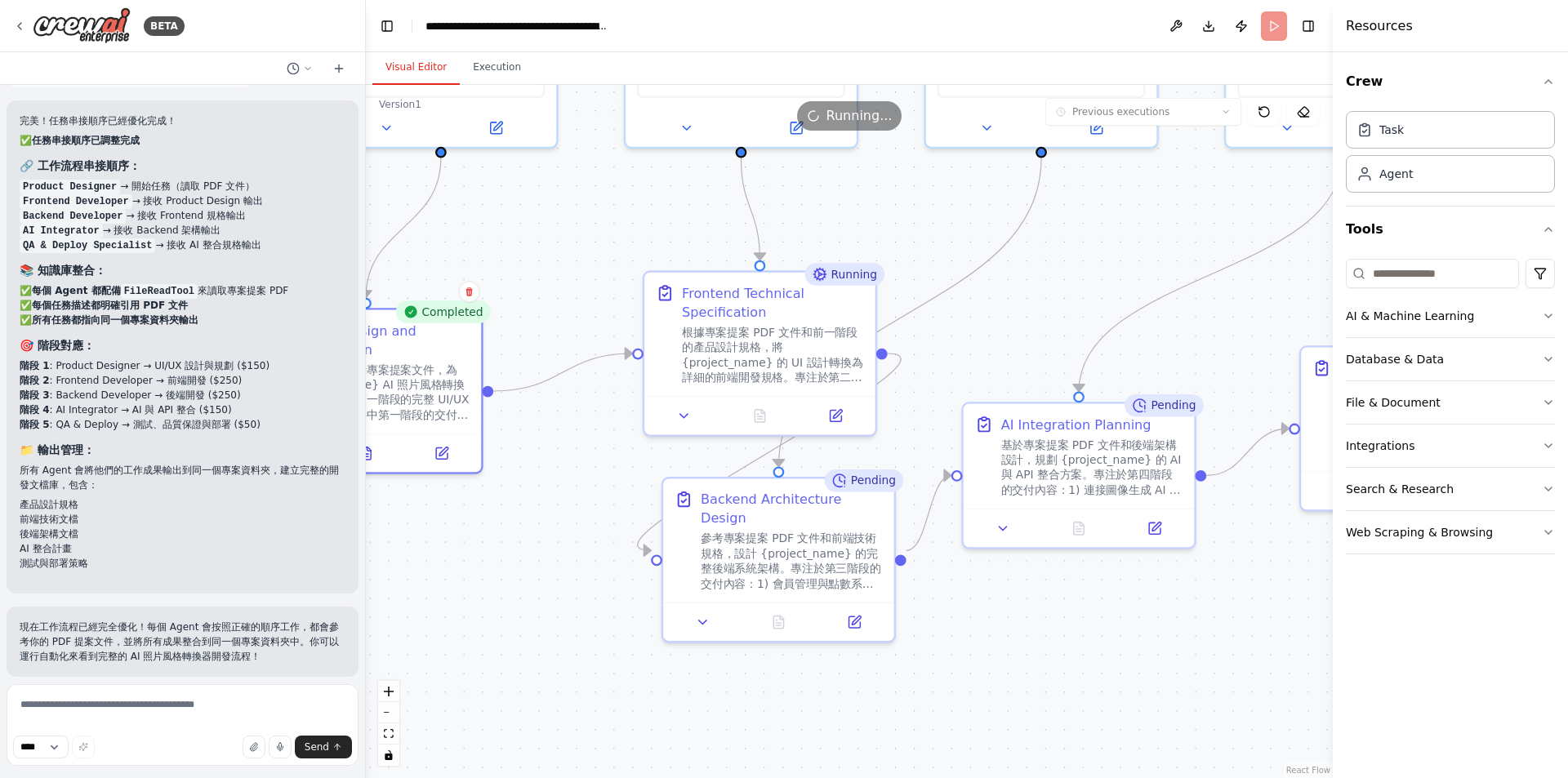
drag, startPoint x: 1026, startPoint y: 700, endPoint x: 824, endPoint y: 693, distance: 202.1
click at [824, 693] on div ".deletable-edge-delete-btn { width: 20px; height: 20px; border: 0px solid #ffff…" at bounding box center [849, 431] width 967 height 693
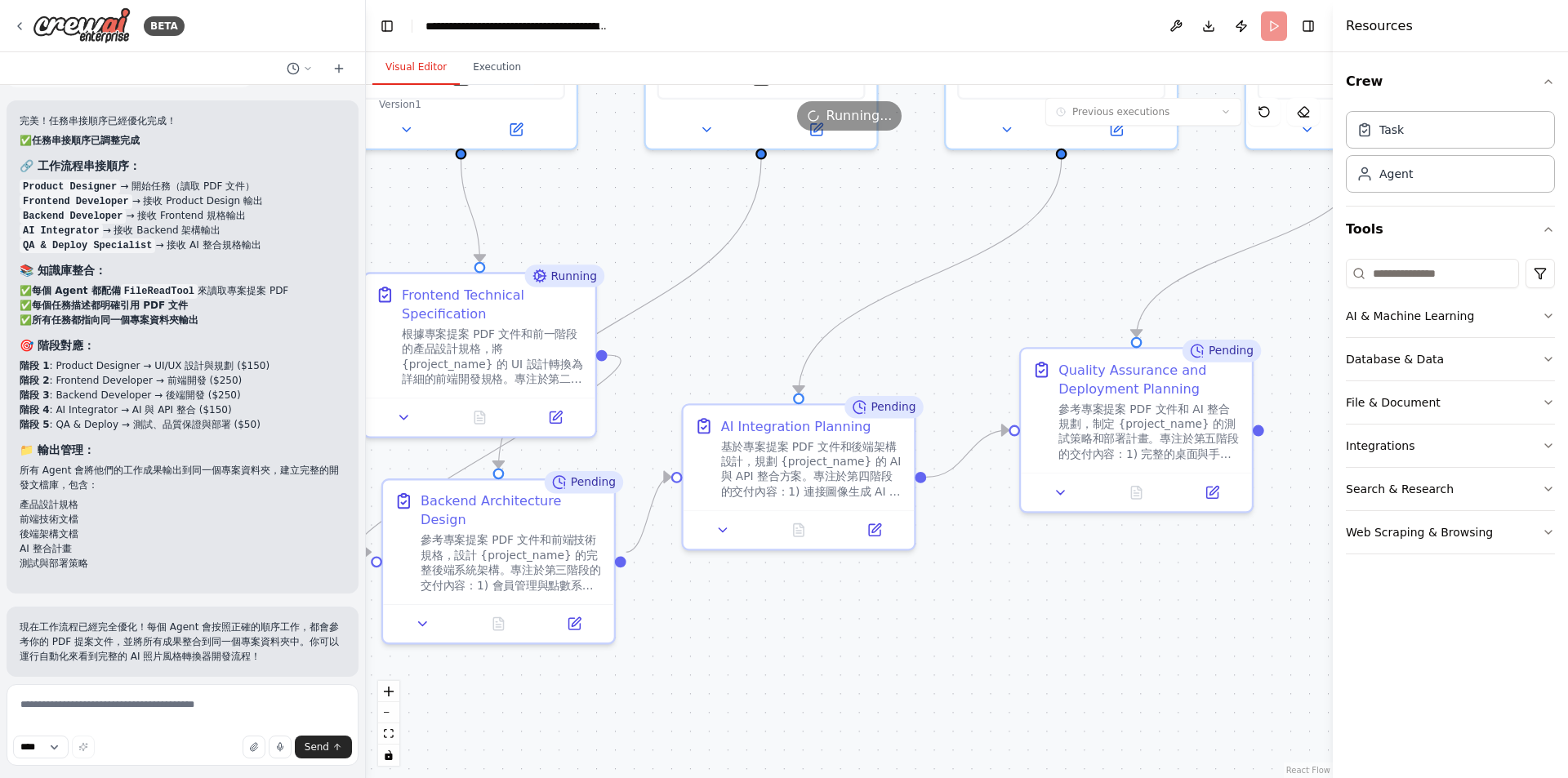
drag, startPoint x: 1018, startPoint y: 687, endPoint x: 795, endPoint y: 689, distance: 223.0
click at [795, 689] on div ".deletable-edge-delete-btn { width: 20px; height: 20px; border: 0px solid #ffff…" at bounding box center [849, 431] width 967 height 693
drag, startPoint x: 795, startPoint y: 689, endPoint x: 967, endPoint y: 695, distance: 172.1
click at [967, 695] on div ".deletable-edge-delete-btn { width: 20px; height: 20px; border: 0px solid #ffff…" at bounding box center [849, 431] width 967 height 693
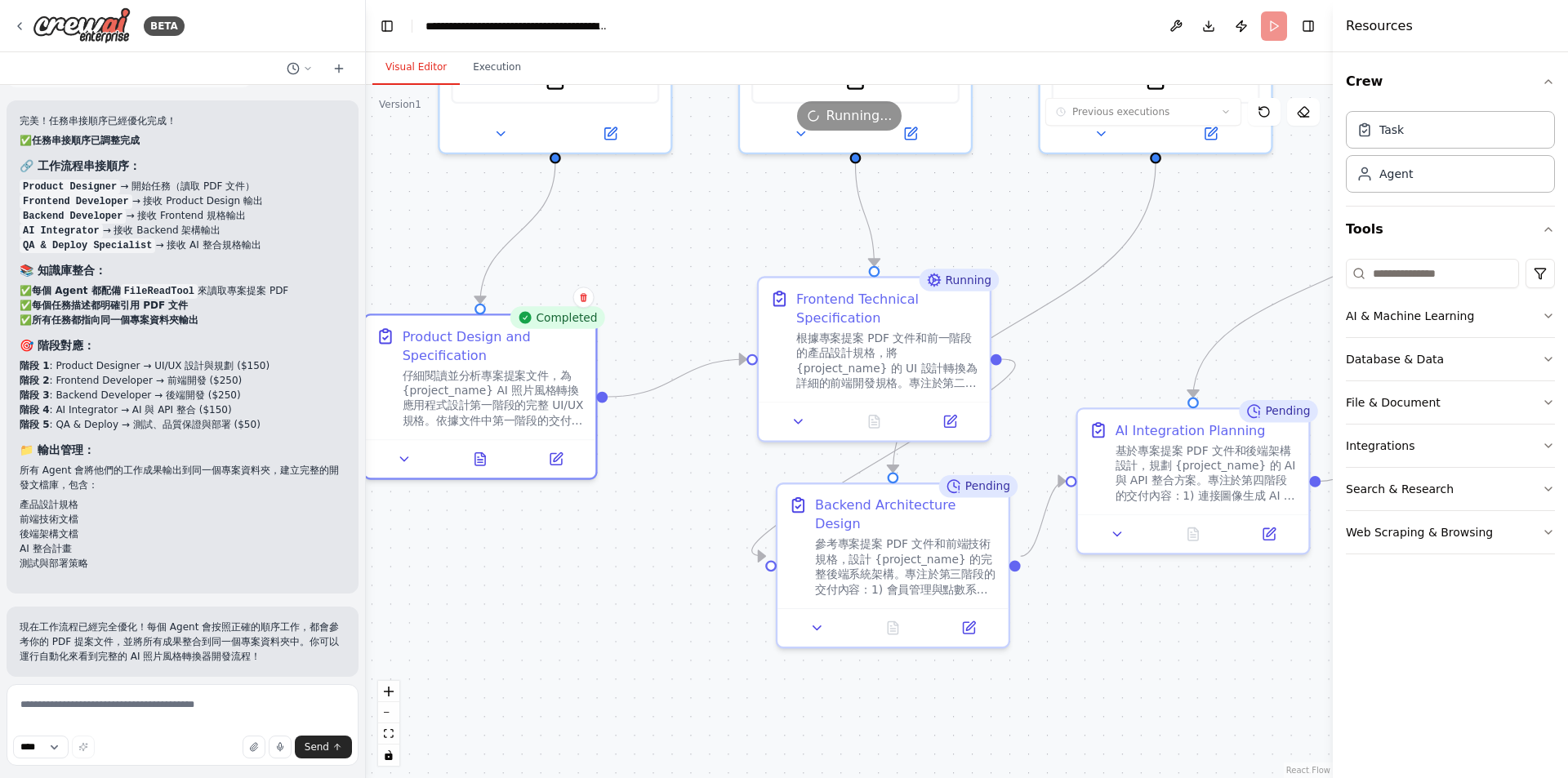
drag, startPoint x: 857, startPoint y: 682, endPoint x: 1079, endPoint y: 680, distance: 222.0
click at [1079, 680] on div ".deletable-edge-delete-btn { width: 20px; height: 20px; border: 0px solid #ffff…" at bounding box center [849, 431] width 967 height 693
drag, startPoint x: 525, startPoint y: 65, endPoint x: 516, endPoint y: 65, distance: 9.0
click at [516, 65] on button "Execution" at bounding box center [497, 68] width 74 height 35
click at [386, 58] on button "Visual Editor" at bounding box center [416, 68] width 87 height 35
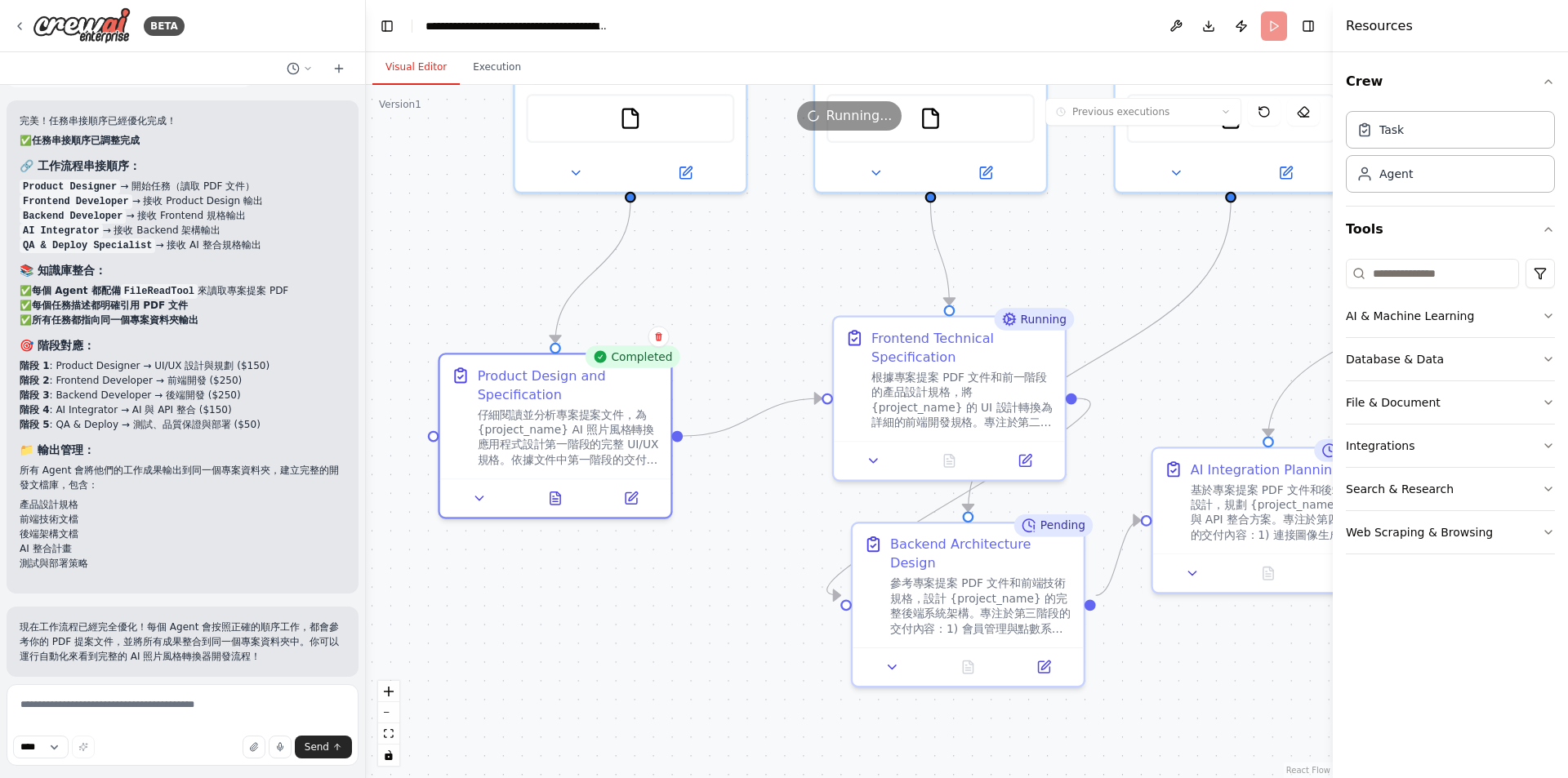
drag, startPoint x: 603, startPoint y: 602, endPoint x: 678, endPoint y: 641, distance: 84.5
click at [678, 641] on div ".deletable-edge-delete-btn { width: 20px; height: 20px; border: 0px solid #ffff…" at bounding box center [849, 431] width 967 height 693
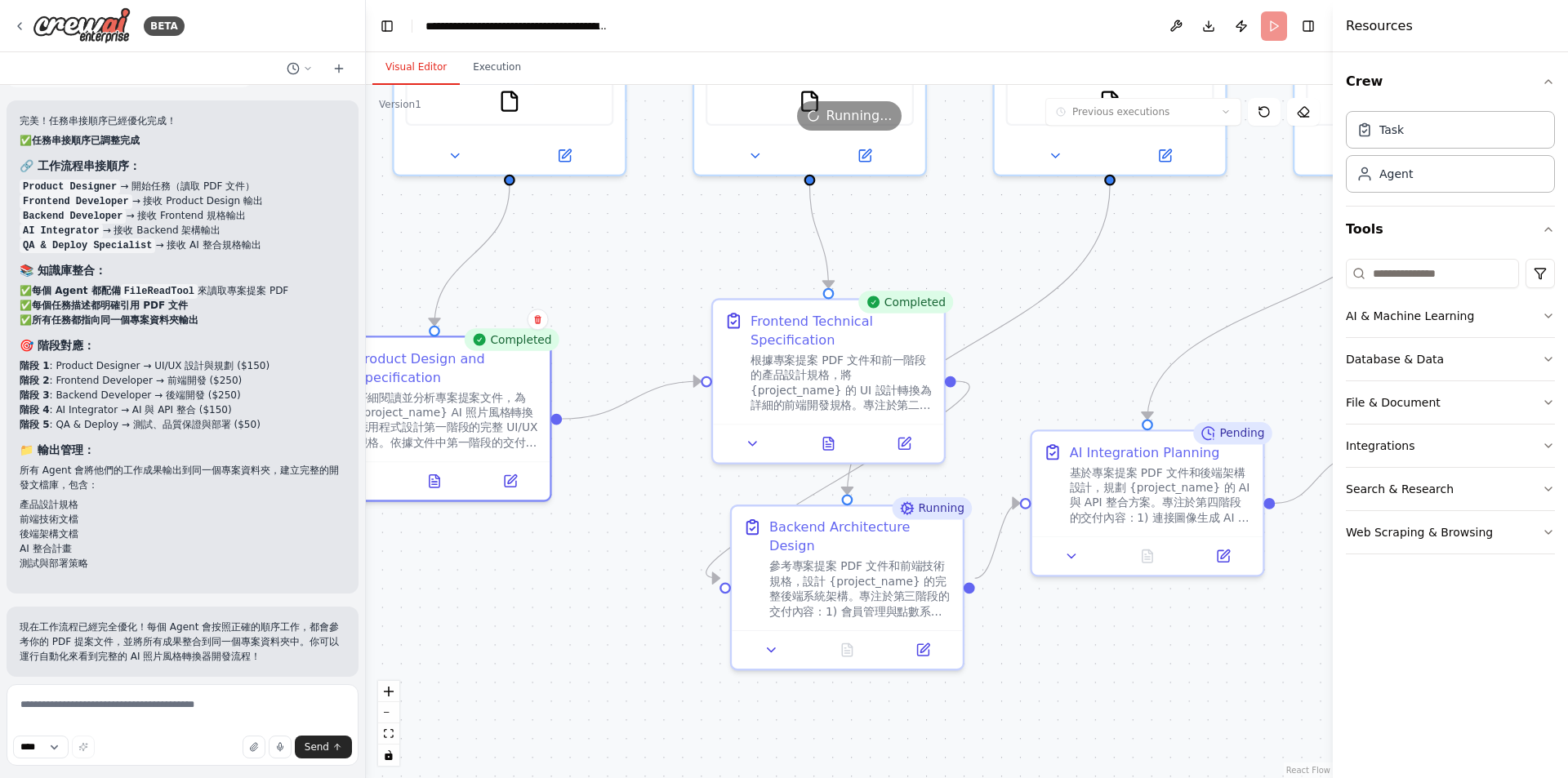
drag, startPoint x: 744, startPoint y: 643, endPoint x: 623, endPoint y: 626, distance: 122.2
click at [623, 626] on div ".deletable-edge-delete-btn { width: 20px; height: 20px; border: 0px solid #ffff…" at bounding box center [849, 431] width 967 height 693
click at [502, 59] on button "Execution" at bounding box center [497, 68] width 74 height 35
click at [410, 60] on button "Visual Editor" at bounding box center [416, 68] width 87 height 35
click at [484, 63] on button "Execution" at bounding box center [497, 68] width 74 height 35
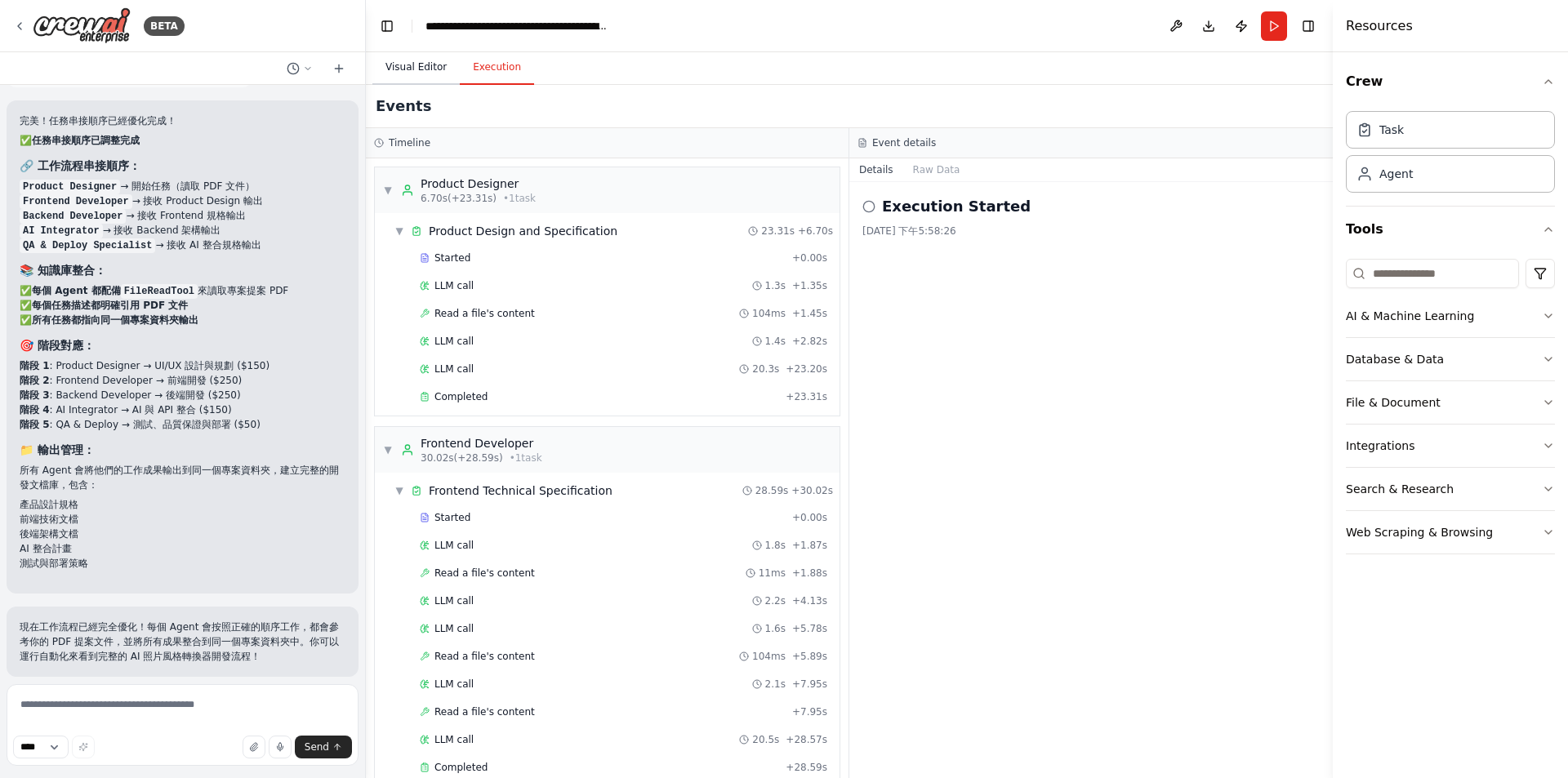
click at [425, 73] on button "Visual Editor" at bounding box center [416, 68] width 87 height 35
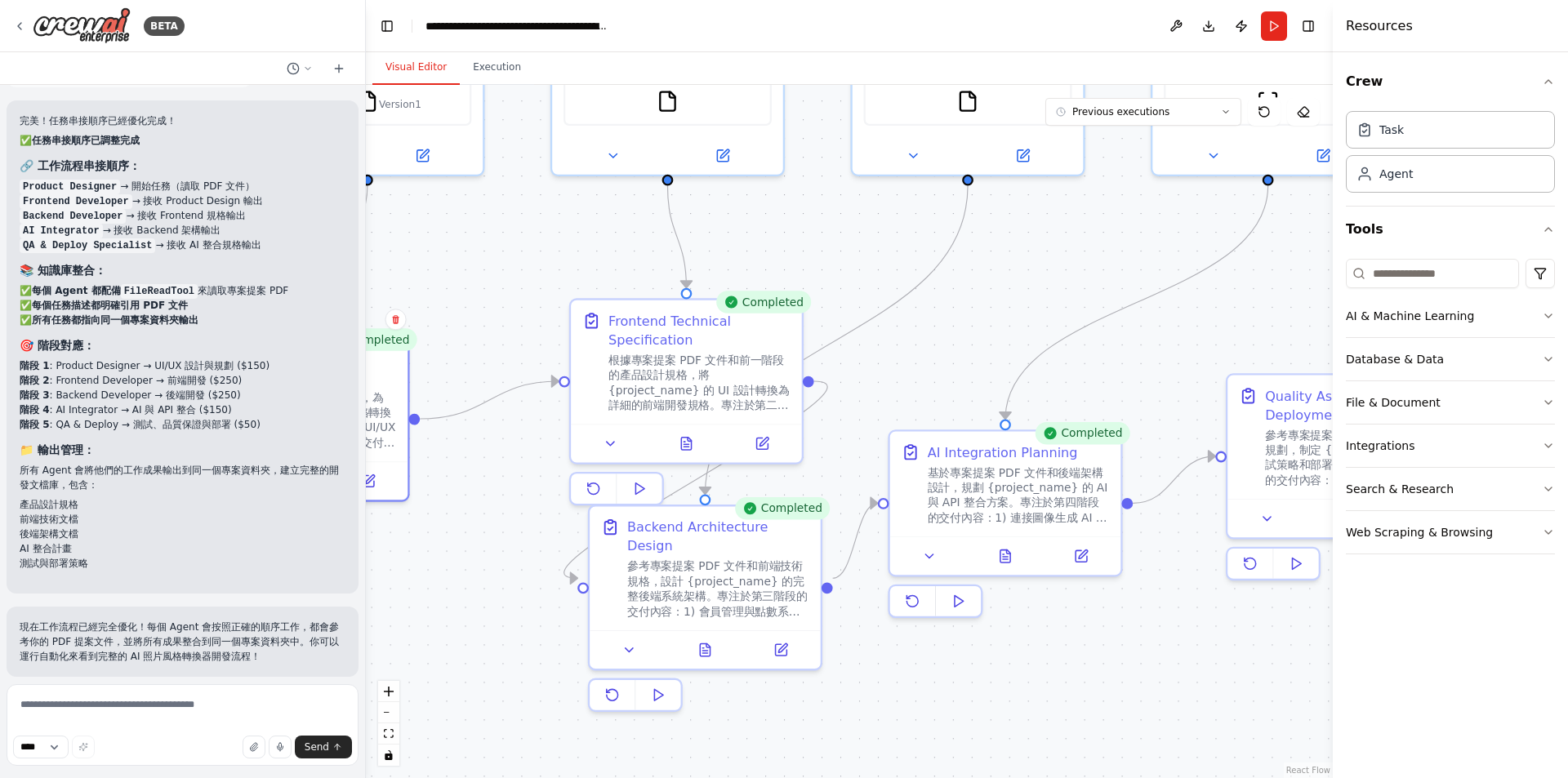
drag, startPoint x: 621, startPoint y: 525, endPoint x: 478, endPoint y: 525, distance: 143.0
click at [478, 525] on div ".deletable-edge-delete-btn { width: 20px; height: 20px; border: 0px solid #ffff…" at bounding box center [849, 431] width 967 height 693
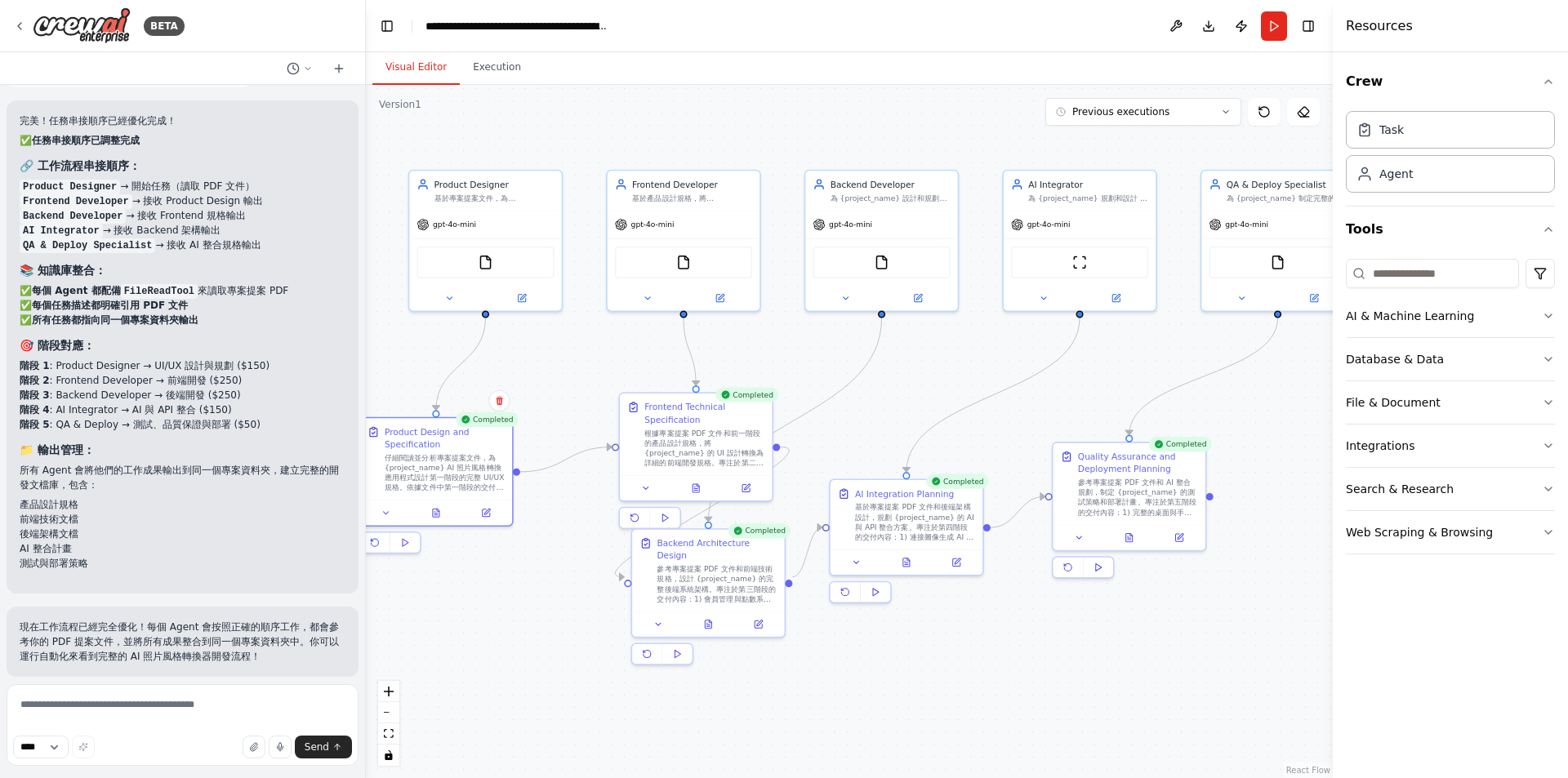
drag, startPoint x: 1146, startPoint y: 666, endPoint x: 1066, endPoint y: 643, distance: 83.2
click at [1066, 643] on div ".deletable-edge-delete-btn { width: 20px; height: 20px; border: 0px solid #ffff…" at bounding box center [849, 431] width 967 height 693
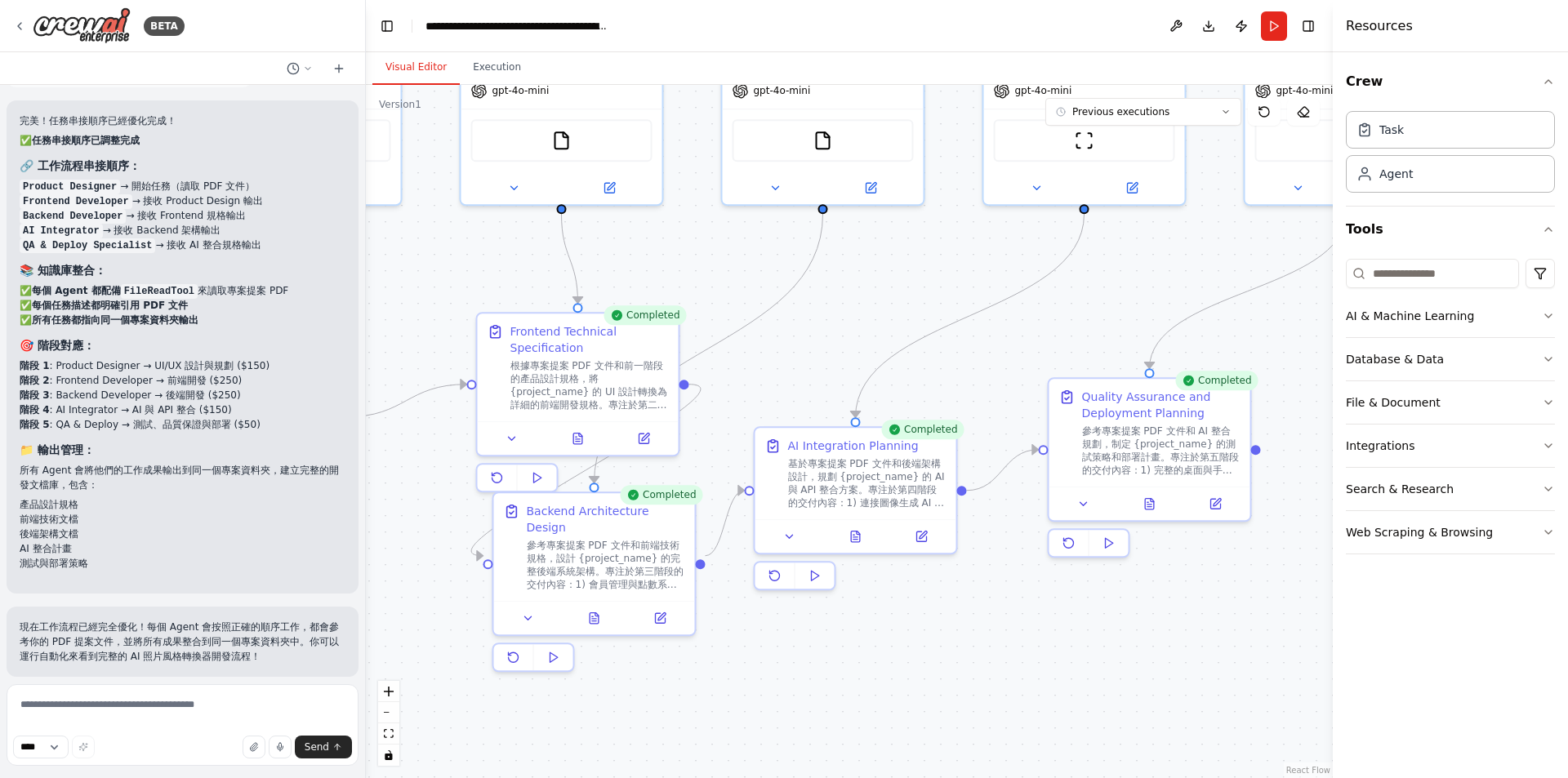
drag, startPoint x: 978, startPoint y: 645, endPoint x: 1035, endPoint y: 614, distance: 64.9
click at [1035, 614] on div ".deletable-edge-delete-btn { width: 20px; height: 20px; border: 0px solid #ffff…" at bounding box center [849, 431] width 967 height 693
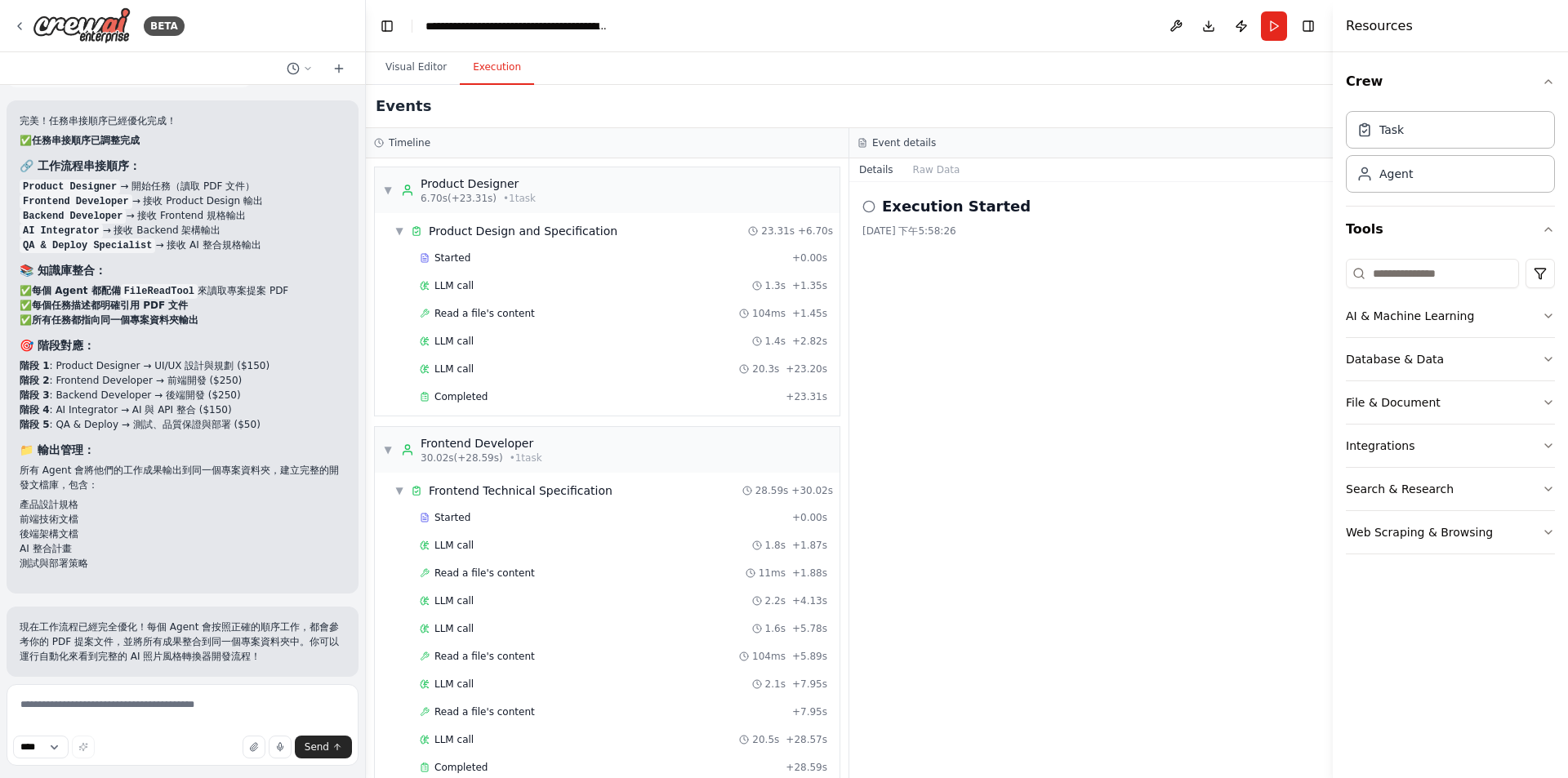
click at [484, 69] on button "Execution" at bounding box center [497, 68] width 74 height 35
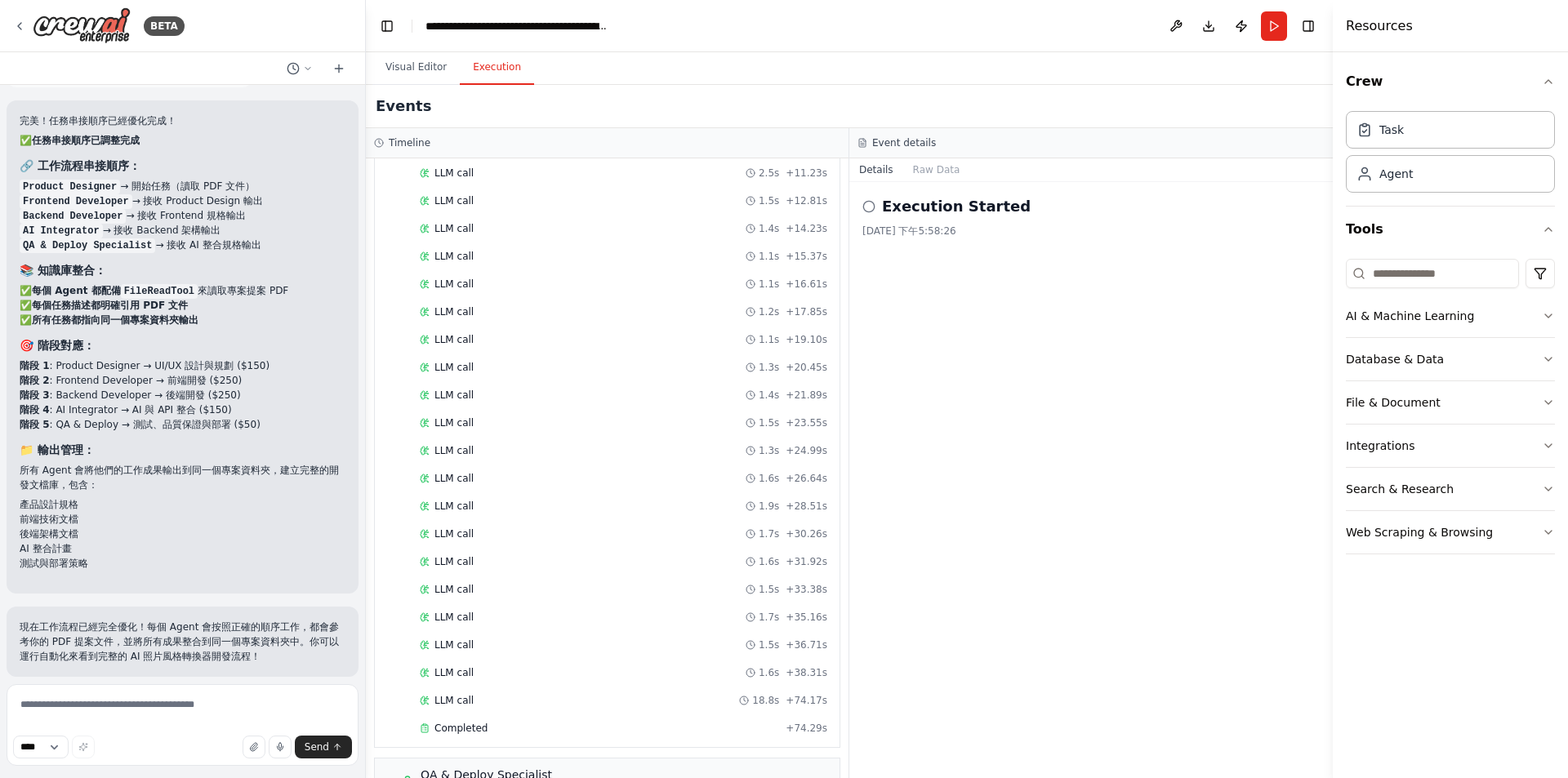
scroll to position [1444, 0]
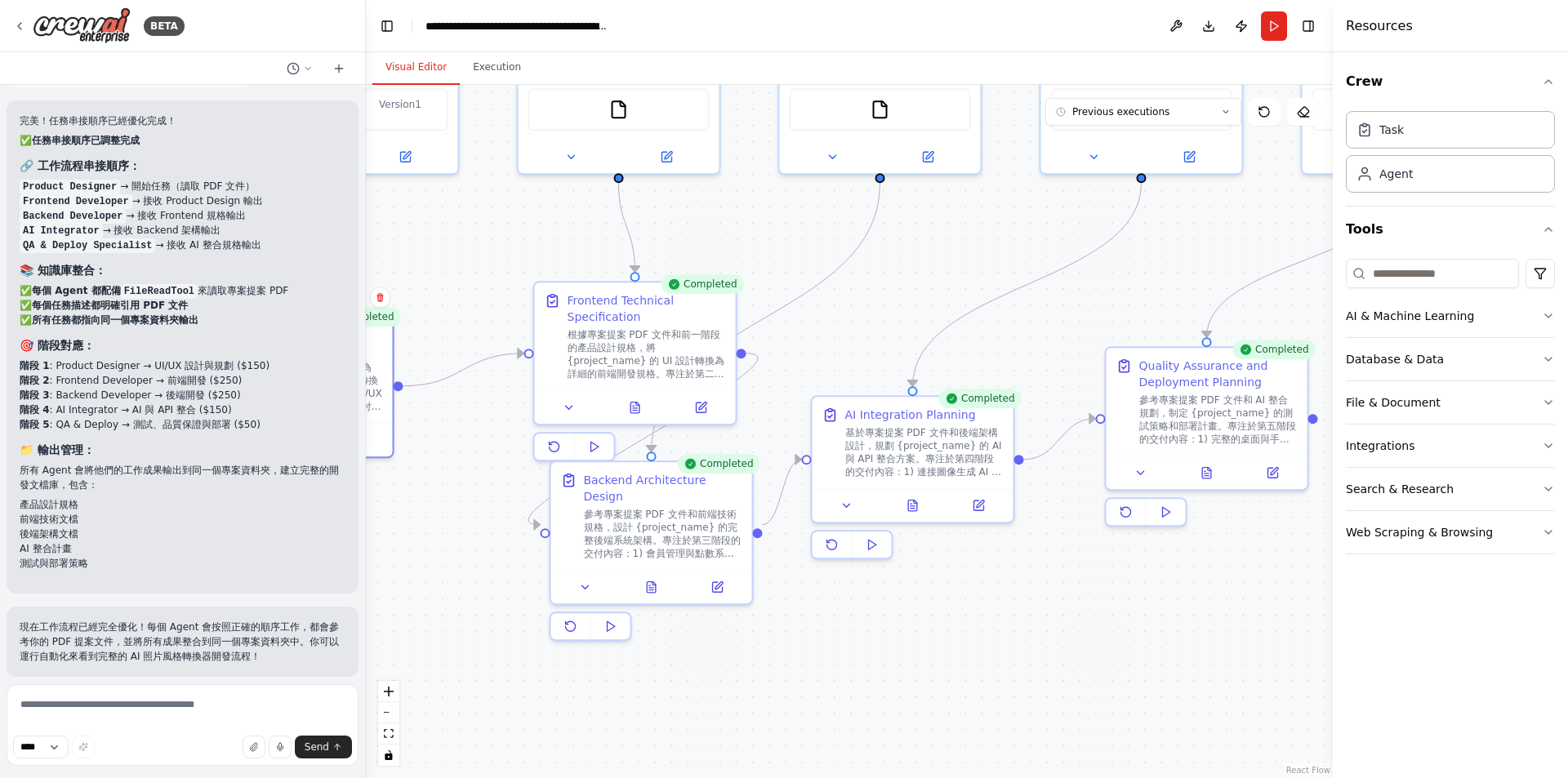
click at [379, 78] on button "Visual Editor" at bounding box center [416, 68] width 87 height 35
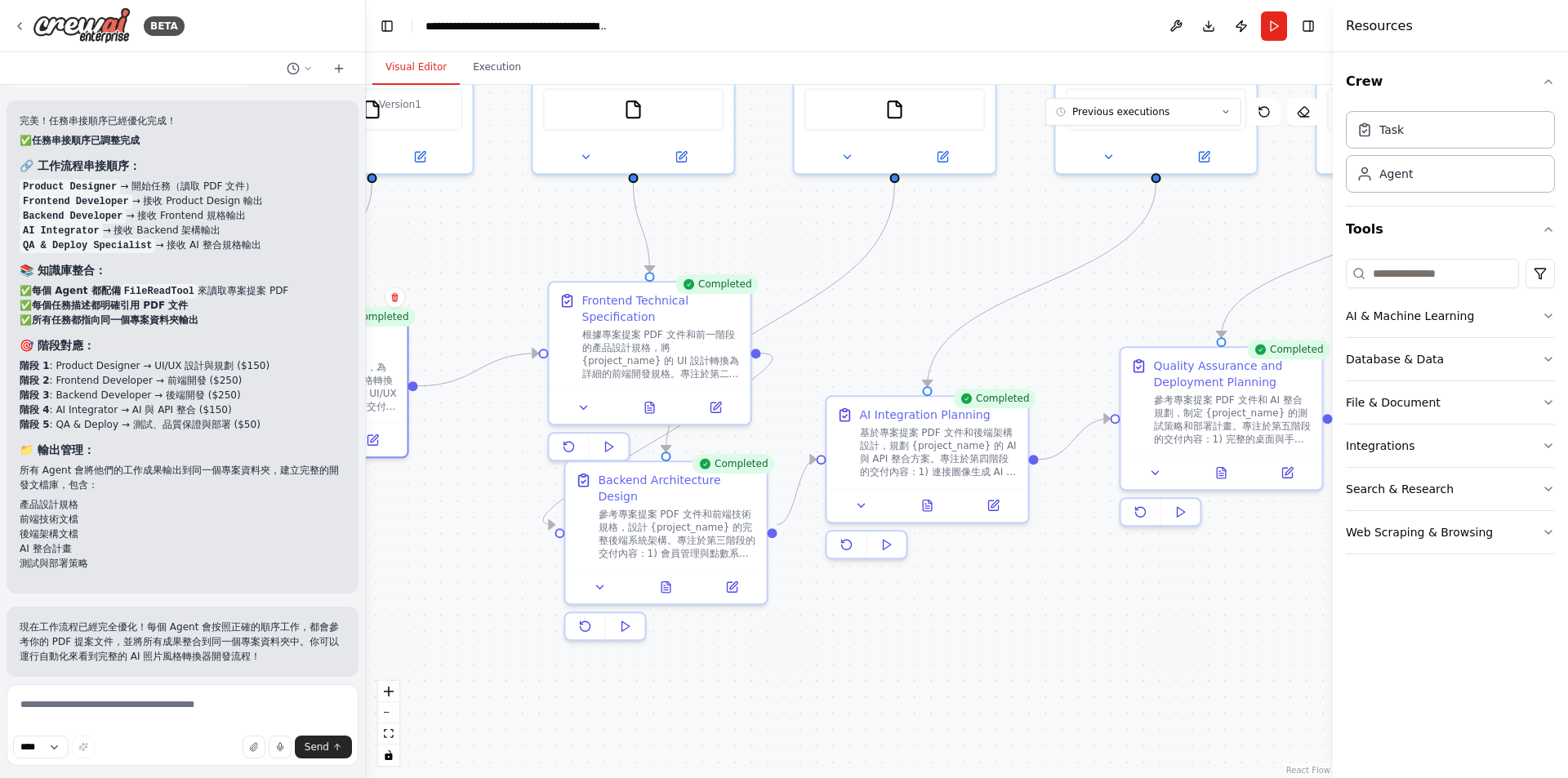
drag, startPoint x: 842, startPoint y: 325, endPoint x: 857, endPoint y: 325, distance: 15.0
click at [857, 325] on div ".deletable-edge-delete-btn { width: 20px; height: 20px; border: 0px solid #ffff…" at bounding box center [849, 431] width 967 height 693
